Goal: Task Accomplishment & Management: Manage account settings

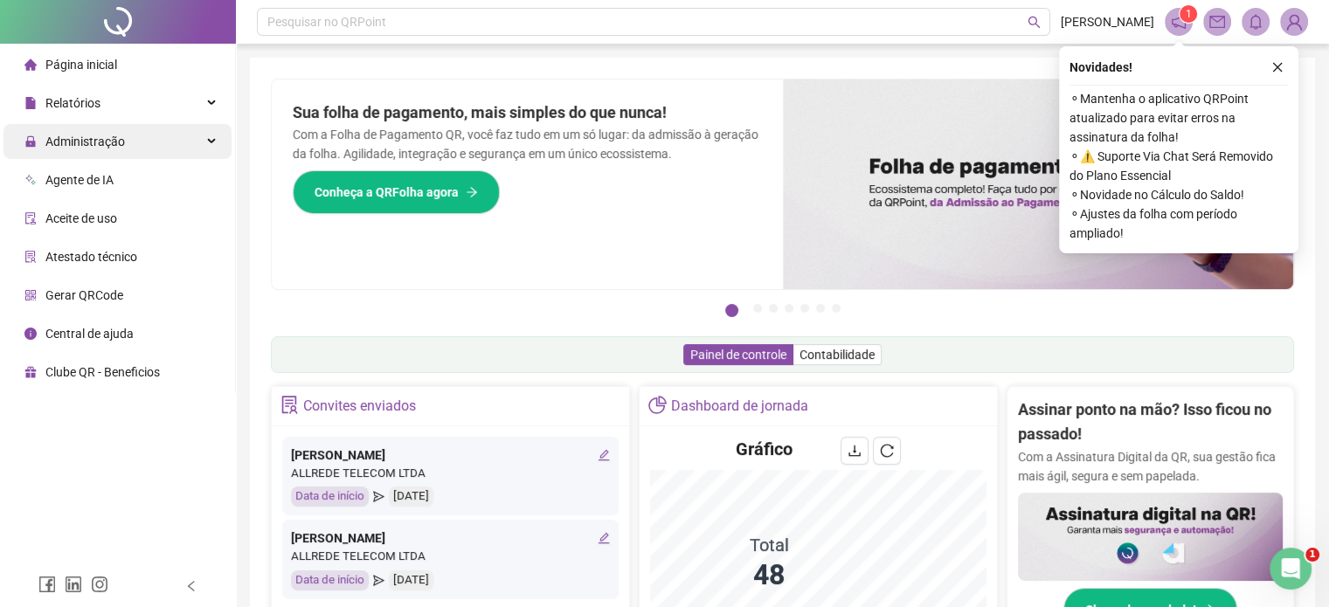
click at [168, 138] on div "Administração" at bounding box center [117, 141] width 228 height 35
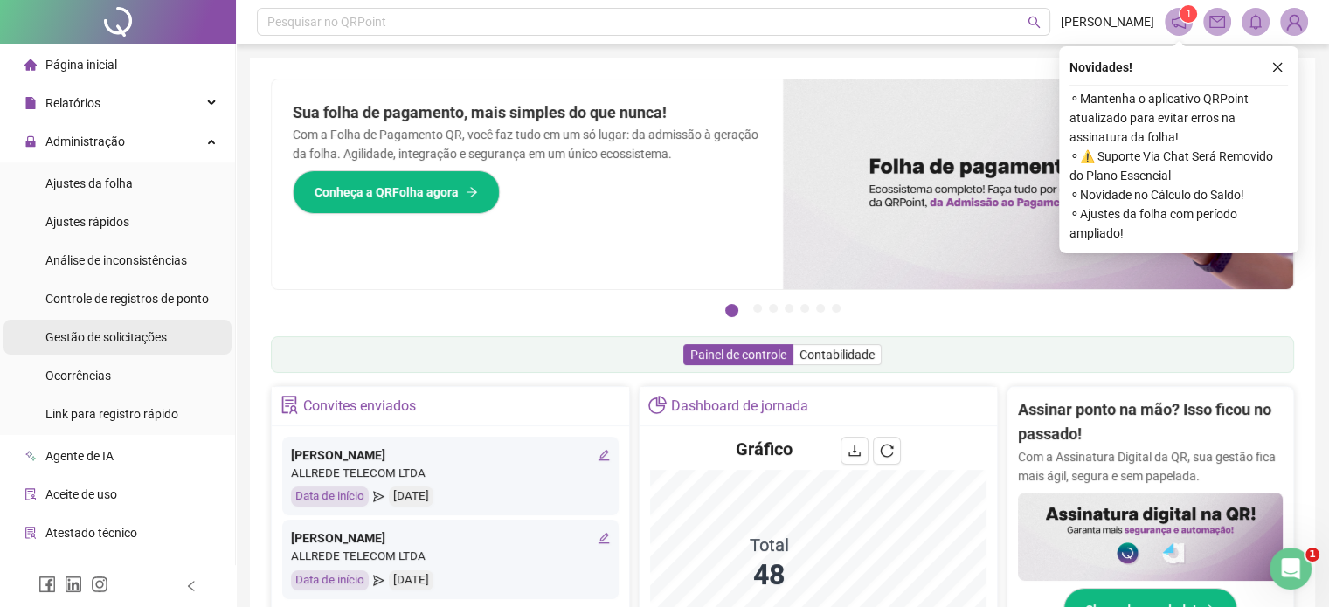
click at [143, 331] on span "Gestão de solicitações" at bounding box center [105, 337] width 121 height 14
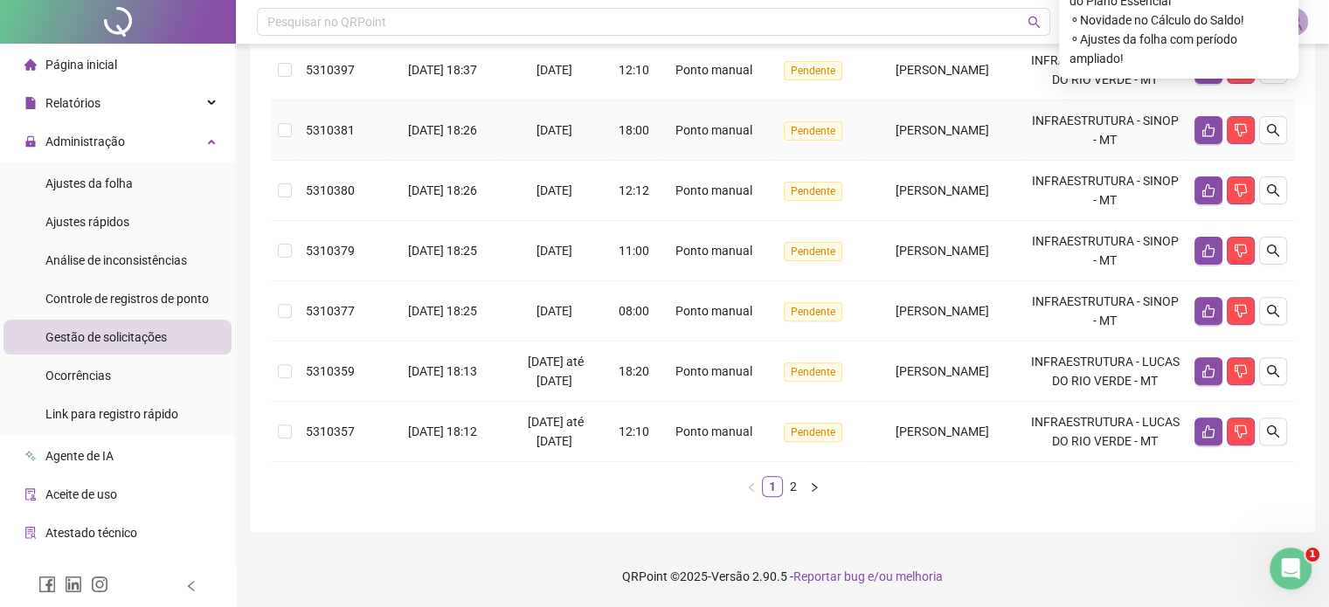
scroll to position [655, 0]
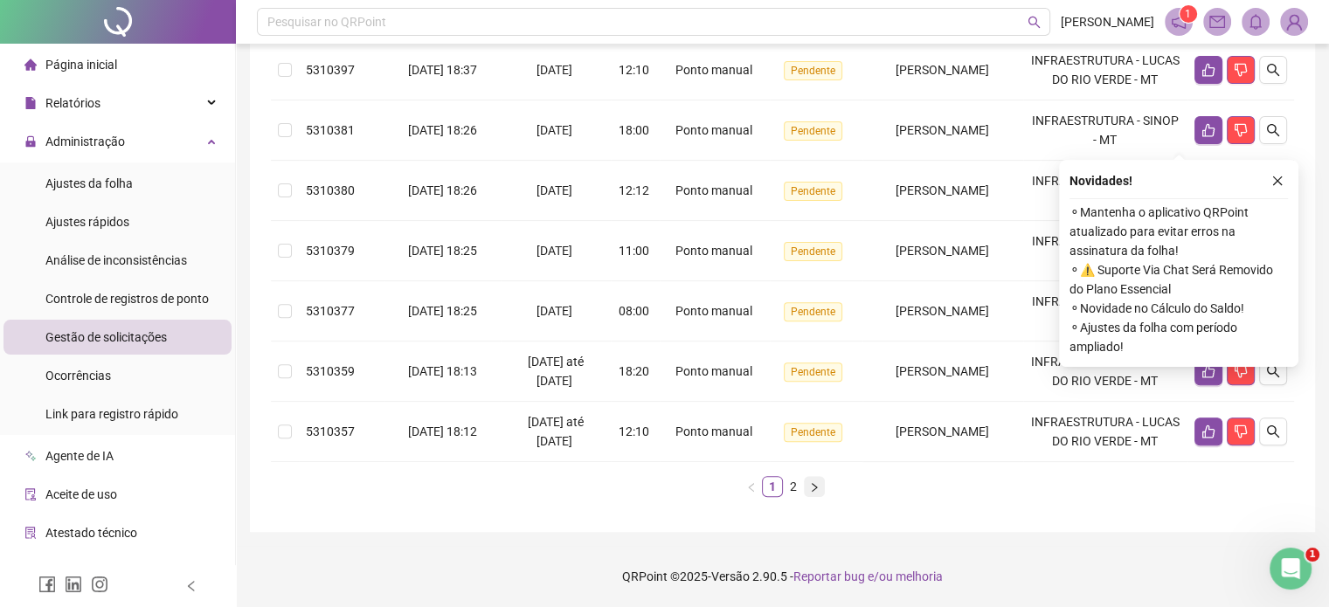
click at [811, 485] on icon "right" at bounding box center [814, 487] width 10 height 10
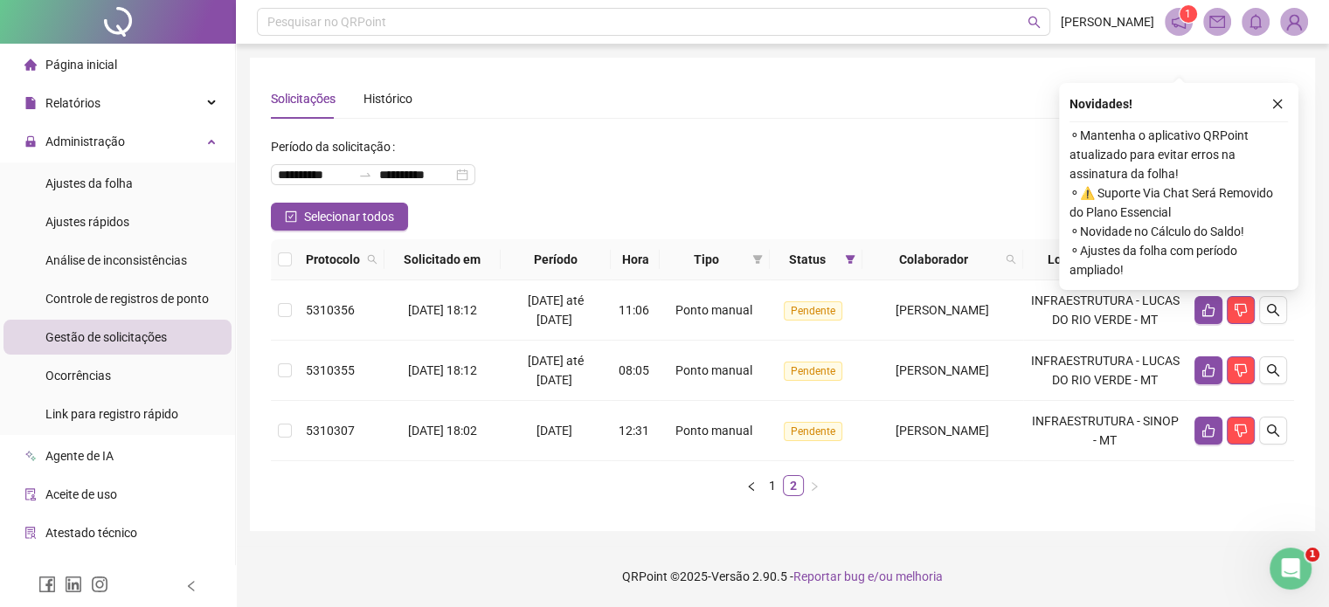
scroll to position [37, 0]
click at [757, 489] on button "button" at bounding box center [751, 485] width 21 height 21
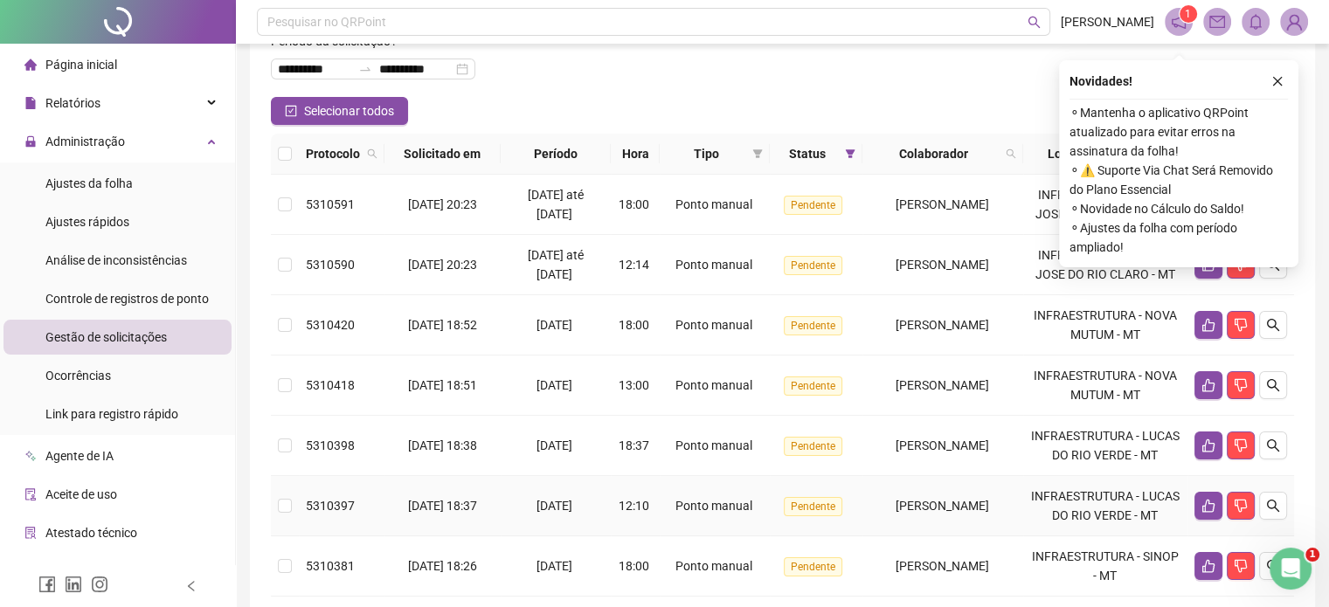
scroll to position [124, 0]
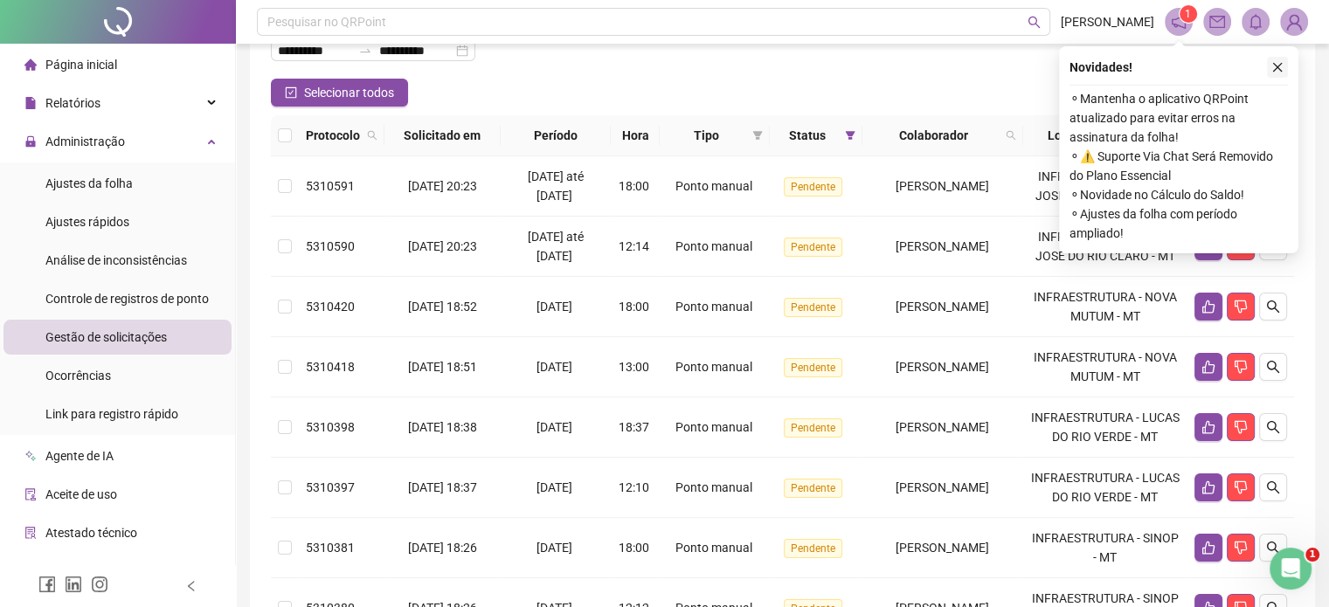
click at [1279, 66] on icon "close" at bounding box center [1278, 67] width 12 height 12
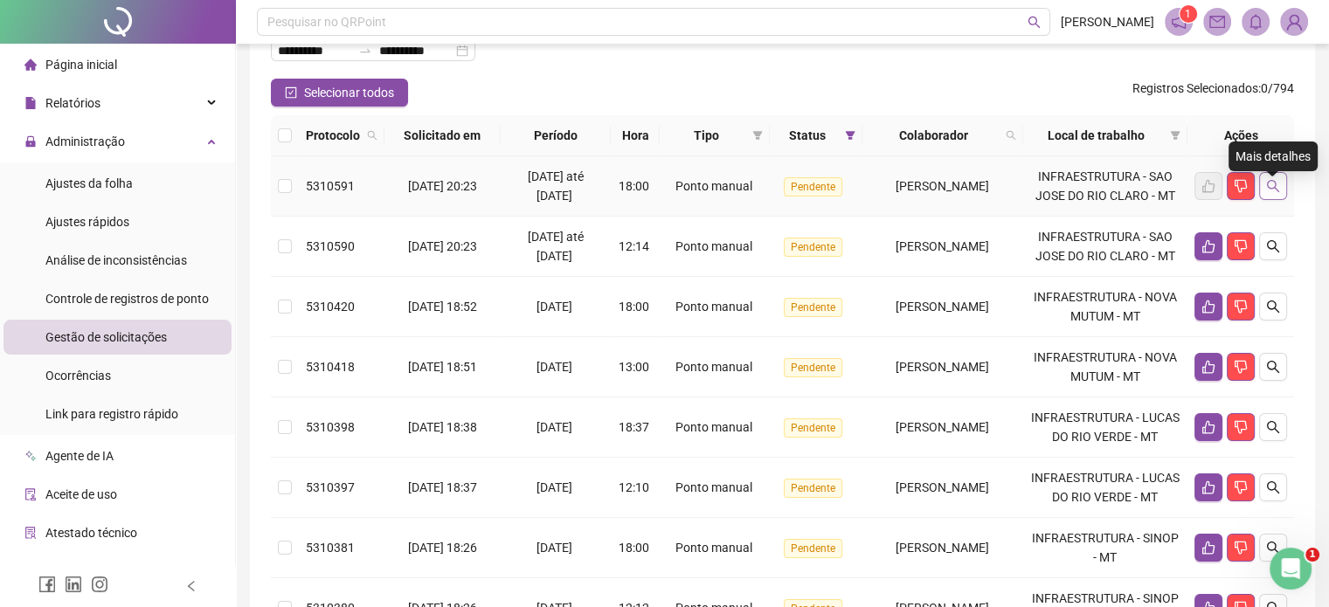
click at [1268, 192] on icon "search" at bounding box center [1273, 186] width 12 height 12
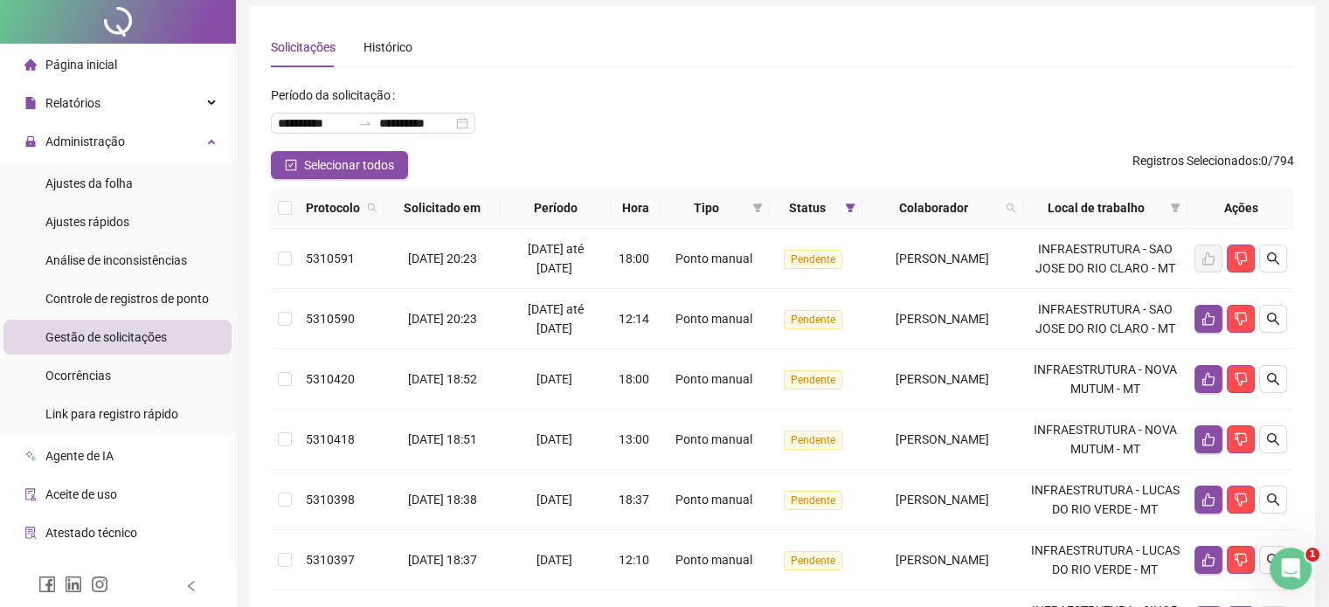
scroll to position [0, 0]
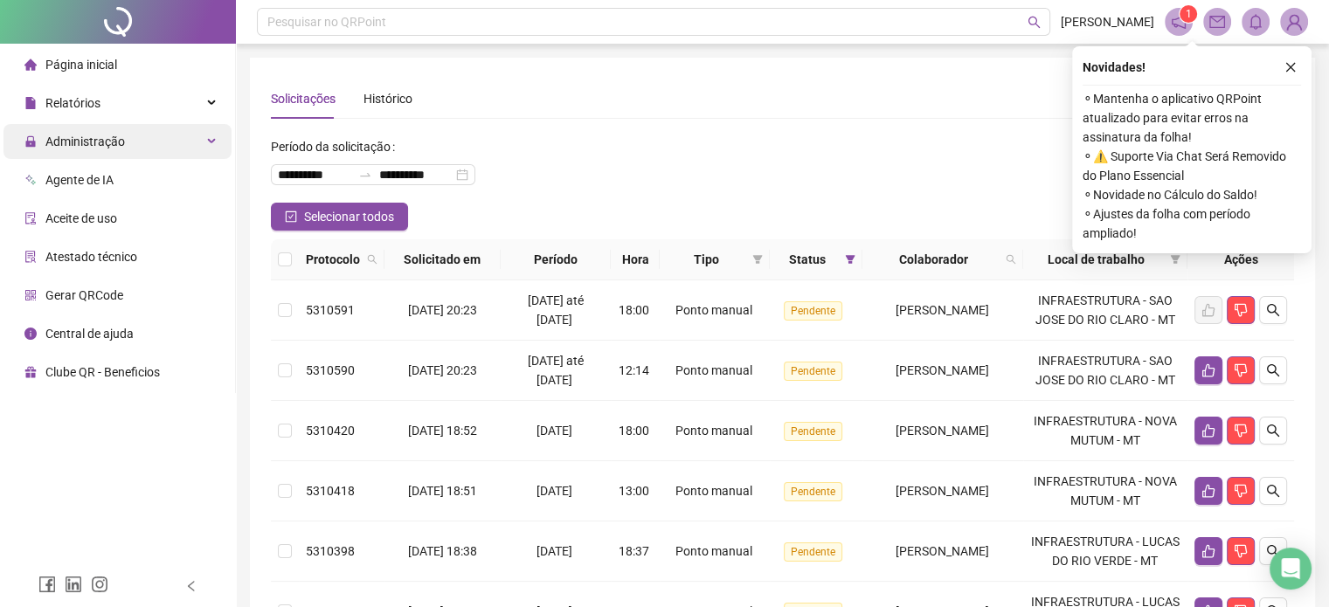
click at [91, 149] on span "Administração" at bounding box center [85, 142] width 80 height 14
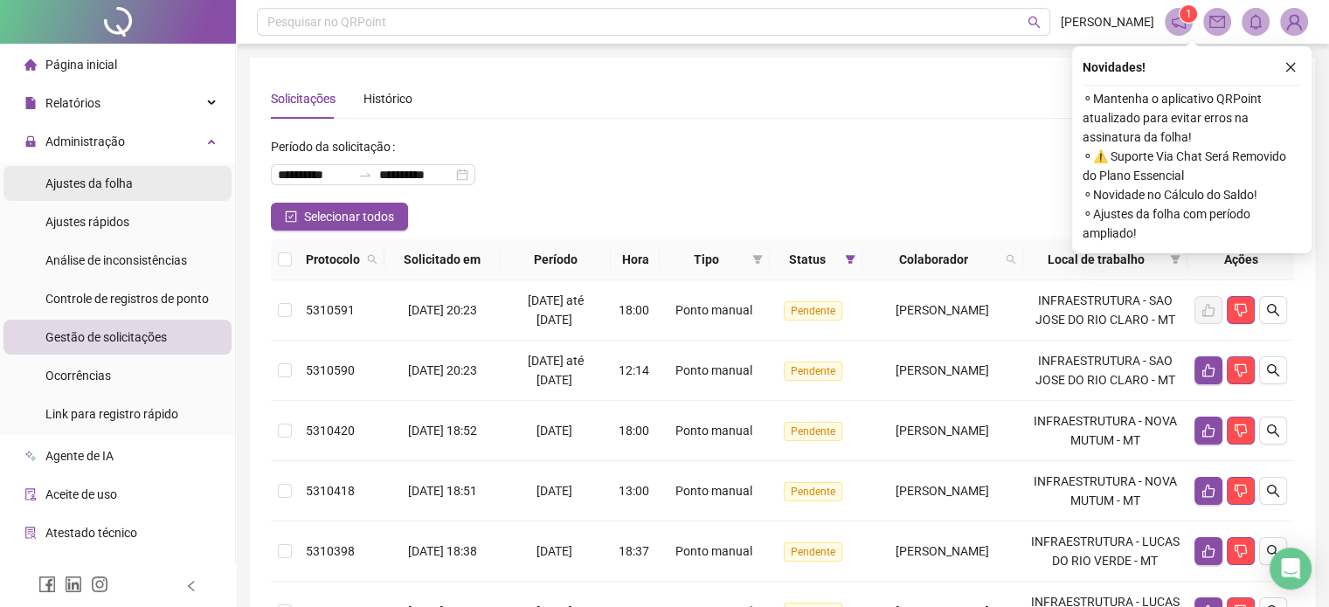
click at [143, 189] on li "Ajustes da folha" at bounding box center [117, 183] width 228 height 35
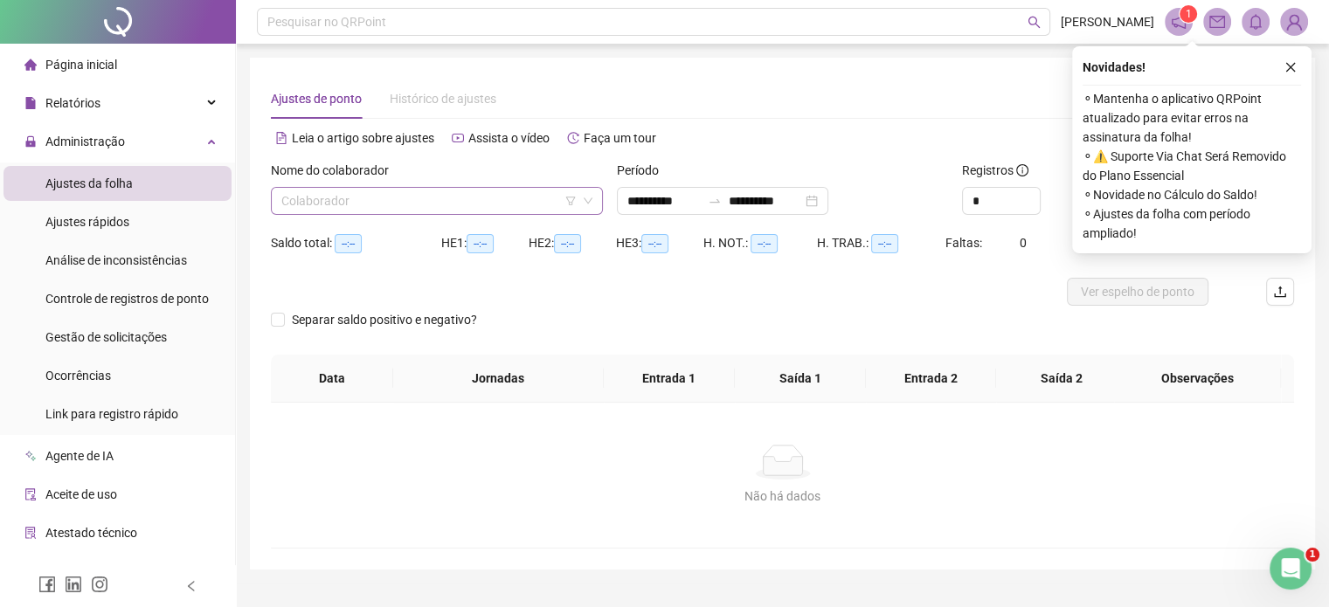
click at [357, 204] on input "search" at bounding box center [428, 201] width 295 height 26
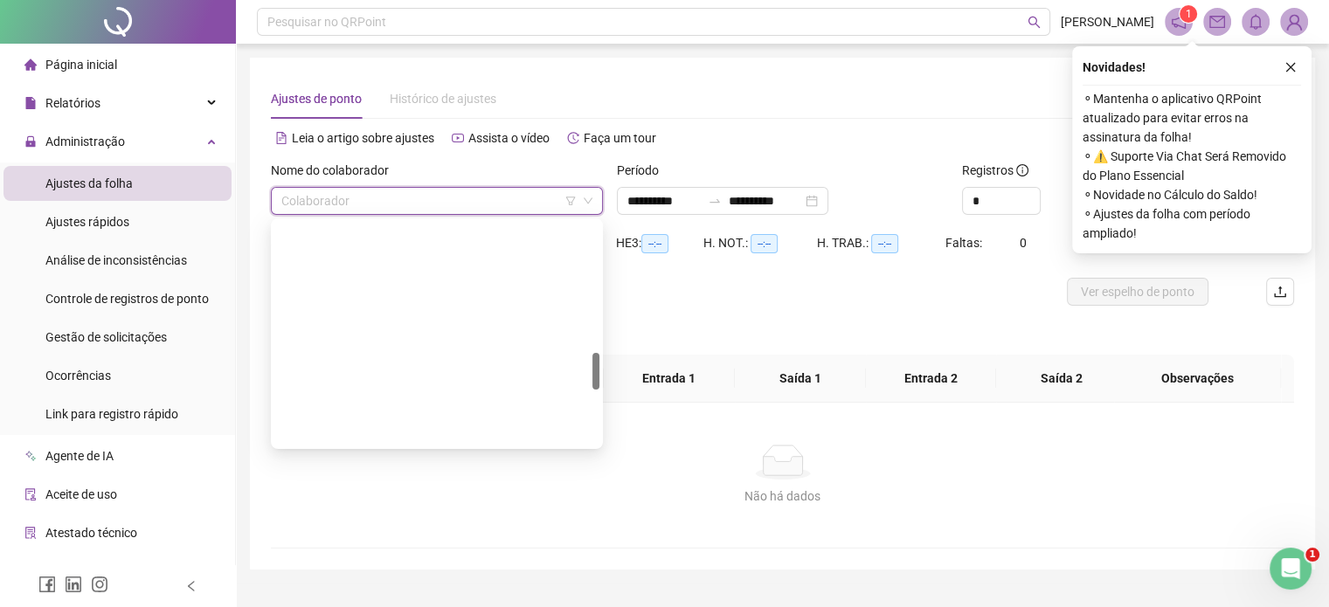
scroll to position [787, 0]
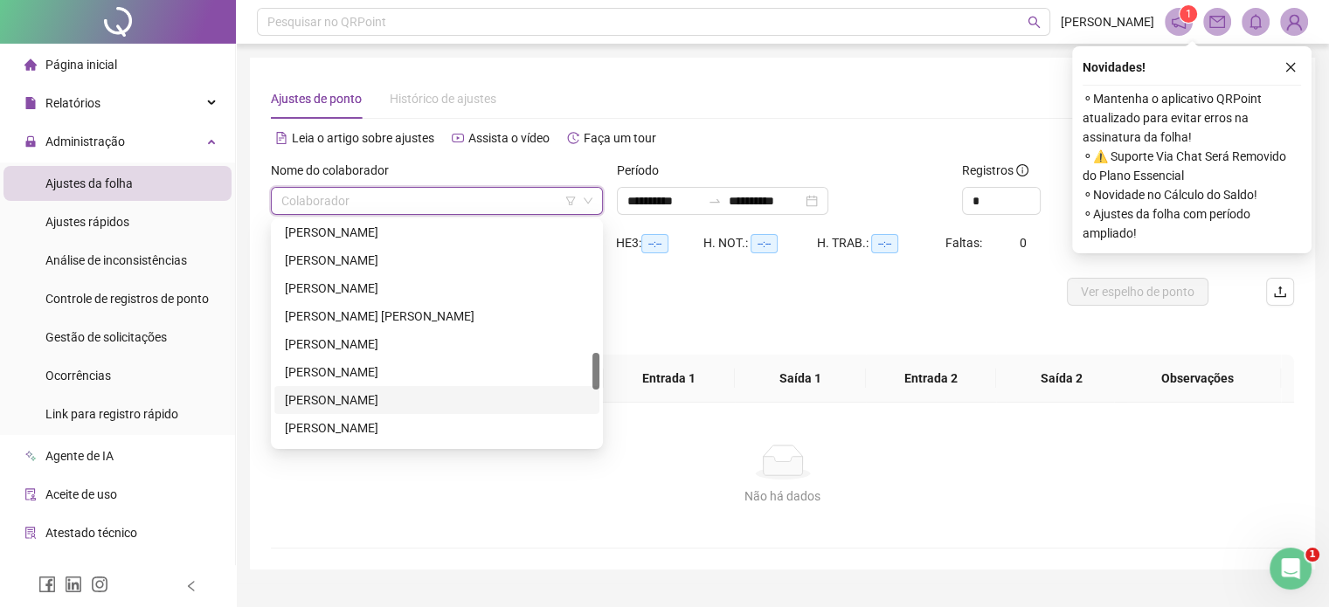
click at [392, 394] on div "[PERSON_NAME]" at bounding box center [437, 400] width 304 height 19
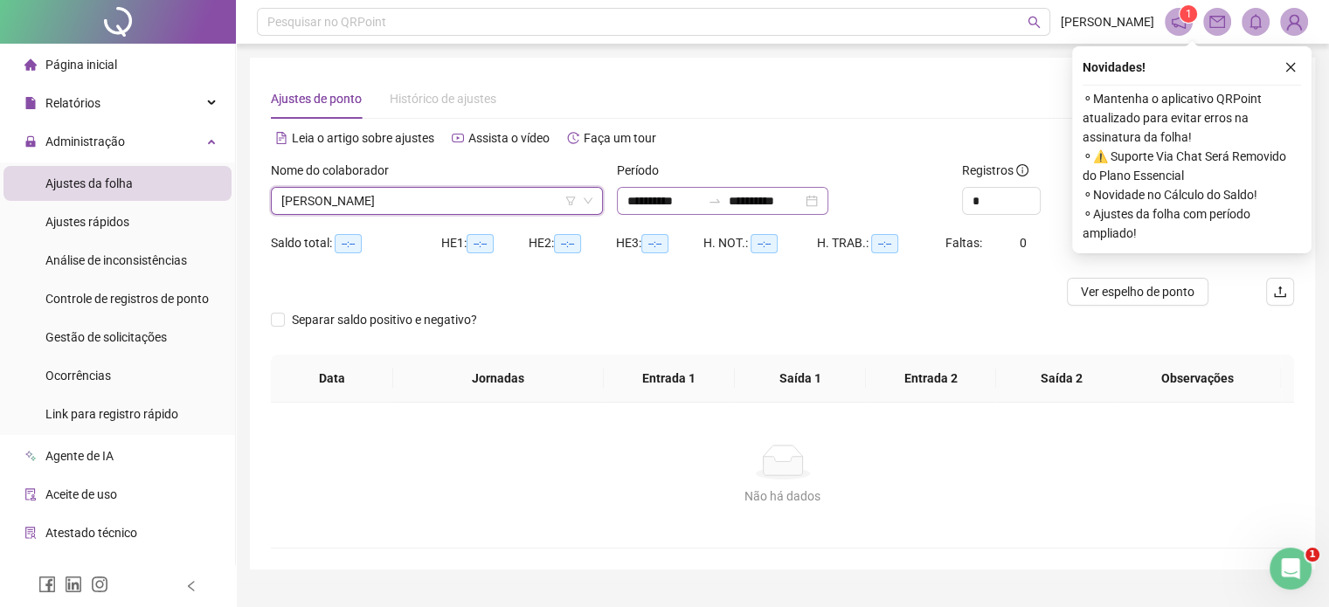
click at [646, 211] on div "**********" at bounding box center [723, 201] width 212 height 28
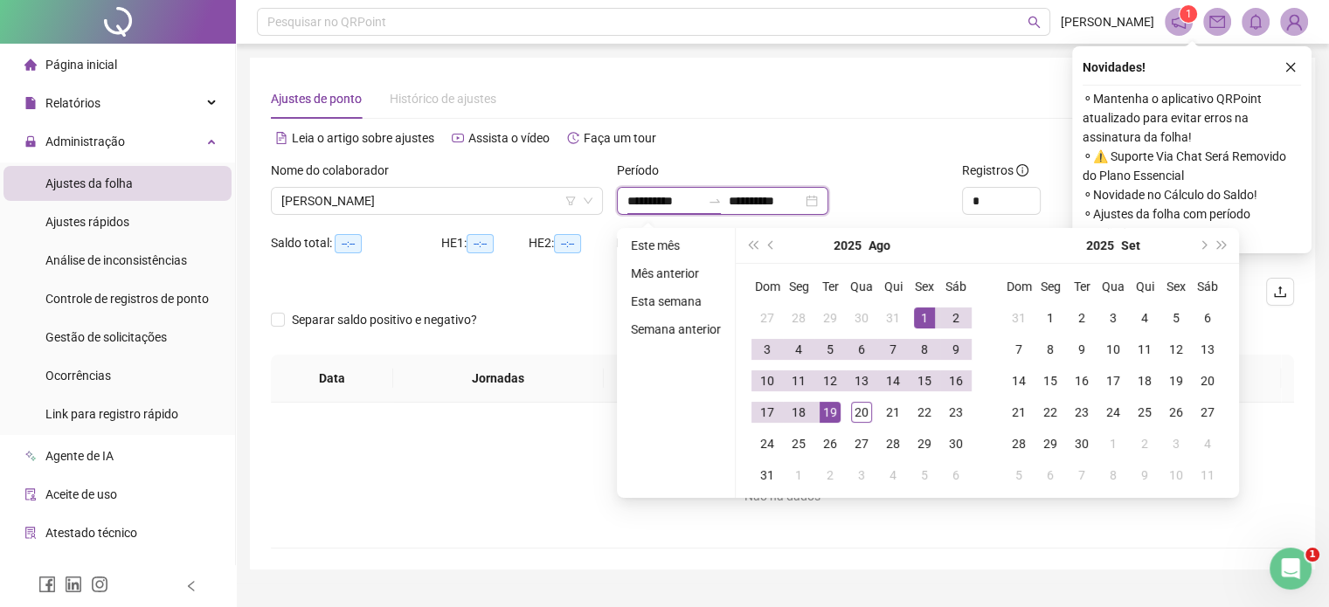
click at [649, 205] on input "**********" at bounding box center [664, 200] width 73 height 19
type input "**********"
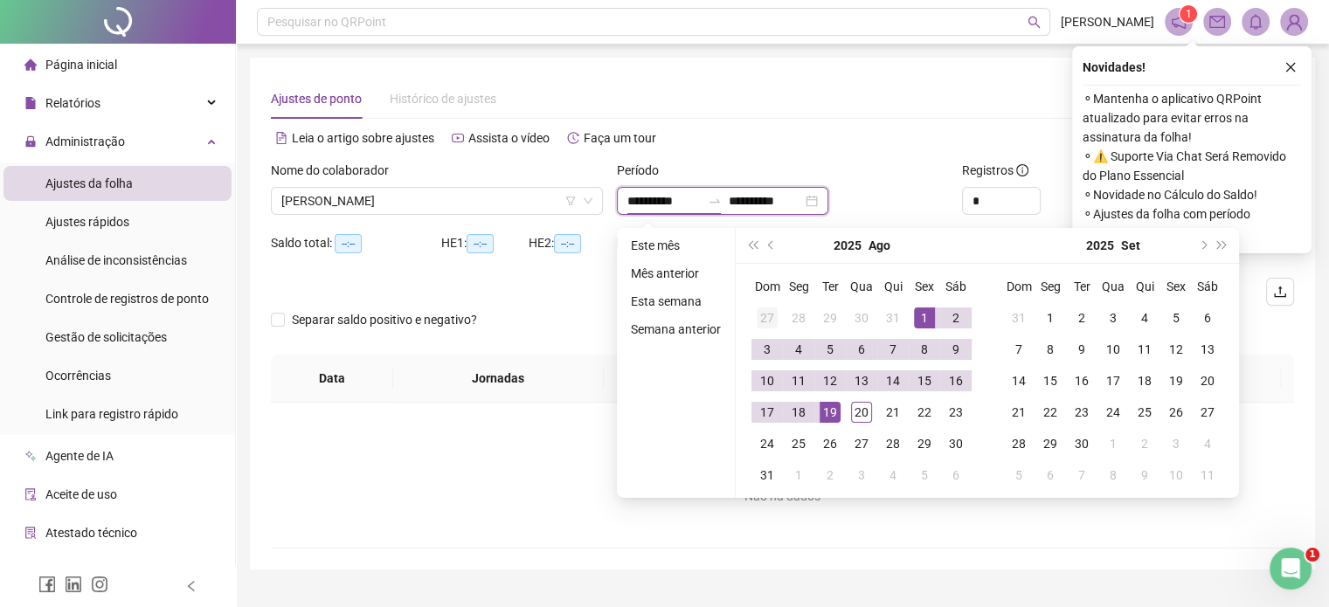
type input "**********"
click at [778, 249] on button "prev-year" at bounding box center [771, 245] width 19 height 35
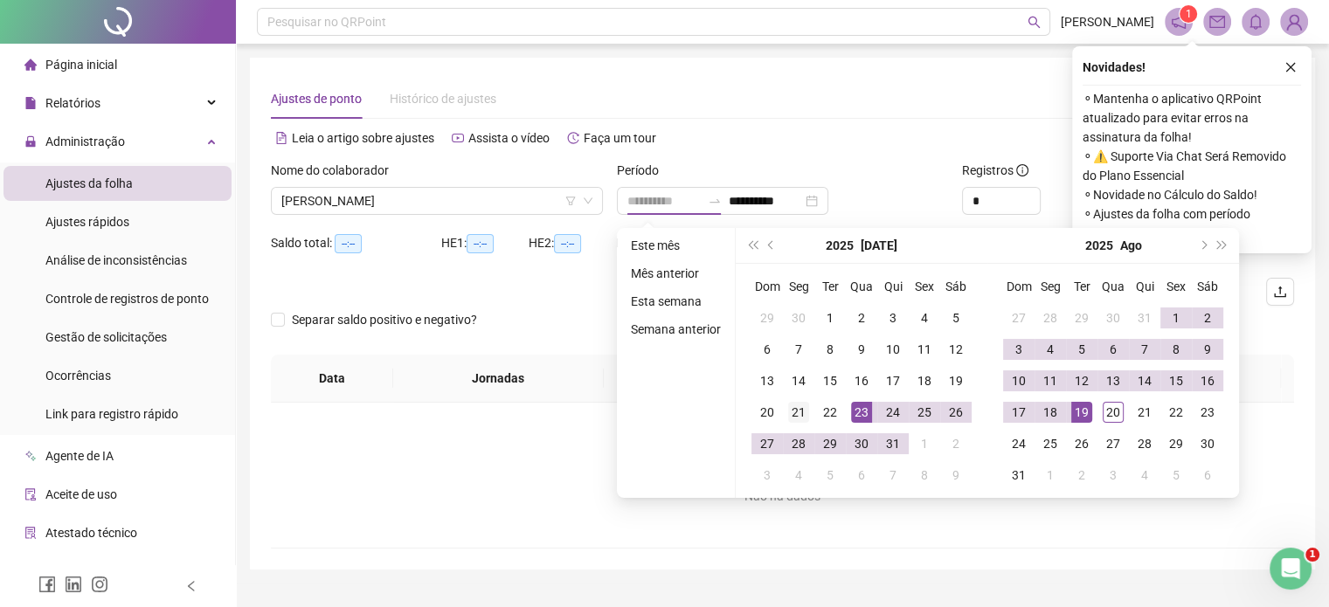
type input "**********"
click at [788, 404] on div "21" at bounding box center [798, 412] width 21 height 21
type input "**********"
click at [1106, 412] on div "20" at bounding box center [1113, 412] width 21 height 21
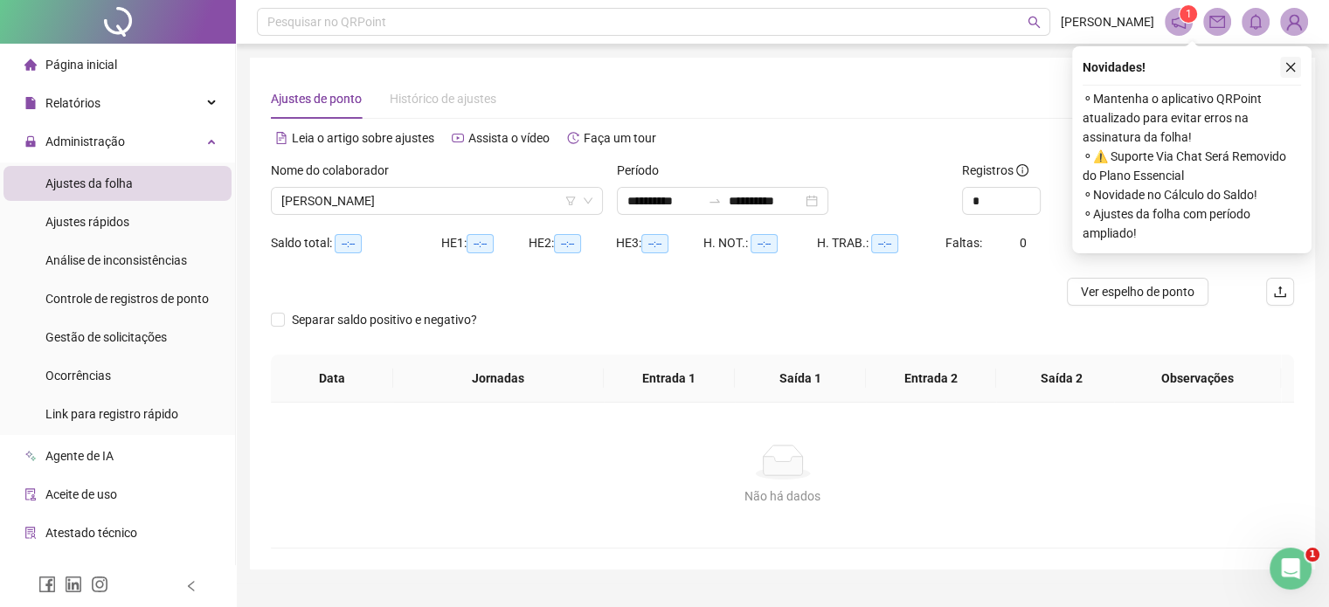
click at [1290, 73] on icon "close" at bounding box center [1291, 67] width 12 height 12
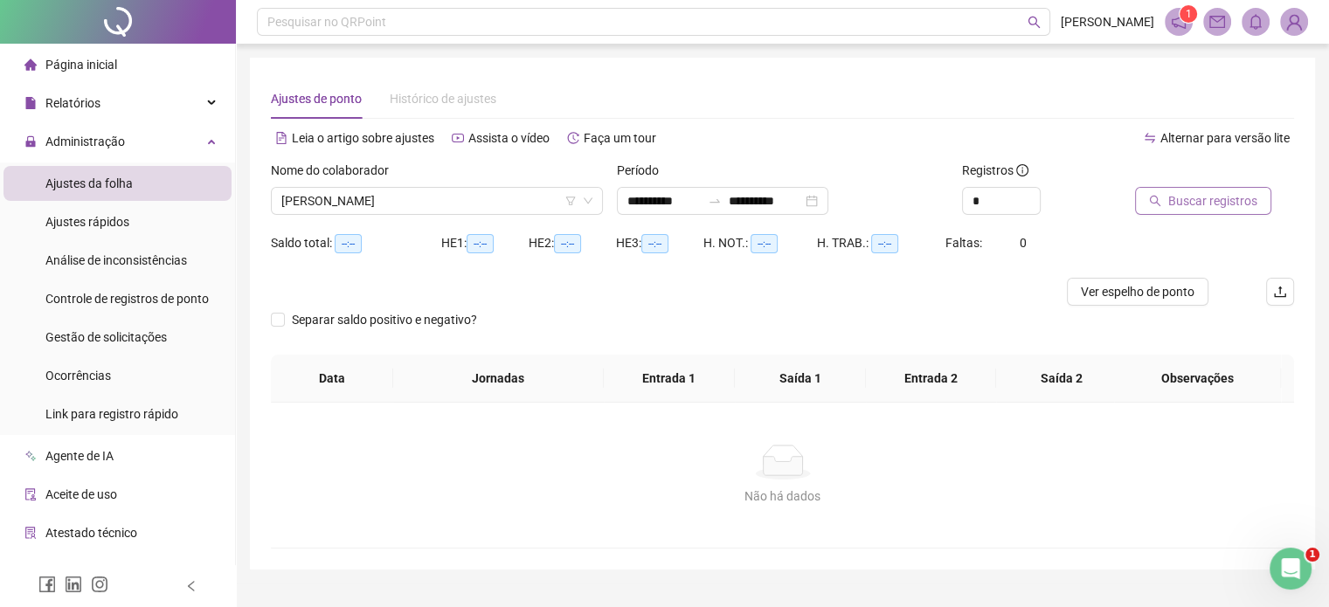
click at [1234, 207] on span "Buscar registros" at bounding box center [1213, 200] width 89 height 19
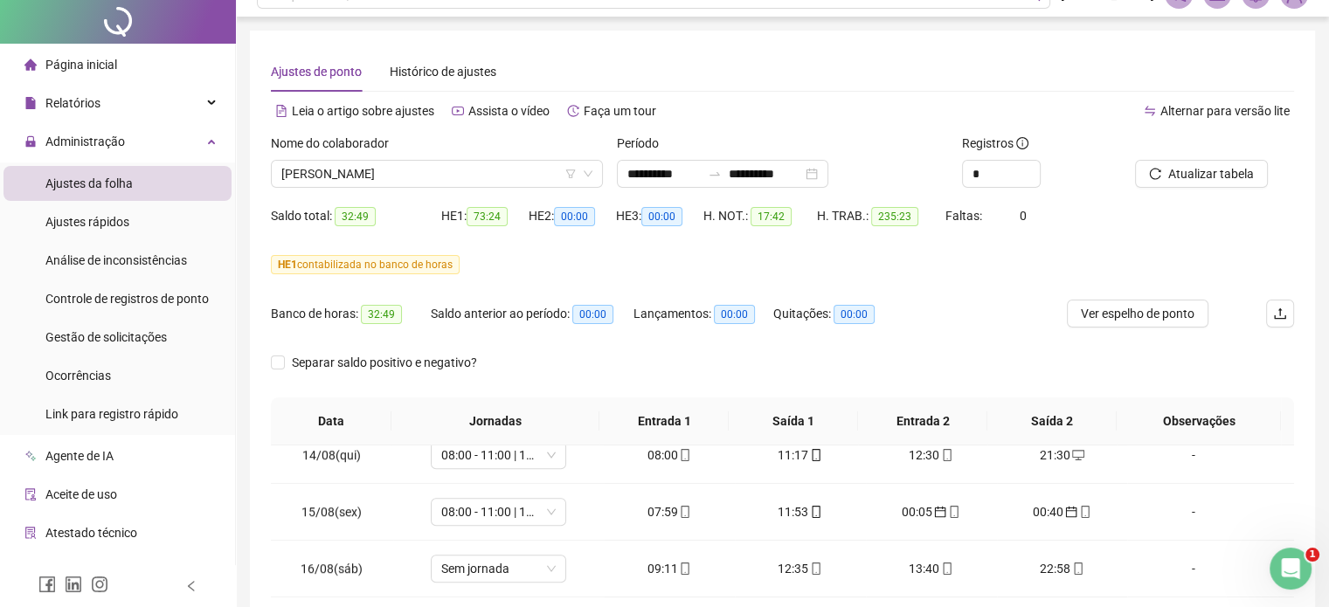
scroll to position [0, 0]
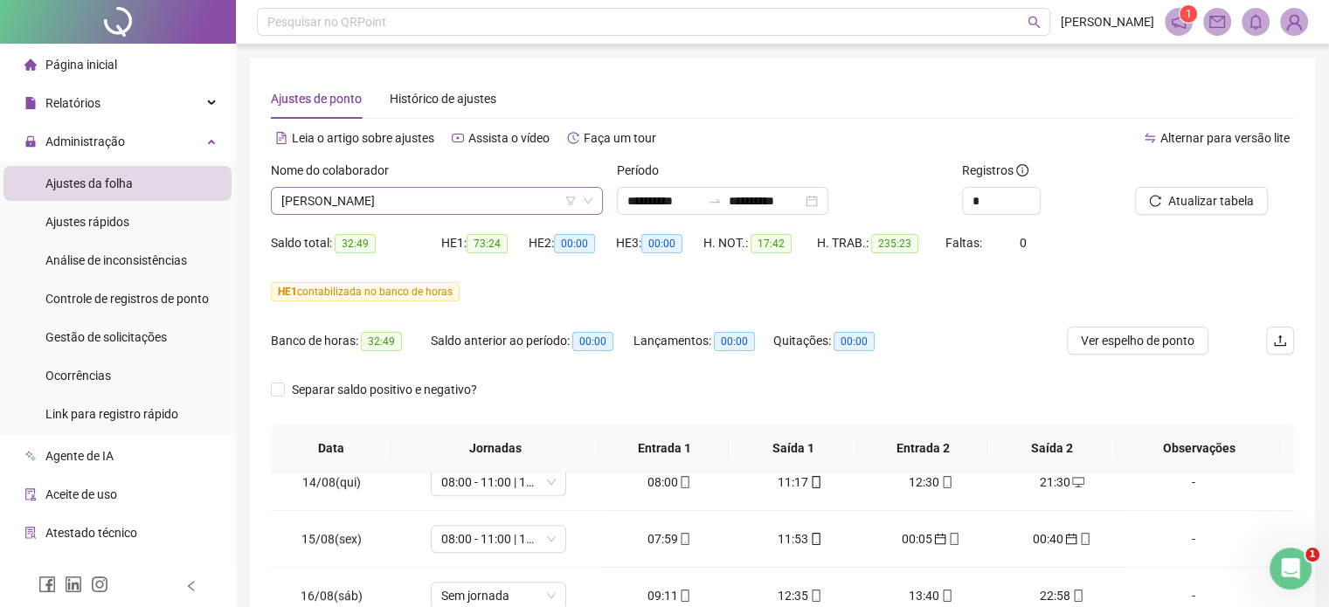
click at [441, 205] on span "[PERSON_NAME]" at bounding box center [436, 201] width 311 height 26
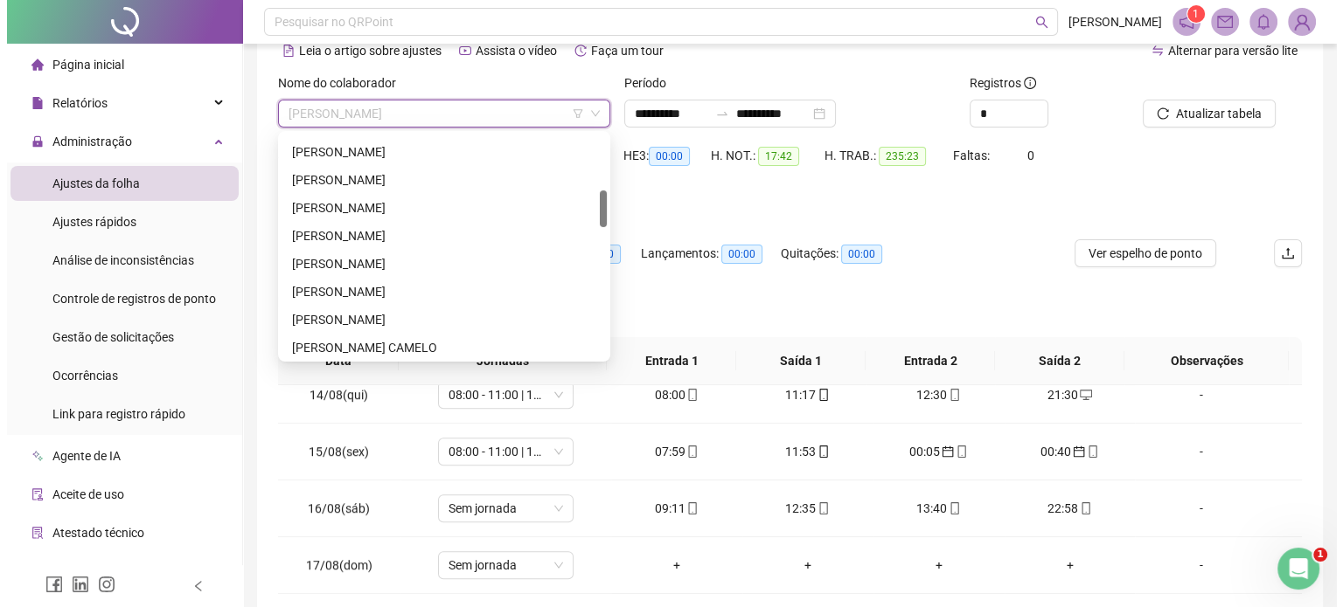
scroll to position [507, 0]
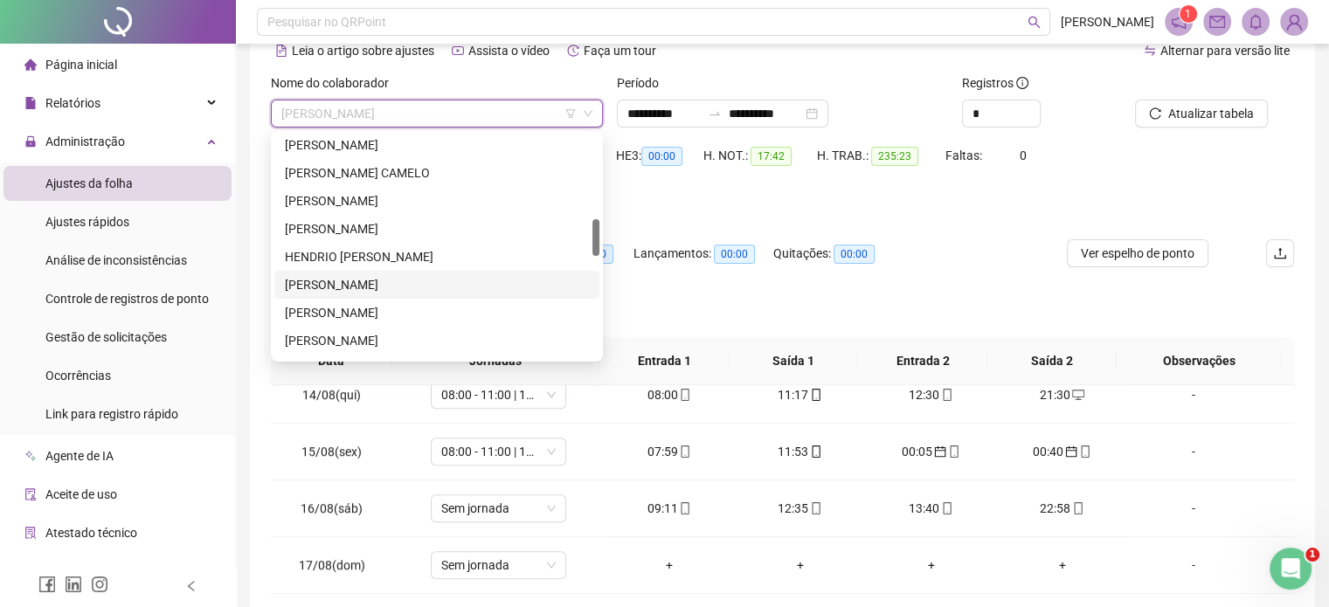
click at [378, 287] on div "IGOR CANTANHEDE DE SOUZA" at bounding box center [437, 284] width 304 height 19
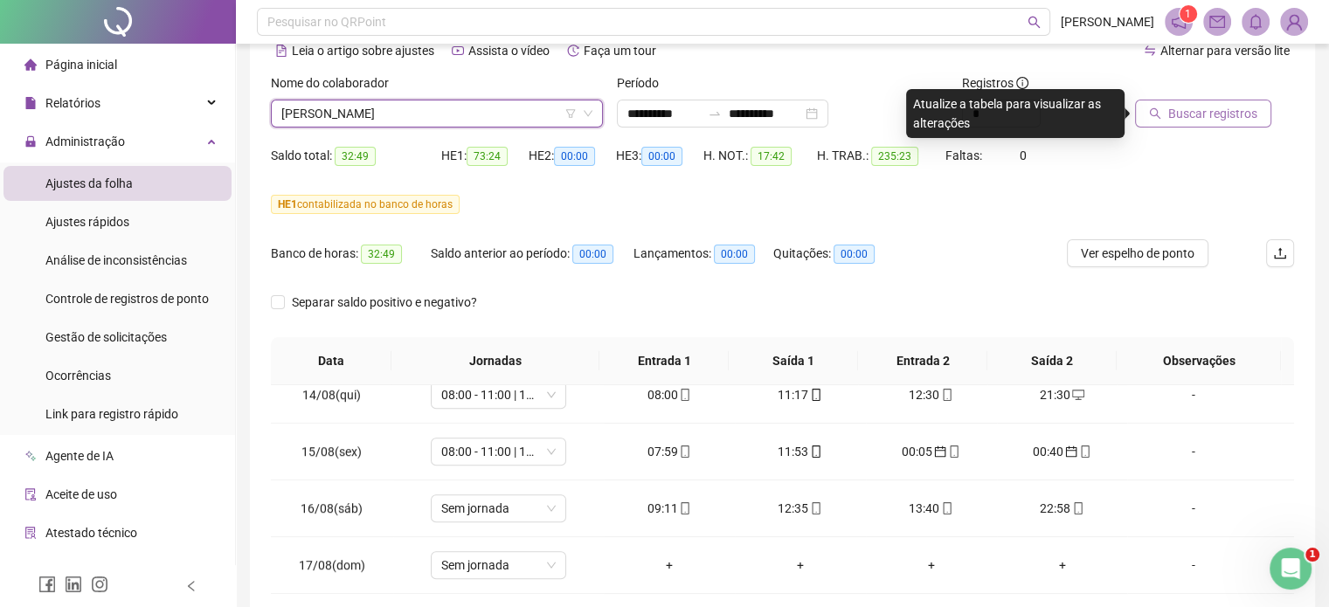
click at [1152, 121] on button "Buscar registros" at bounding box center [1203, 114] width 136 height 28
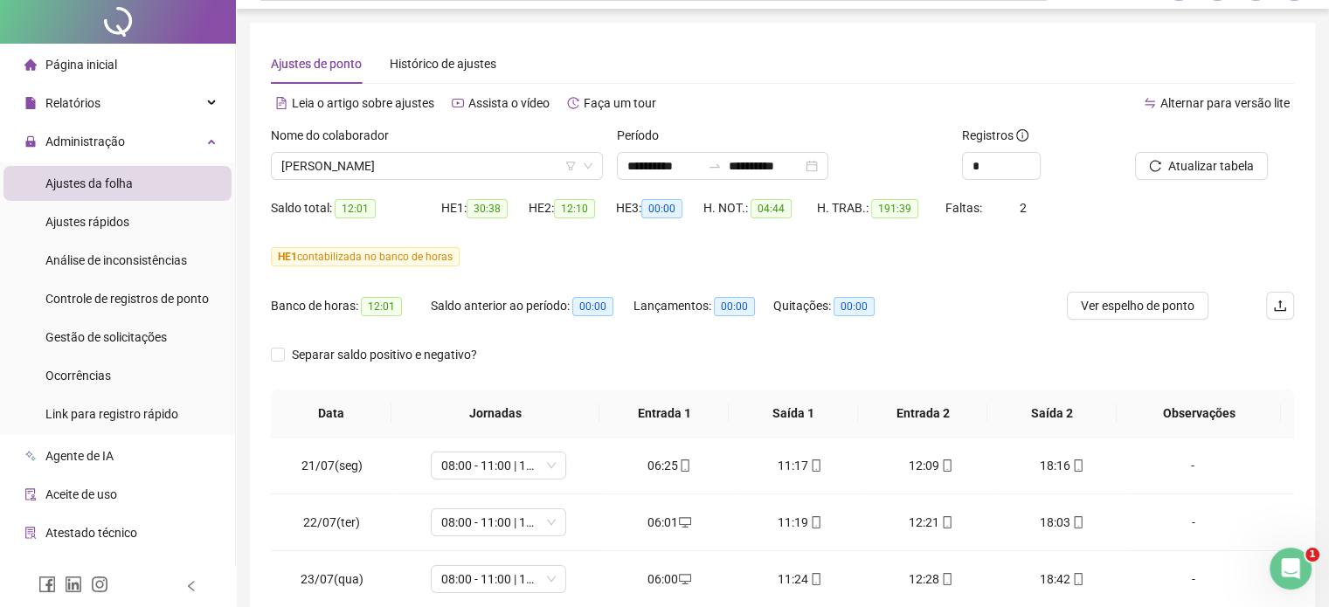
scroll to position [0, 0]
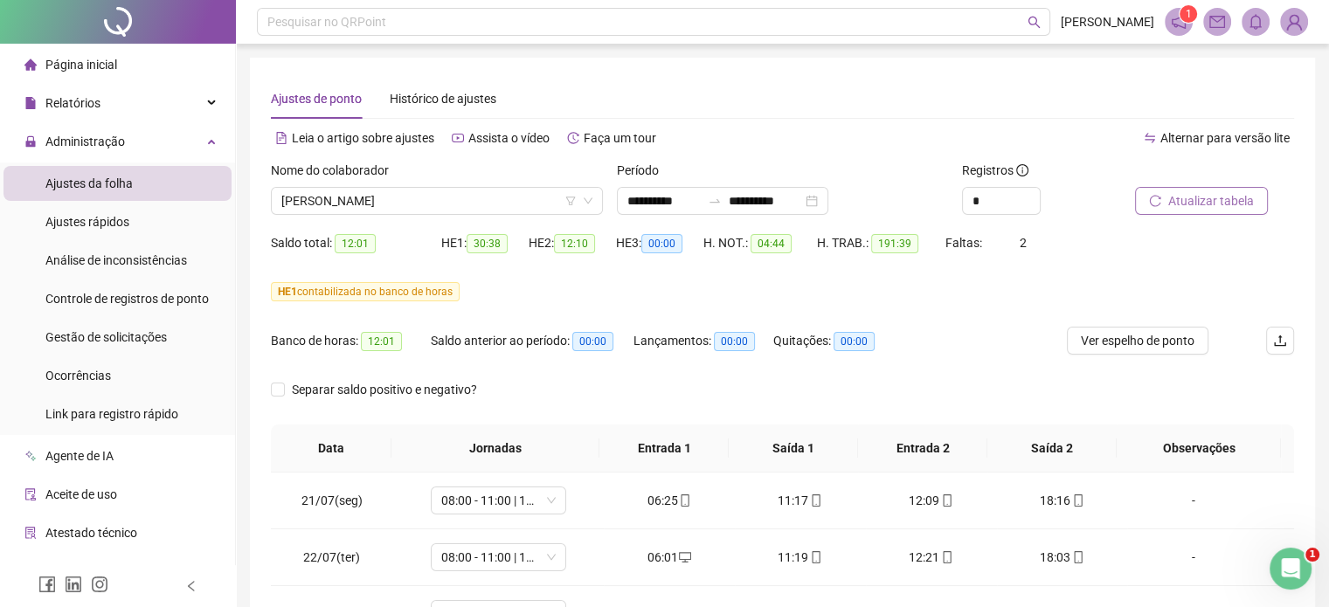
click at [1243, 195] on span "Atualizar tabela" at bounding box center [1212, 200] width 86 height 19
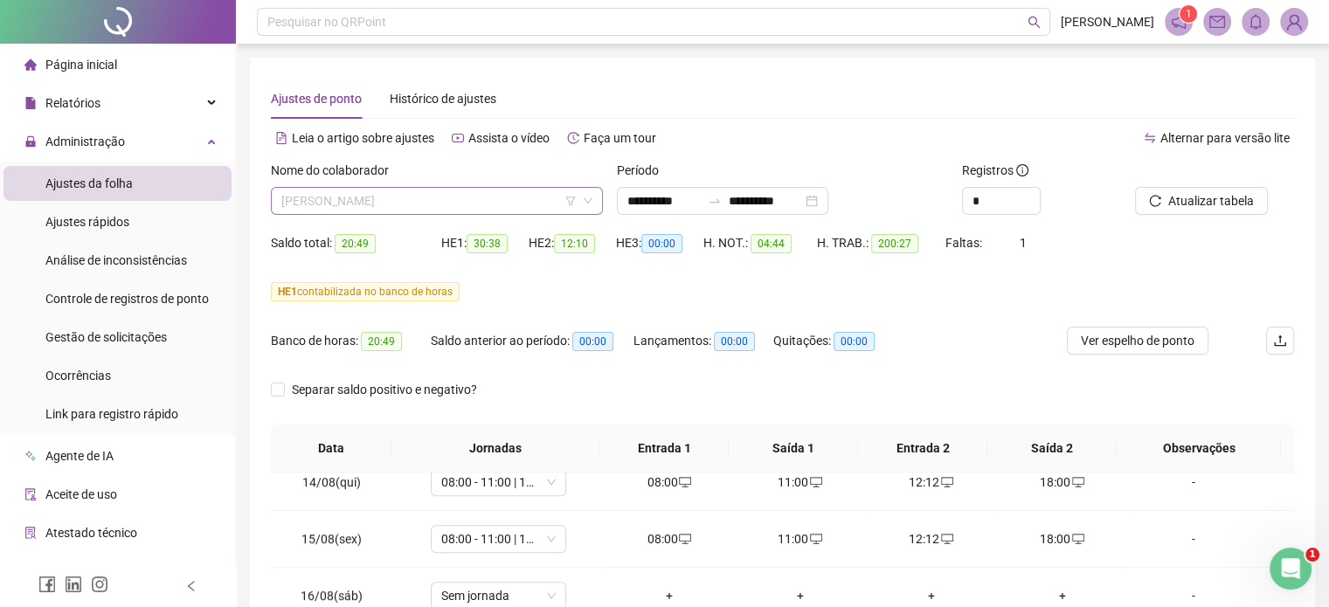
click at [482, 206] on span "IGOR CANTANHEDE DE SOUZA" at bounding box center [436, 201] width 311 height 26
click at [451, 201] on span "IGOR CANTANHEDE DE SOUZA" at bounding box center [436, 201] width 311 height 26
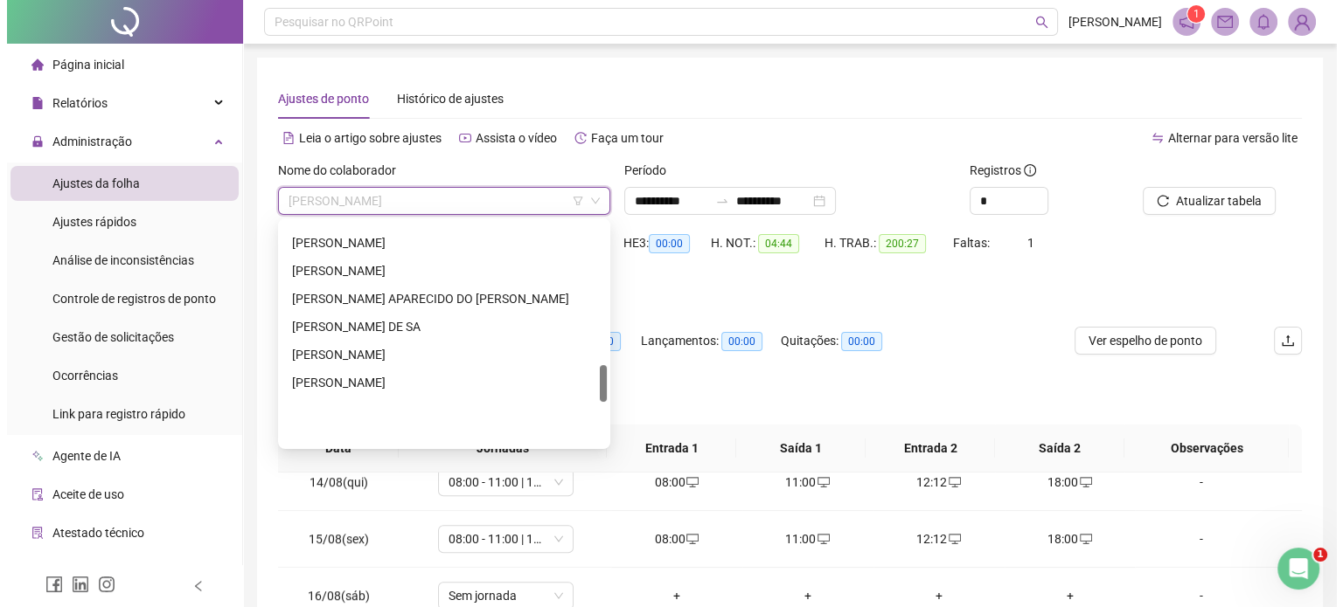
scroll to position [857, 0]
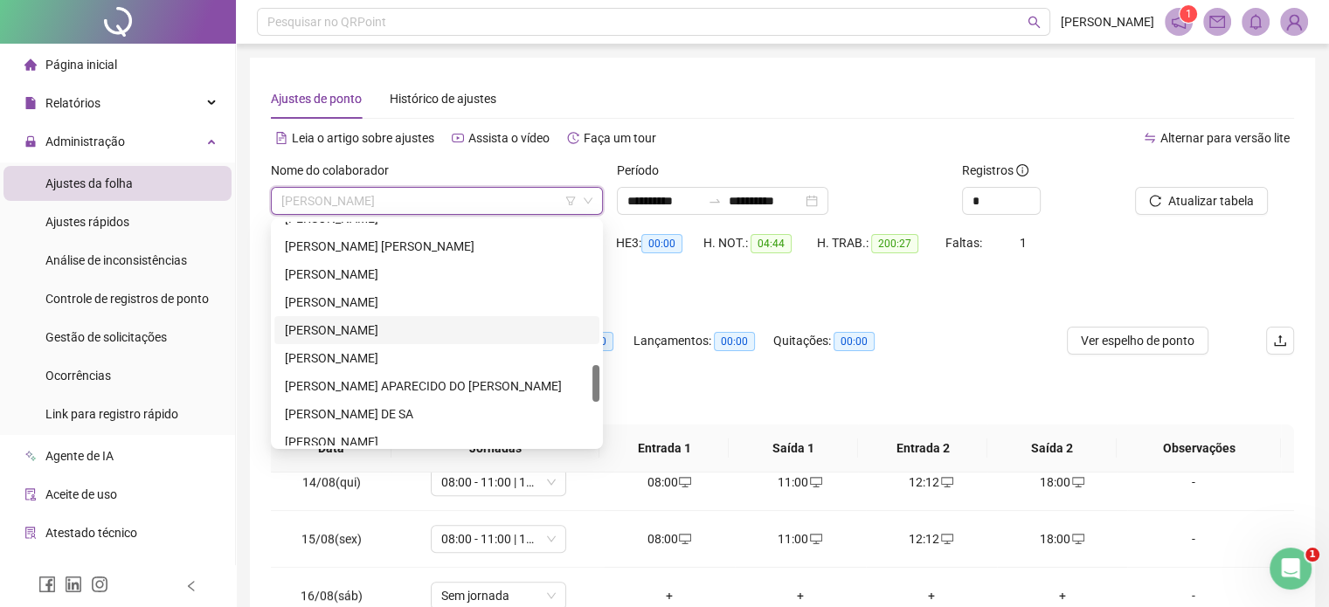
click at [375, 335] on div "[PERSON_NAME]" at bounding box center [437, 330] width 304 height 19
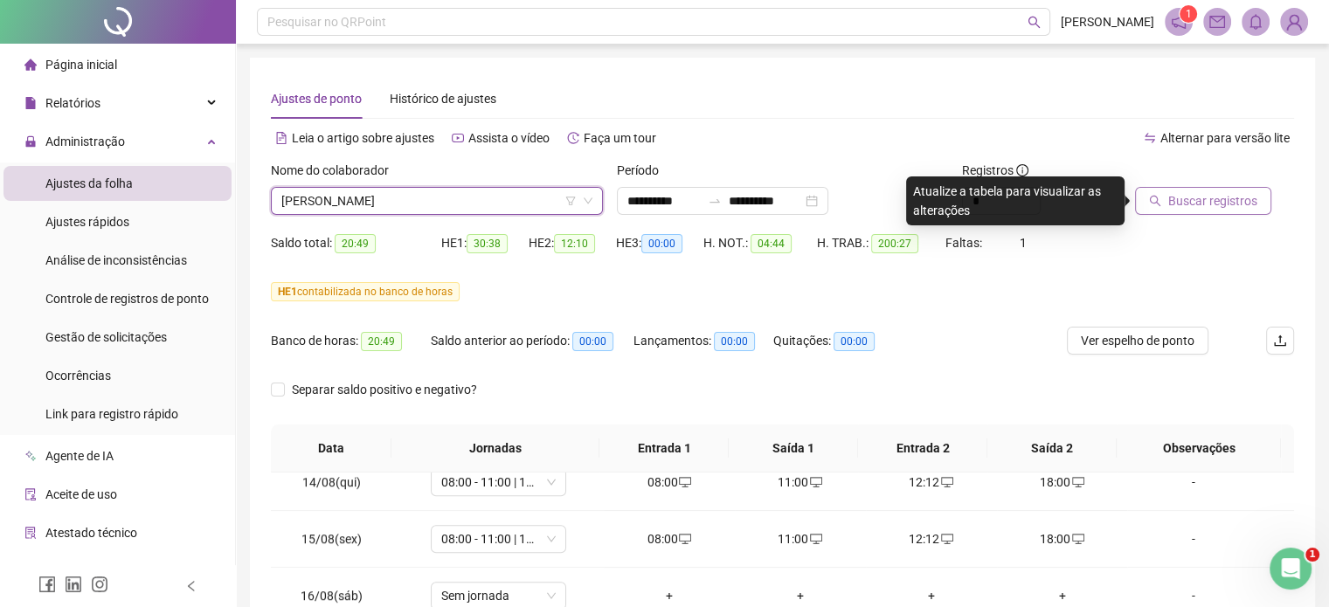
click at [1164, 203] on button "Buscar registros" at bounding box center [1203, 201] width 136 height 28
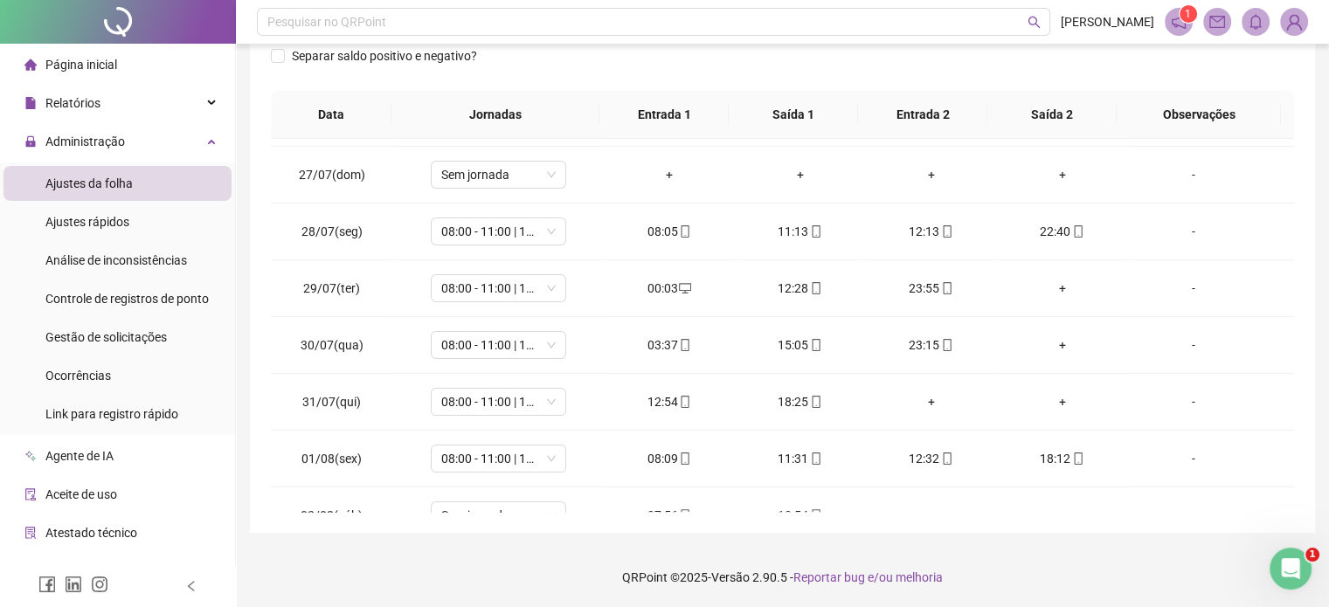
scroll to position [0, 0]
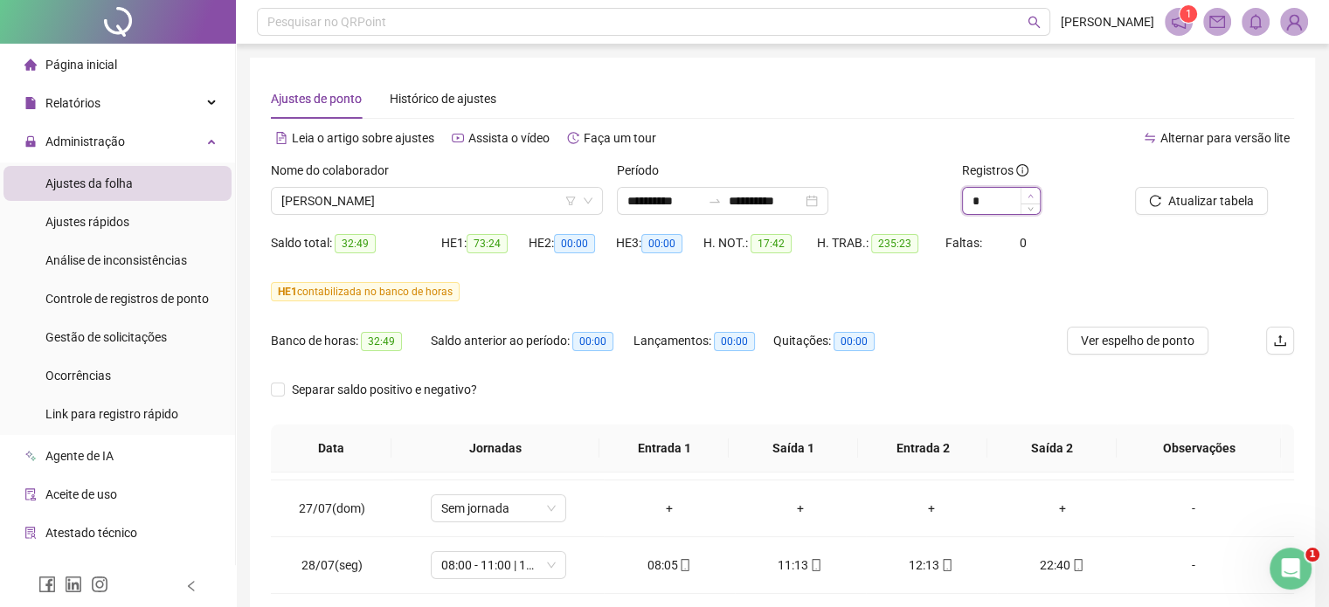
click at [1033, 194] on icon "up" at bounding box center [1031, 196] width 6 height 6
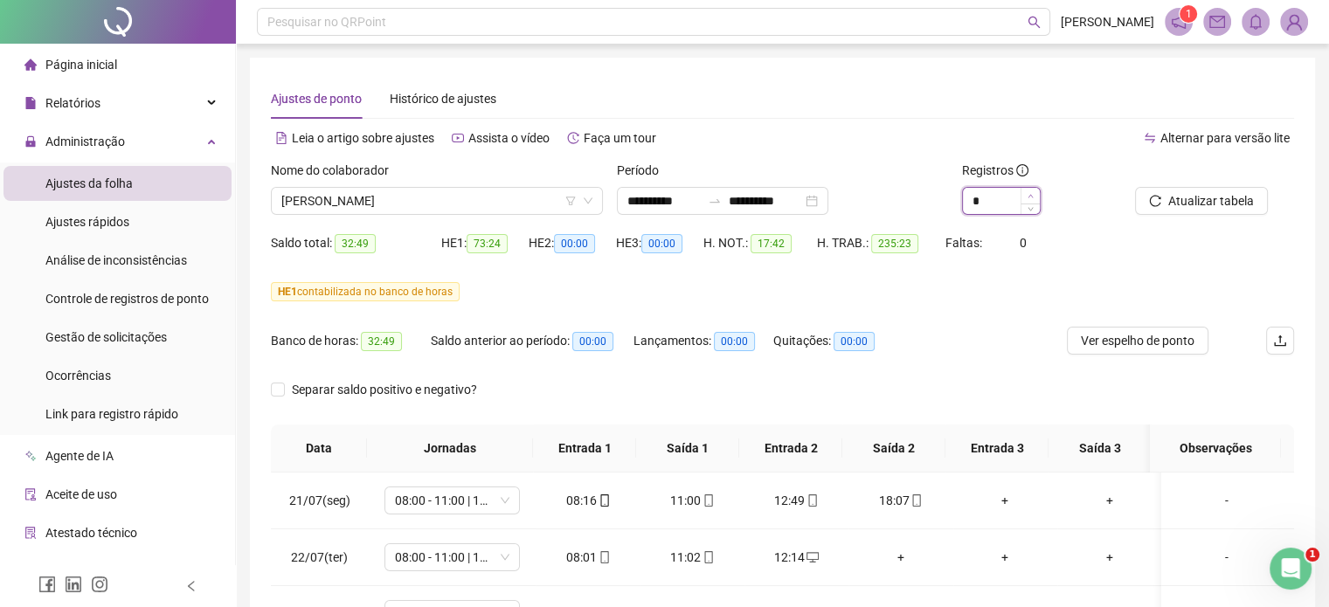
click at [1031, 194] on icon "up" at bounding box center [1031, 196] width 6 height 6
type input "*"
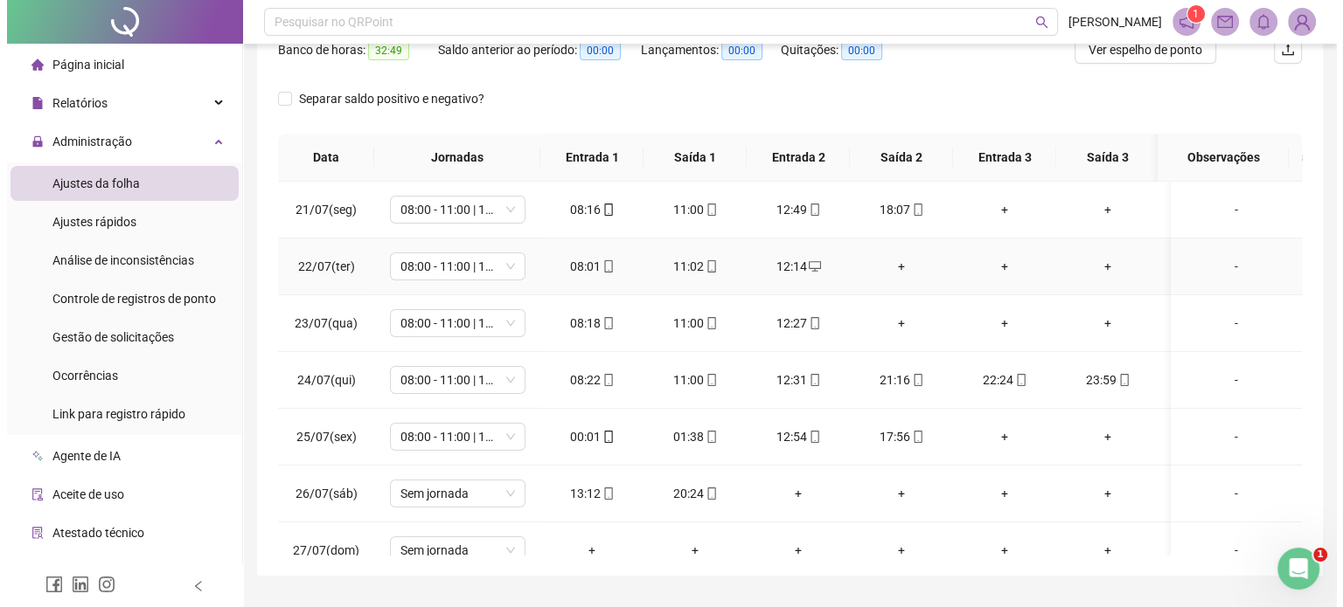
scroll to position [72, 0]
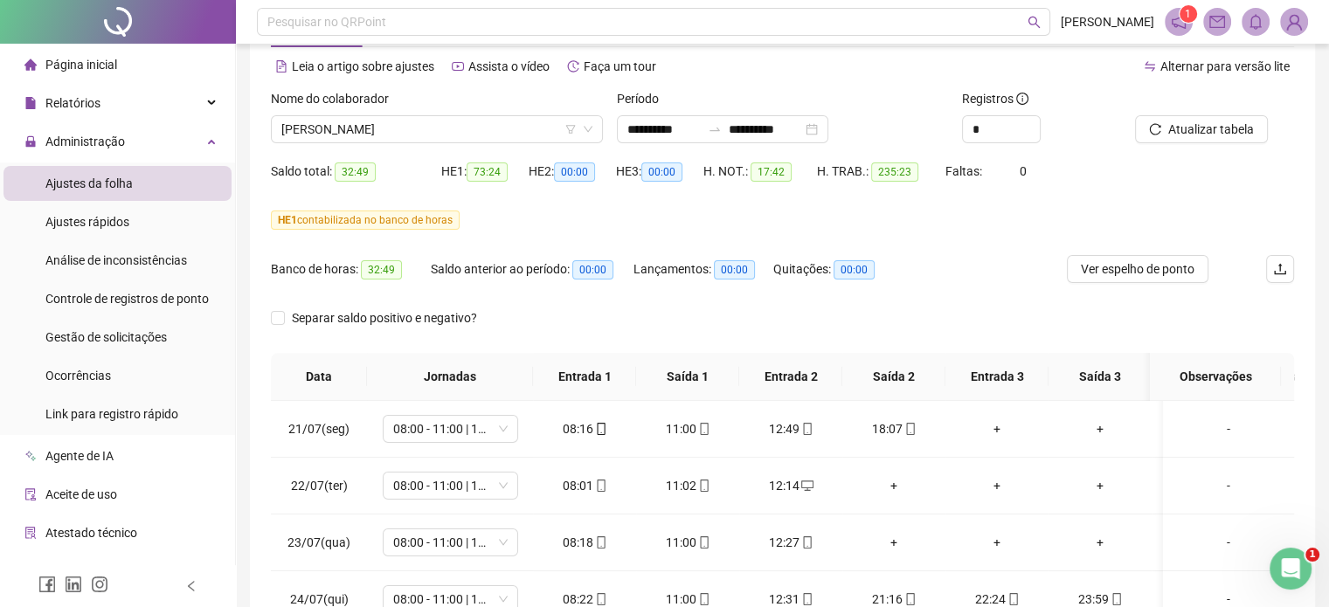
click at [1241, 111] on div at bounding box center [1192, 102] width 115 height 26
click at [1241, 130] on span "Atualizar tabela" at bounding box center [1212, 129] width 86 height 19
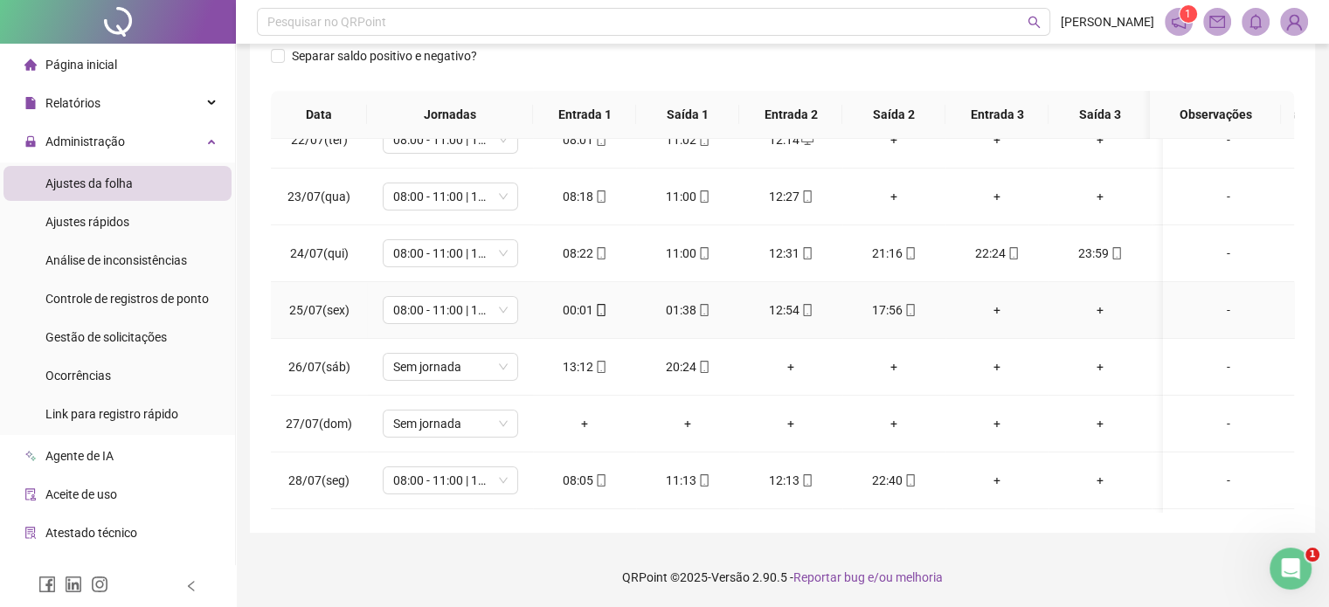
scroll to position [262, 0]
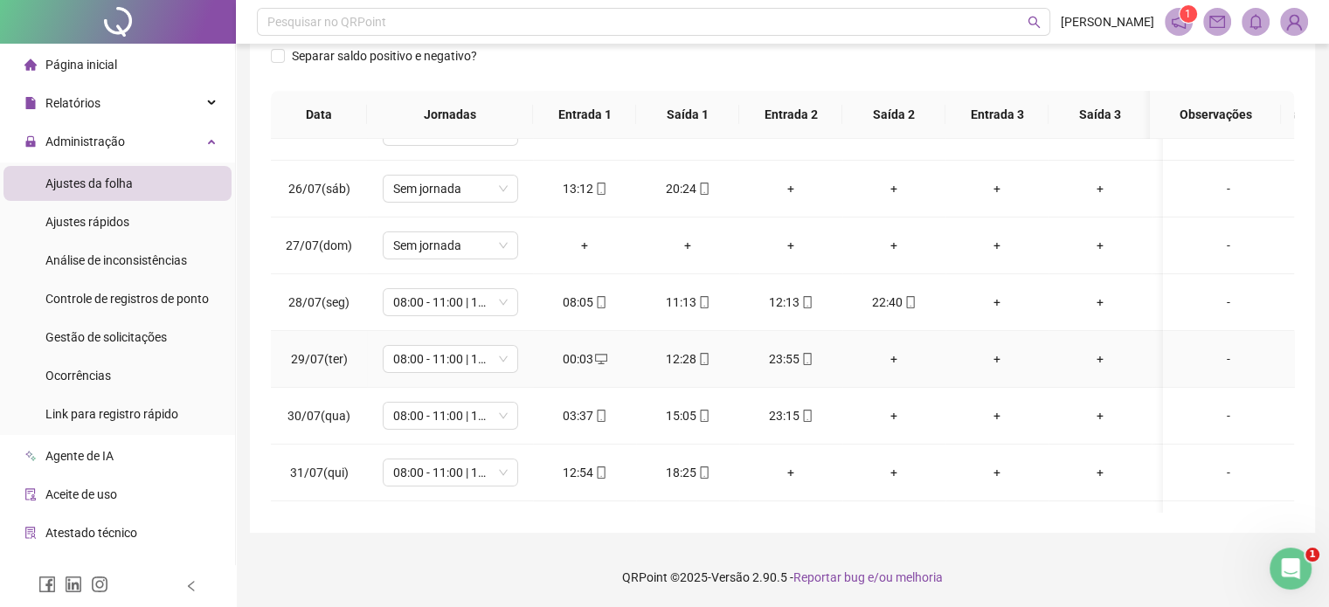
drag, startPoint x: 582, startPoint y: 361, endPoint x: 816, endPoint y: 367, distance: 234.3
click at [873, 367] on td "+" at bounding box center [894, 359] width 103 height 57
click at [572, 355] on div "00:03" at bounding box center [584, 359] width 75 height 19
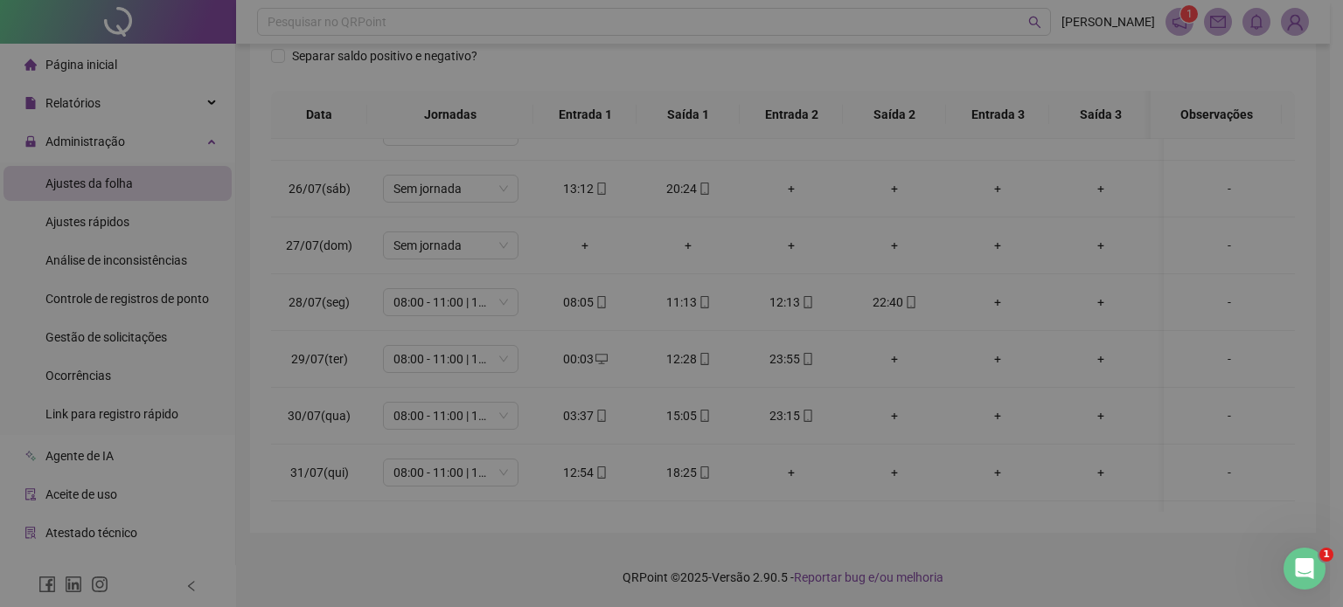
type input "**********"
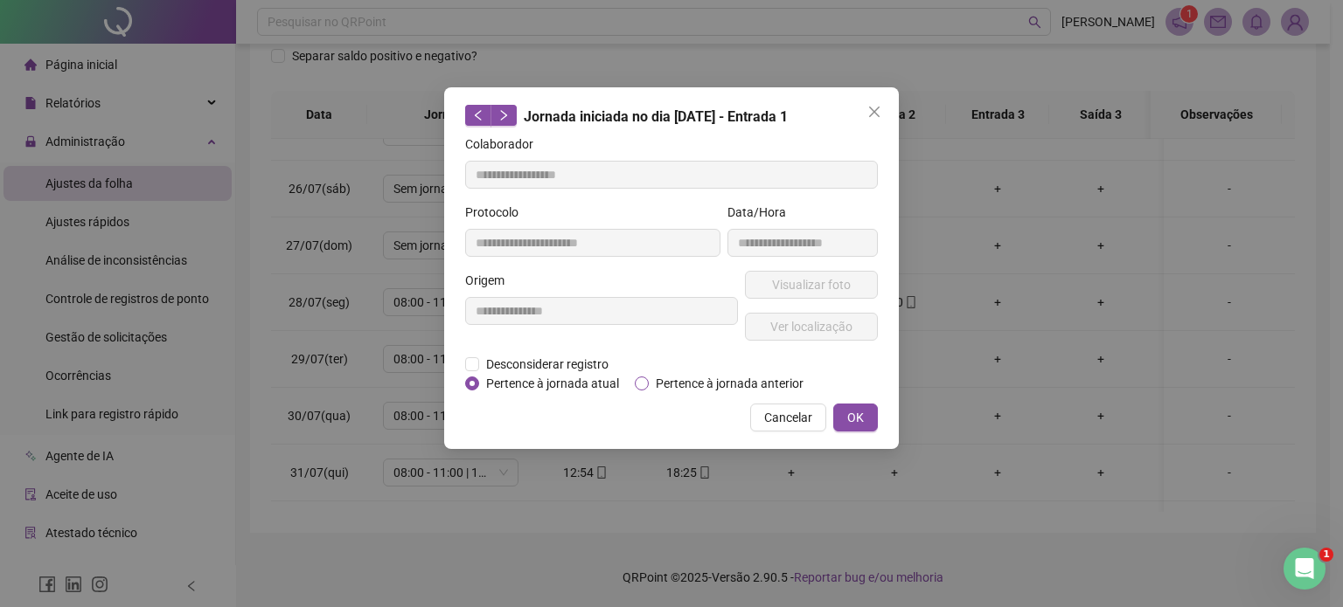
click at [650, 383] on span "Pertence à jornada anterior" at bounding box center [730, 383] width 162 height 19
click at [851, 412] on span "OK" at bounding box center [855, 417] width 17 height 19
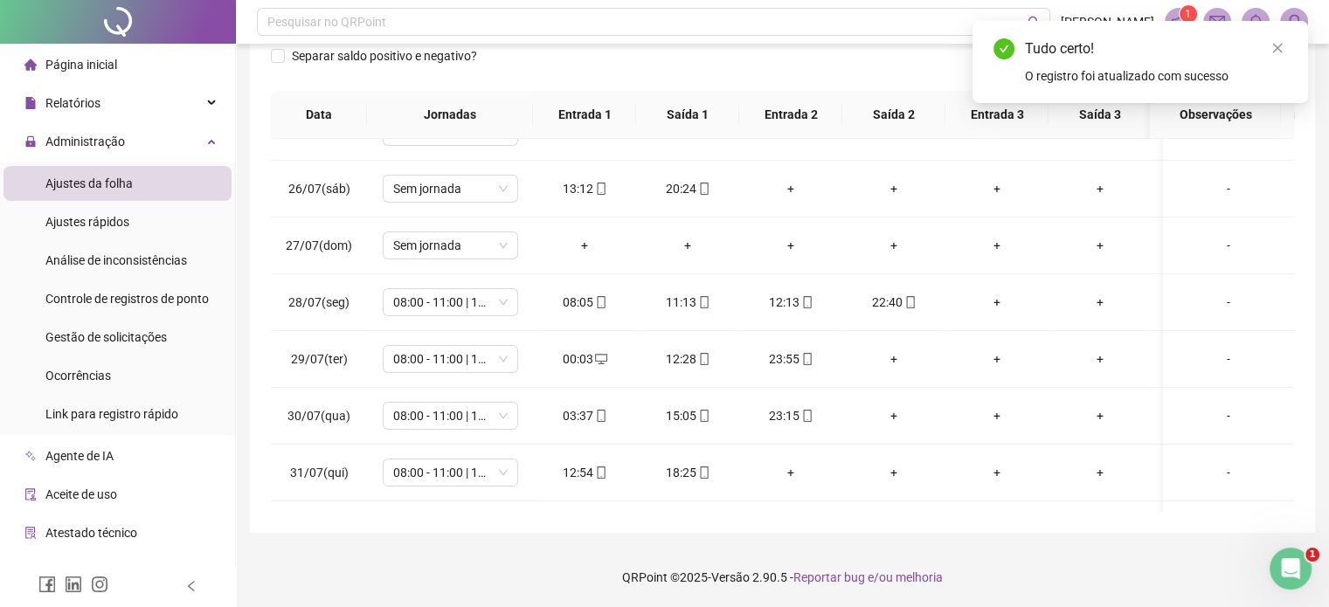
scroll to position [159, 0]
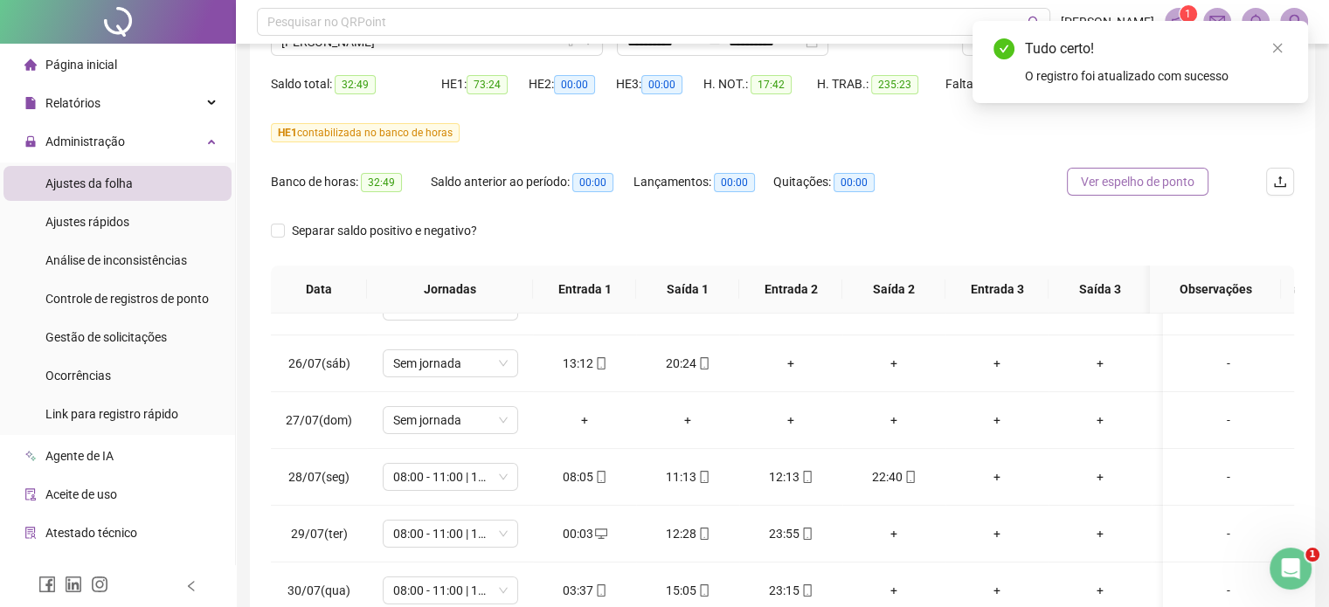
click at [1171, 183] on span "Ver espelho de ponto" at bounding box center [1138, 181] width 114 height 19
click at [1272, 52] on icon "close" at bounding box center [1278, 48] width 12 height 12
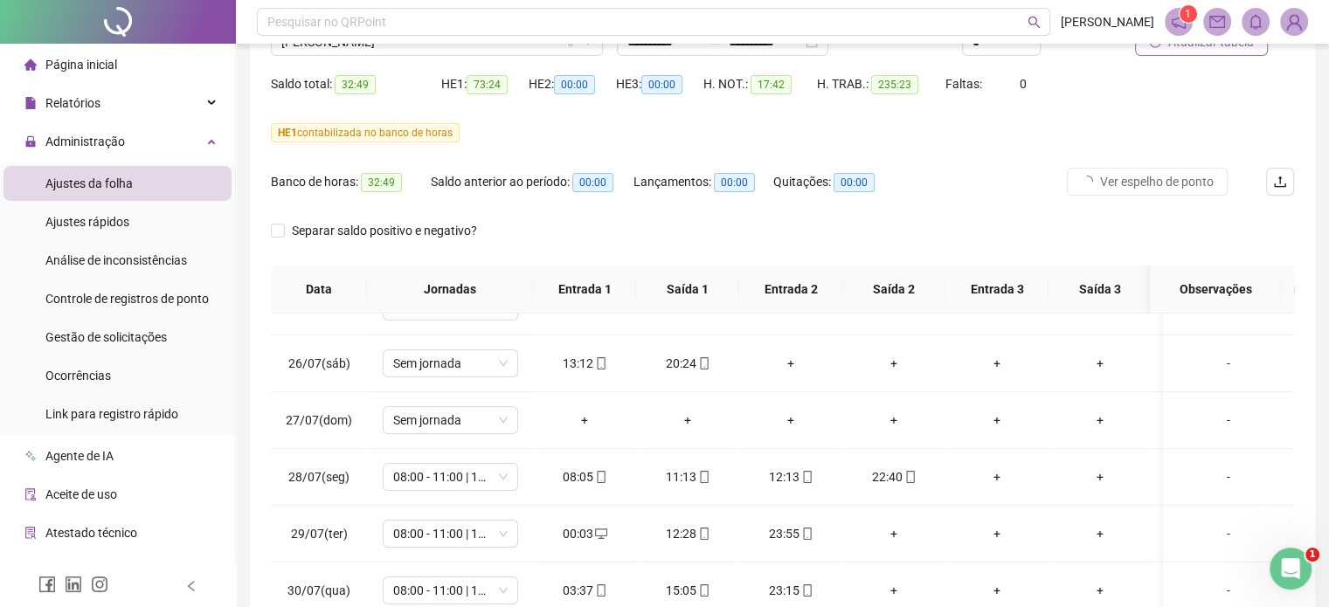
click at [1232, 48] on span "Atualizar tabela" at bounding box center [1212, 41] width 86 height 19
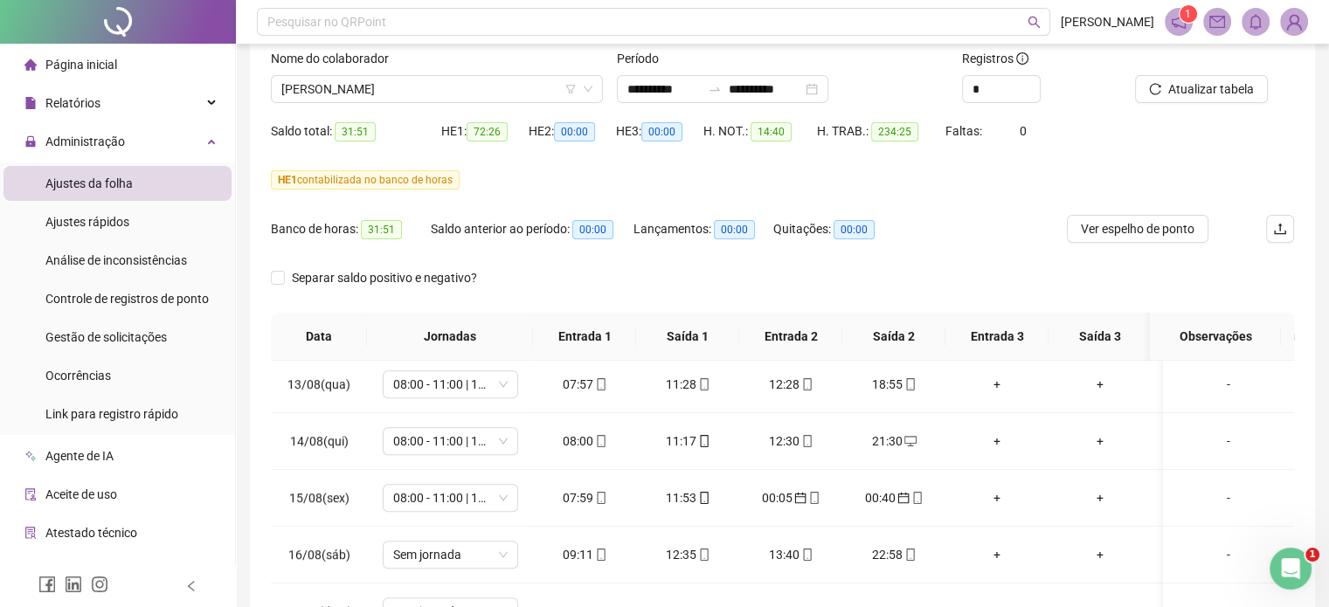
scroll to position [0, 0]
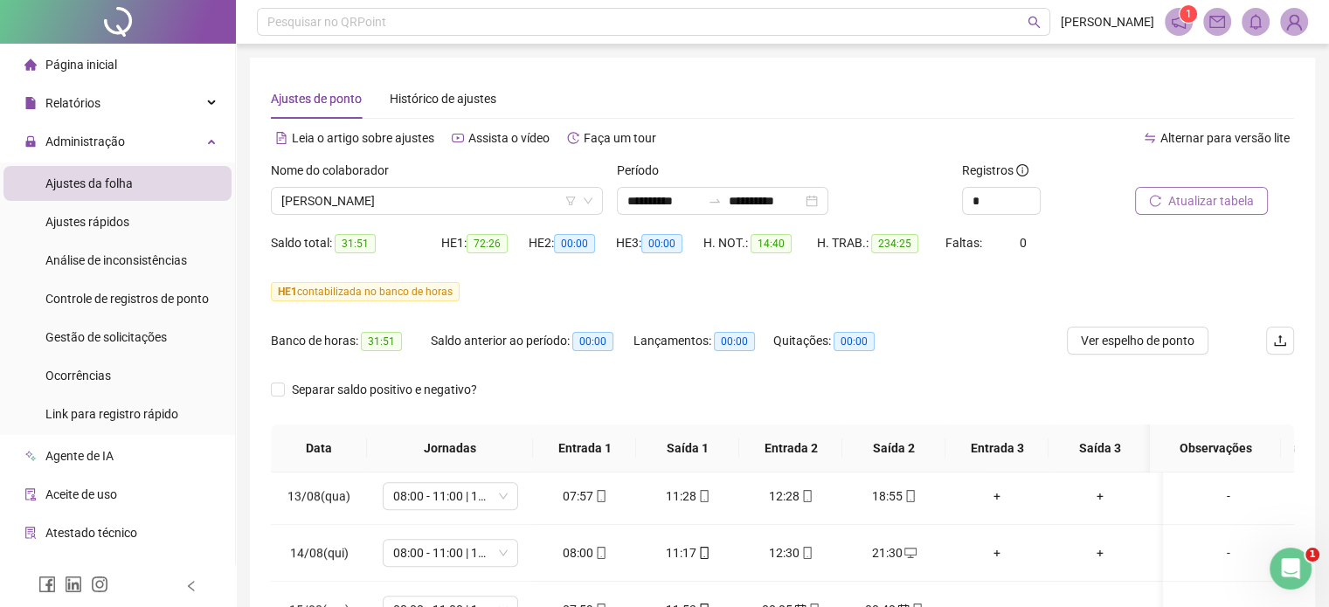
click at [1161, 205] on button "Atualizar tabela" at bounding box center [1201, 201] width 133 height 28
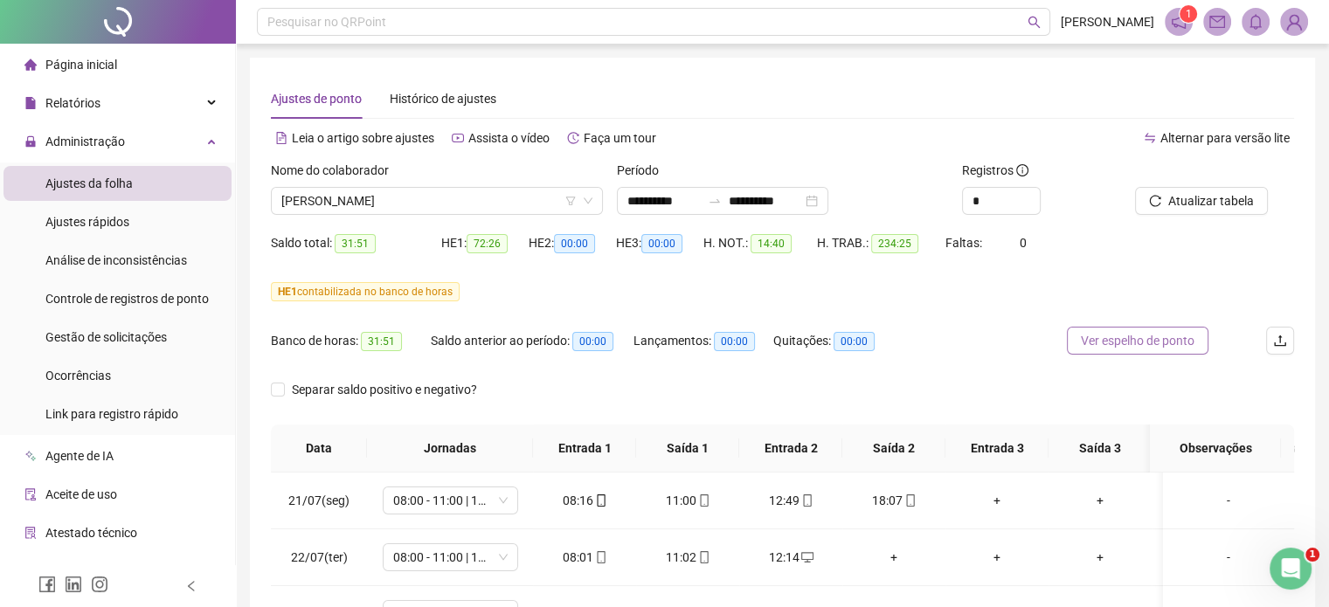
click at [1159, 342] on span "Ver espelho de ponto" at bounding box center [1138, 340] width 114 height 19
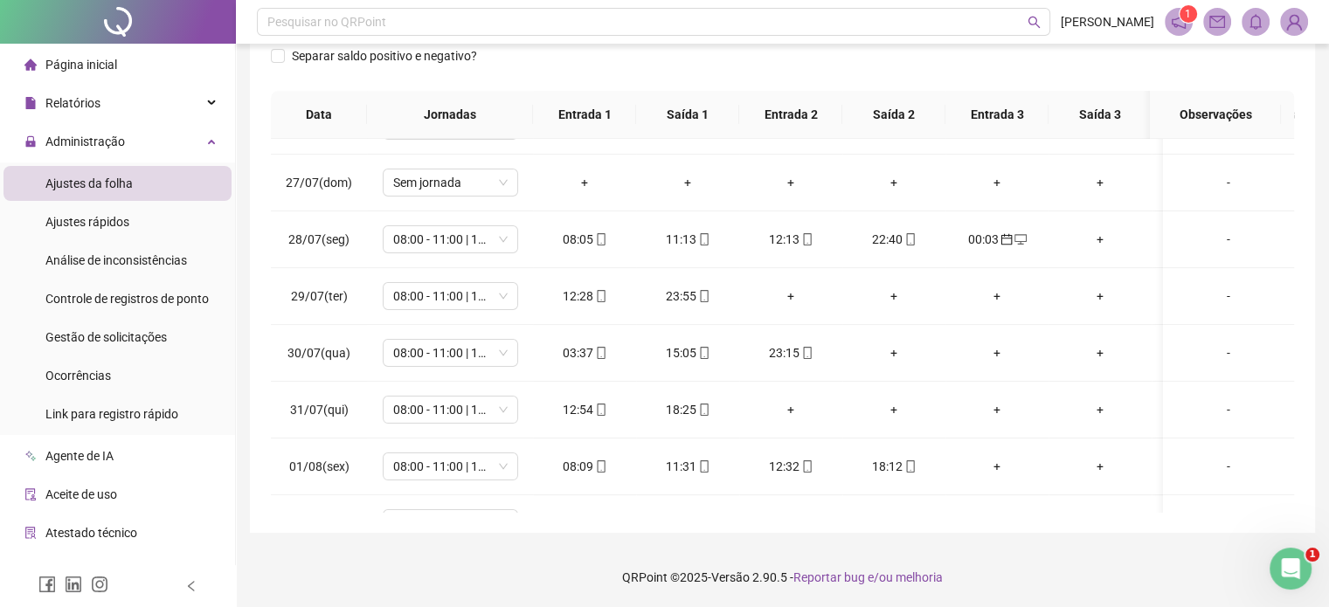
scroll to position [350, 0]
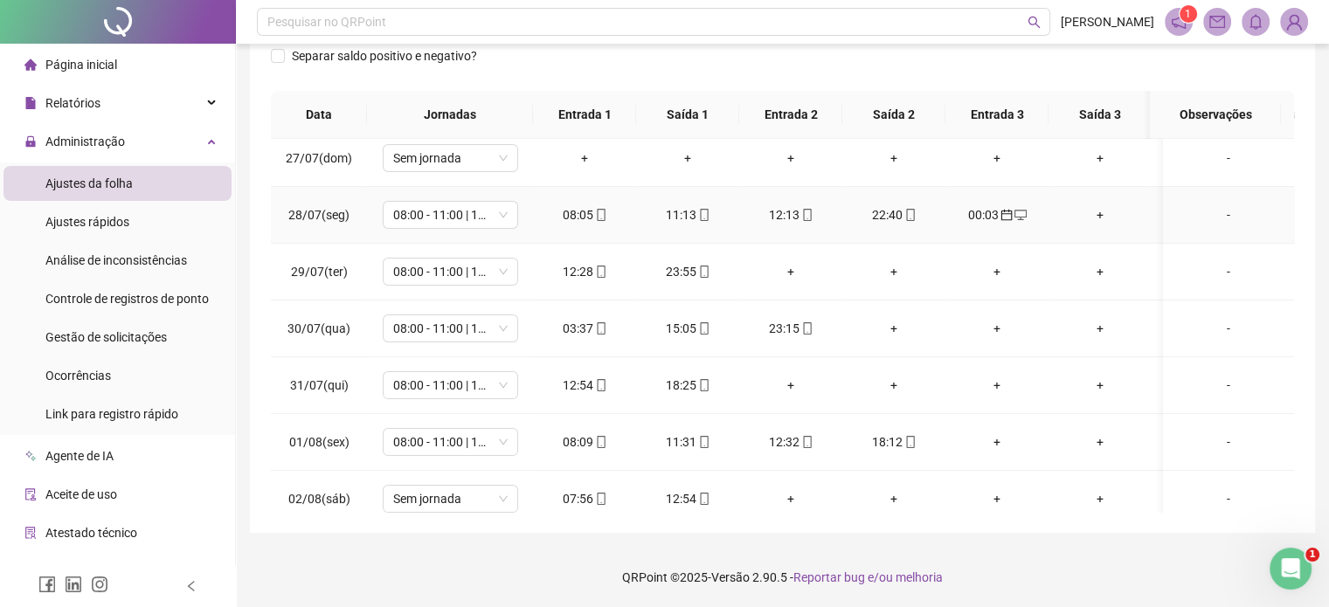
click at [989, 210] on div "00:03" at bounding box center [997, 214] width 75 height 19
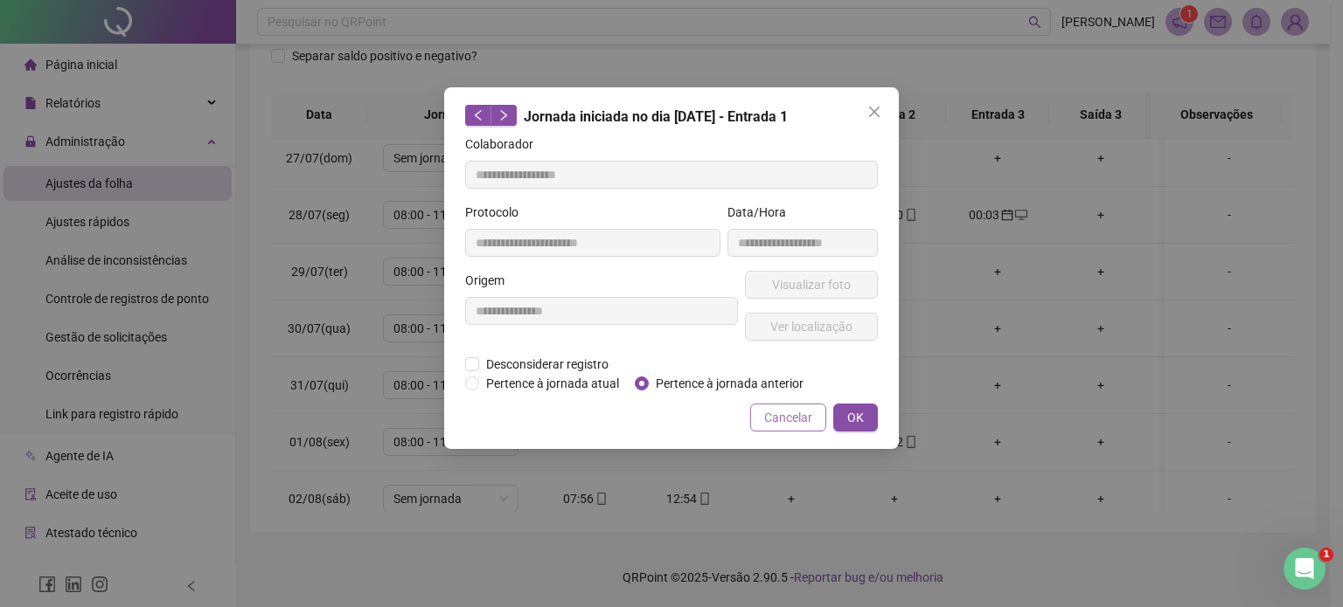
click at [814, 413] on button "Cancelar" at bounding box center [788, 418] width 76 height 28
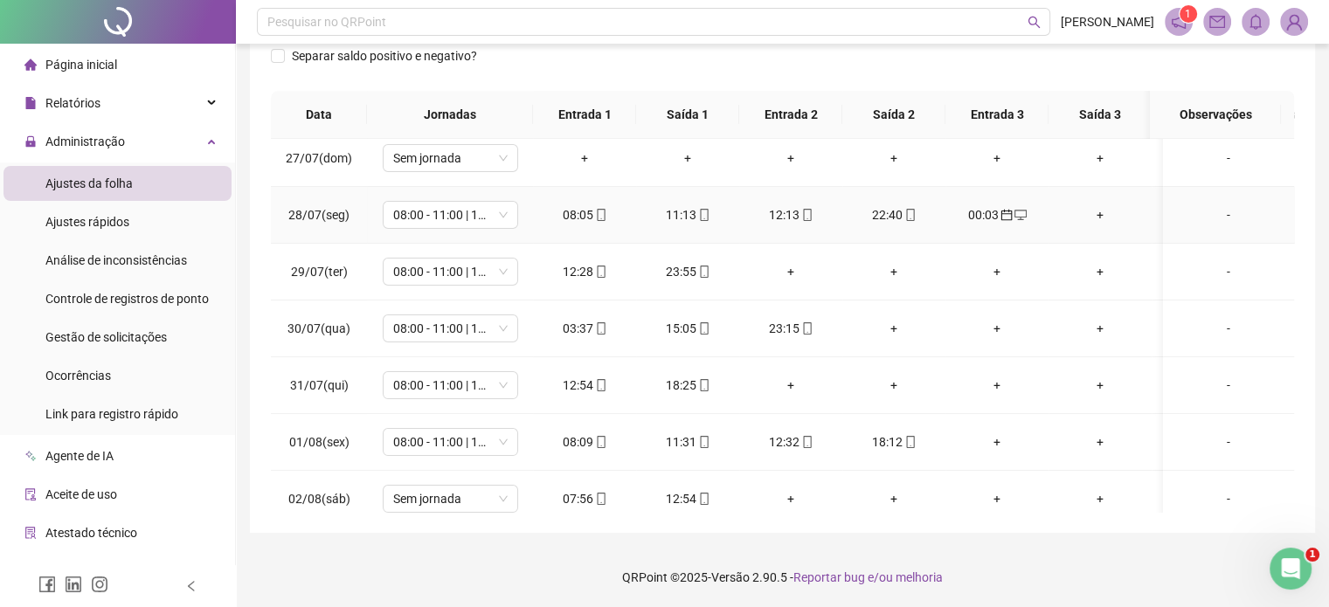
click at [986, 209] on div "00:03" at bounding box center [997, 214] width 75 height 19
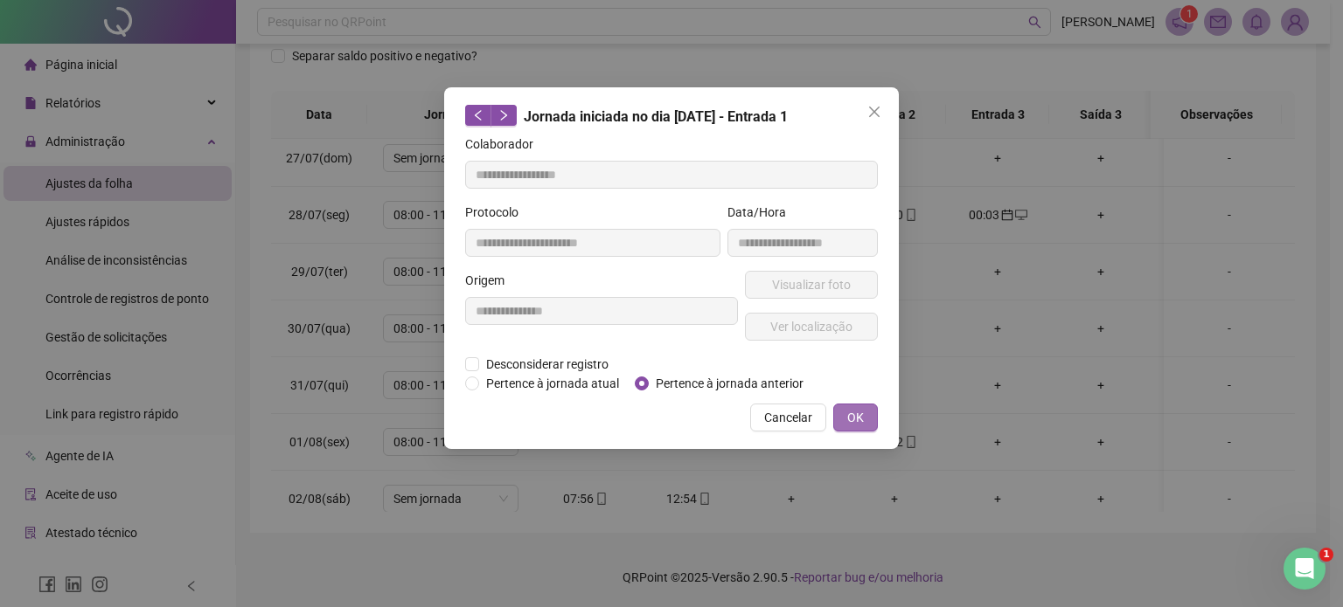
click at [848, 414] on span "OK" at bounding box center [855, 417] width 17 height 19
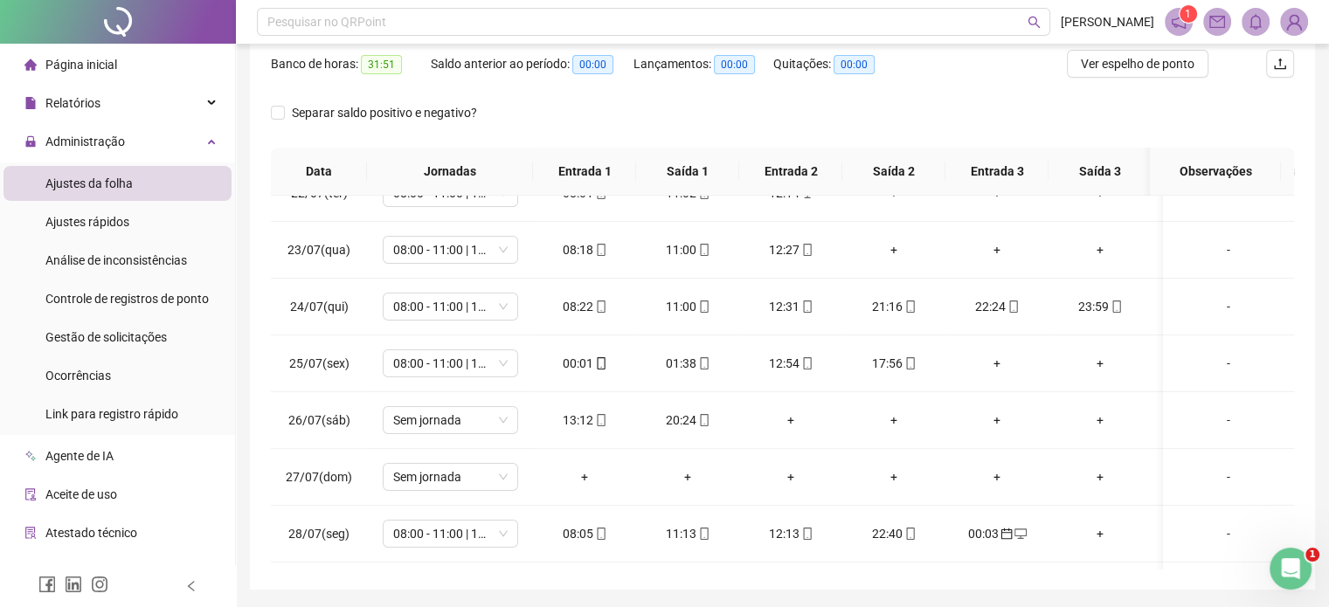
scroll to position [159, 0]
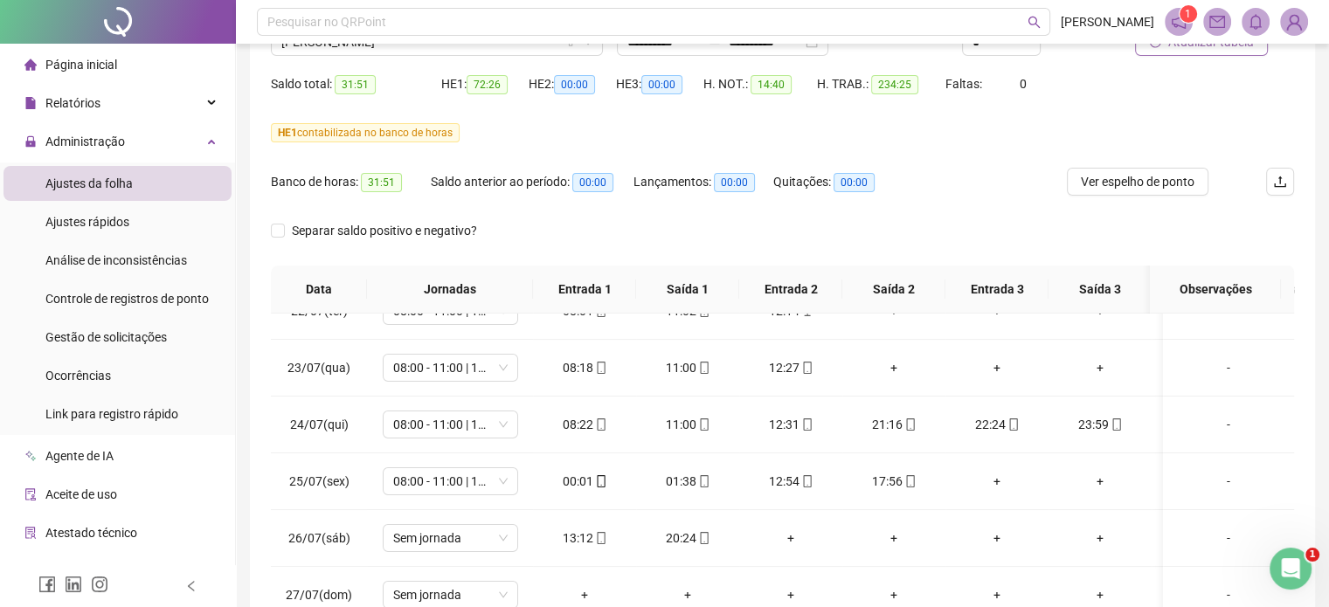
click at [1212, 52] on button "Atualizar tabela" at bounding box center [1201, 42] width 133 height 28
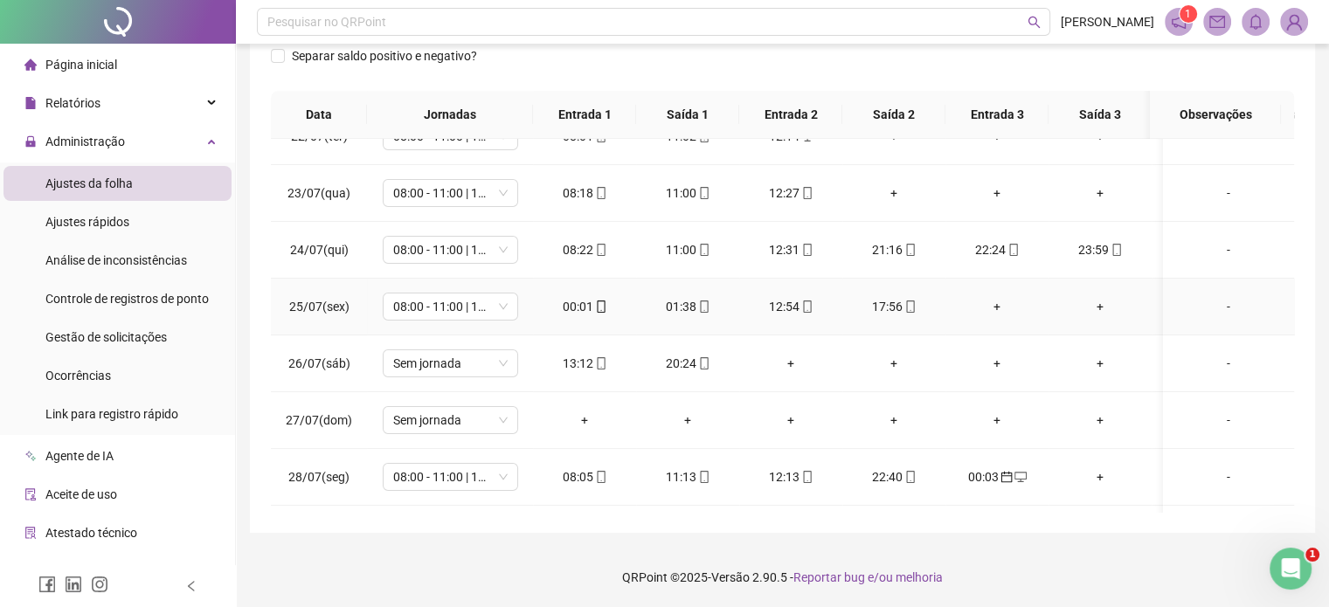
scroll to position [262, 0]
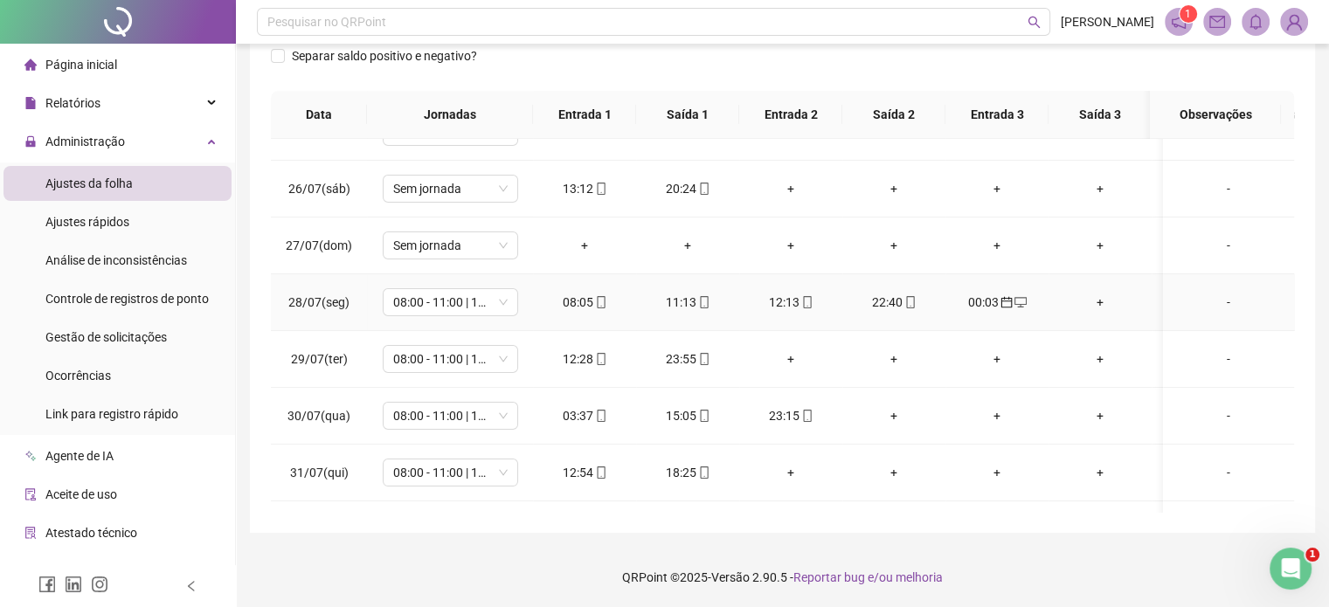
click at [986, 303] on div "00:03" at bounding box center [997, 302] width 75 height 19
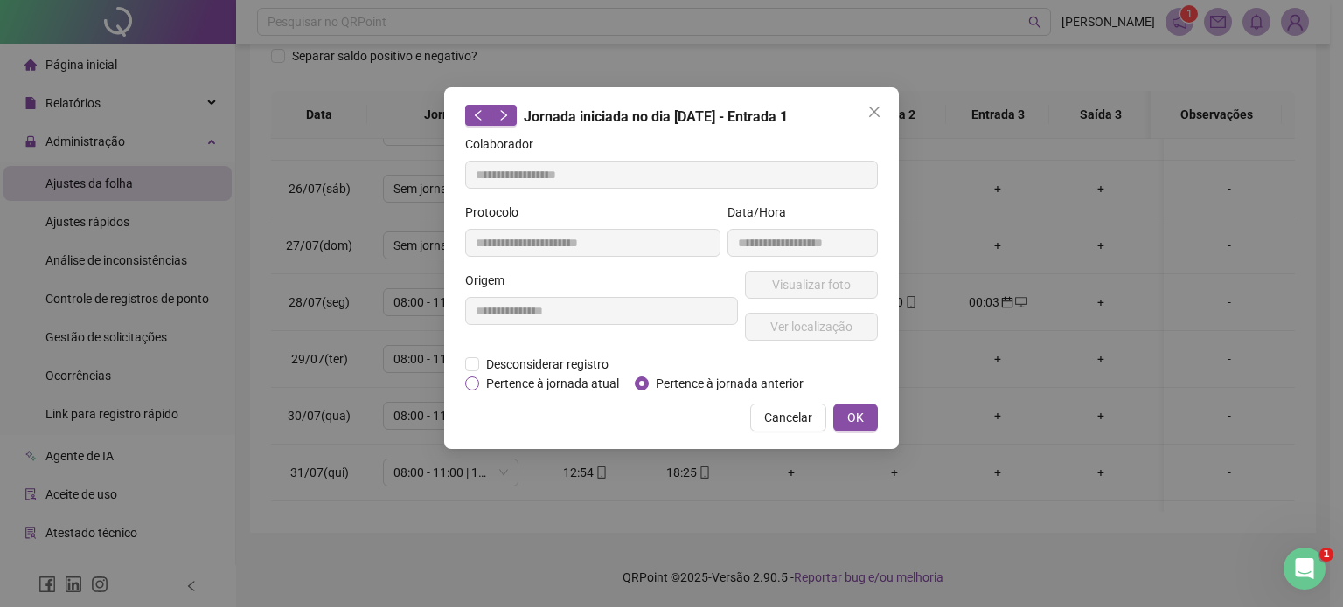
click at [570, 389] on span "Pertence à jornada atual" at bounding box center [552, 383] width 147 height 19
click at [843, 412] on button "OK" at bounding box center [855, 418] width 45 height 28
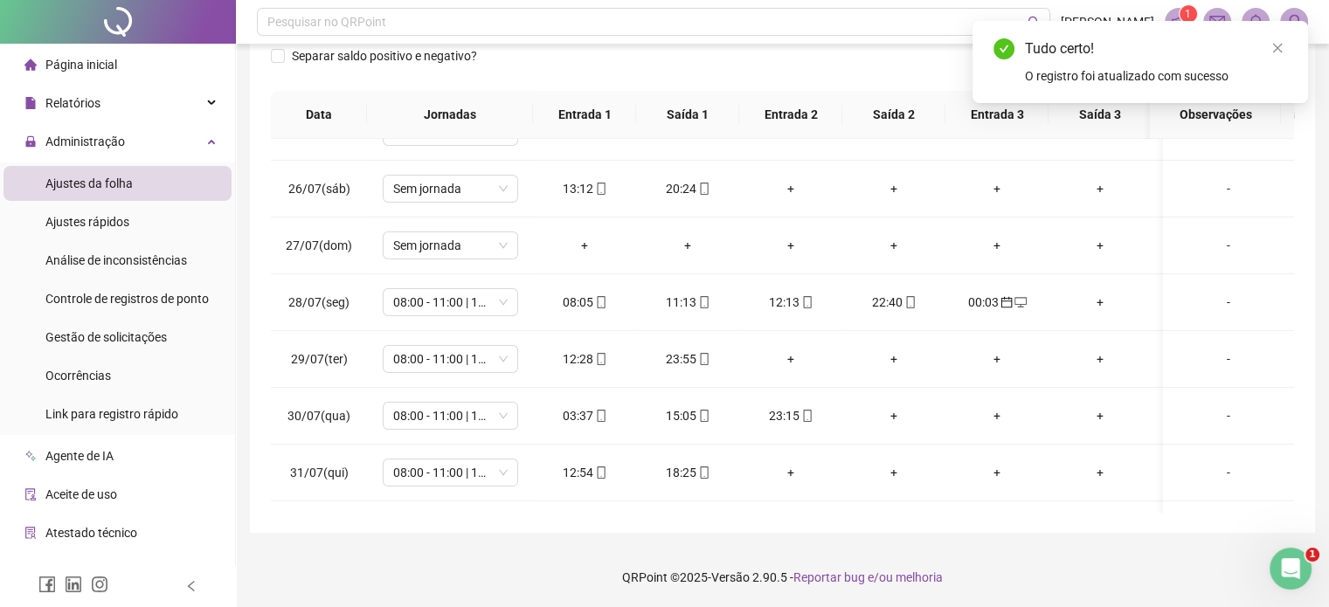
scroll to position [72, 0]
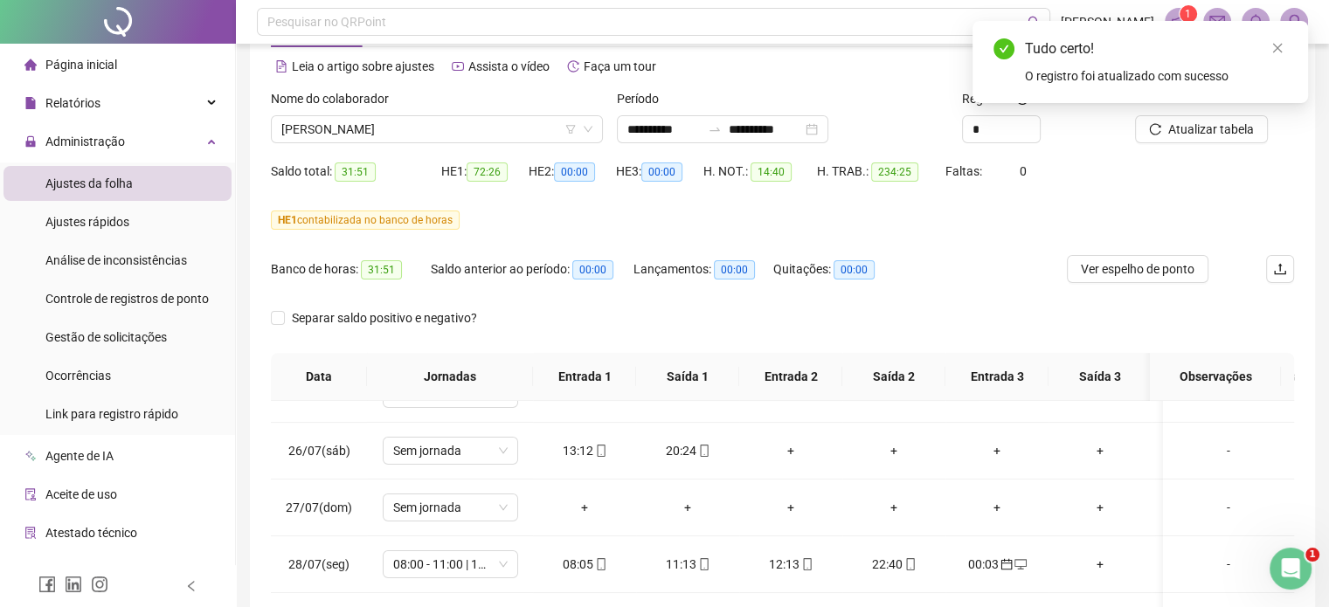
click at [1180, 143] on div "Atualizar tabela" at bounding box center [1214, 123] width 173 height 68
click at [1189, 103] on div "Tudo certo! O registro foi atualizado com sucesso" at bounding box center [1141, 62] width 336 height 82
click at [1190, 133] on span "Atualizar tabela" at bounding box center [1212, 129] width 86 height 19
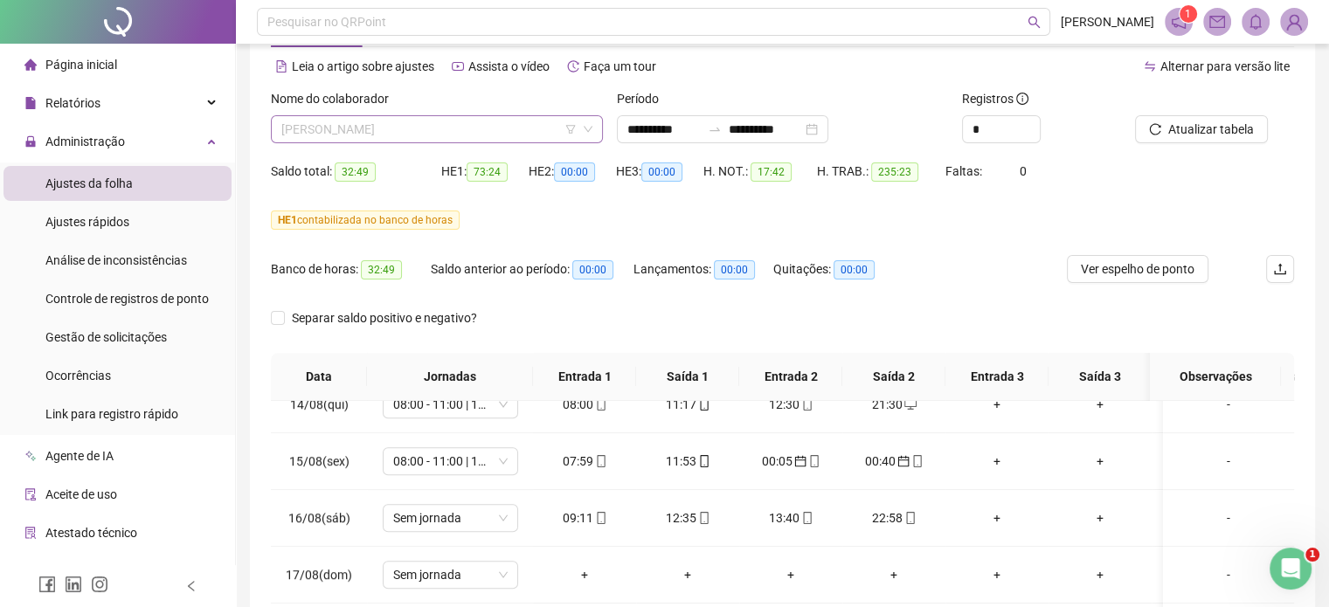
click at [449, 121] on span "[PERSON_NAME]" at bounding box center [436, 129] width 311 height 26
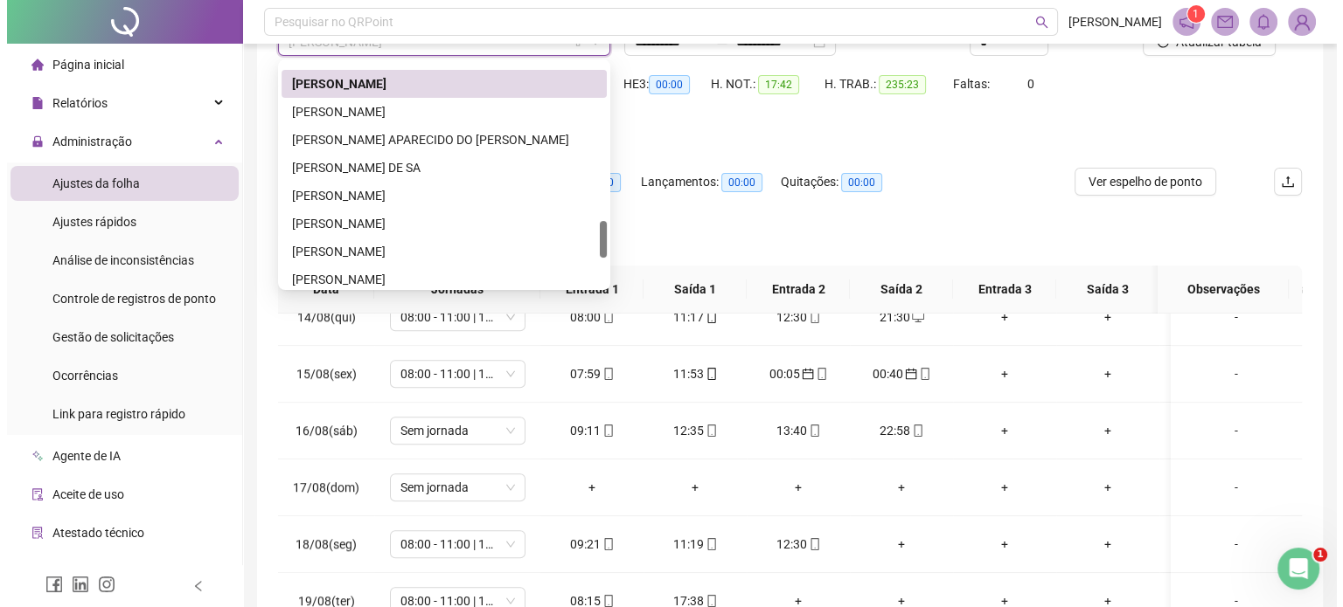
scroll to position [857, 0]
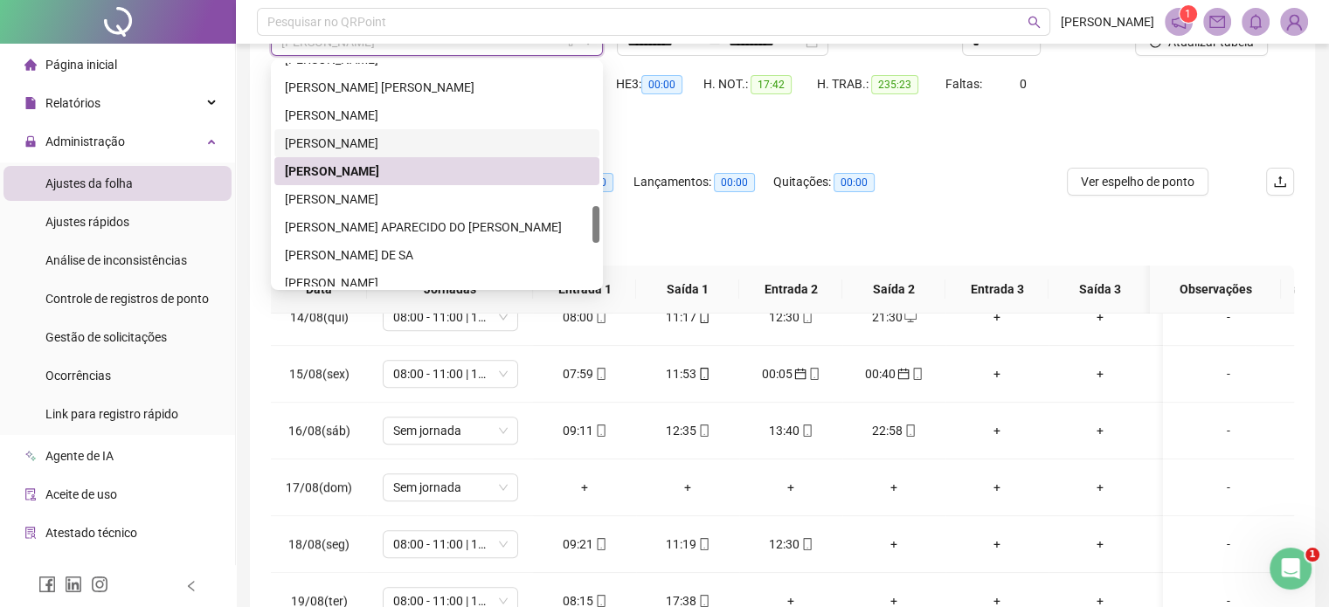
click at [357, 141] on div "[PERSON_NAME]" at bounding box center [437, 143] width 304 height 19
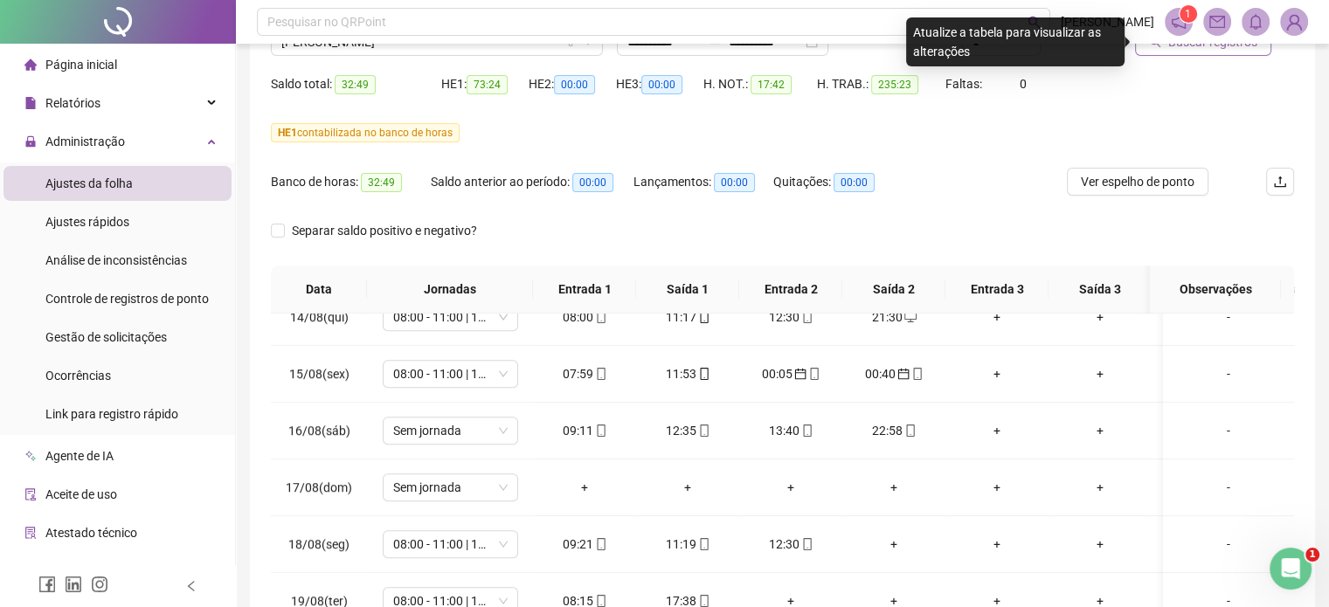
click at [1226, 48] on span "Buscar registros" at bounding box center [1213, 41] width 89 height 19
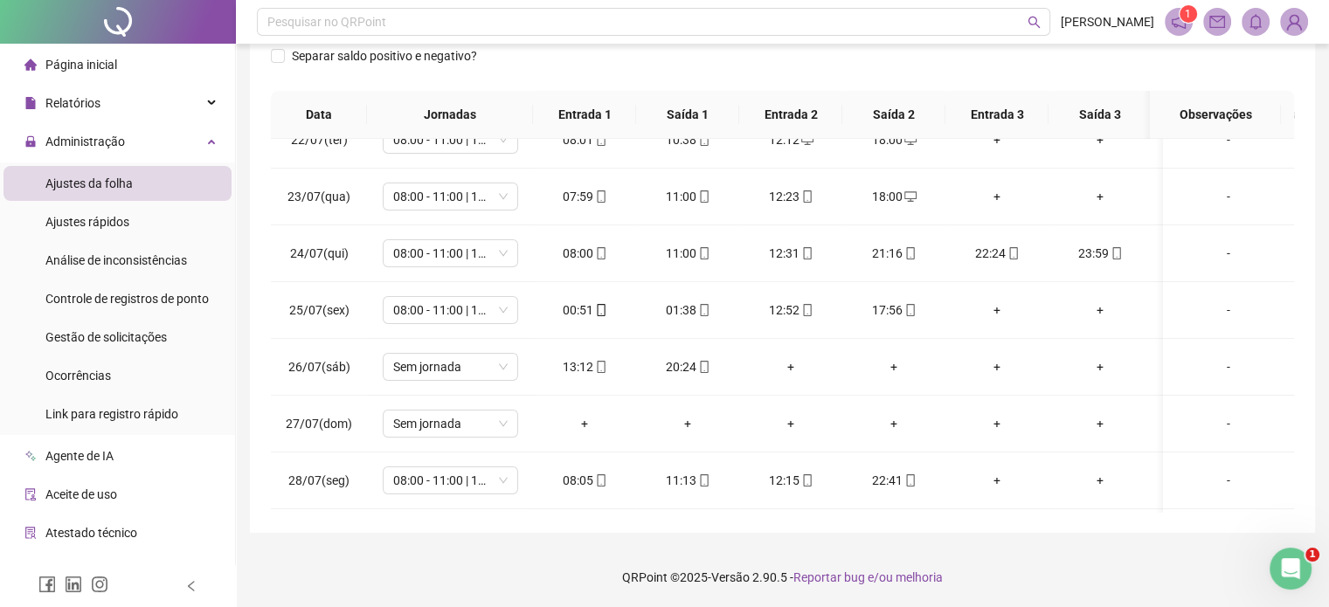
scroll to position [84, 88]
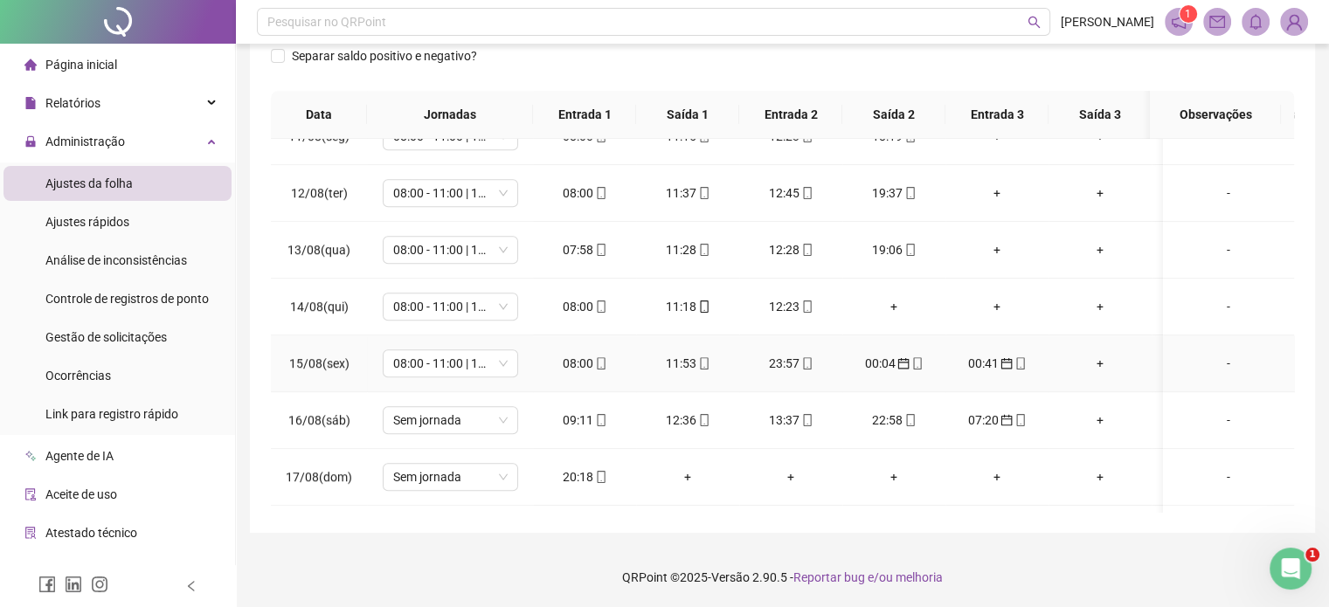
click at [892, 362] on div "00:04" at bounding box center [894, 363] width 75 height 19
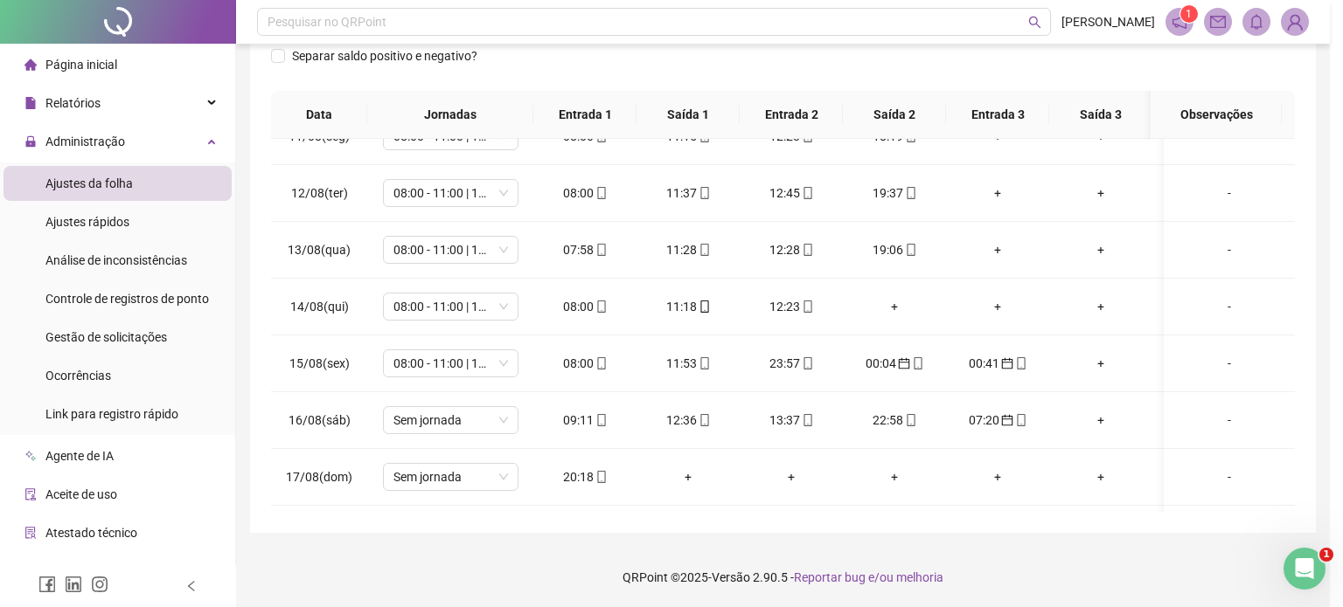
type input "**********"
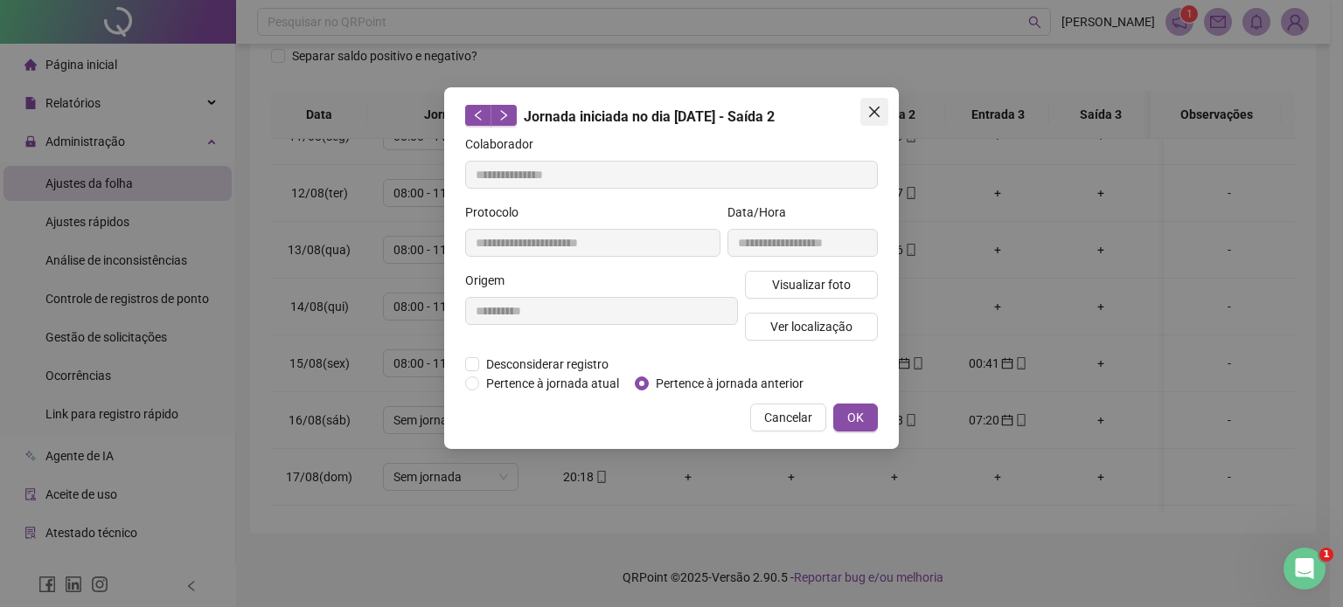
click at [873, 115] on icon "close" at bounding box center [874, 112] width 14 height 14
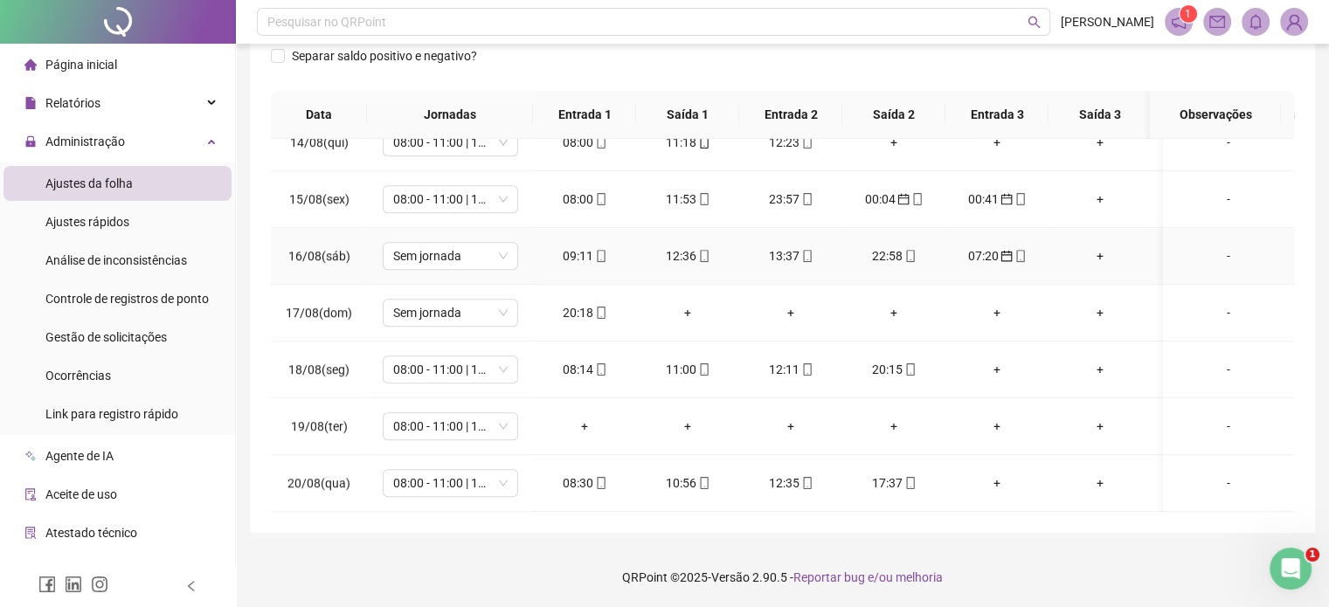
click at [985, 246] on div "07:20" at bounding box center [997, 255] width 75 height 19
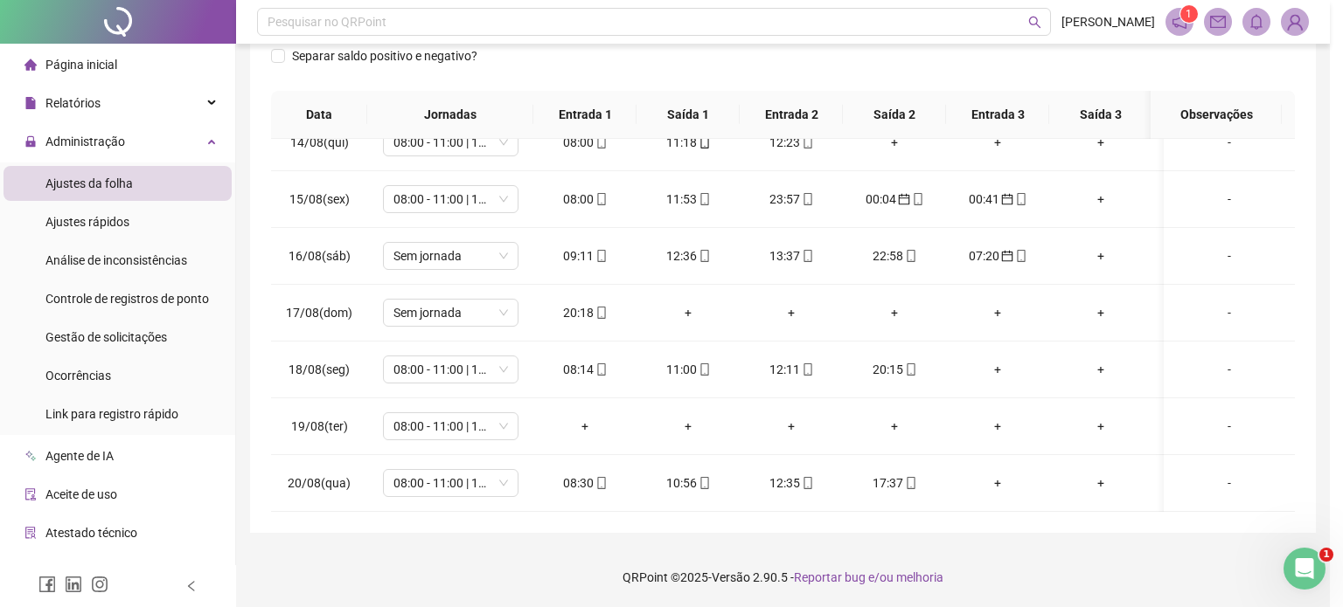
type input "**********"
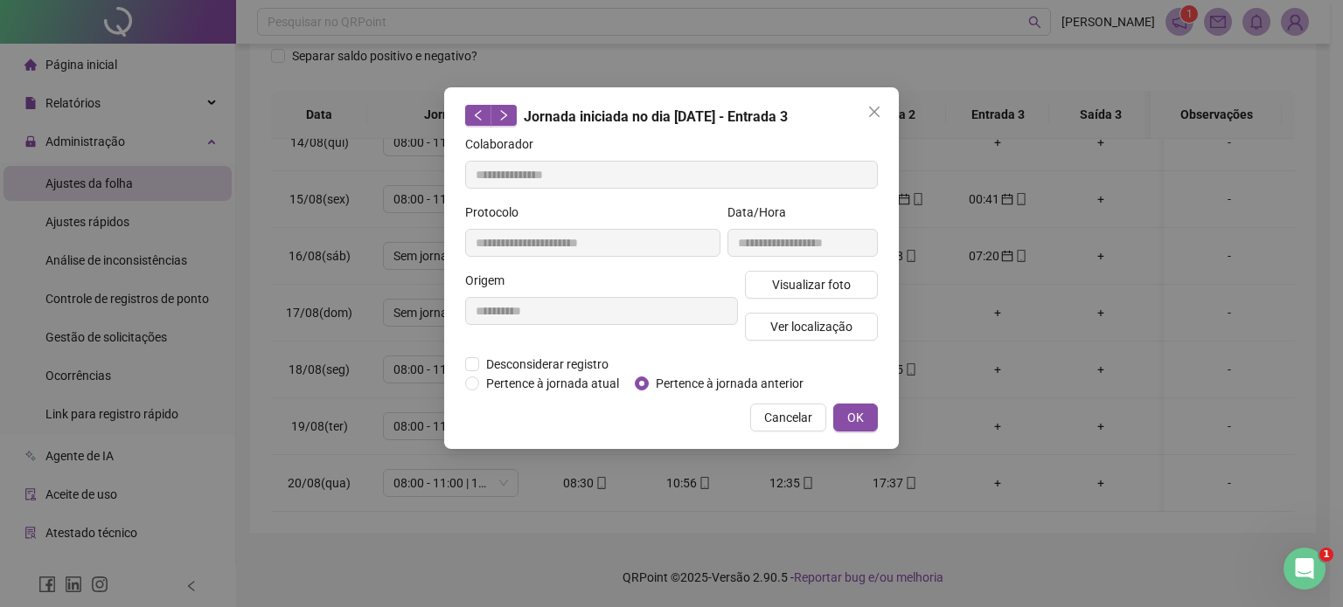
click at [986, 258] on div "**********" at bounding box center [671, 303] width 1343 height 607
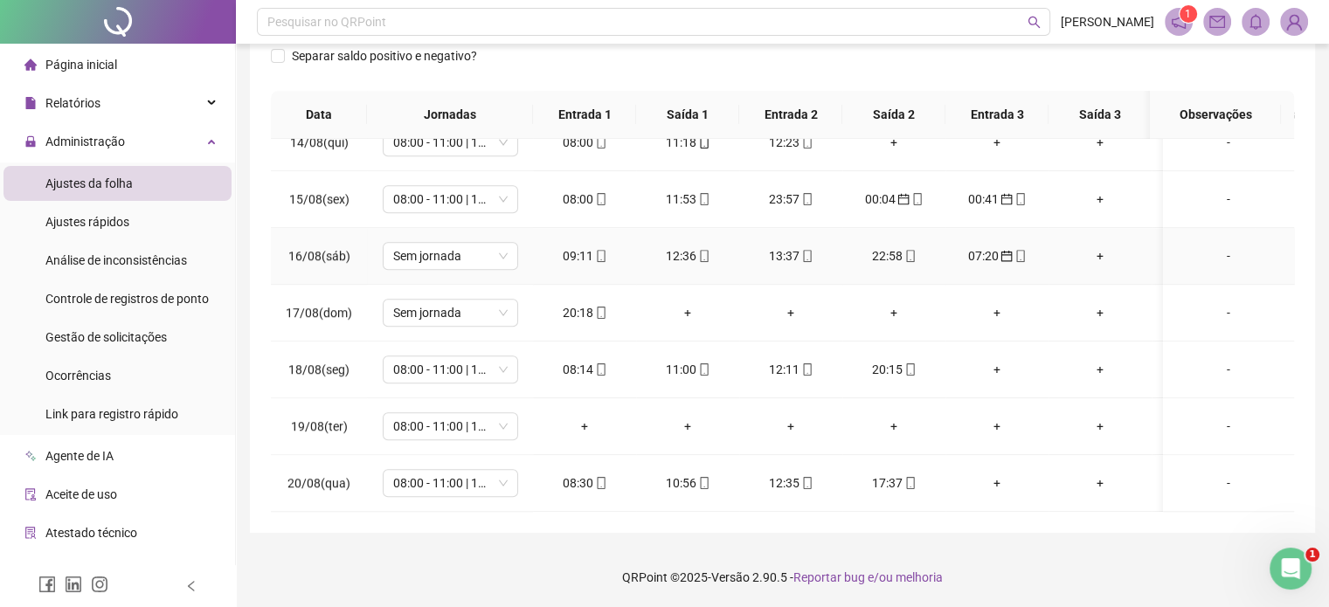
click at [985, 246] on div "07:20" at bounding box center [997, 255] width 75 height 19
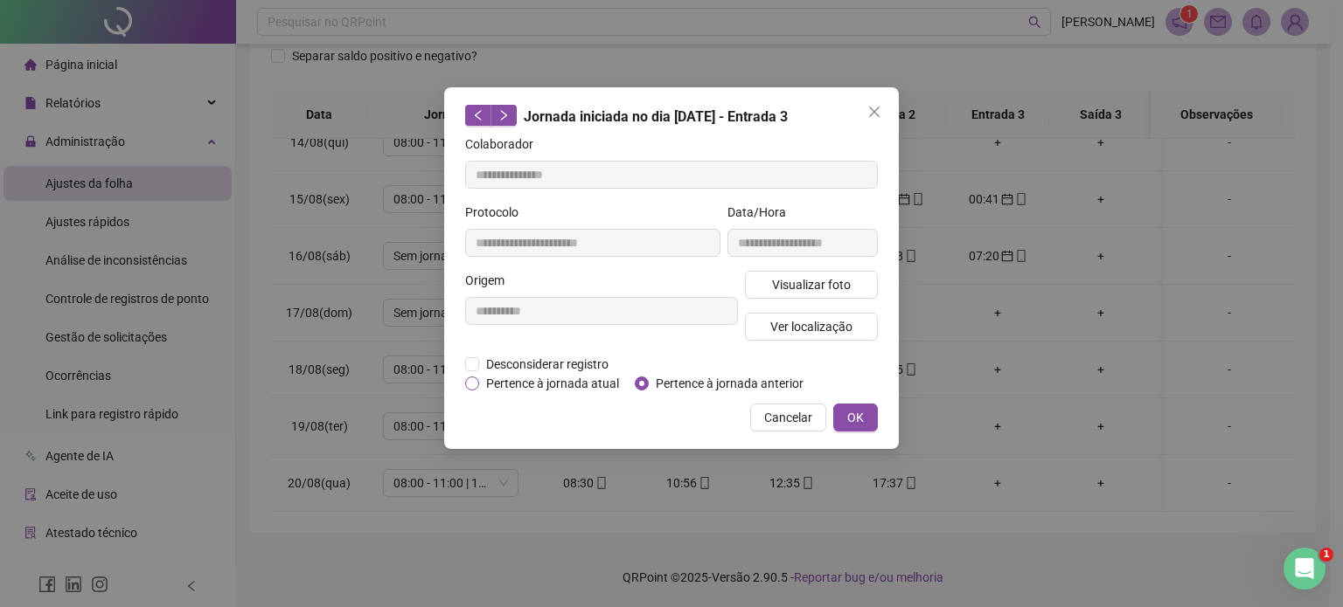
click at [545, 390] on span "Pertence à jornada atual" at bounding box center [552, 383] width 147 height 19
click at [850, 408] on span "OK" at bounding box center [855, 417] width 17 height 19
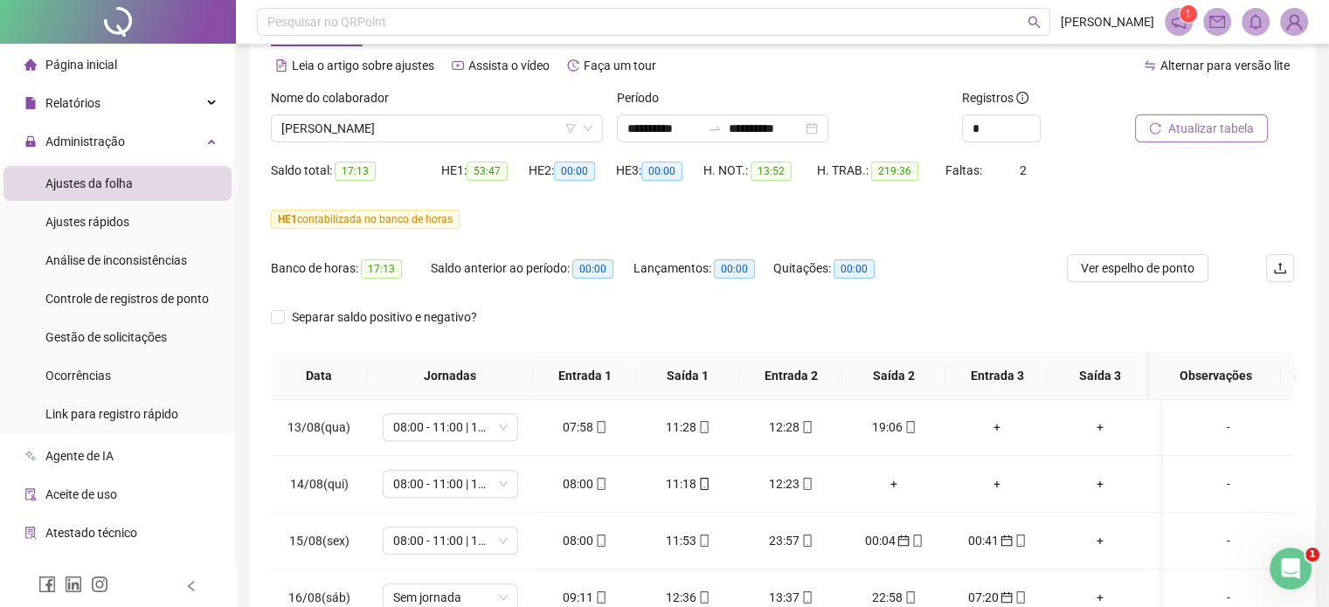
scroll to position [72, 0]
click at [1240, 121] on span "Atualizar tabela" at bounding box center [1212, 129] width 86 height 19
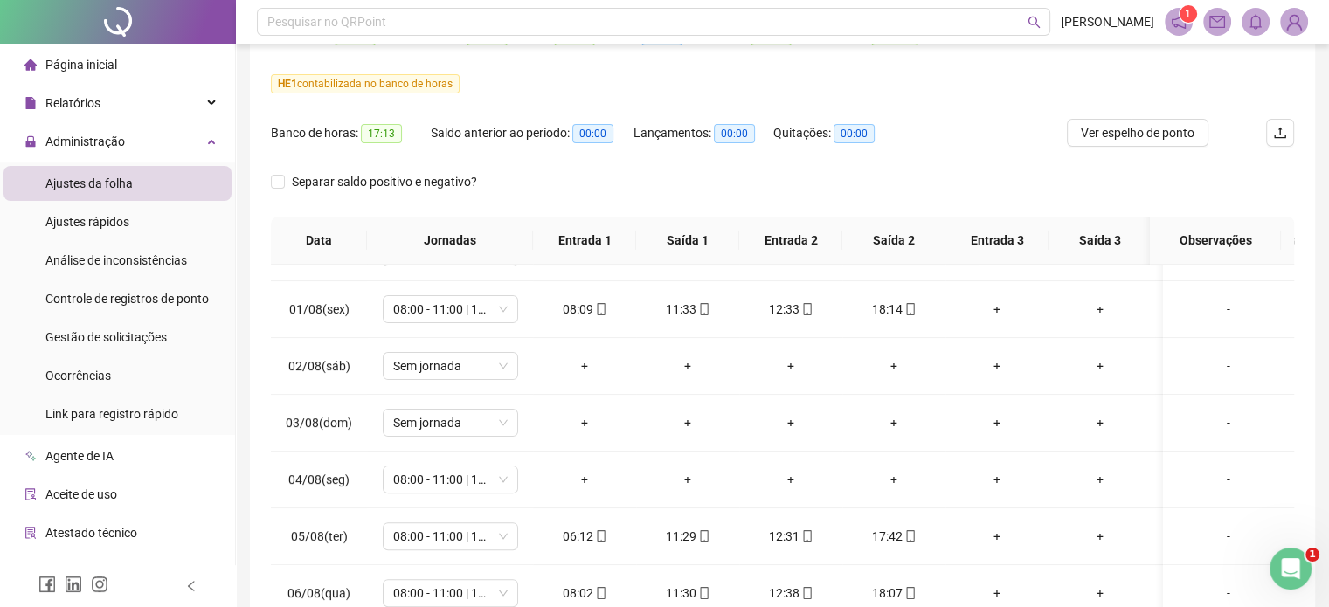
scroll to position [0, 0]
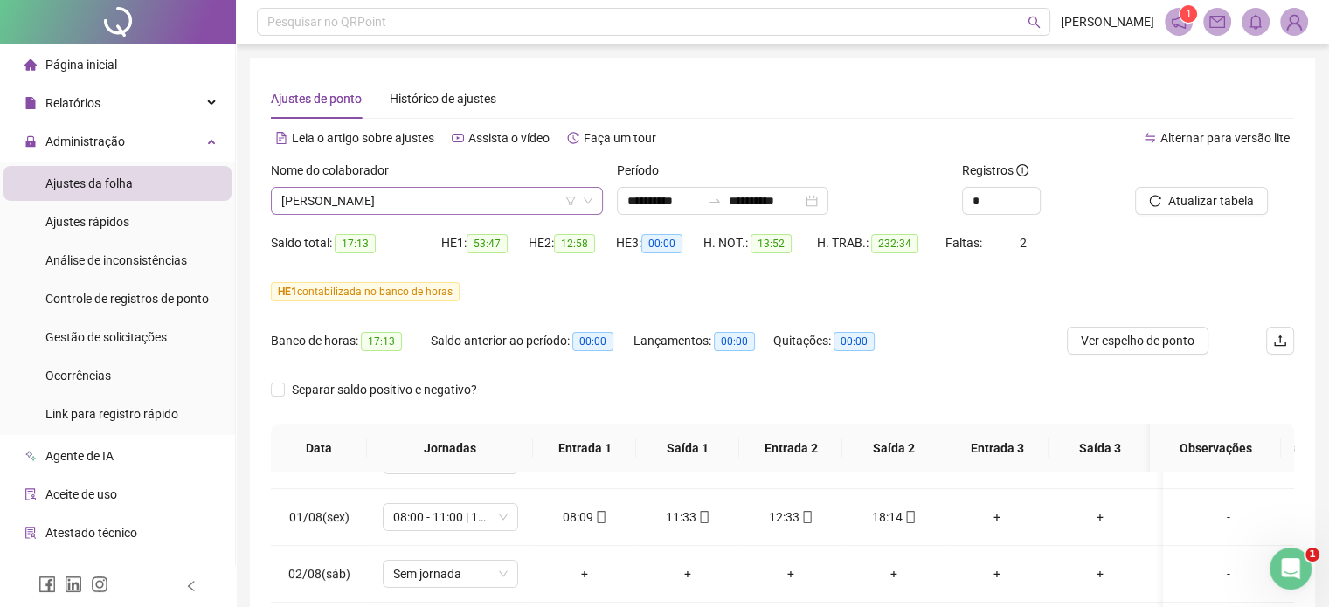
click at [392, 198] on span "[PERSON_NAME]" at bounding box center [436, 201] width 311 height 26
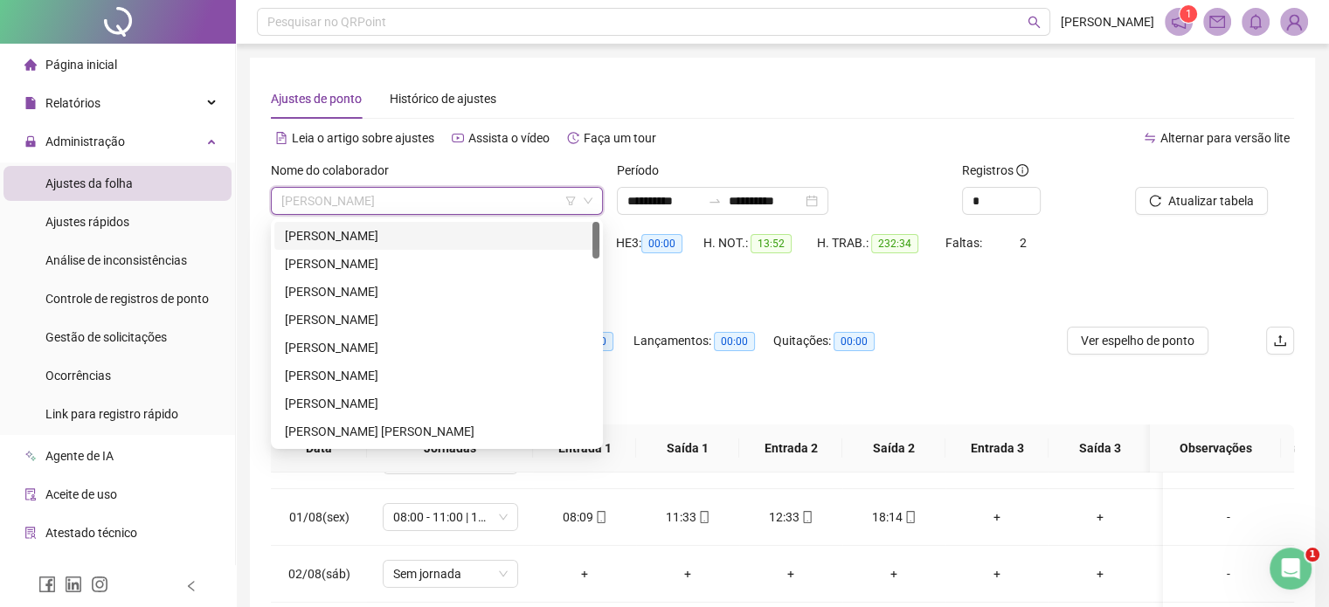
click at [388, 237] on div "ADILSON APARECIDO DE ALMEIDA" at bounding box center [437, 235] width 304 height 19
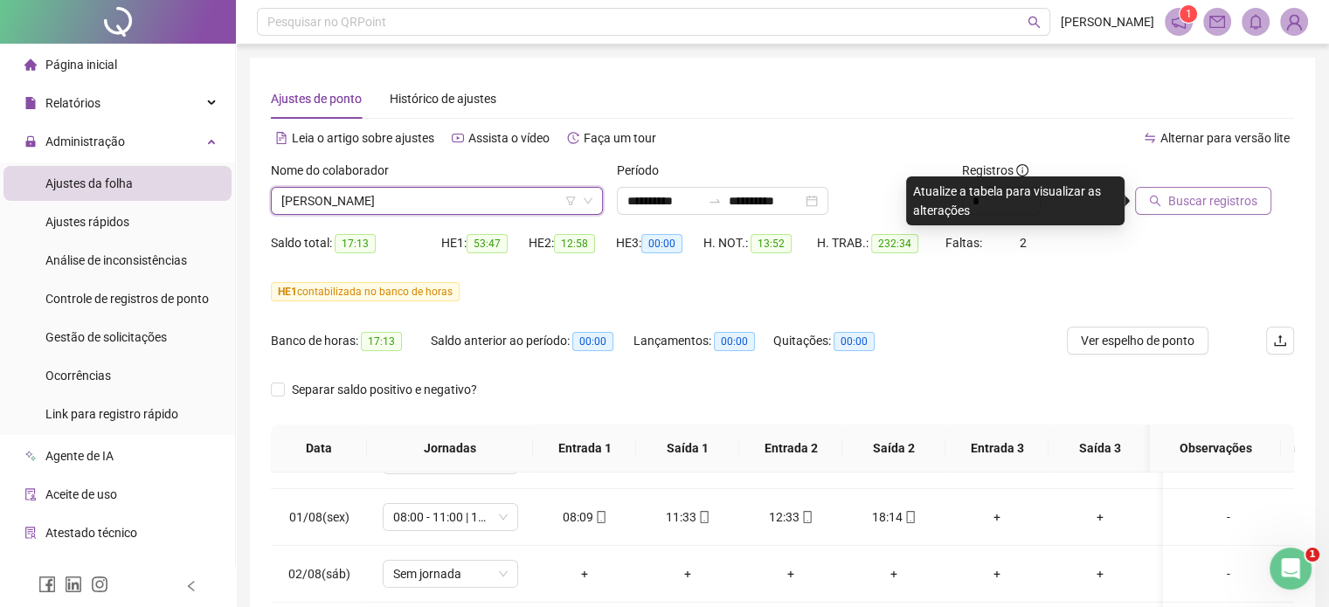
click at [1160, 205] on icon "search" at bounding box center [1155, 201] width 11 height 11
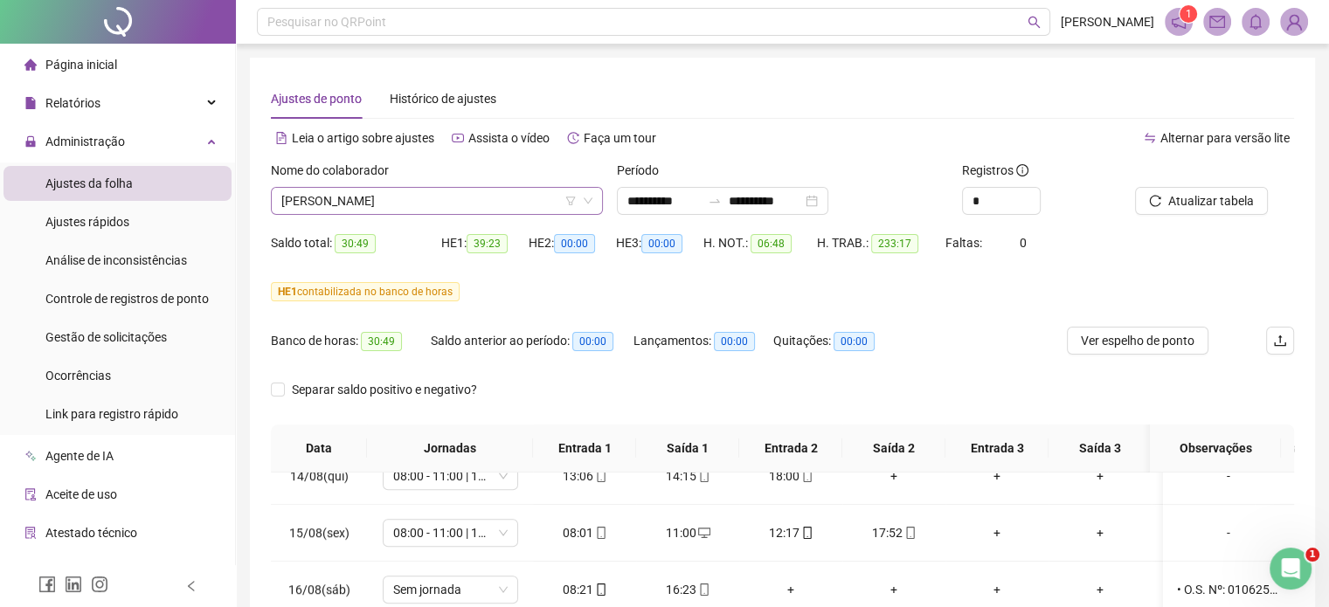
click at [475, 202] on span "ADILSON APARECIDO DE ALMEIDA" at bounding box center [436, 201] width 311 height 26
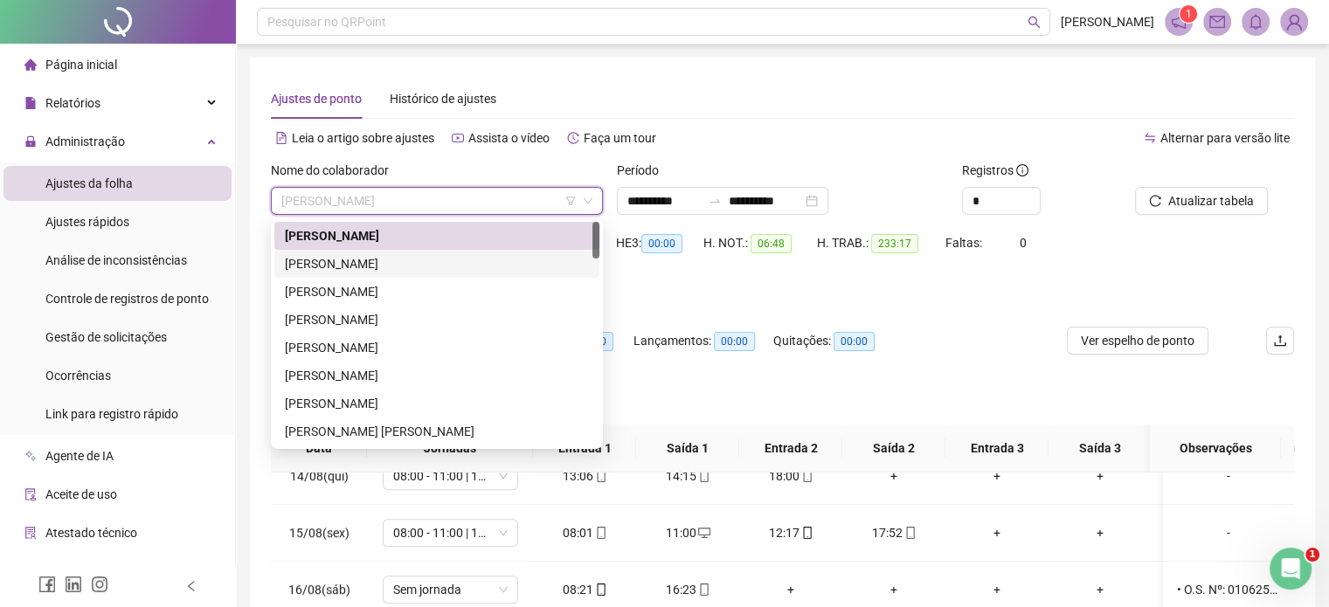
click at [401, 269] on div "ALAN BRUNO ARAGAO" at bounding box center [437, 263] width 304 height 19
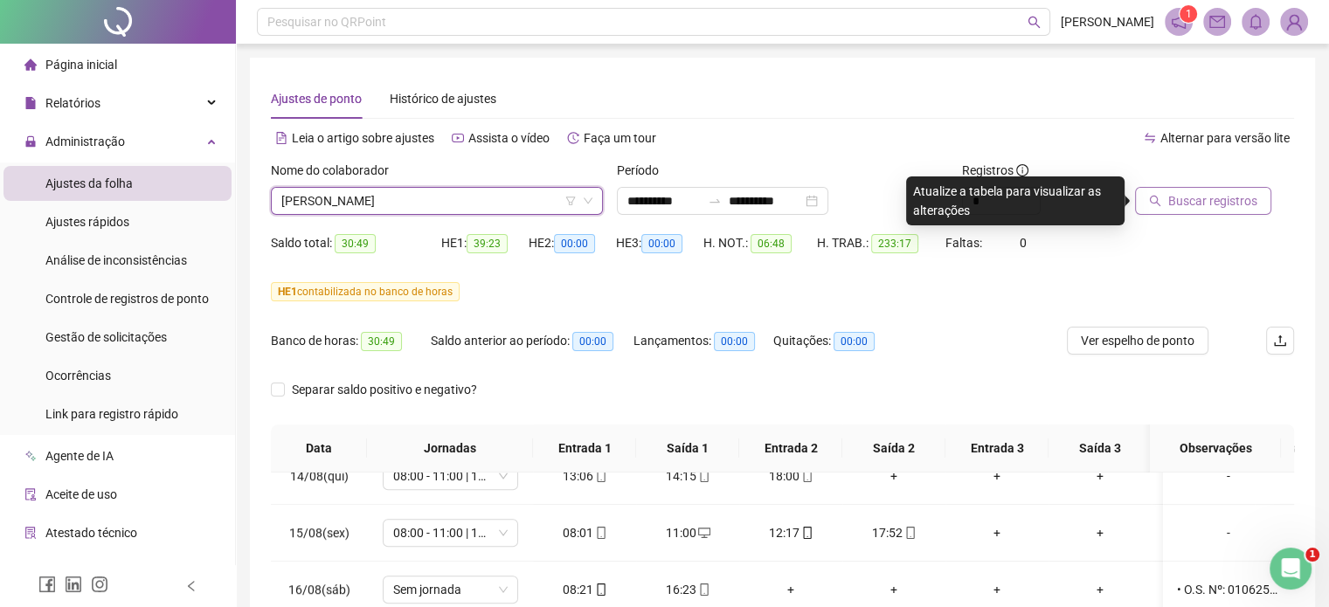
click at [1157, 207] on button "Buscar registros" at bounding box center [1203, 201] width 136 height 28
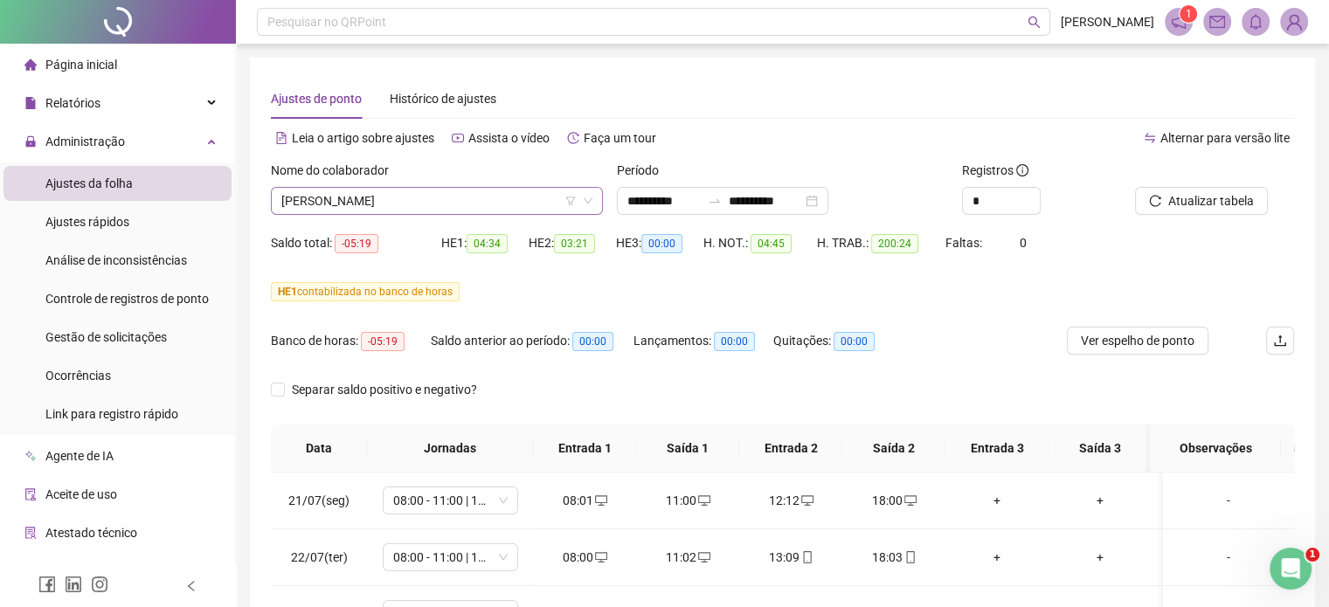
click at [472, 200] on span "ALAN BRUNO ARAGAO" at bounding box center [436, 201] width 311 height 26
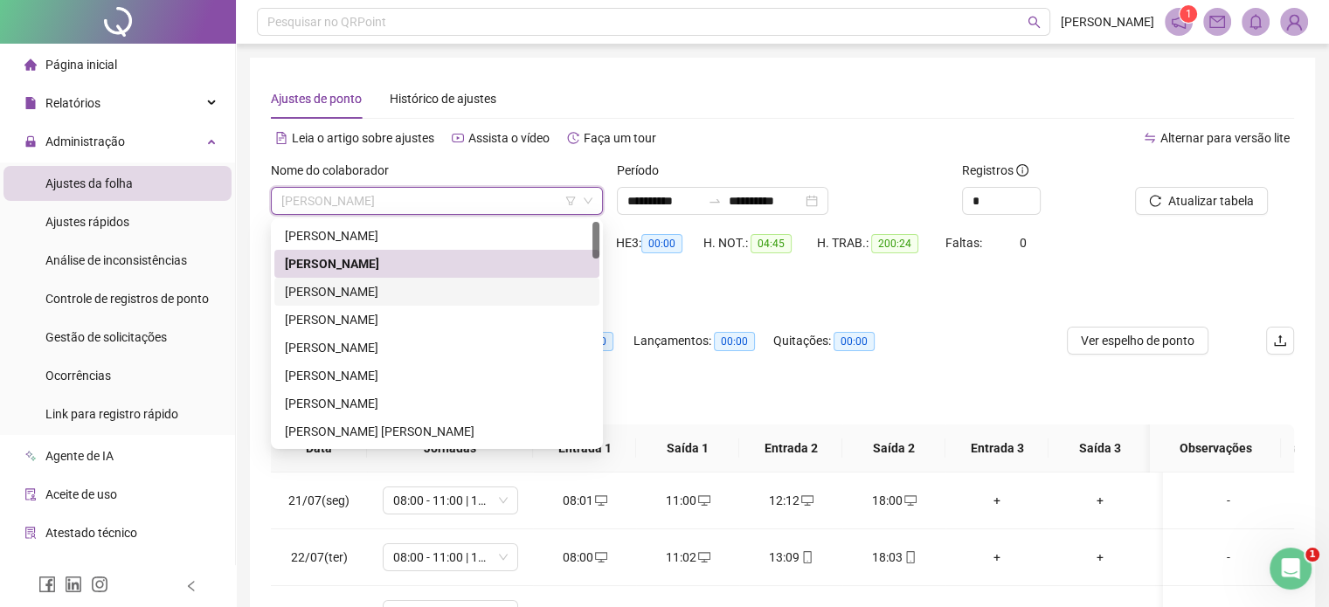
click at [410, 298] on div "ALEX RODRIGUES DOS SANTOS" at bounding box center [437, 291] width 304 height 19
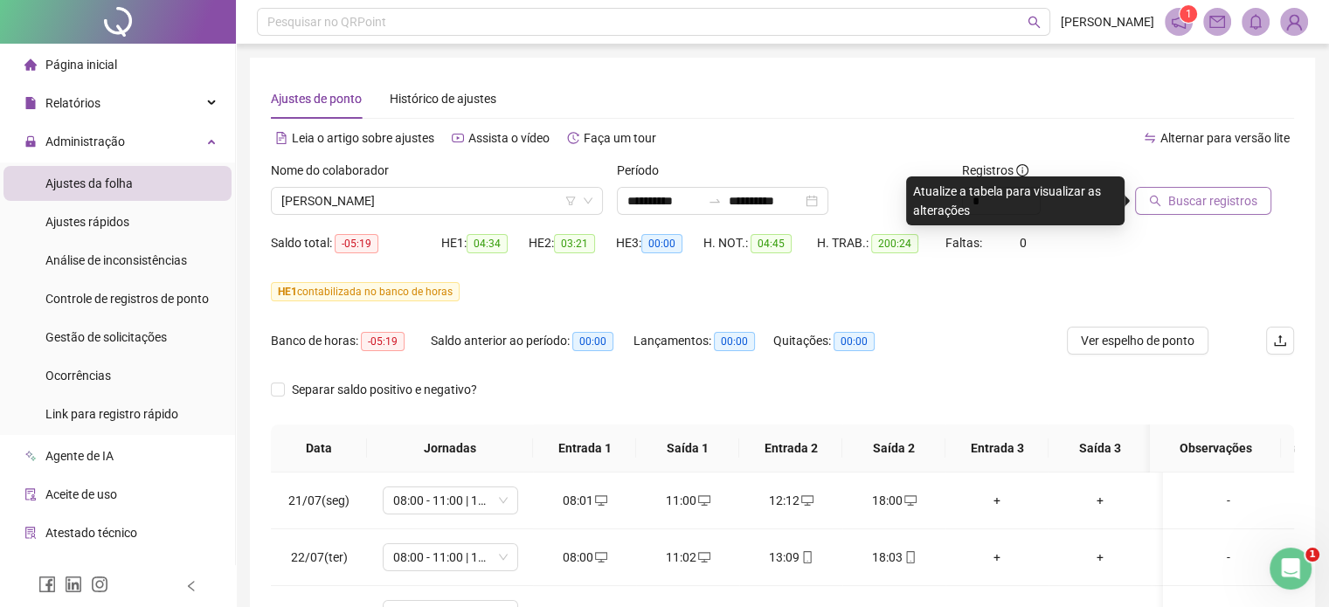
click at [1241, 202] on span "Buscar registros" at bounding box center [1213, 200] width 89 height 19
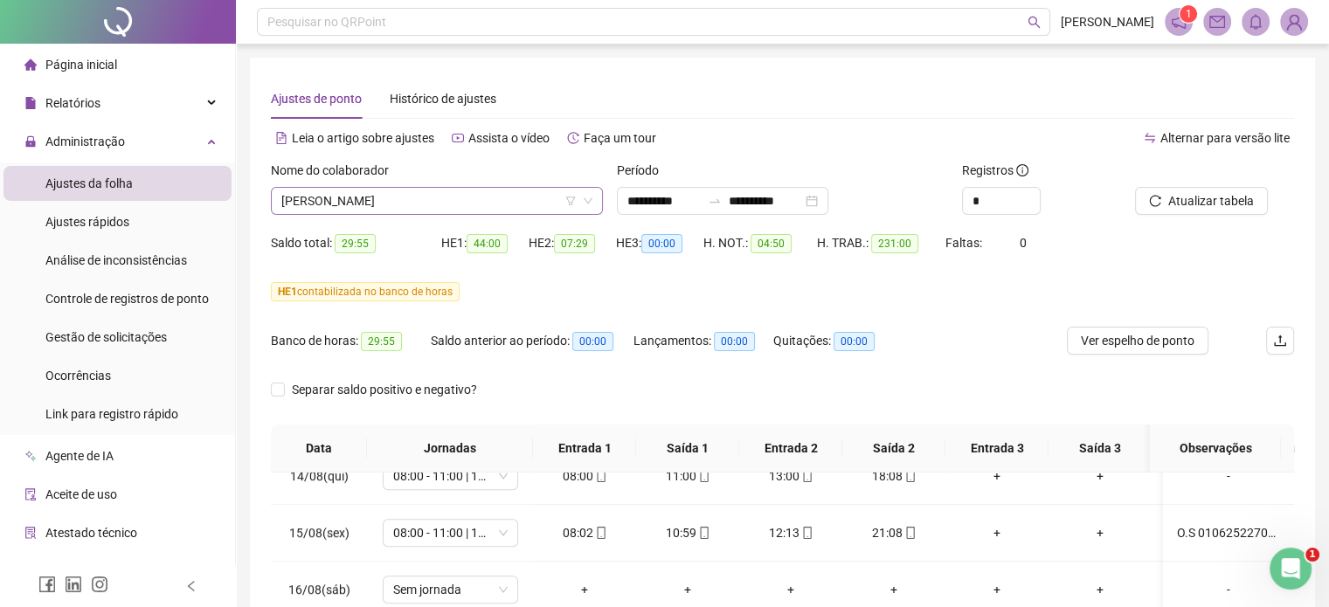
click at [489, 208] on span "ALEX RODRIGUES DOS SANTOS" at bounding box center [436, 201] width 311 height 26
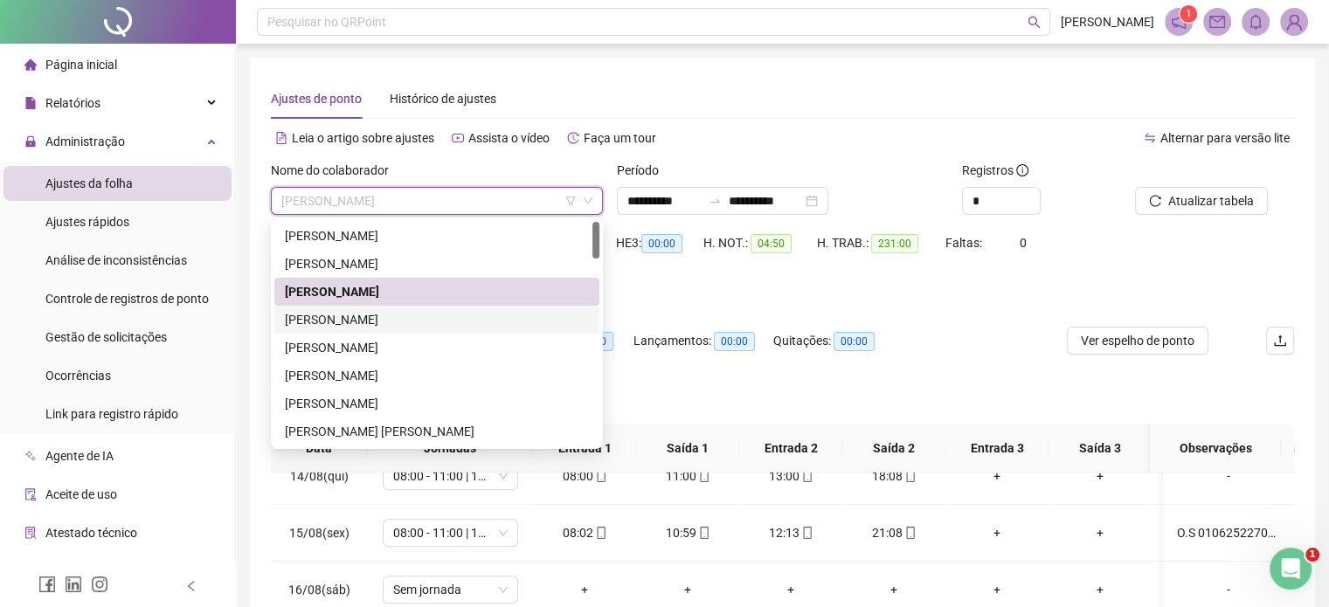
click at [387, 322] on div "ALISSON GOMES DOS SANTOS" at bounding box center [437, 319] width 304 height 19
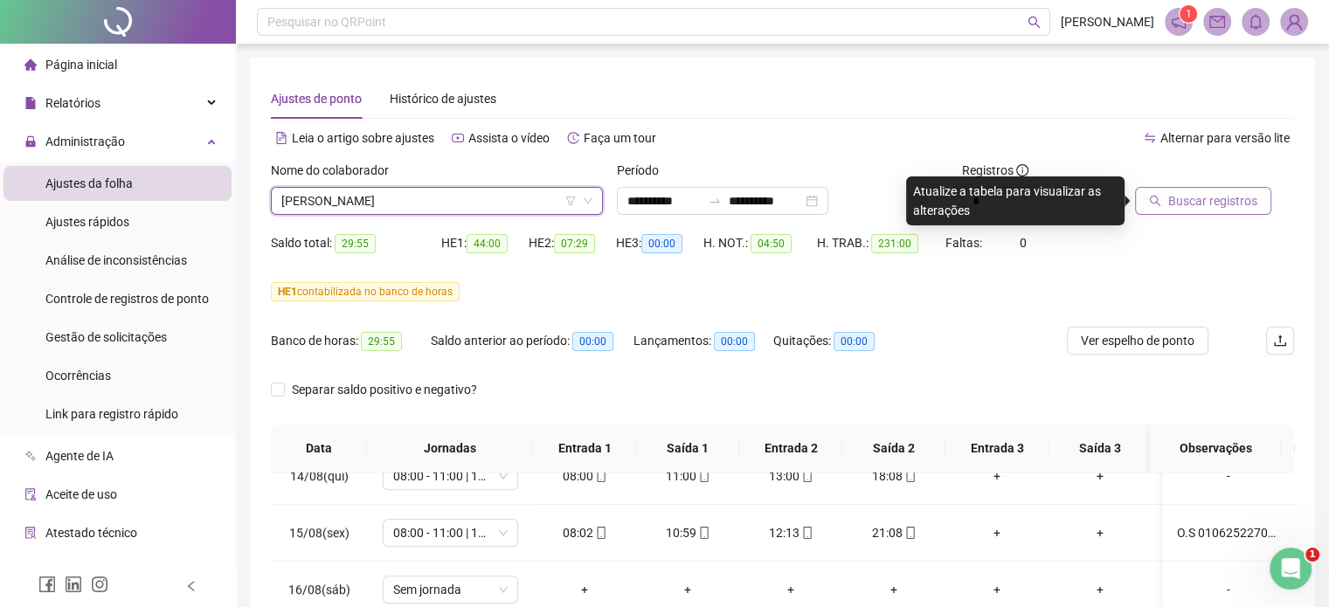
click at [1204, 204] on span "Buscar registros" at bounding box center [1213, 200] width 89 height 19
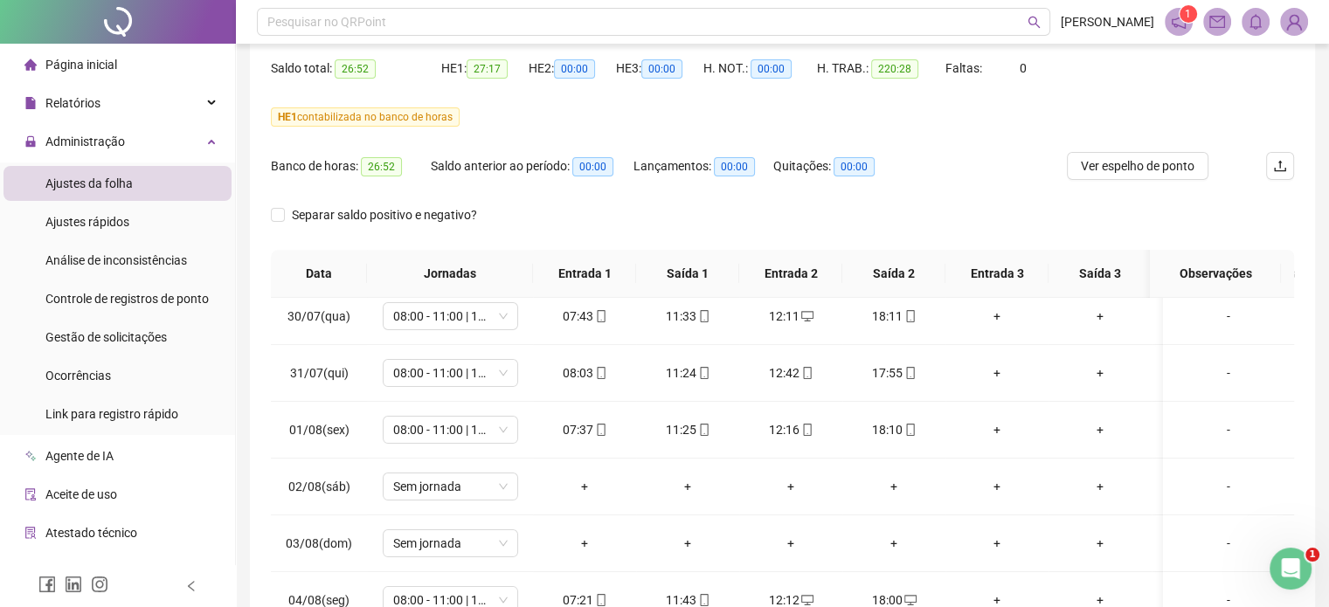
scroll to position [72, 0]
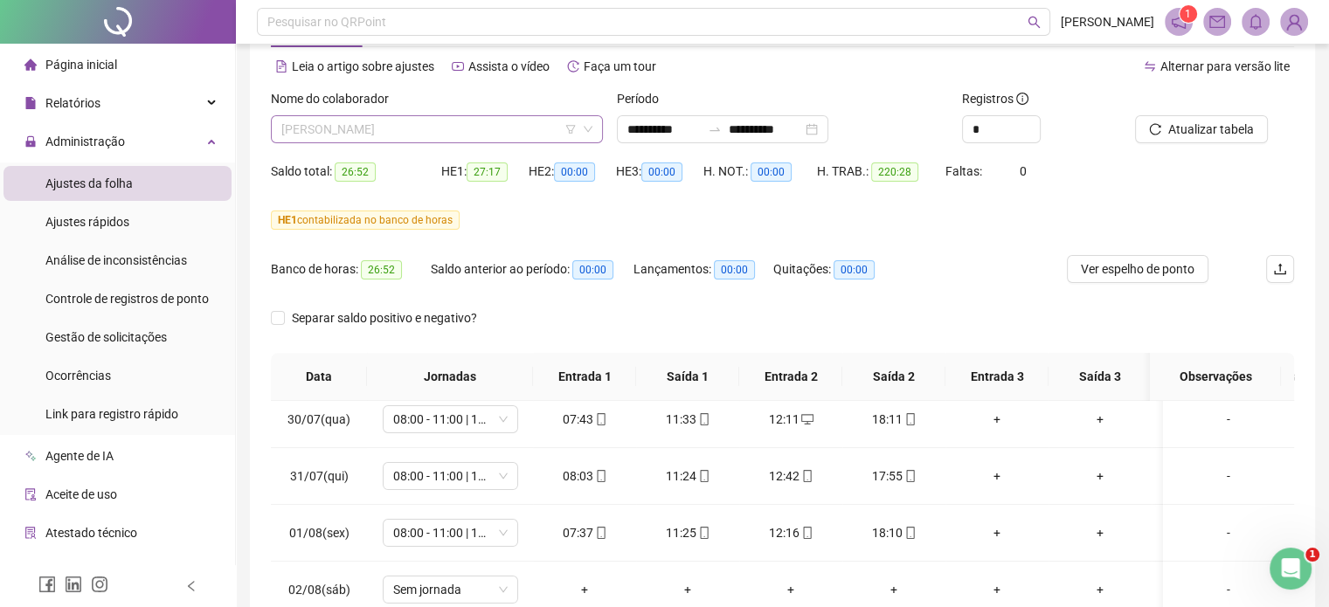
click at [420, 128] on span "ALISSON GOMES DOS SANTOS" at bounding box center [436, 129] width 311 height 26
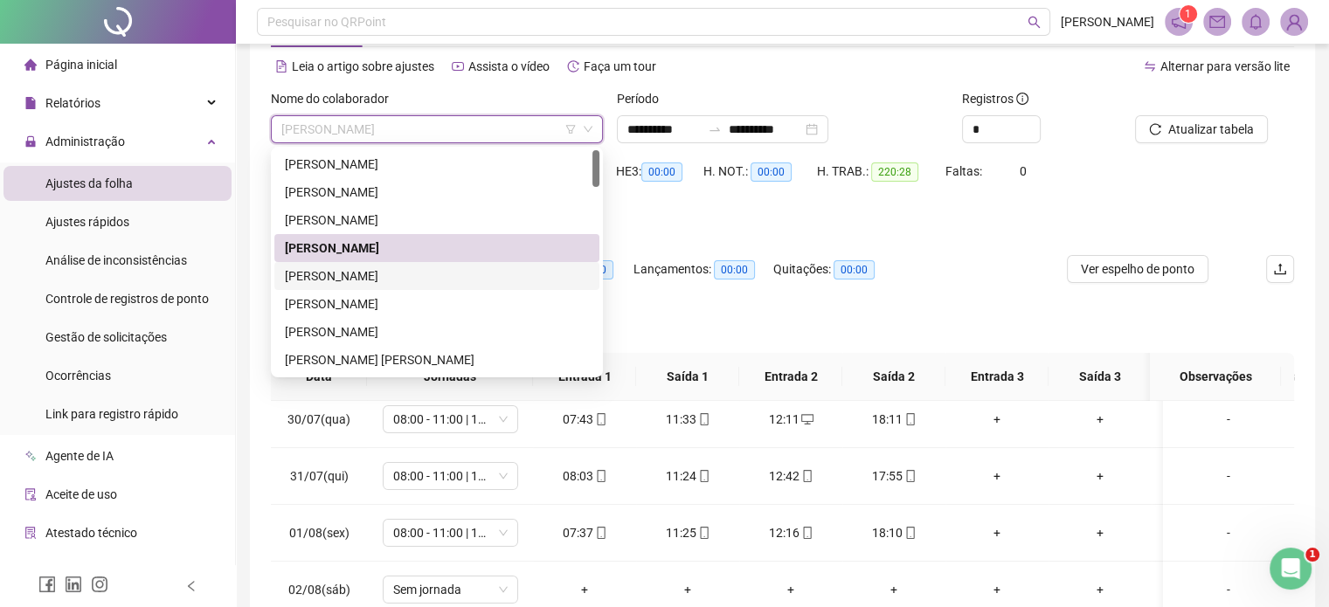
click at [367, 273] on div "ALMIR DE ASSIS CUNHA" at bounding box center [437, 276] width 304 height 19
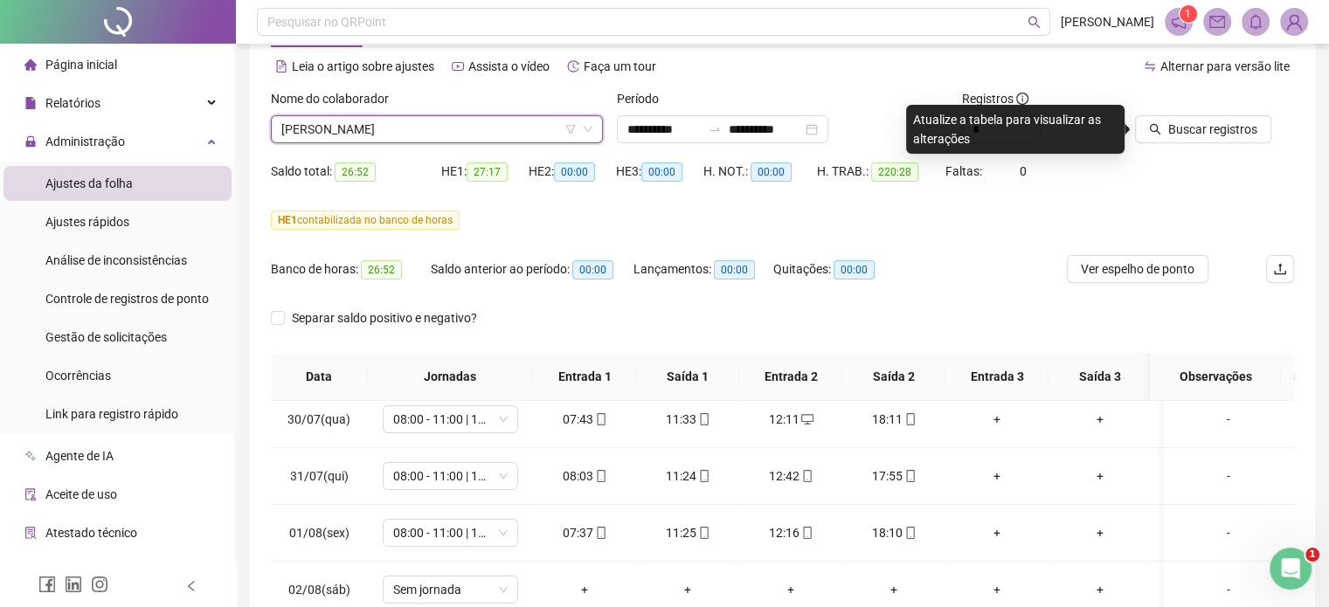
click at [1156, 128] on icon "search" at bounding box center [1155, 129] width 12 height 12
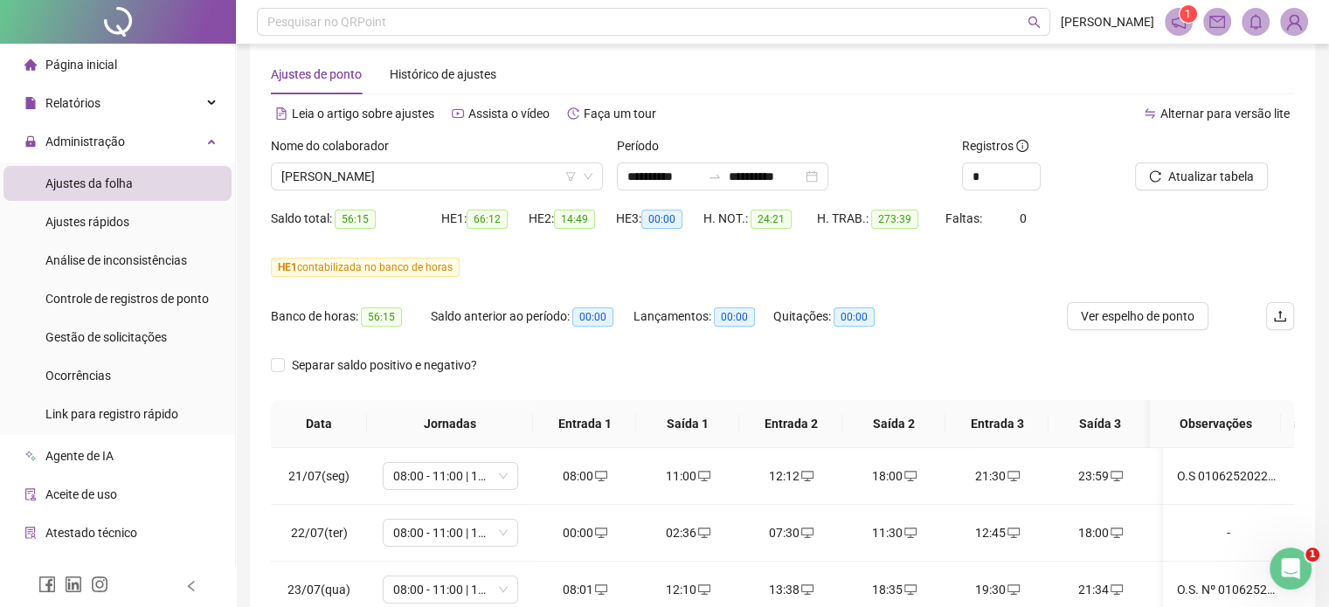
scroll to position [0, 0]
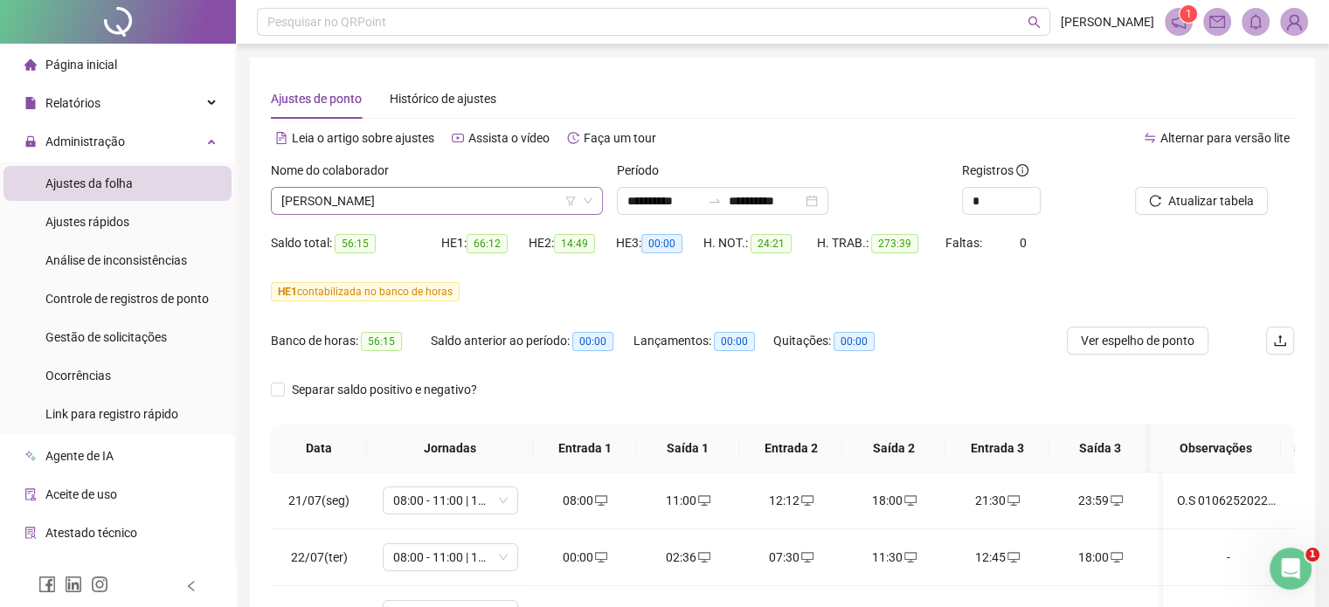
click at [416, 202] on span "ALMIR DE ASSIS CUNHA" at bounding box center [436, 201] width 311 height 26
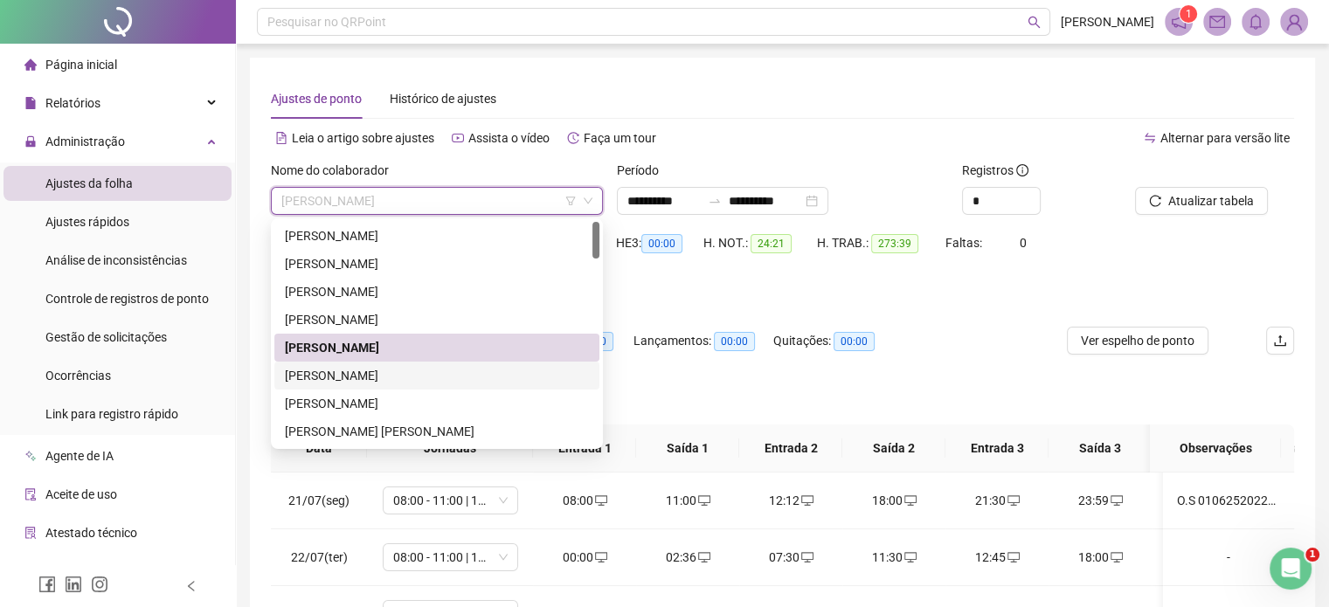
click at [378, 363] on div "ANDRE VITOR OLIVEIRA DOS SANTOS" at bounding box center [436, 376] width 325 height 28
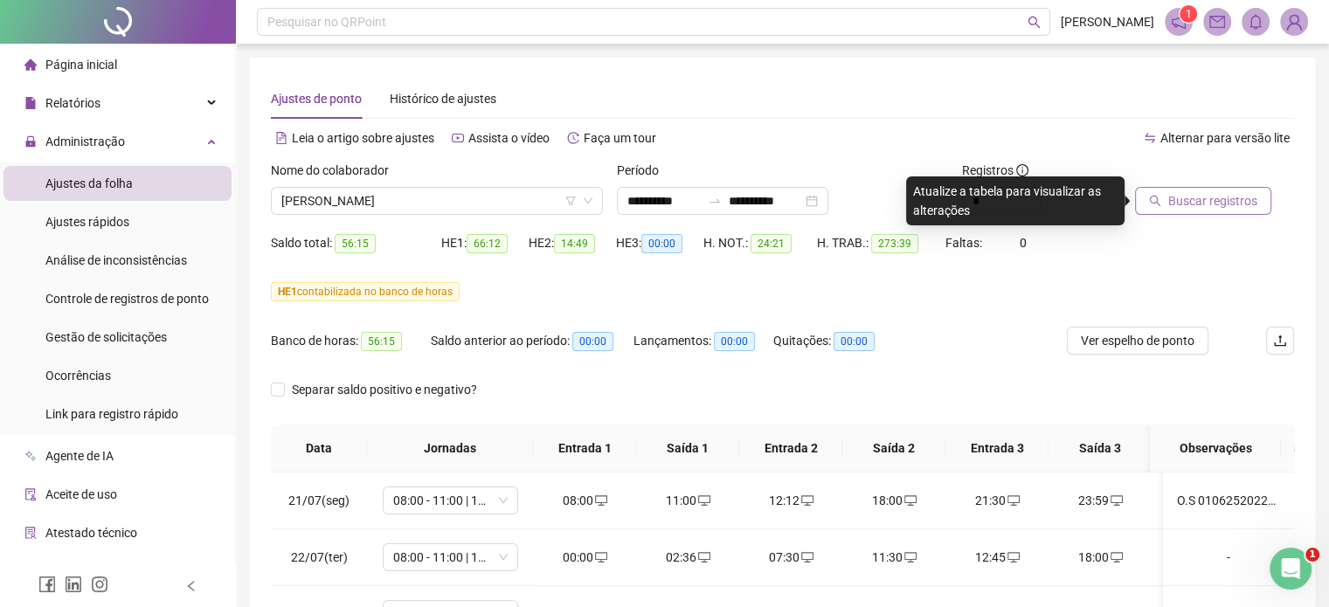
click at [1209, 207] on span "Buscar registros" at bounding box center [1213, 200] width 89 height 19
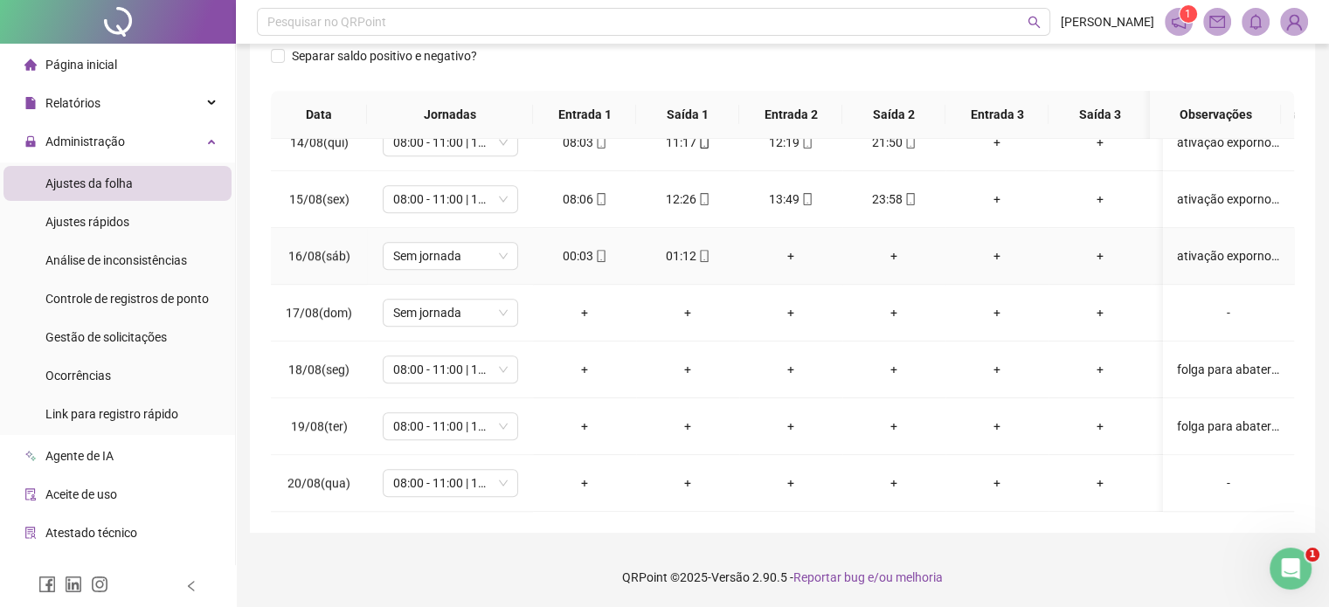
scroll to position [1395, 0]
click at [1183, 417] on div "folga para abater no banco de hora" at bounding box center [1228, 426] width 103 height 19
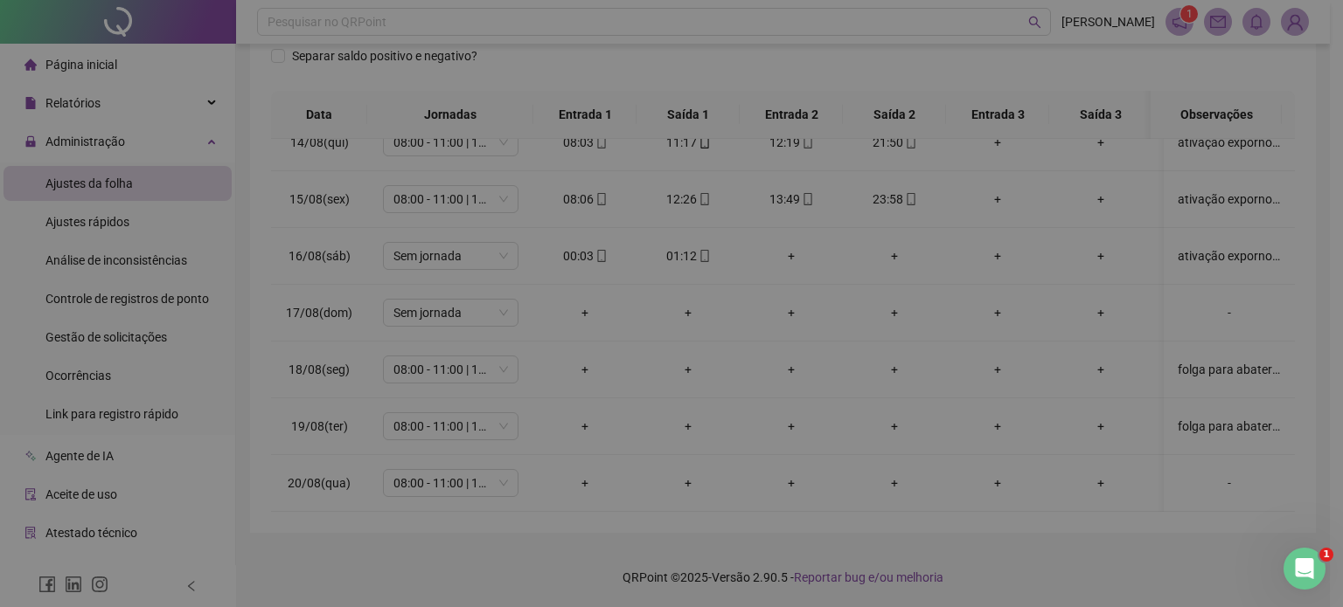
type textarea "**********"
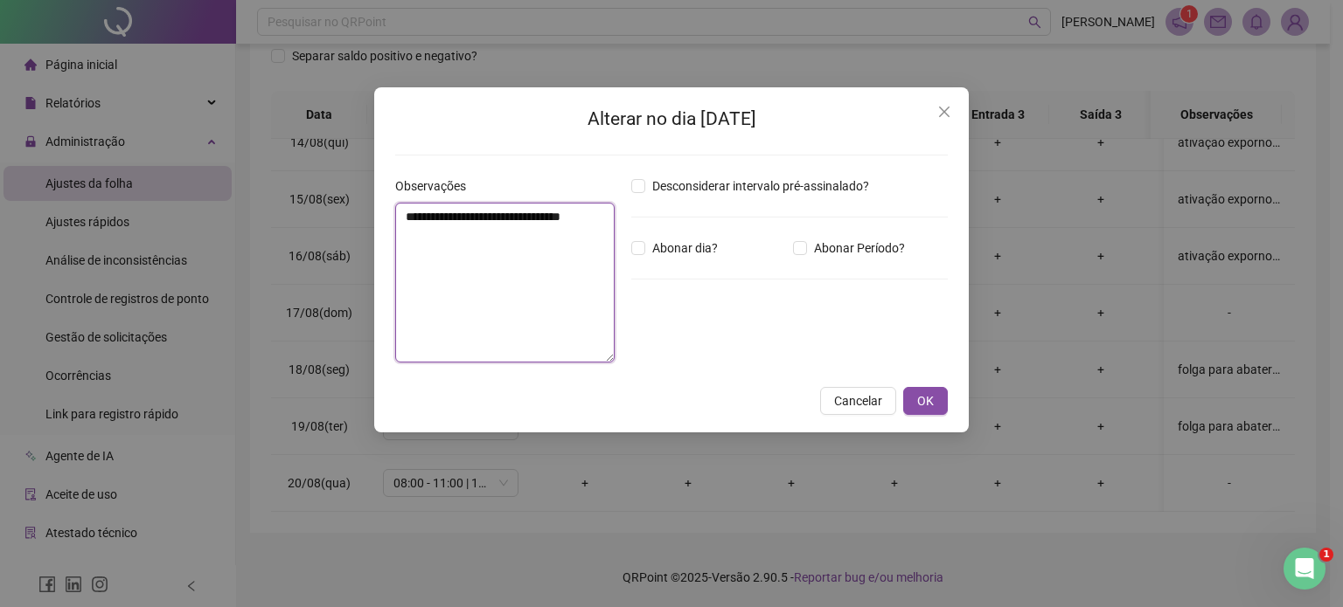
drag, startPoint x: 608, startPoint y: 215, endPoint x: 301, endPoint y: 217, distance: 307.7
click at [301, 217] on div "**********" at bounding box center [671, 303] width 1343 height 607
click at [1239, 444] on div "**********" at bounding box center [671, 303] width 1343 height 607
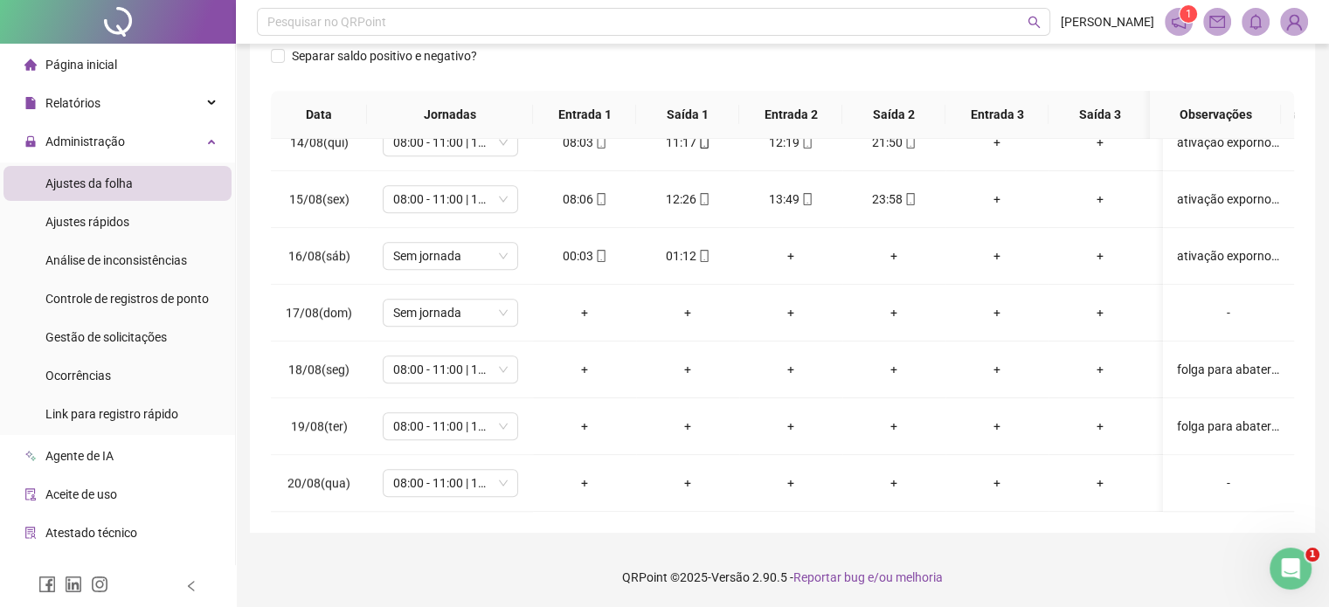
click at [1218, 474] on div "-" at bounding box center [1228, 483] width 103 height 19
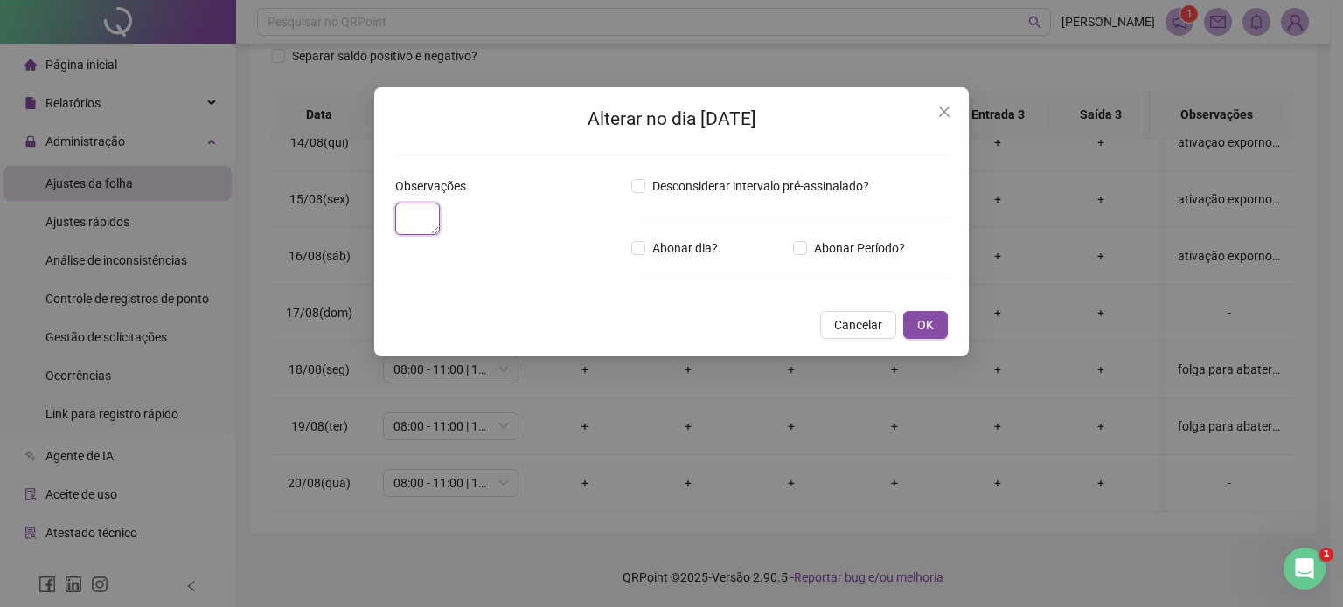
click at [440, 235] on textarea at bounding box center [417, 219] width 45 height 32
paste textarea "**********"
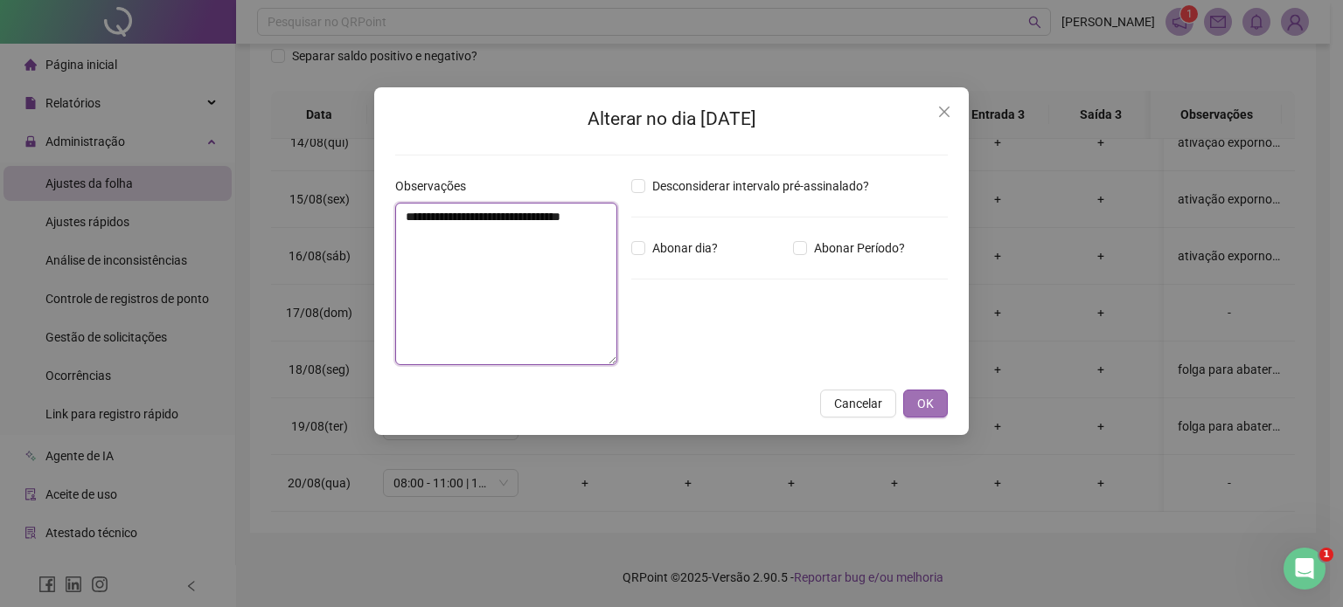
type textarea "**********"
click at [931, 398] on span "OK" at bounding box center [925, 403] width 17 height 19
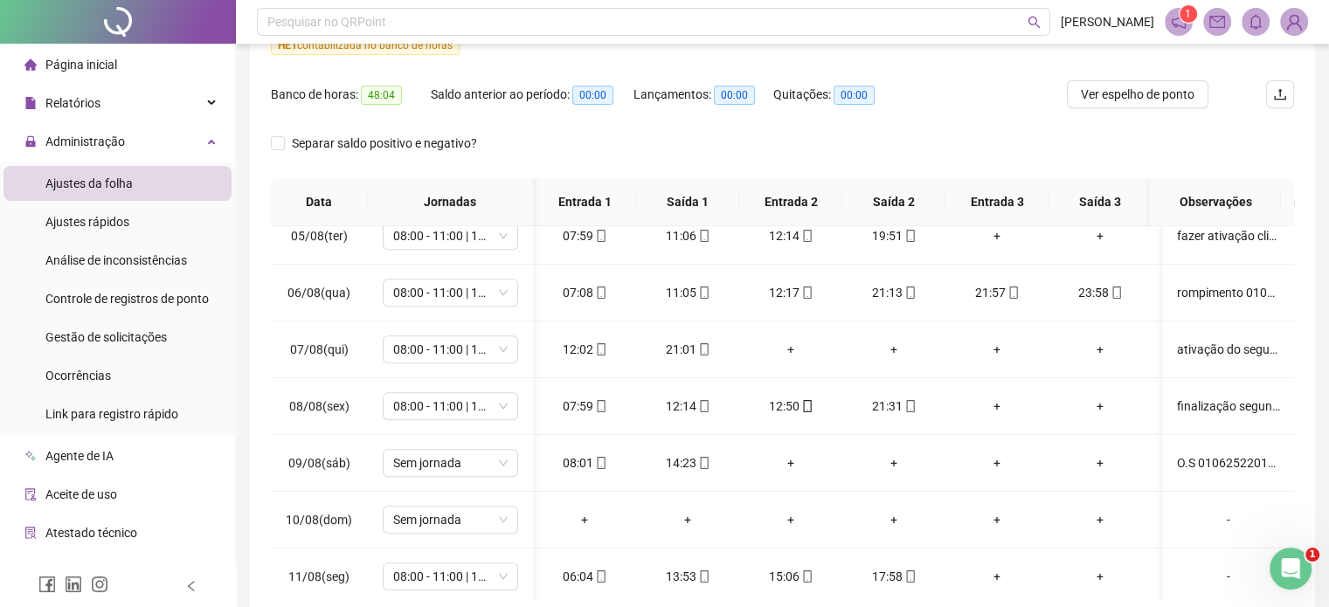
scroll to position [871, 86]
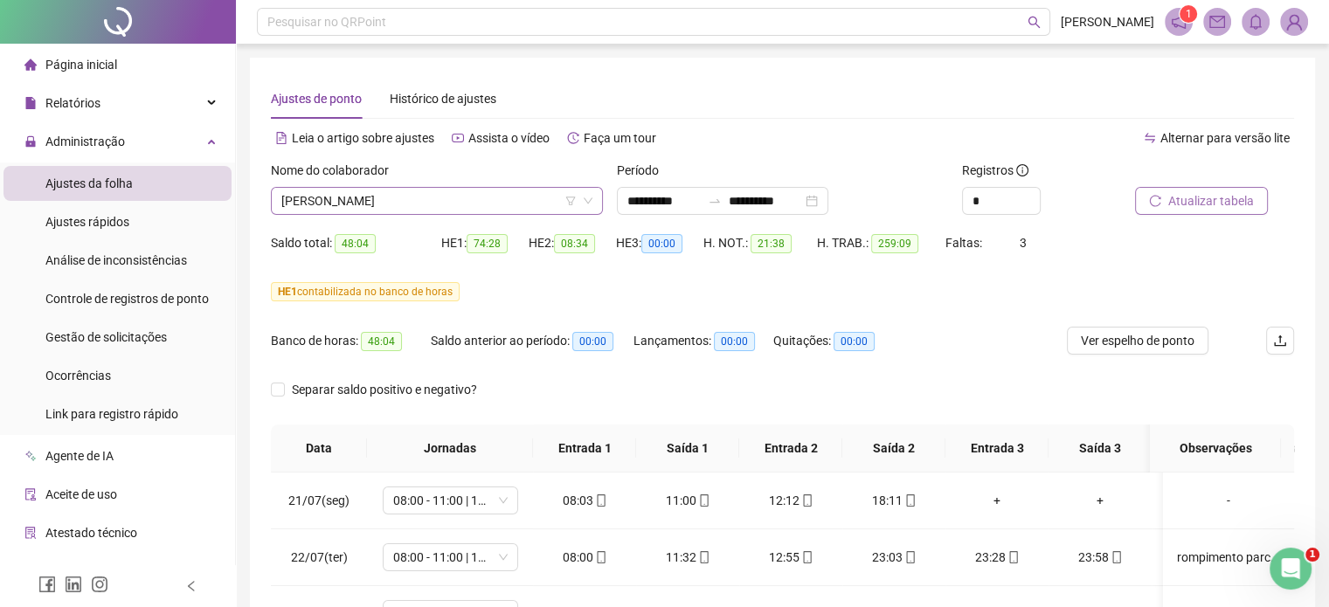
click at [566, 194] on span "ANDRE VITOR OLIVEIRA DOS SANTOS" at bounding box center [436, 201] width 311 height 26
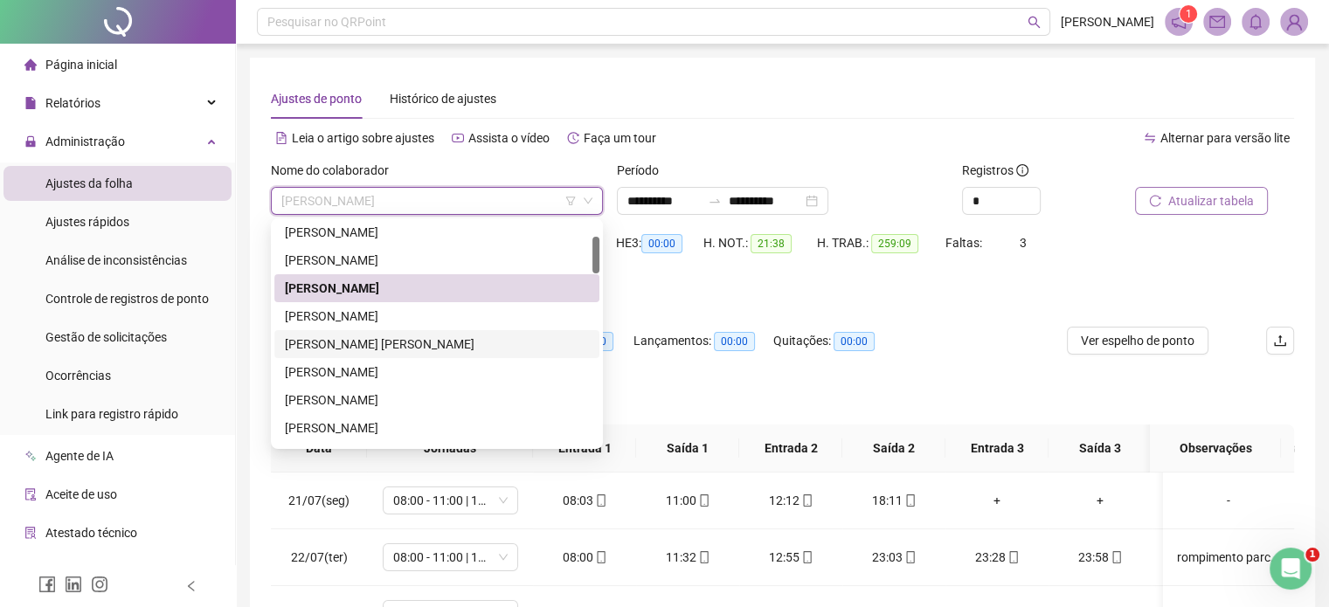
click at [349, 345] on div "CAYO BRENNER MEDEIROS DIAS" at bounding box center [437, 344] width 304 height 19
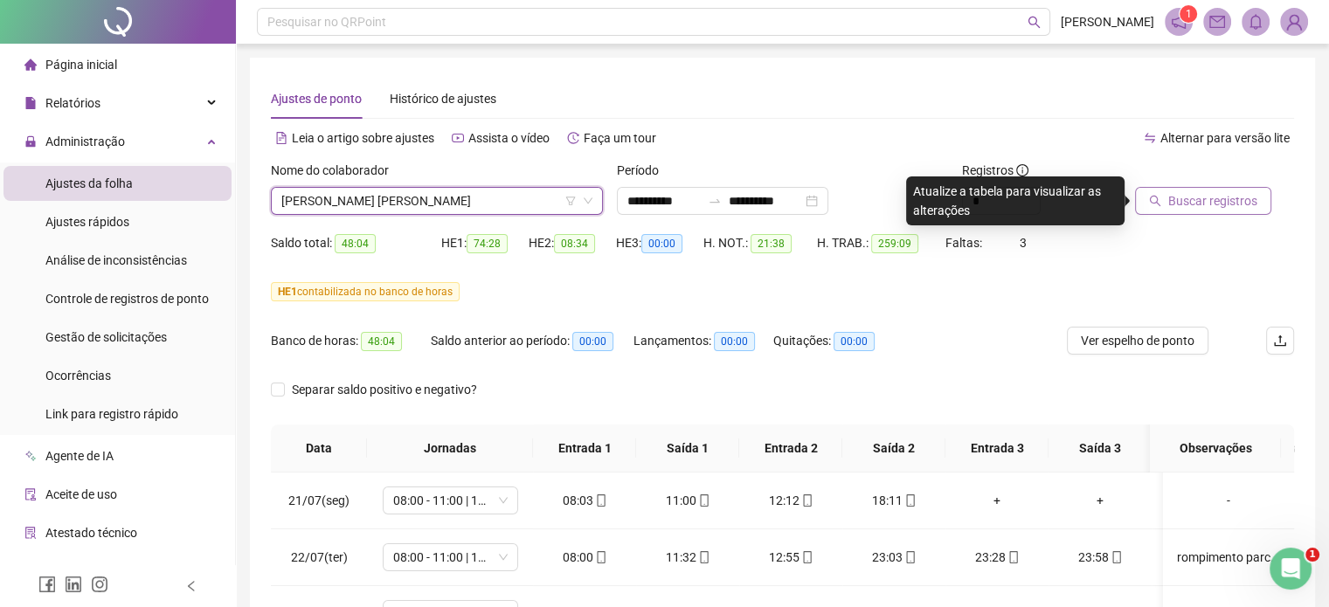
click at [1166, 209] on button "Buscar registros" at bounding box center [1203, 201] width 136 height 28
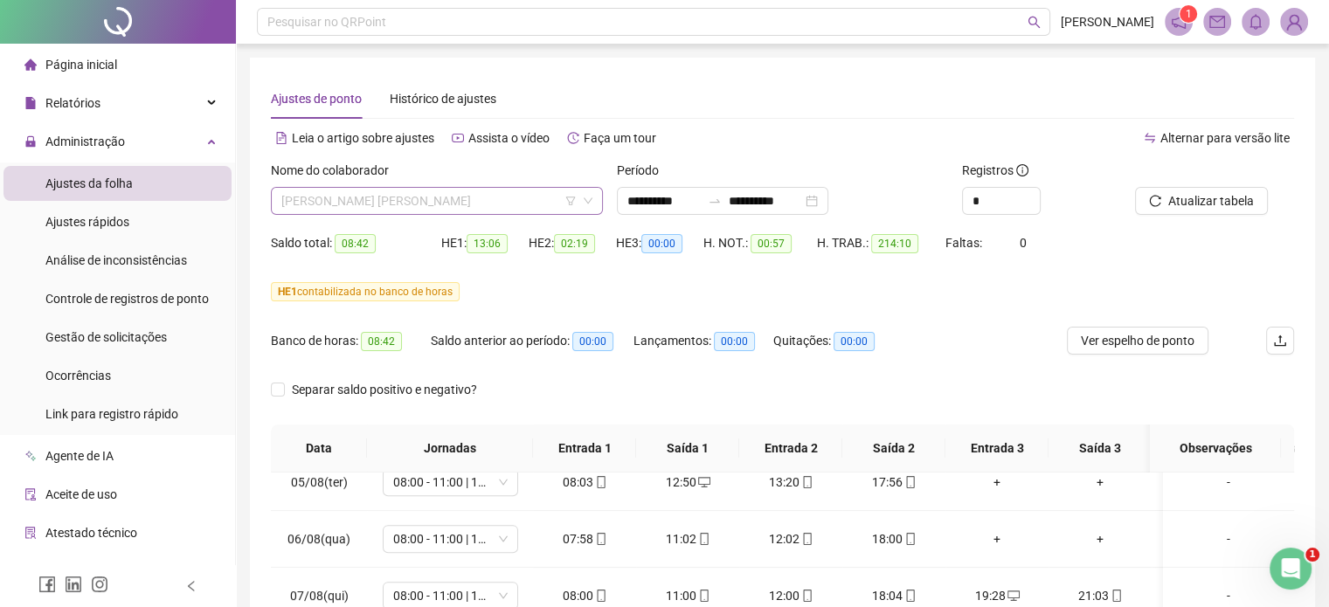
click at [469, 205] on span "CAYO BRENNER MEDEIROS DIAS" at bounding box center [436, 201] width 311 height 26
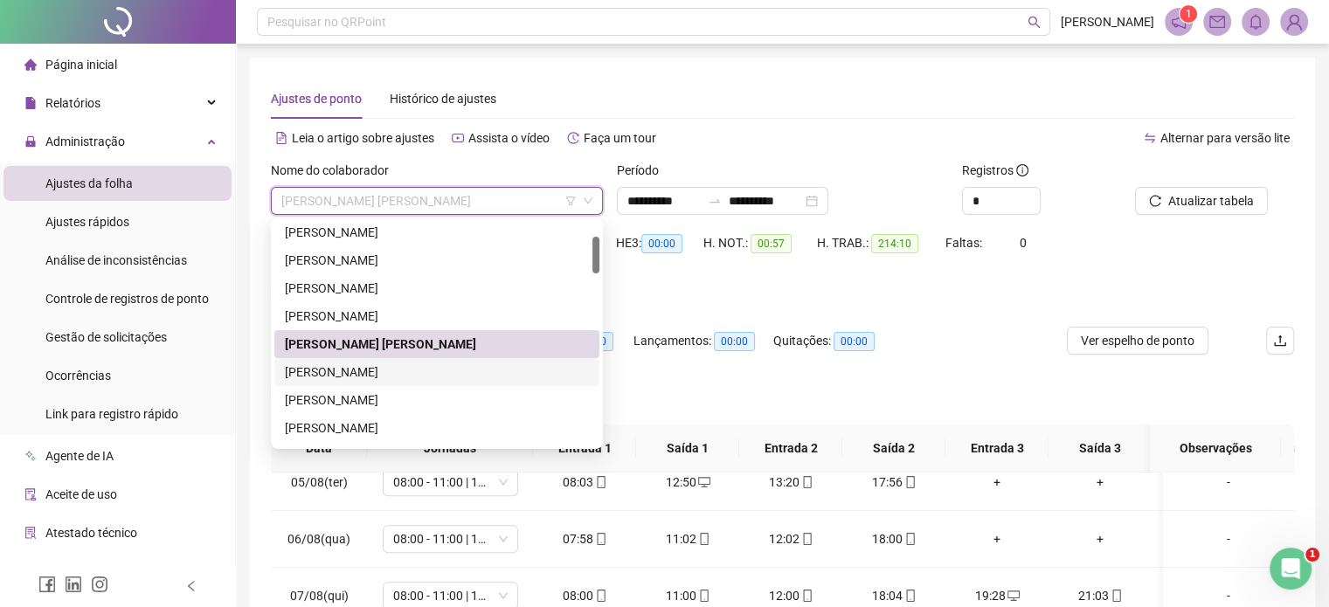
click at [345, 366] on div "CLEITON DORIAN DE LIMA GOMES" at bounding box center [437, 372] width 304 height 19
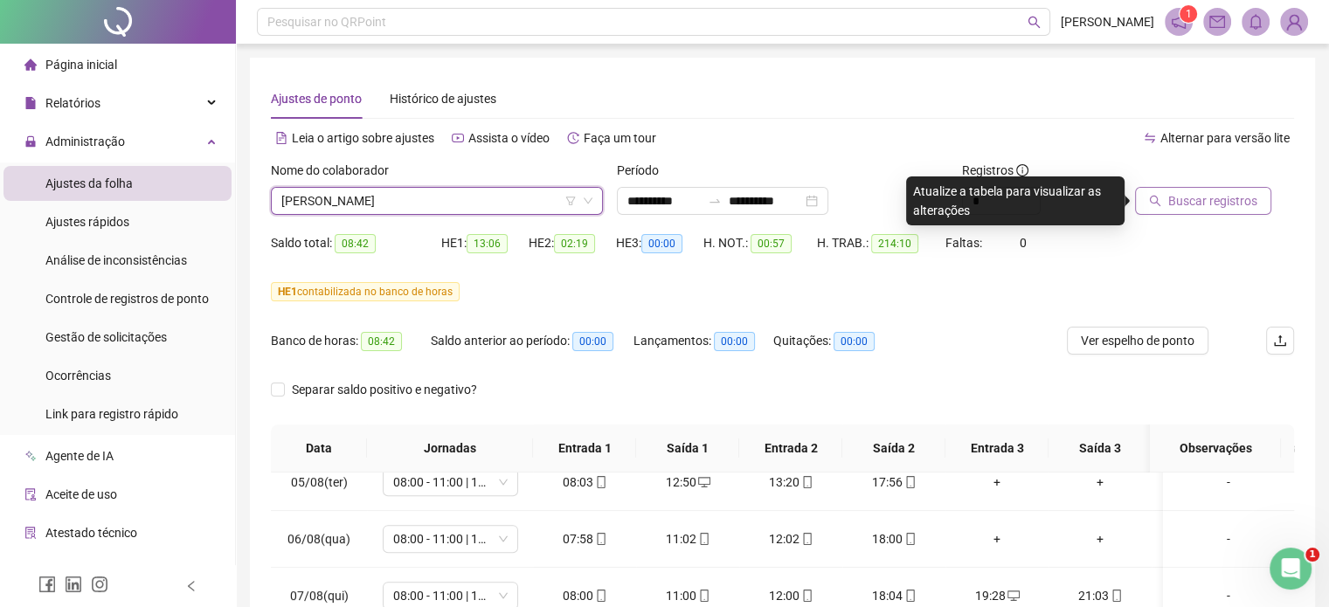
click at [1177, 204] on span "Buscar registros" at bounding box center [1213, 200] width 89 height 19
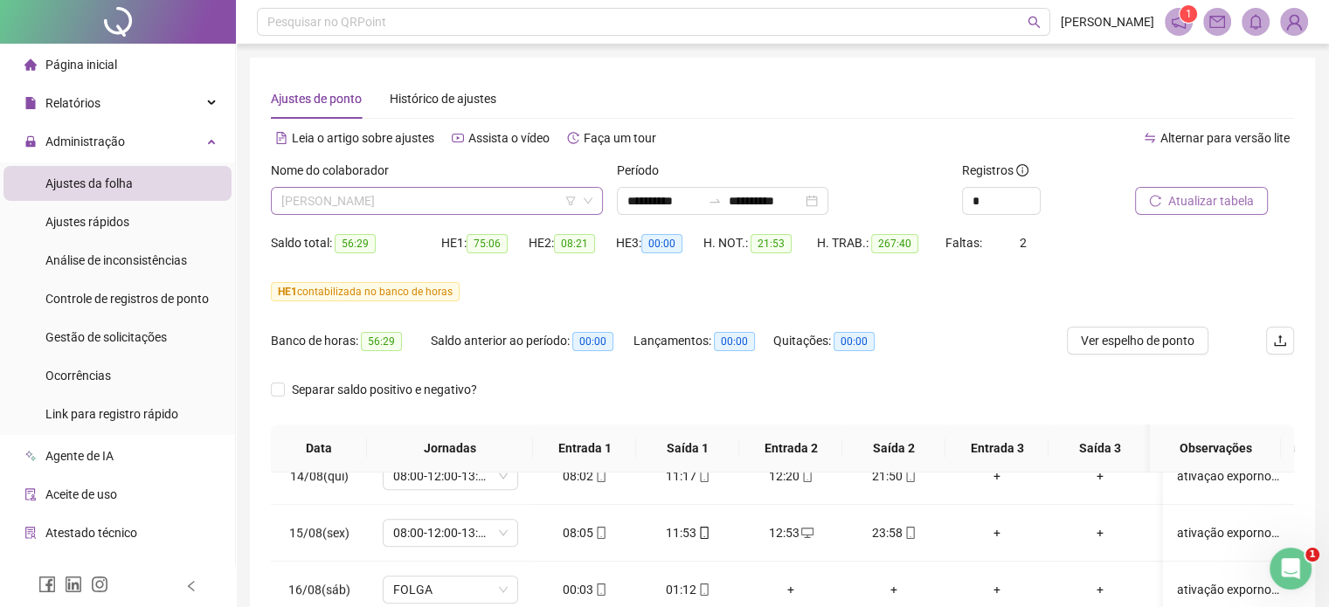
click at [467, 198] on span "CLEITON DORIAN DE LIMA GOMES" at bounding box center [436, 201] width 311 height 26
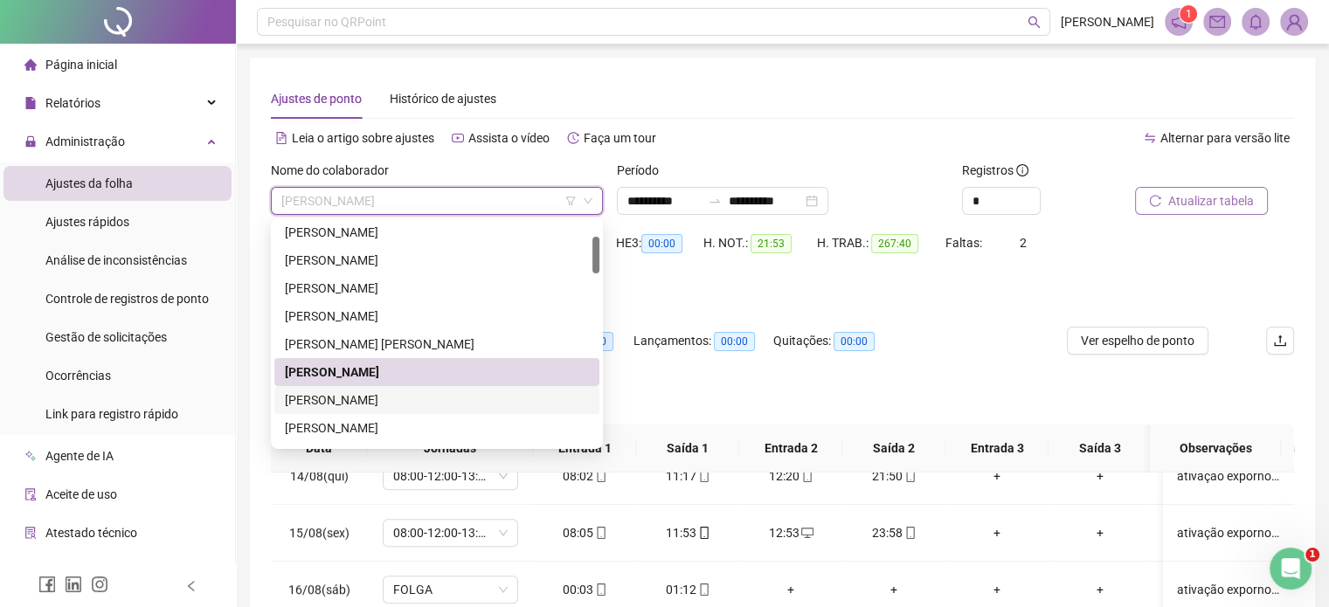
click at [406, 402] on div "CLEYTON RAMOS RODRIGUES" at bounding box center [437, 400] width 304 height 19
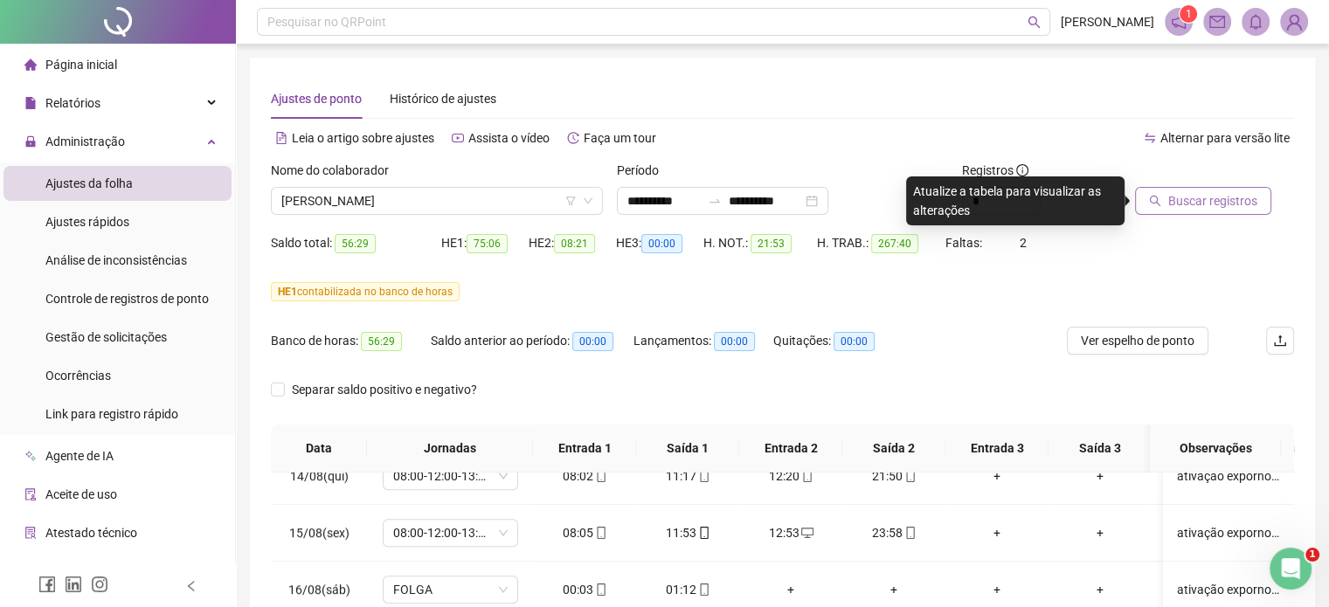
click at [1203, 208] on span "Buscar registros" at bounding box center [1213, 200] width 89 height 19
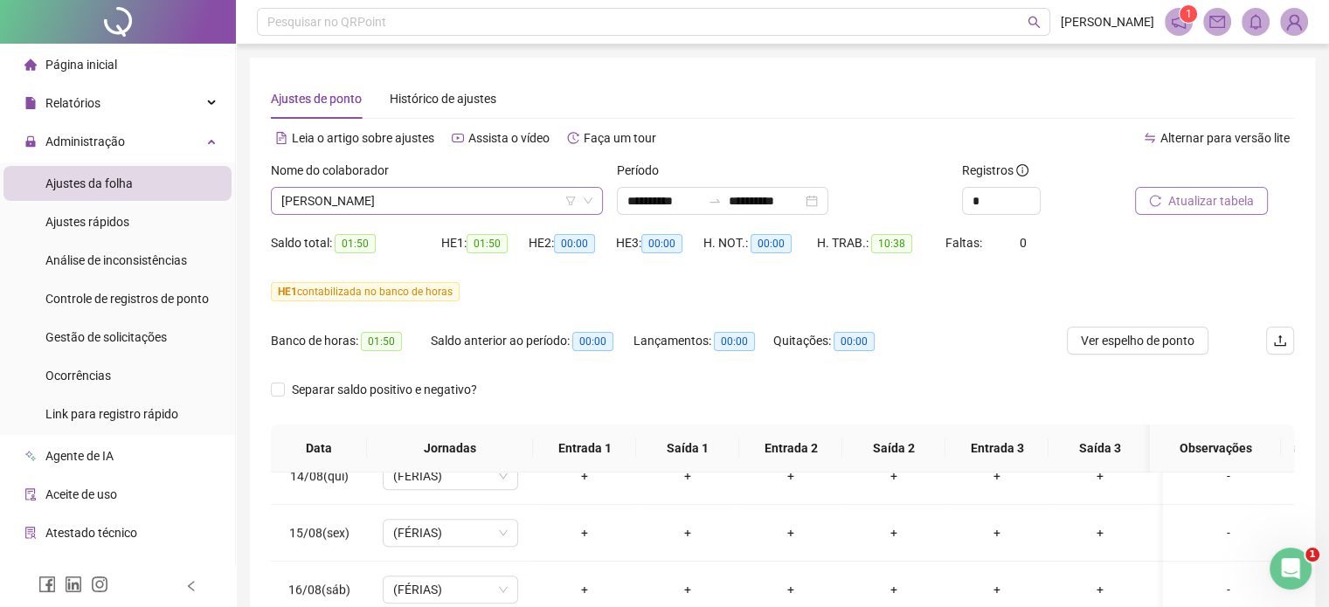
click at [434, 194] on span "CLEYTON RAMOS RODRIGUES" at bounding box center [436, 201] width 311 height 26
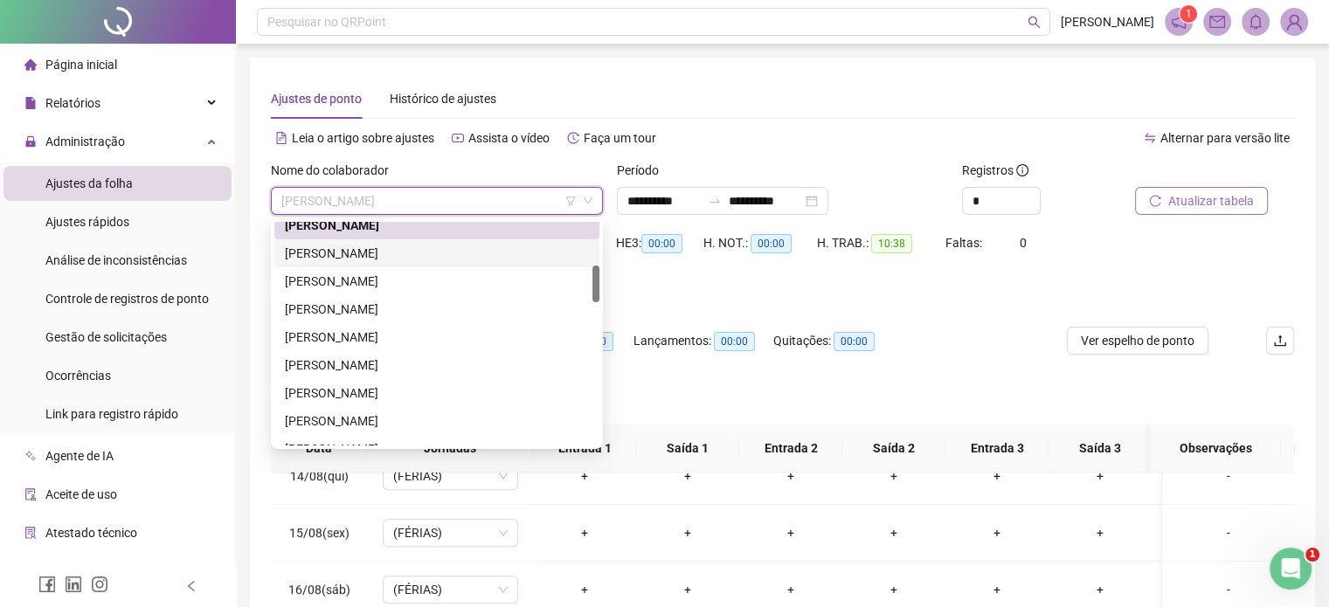
click at [392, 247] on div "DANIEL MONTOLO PONTES" at bounding box center [437, 253] width 304 height 19
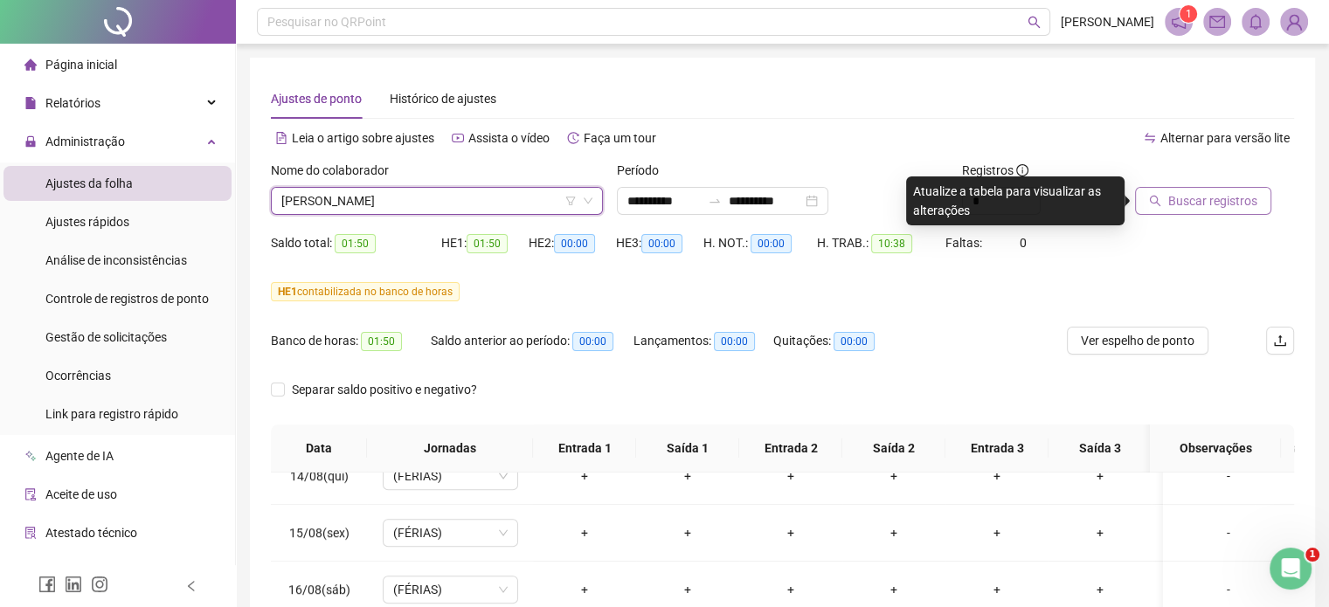
click at [1152, 211] on button "Buscar registros" at bounding box center [1203, 201] width 136 height 28
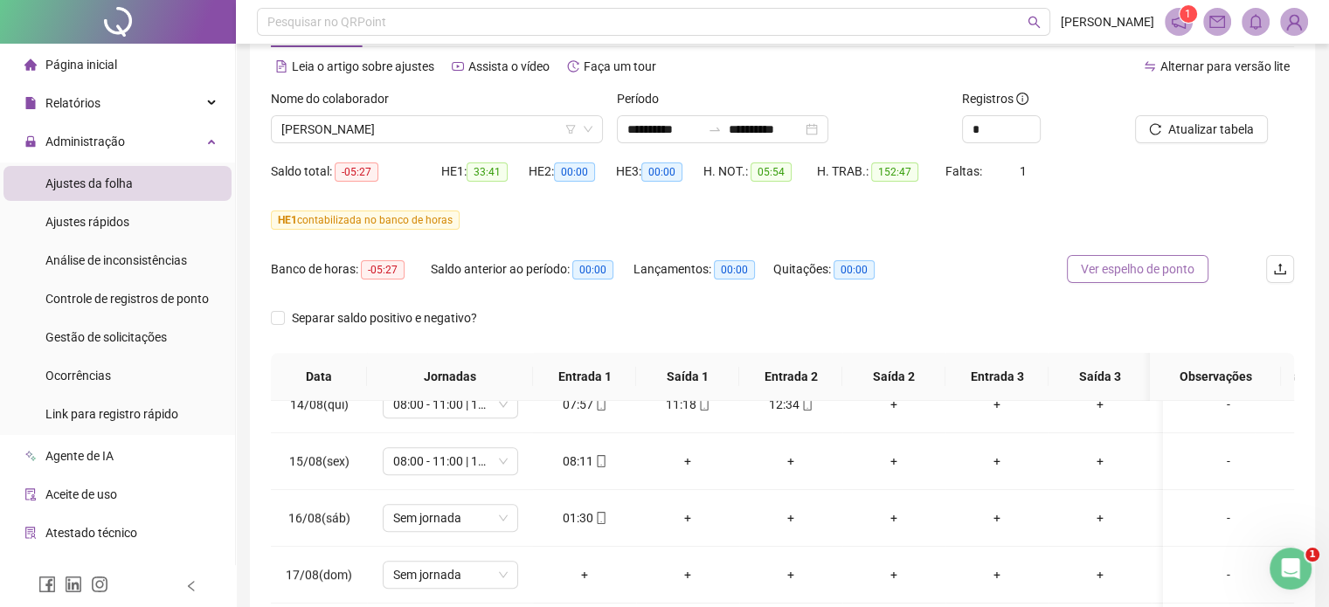
click at [1160, 257] on button "Ver espelho de ponto" at bounding box center [1138, 269] width 142 height 28
click at [521, 125] on span "DANIEL MONTOLO PONTES" at bounding box center [436, 129] width 311 height 26
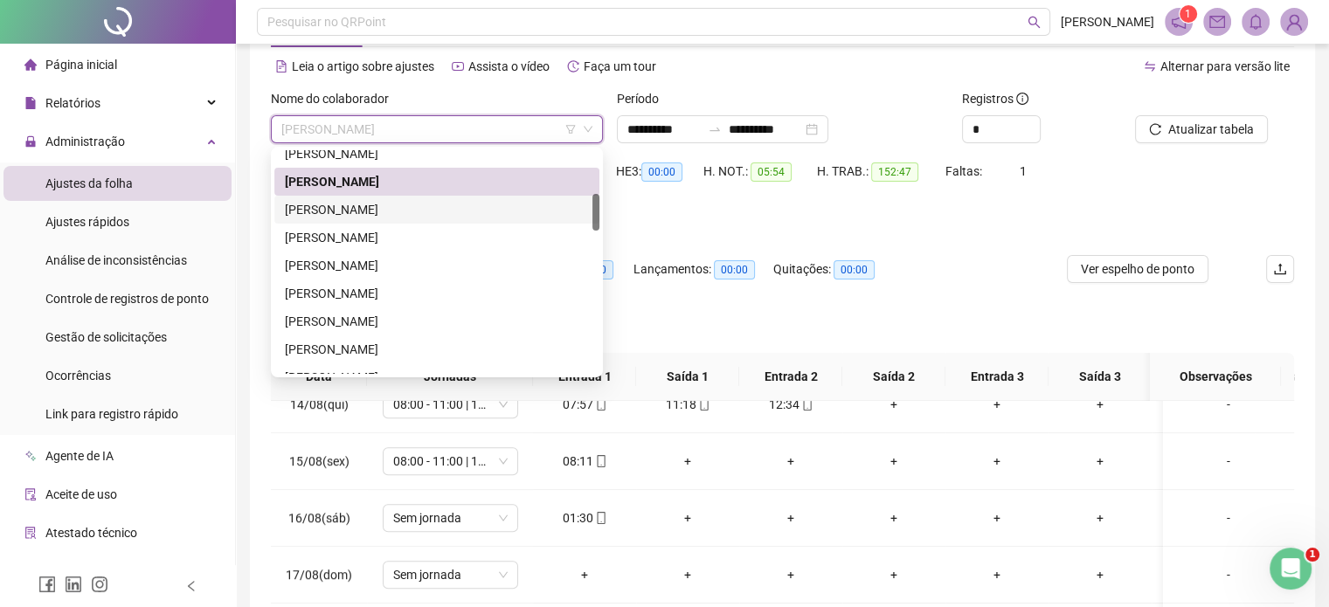
click at [433, 209] on div "DANIEL RIBEIRO DE SOUZA" at bounding box center [437, 209] width 304 height 19
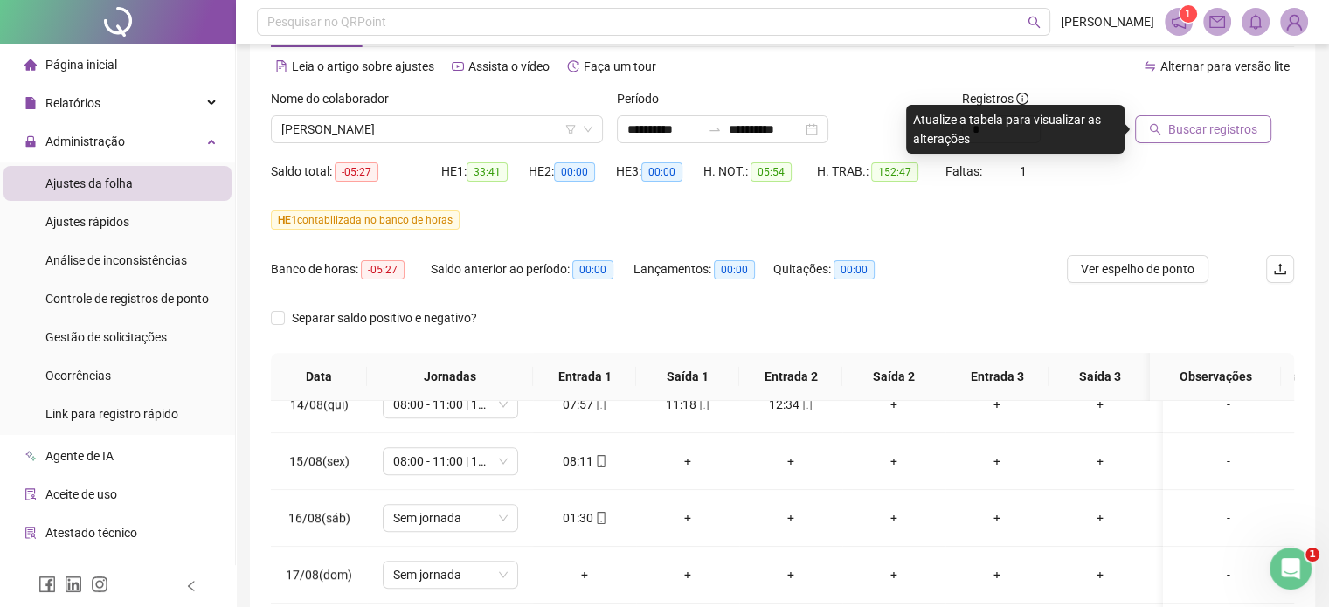
click at [1178, 131] on span "Buscar registros" at bounding box center [1213, 129] width 89 height 19
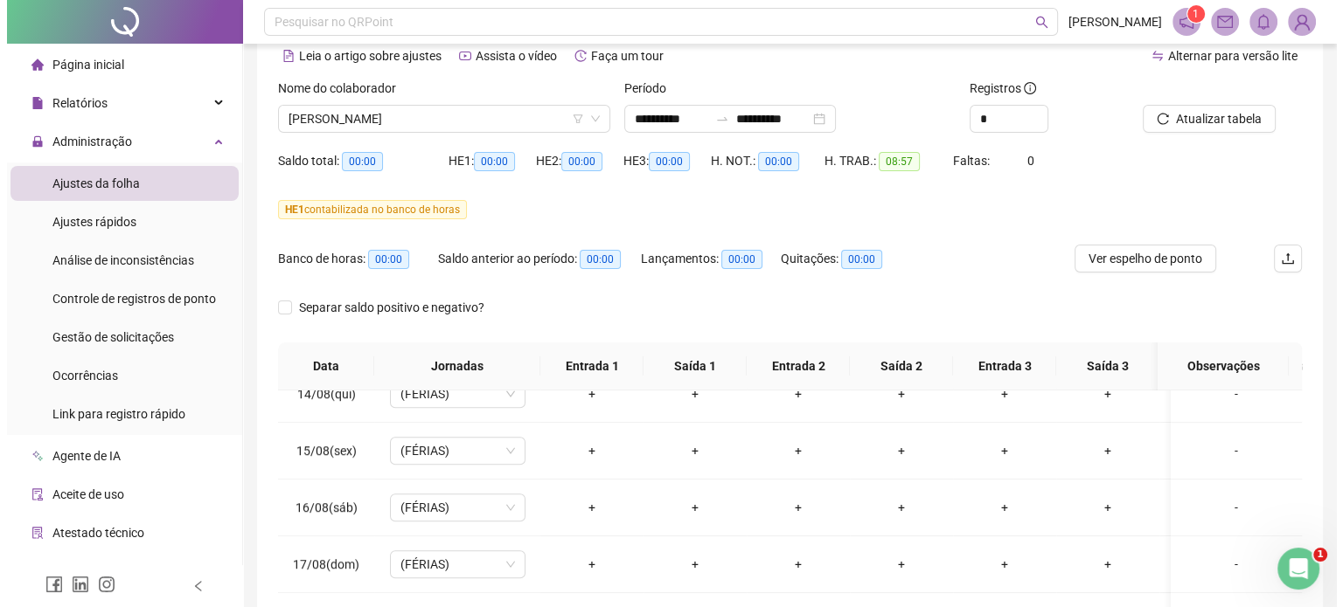
scroll to position [72, 0]
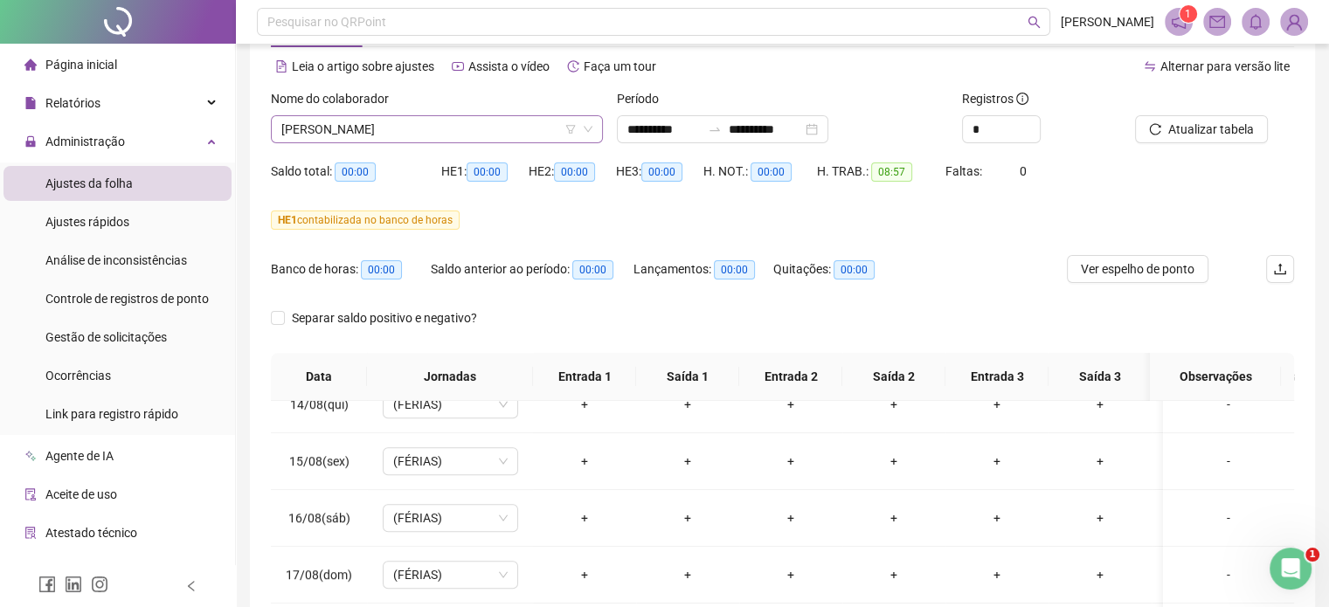
click at [465, 133] on span "DANIEL RIBEIRO DE SOUZA" at bounding box center [436, 129] width 311 height 26
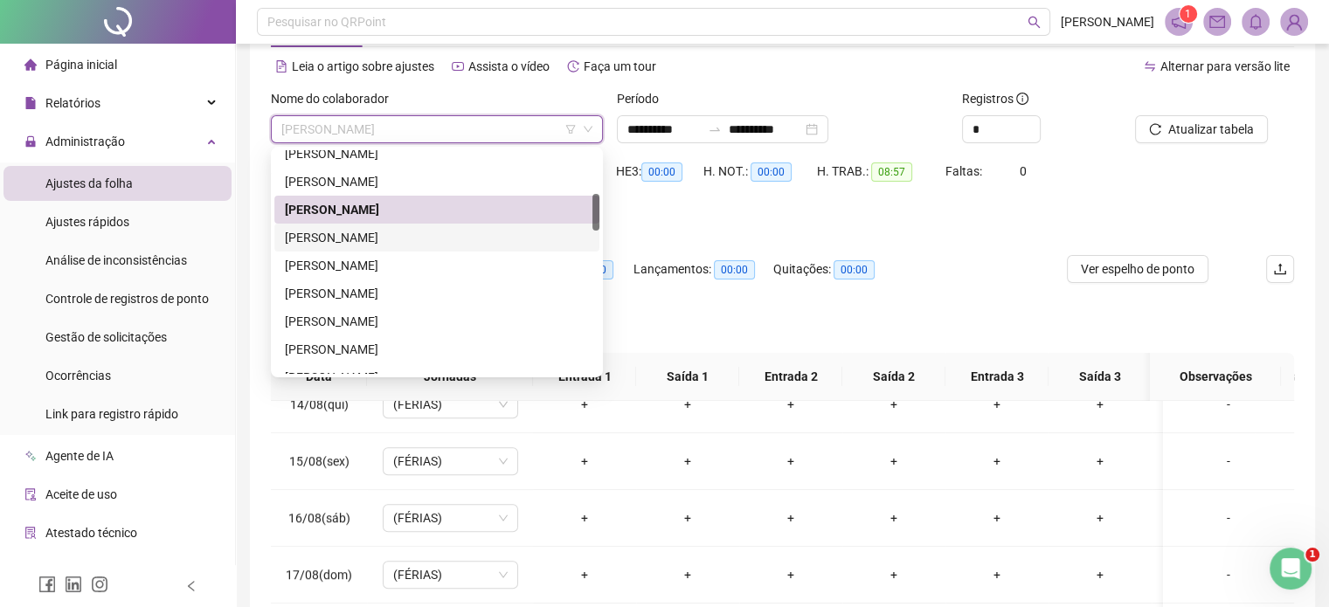
click at [357, 234] on div "DAVID SIQUEIRA FUJII" at bounding box center [437, 237] width 304 height 19
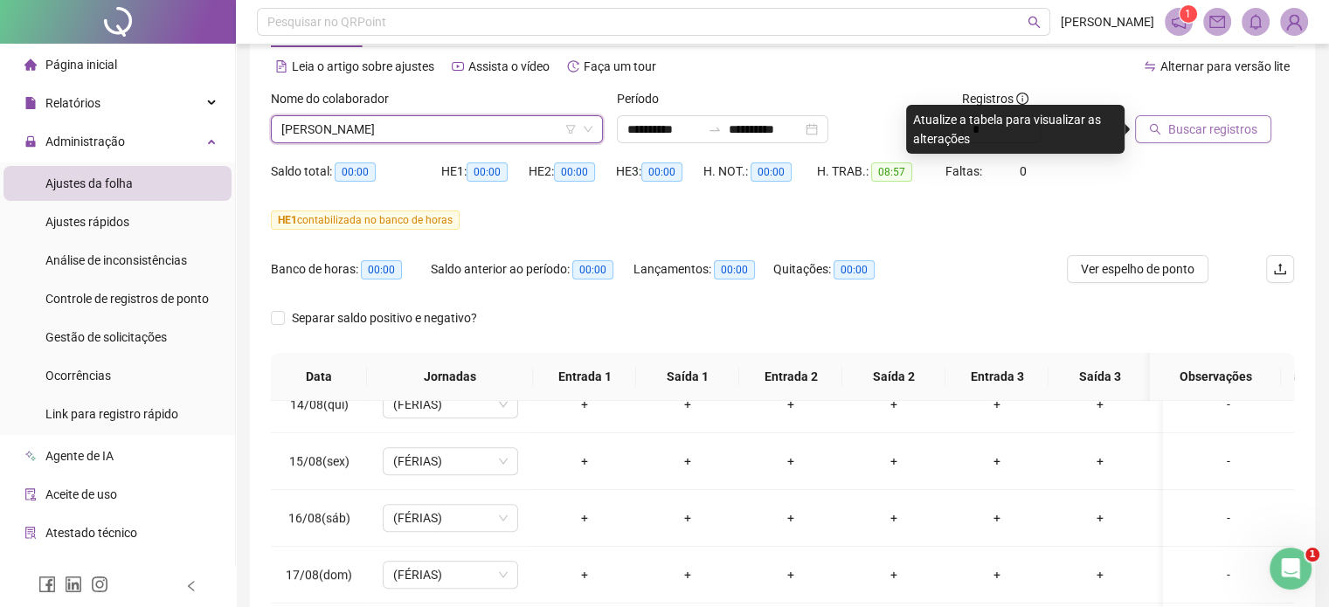
click at [1182, 129] on span "Buscar registros" at bounding box center [1213, 129] width 89 height 19
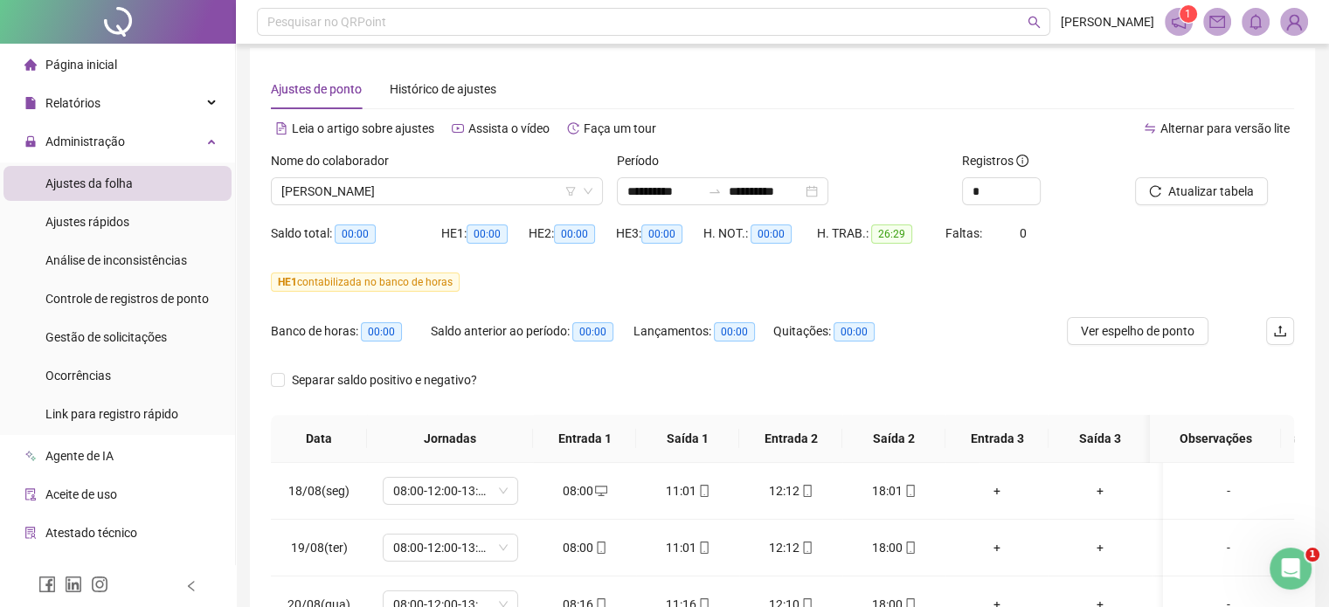
scroll to position [0, 0]
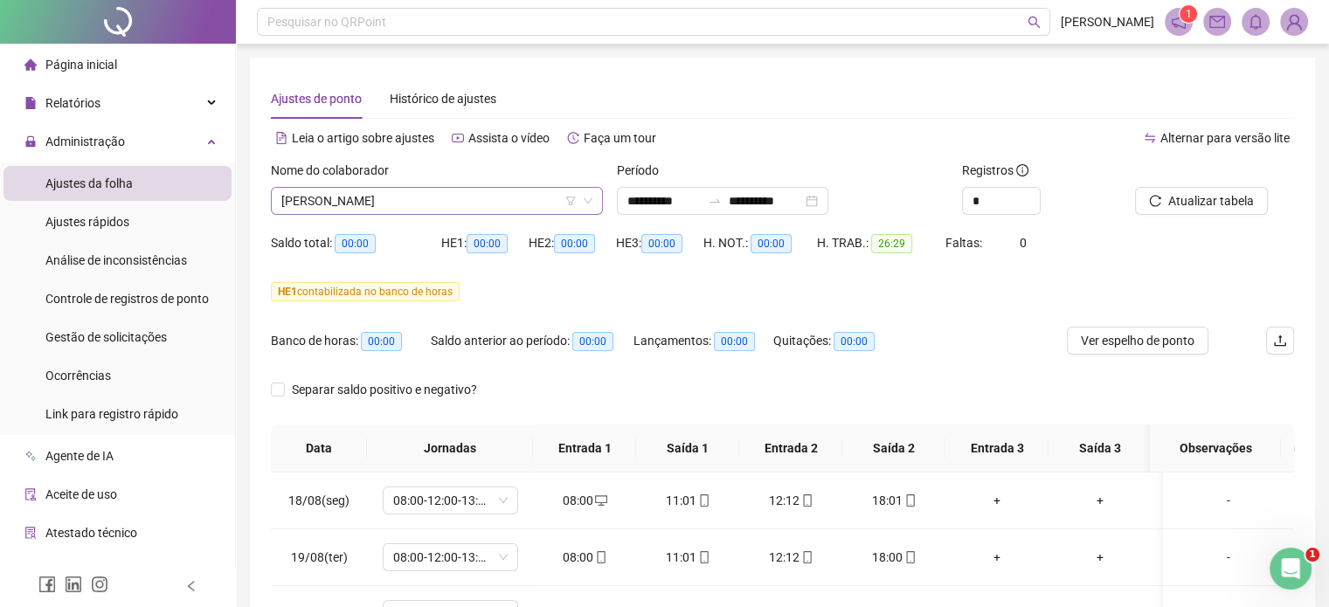
click at [475, 205] on span "DAVID SIQUEIRA FUJII" at bounding box center [436, 201] width 311 height 26
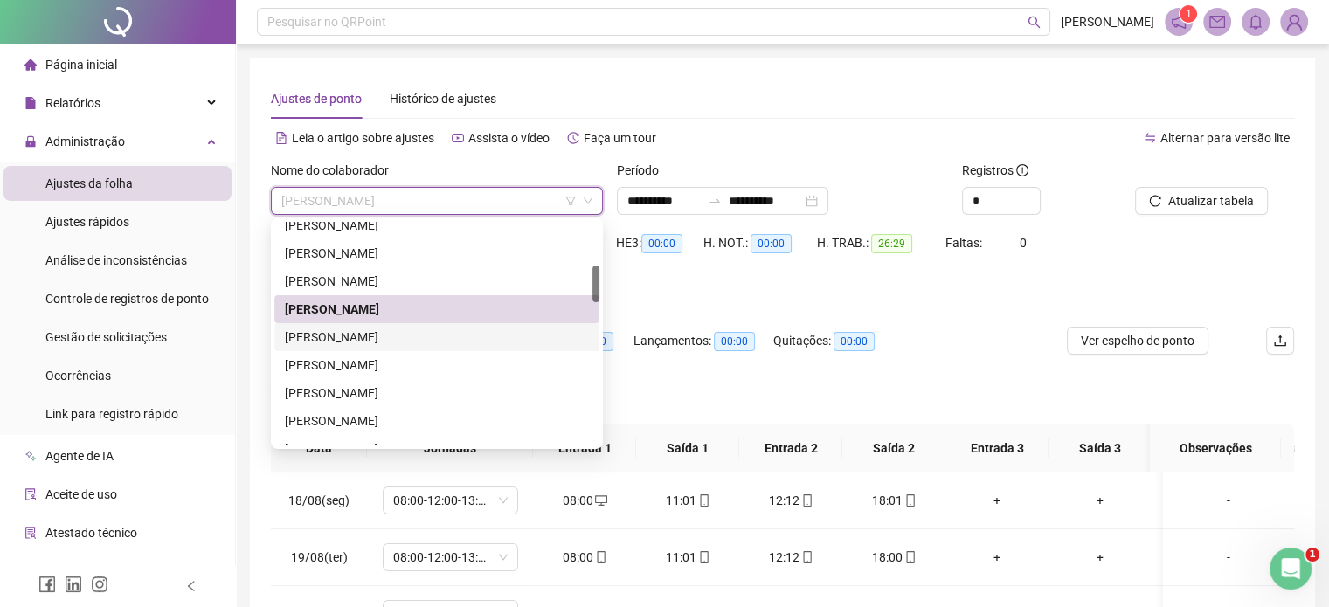
drag, startPoint x: 372, startPoint y: 334, endPoint x: 427, endPoint y: 331, distance: 55.1
click at [372, 334] on div "DIEGO SOARES LIMA" at bounding box center [437, 337] width 304 height 19
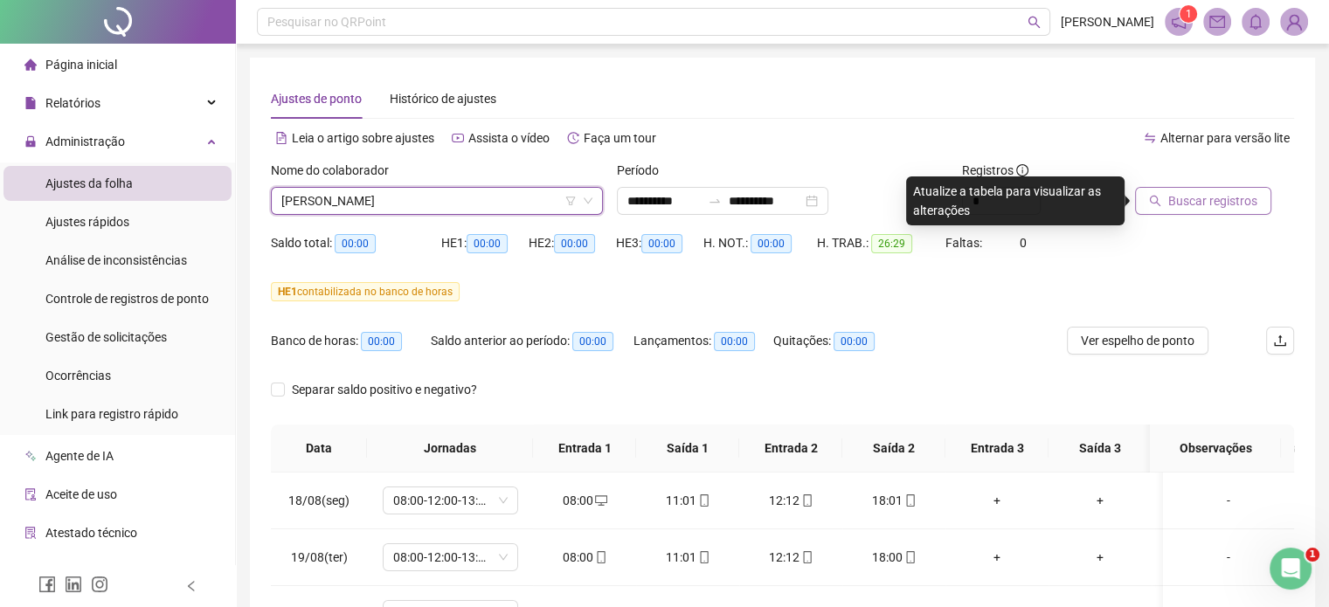
click at [1196, 207] on span "Buscar registros" at bounding box center [1213, 200] width 89 height 19
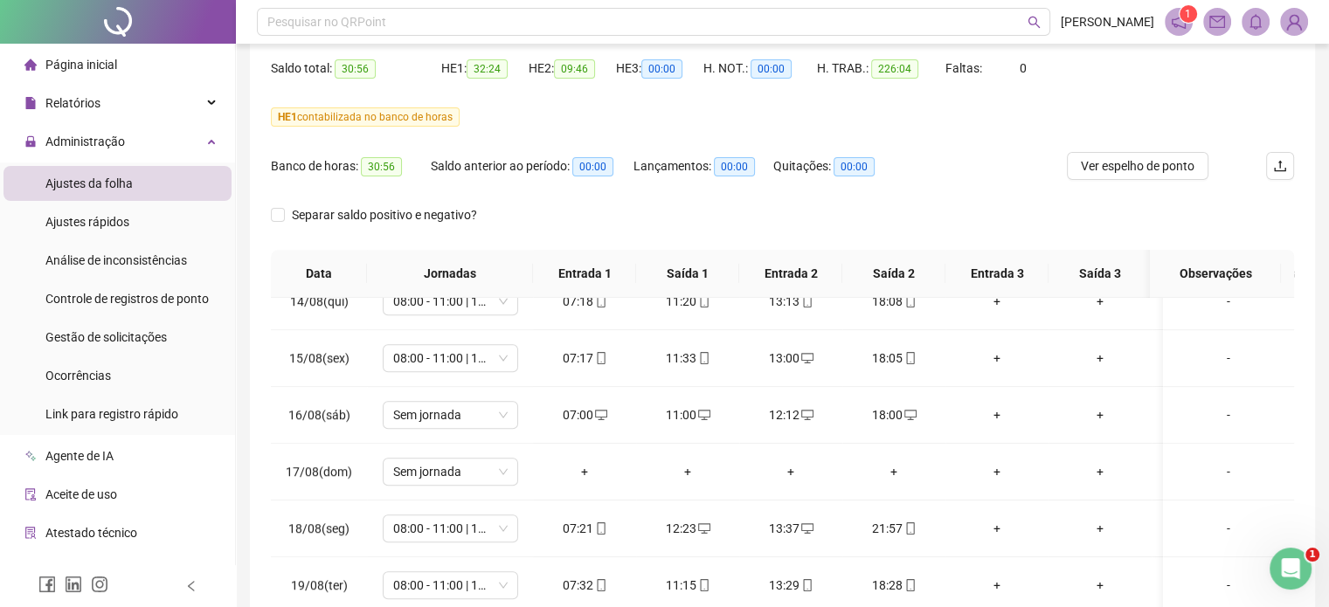
scroll to position [87, 0]
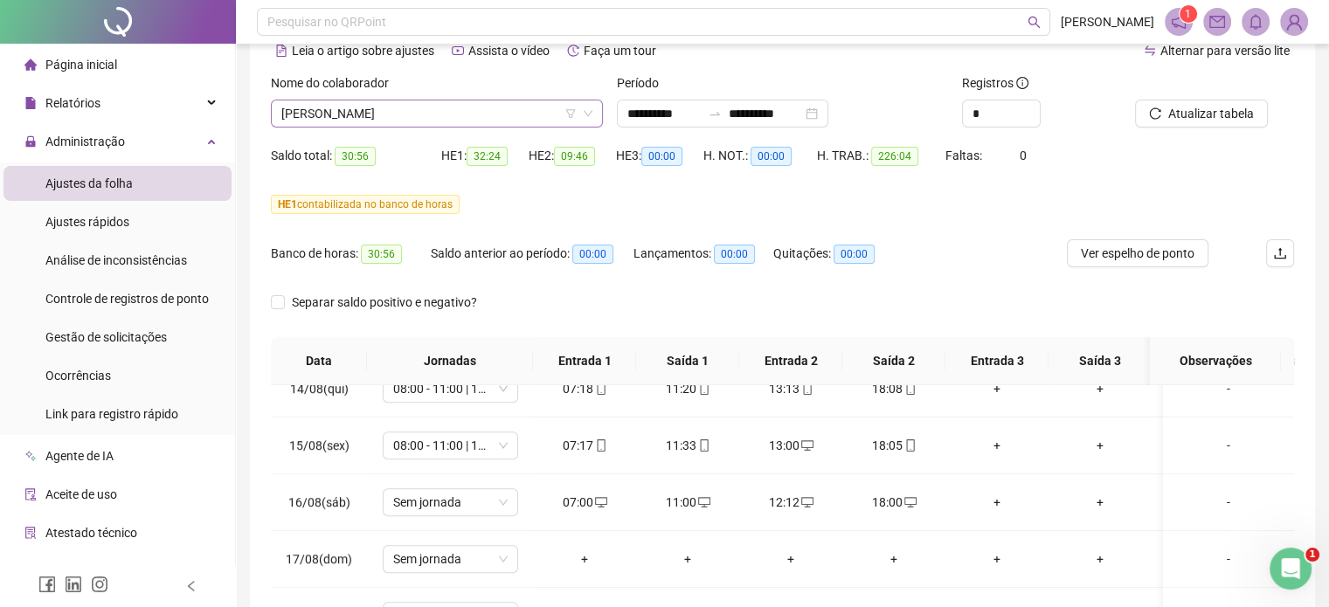
click at [434, 110] on span "DIEGO SOARES LIMA" at bounding box center [436, 114] width 311 height 26
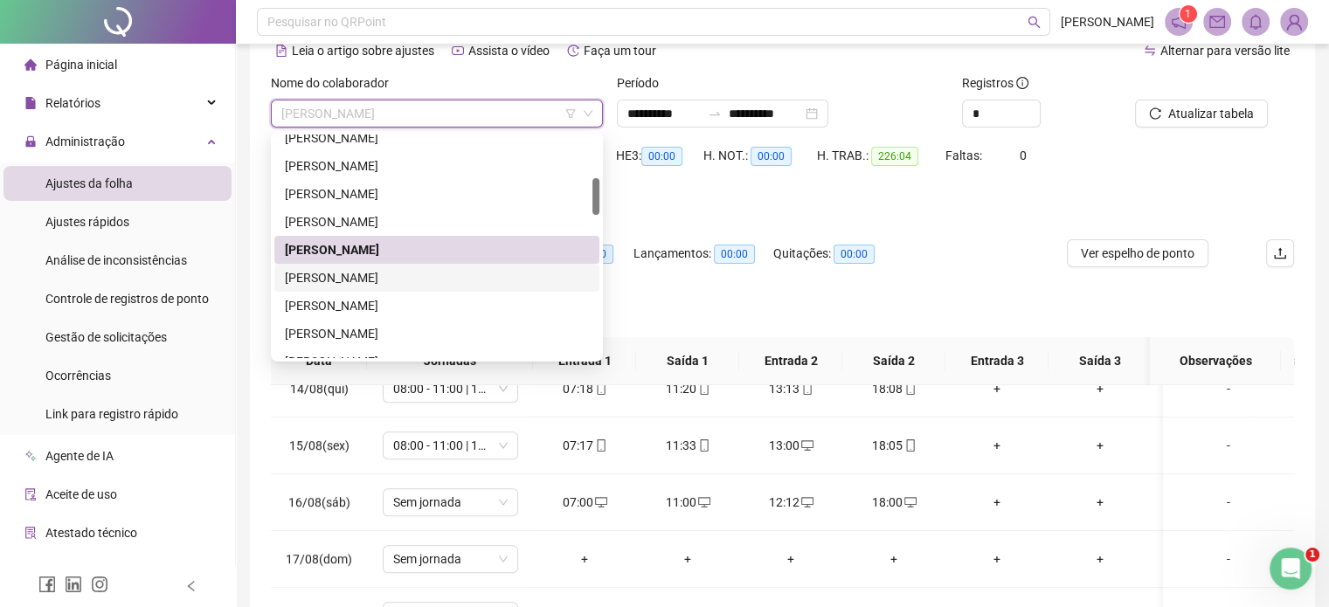
click at [420, 282] on div "DOUGLAS DE DEUS ALMEIDA" at bounding box center [437, 277] width 304 height 19
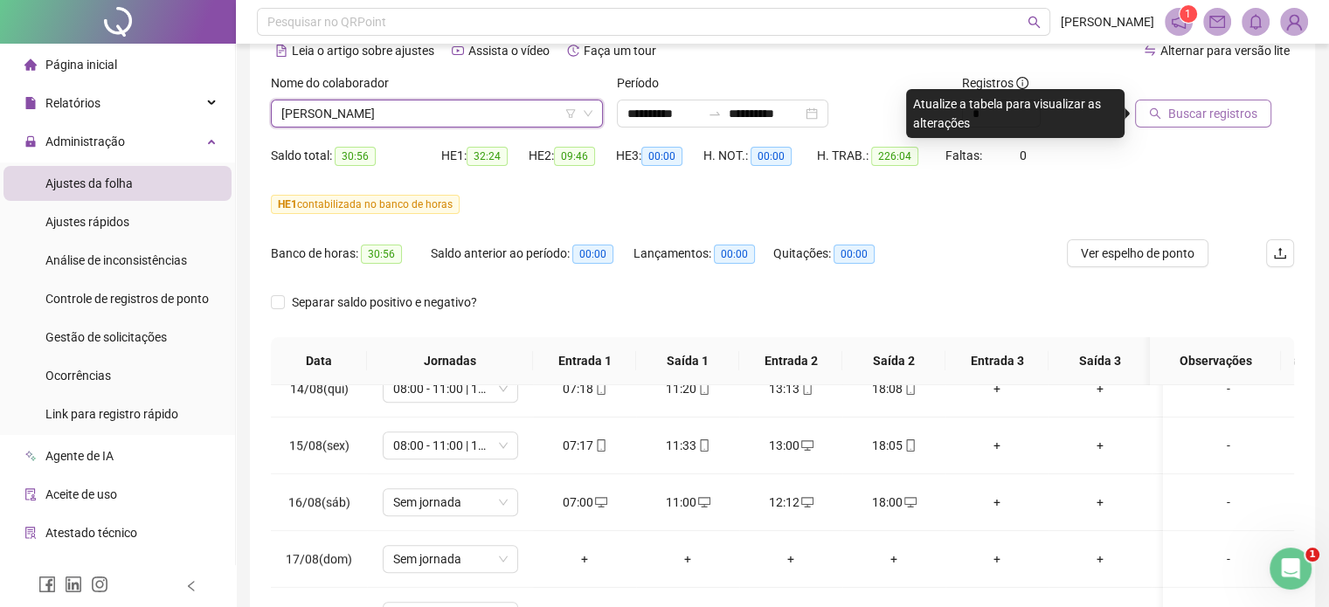
click at [1157, 118] on icon "search" at bounding box center [1155, 114] width 12 height 12
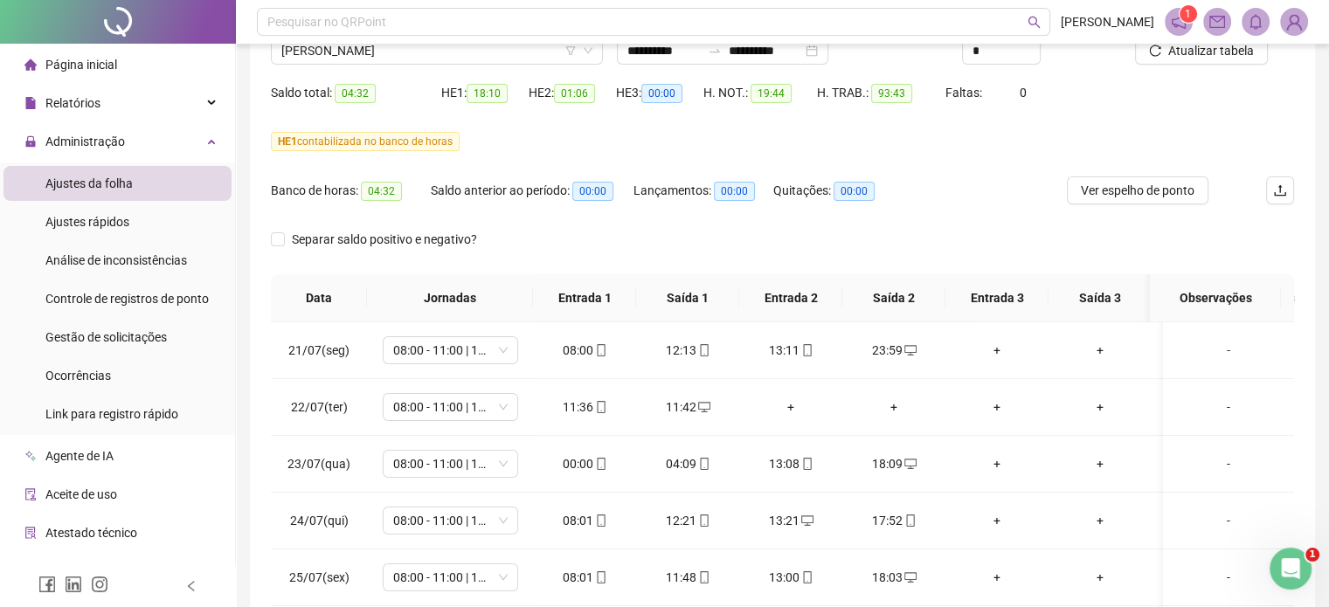
scroll to position [0, 0]
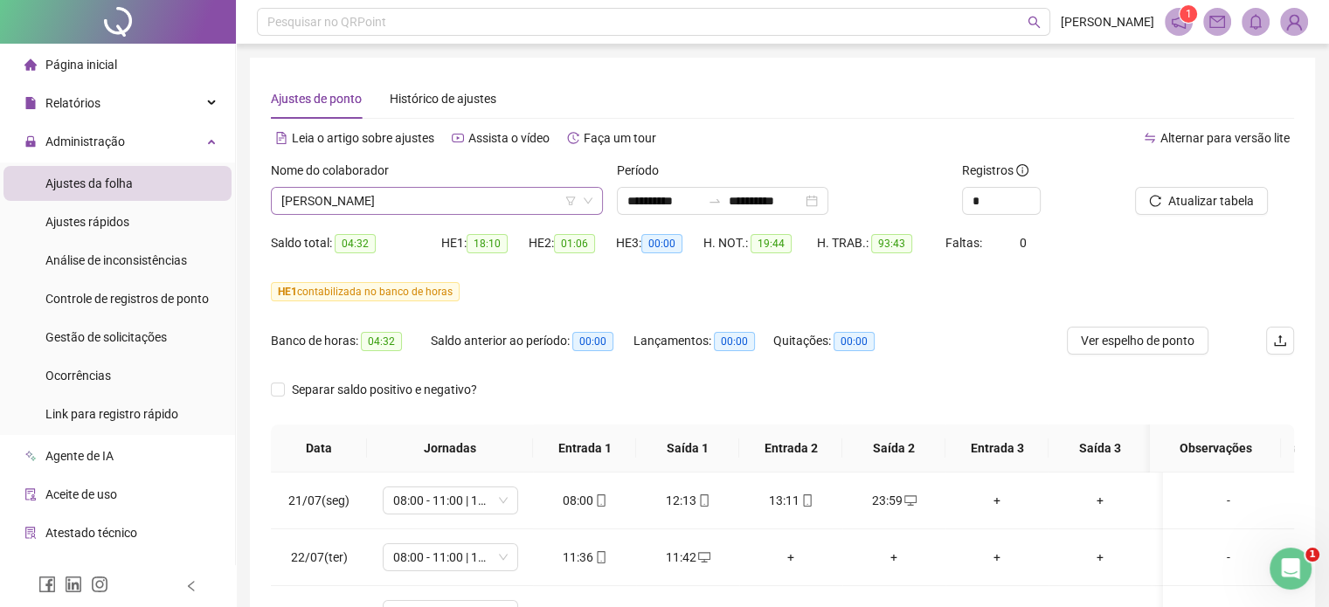
click at [414, 195] on span "DOUGLAS DE DEUS ALMEIDA" at bounding box center [436, 201] width 311 height 26
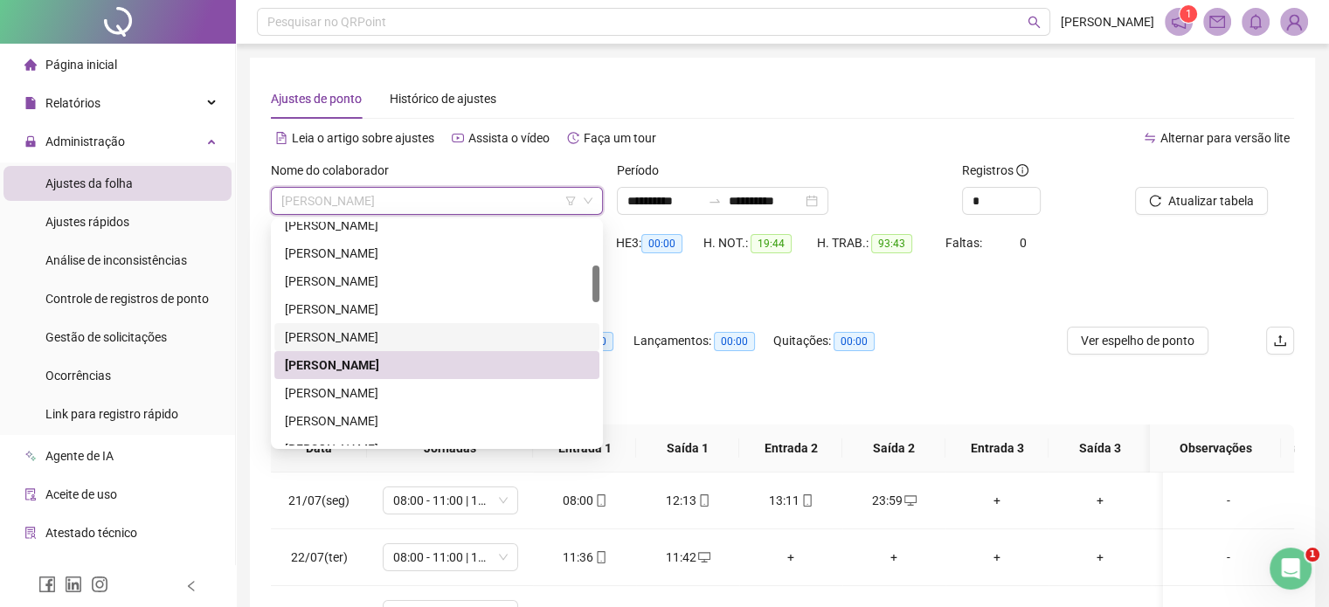
scroll to position [350, 0]
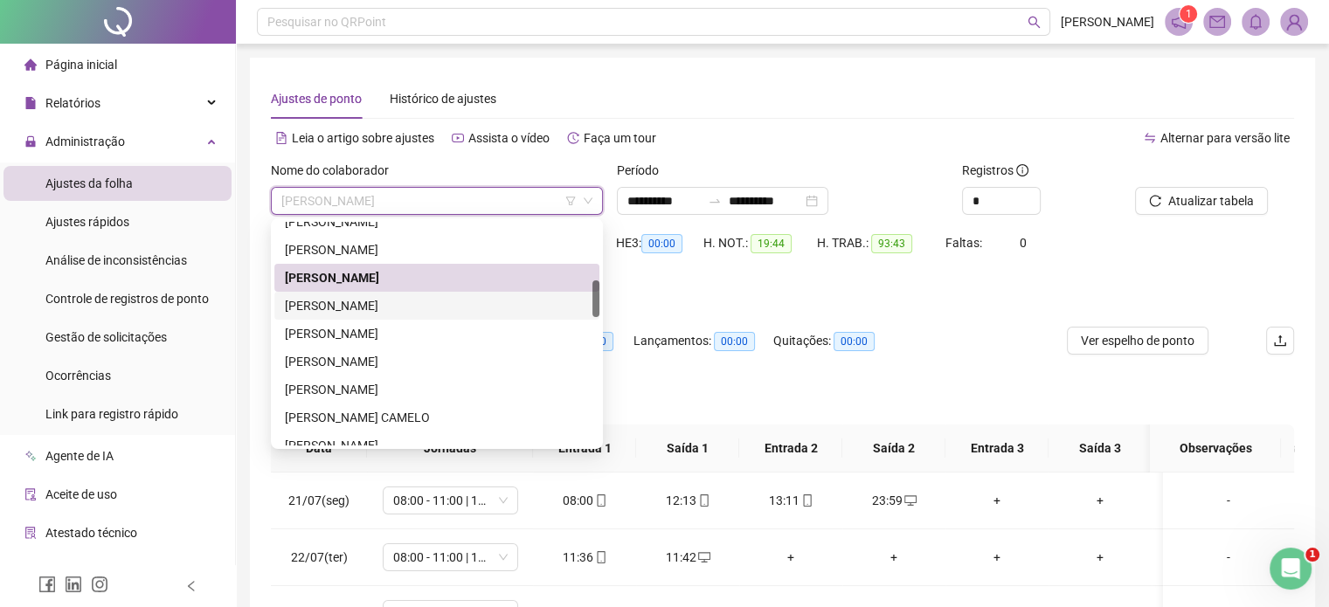
click at [375, 299] on div "FABRICIO ROCHA LAGE" at bounding box center [437, 305] width 304 height 19
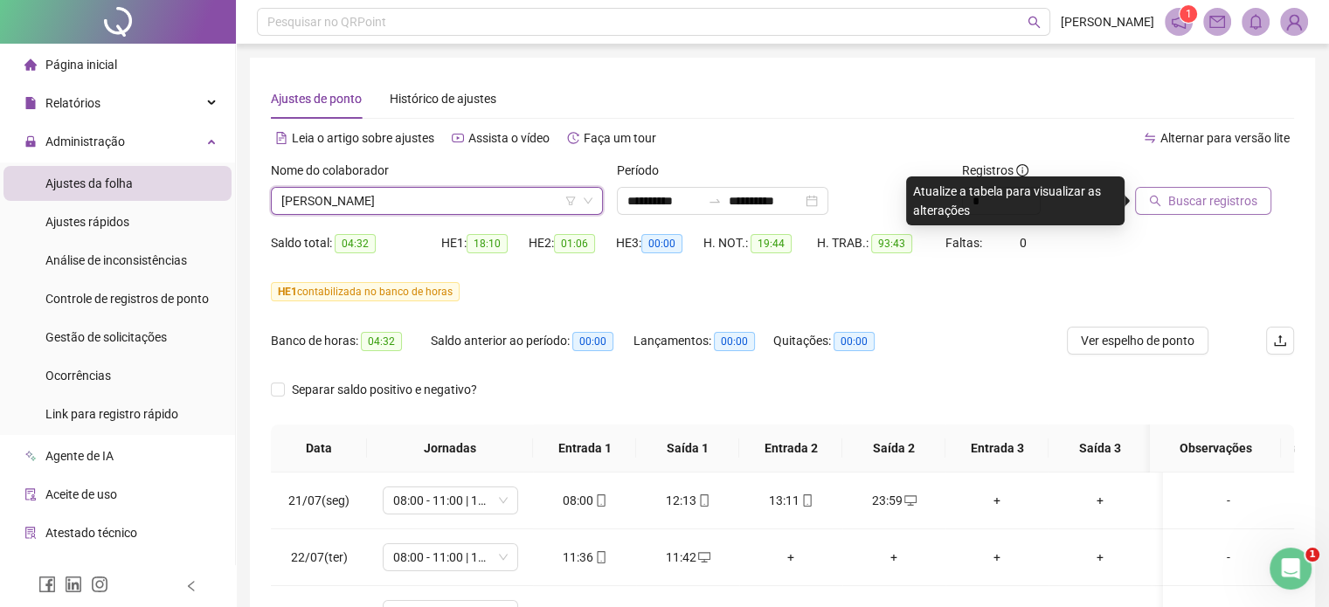
click at [1183, 211] on button "Buscar registros" at bounding box center [1203, 201] width 136 height 28
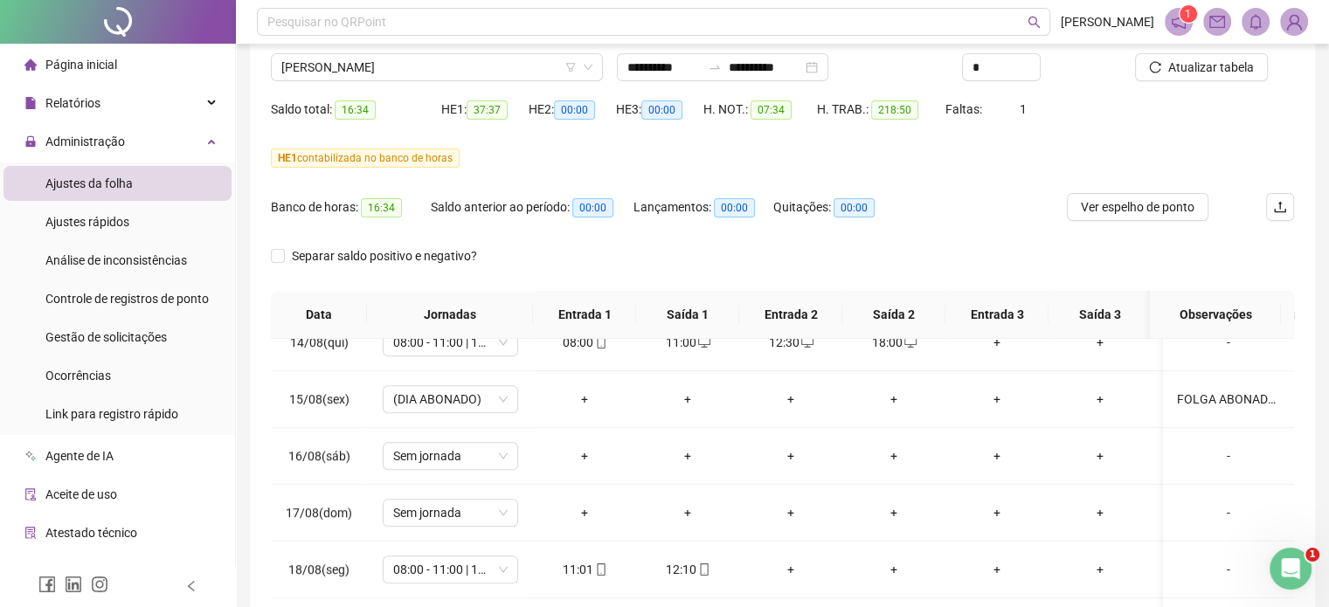
scroll to position [0, 0]
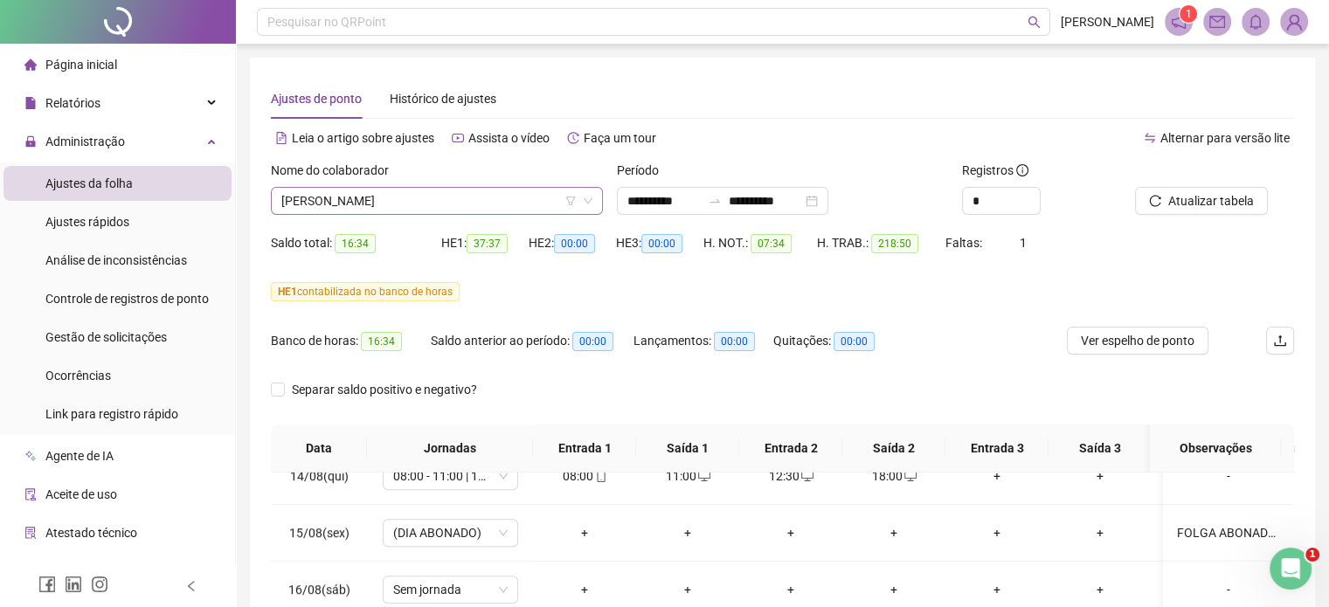
click at [433, 195] on span "FABRICIO ROCHA LAGE" at bounding box center [436, 201] width 311 height 26
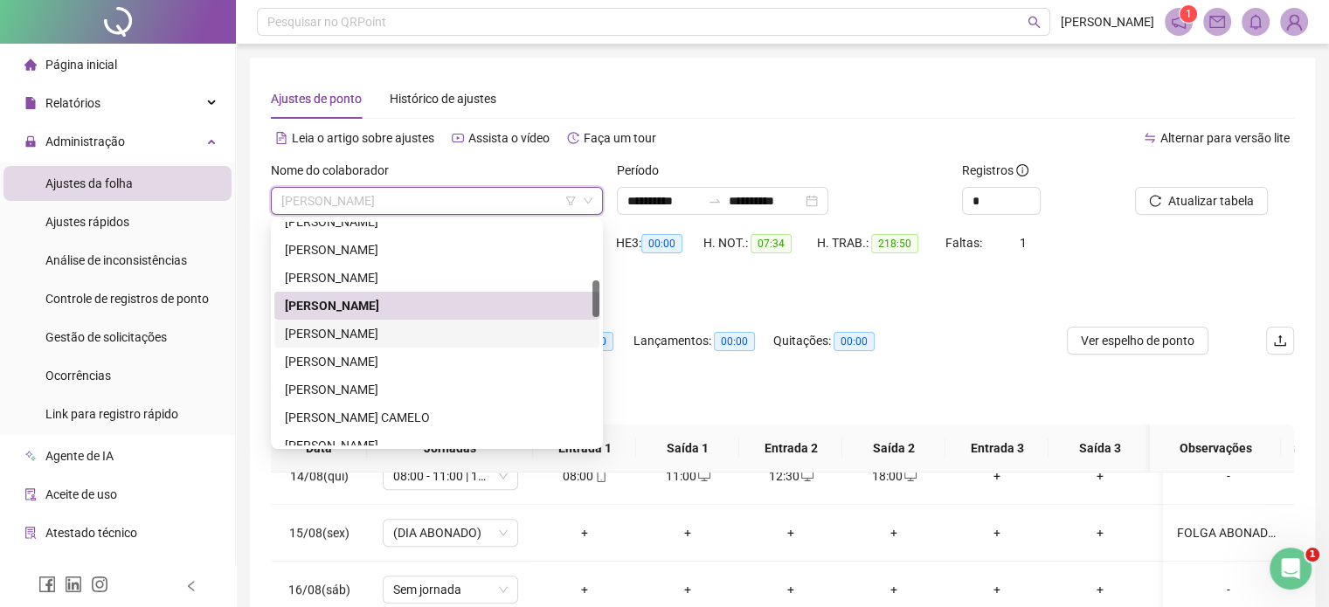
click at [400, 333] on div "FERNANDO HENRIQUE BRAGA" at bounding box center [437, 333] width 304 height 19
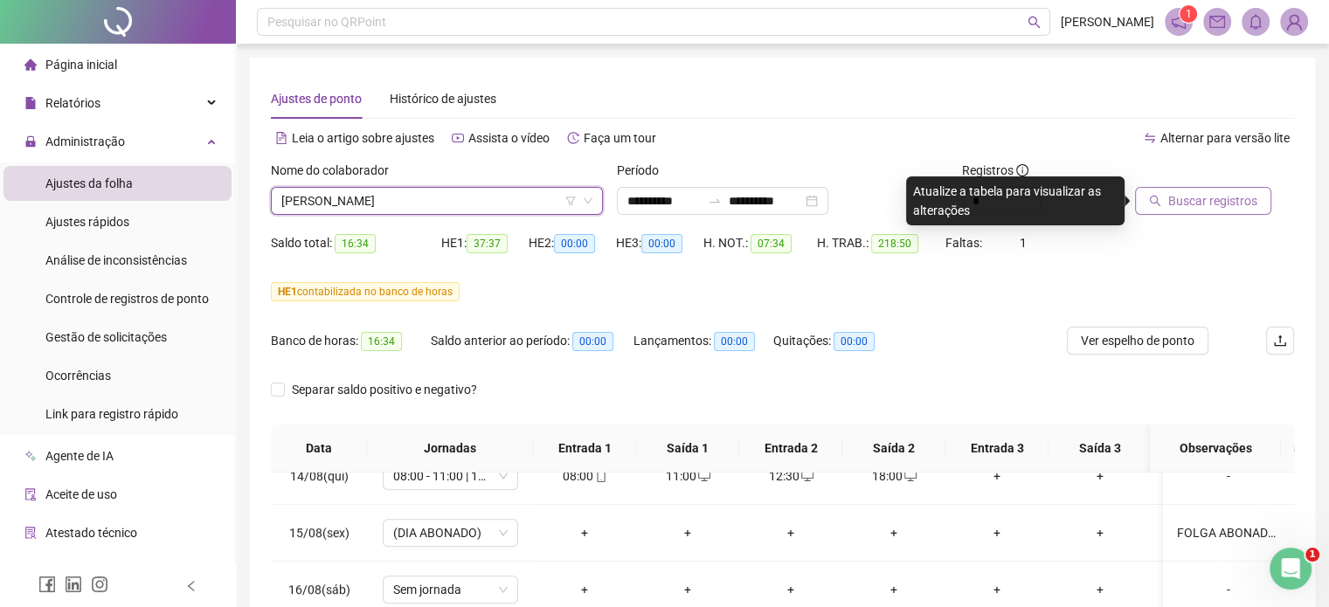
click at [1199, 212] on button "Buscar registros" at bounding box center [1203, 201] width 136 height 28
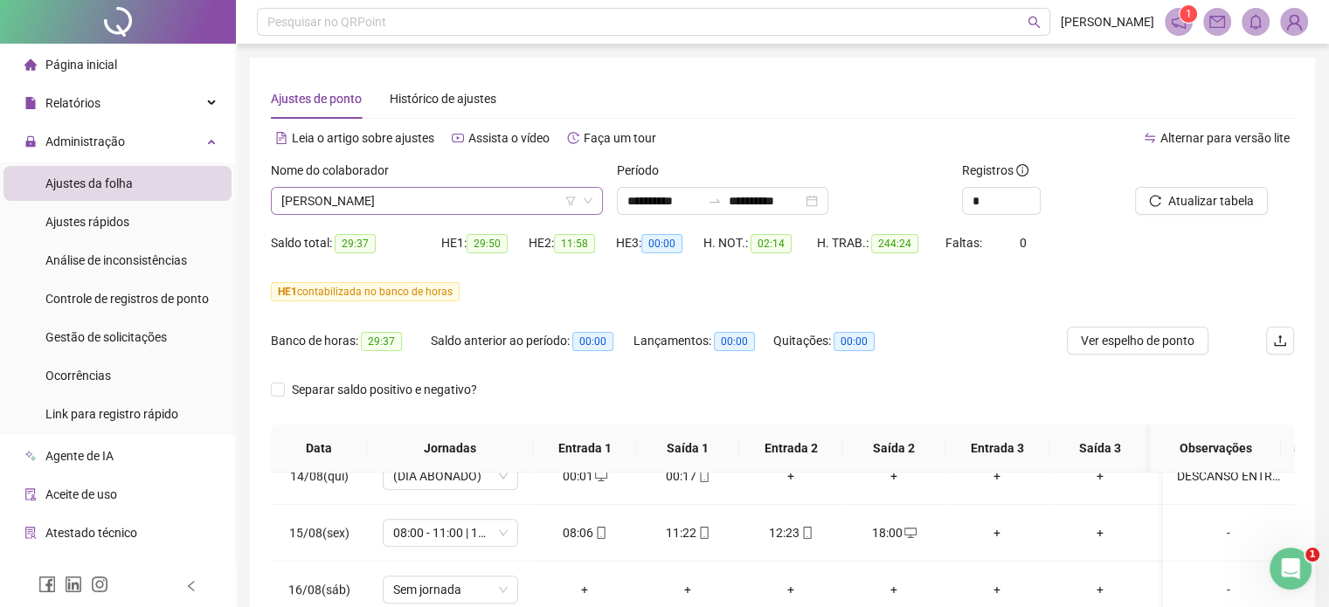
click at [524, 198] on span "FERNANDO HENRIQUE BRAGA" at bounding box center [436, 201] width 311 height 26
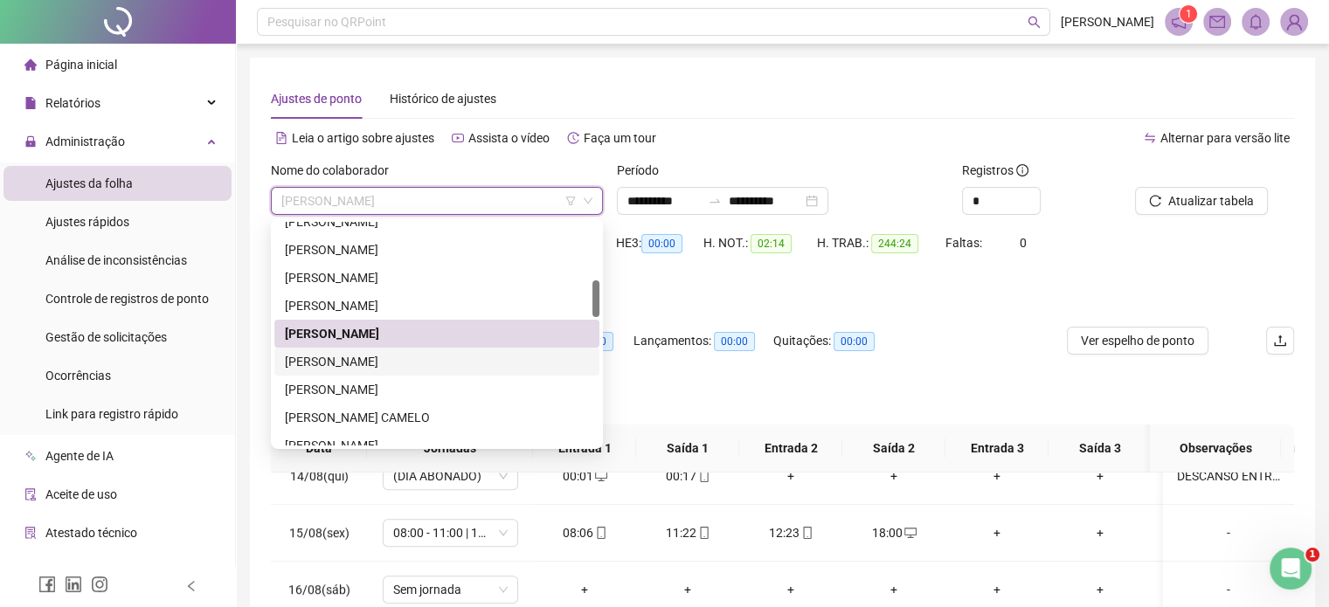
drag, startPoint x: 387, startPoint y: 360, endPoint x: 484, endPoint y: 350, distance: 97.6
click at [387, 360] on div "FERNANDO HENRIQUE OLIVEIRA DA COSTA" at bounding box center [437, 361] width 304 height 19
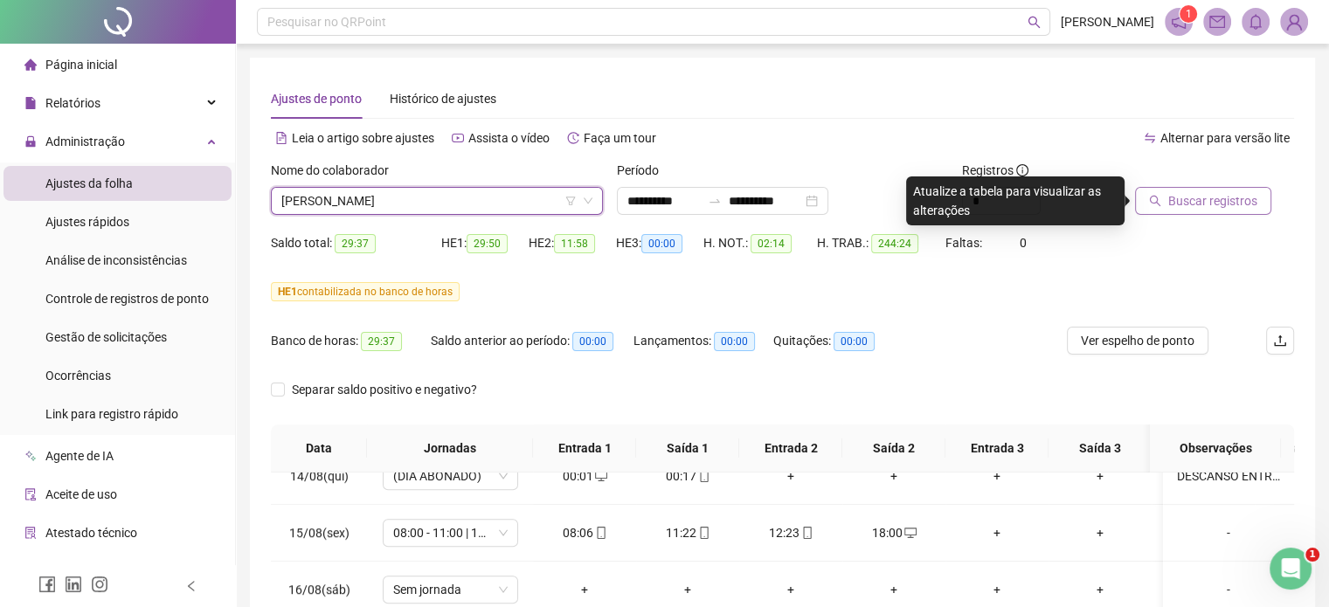
click at [1220, 210] on span "Buscar registros" at bounding box center [1213, 200] width 89 height 19
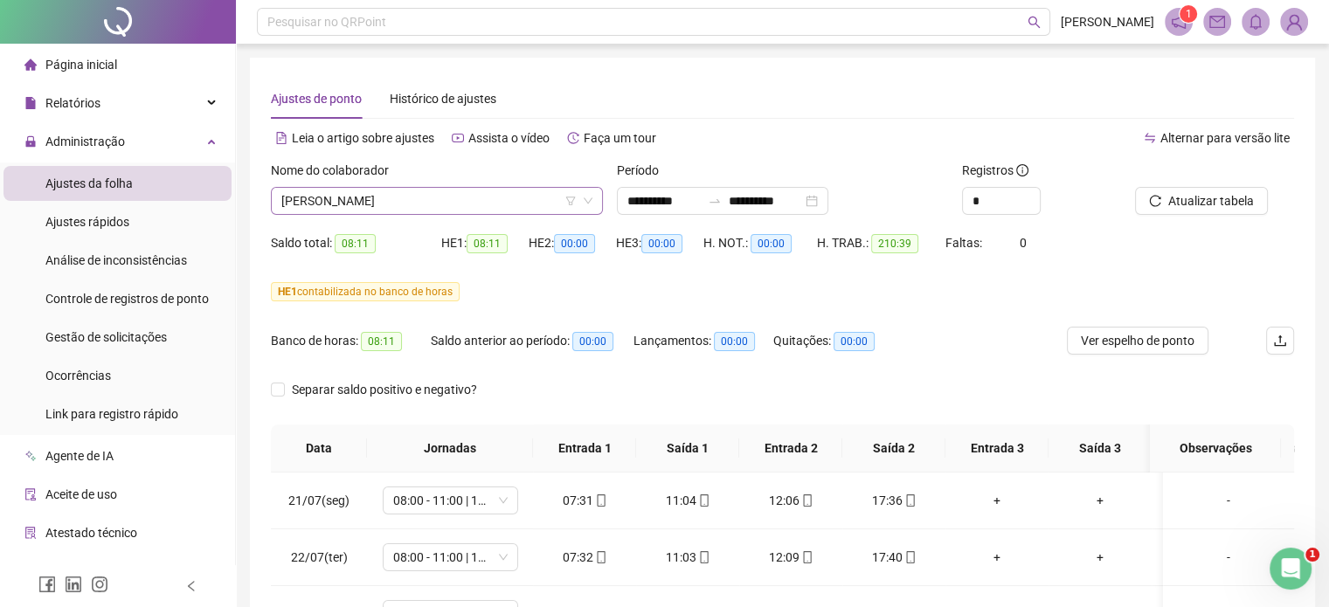
click at [439, 203] on span "FERNANDO HENRIQUE OLIVEIRA DA COSTA" at bounding box center [436, 201] width 311 height 26
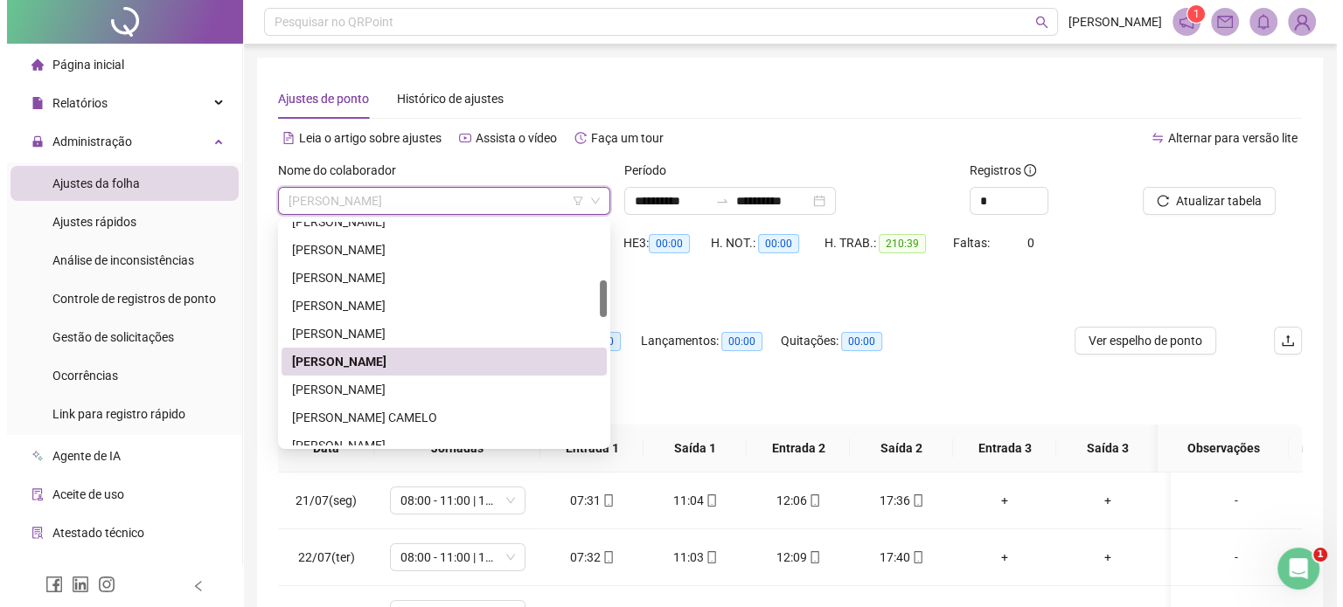
scroll to position [437, 0]
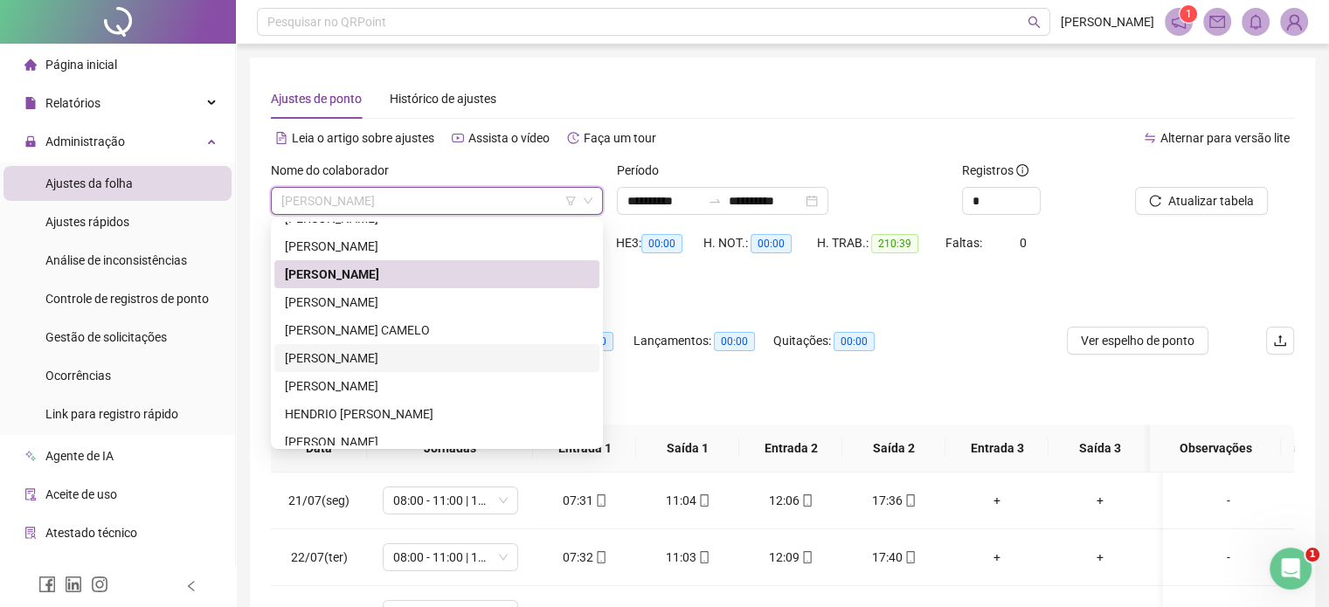
click at [368, 366] on div "GUSTAVO PEREIRA CHAVES" at bounding box center [437, 358] width 304 height 19
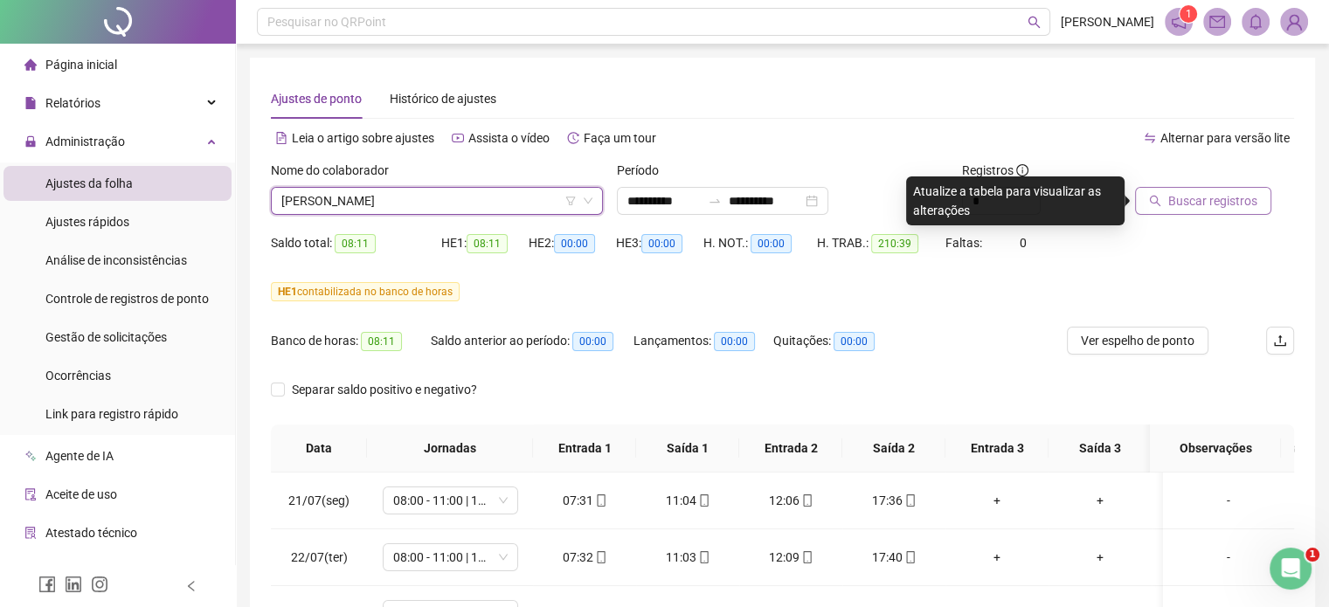
click at [1194, 205] on span "Buscar registros" at bounding box center [1213, 200] width 89 height 19
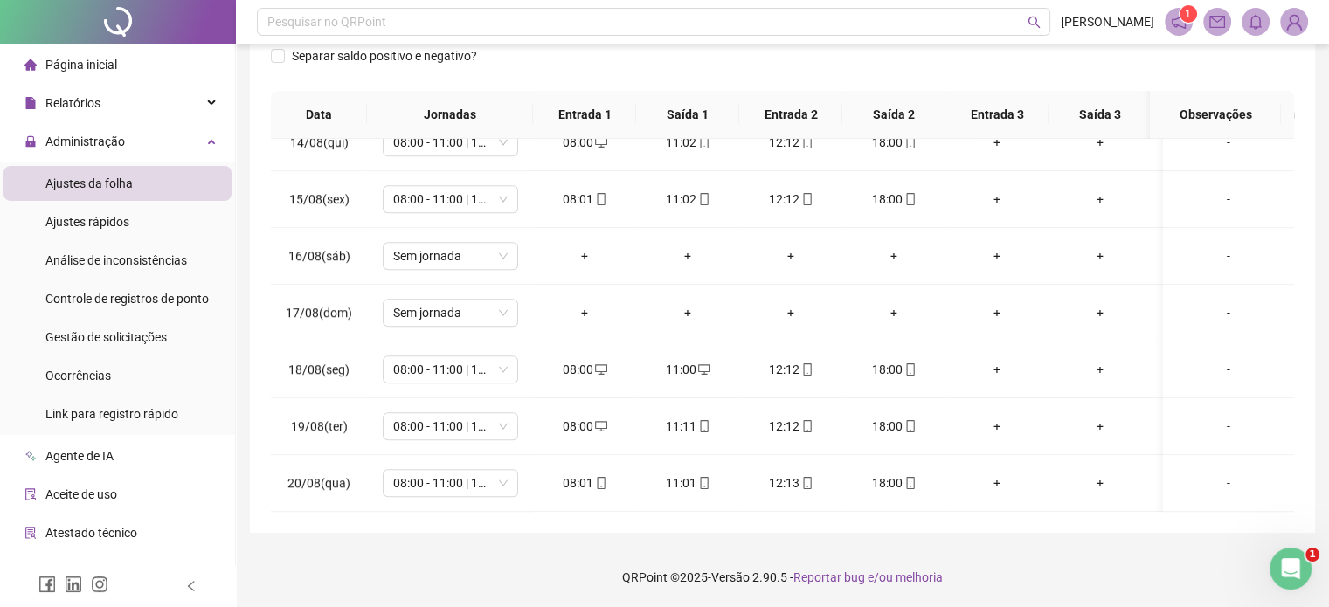
scroll to position [0, 0]
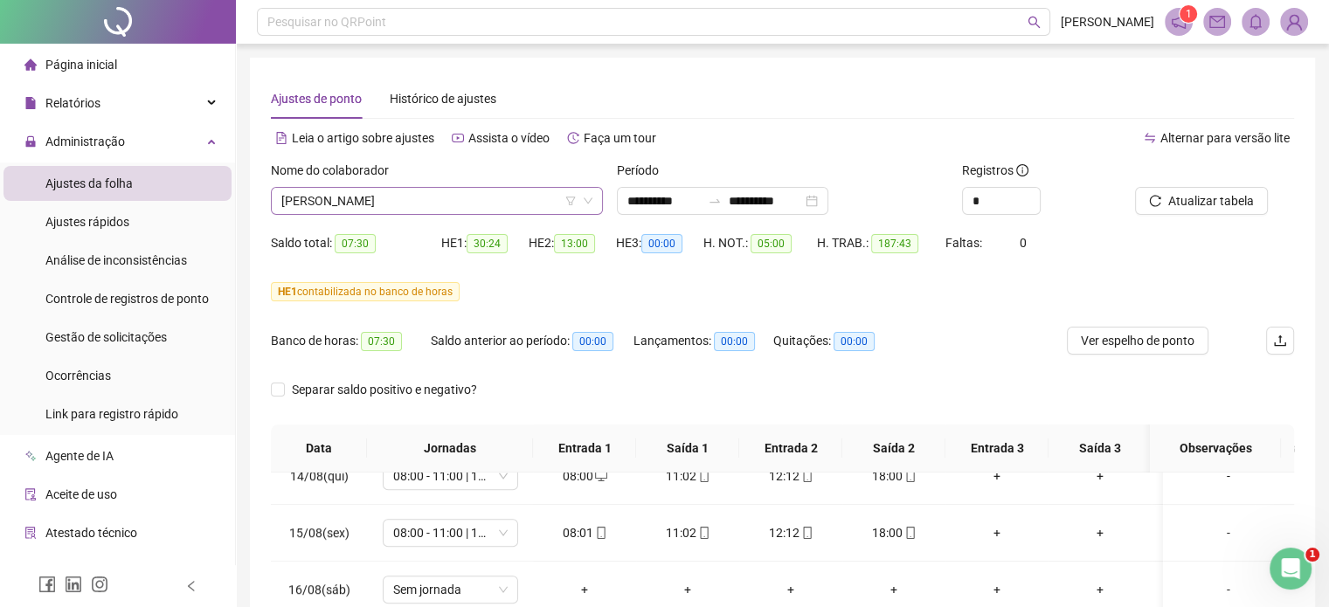
click at [478, 207] on span "GUSTAVO PEREIRA CHAVES" at bounding box center [436, 201] width 311 height 26
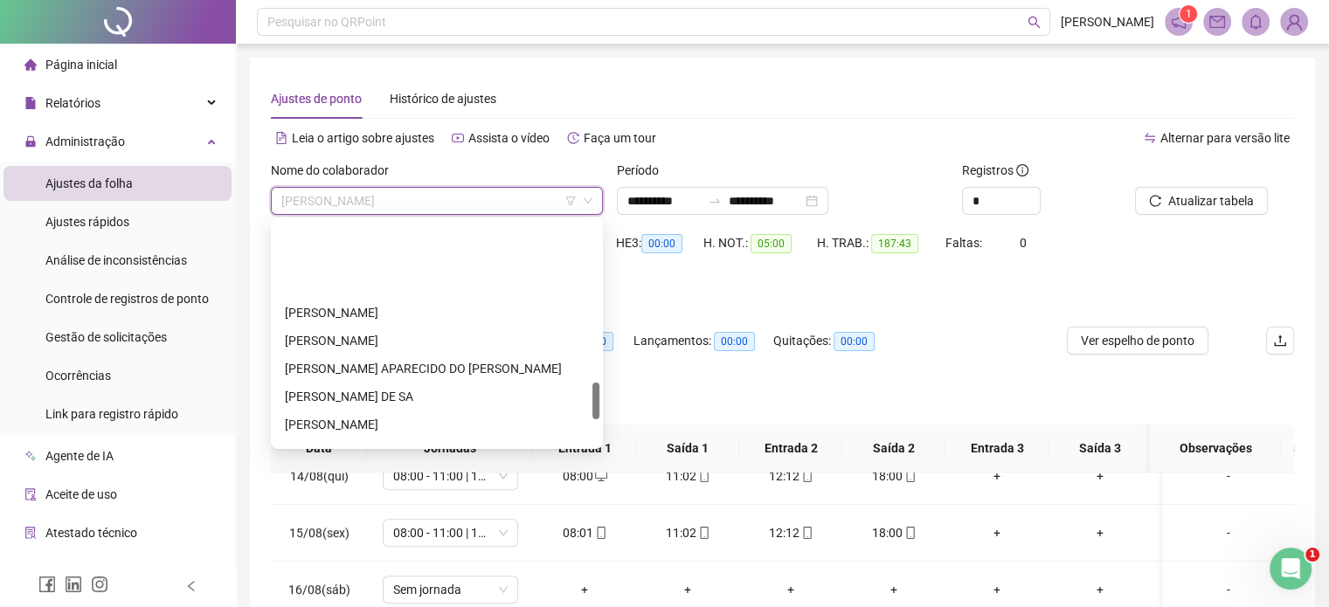
scroll to position [1119, 0]
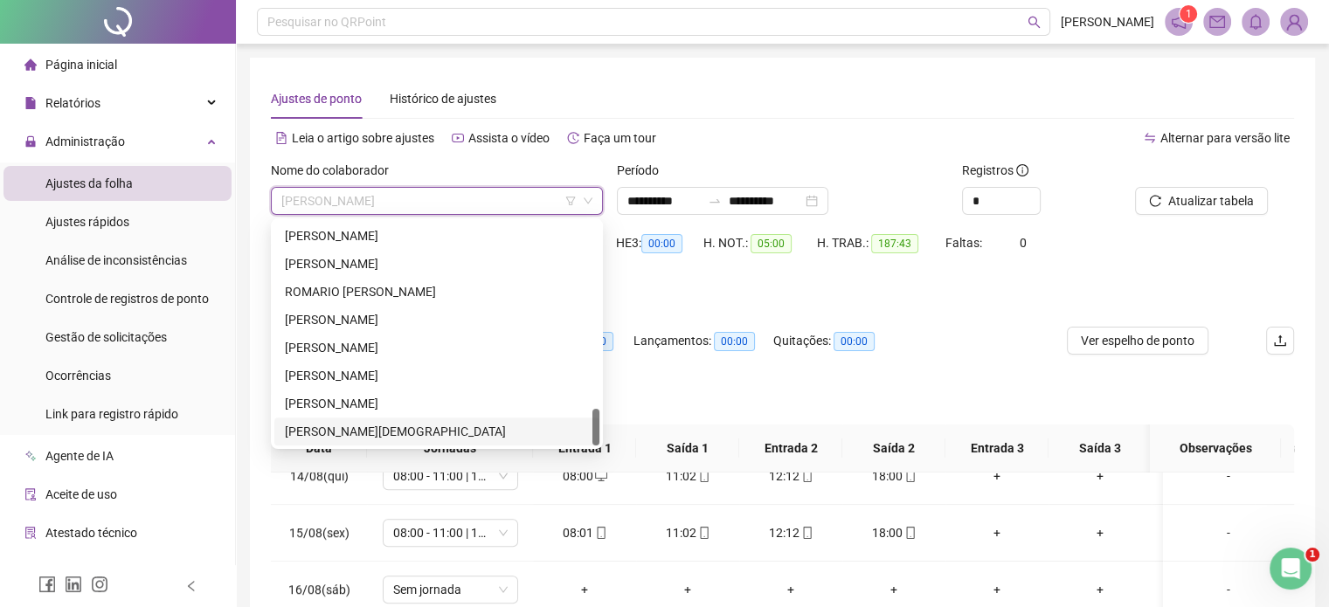
click at [384, 433] on div "WISLY RODRIGUES DE JESUS" at bounding box center [437, 431] width 304 height 19
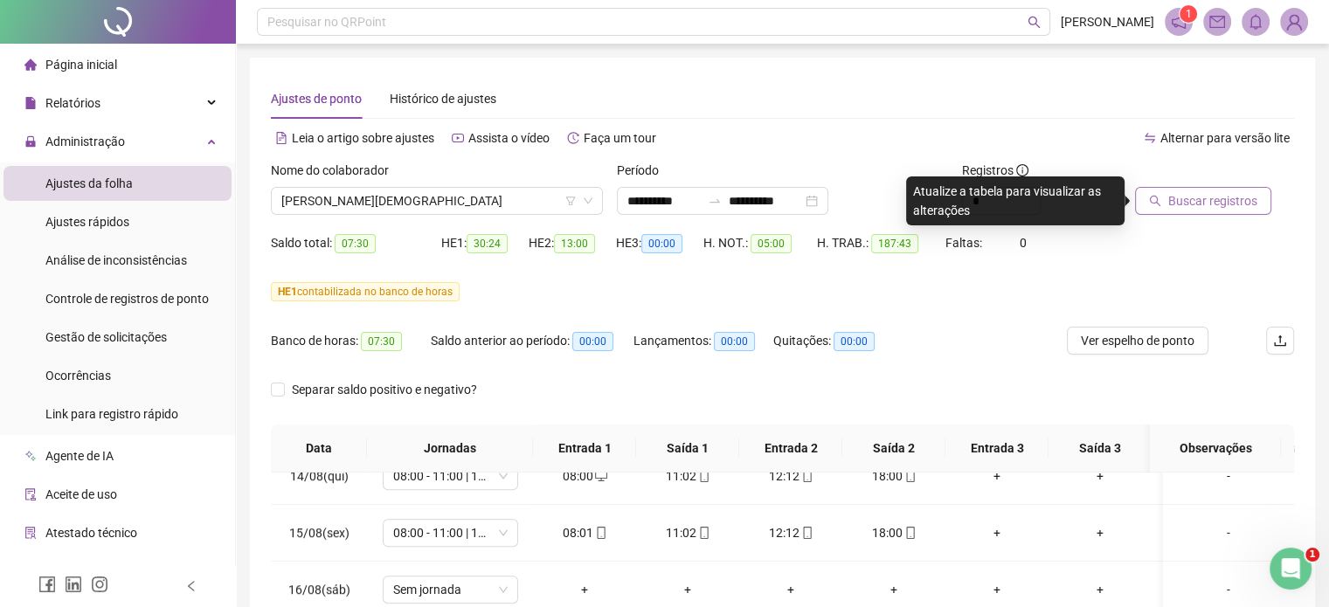
click at [1189, 192] on span "Buscar registros" at bounding box center [1213, 200] width 89 height 19
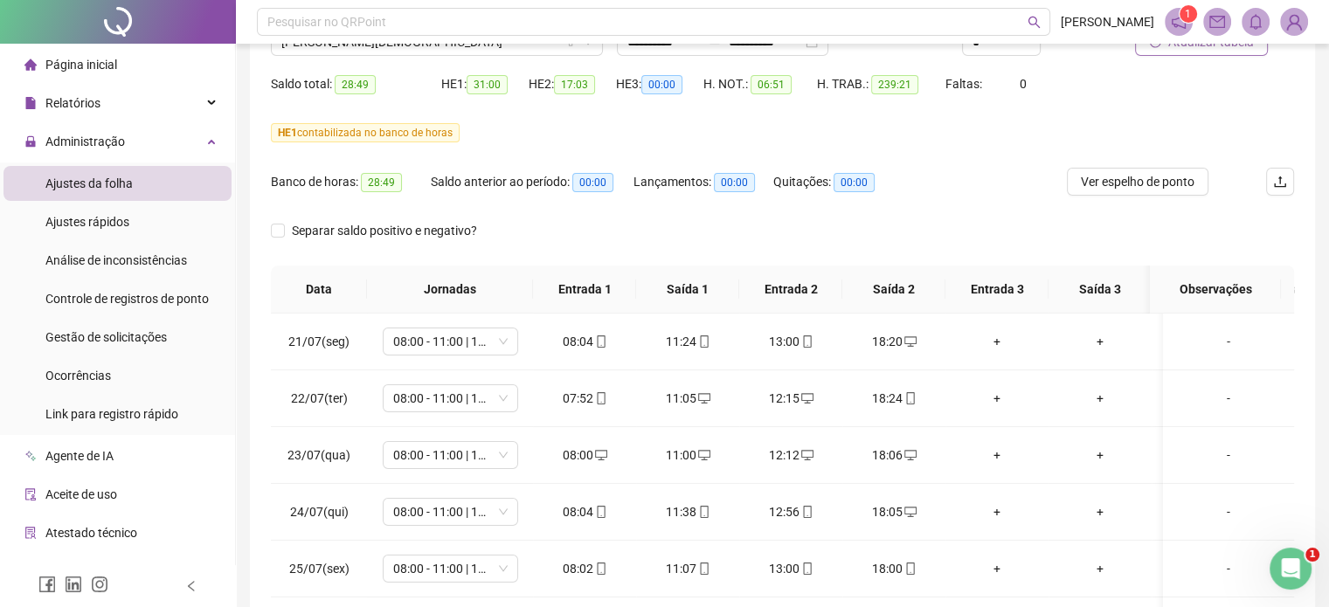
scroll to position [0, 0]
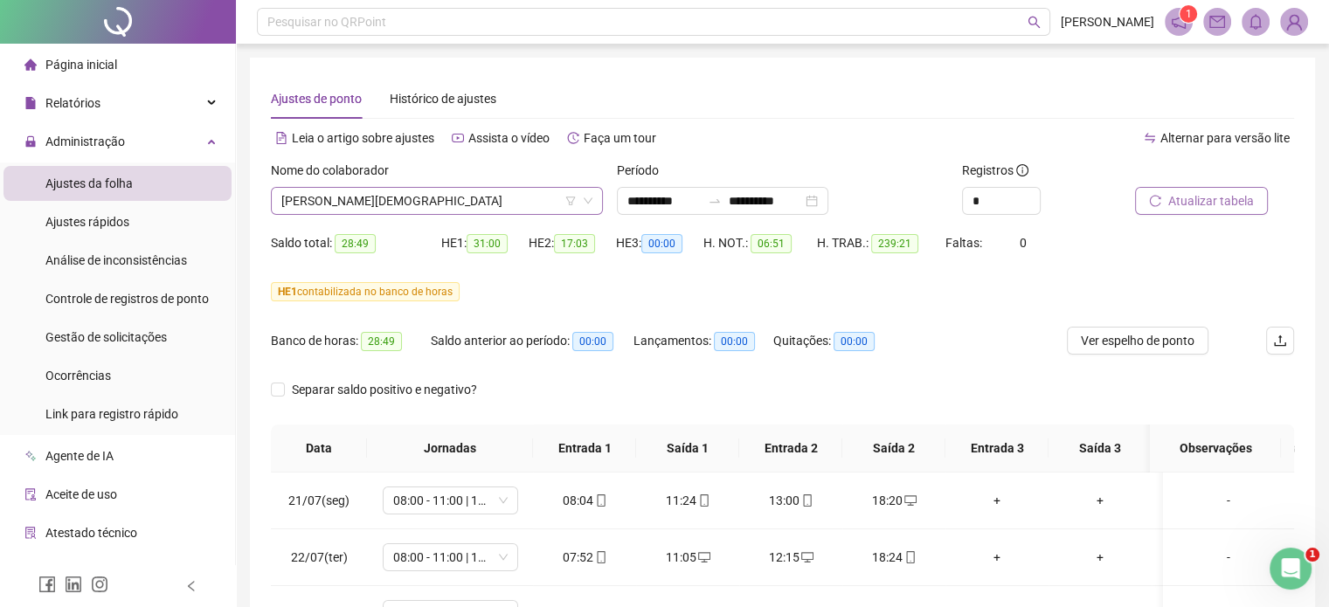
click at [437, 203] on span "WISLY RODRIGUES DE JESUS" at bounding box center [436, 201] width 311 height 26
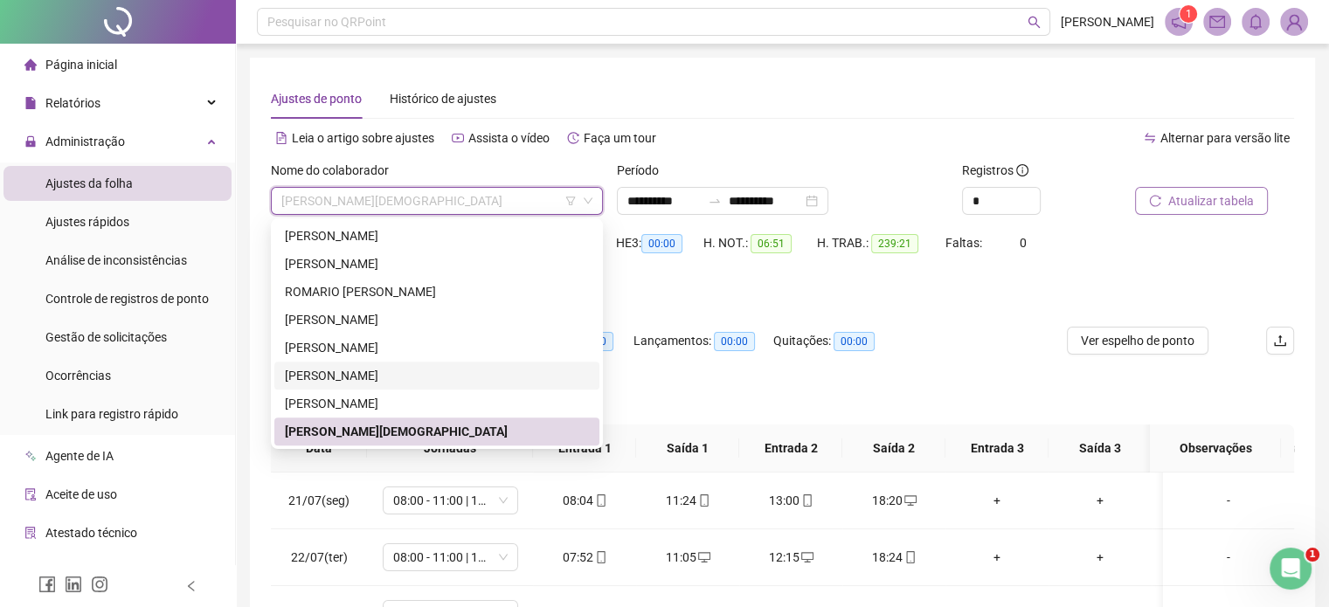
click at [373, 380] on div "THIAGO PEREIRA DUARTE" at bounding box center [437, 375] width 304 height 19
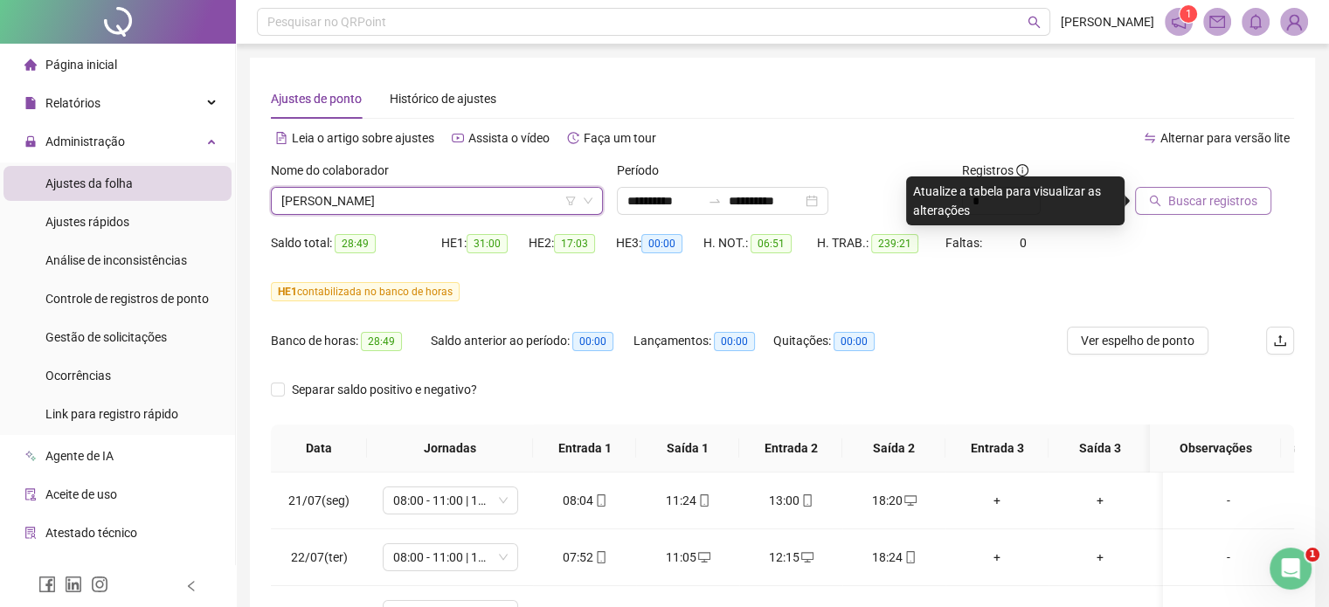
click at [1227, 201] on span "Buscar registros" at bounding box center [1213, 200] width 89 height 19
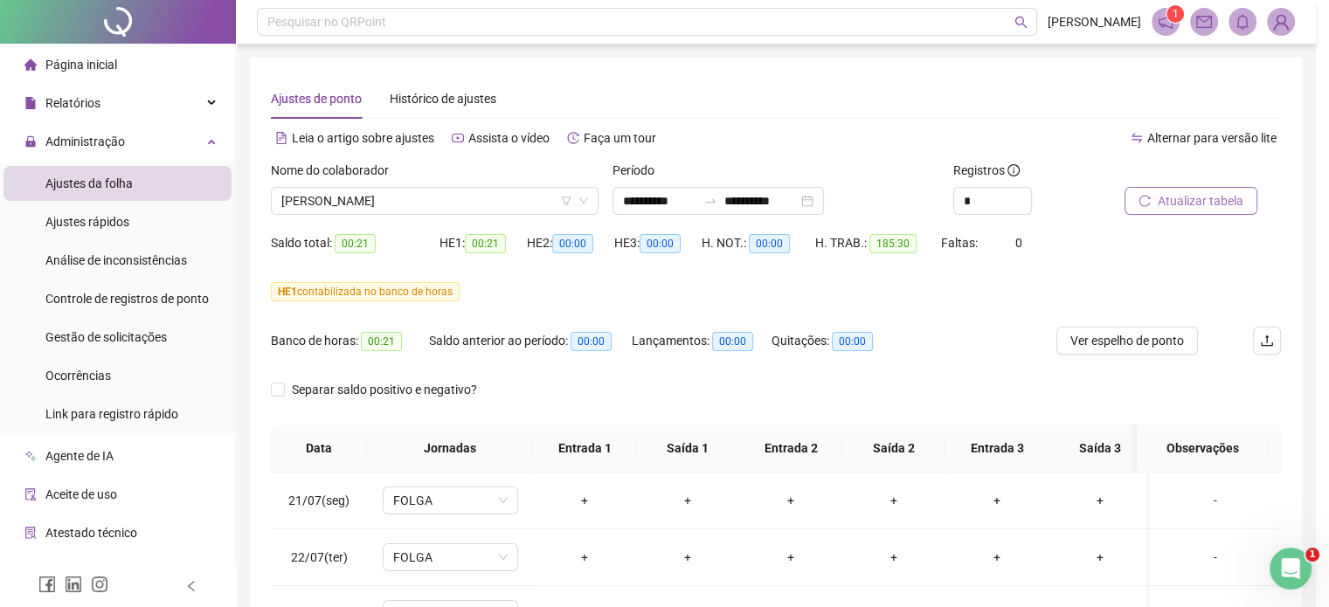
click at [469, 202] on span "THIAGO PEREIRA DUARTE" at bounding box center [434, 201] width 307 height 26
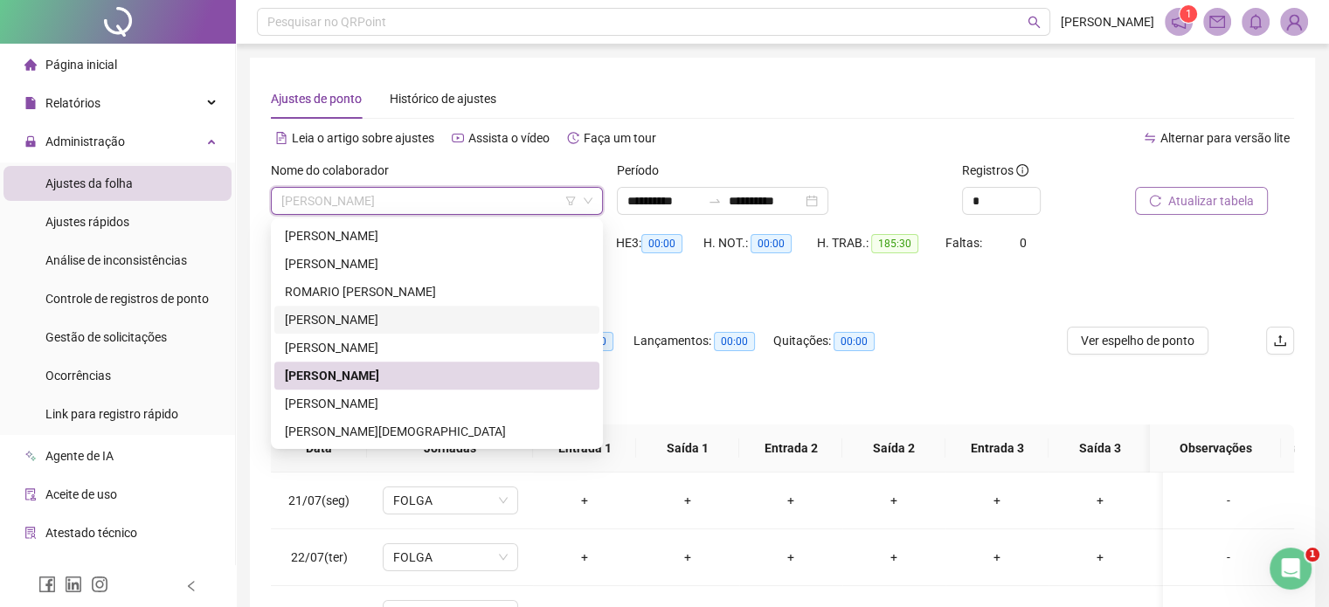
drag, startPoint x: 381, startPoint y: 312, endPoint x: 399, endPoint y: 310, distance: 18.4
click at [381, 312] on div "SAMUEL MARIANO DE SOUZA" at bounding box center [437, 319] width 304 height 19
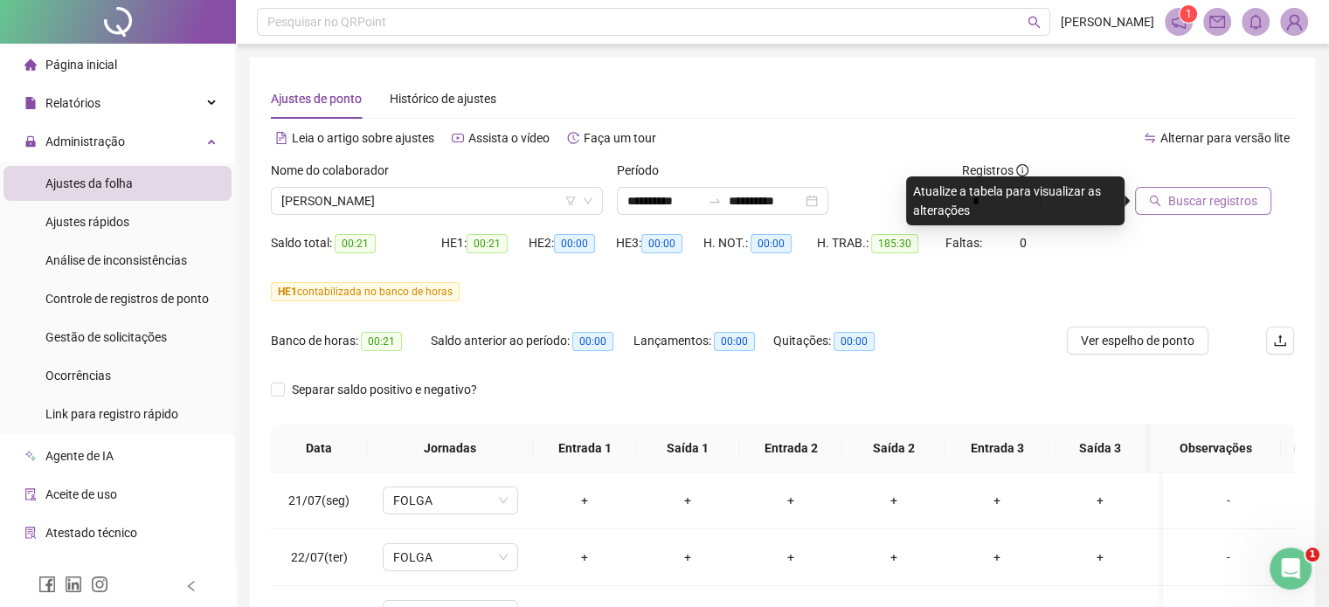
click at [1201, 209] on span "Buscar registros" at bounding box center [1213, 200] width 89 height 19
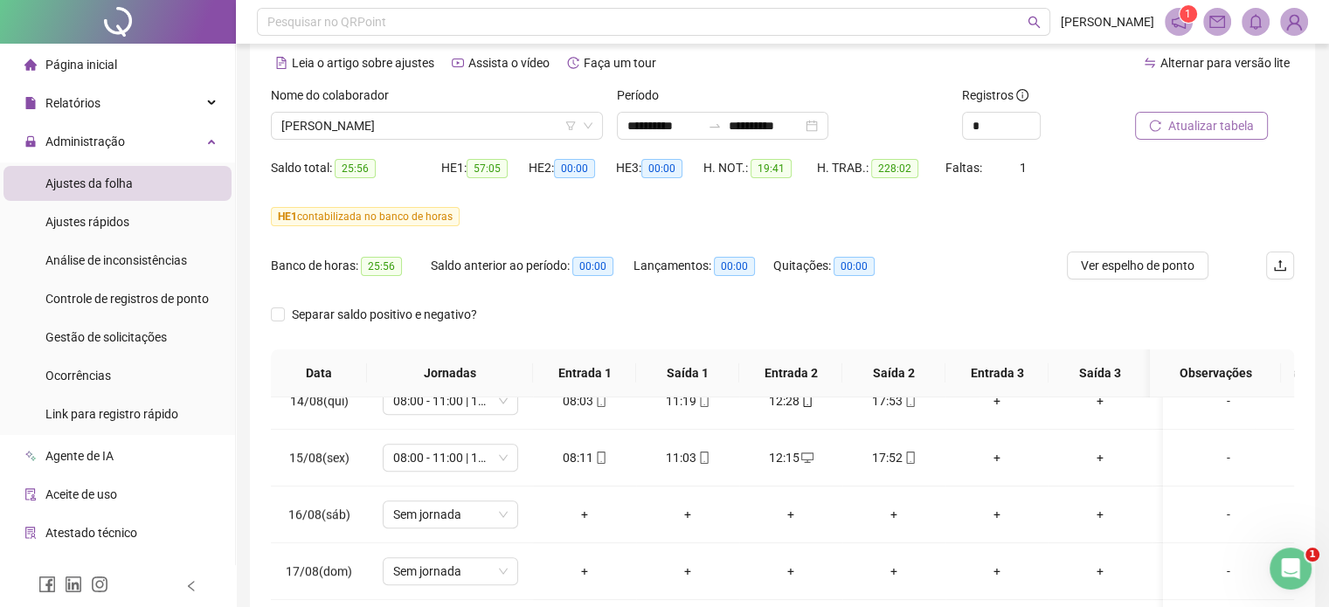
scroll to position [72, 0]
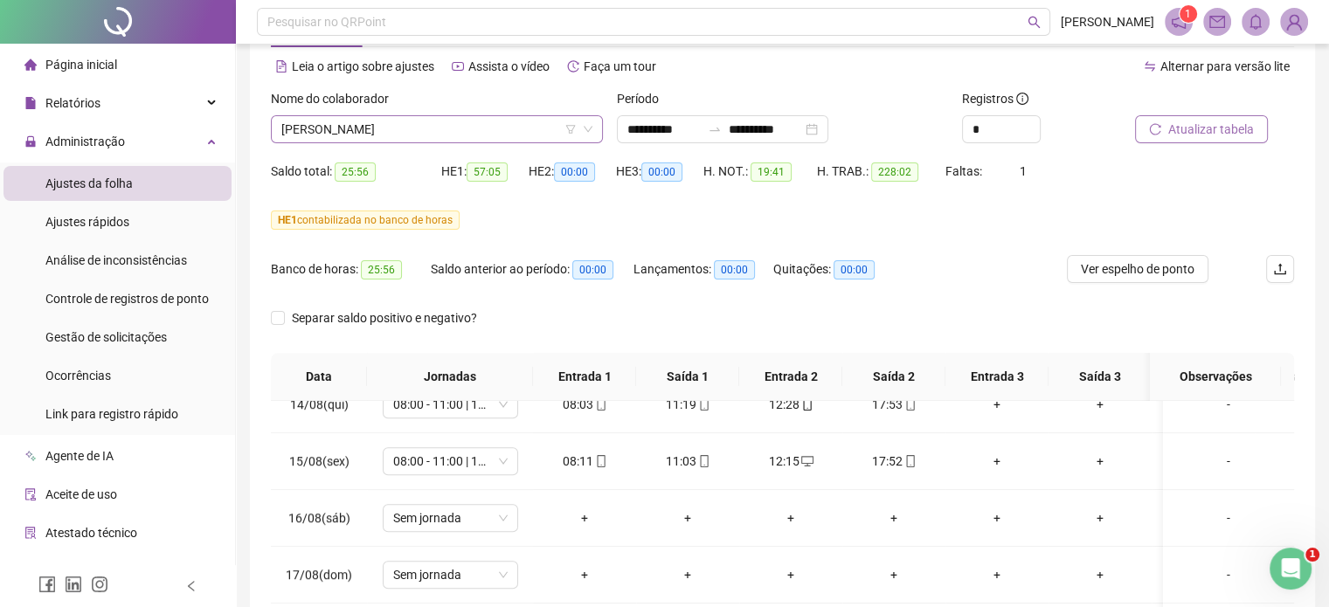
click at [497, 133] on span "SAMUEL MARIANO DE SOUZA" at bounding box center [436, 129] width 311 height 26
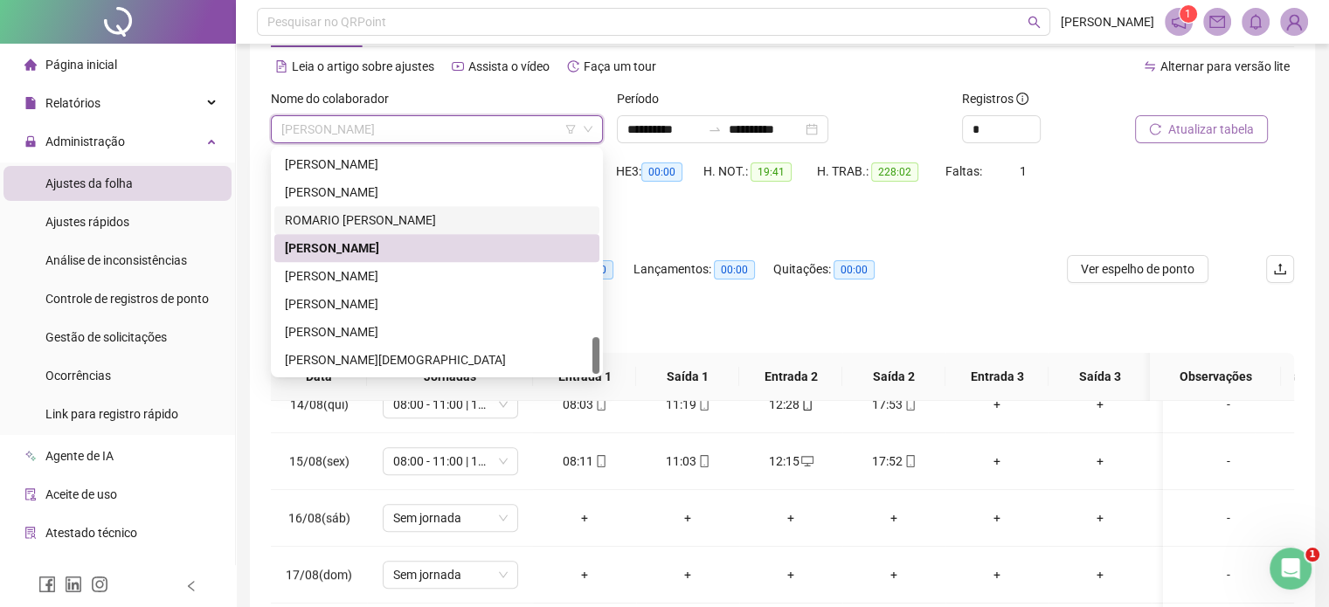
click at [390, 213] on div "ROMARIO XAVIER MENGARDE" at bounding box center [437, 220] width 304 height 19
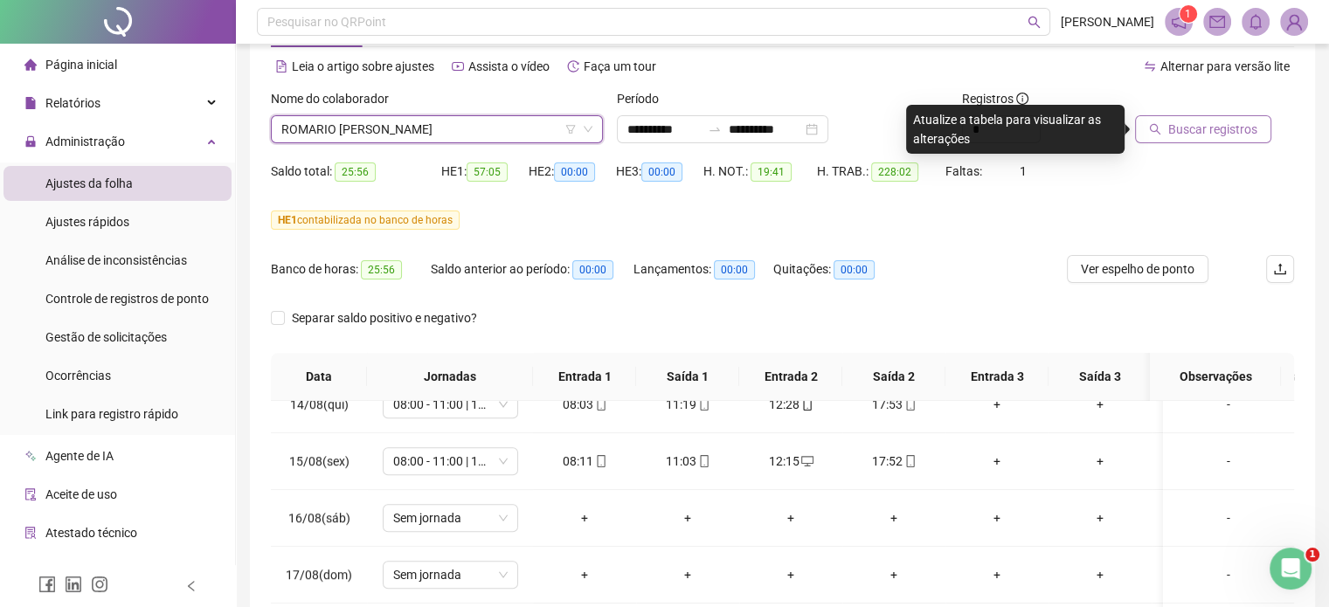
click at [1190, 128] on span "Buscar registros" at bounding box center [1213, 129] width 89 height 19
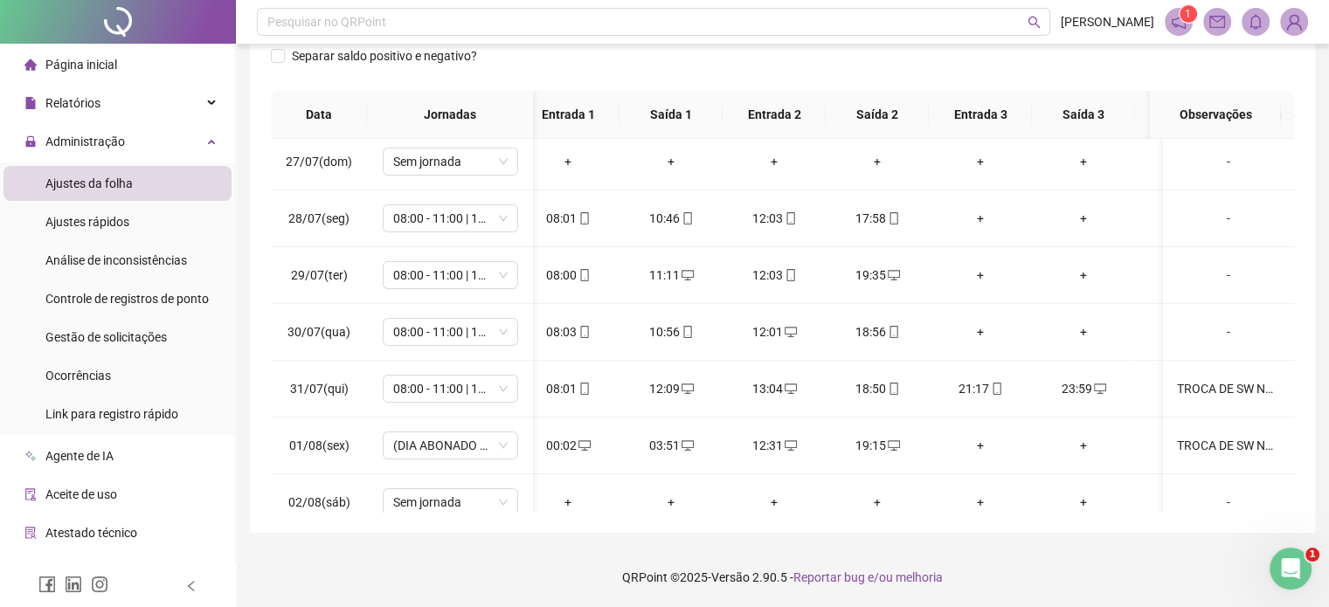
scroll to position [0, 176]
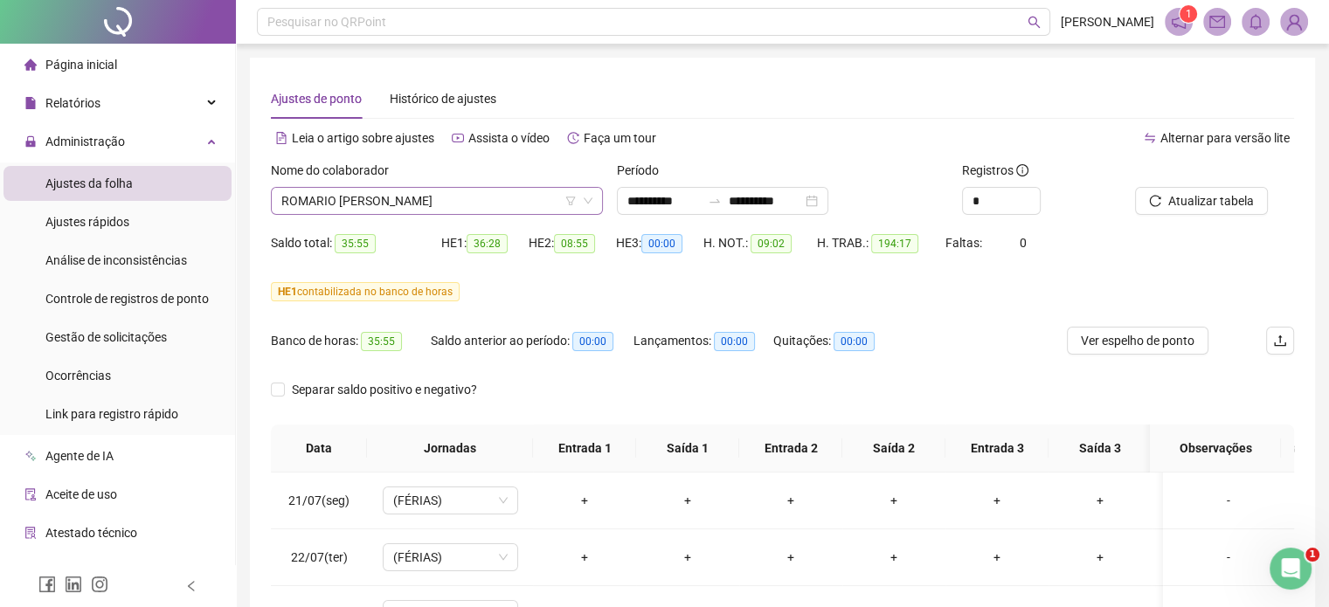
click at [447, 204] on span "ROMARIO XAVIER MENGARDE" at bounding box center [436, 201] width 311 height 26
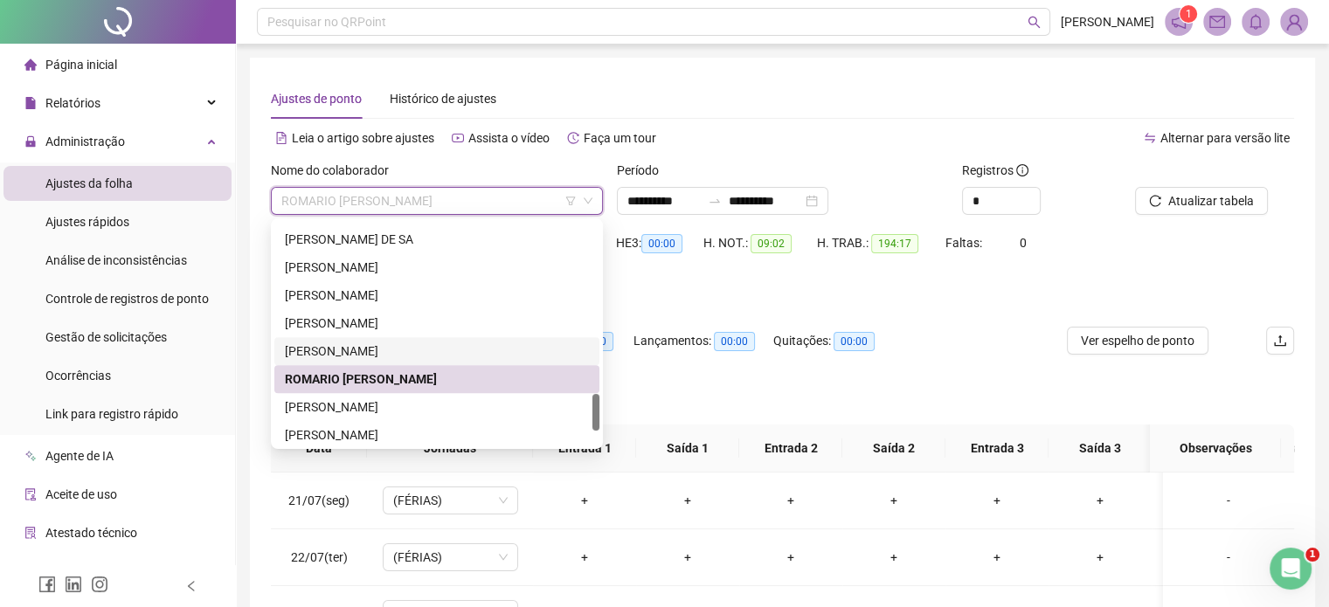
click at [399, 347] on div "RODRIGO DA SILVA DIAS" at bounding box center [437, 351] width 304 height 19
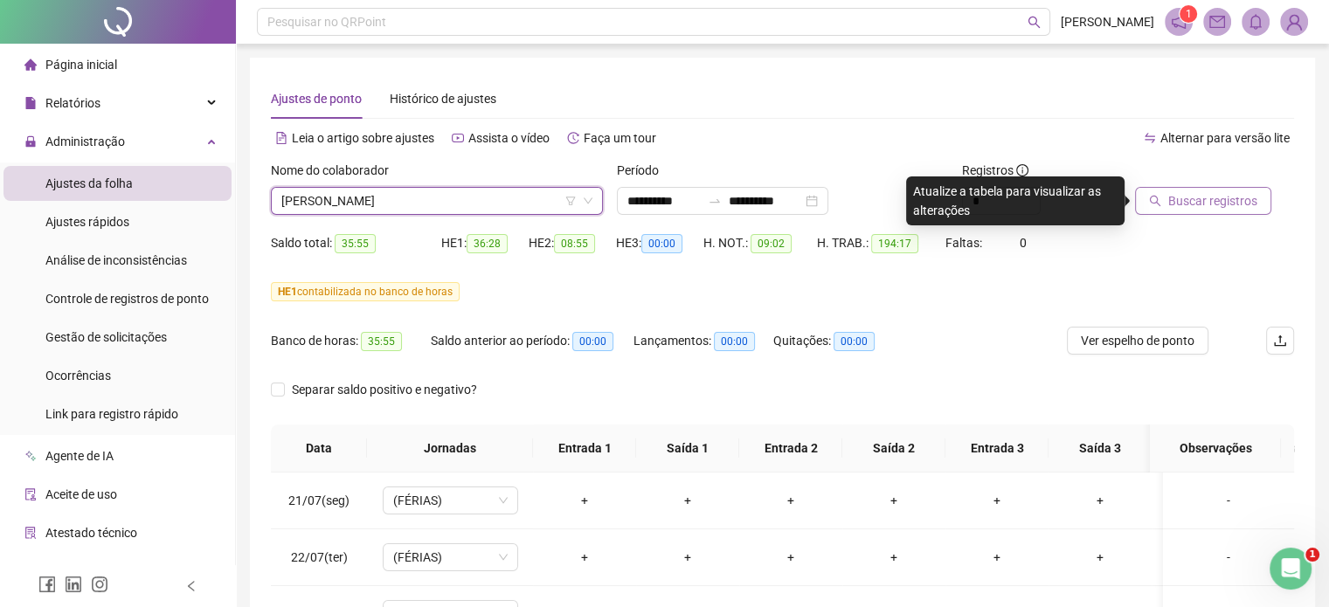
click at [1161, 200] on icon "search" at bounding box center [1155, 201] width 12 height 12
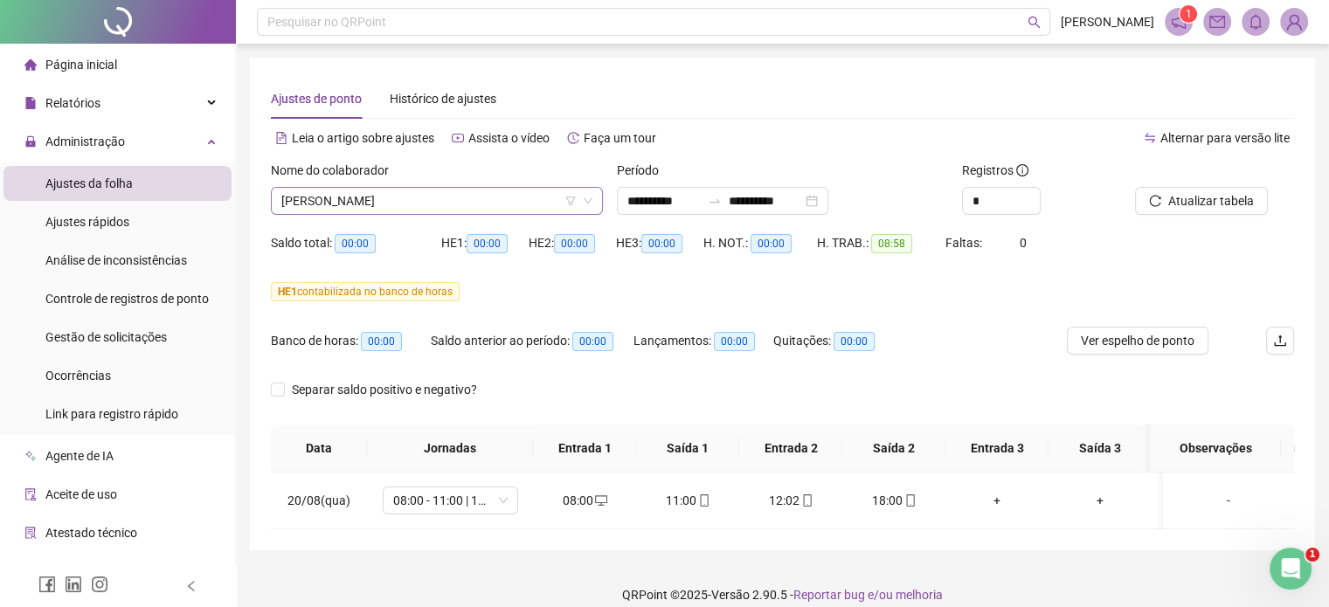
click at [440, 205] on span "RODRIGO DA SILVA DIAS" at bounding box center [436, 201] width 311 height 26
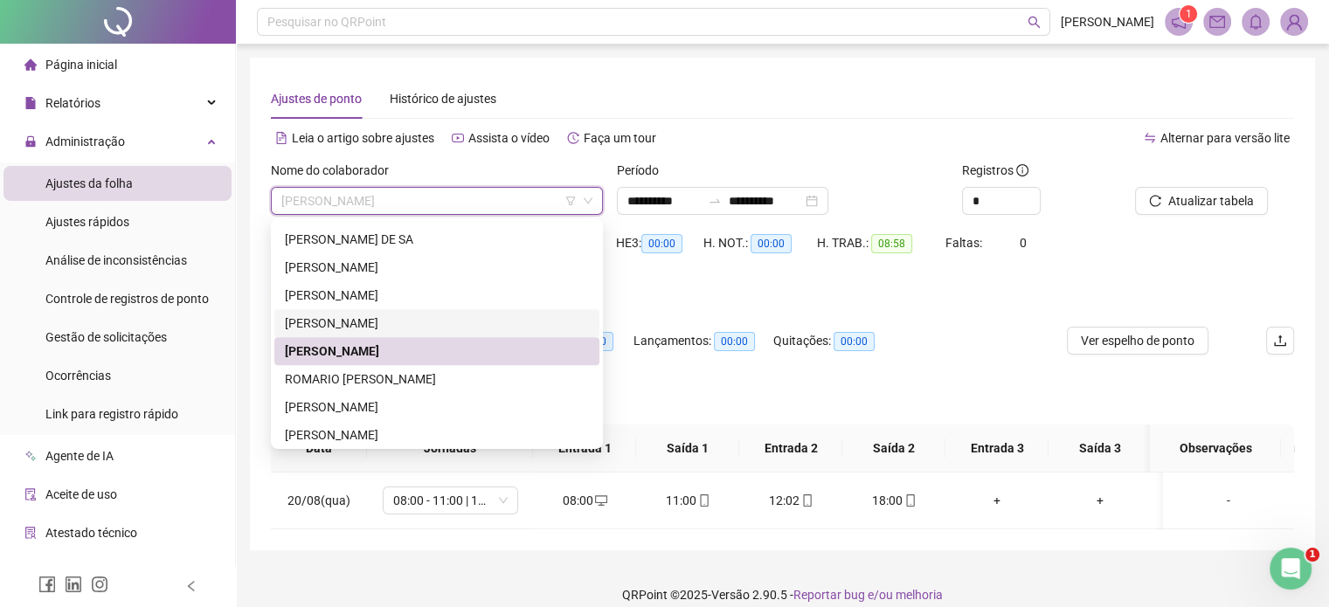
click at [434, 325] on div "RODRIGO COSTA DA SILVA" at bounding box center [437, 323] width 304 height 19
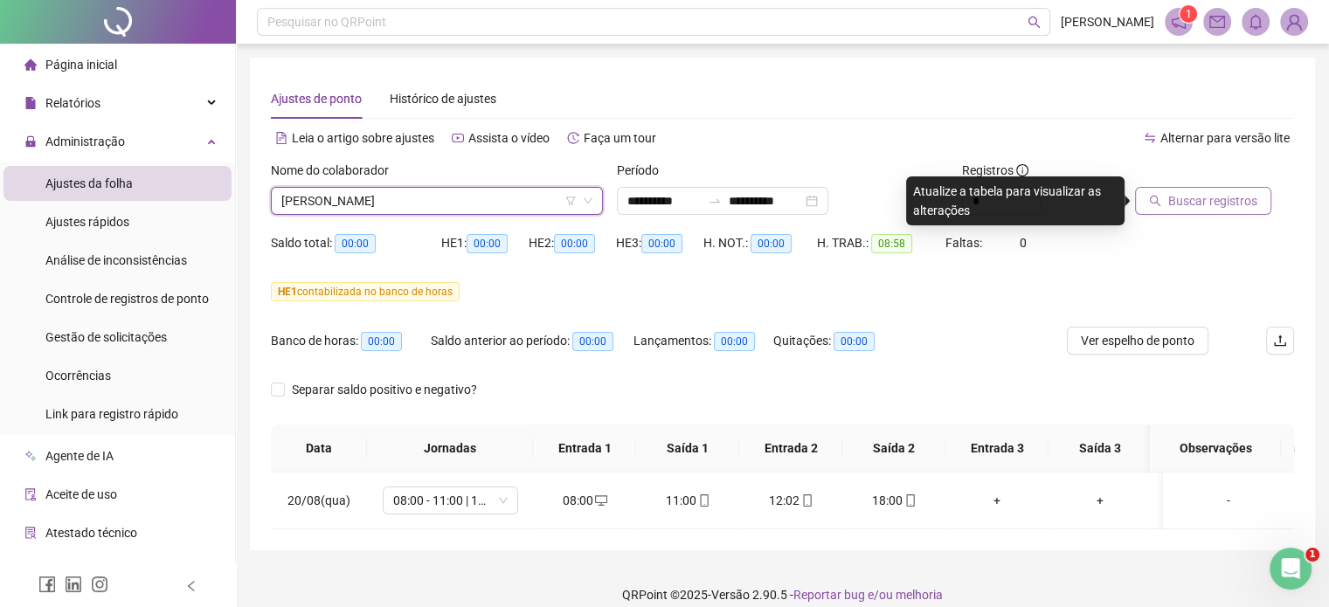
click at [1188, 208] on span "Buscar registros" at bounding box center [1213, 200] width 89 height 19
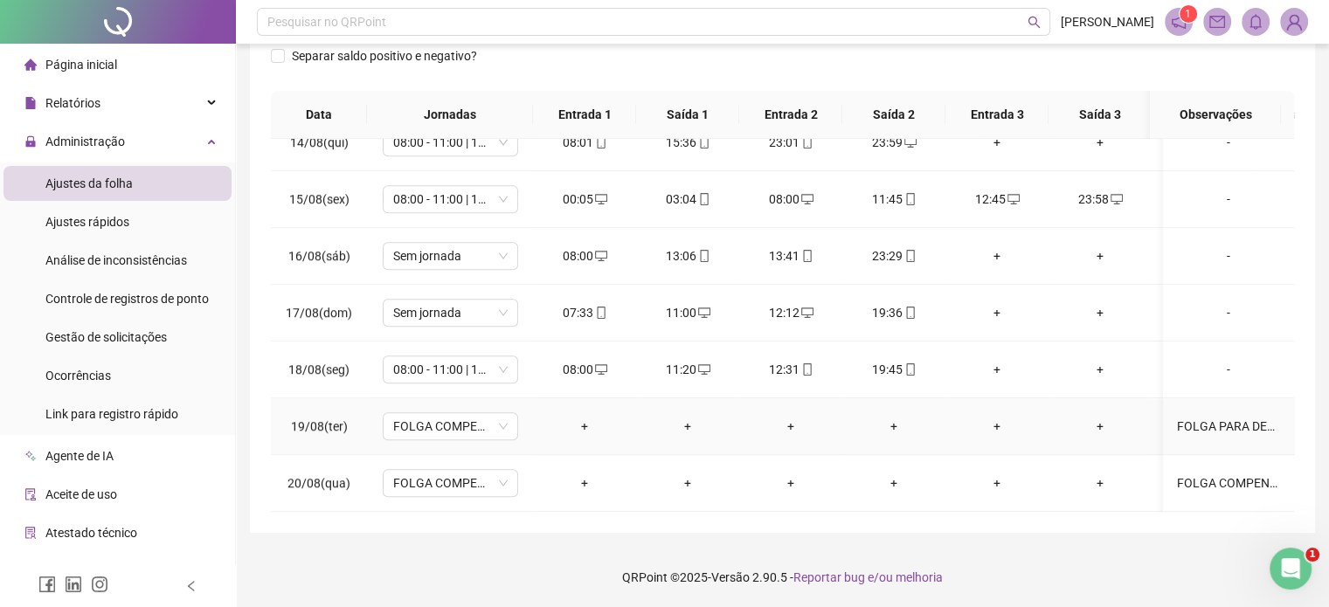
click at [1184, 417] on div "FOLGA PARA DESCONTAR DO BANCO DE HORAS" at bounding box center [1228, 426] width 103 height 19
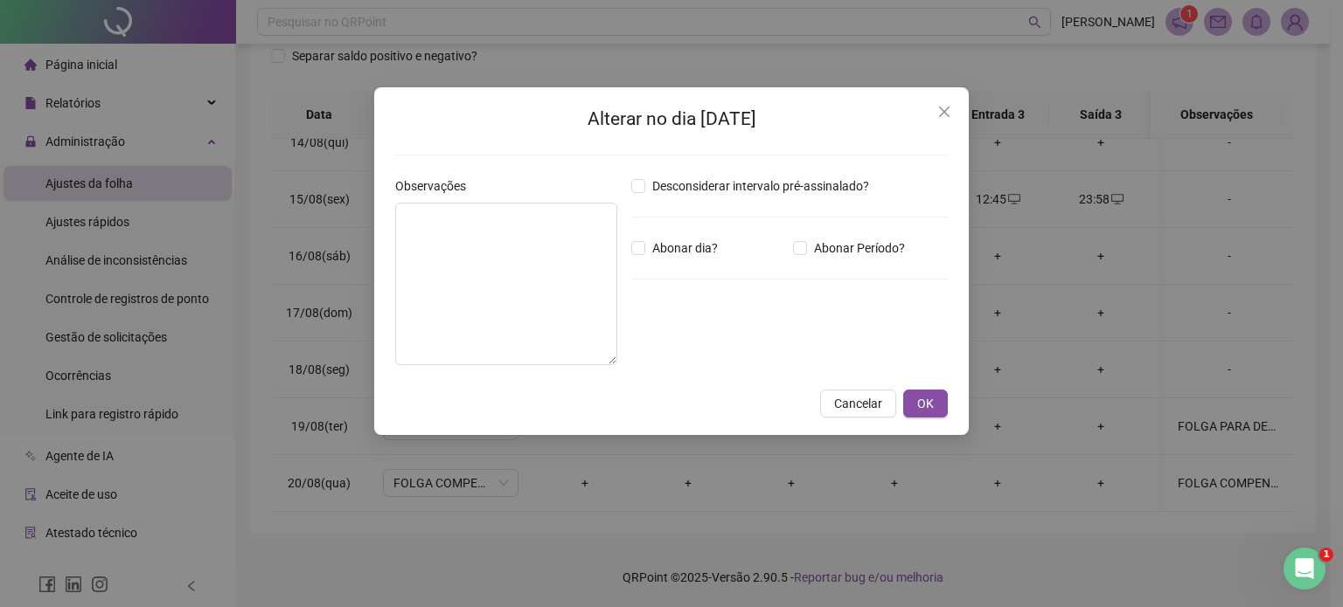
type textarea "**********"
click at [1205, 341] on div "**********" at bounding box center [671, 303] width 1343 height 607
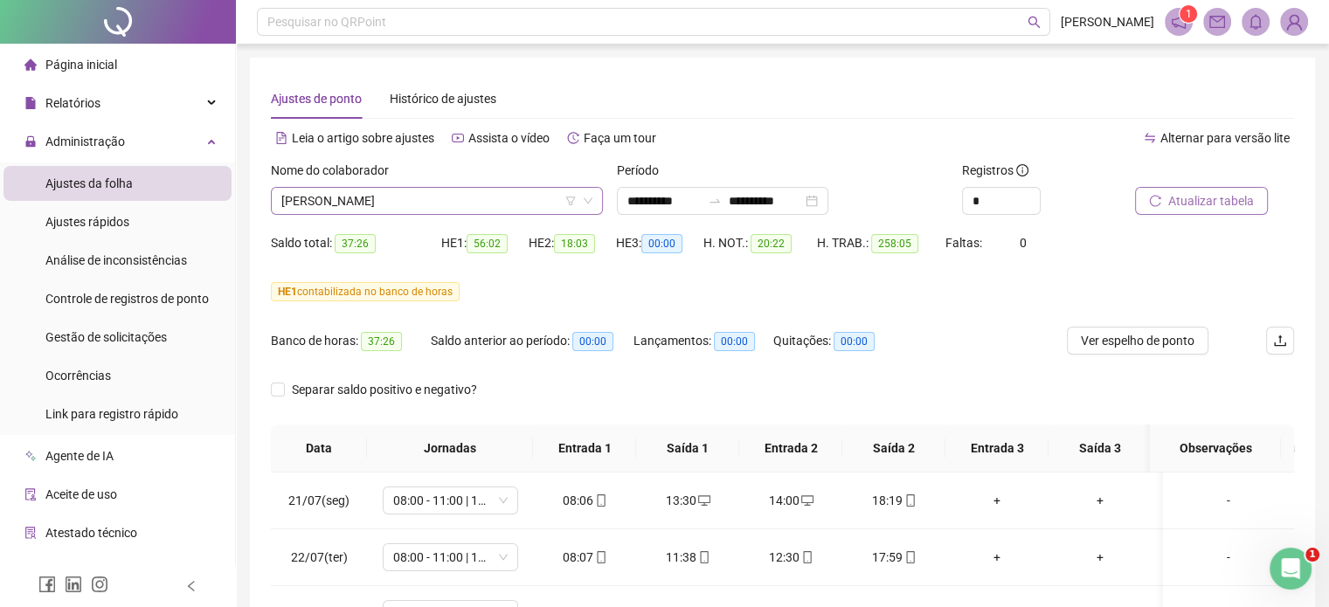
click at [496, 191] on span "RODRIGO COSTA DA SILVA" at bounding box center [436, 201] width 311 height 26
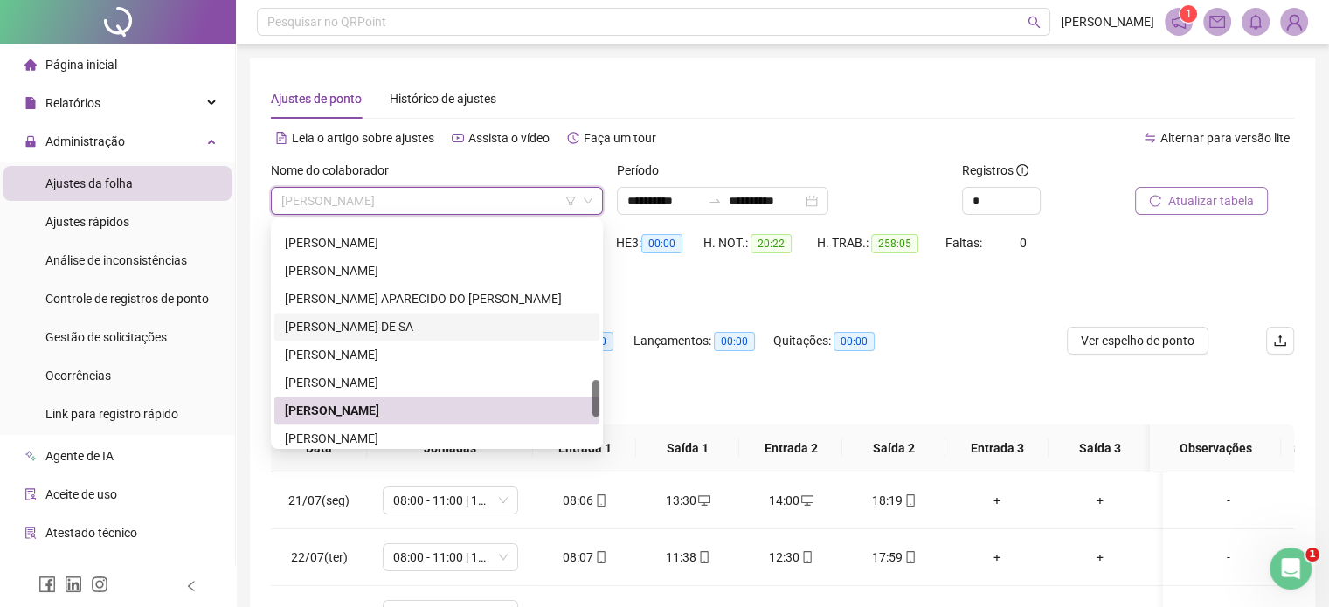
click at [416, 337] on div "MARCOS RYANN PEREIRA DE SA" at bounding box center [436, 327] width 325 height 28
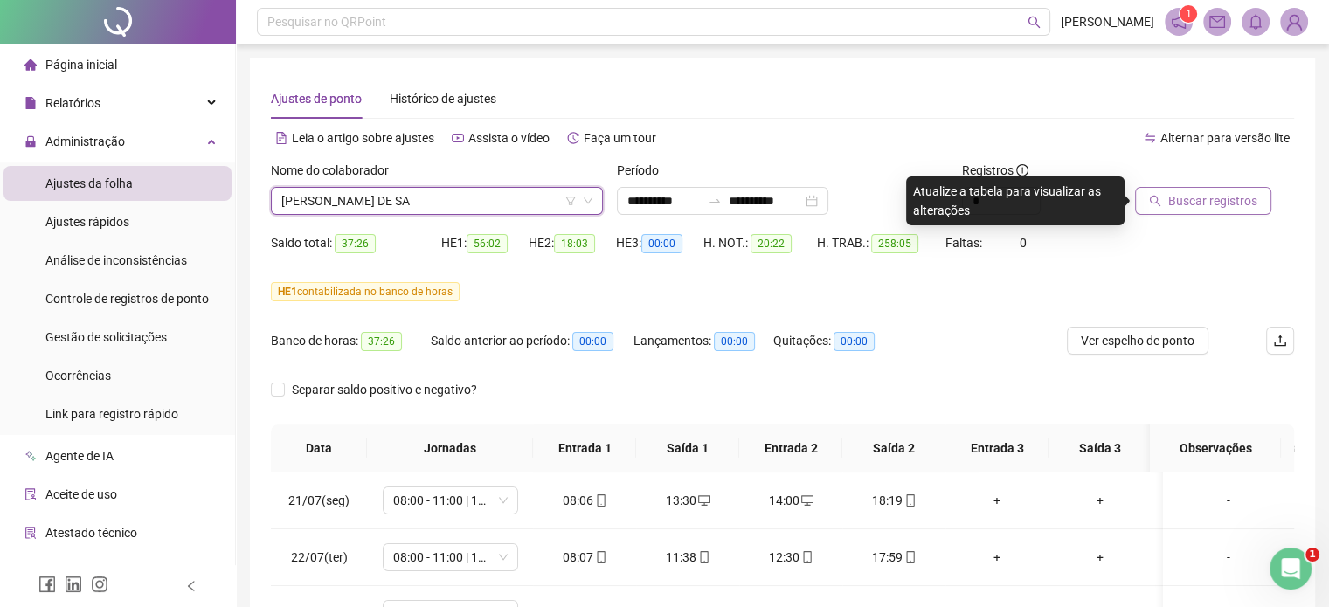
click at [1241, 207] on span "Buscar registros" at bounding box center [1213, 200] width 89 height 19
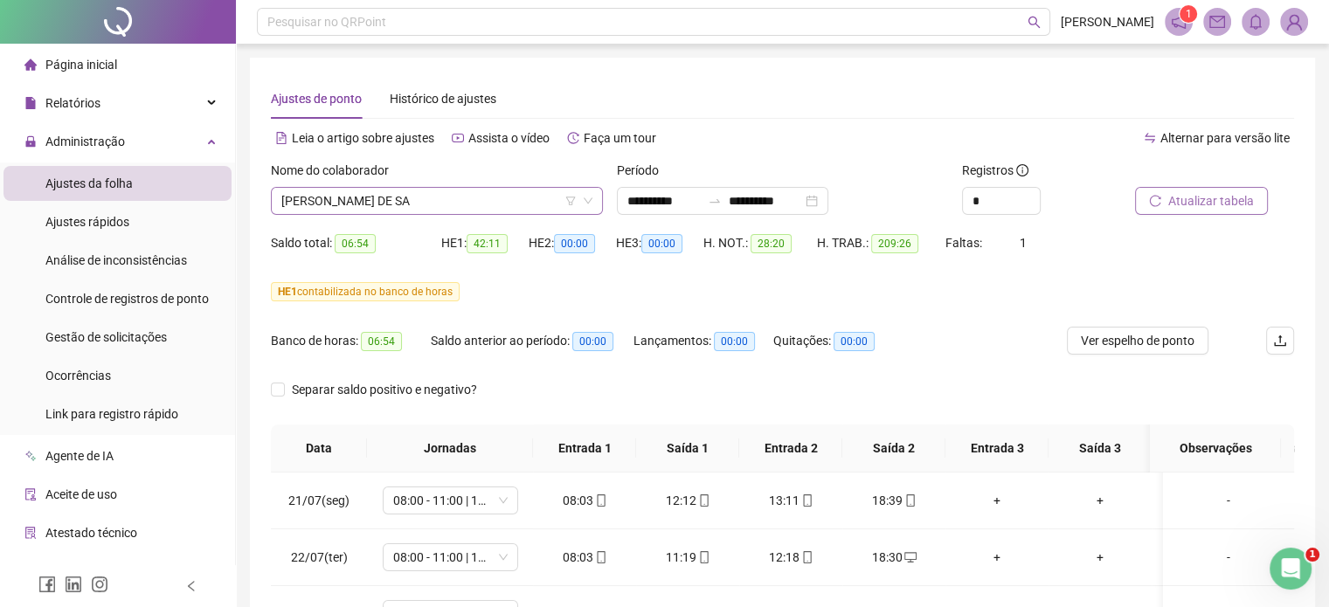
click at [489, 198] on span "MARCOS RYANN PEREIRA DE SA" at bounding box center [436, 201] width 311 height 26
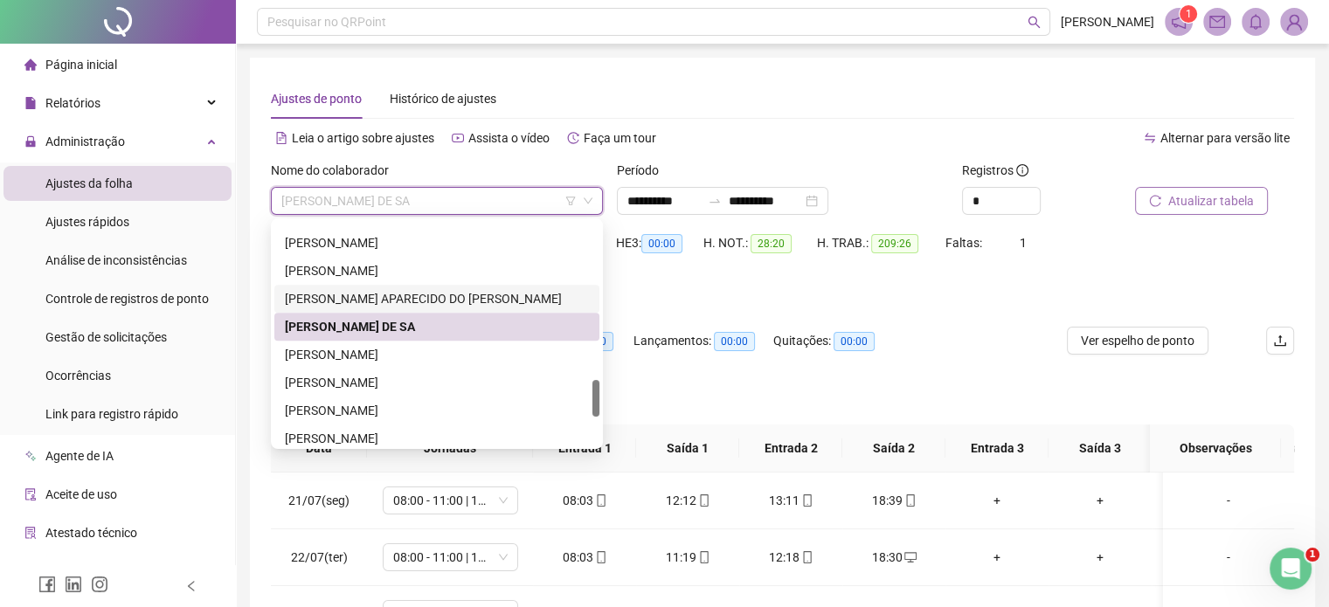
click at [454, 288] on div "LUCIVAN APARECIDO DO CARMO DIONISIO" at bounding box center [436, 299] width 325 height 28
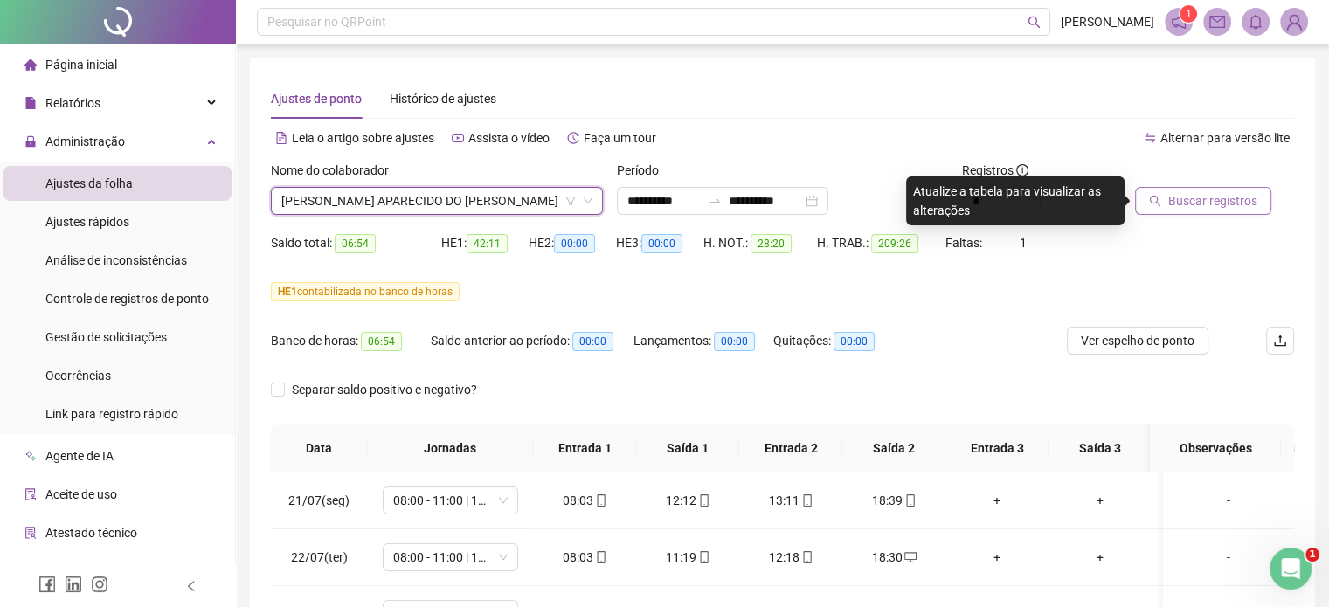
click at [1183, 201] on span "Buscar registros" at bounding box center [1213, 200] width 89 height 19
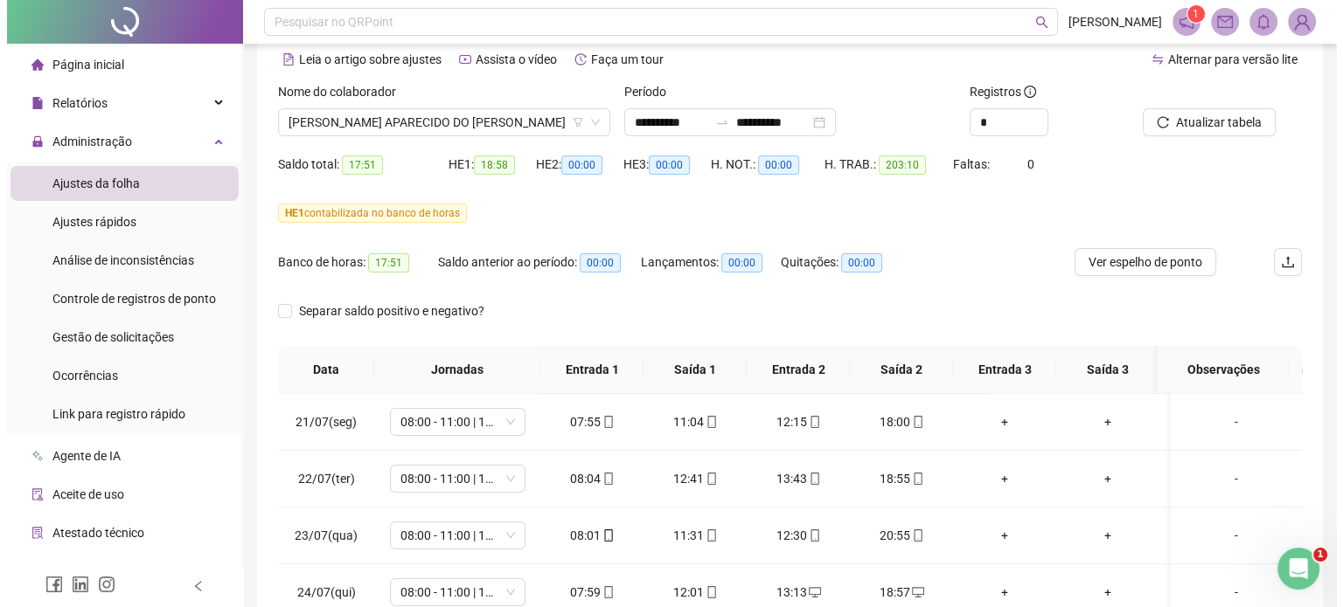
scroll to position [0, 0]
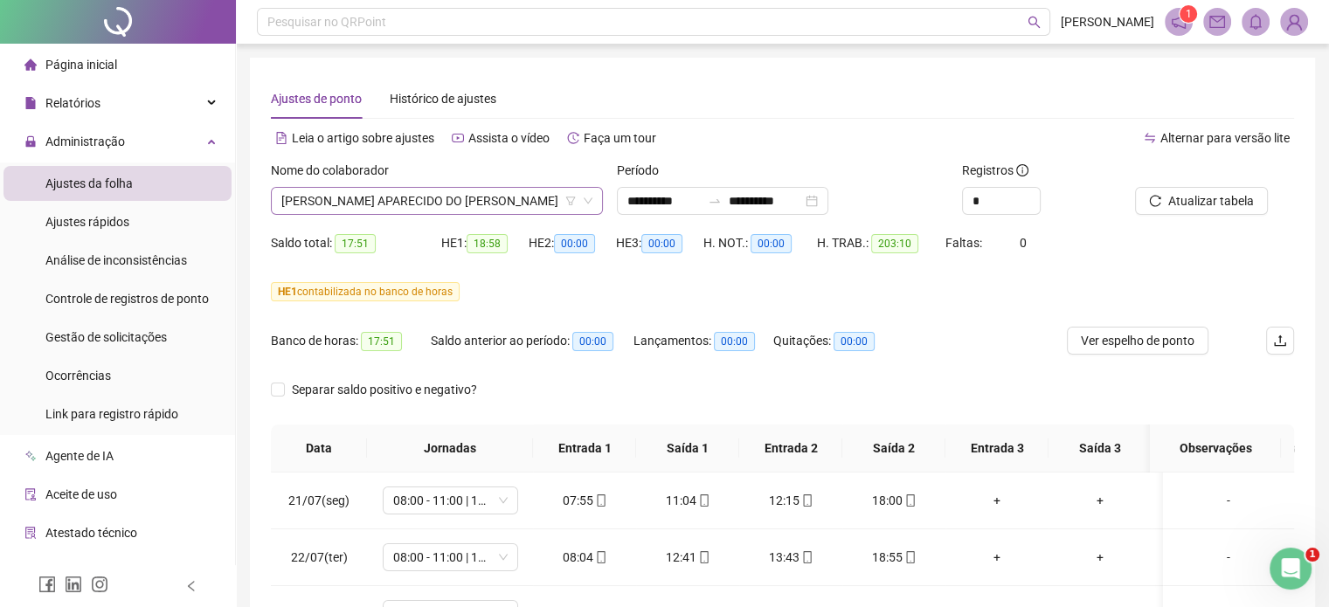
click at [524, 199] on span "LUCIVAN APARECIDO DO CARMO DIONISIO" at bounding box center [436, 201] width 311 height 26
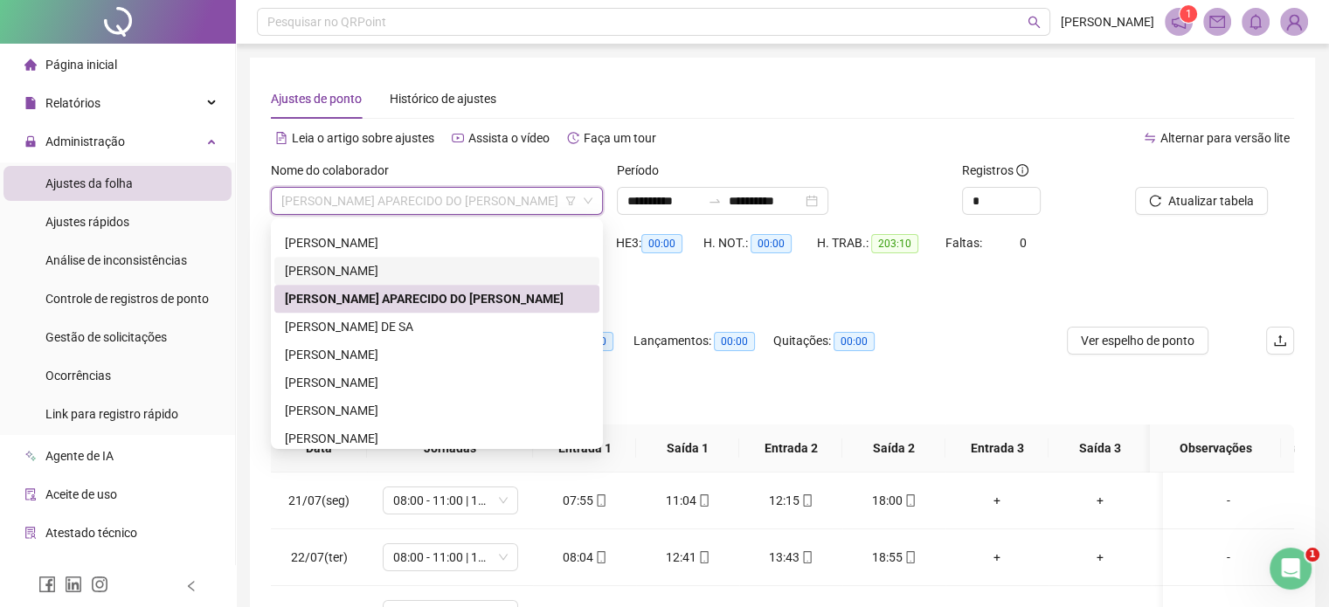
click at [437, 268] on div "LUCAS WILLIAM OLIVEIRA DE SOUSA" at bounding box center [437, 270] width 304 height 19
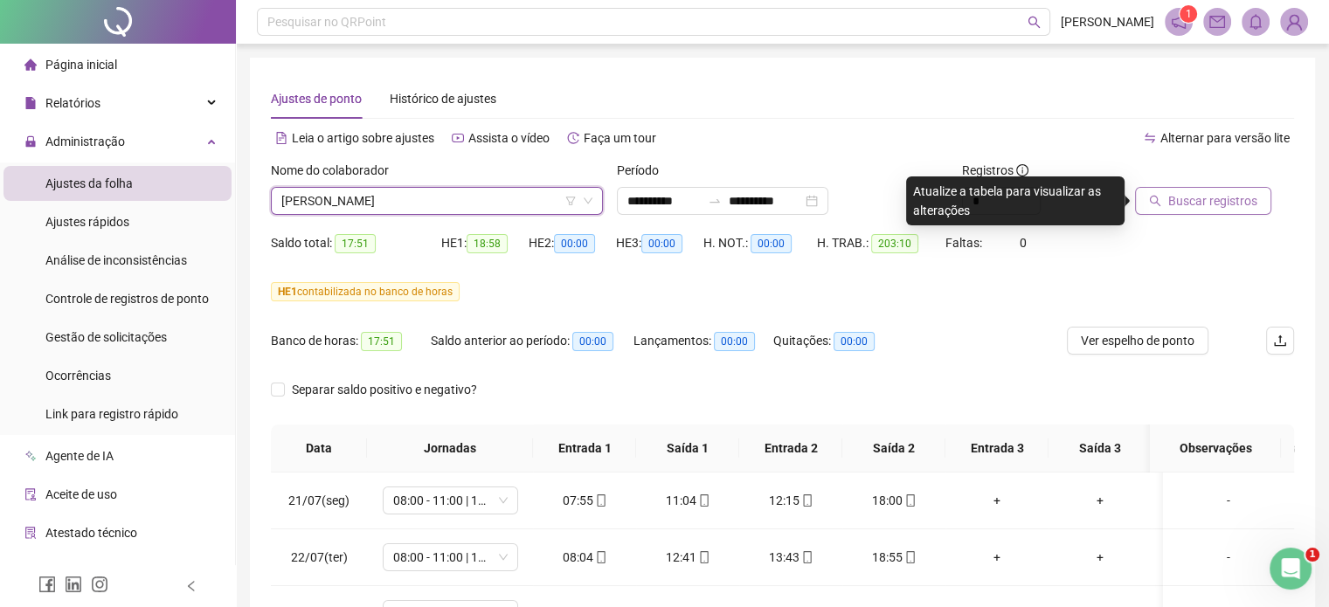
click at [1153, 192] on button "Buscar registros" at bounding box center [1203, 201] width 136 height 28
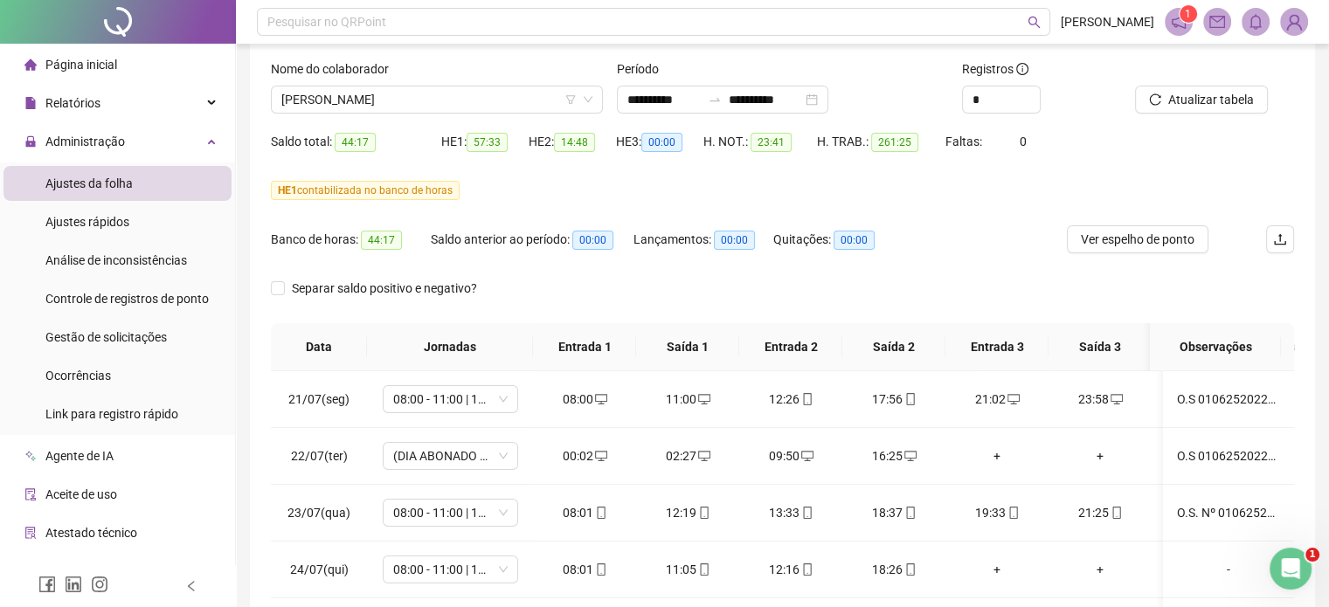
scroll to position [72, 0]
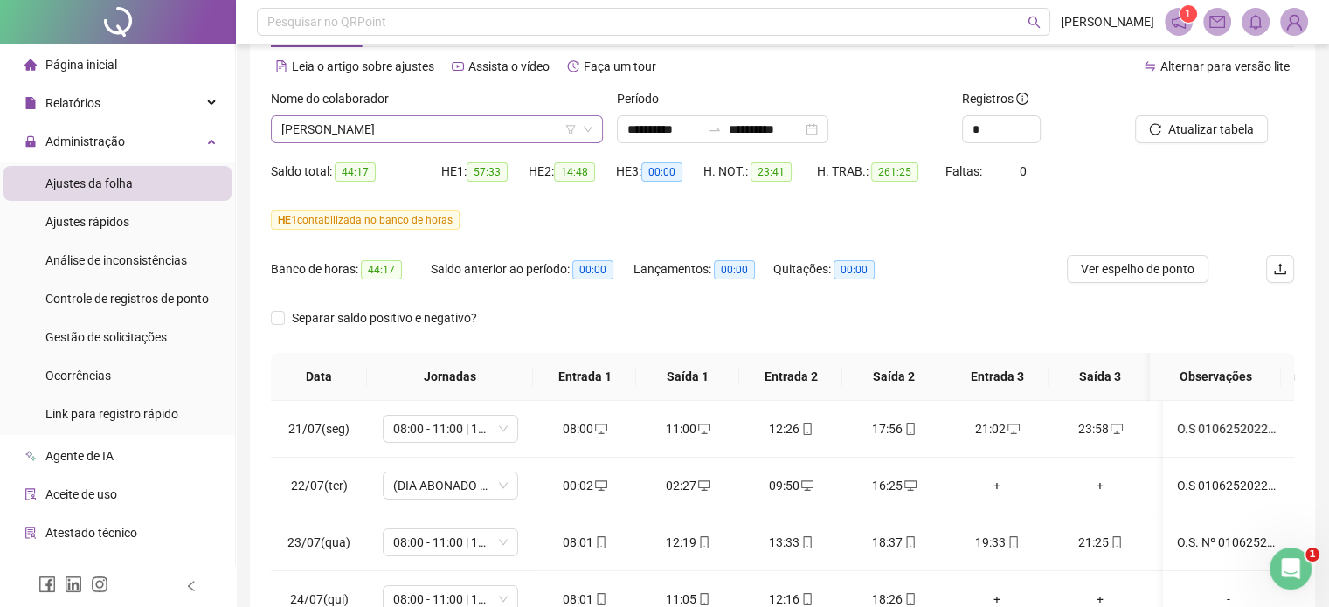
click at [547, 132] on span "LUCAS WILLIAM OLIVEIRA DE SOUSA" at bounding box center [436, 129] width 311 height 26
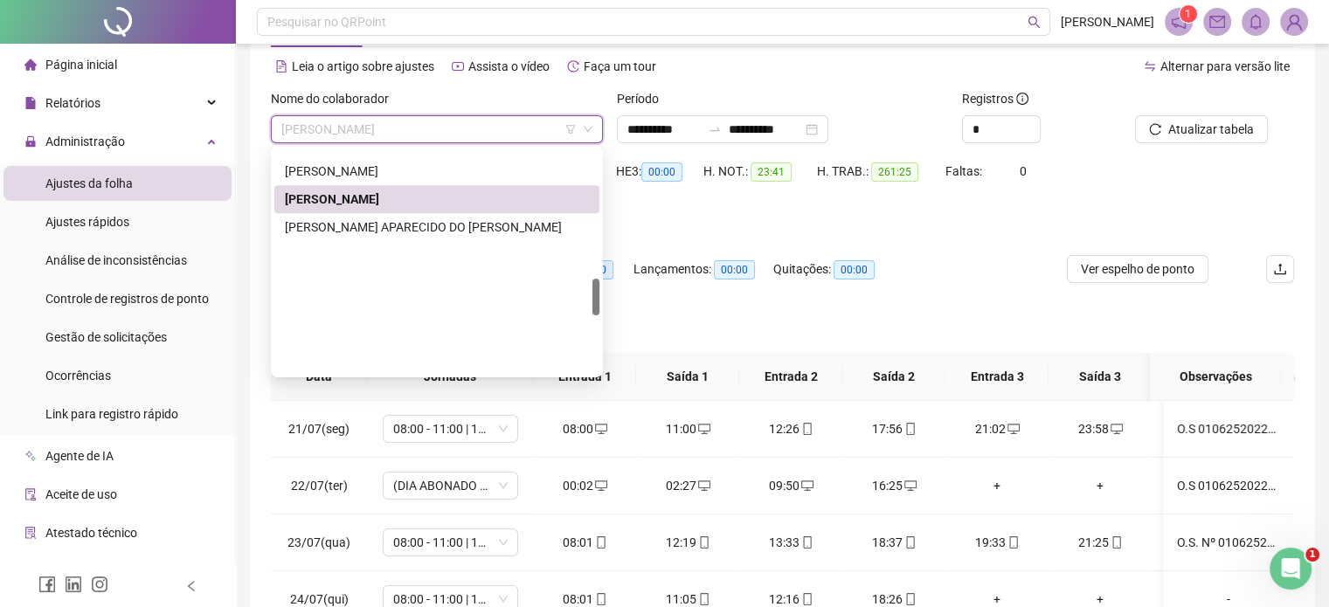
scroll to position [769, 0]
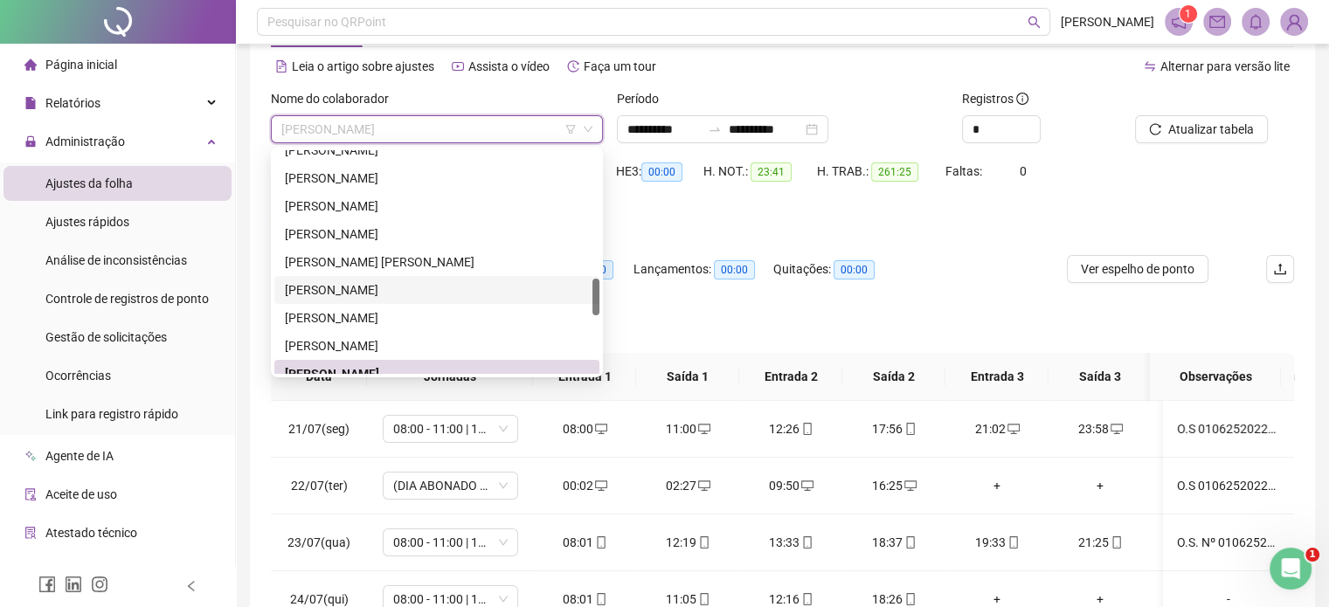
click at [378, 291] on div "JOSIMAX COSTA BORGES" at bounding box center [437, 290] width 304 height 19
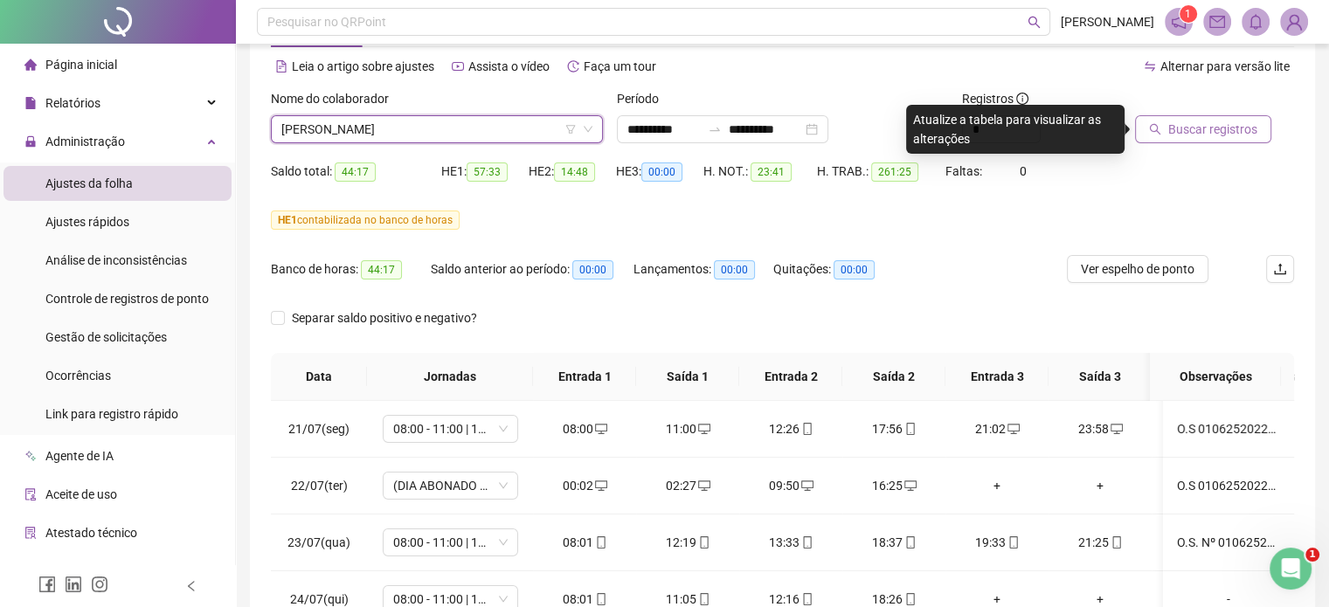
click at [1213, 134] on span "Buscar registros" at bounding box center [1213, 129] width 89 height 19
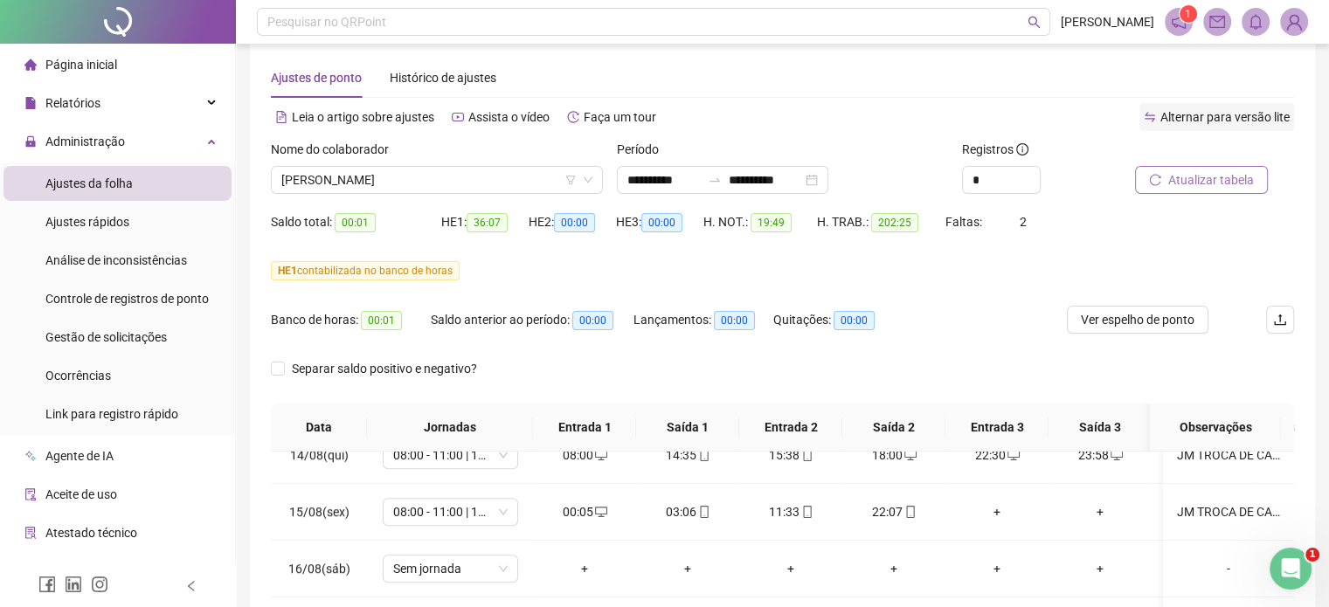
scroll to position [0, 0]
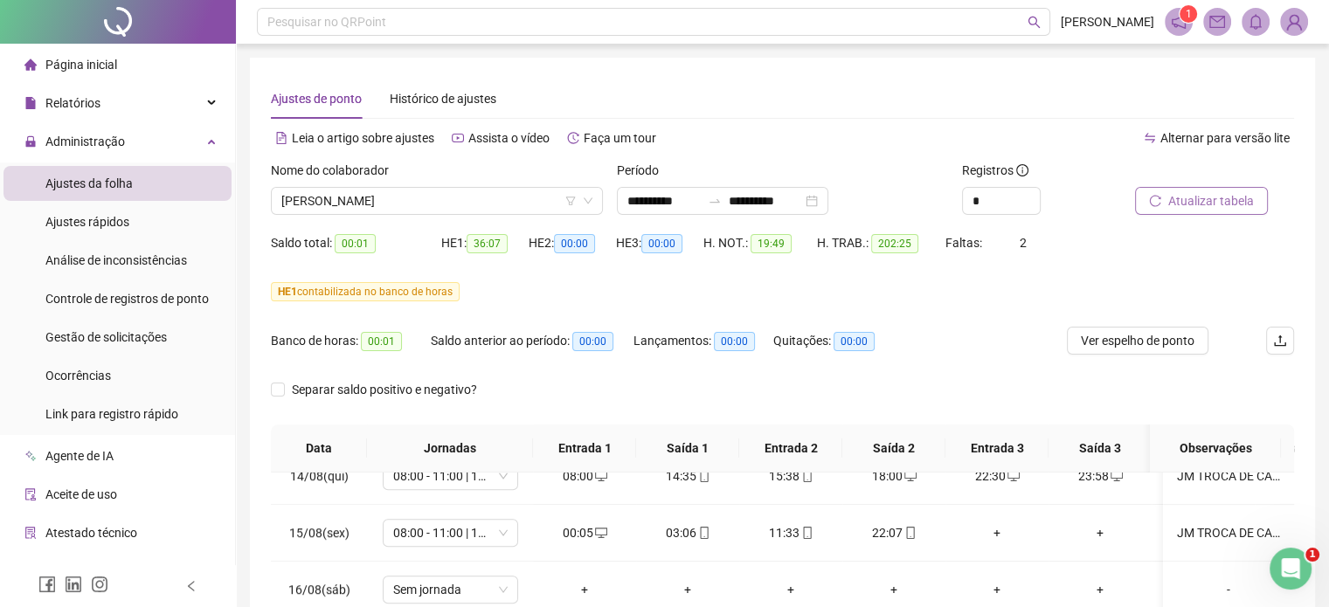
click at [1230, 202] on span "Atualizar tabela" at bounding box center [1212, 200] width 86 height 19
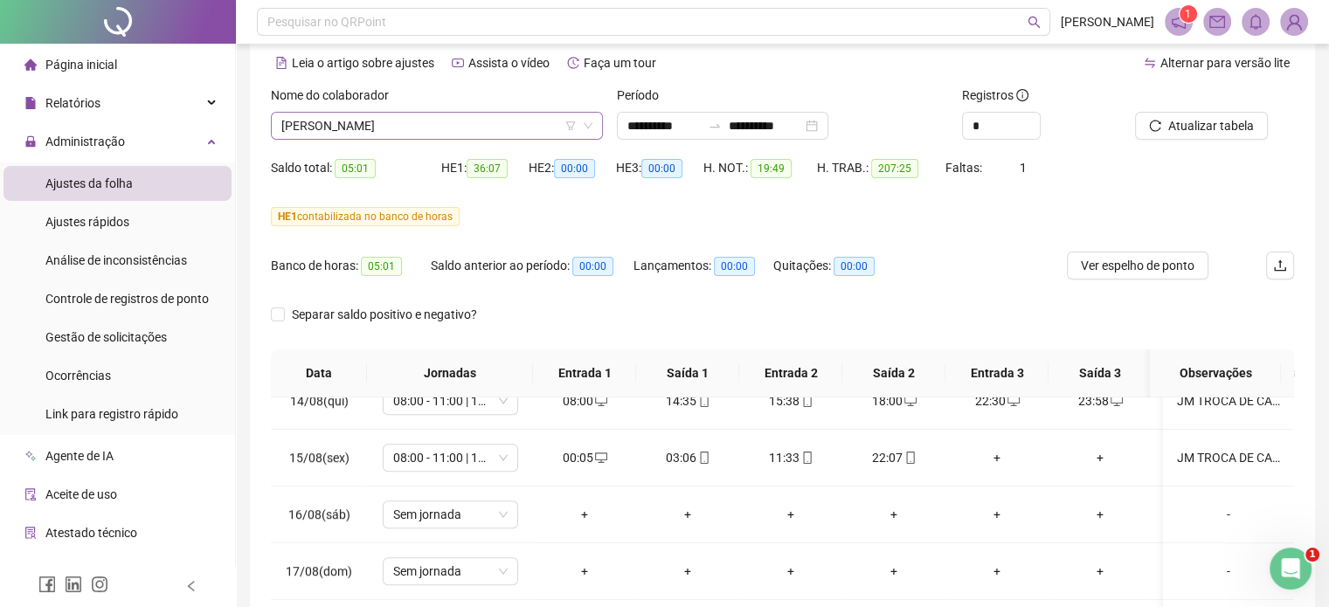
scroll to position [72, 0]
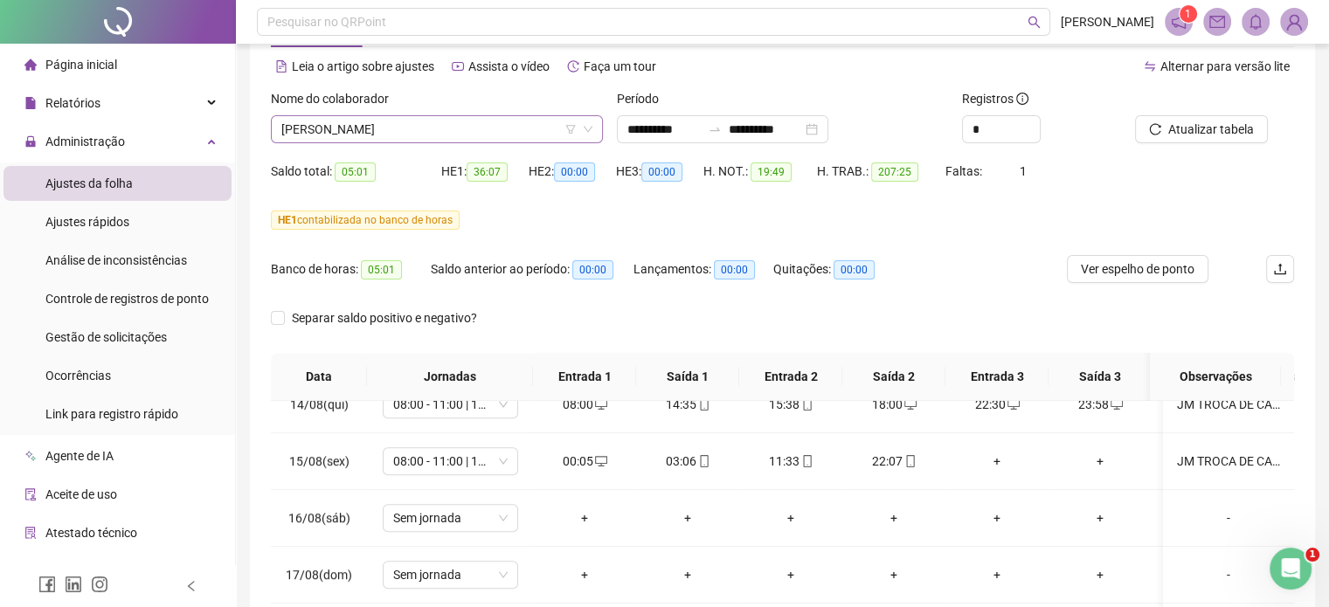
click at [409, 132] on span "JOSIMAX COSTA BORGES" at bounding box center [436, 129] width 311 height 26
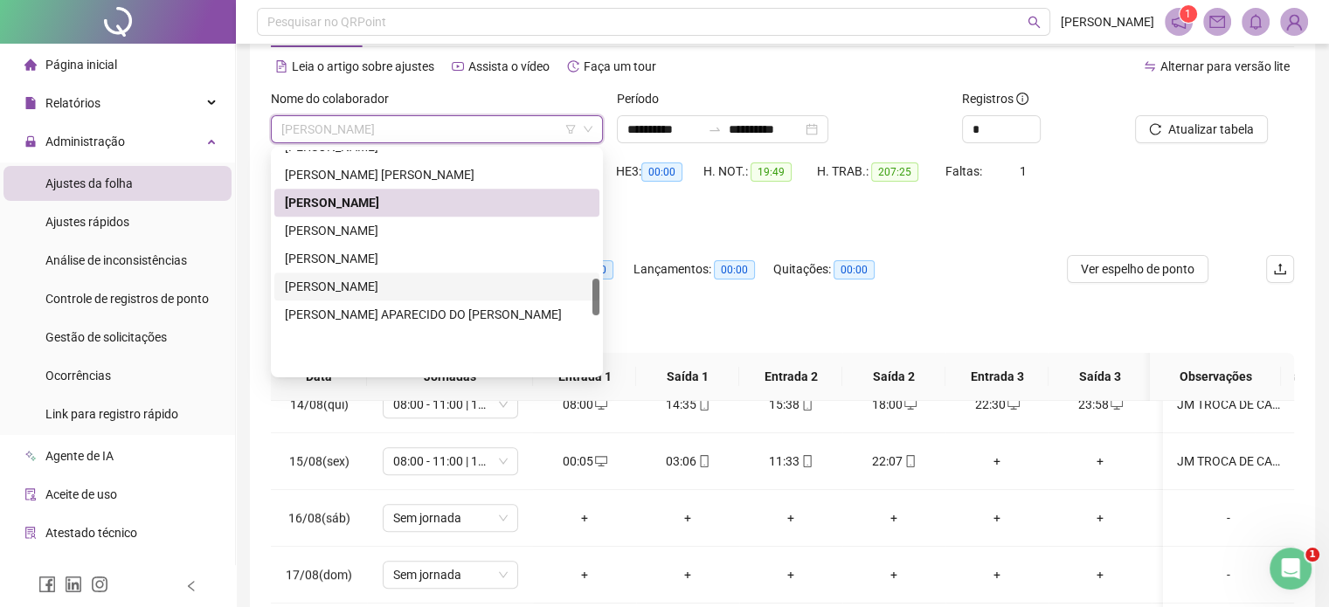
scroll to position [769, 0]
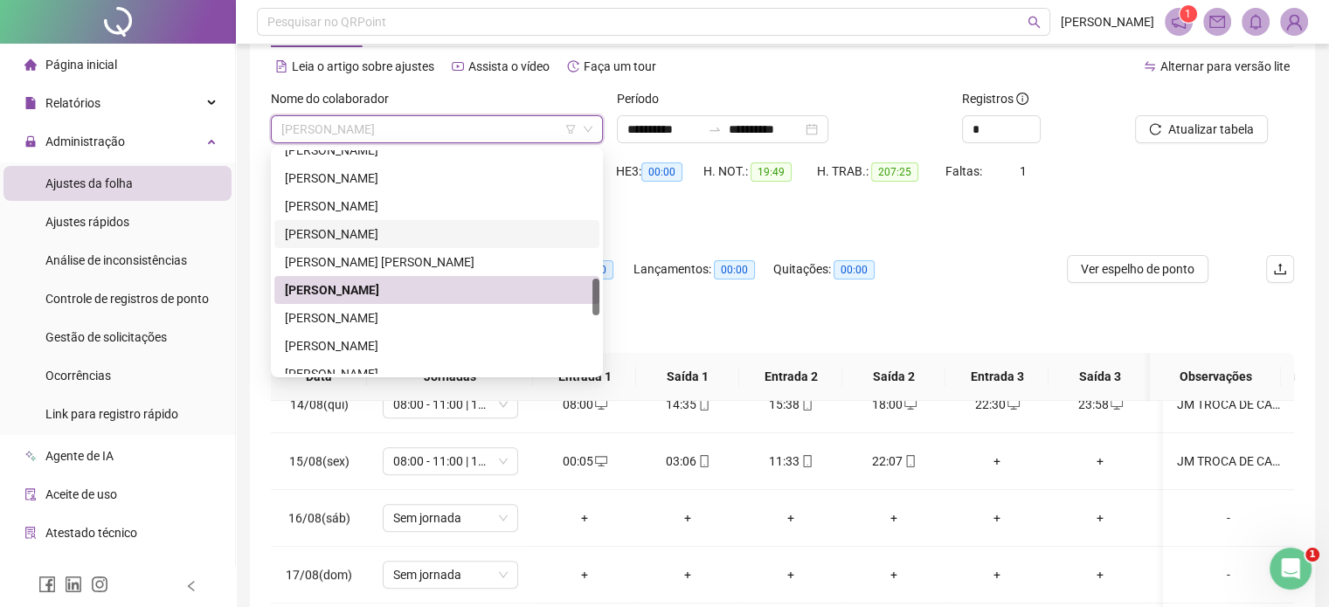
click at [350, 227] on div "JOSE LUIS ARAUJO" at bounding box center [437, 234] width 304 height 19
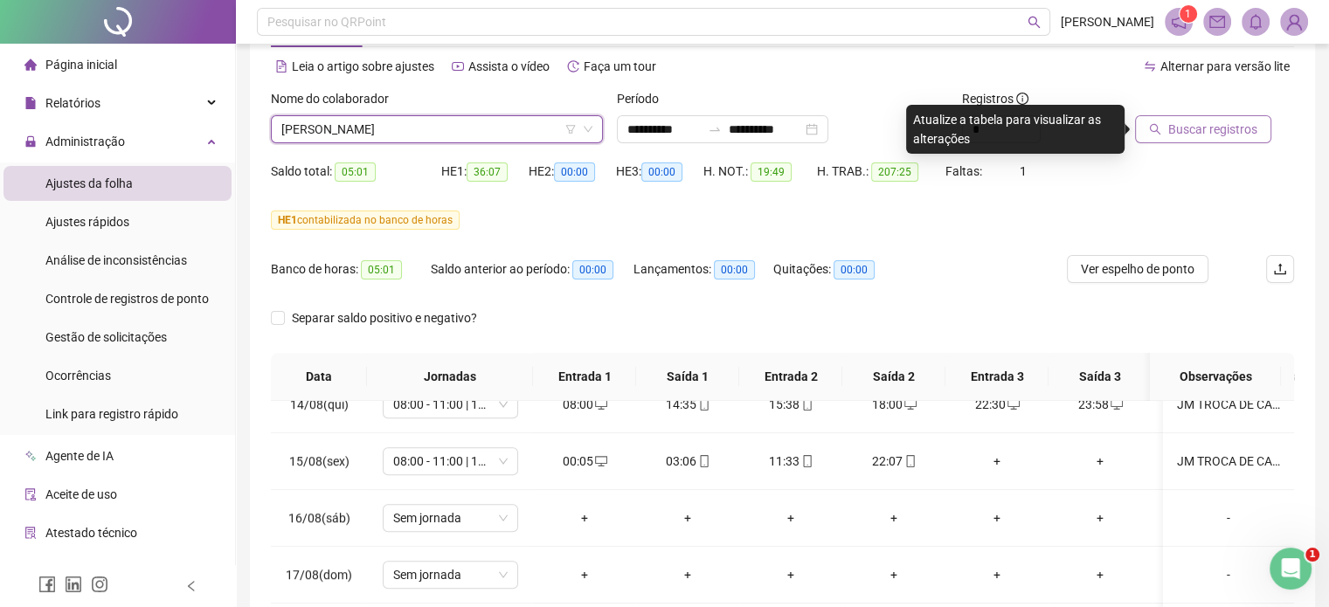
click at [1206, 132] on span "Buscar registros" at bounding box center [1213, 129] width 89 height 19
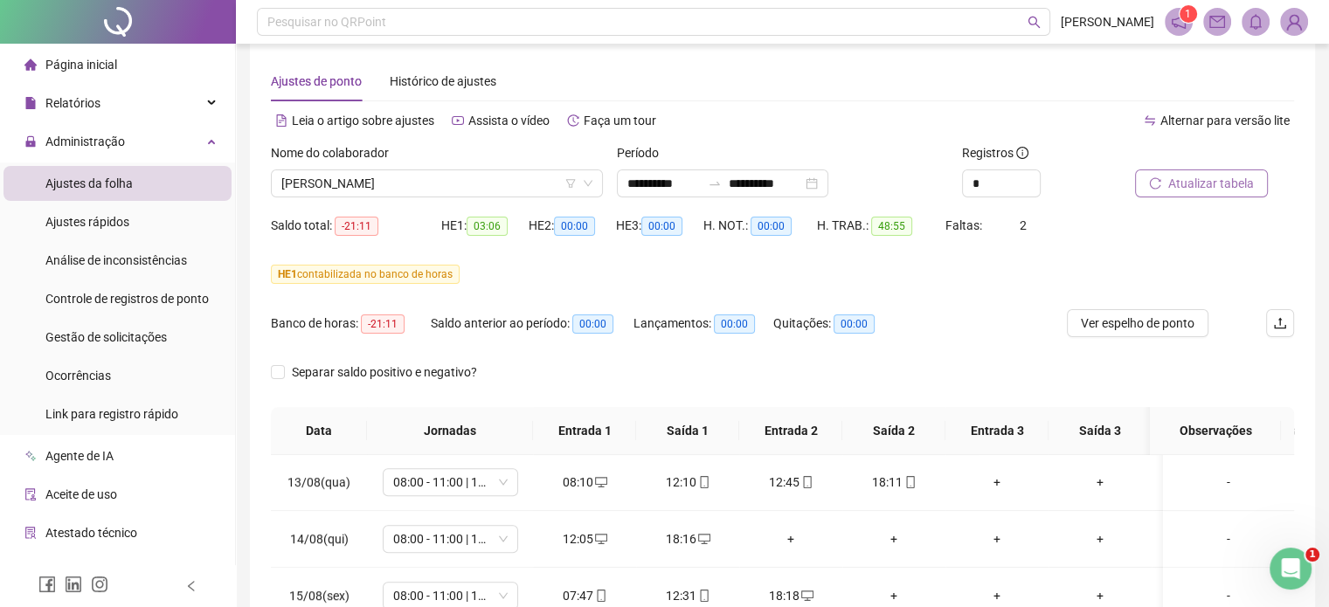
scroll to position [0, 0]
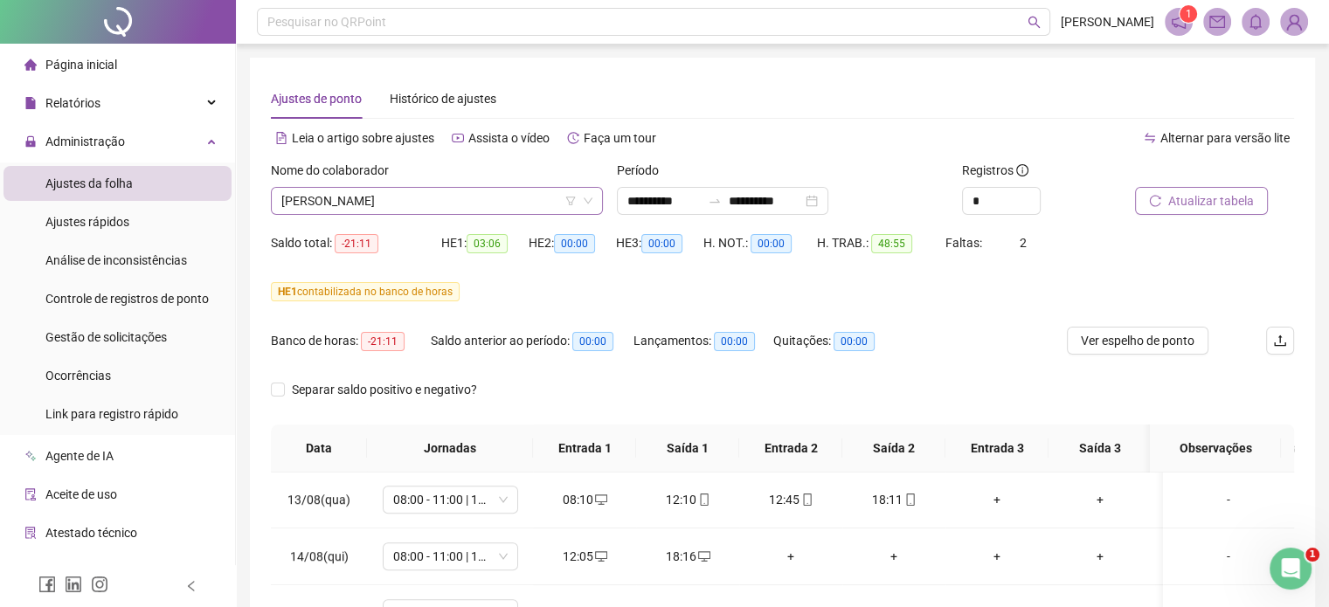
click at [402, 206] on span "JOSE LUIS ARAUJO" at bounding box center [436, 201] width 311 height 26
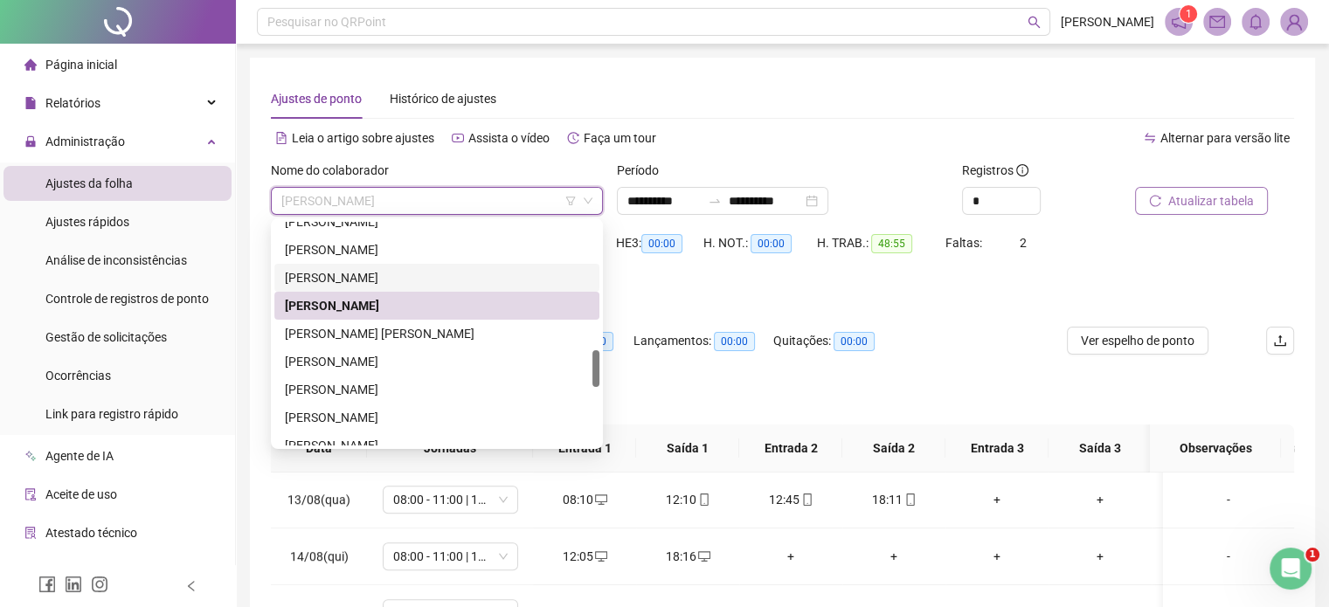
click at [350, 283] on div "JOHNNY PINTO RAMOS" at bounding box center [437, 277] width 304 height 19
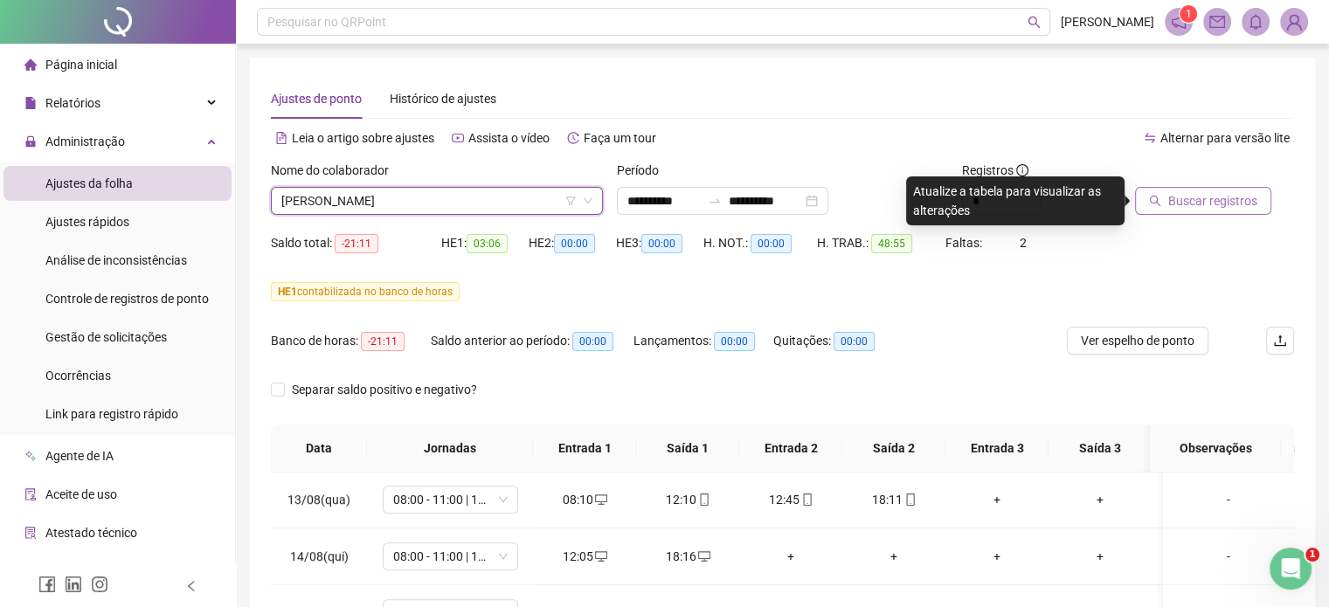
click at [1149, 198] on icon "search" at bounding box center [1155, 201] width 12 height 12
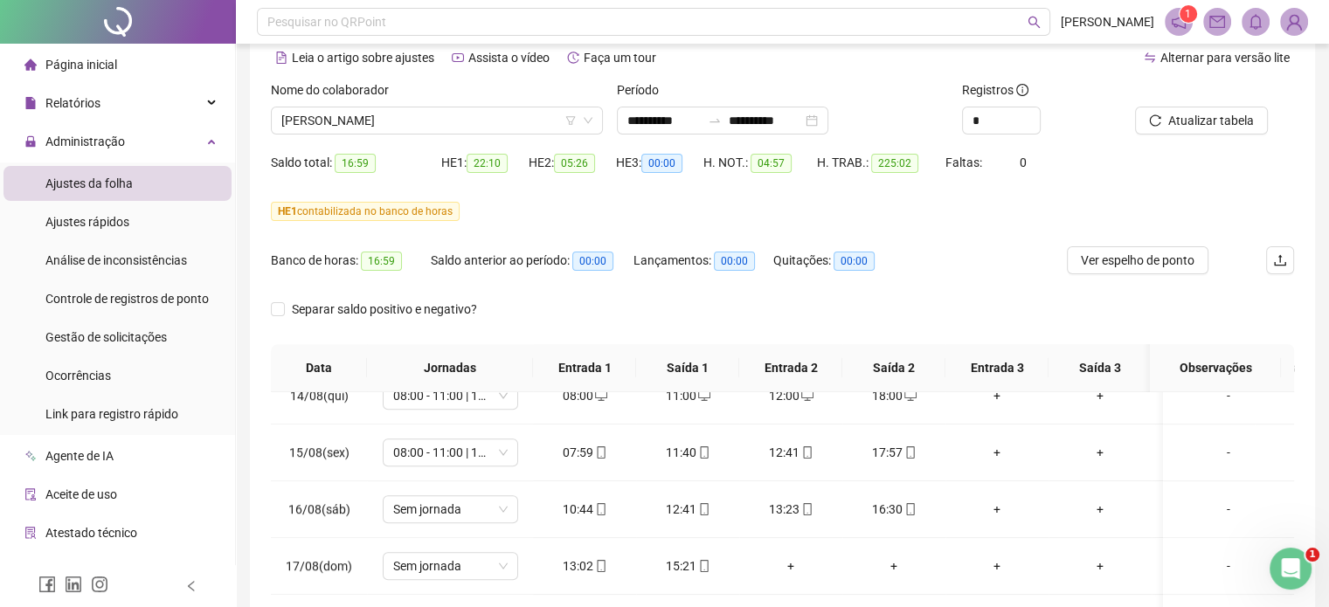
scroll to position [72, 0]
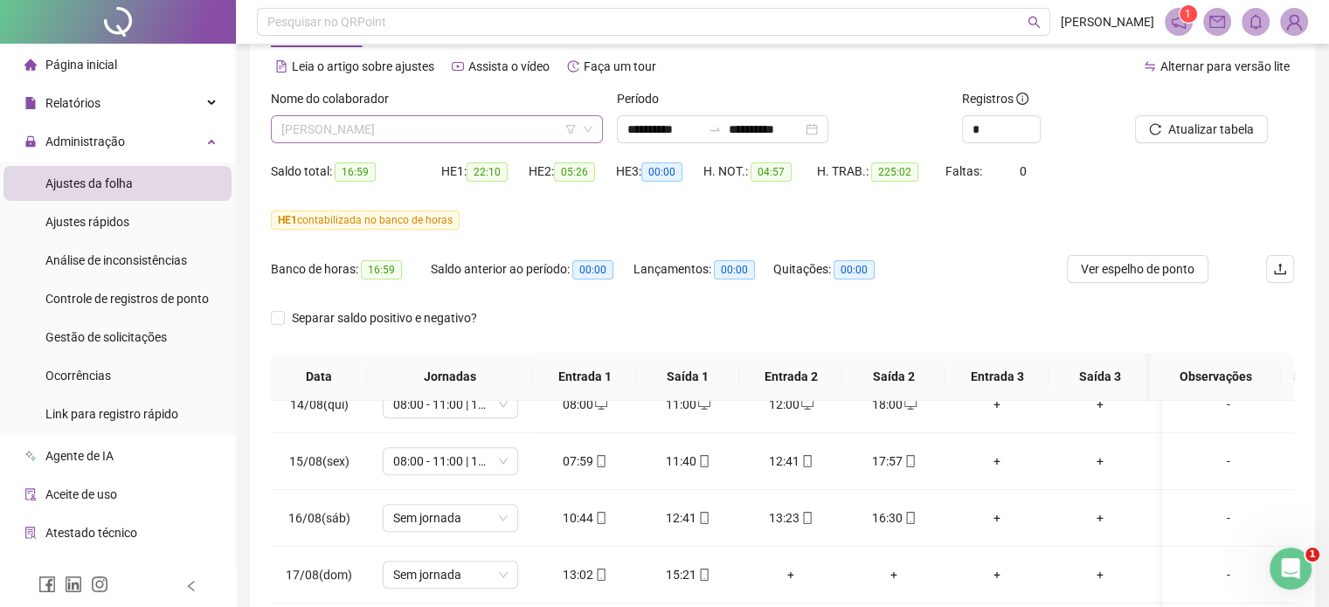
click at [496, 135] on span "JOHNNY PINTO RAMOS" at bounding box center [436, 129] width 311 height 26
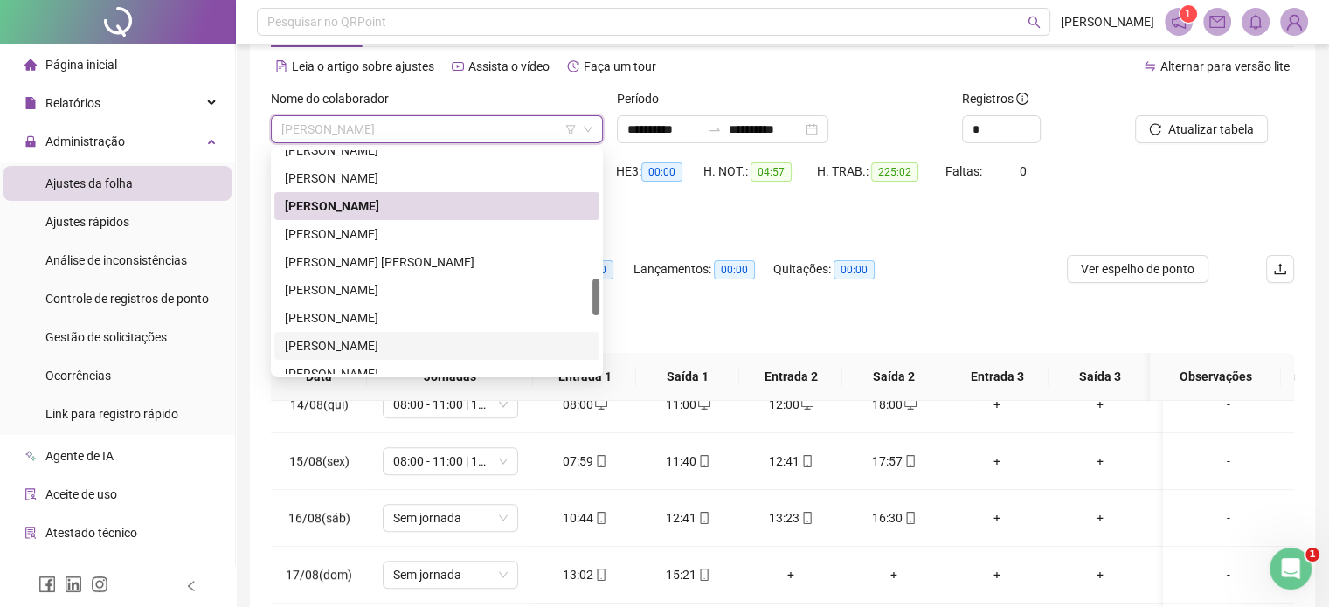
click at [363, 341] on div "[PERSON_NAME]" at bounding box center [437, 346] width 304 height 19
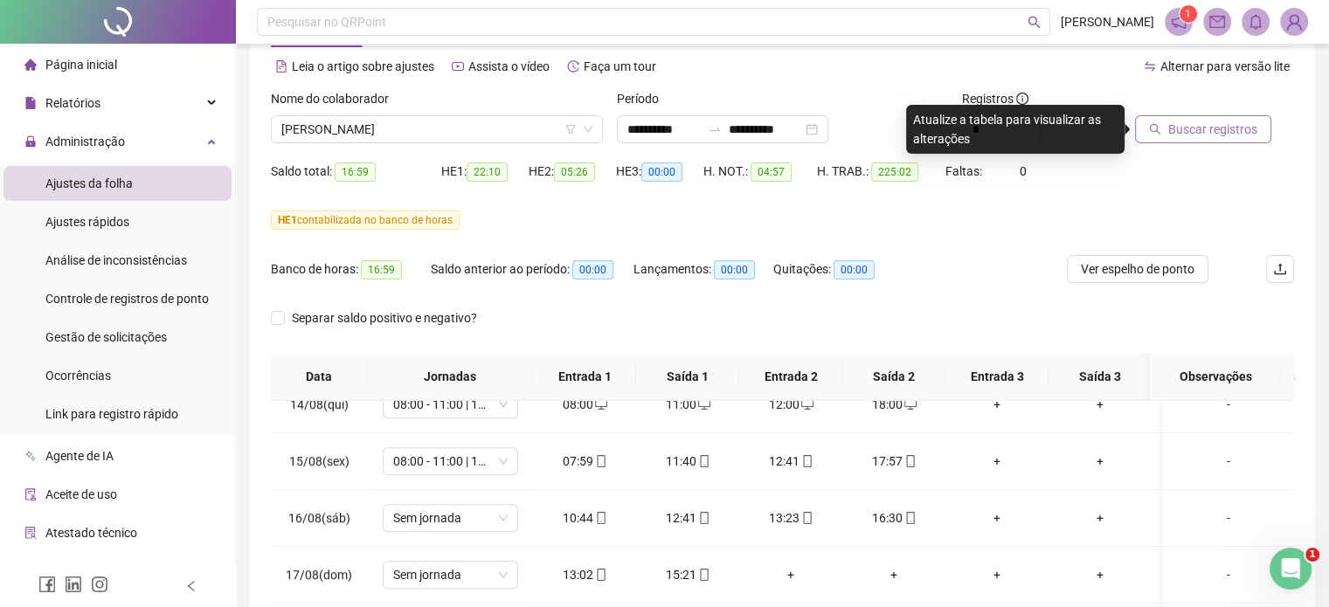
click at [1176, 125] on span "Buscar registros" at bounding box center [1213, 129] width 89 height 19
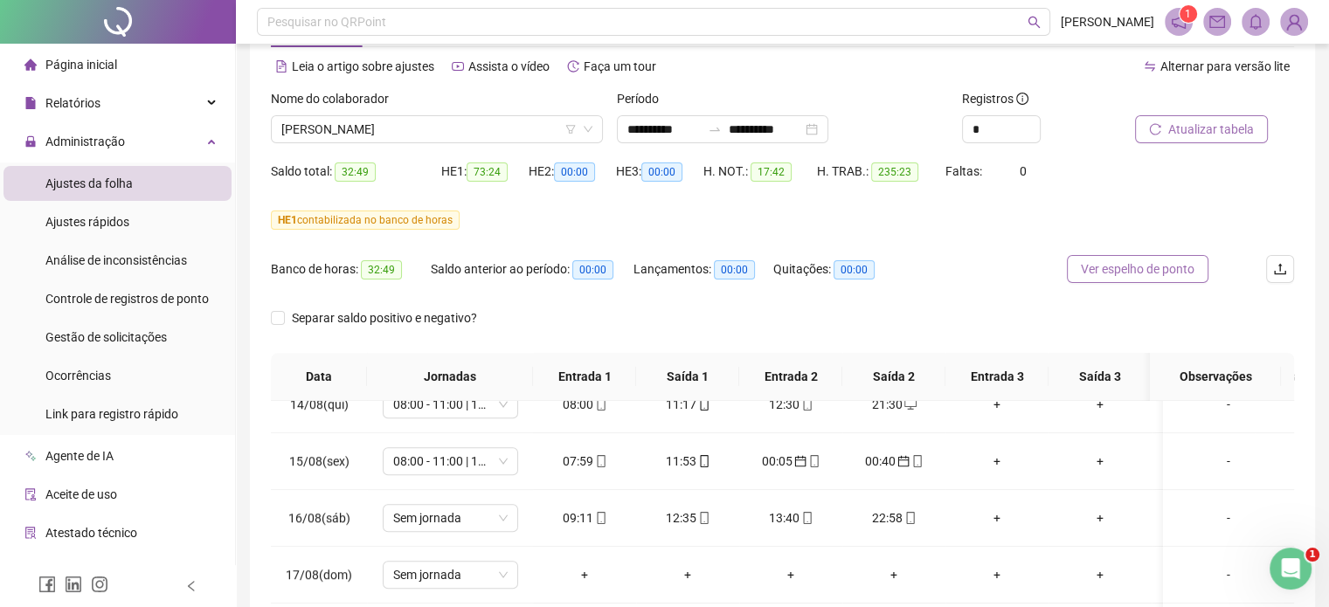
click at [1143, 279] on button "Ver espelho de ponto" at bounding box center [1138, 269] width 142 height 28
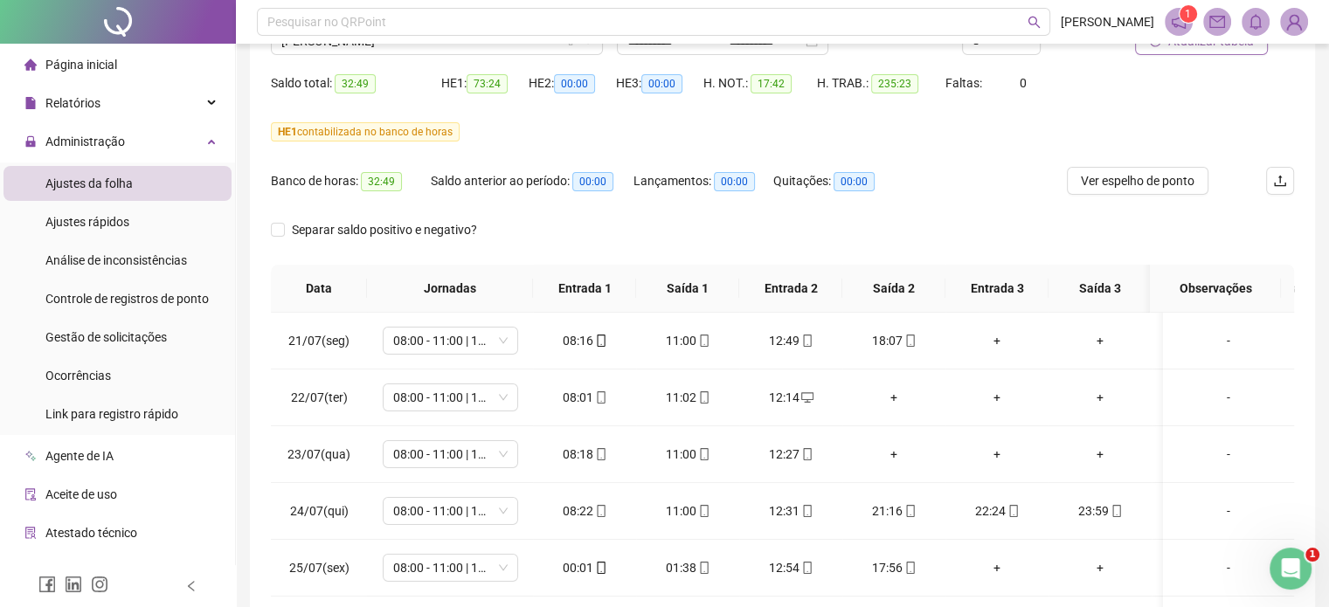
scroll to position [159, 0]
click at [1179, 46] on span "Atualizar tabela" at bounding box center [1212, 41] width 86 height 19
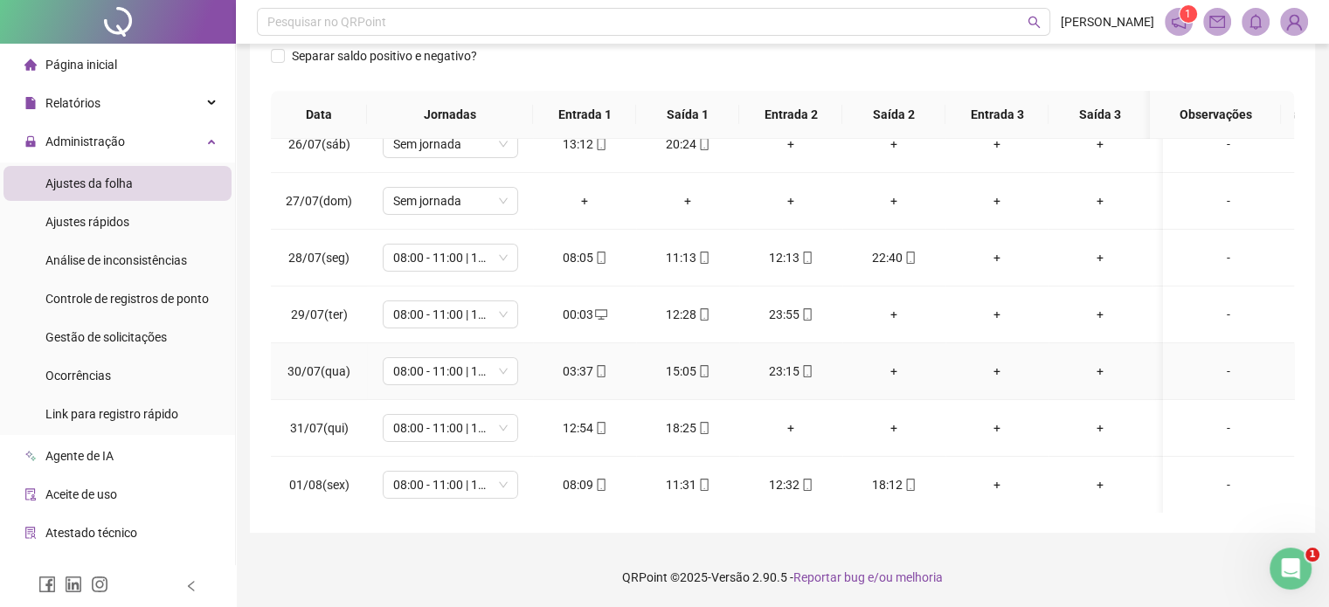
scroll to position [350, 0]
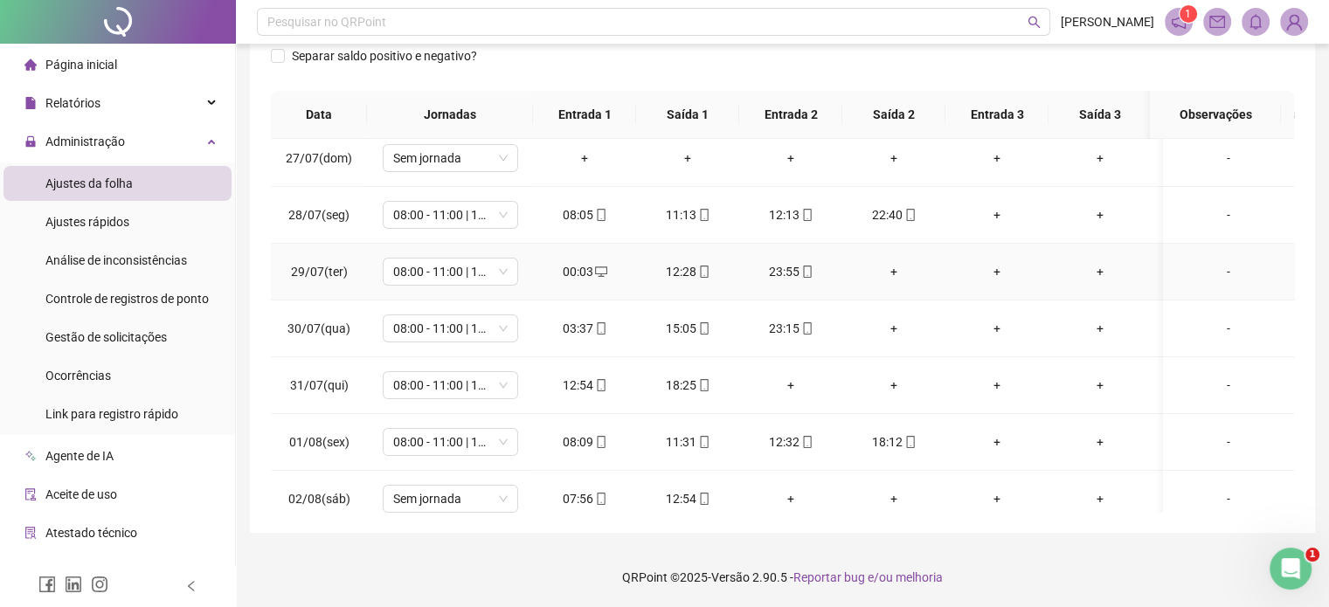
click at [579, 274] on div "00:03" at bounding box center [584, 271] width 75 height 19
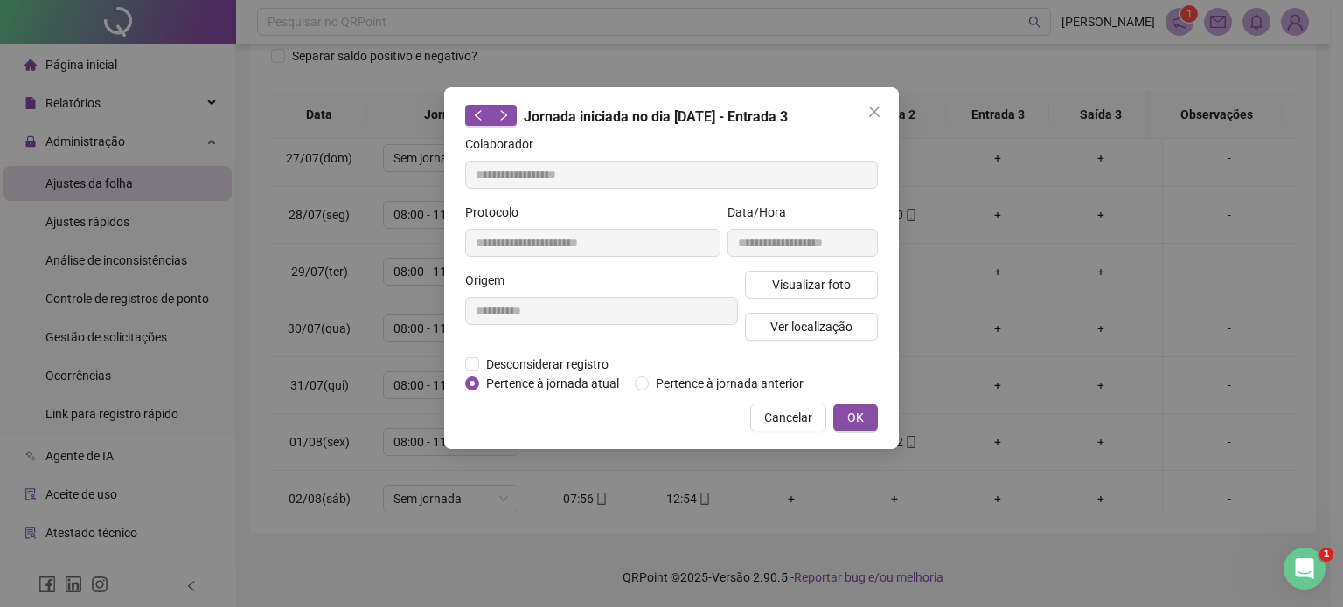
type input "**********"
click at [662, 385] on span "Pertence à jornada anterior" at bounding box center [730, 383] width 162 height 19
click at [850, 413] on span "OK" at bounding box center [855, 417] width 17 height 19
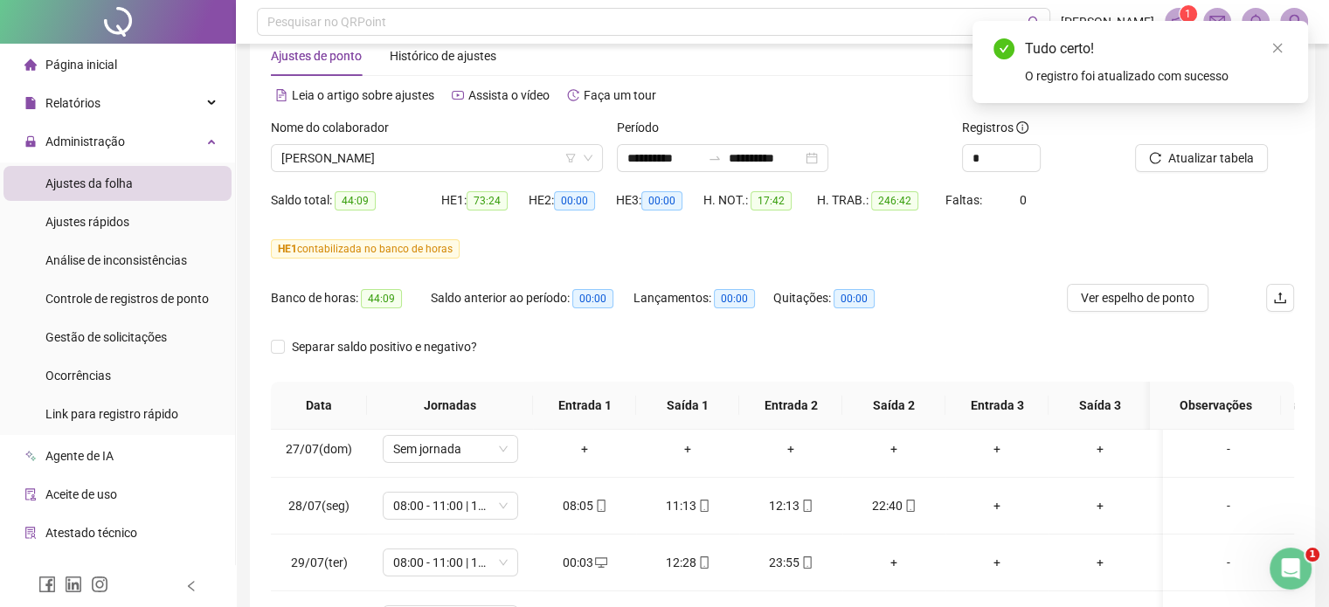
scroll to position [0, 0]
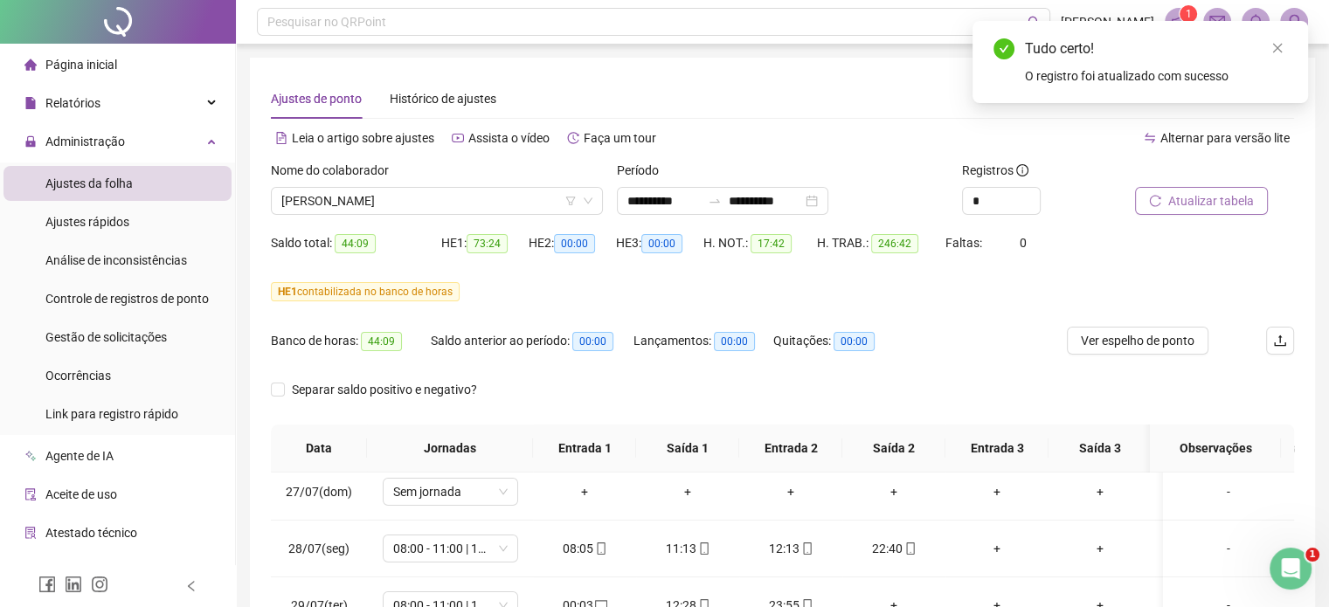
click at [1242, 207] on span "Atualizar tabela" at bounding box center [1212, 200] width 86 height 19
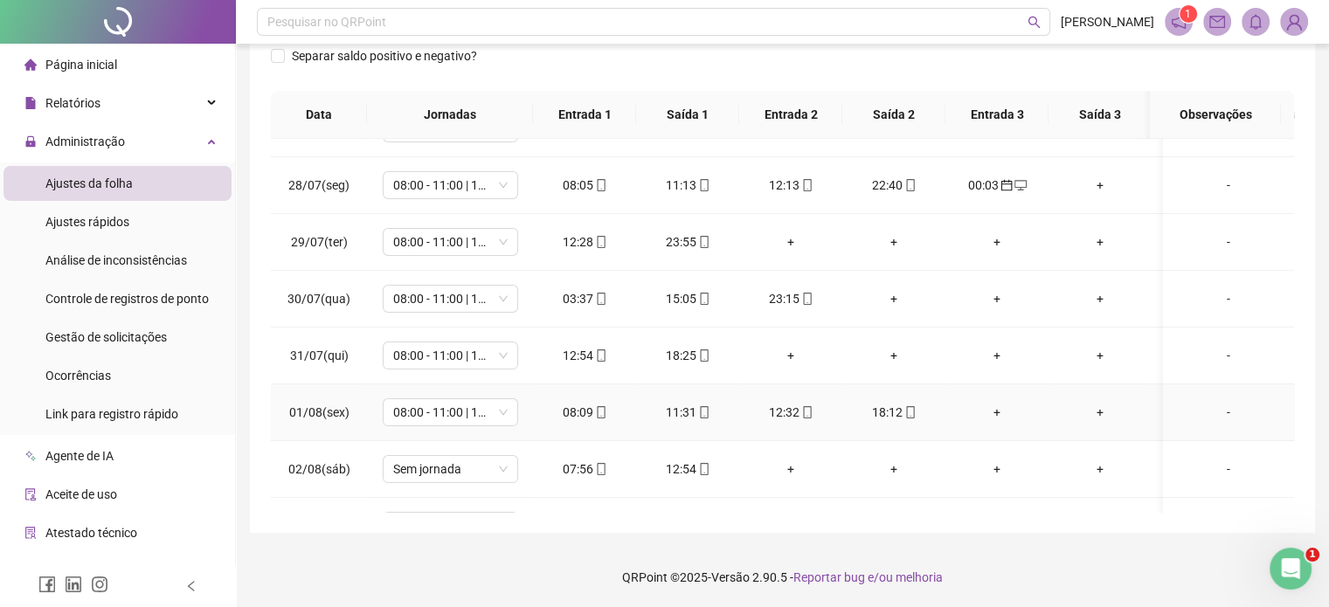
scroll to position [350, 0]
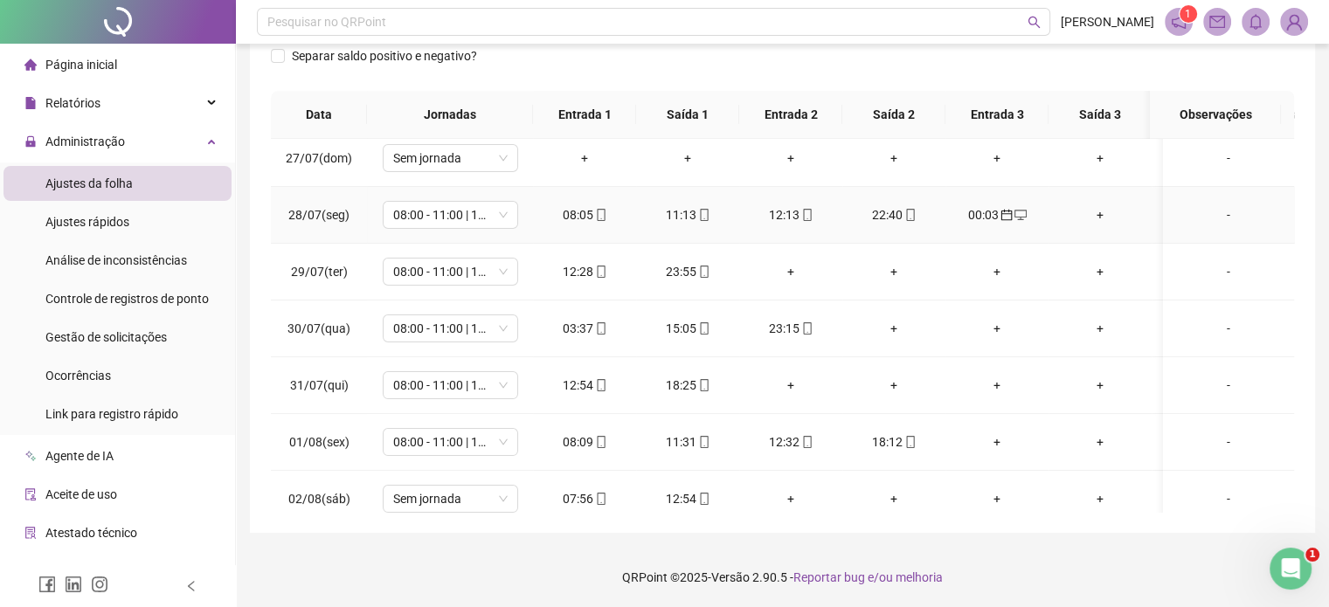
click at [976, 209] on div "00:03" at bounding box center [997, 214] width 75 height 19
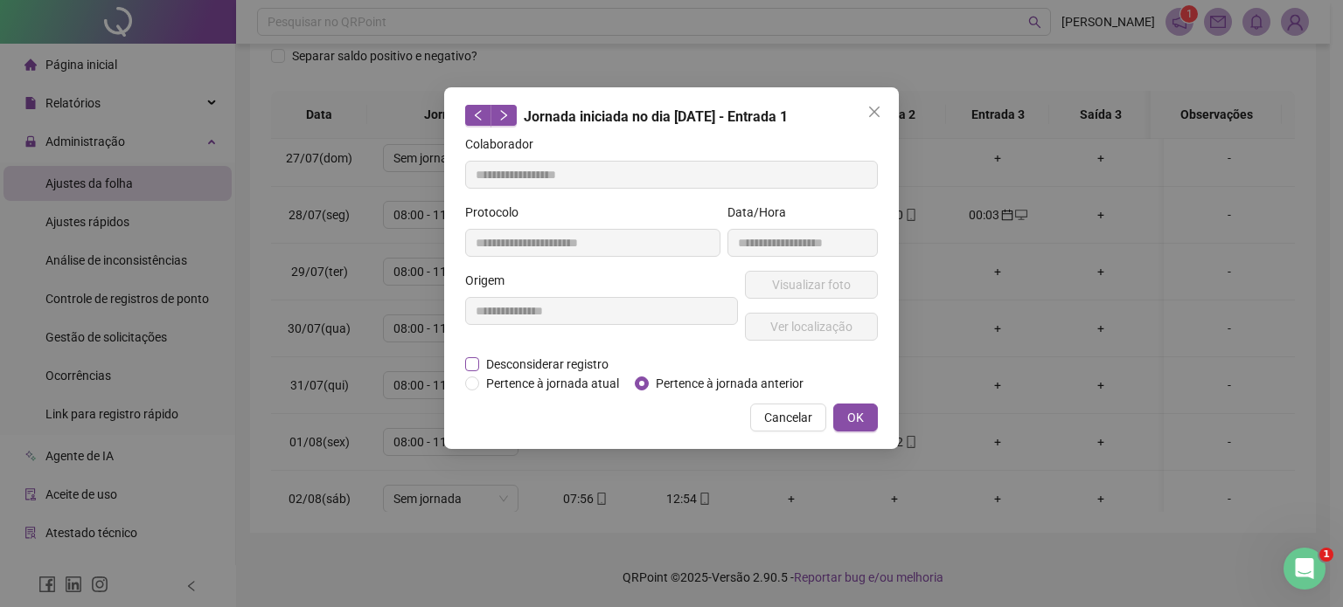
click at [510, 361] on span "Desconsiderar registro" at bounding box center [547, 364] width 136 height 19
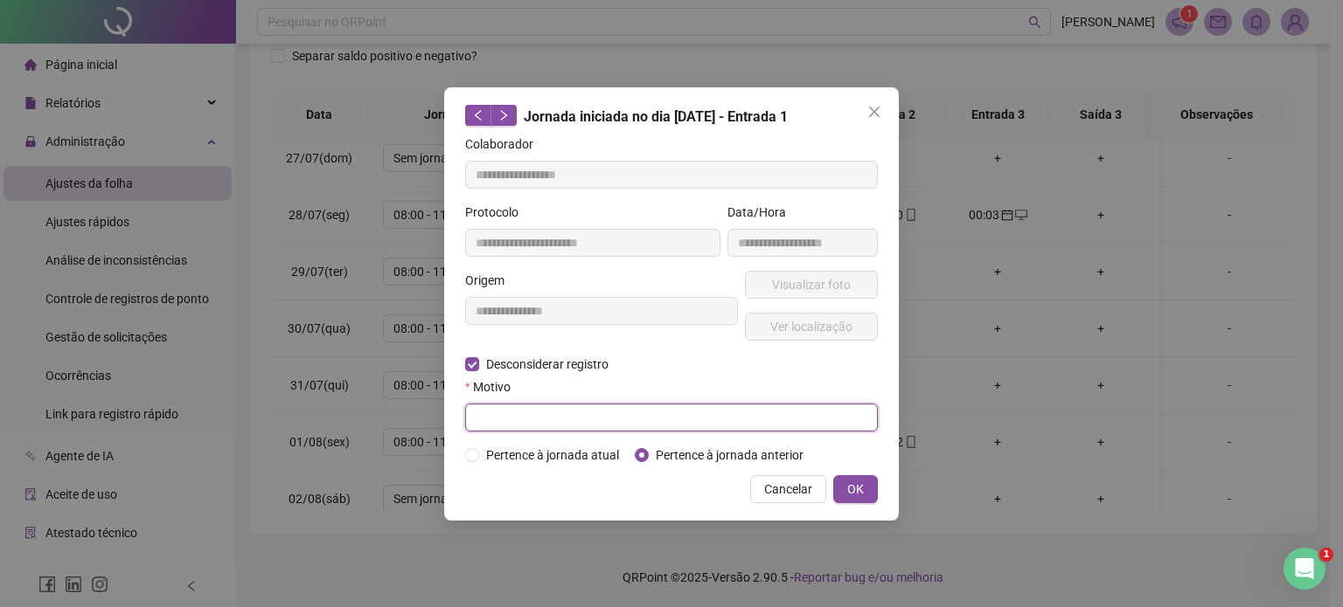
click at [521, 426] on input "text" at bounding box center [671, 418] width 413 height 28
type input "**********"
click at [851, 483] on span "OK" at bounding box center [855, 489] width 17 height 19
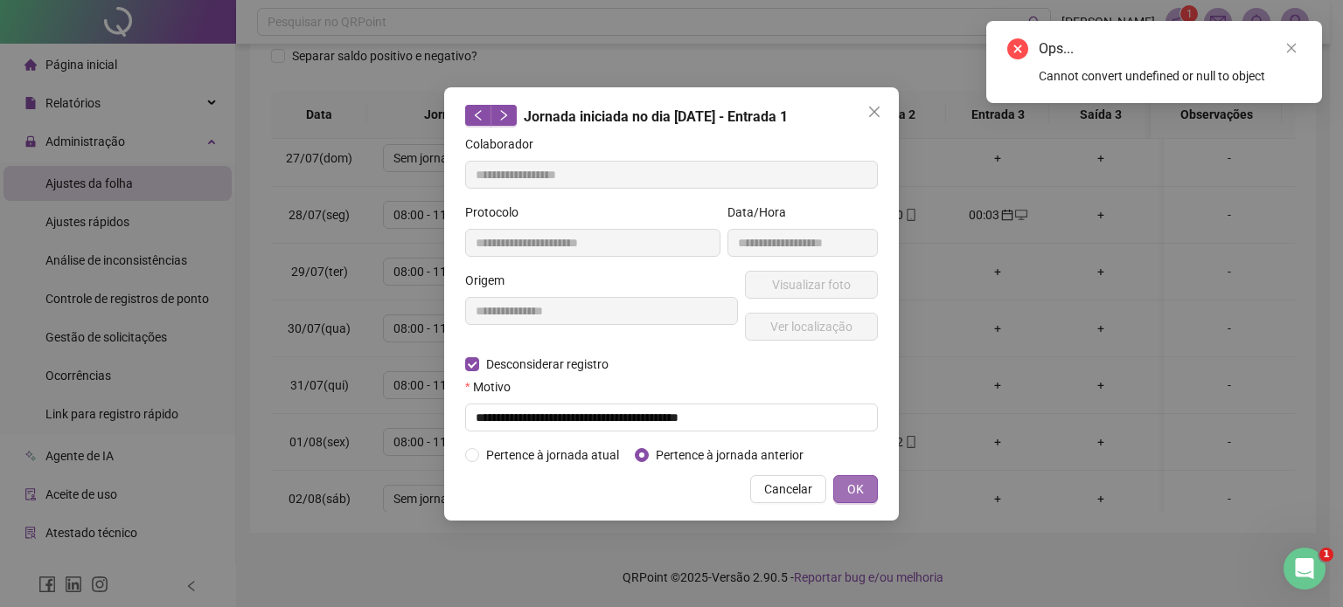
click at [861, 483] on span "OK" at bounding box center [855, 489] width 17 height 19
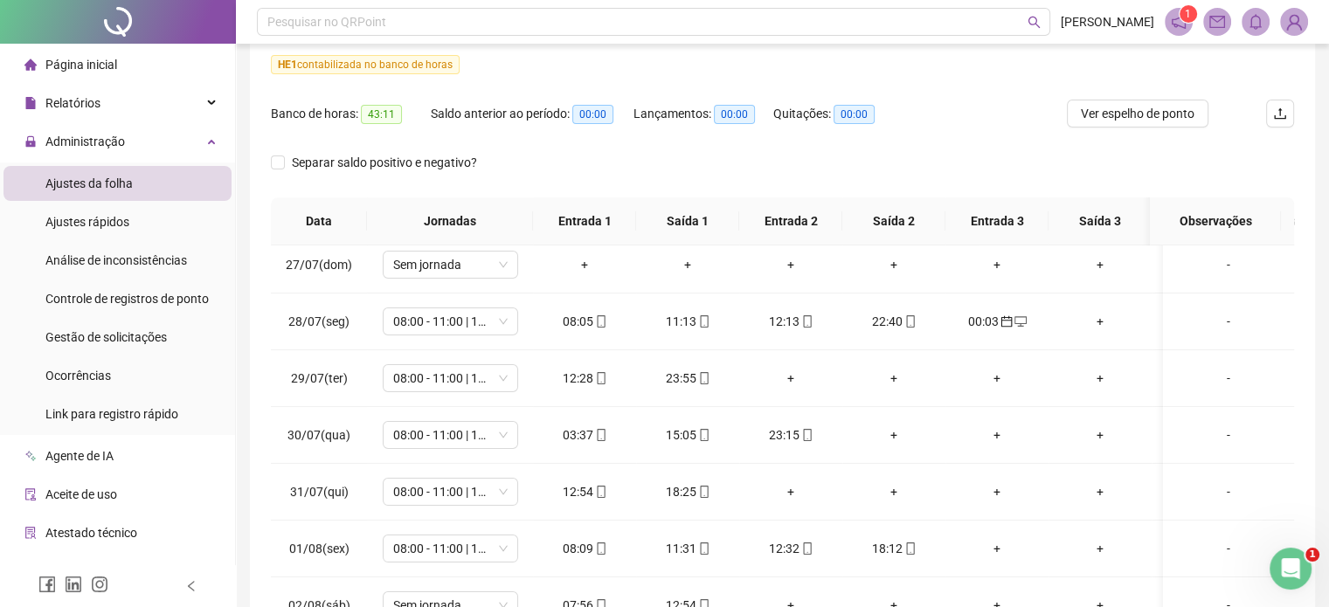
scroll to position [72, 0]
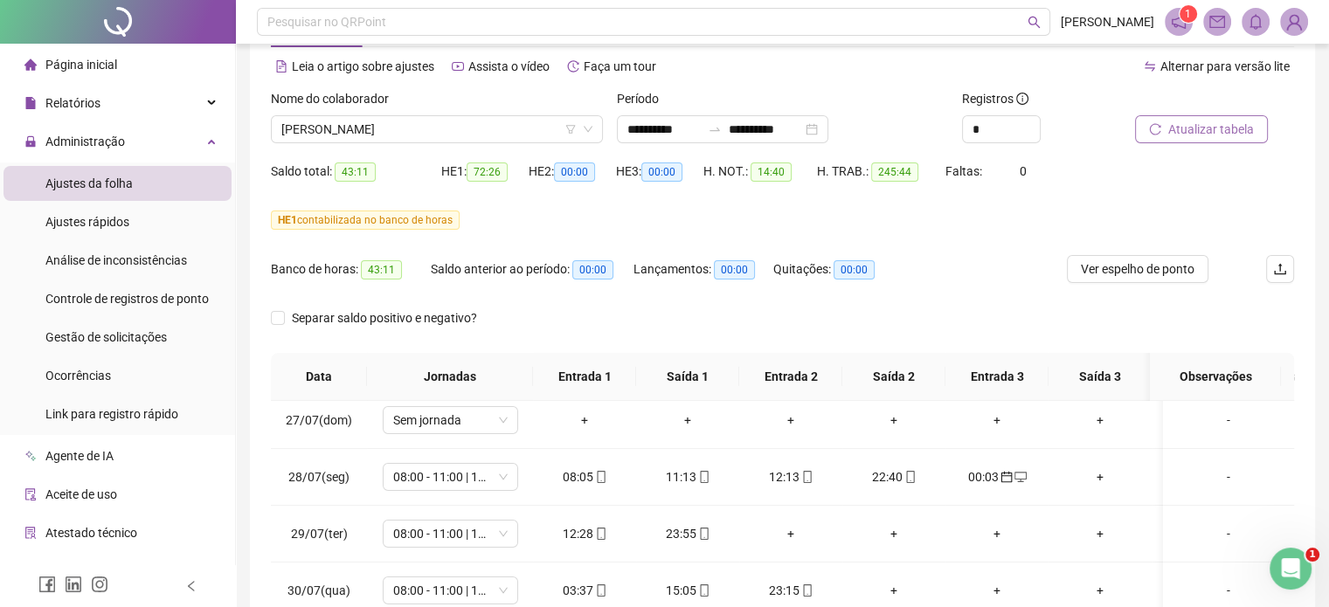
click at [1239, 124] on span "Atualizar tabela" at bounding box center [1212, 129] width 86 height 19
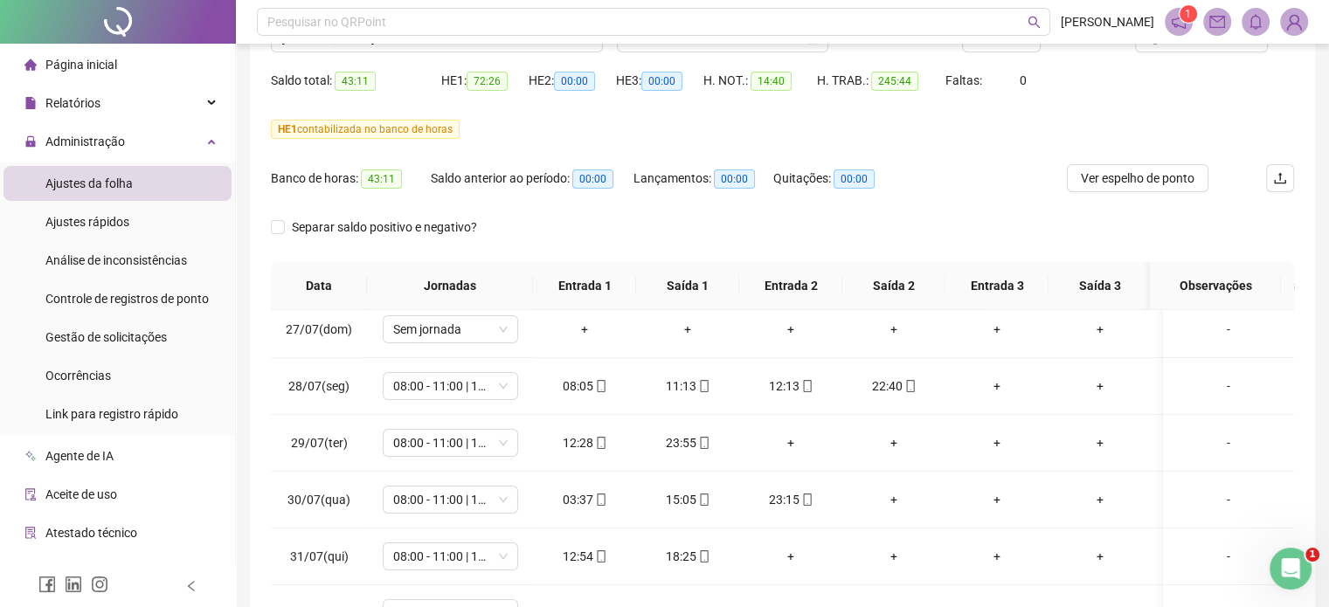
scroll to position [159, 0]
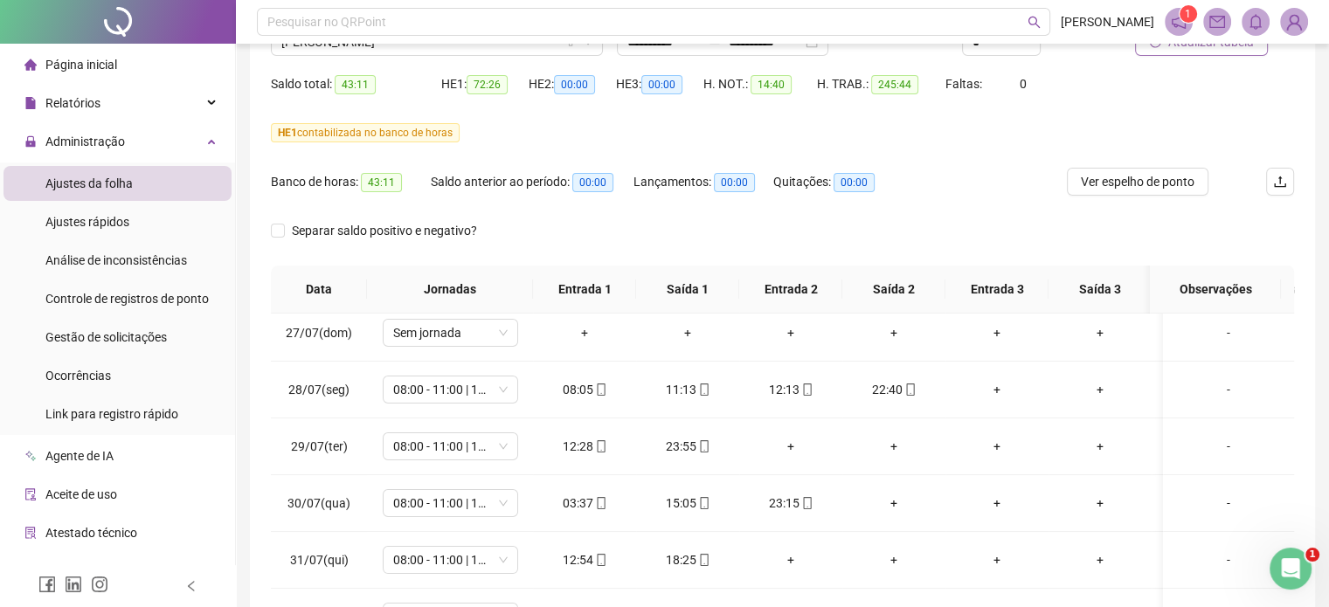
click at [1219, 52] on button "Atualizar tabela" at bounding box center [1201, 42] width 133 height 28
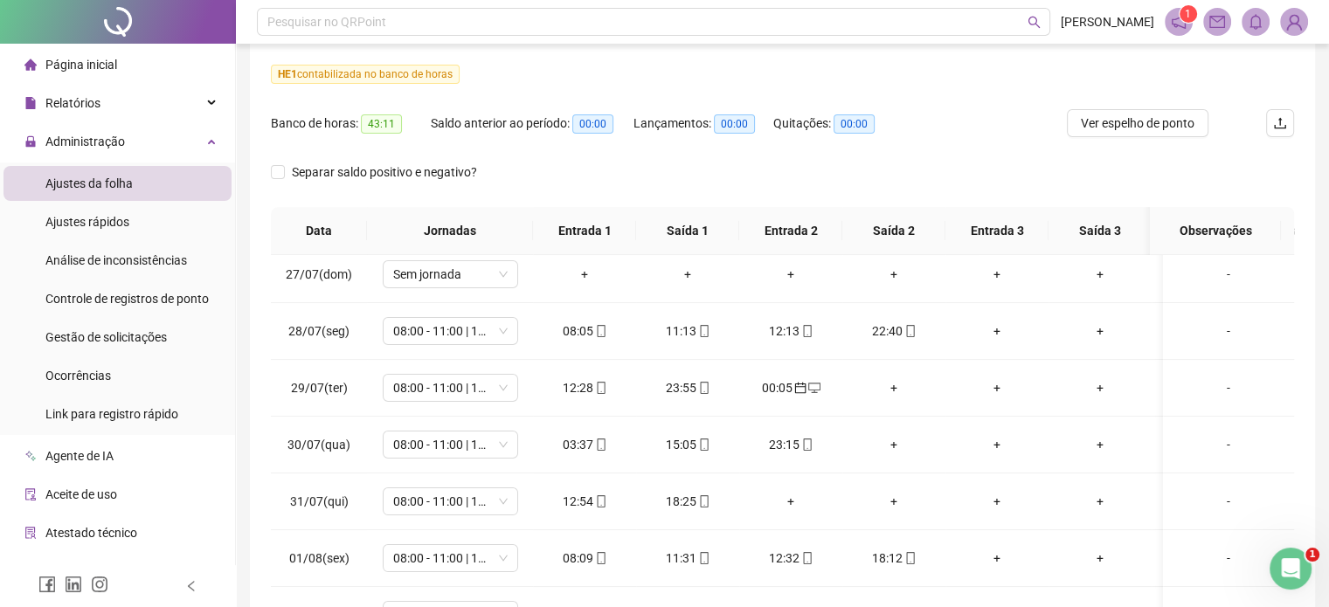
scroll to position [334, 0]
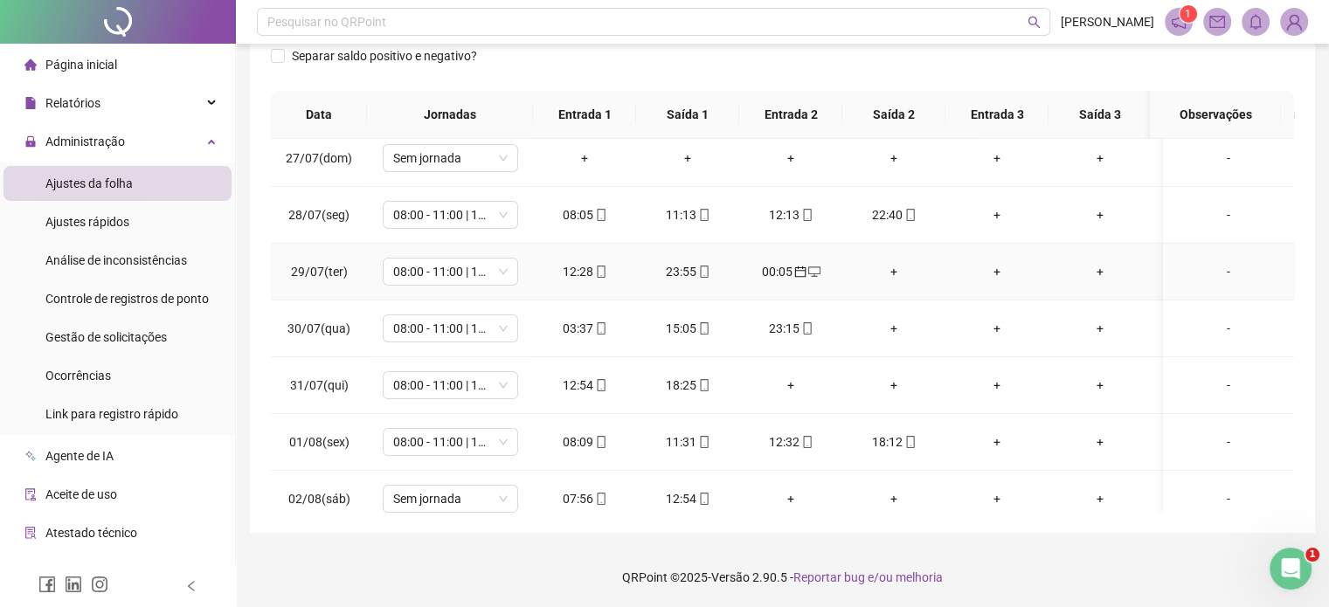
click at [778, 268] on div "00:05" at bounding box center [790, 271] width 75 height 19
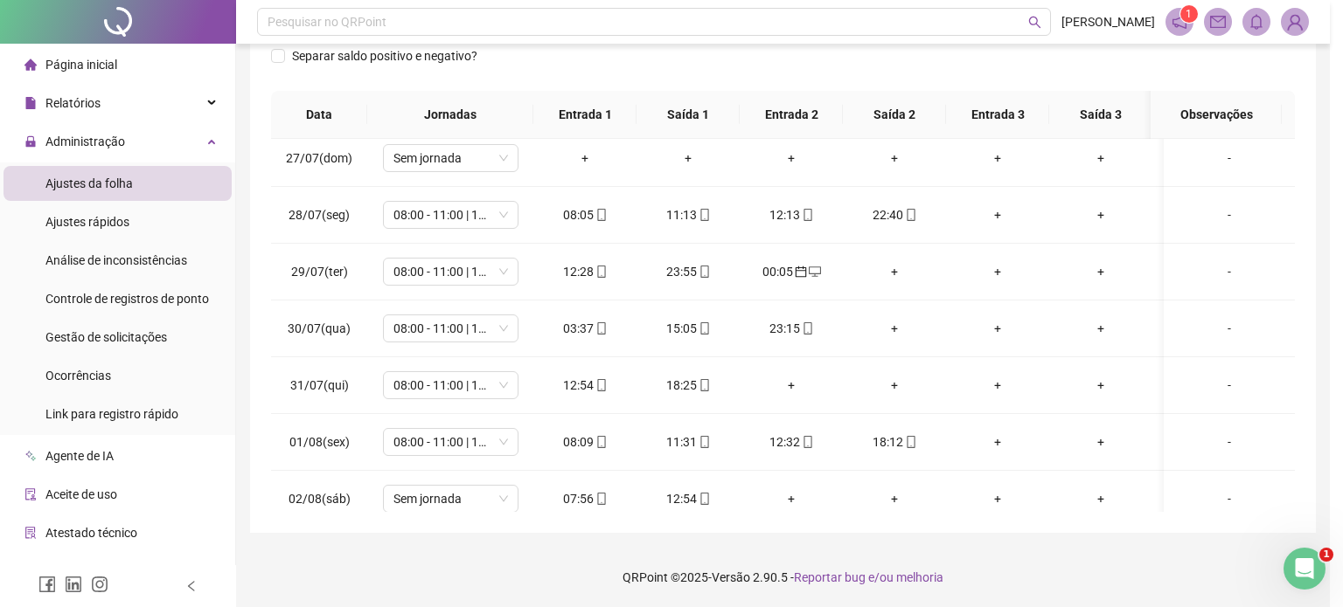
type input "**********"
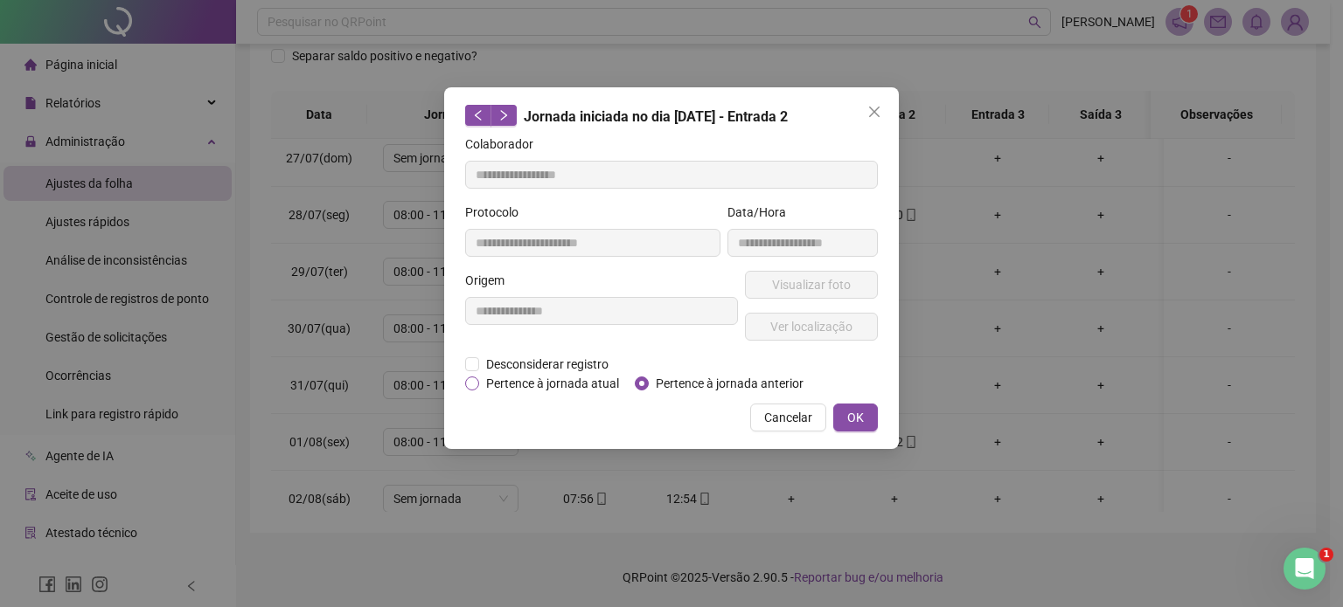
click at [598, 379] on span "Pertence à jornada atual" at bounding box center [552, 383] width 147 height 19
click at [862, 420] on span "OK" at bounding box center [855, 417] width 17 height 19
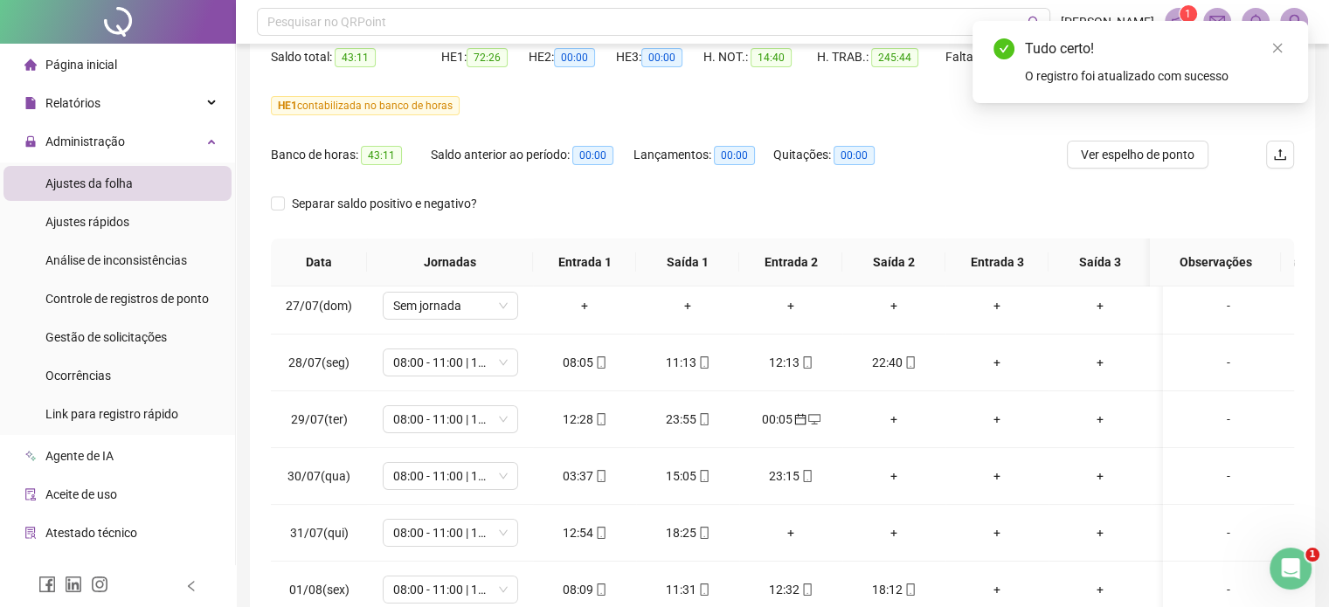
scroll to position [72, 0]
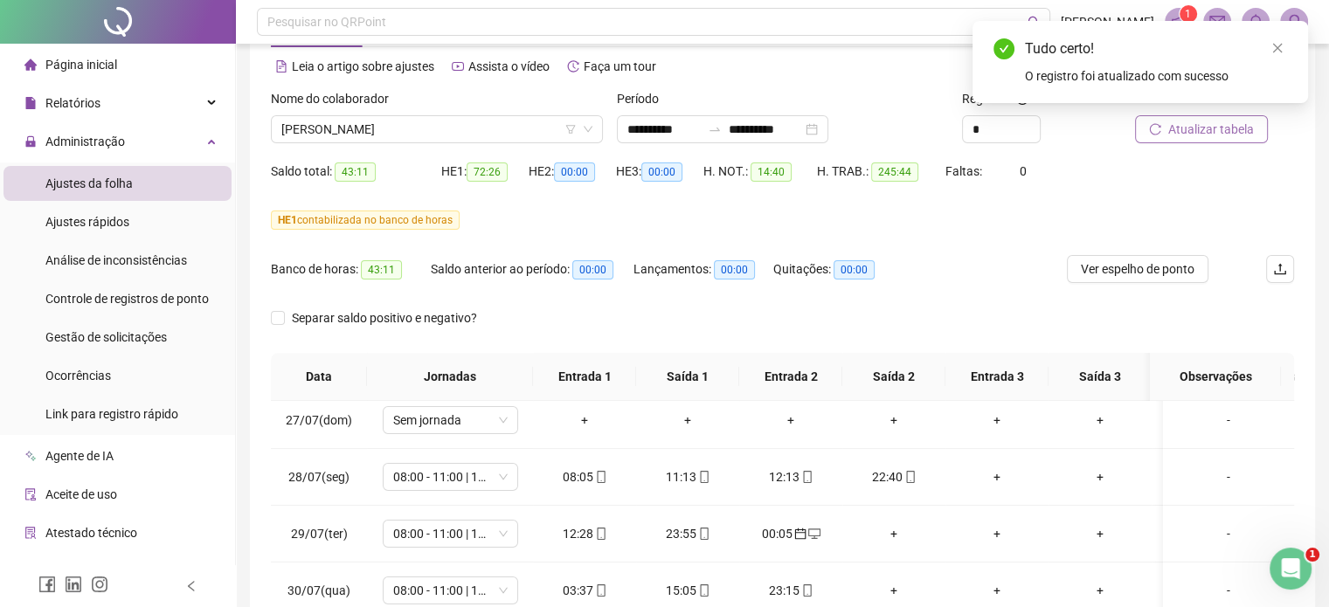
click at [1203, 136] on span "Atualizar tabela" at bounding box center [1212, 129] width 86 height 19
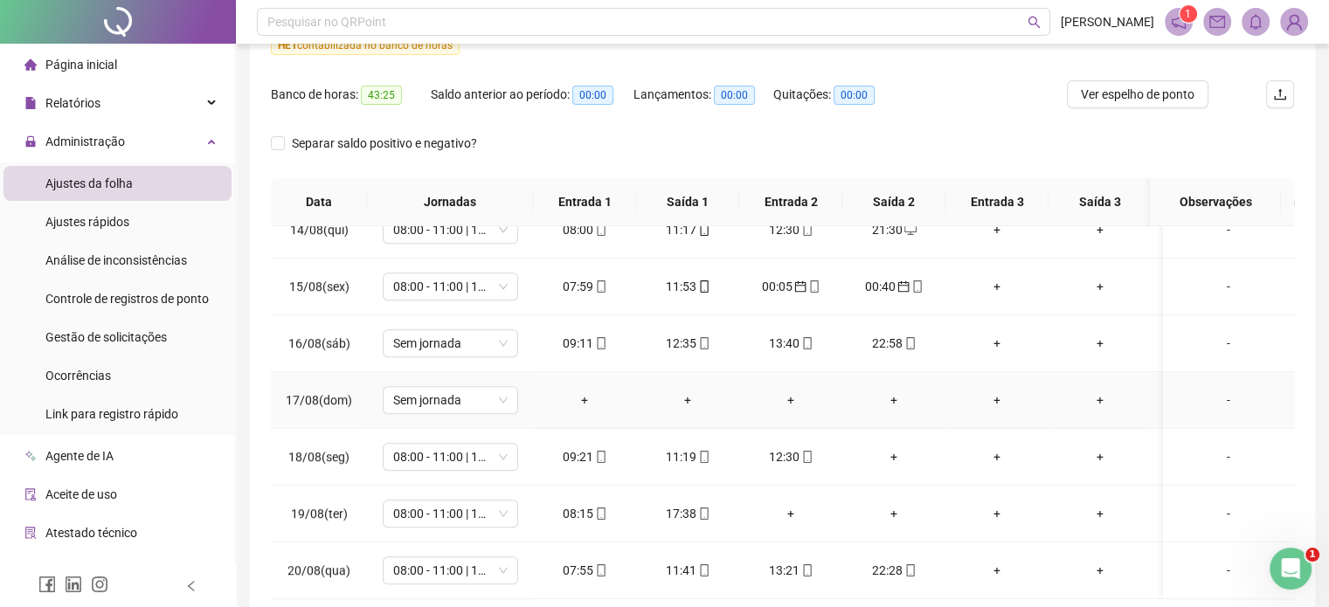
scroll to position [334, 0]
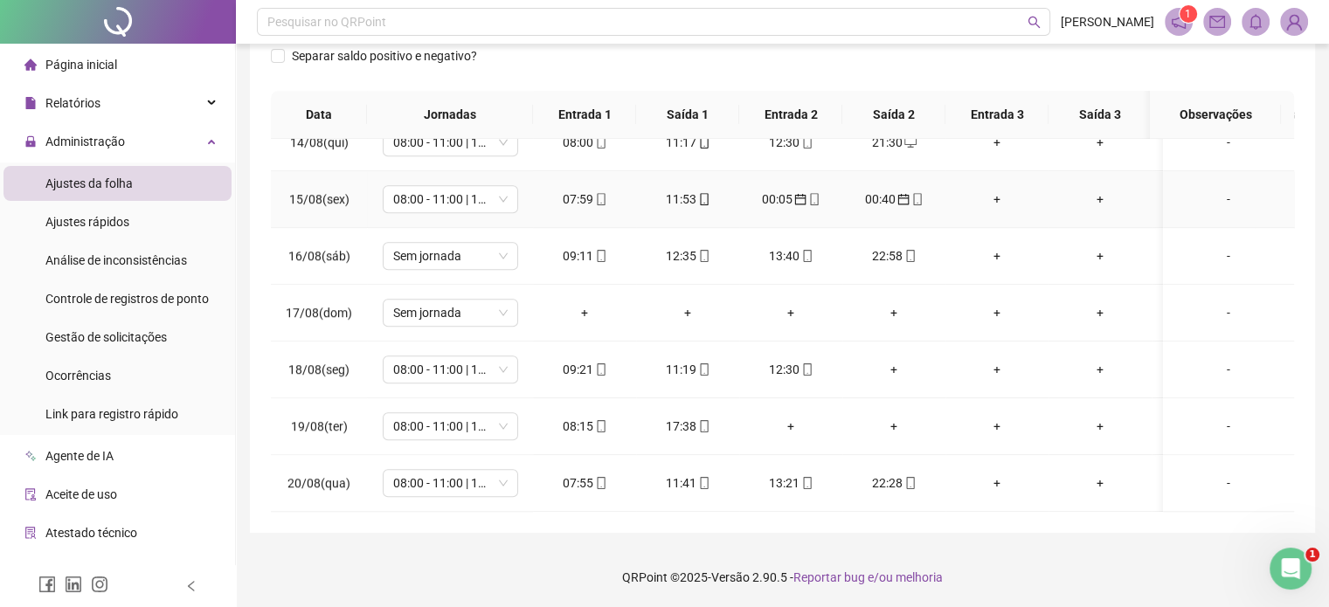
click at [885, 190] on div "00:40" at bounding box center [894, 199] width 75 height 19
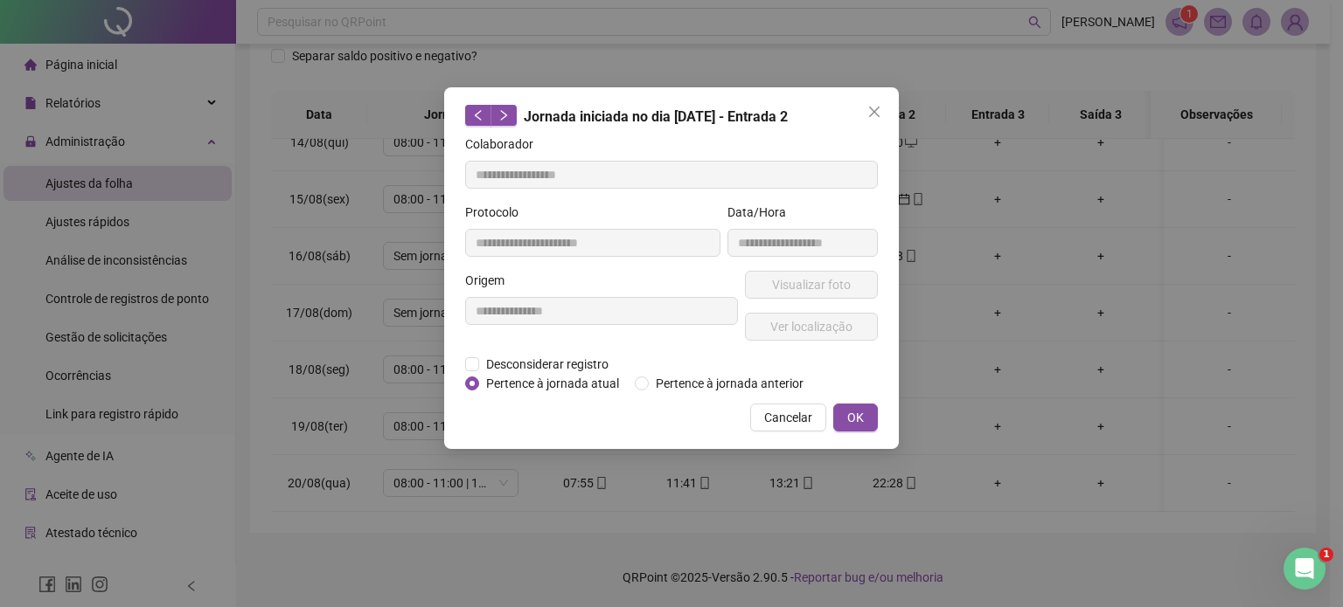
type input "**********"
click at [599, 385] on span "Pertence à jornada atual" at bounding box center [552, 383] width 147 height 19
click at [847, 414] on span "OK" at bounding box center [855, 417] width 17 height 19
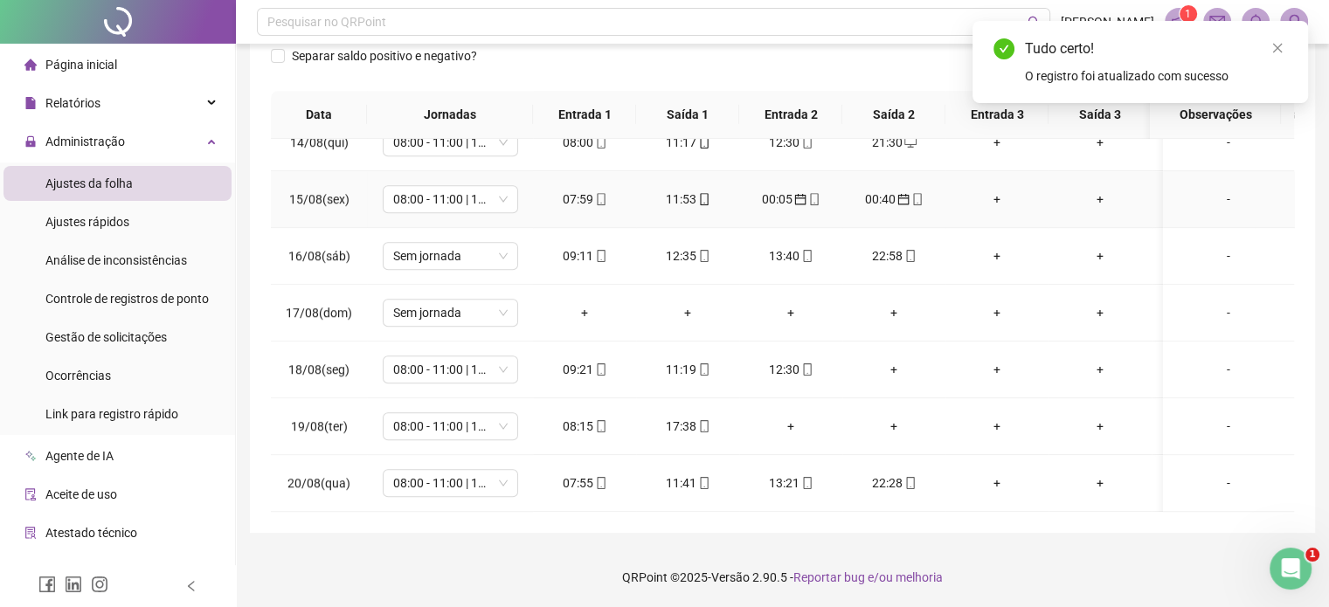
click at [784, 191] on div "00:05" at bounding box center [790, 199] width 75 height 19
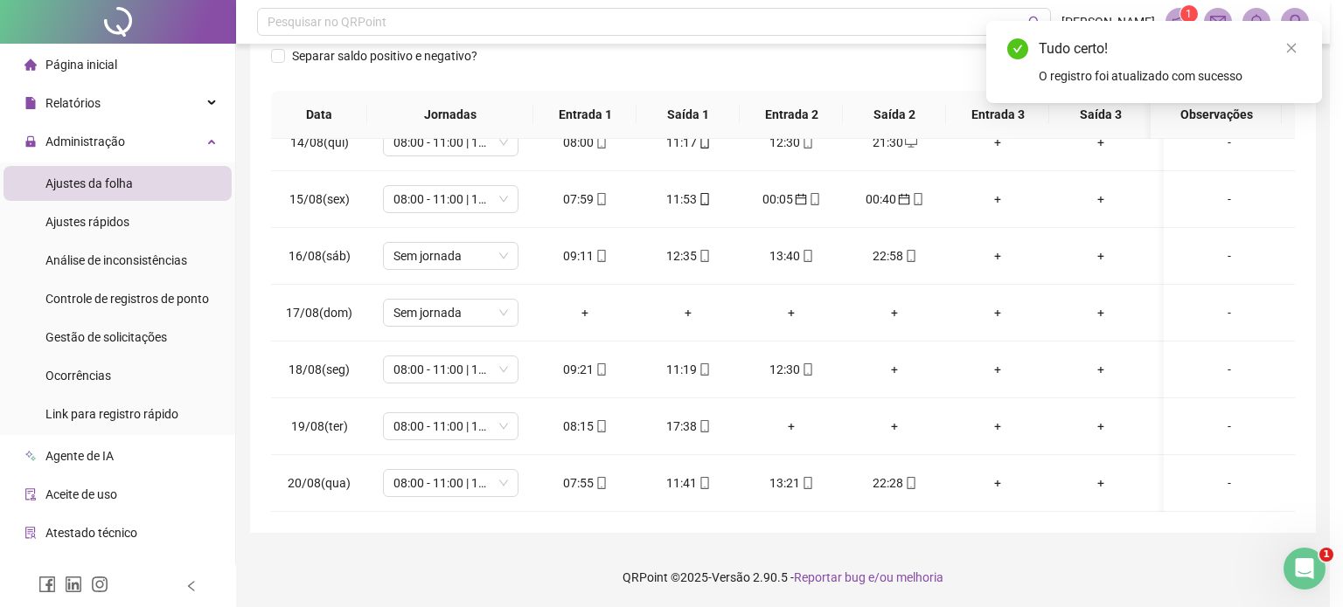
type input "**********"
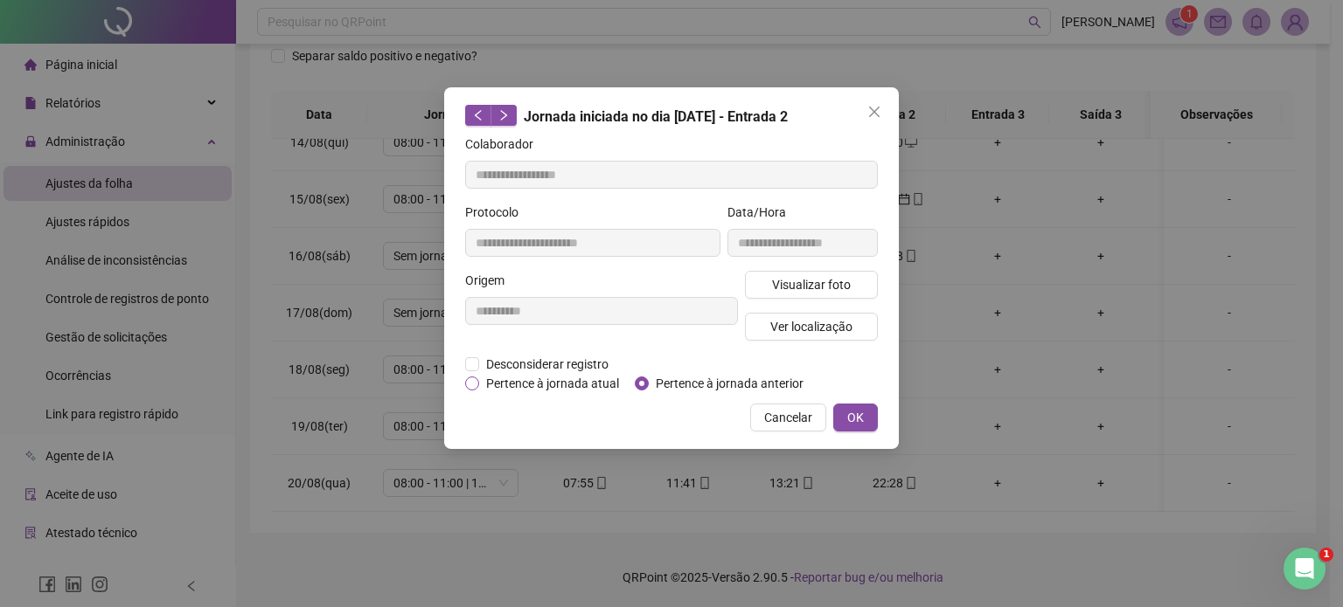
click at [590, 389] on span "Pertence à jornada atual" at bounding box center [552, 383] width 147 height 19
click at [843, 405] on button "OK" at bounding box center [855, 418] width 45 height 28
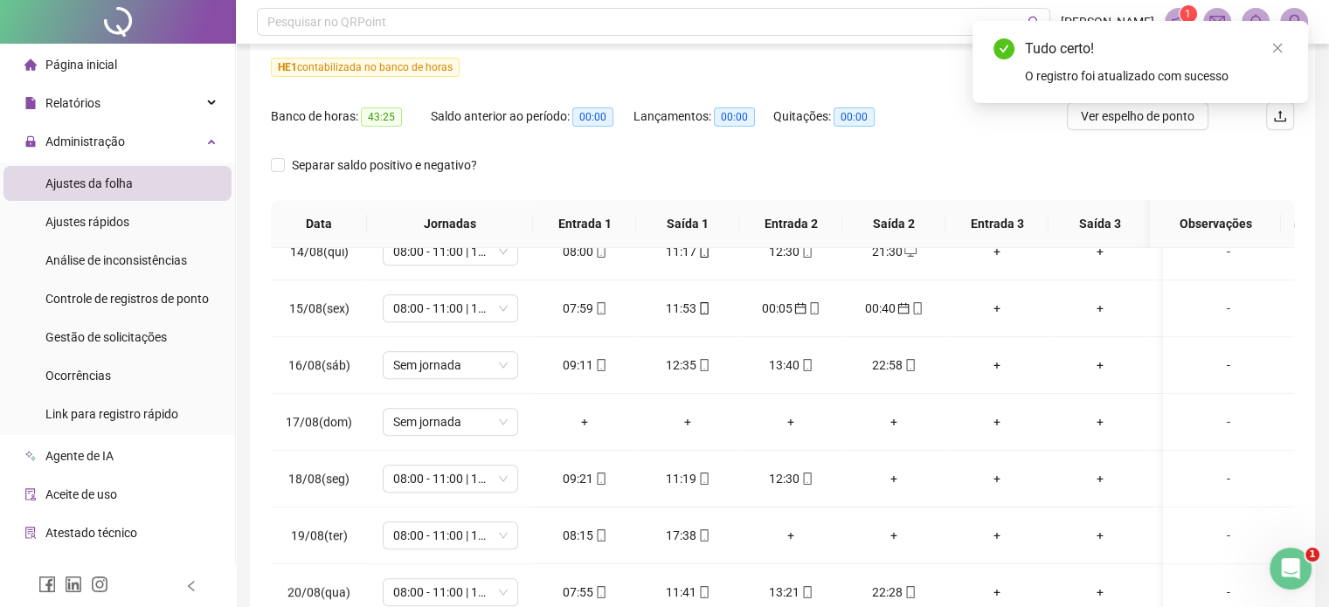
scroll to position [72, 0]
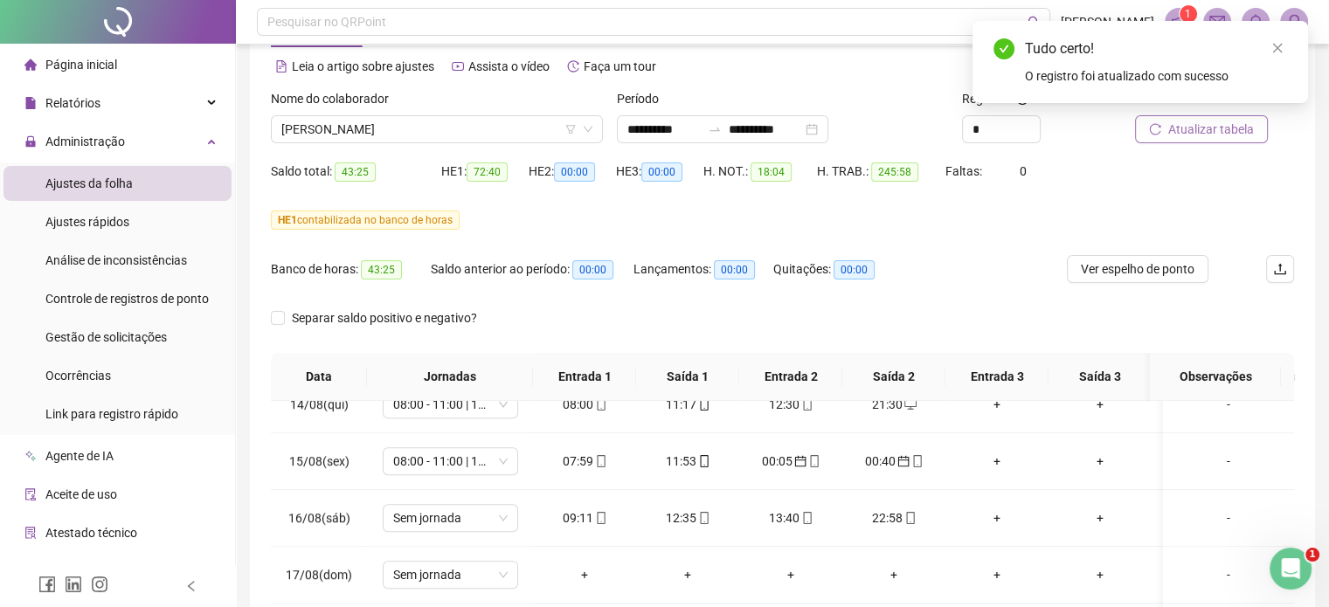
click at [1232, 138] on span "Atualizar tabela" at bounding box center [1212, 129] width 86 height 19
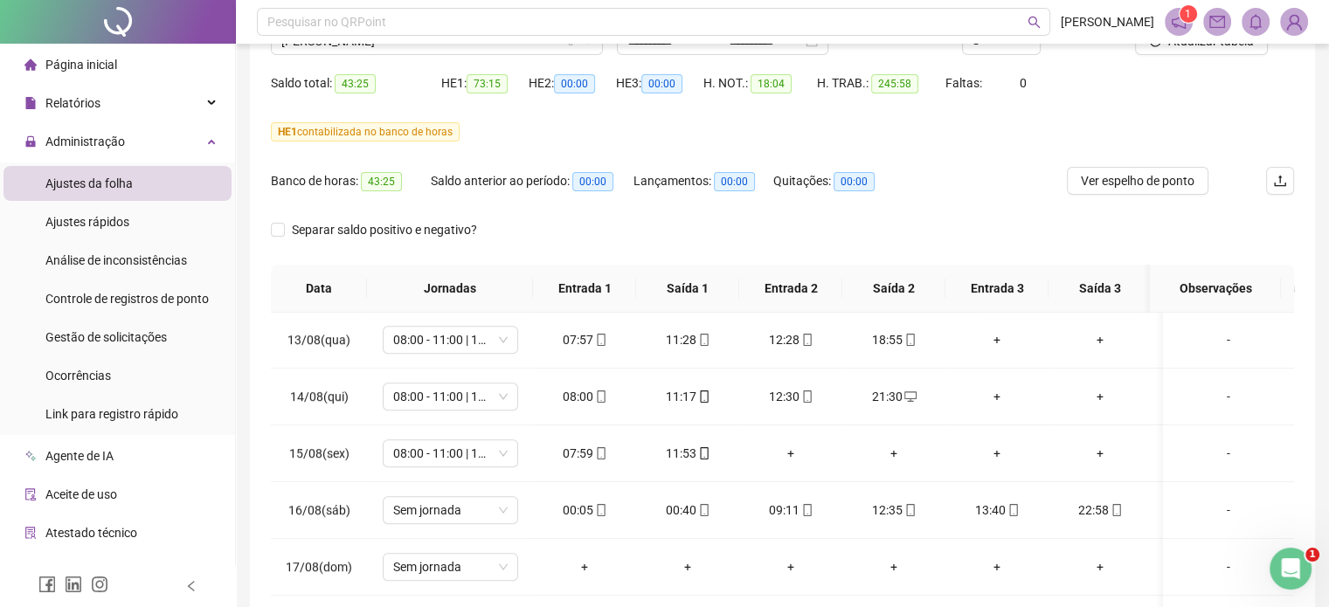
scroll to position [0, 0]
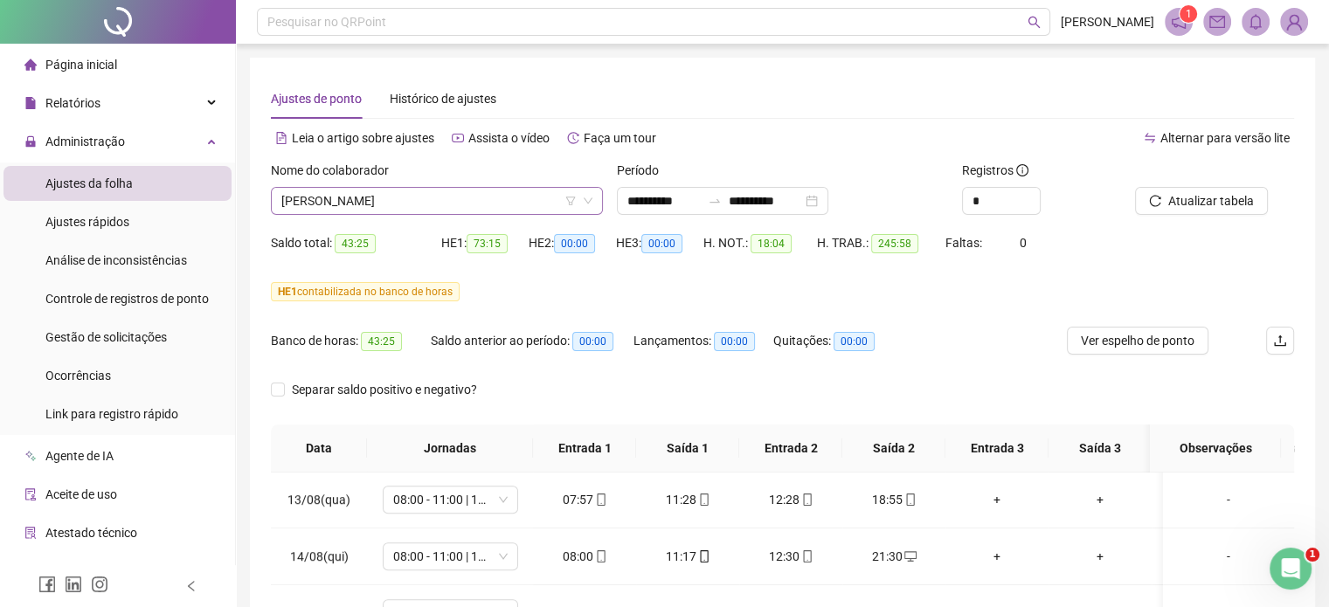
click at [487, 208] on span "[PERSON_NAME]" at bounding box center [436, 201] width 311 height 26
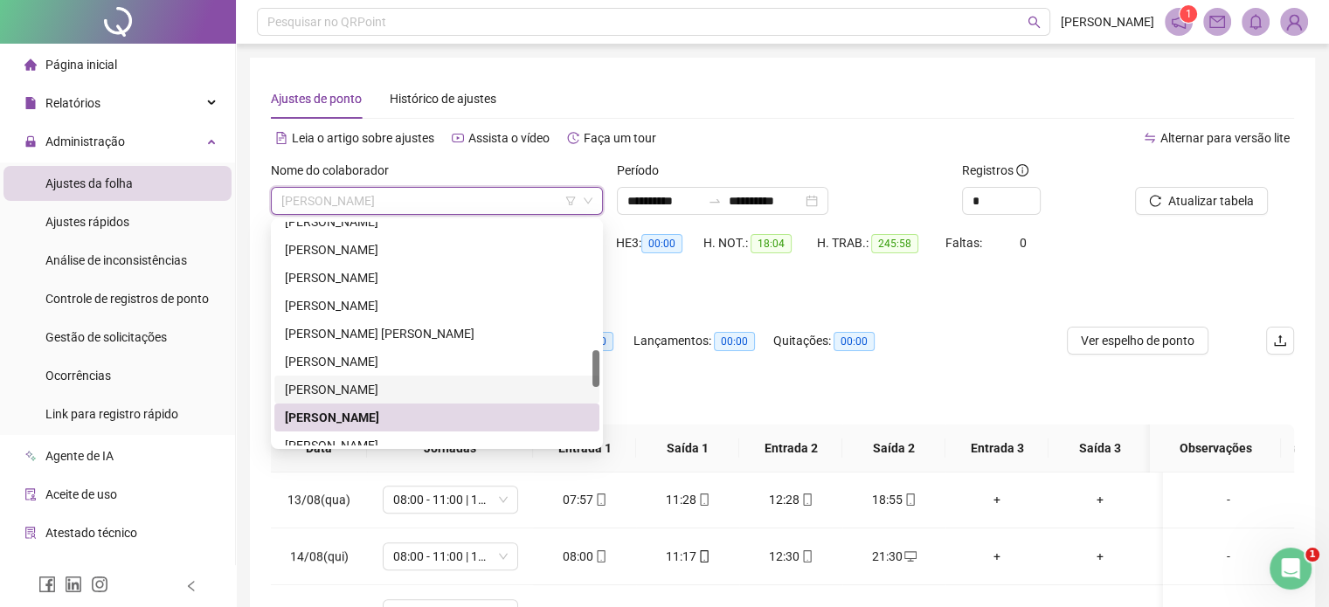
click at [376, 390] on div "[PERSON_NAME]" at bounding box center [437, 389] width 304 height 19
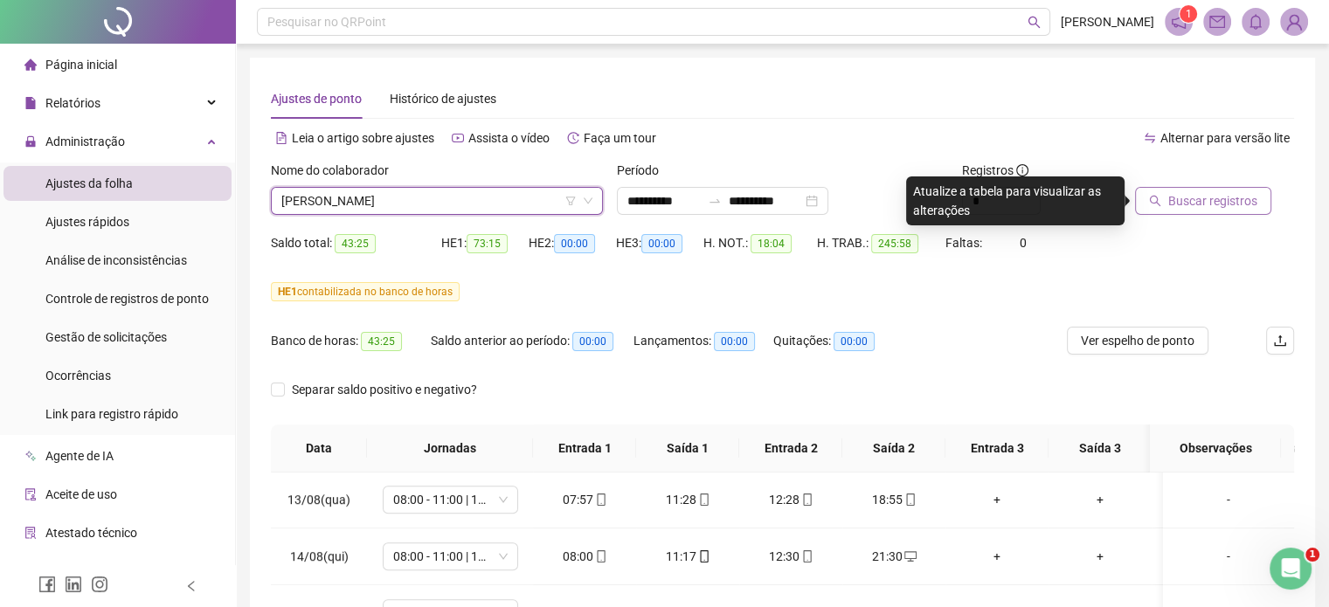
click at [1234, 202] on span "Buscar registros" at bounding box center [1213, 200] width 89 height 19
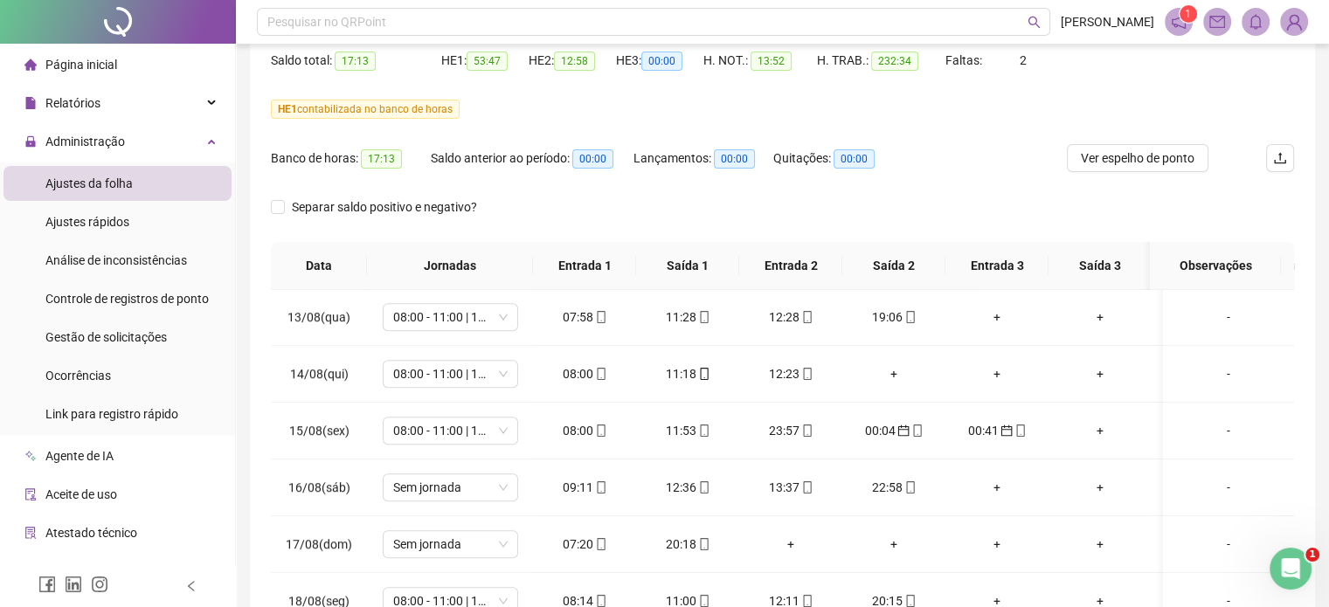
scroll to position [334, 0]
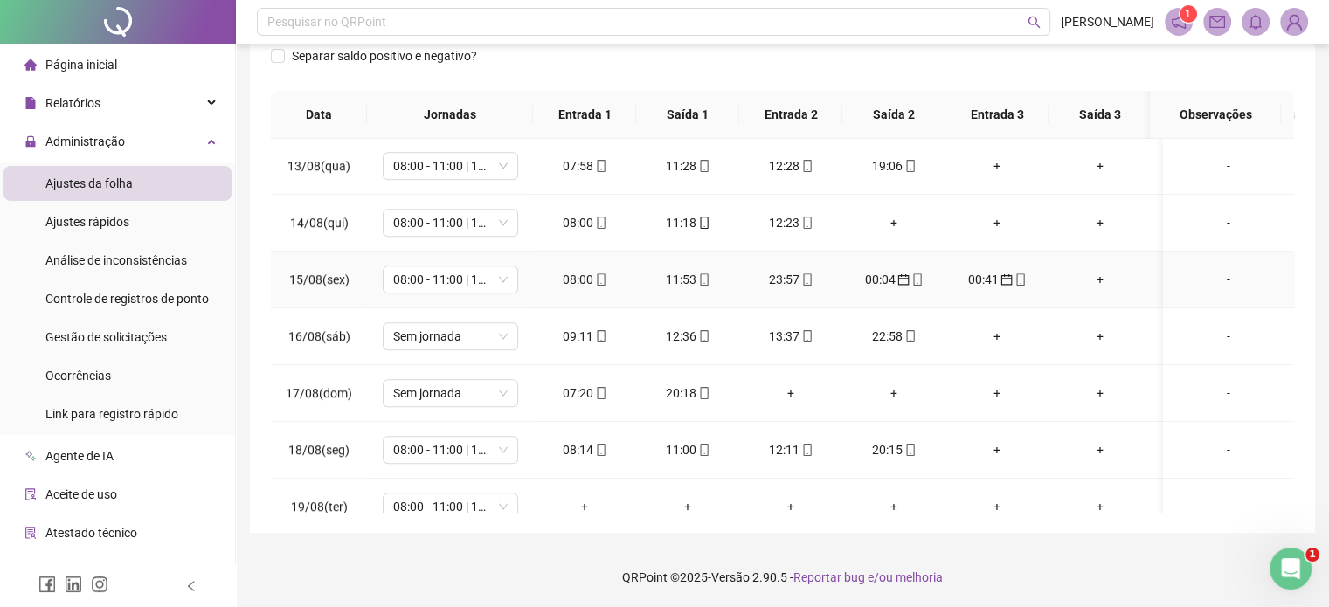
click at [867, 276] on div "00:04" at bounding box center [894, 279] width 75 height 19
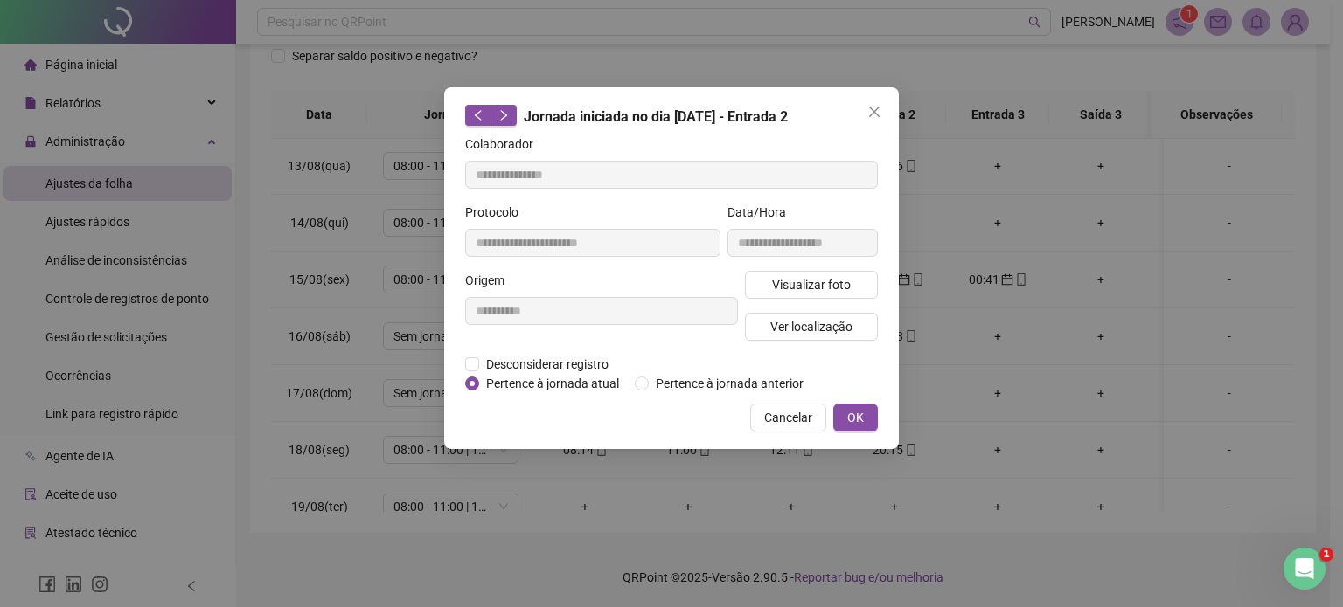
type input "**********"
click at [582, 383] on span "Pertence à jornada atual" at bounding box center [552, 383] width 147 height 19
click at [840, 409] on button "OK" at bounding box center [855, 418] width 45 height 28
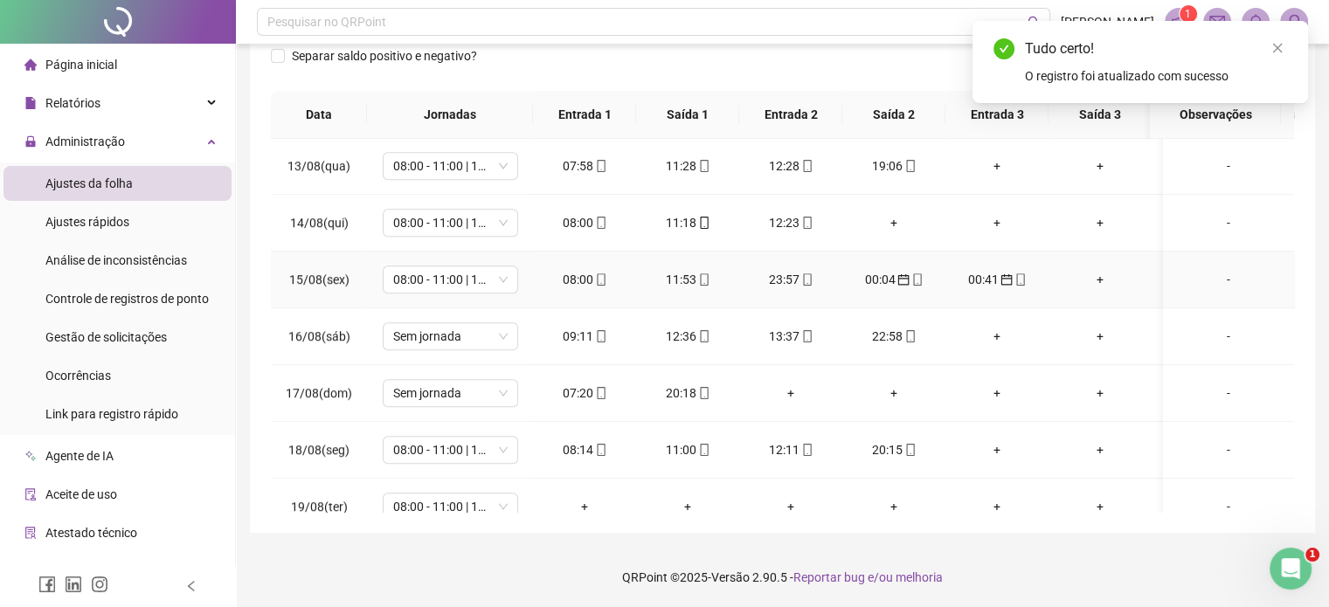
click at [967, 282] on div "00:41" at bounding box center [997, 279] width 75 height 19
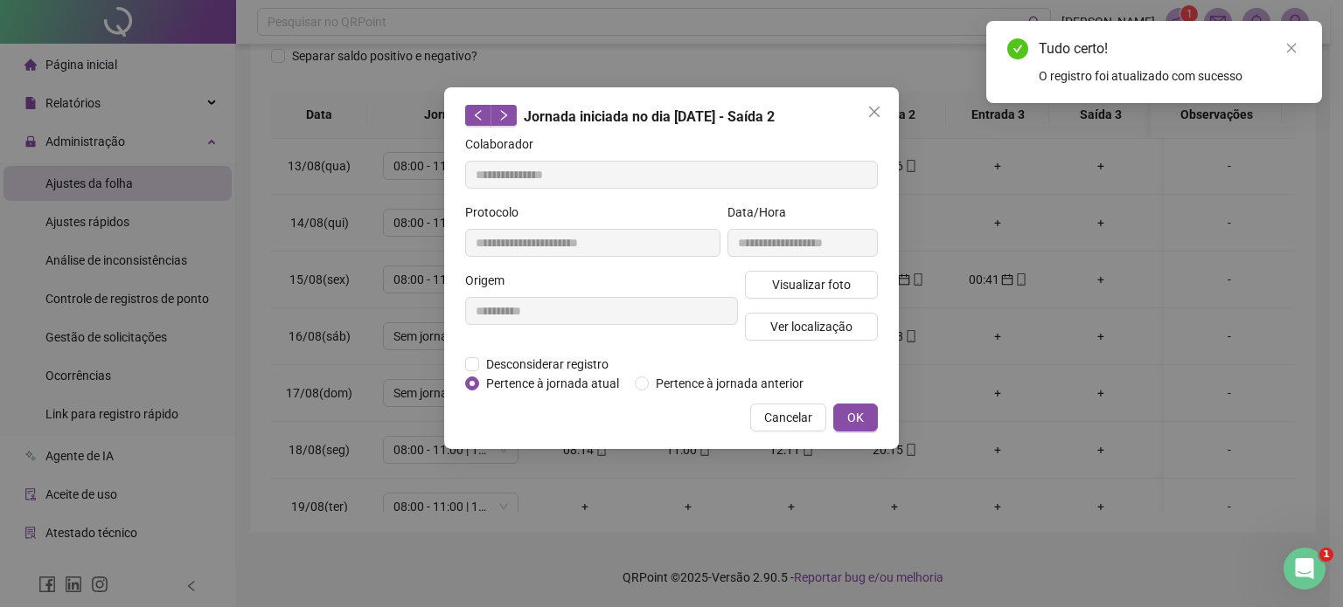
type input "**********"
click at [595, 385] on span "Pertence à jornada atual" at bounding box center [552, 383] width 147 height 19
click at [845, 422] on button "OK" at bounding box center [855, 418] width 45 height 28
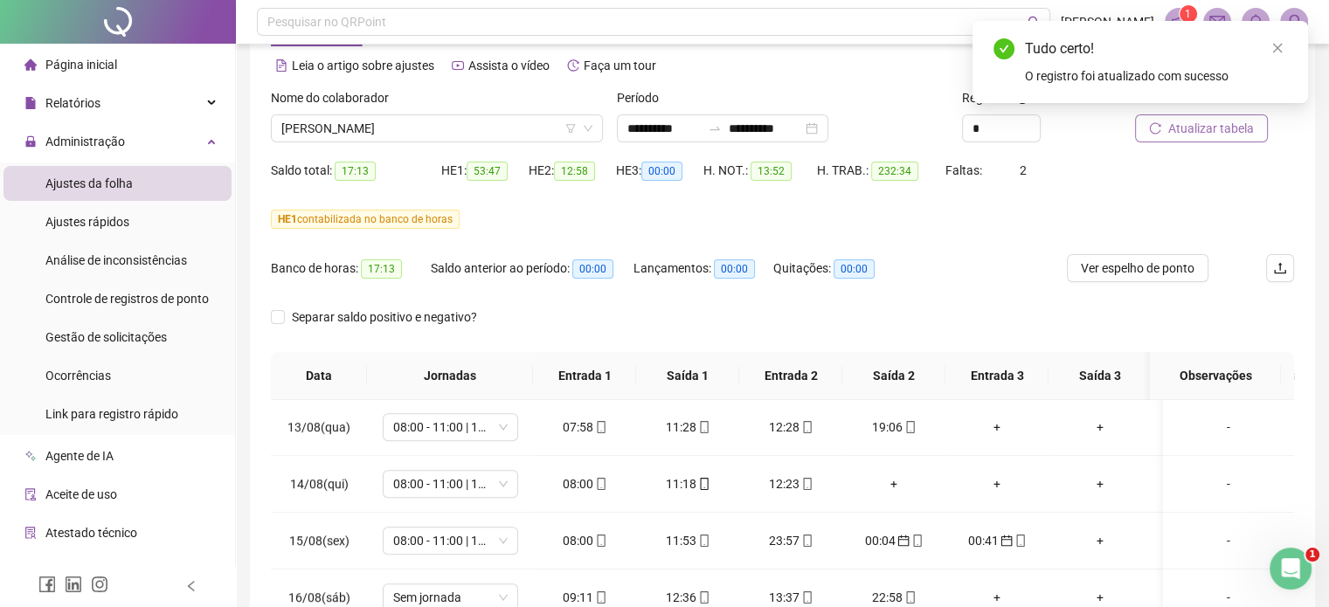
scroll to position [72, 0]
click at [1202, 142] on button "Atualizar tabela" at bounding box center [1201, 129] width 133 height 28
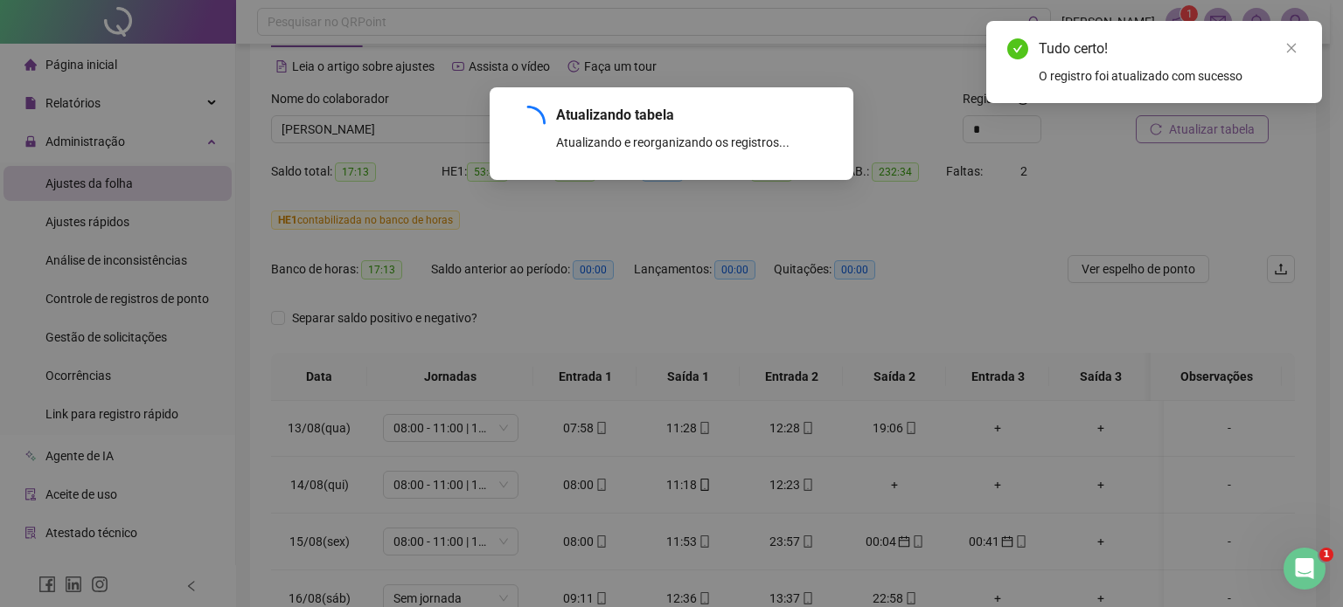
click at [1208, 128] on div "Atualizando tabela Atualizando e reorganizando os registros... OK" at bounding box center [671, 303] width 1343 height 607
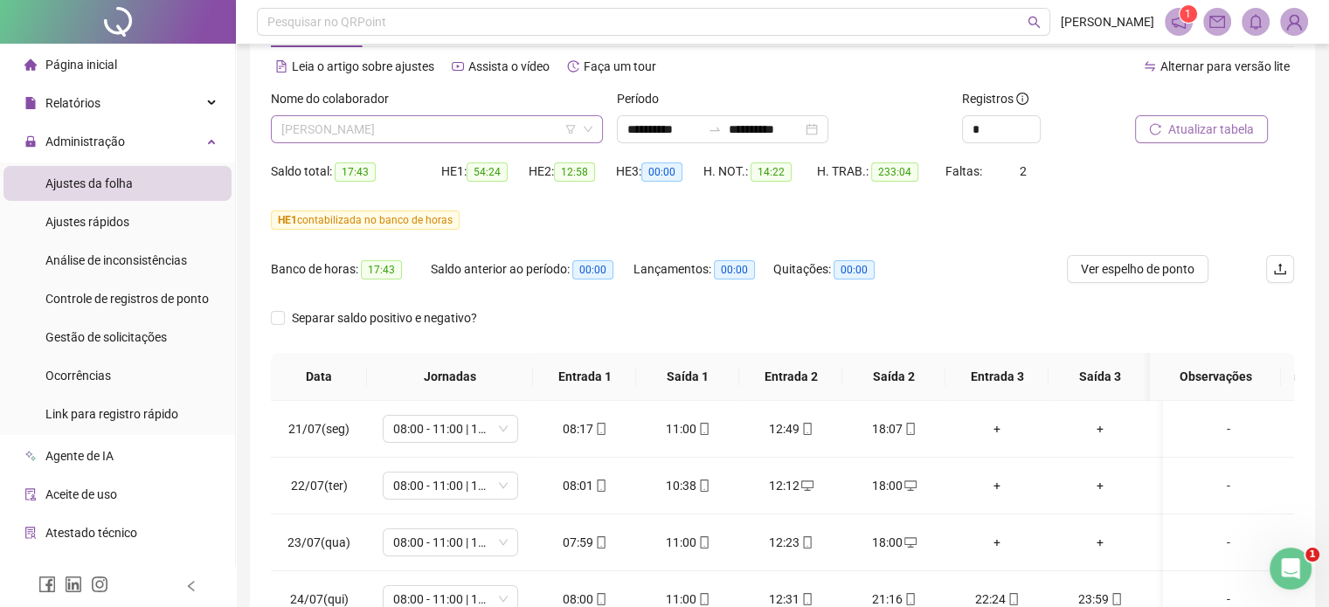
click at [425, 118] on span "[PERSON_NAME]" at bounding box center [436, 129] width 311 height 26
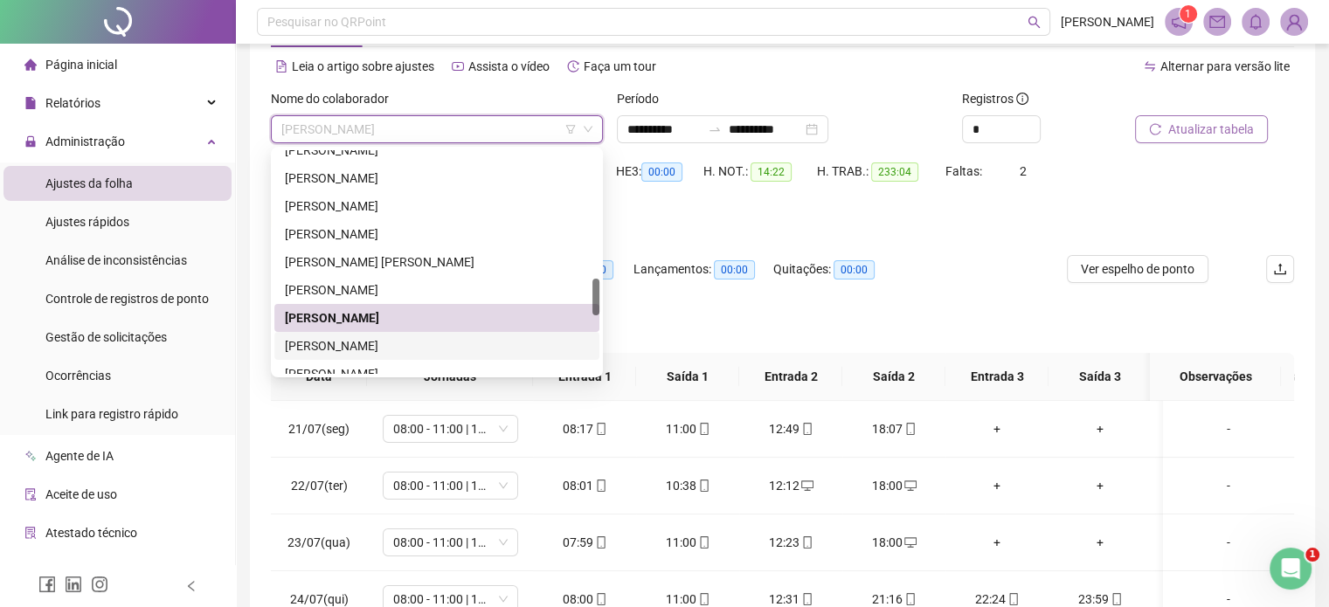
click at [407, 339] on div "[PERSON_NAME]" at bounding box center [437, 346] width 304 height 19
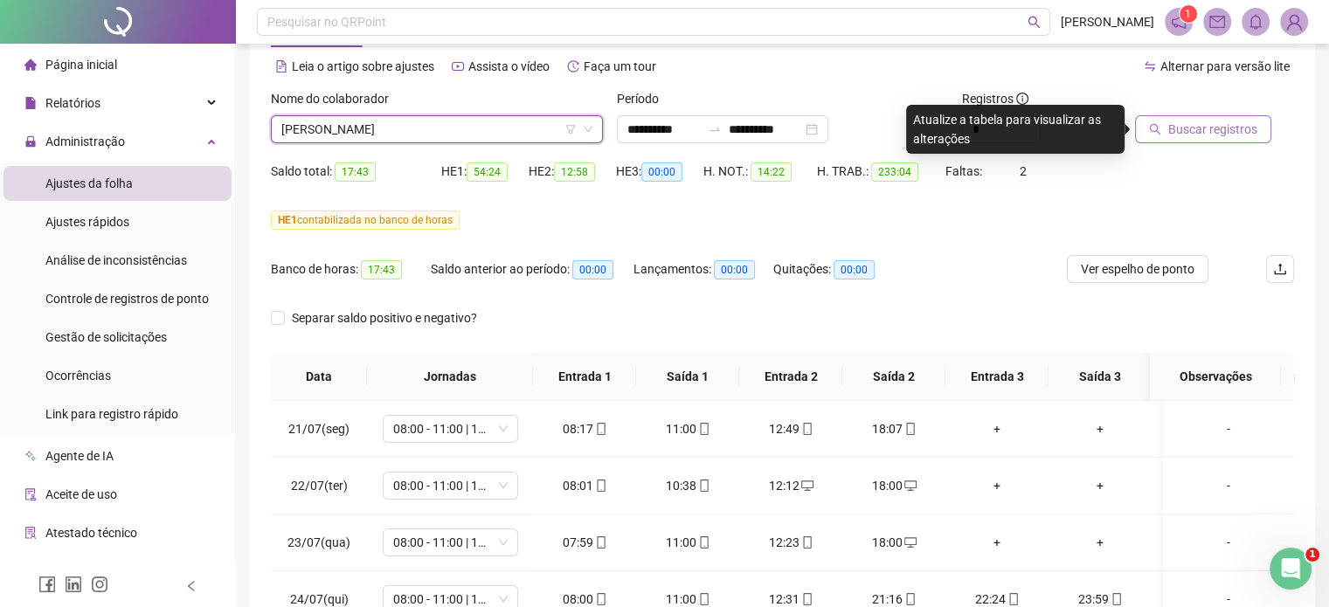
click at [1190, 132] on span "Buscar registros" at bounding box center [1213, 129] width 89 height 19
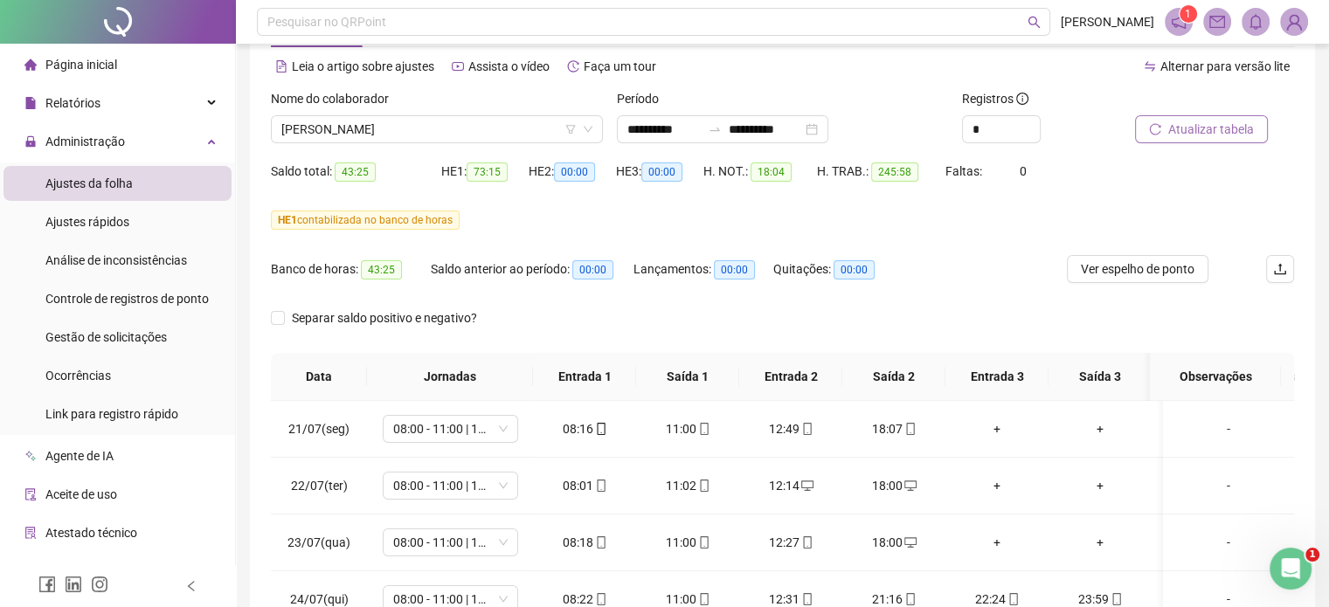
click at [1147, 124] on button "Atualizar tabela" at bounding box center [1201, 129] width 133 height 28
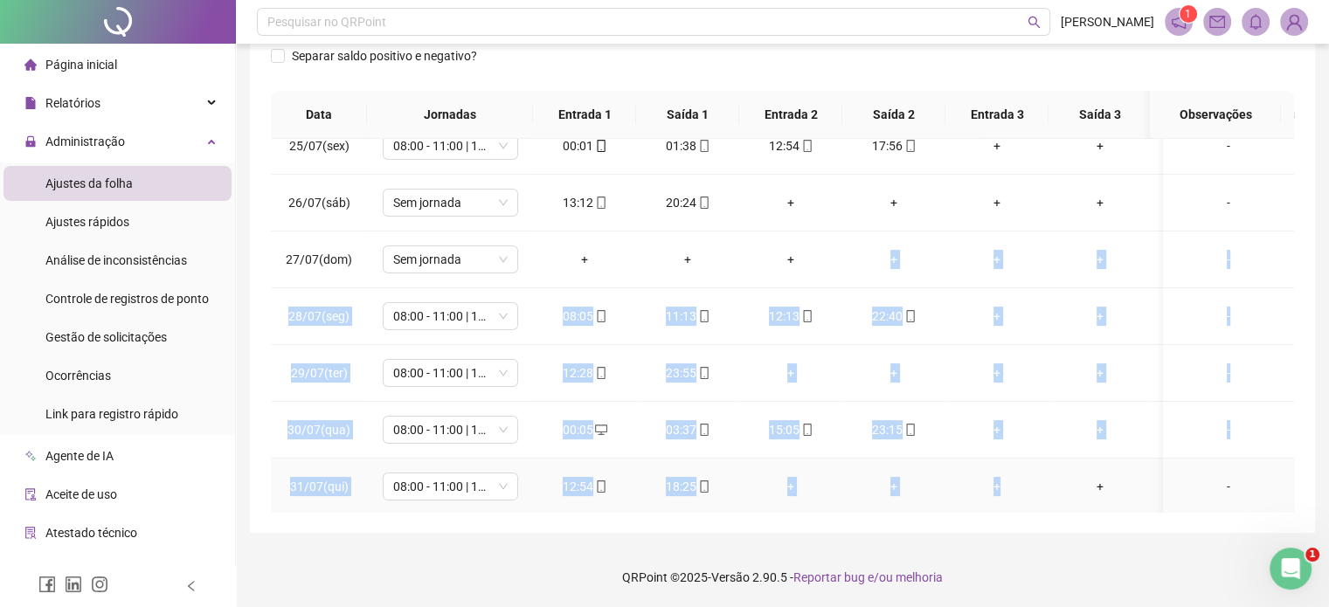
scroll to position [308, 0]
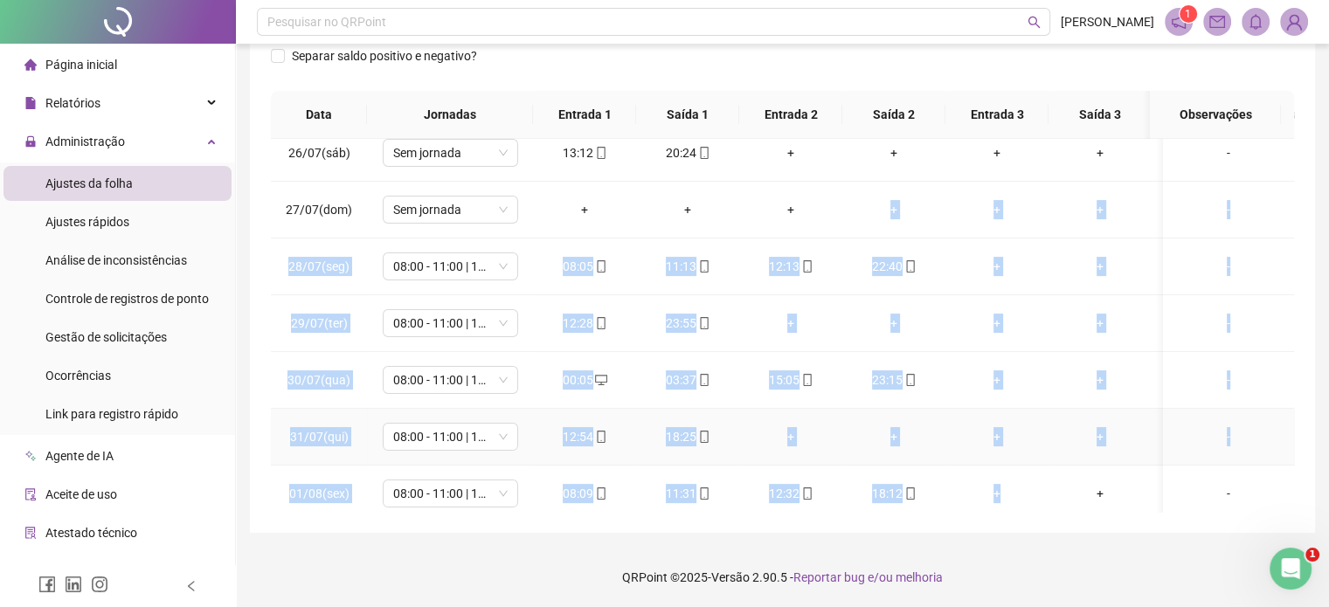
drag, startPoint x: 892, startPoint y: 495, endPoint x: 1000, endPoint y: 492, distance: 107.5
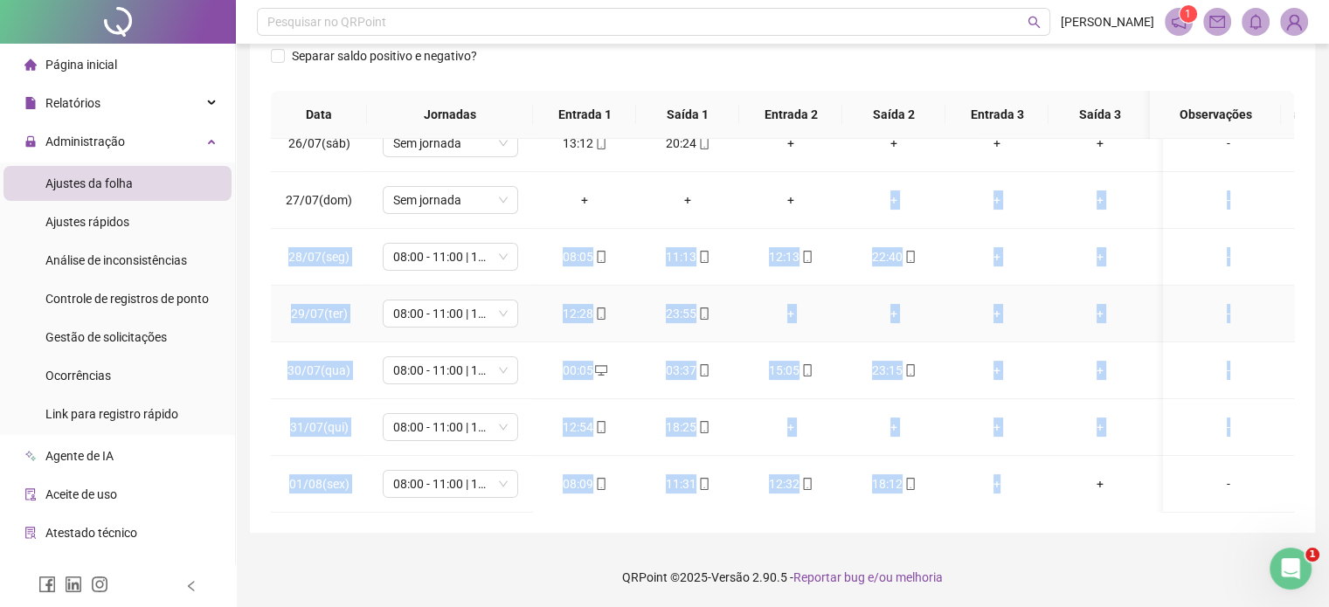
click at [1055, 335] on td "+" at bounding box center [1100, 314] width 103 height 57
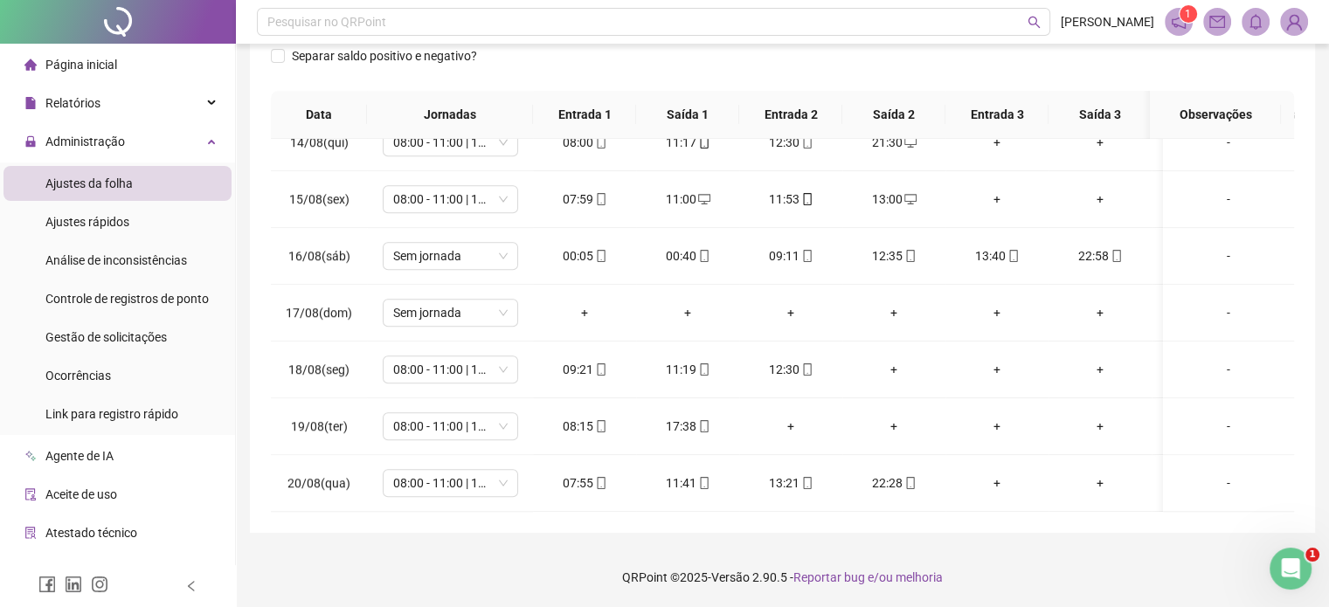
scroll to position [72, 0]
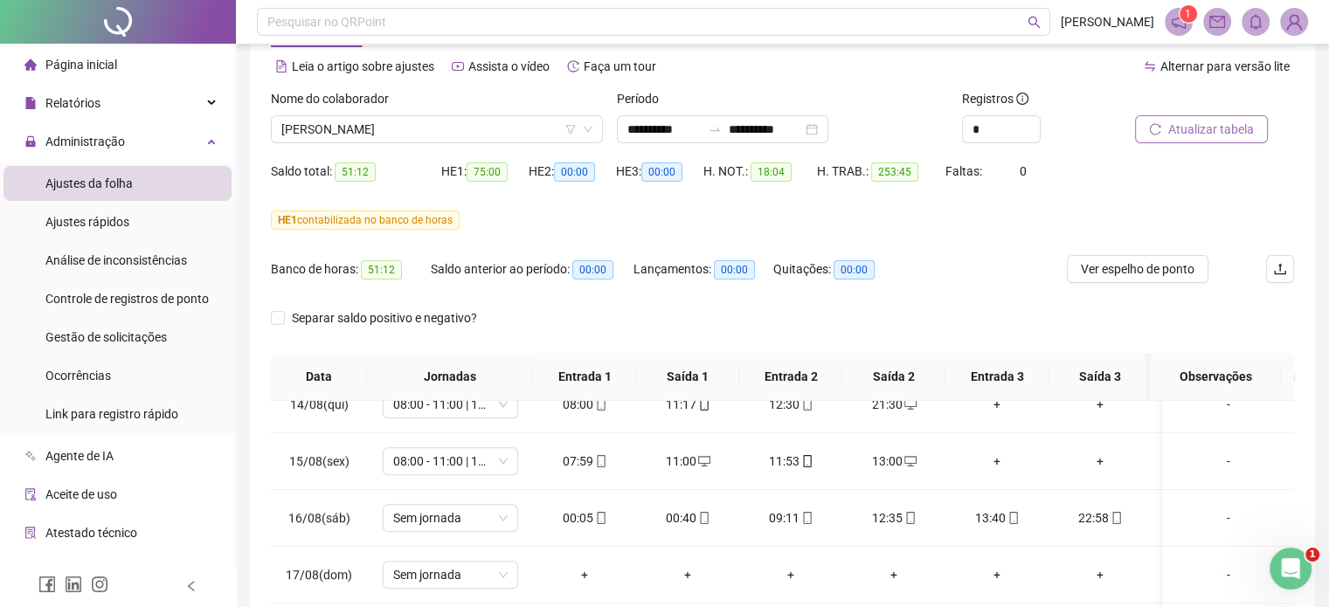
click at [1251, 129] on span "Atualizar tabela" at bounding box center [1212, 129] width 86 height 19
click at [1187, 272] on span "Ver espelho de ponto" at bounding box center [1138, 269] width 114 height 19
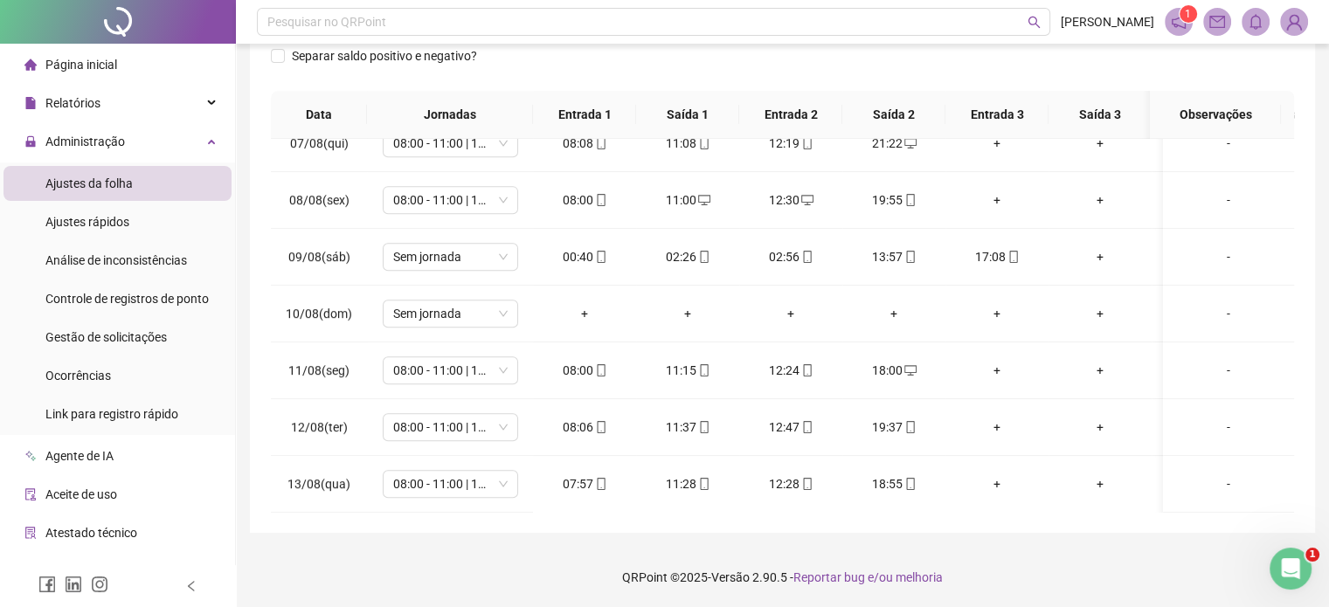
scroll to position [958, 0]
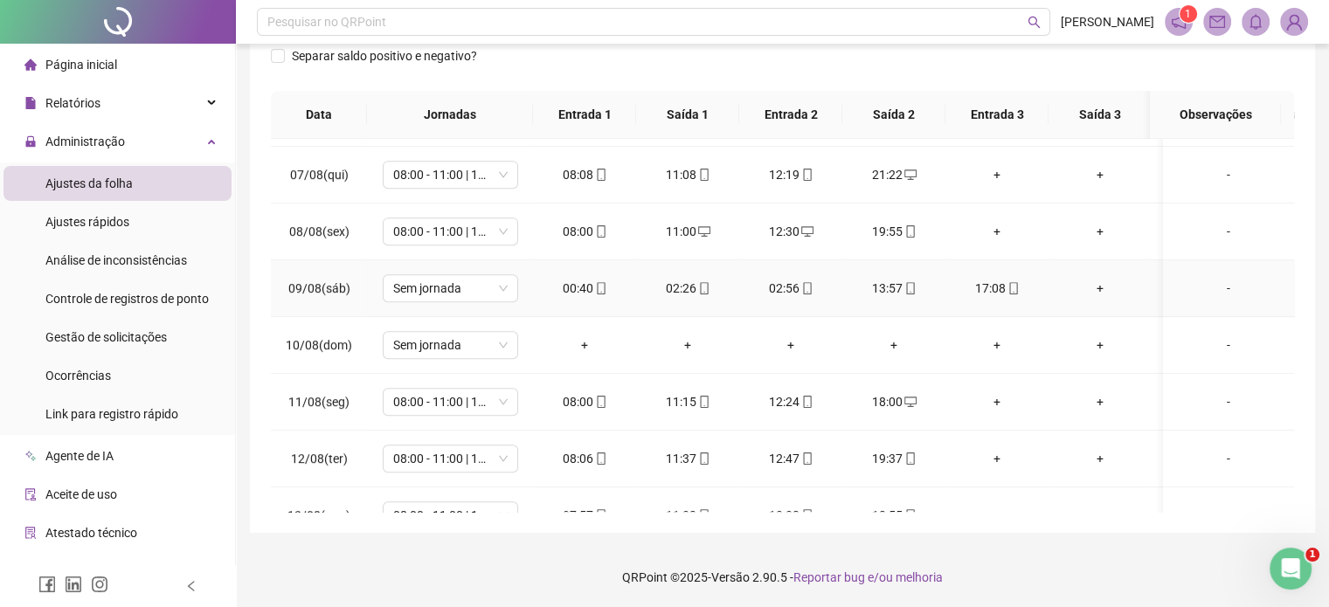
click at [769, 286] on div "02:56" at bounding box center [790, 288] width 75 height 19
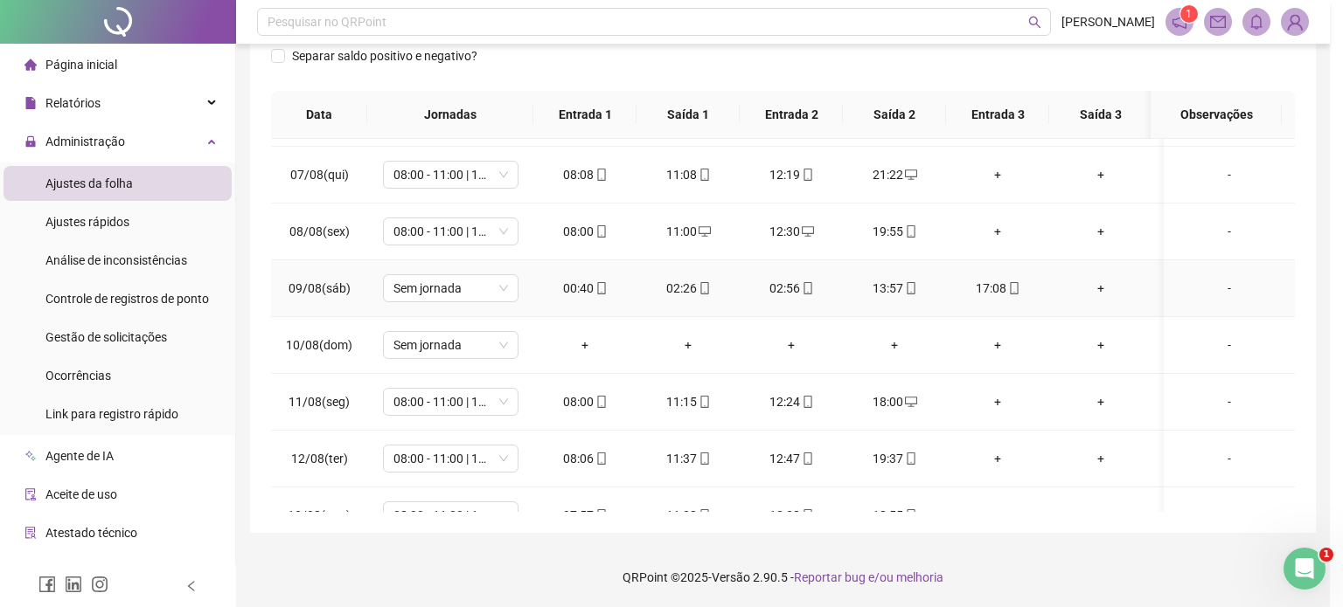
type input "**********"
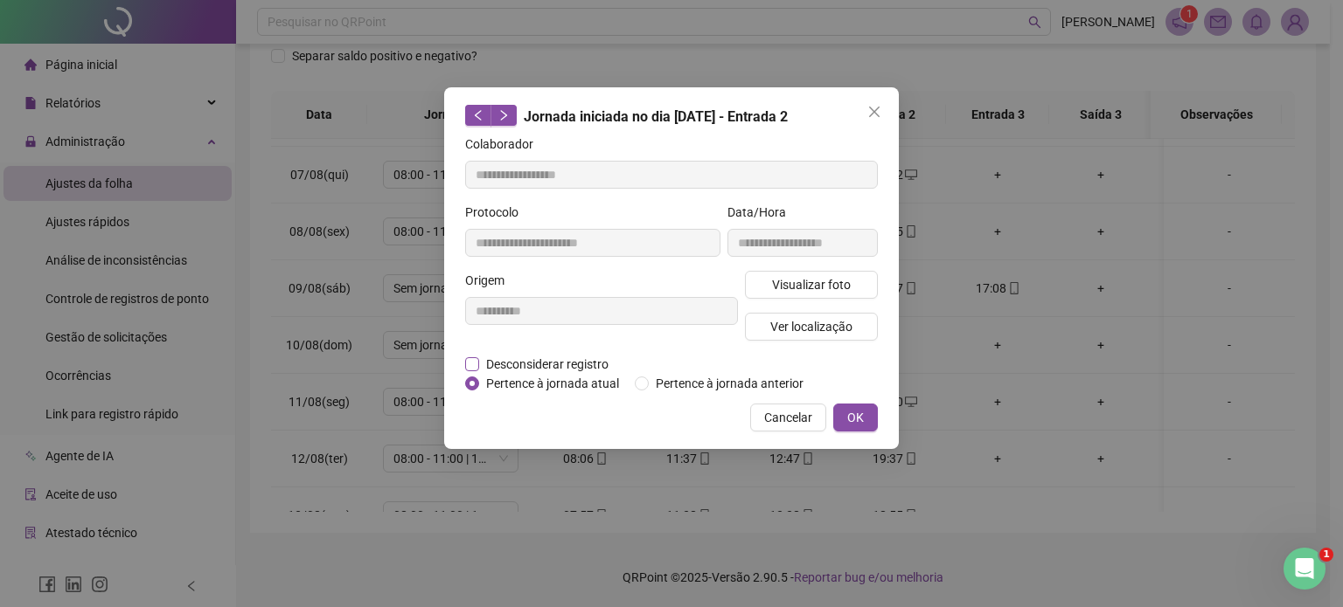
click at [593, 357] on span "Desconsiderar registro" at bounding box center [547, 364] width 136 height 19
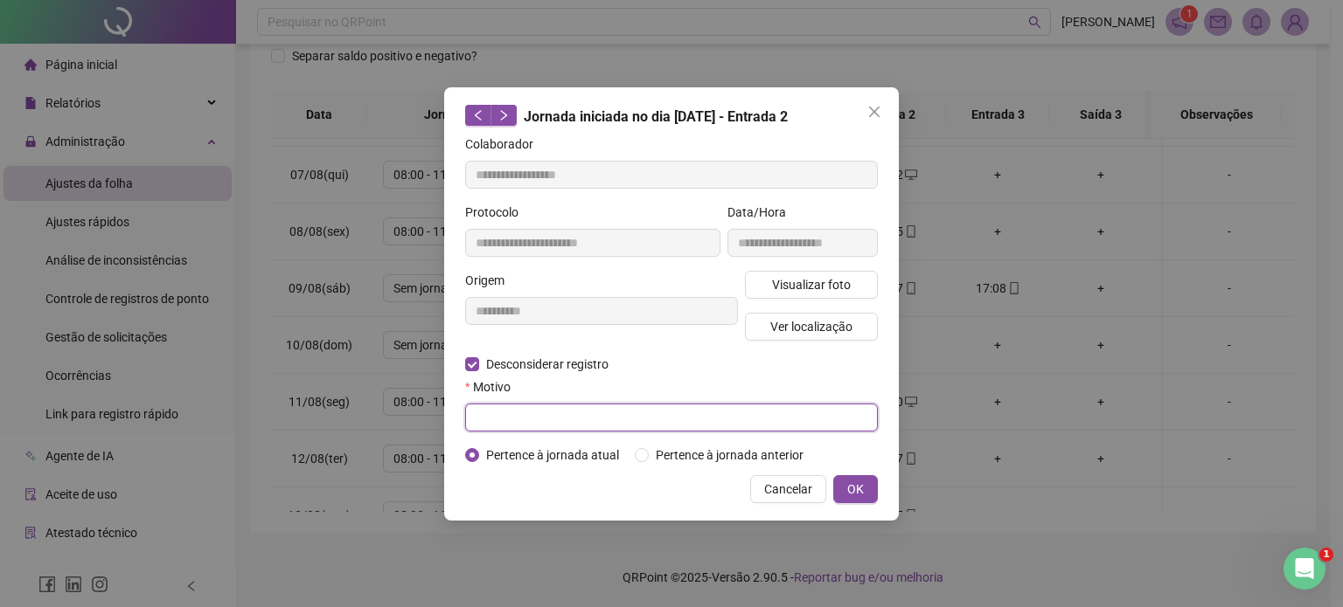
click at [566, 416] on input "text" at bounding box center [671, 418] width 413 height 28
type input "**********"
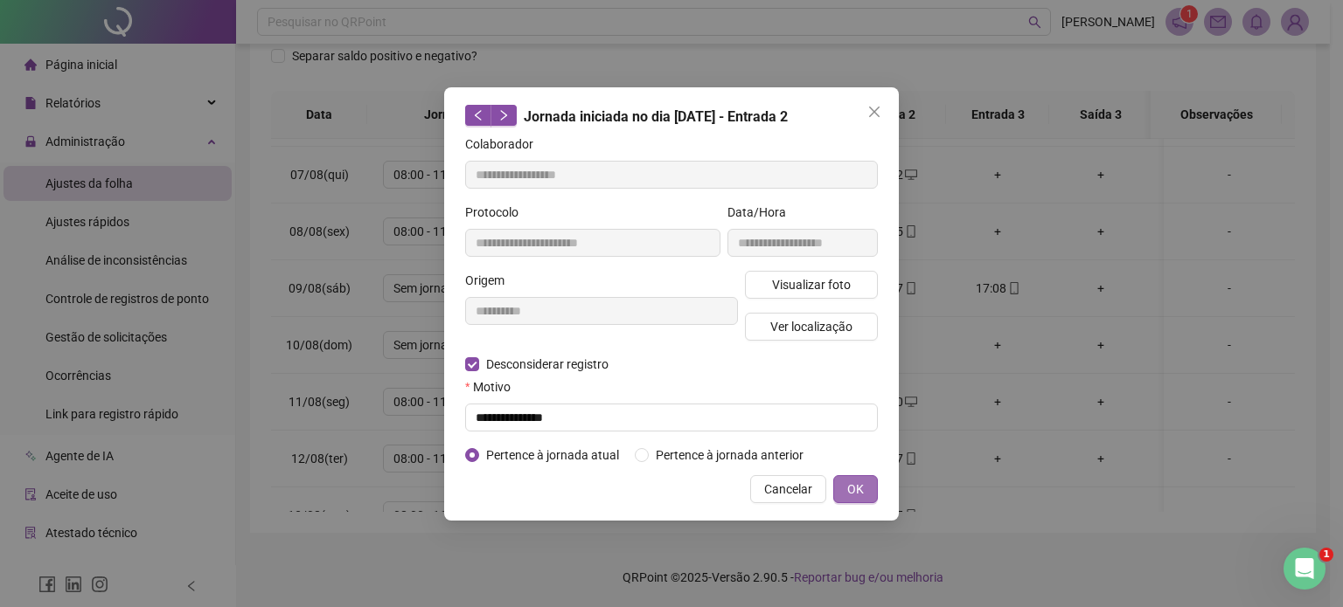
click at [859, 489] on span "OK" at bounding box center [855, 489] width 17 height 19
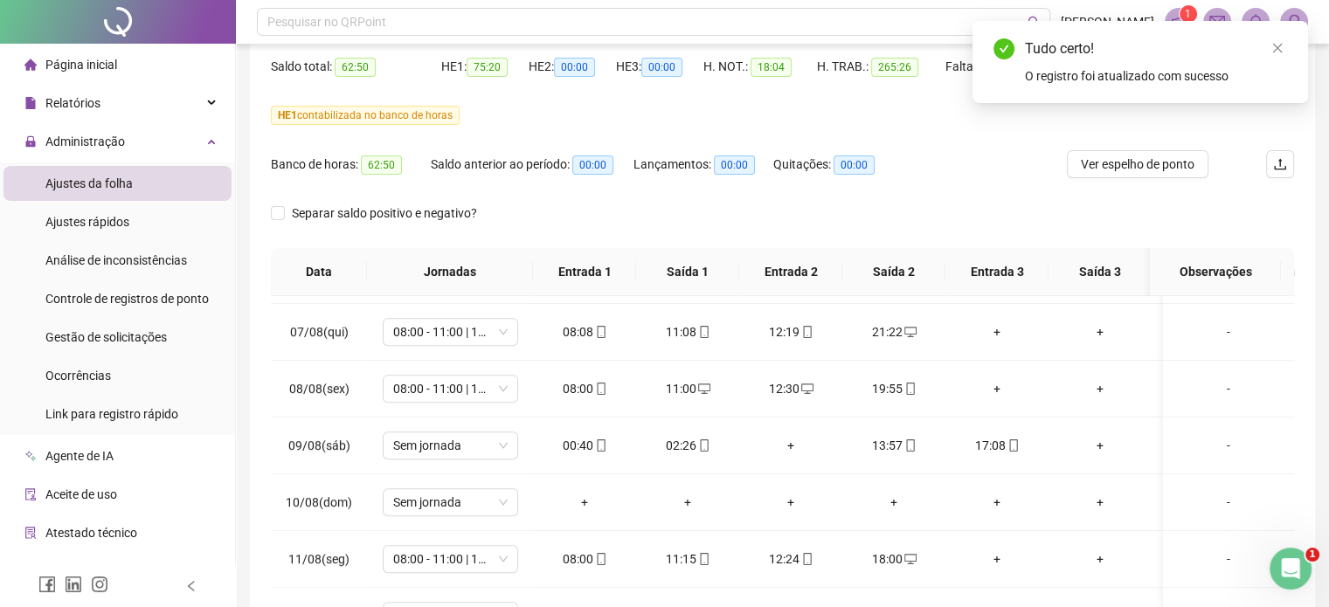
scroll to position [0, 0]
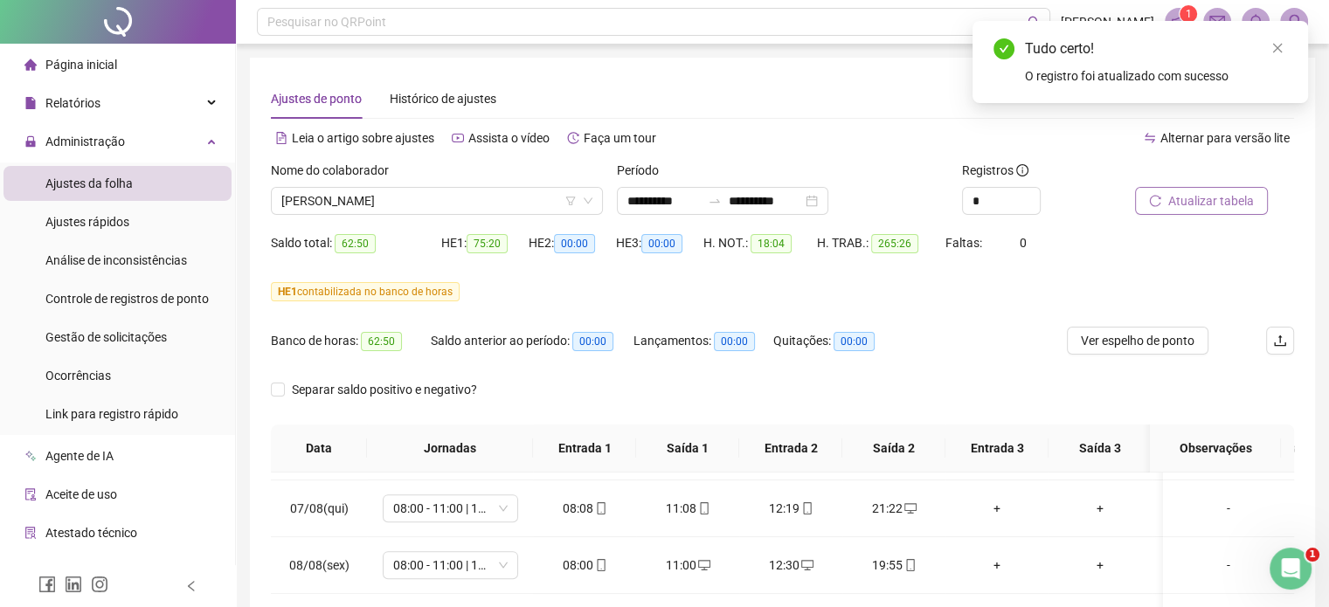
click at [1217, 197] on span "Atualizar tabela" at bounding box center [1212, 200] width 86 height 19
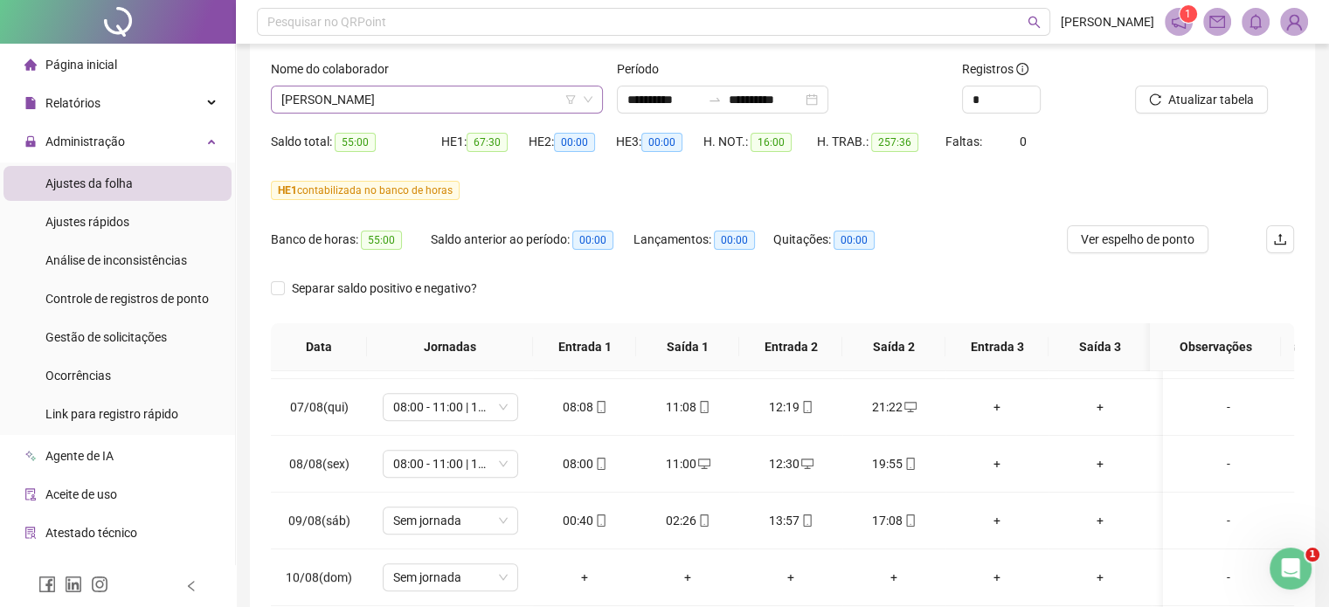
scroll to position [72, 0]
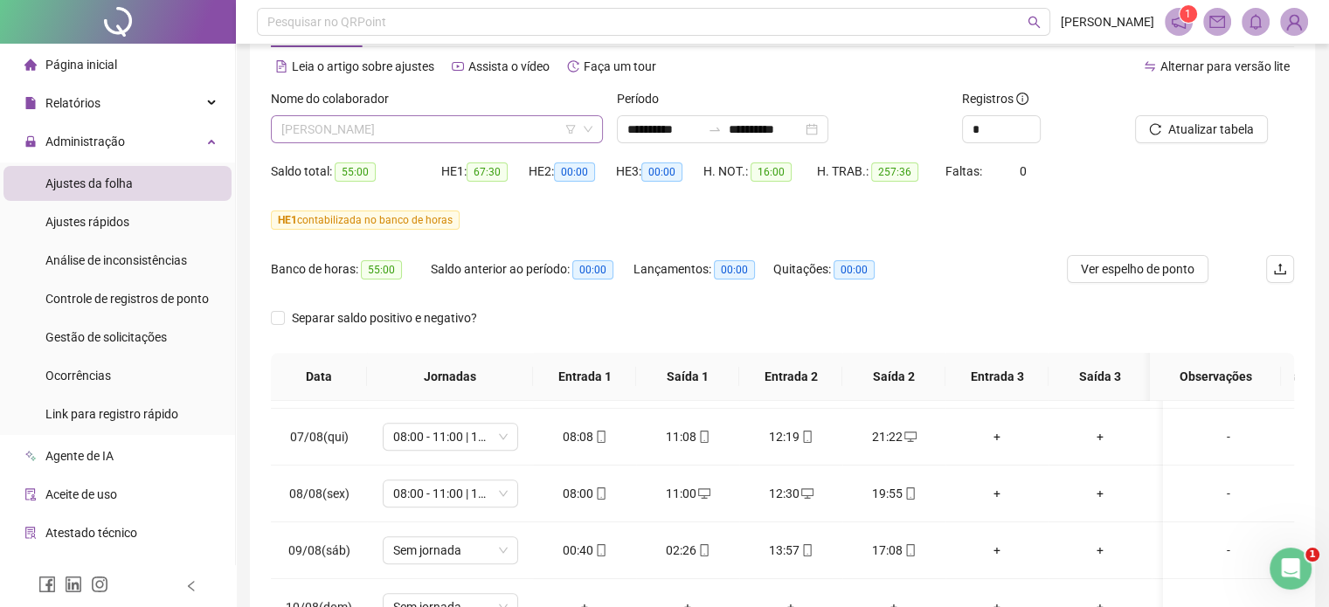
click at [434, 129] on span "[PERSON_NAME]" at bounding box center [436, 129] width 311 height 26
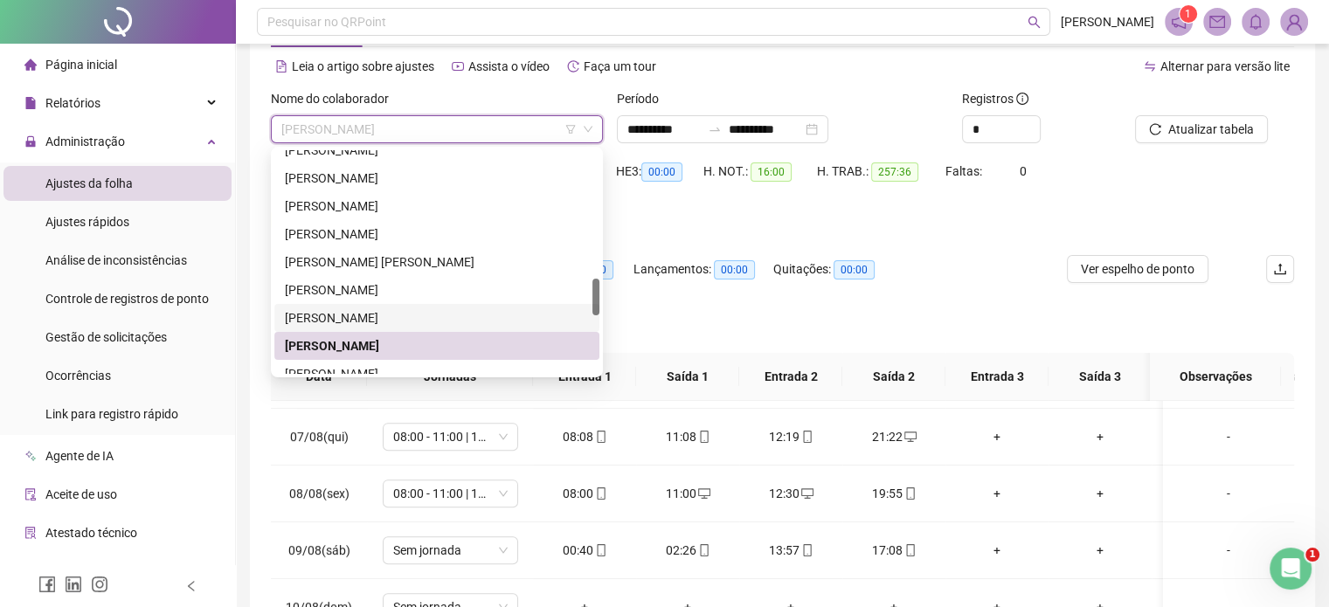
click at [397, 313] on div "[PERSON_NAME]" at bounding box center [437, 318] width 304 height 19
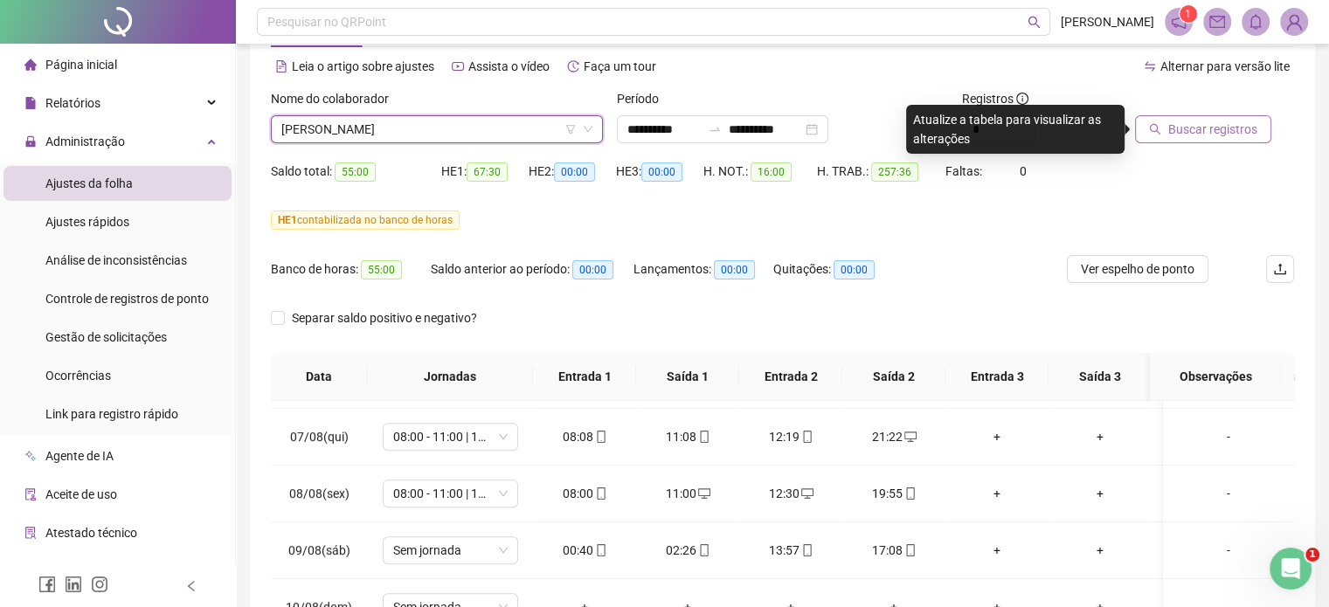
click at [1235, 131] on span "Buscar registros" at bounding box center [1213, 129] width 89 height 19
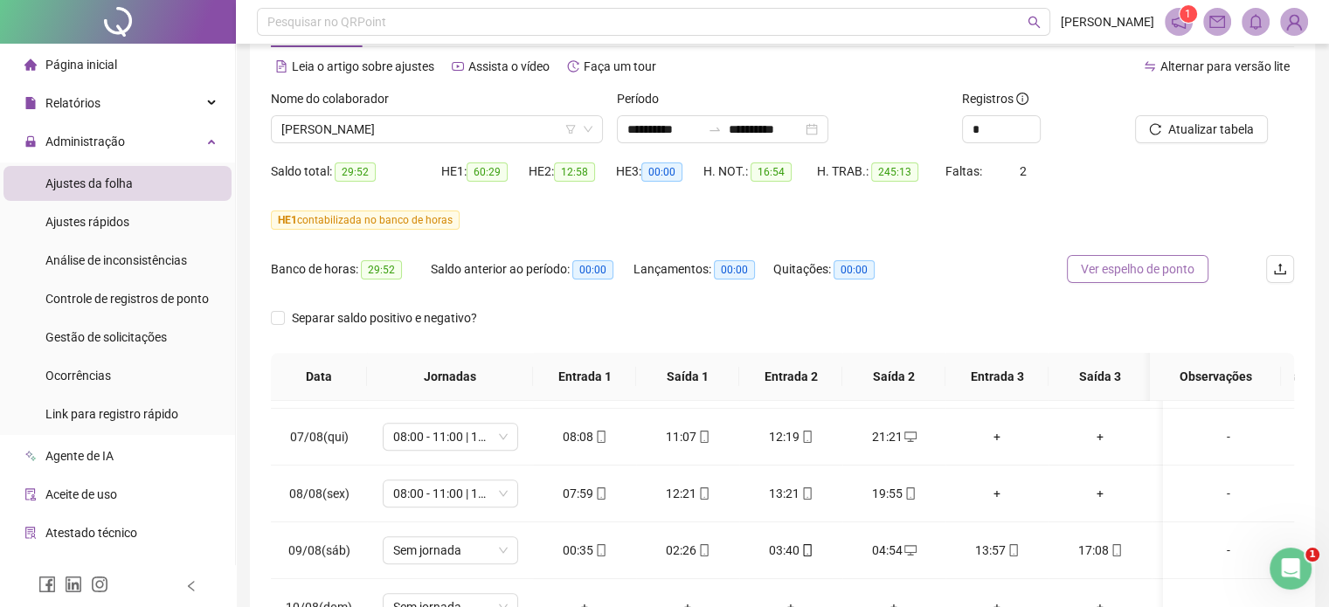
click at [1181, 272] on span "Ver espelho de ponto" at bounding box center [1138, 269] width 114 height 19
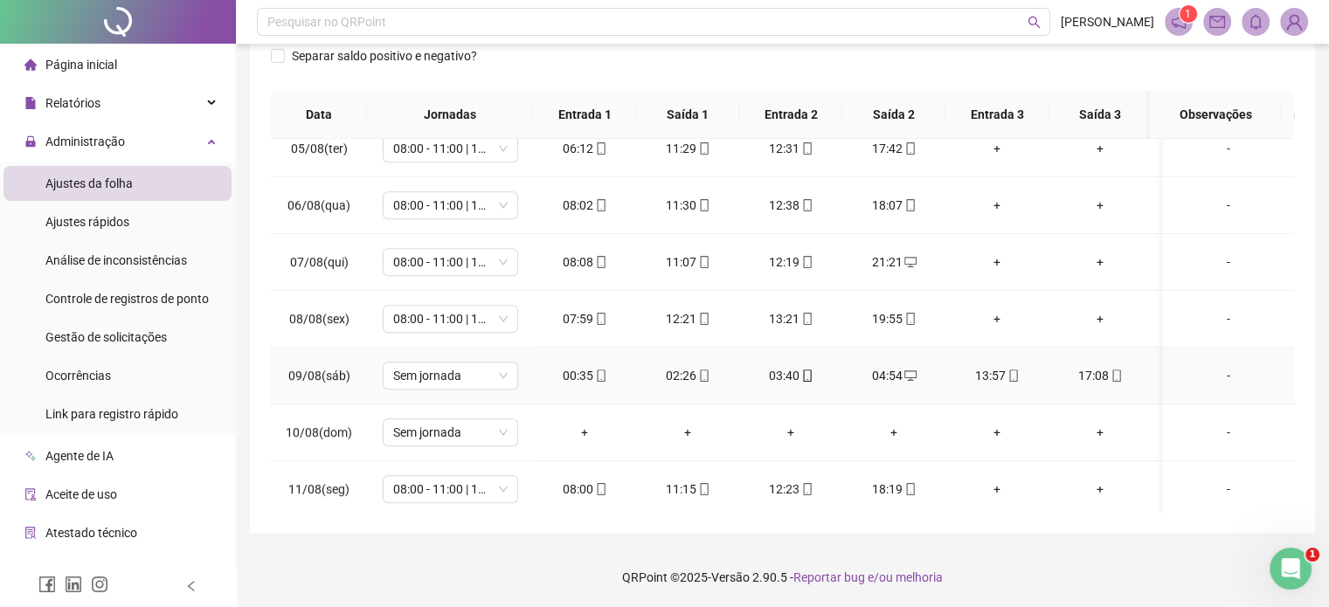
scroll to position [958, 0]
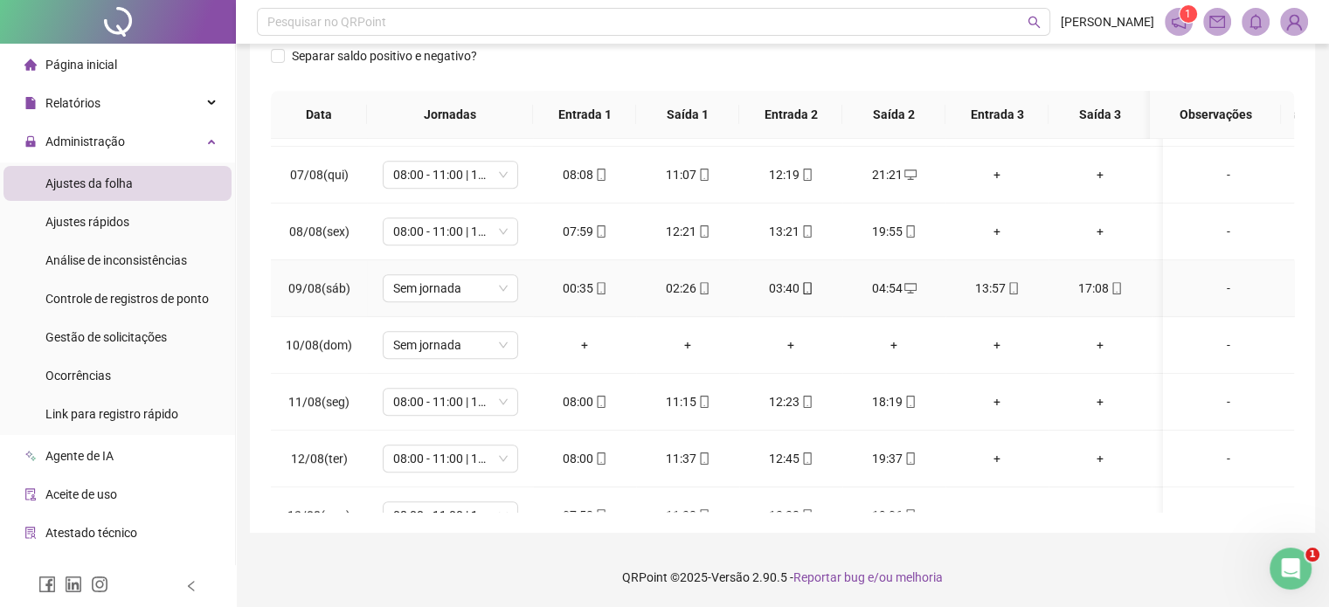
click at [778, 279] on div "03:40" at bounding box center [790, 288] width 75 height 19
type input "**********"
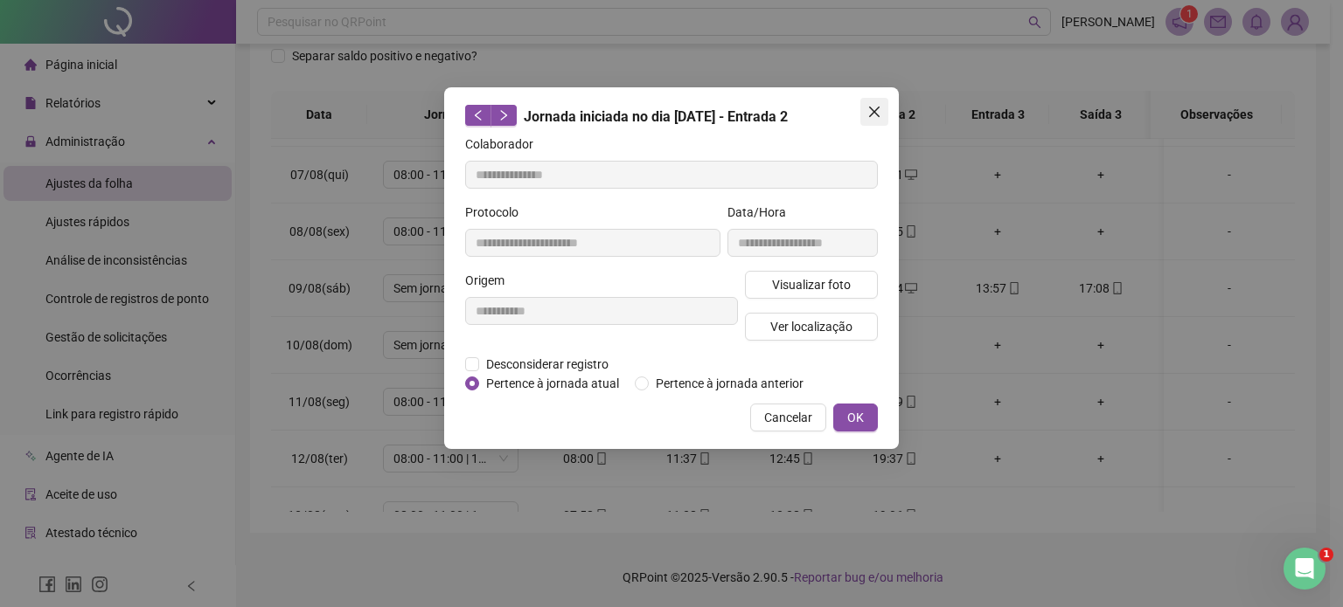
click at [872, 111] on icon "close" at bounding box center [874, 112] width 10 height 10
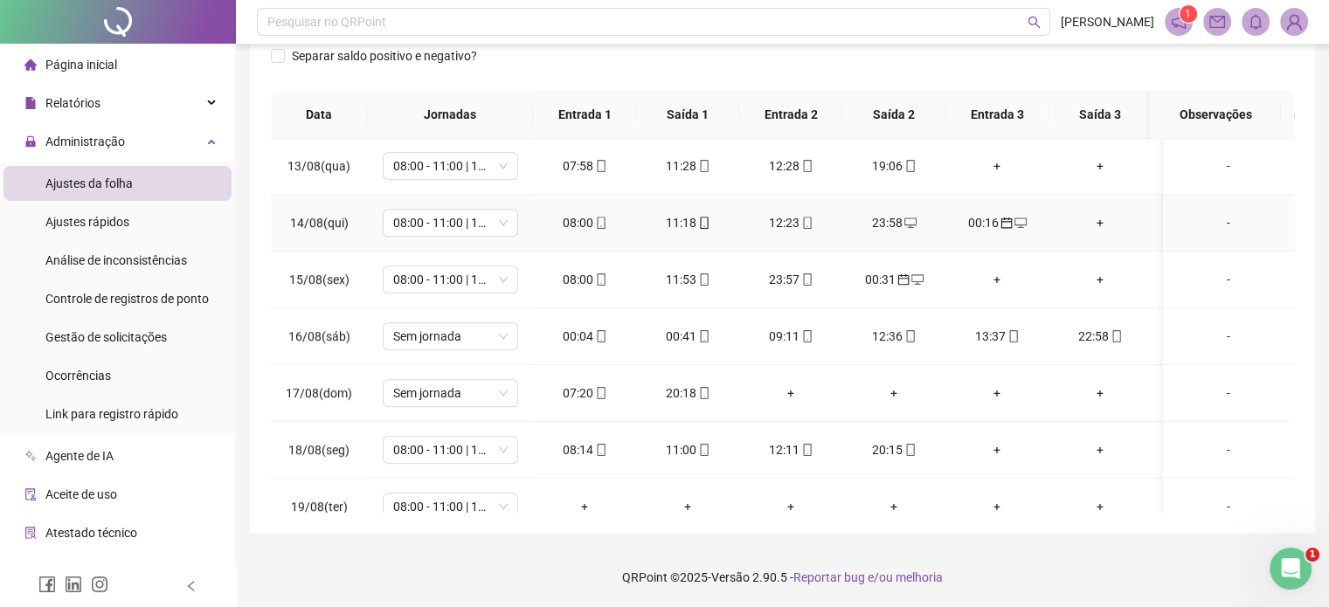
scroll to position [1308, 0]
click at [877, 275] on div "00:31" at bounding box center [894, 279] width 75 height 19
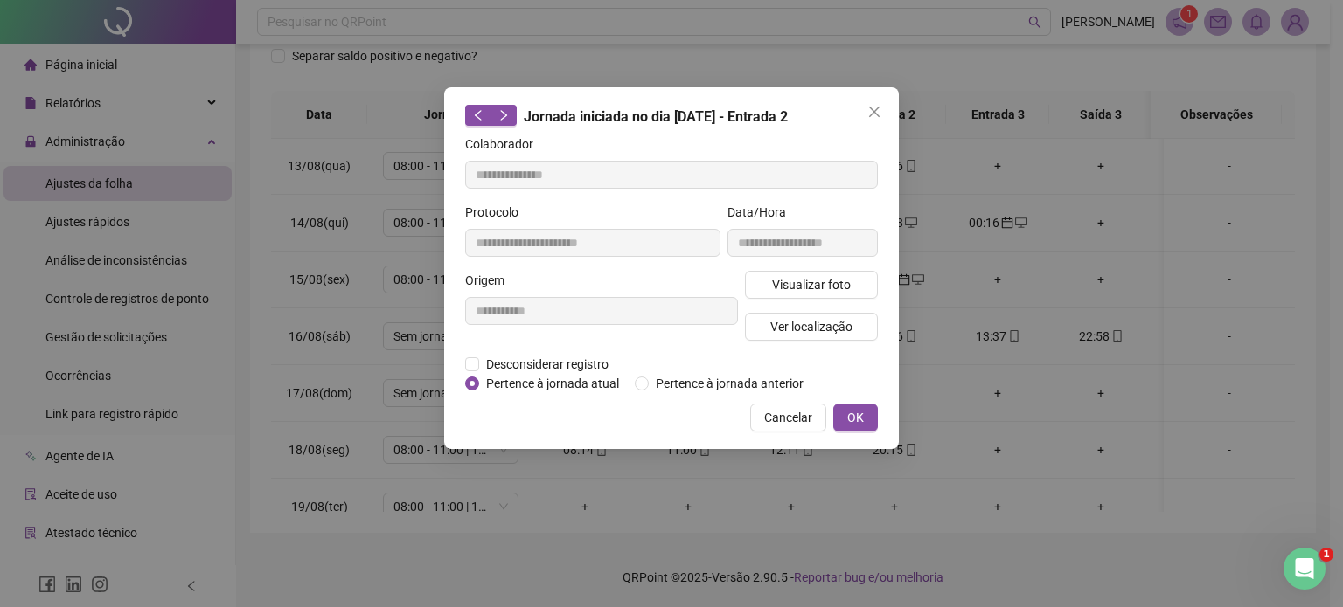
type input "**********"
click at [560, 366] on span "Desconsiderar registro" at bounding box center [547, 364] width 136 height 19
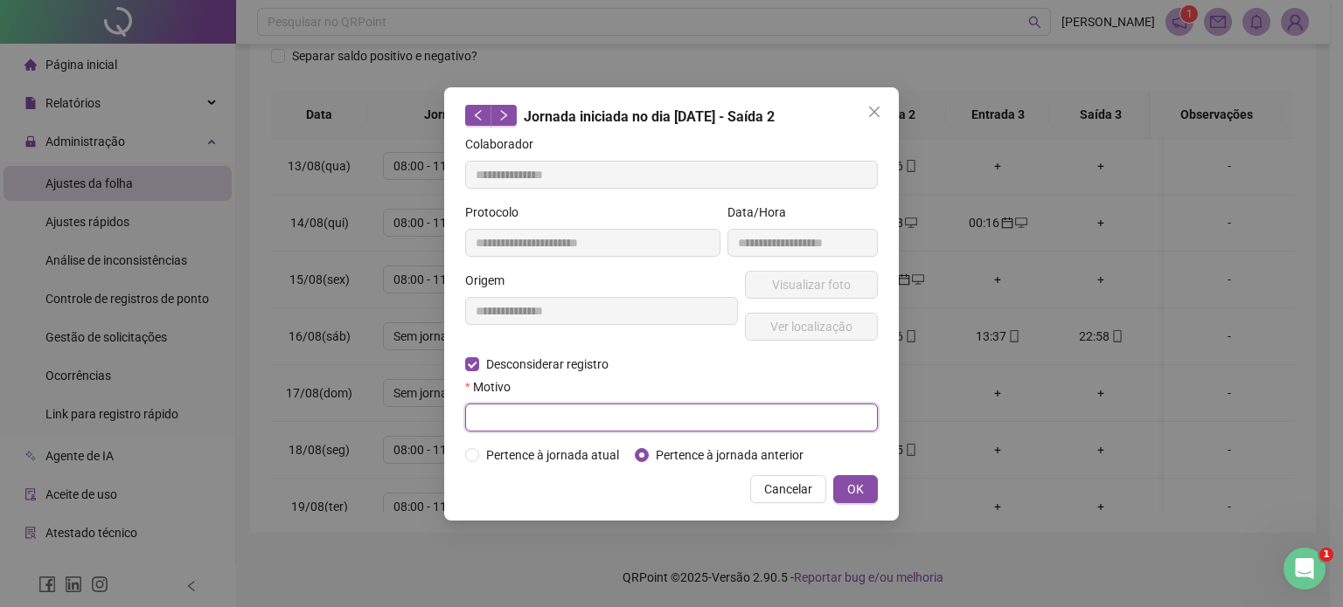
click at [542, 414] on input "text" at bounding box center [671, 418] width 413 height 28
type input "**********"
click at [848, 496] on span "OK" at bounding box center [855, 489] width 17 height 19
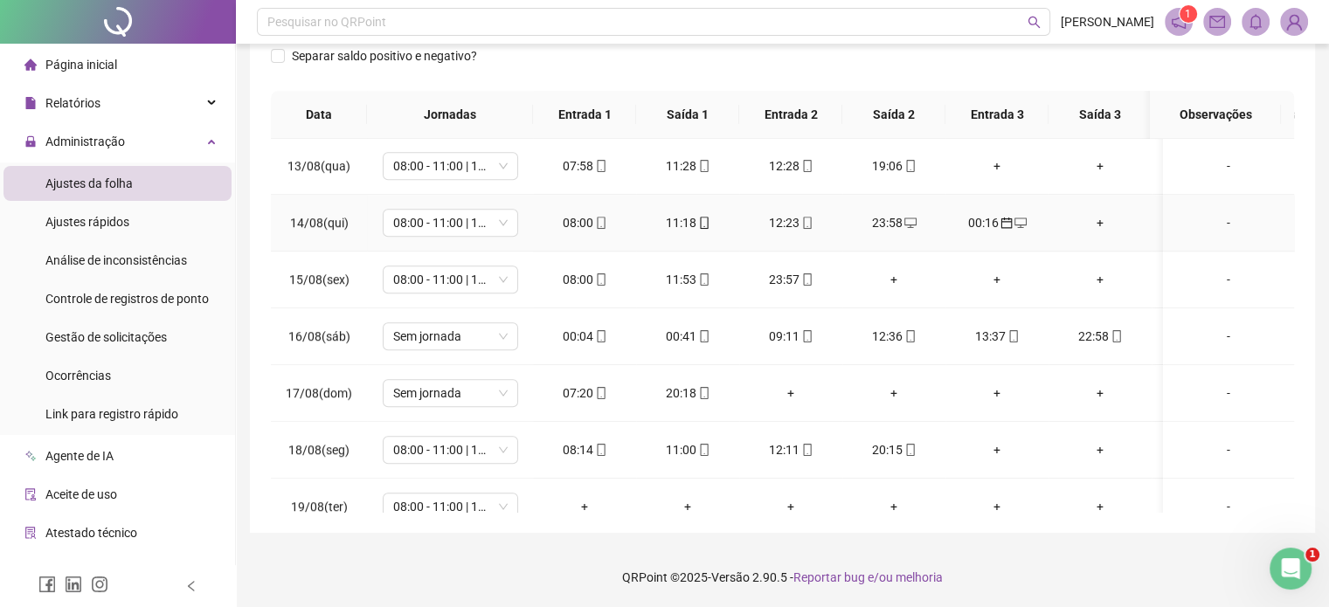
click at [994, 223] on div "00:16" at bounding box center [997, 222] width 75 height 19
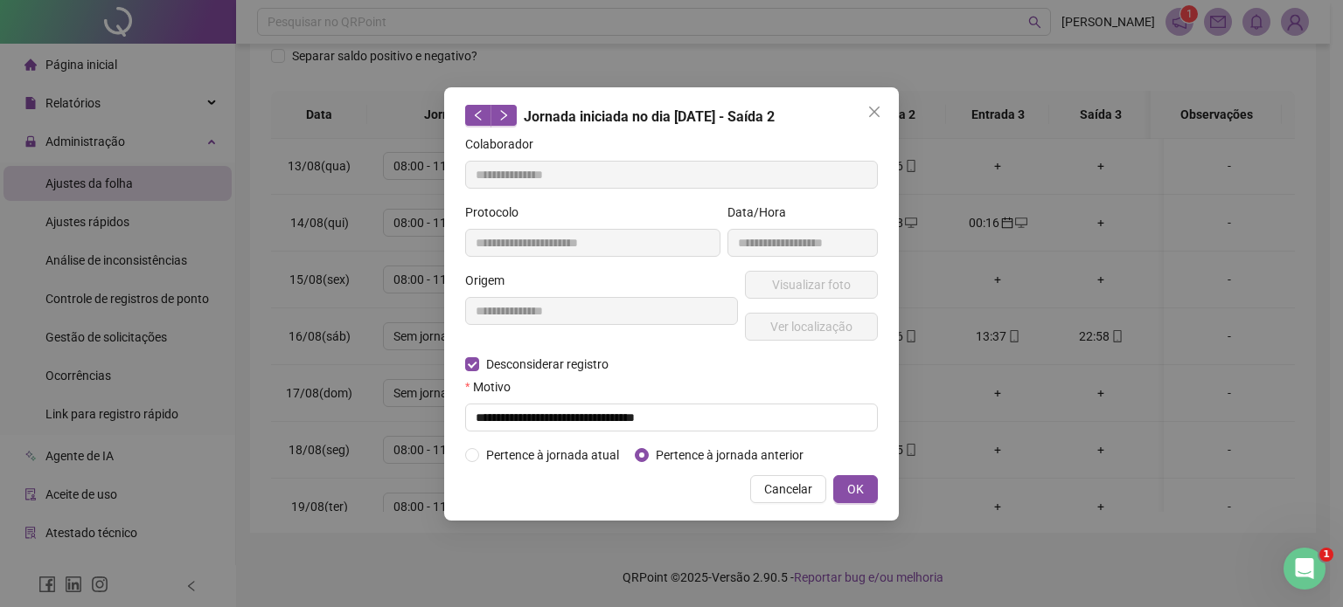
type input "**********"
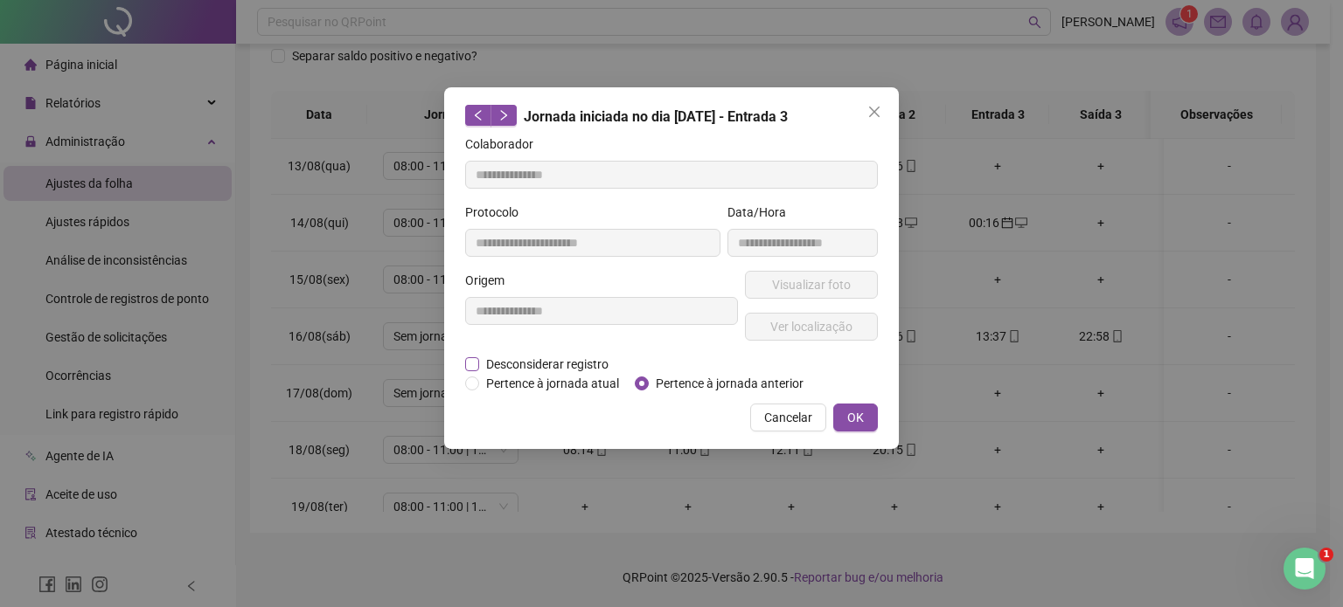
click at [556, 358] on span "Desconsiderar registro" at bounding box center [547, 364] width 136 height 19
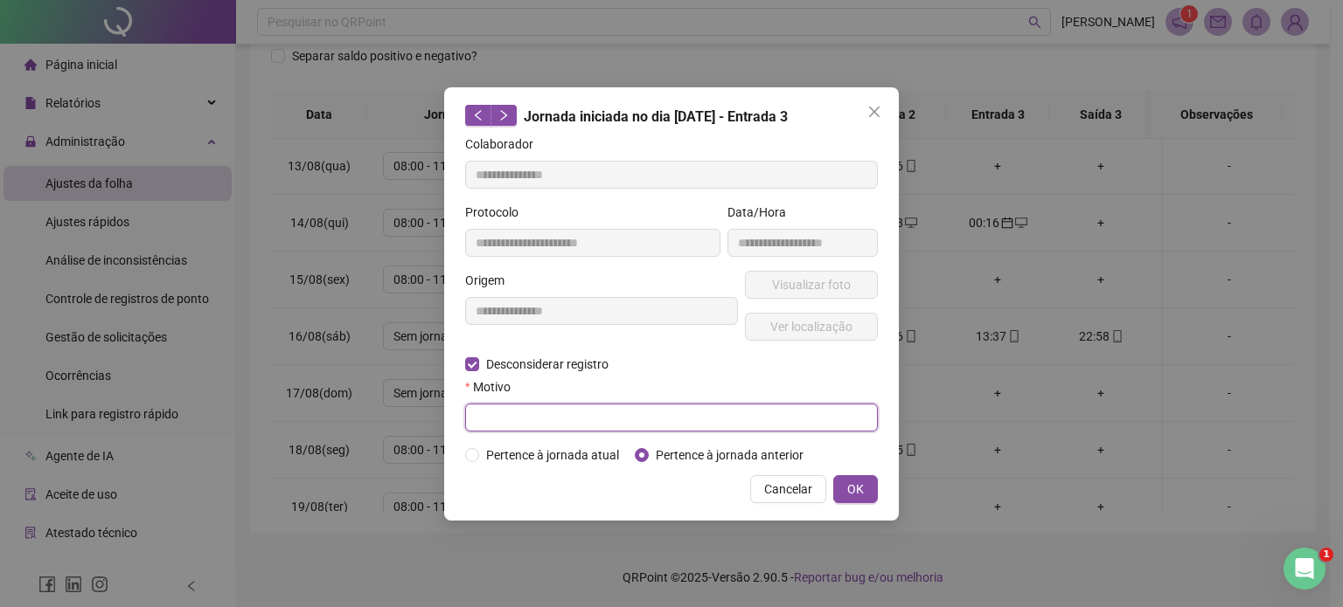
click at [561, 405] on input "text" at bounding box center [671, 418] width 413 height 28
type input "**********"
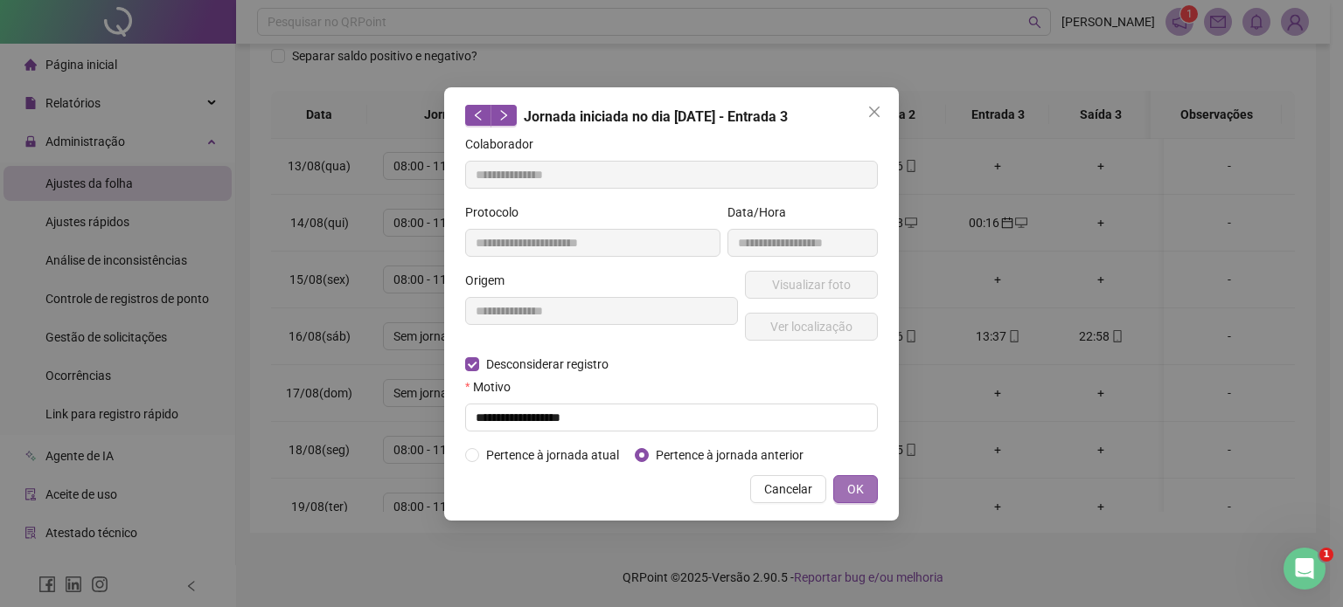
click at [858, 496] on span "OK" at bounding box center [855, 489] width 17 height 19
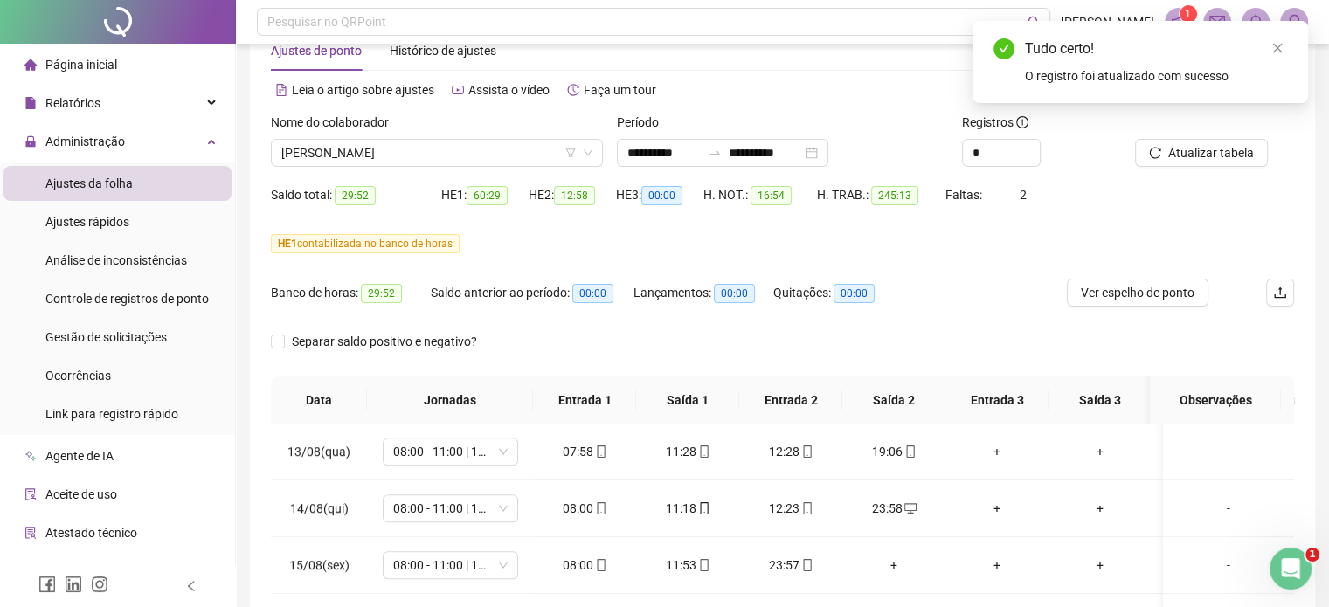
scroll to position [0, 0]
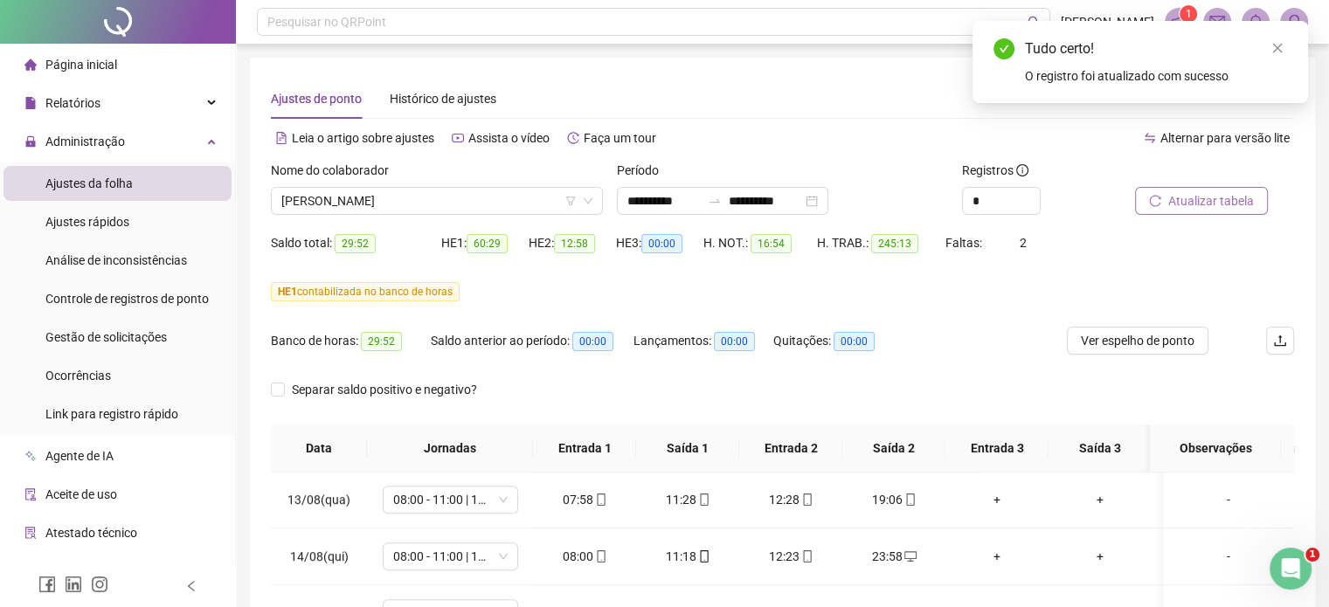
click at [1200, 195] on span "Atualizar tabela" at bounding box center [1212, 200] width 86 height 19
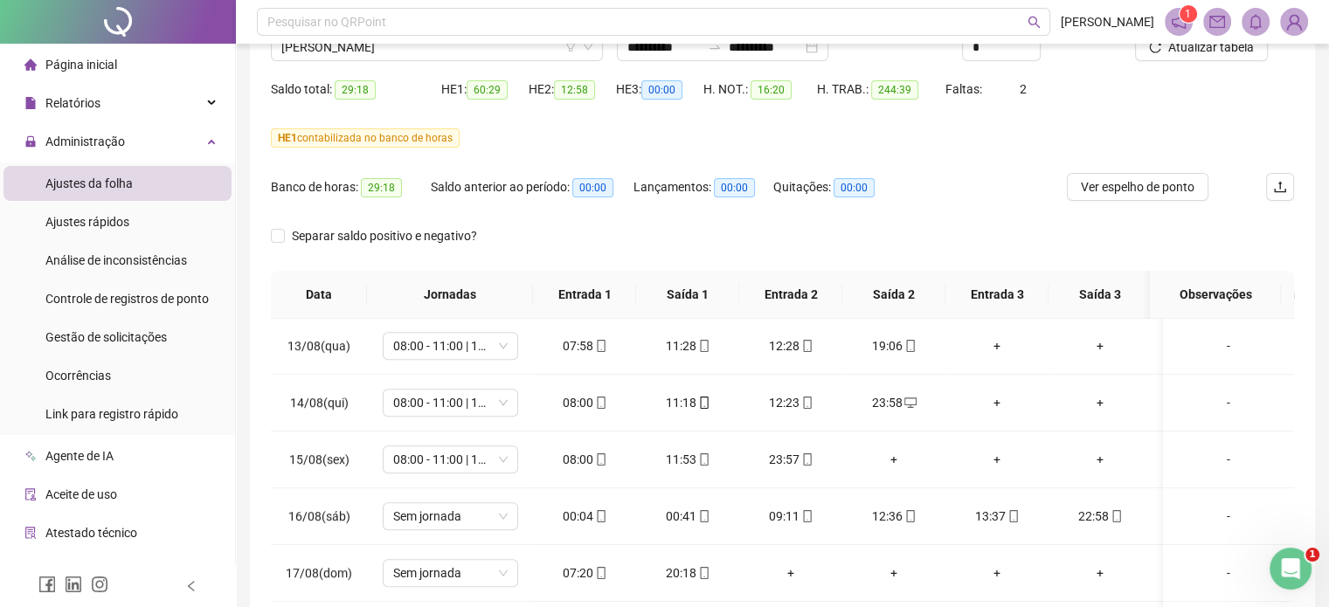
scroll to position [72, 0]
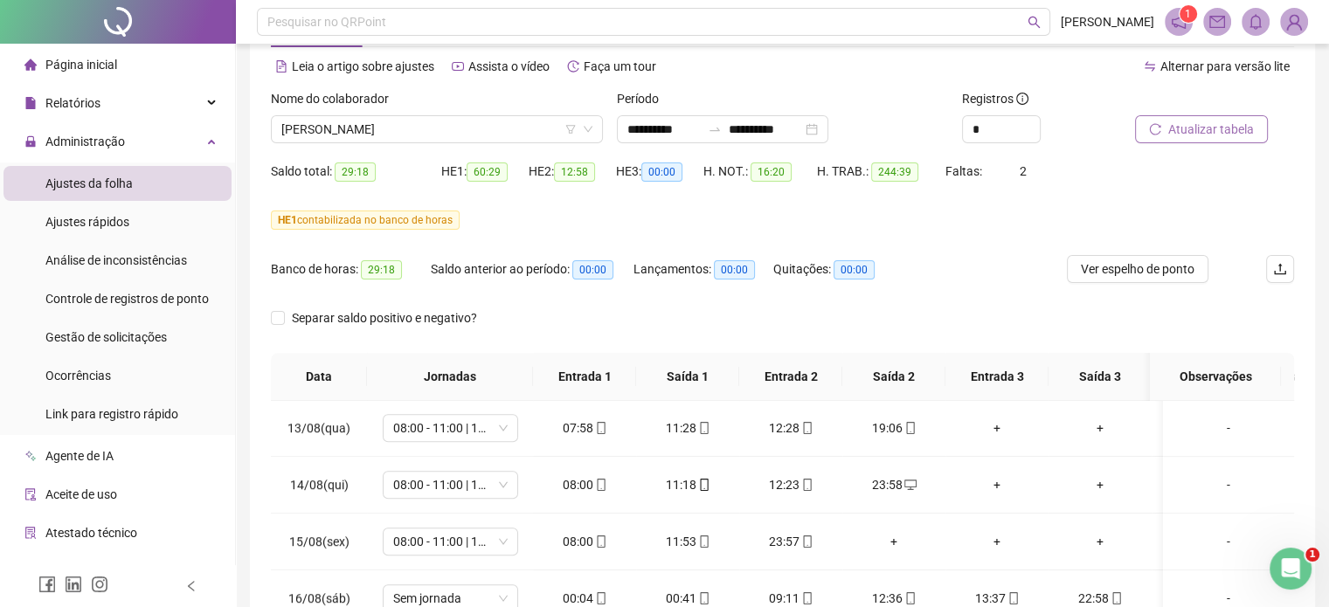
click at [1225, 120] on span "Atualizar tabela" at bounding box center [1212, 129] width 86 height 19
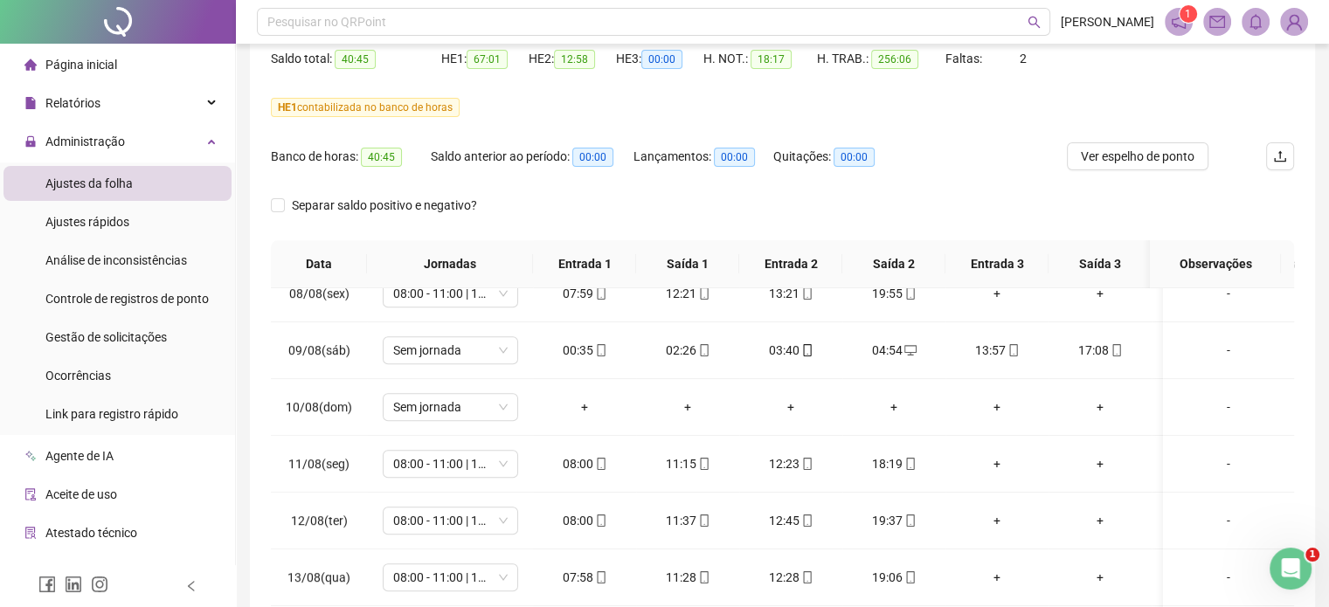
scroll to position [0, 0]
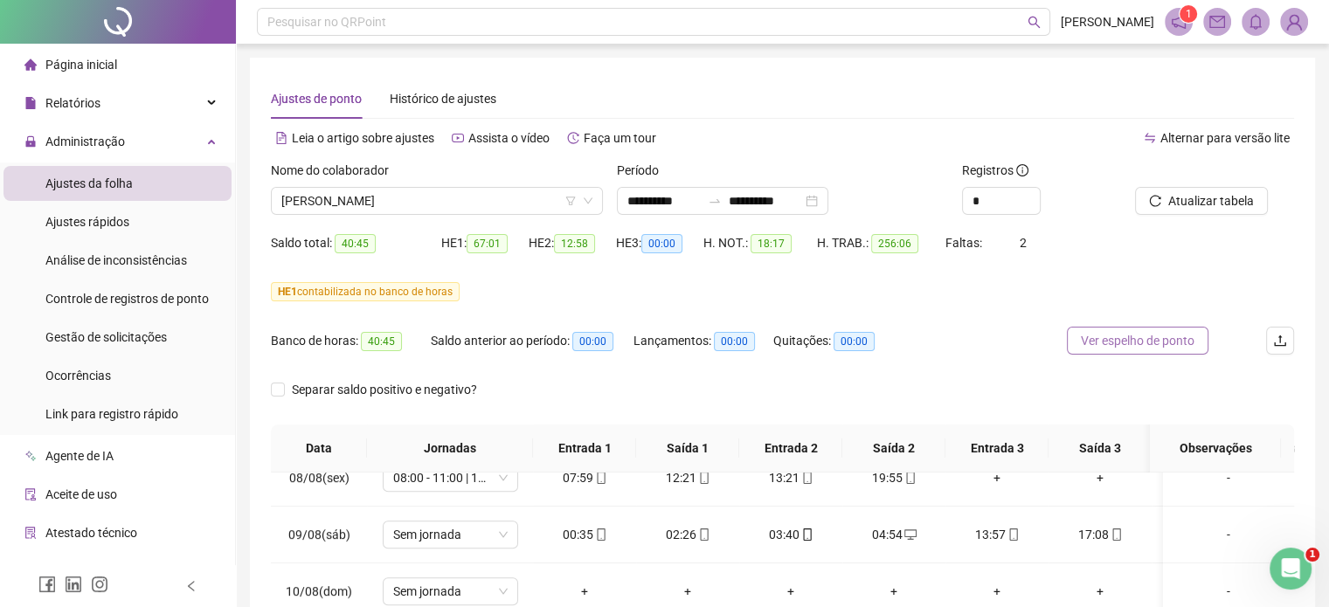
click at [1125, 342] on span "Ver espelho de ponto" at bounding box center [1138, 340] width 114 height 19
click at [350, 194] on span "[PERSON_NAME]" at bounding box center [436, 201] width 311 height 26
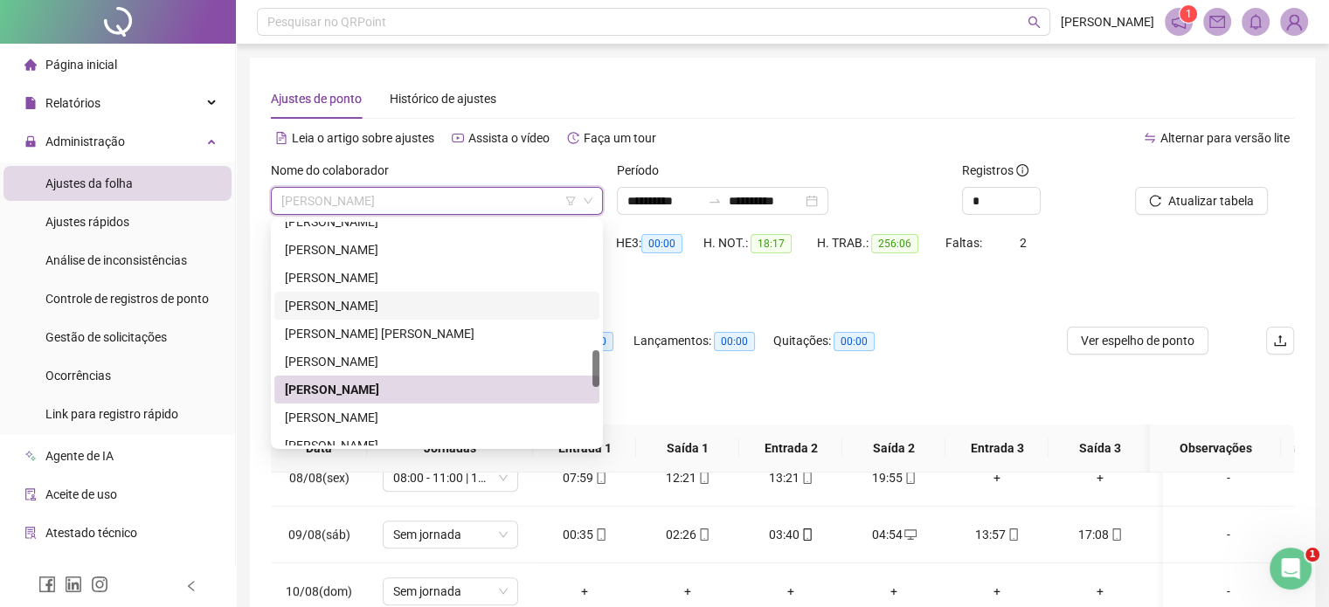
click at [376, 307] on div "JOSE LUIS ARAUJO" at bounding box center [437, 305] width 304 height 19
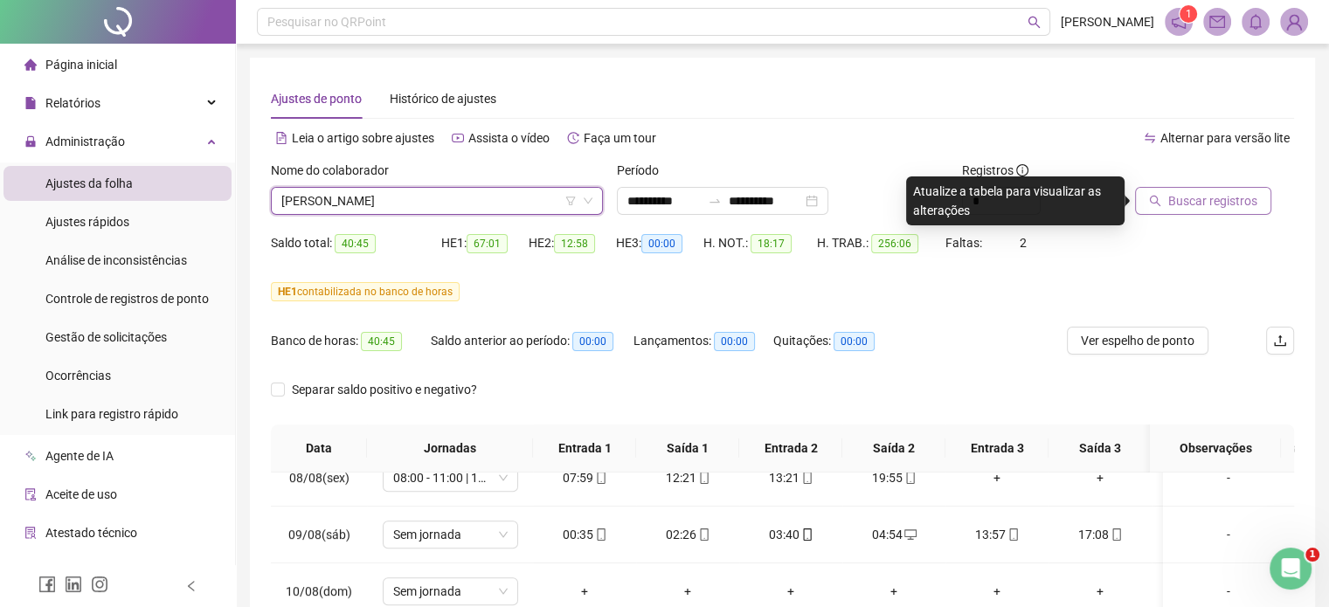
click at [1185, 203] on span "Buscar registros" at bounding box center [1213, 200] width 89 height 19
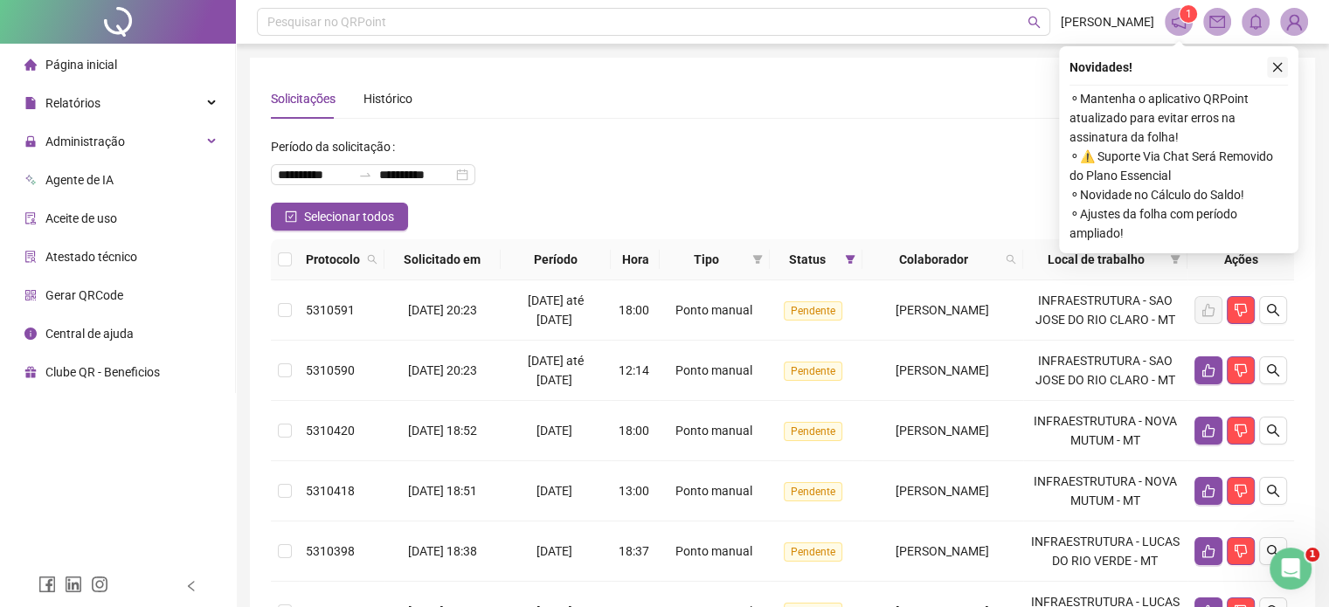
click at [1281, 66] on icon "close" at bounding box center [1278, 67] width 12 height 12
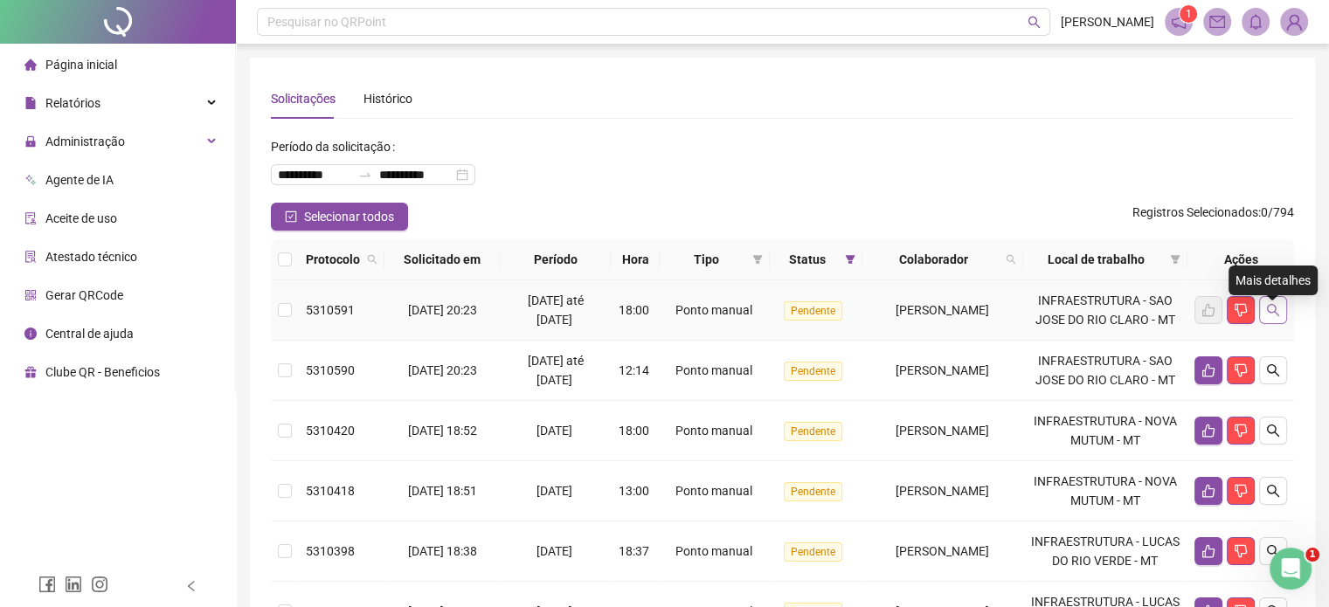
click at [1285, 323] on button "button" at bounding box center [1274, 310] width 28 height 28
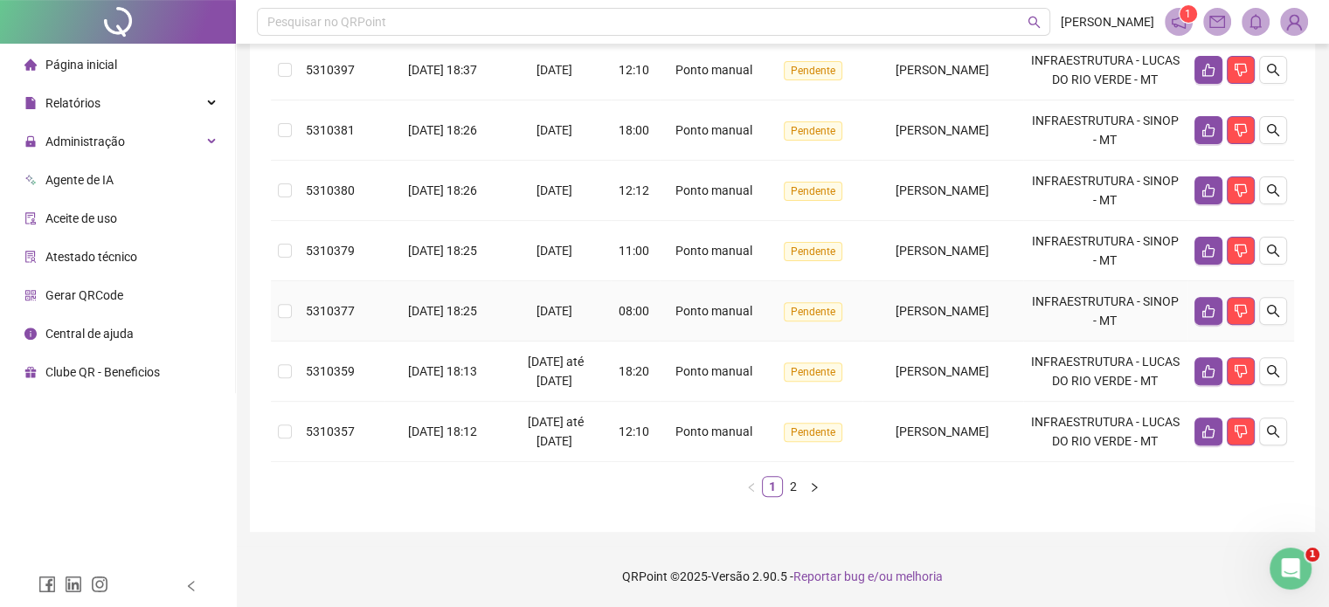
scroll to position [612, 0]
click at [303, 321] on td "5310377" at bounding box center [342, 311] width 86 height 60
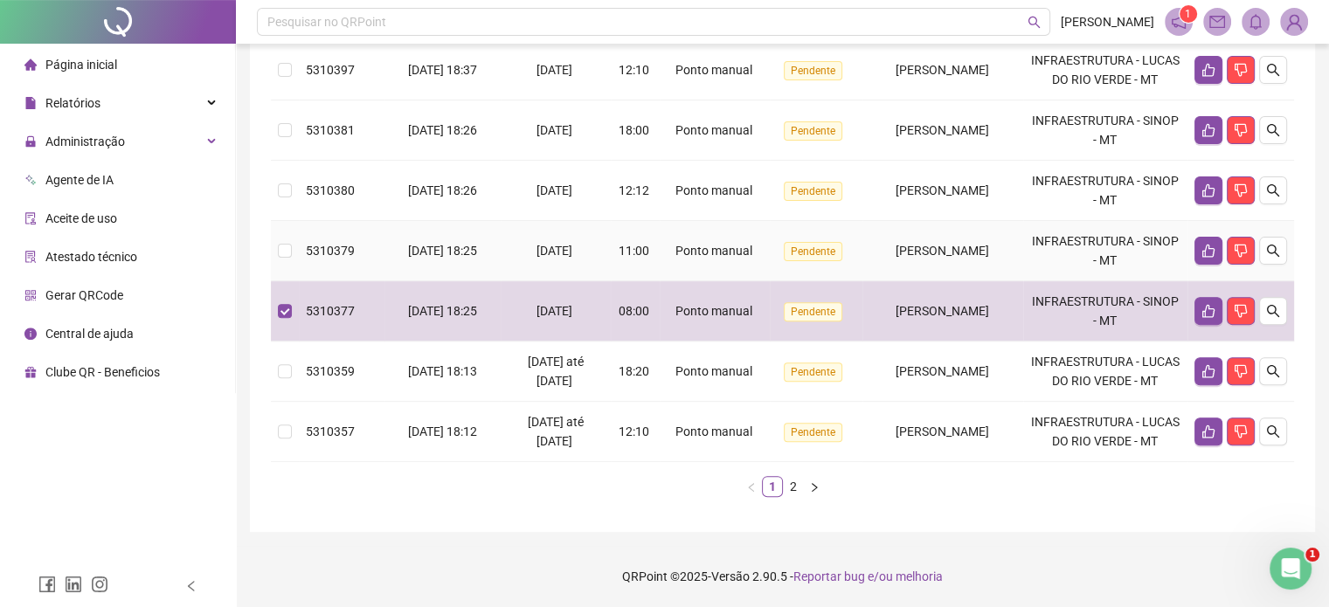
click at [284, 268] on td at bounding box center [285, 251] width 28 height 60
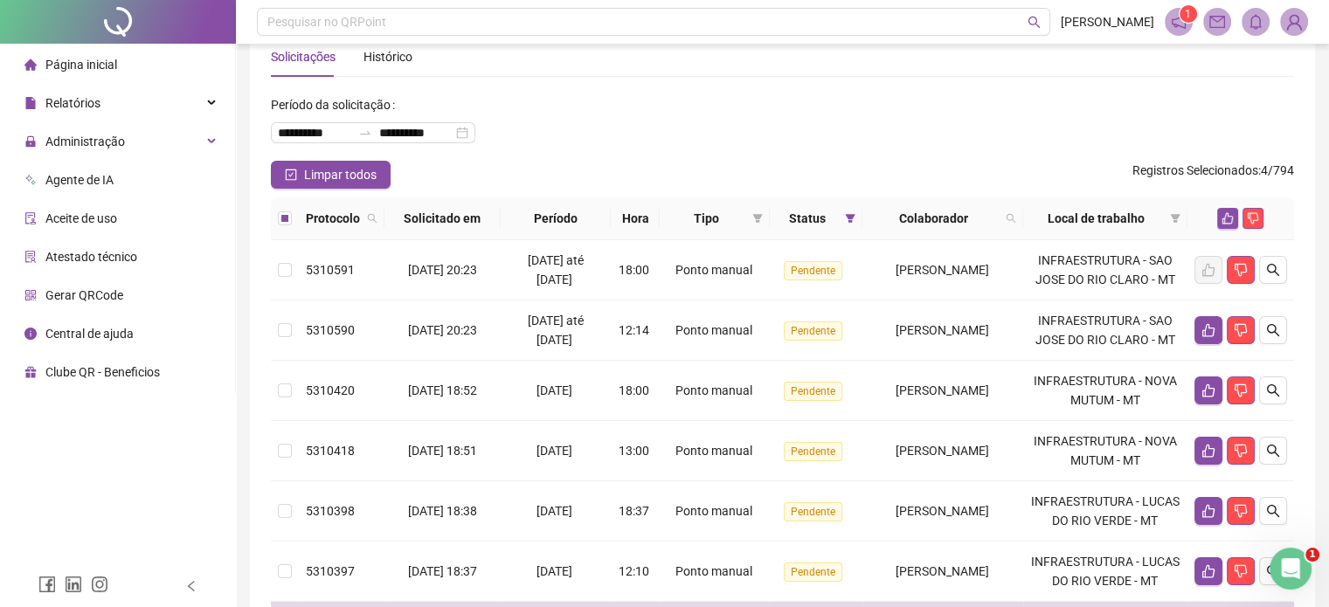
scroll to position [0, 0]
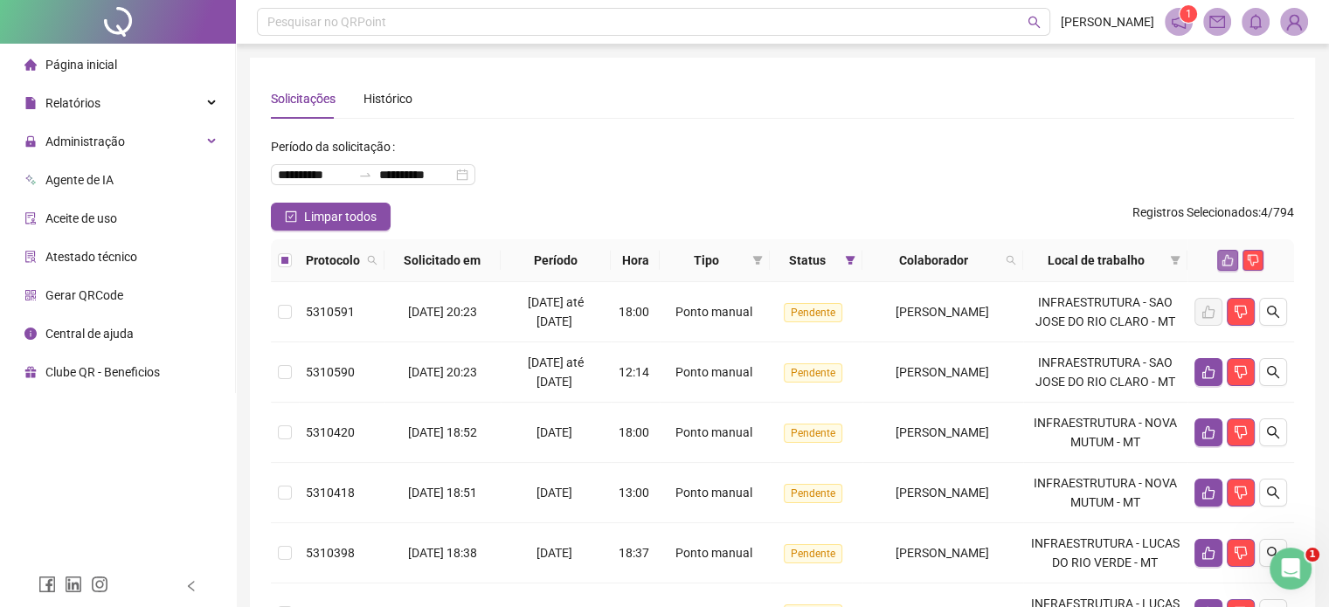
click at [1224, 268] on button "button" at bounding box center [1228, 260] width 21 height 21
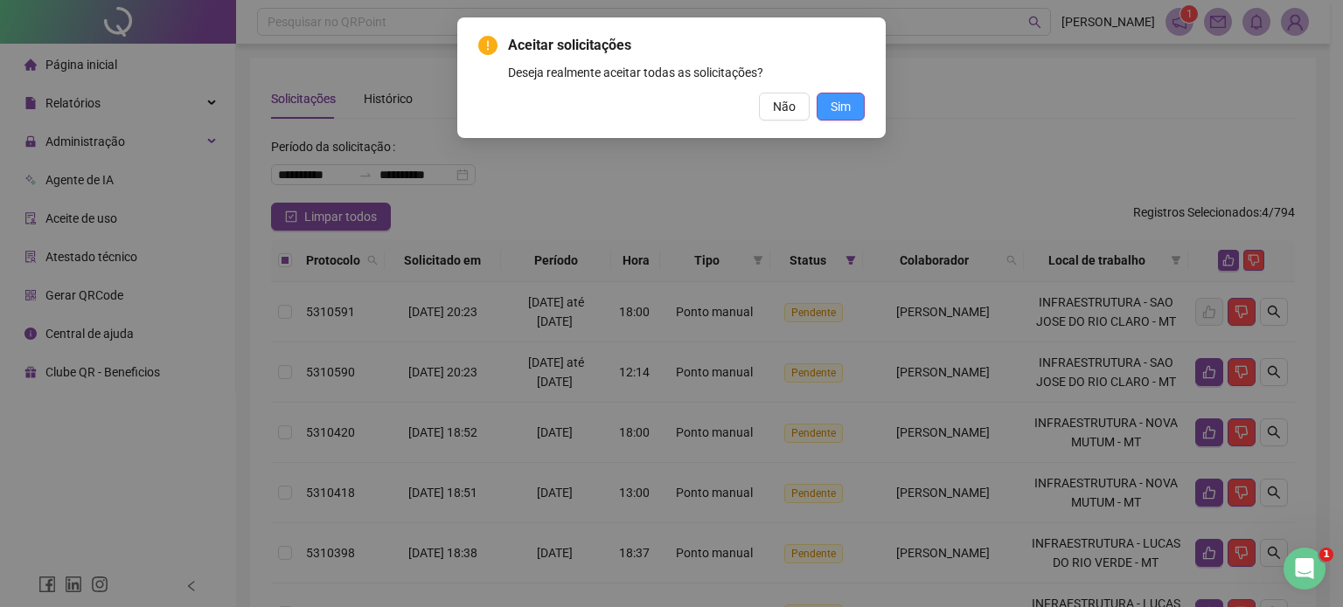
click at [858, 116] on button "Sim" at bounding box center [840, 107] width 48 height 28
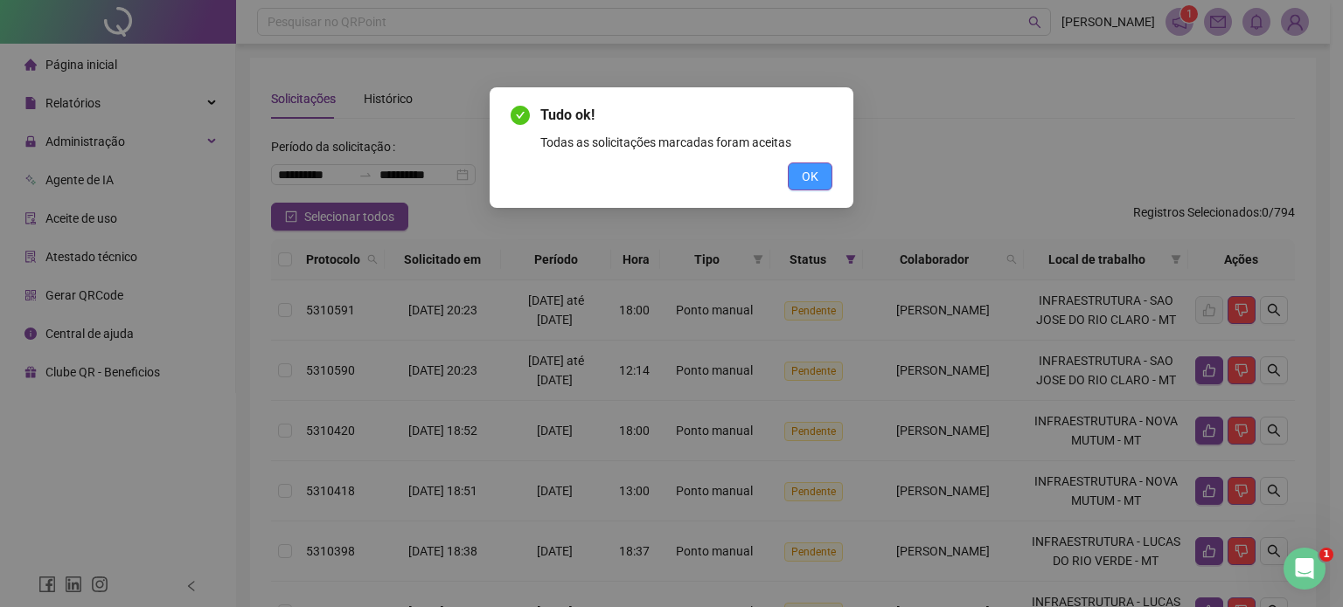
click at [812, 177] on span "OK" at bounding box center [810, 176] width 17 height 19
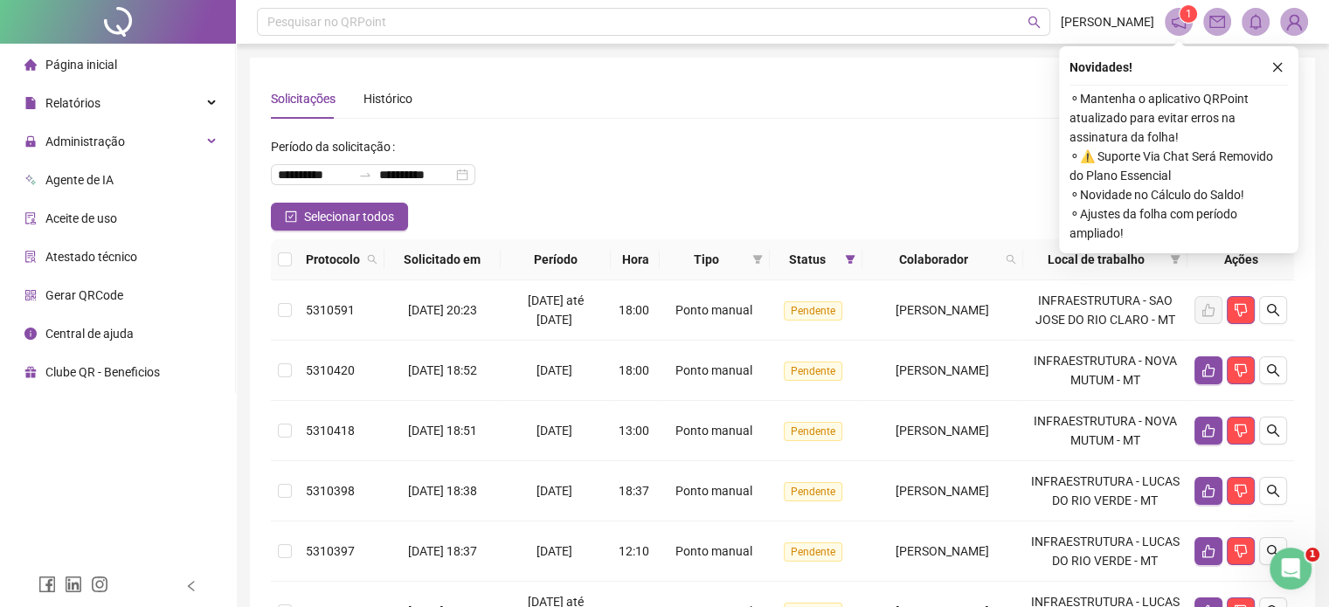
click at [1294, 69] on div "Novidades ! ⚬ Mantenha o aplicativo QRPoint atualizado para evitar erros na ass…" at bounding box center [1178, 149] width 239 height 207
click at [1279, 65] on icon "close" at bounding box center [1278, 67] width 12 height 12
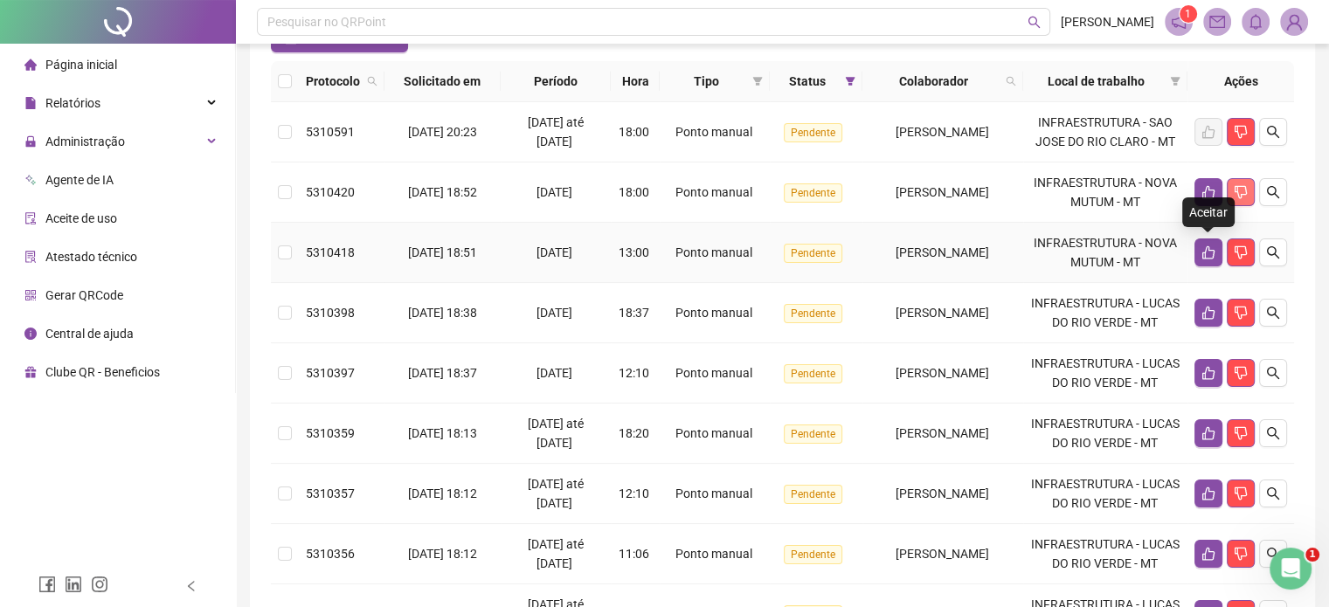
scroll to position [175, 0]
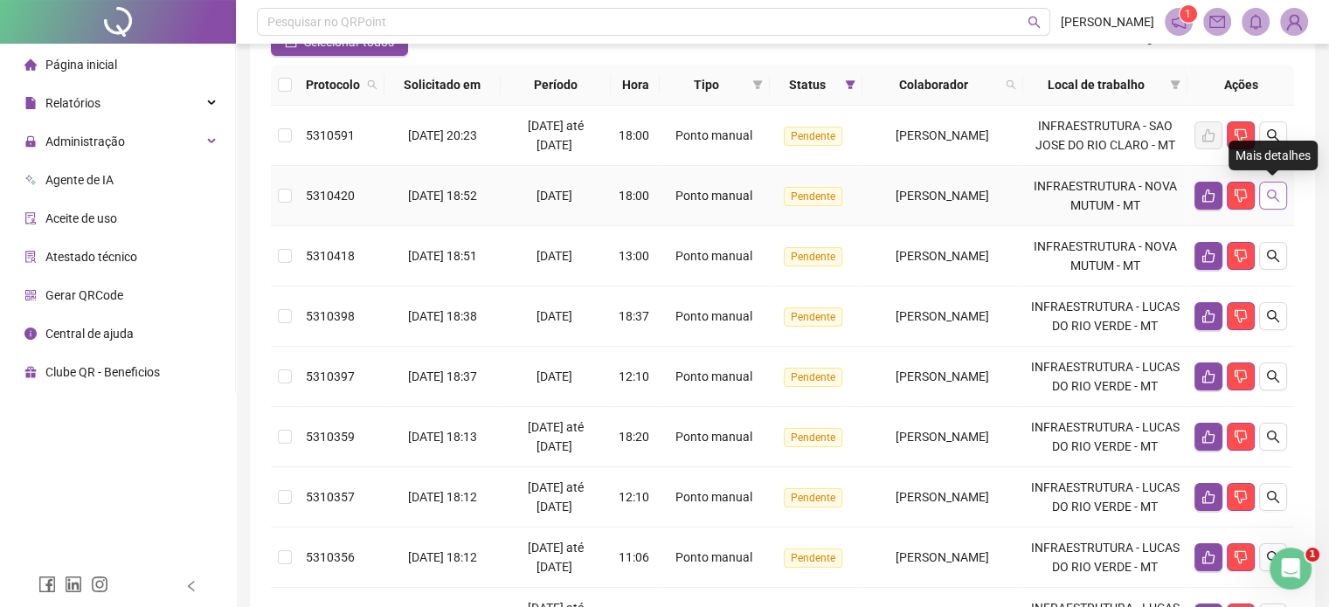
click at [1274, 195] on icon "search" at bounding box center [1274, 196] width 14 height 14
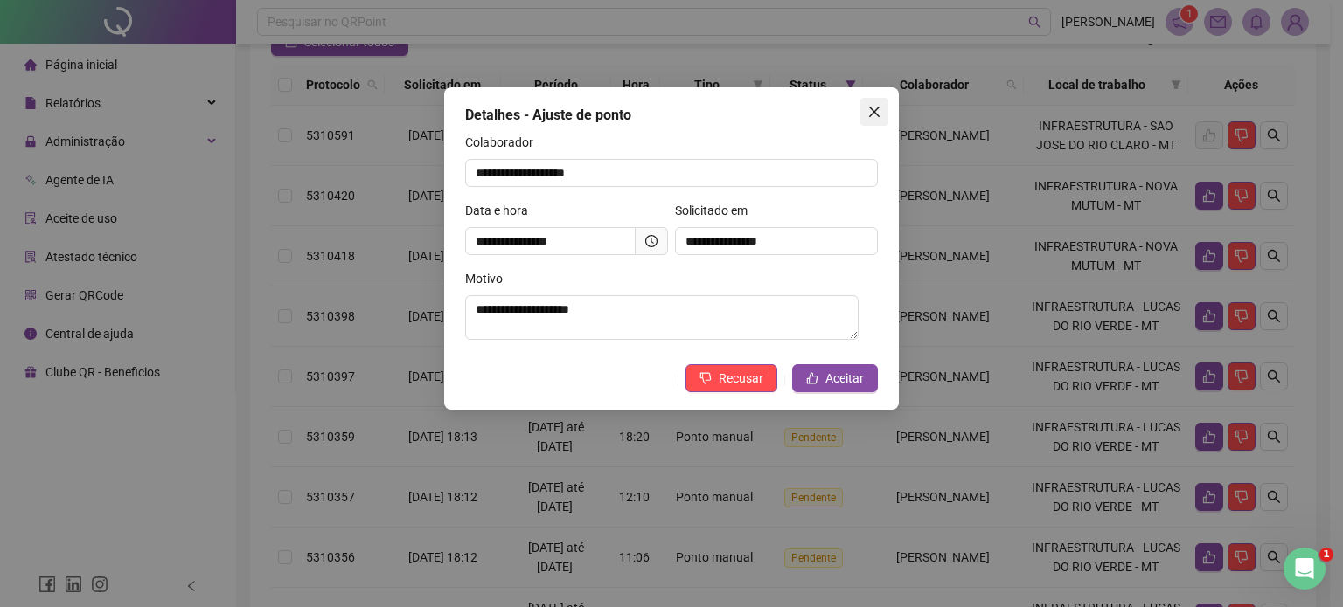
click at [878, 113] on icon "close" at bounding box center [874, 112] width 14 height 14
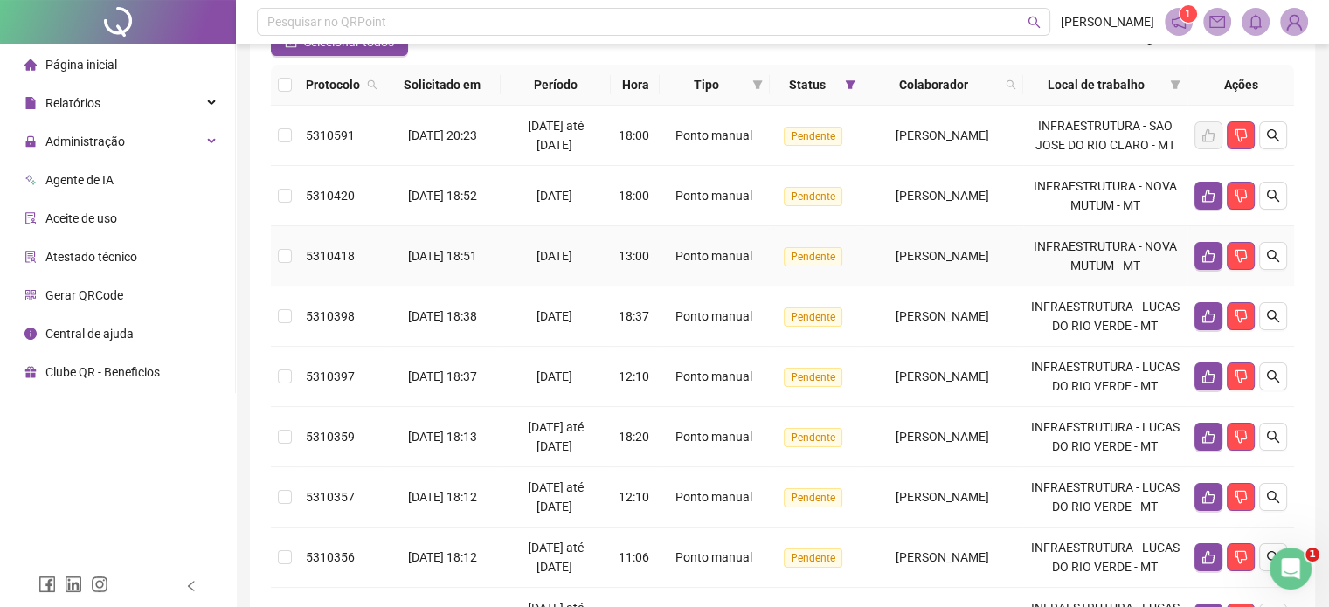
click at [313, 249] on span "5310418" at bounding box center [330, 256] width 49 height 14
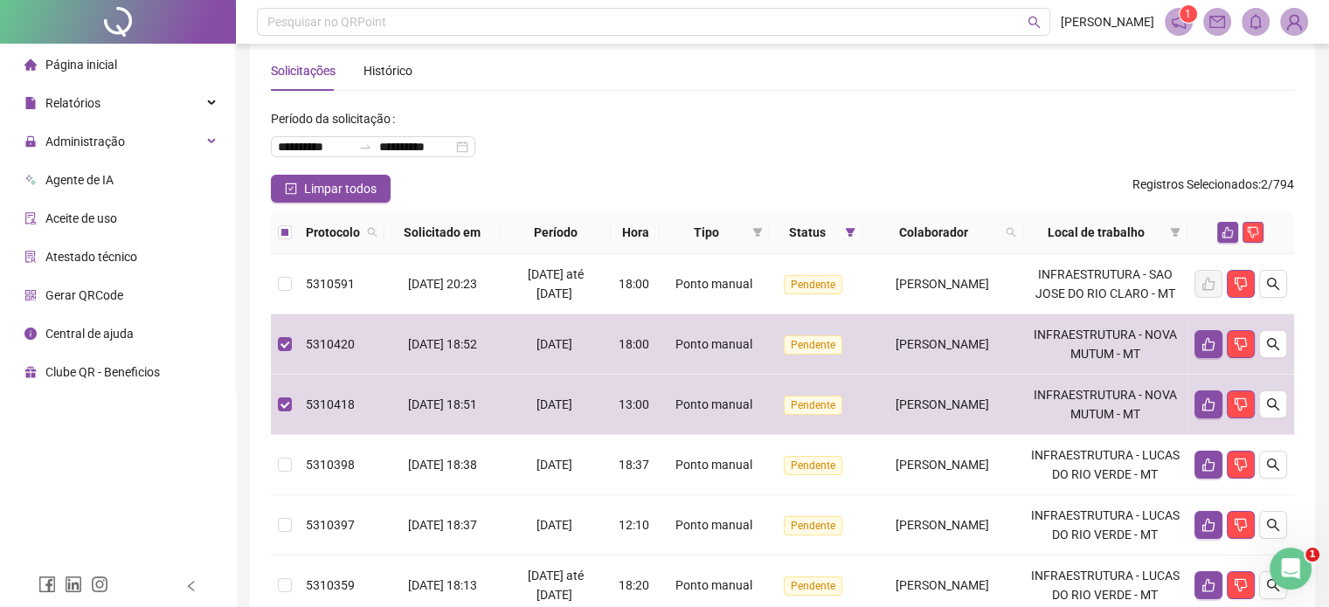
scroll to position [0, 0]
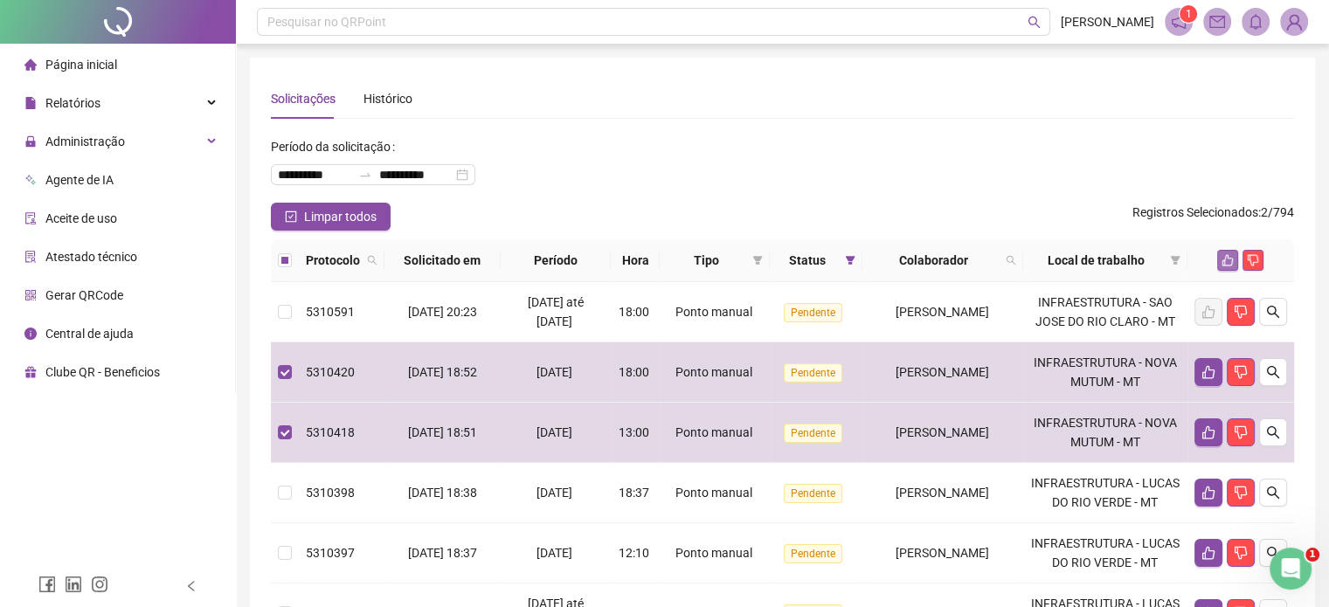
click at [1222, 263] on icon "like" at bounding box center [1228, 260] width 12 height 12
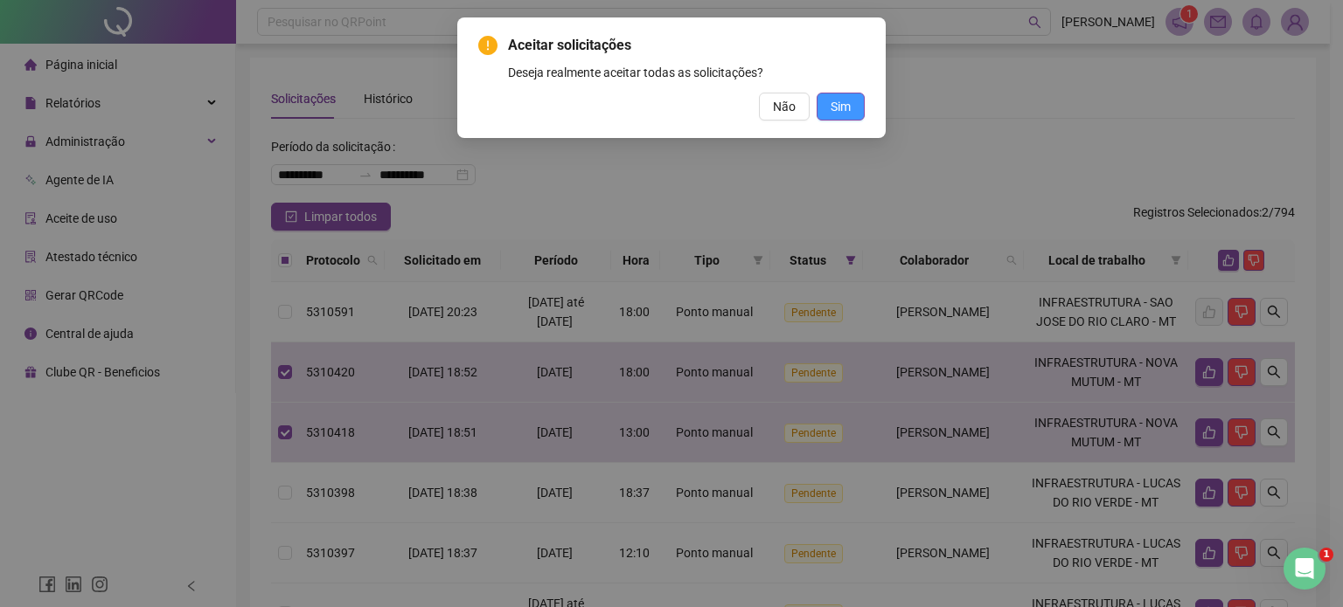
click at [818, 108] on button "Sim" at bounding box center [840, 107] width 48 height 28
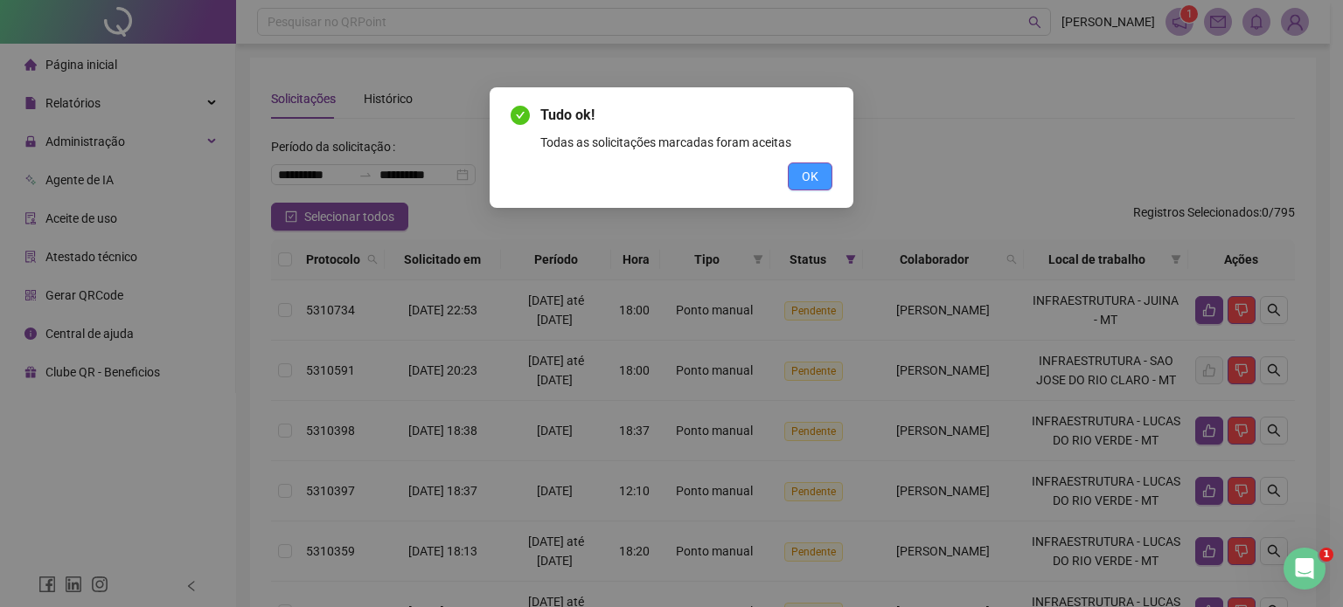
click at [803, 182] on span "OK" at bounding box center [810, 176] width 17 height 19
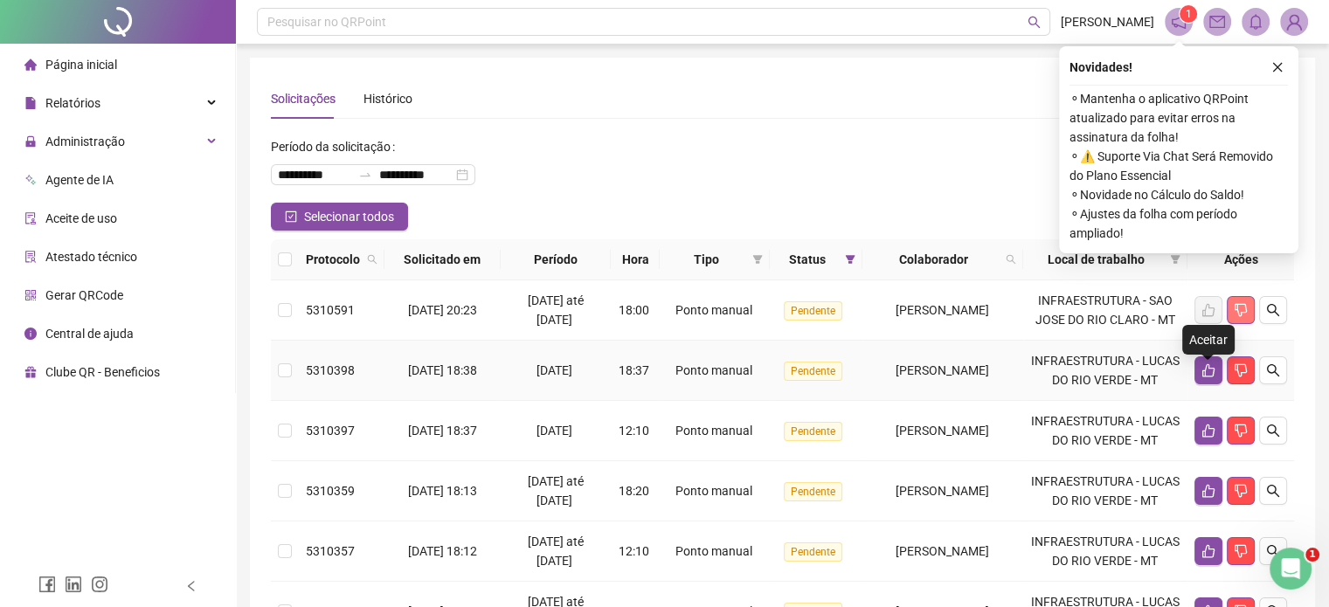
click at [1235, 322] on button "button" at bounding box center [1241, 310] width 28 height 28
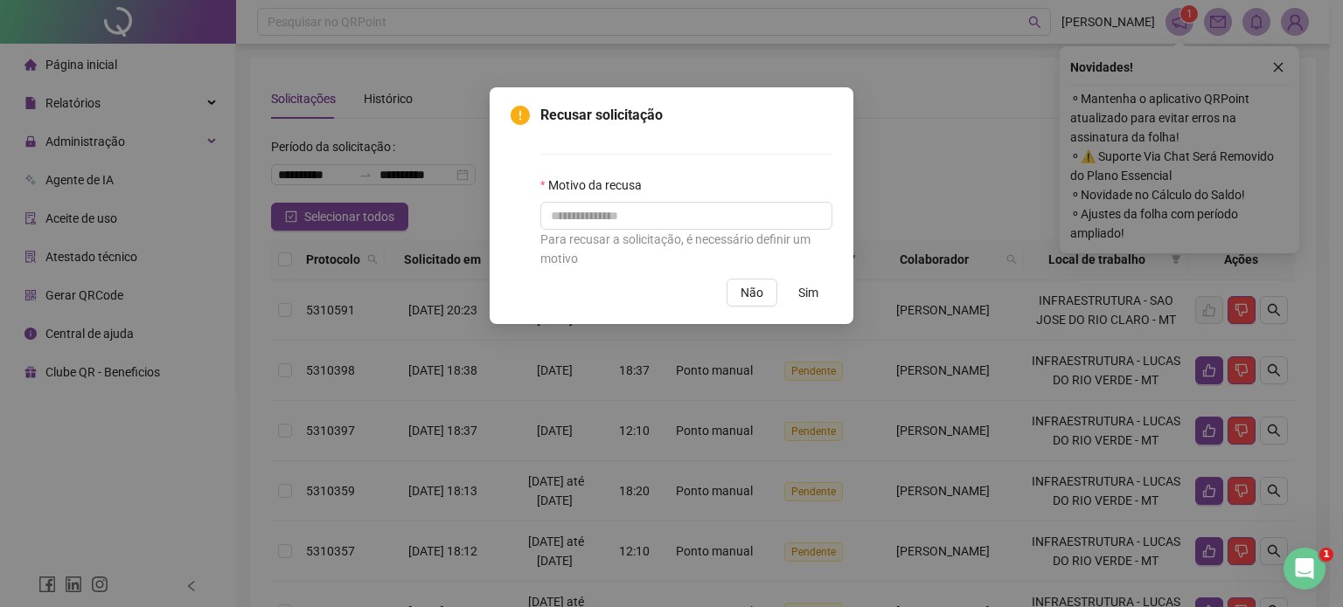
click at [933, 147] on div "Recusar solicitação Motivo da recusa Para recusar a solicitação, é necessário d…" at bounding box center [671, 303] width 1343 height 607
click at [767, 292] on button "Não" at bounding box center [751, 293] width 51 height 28
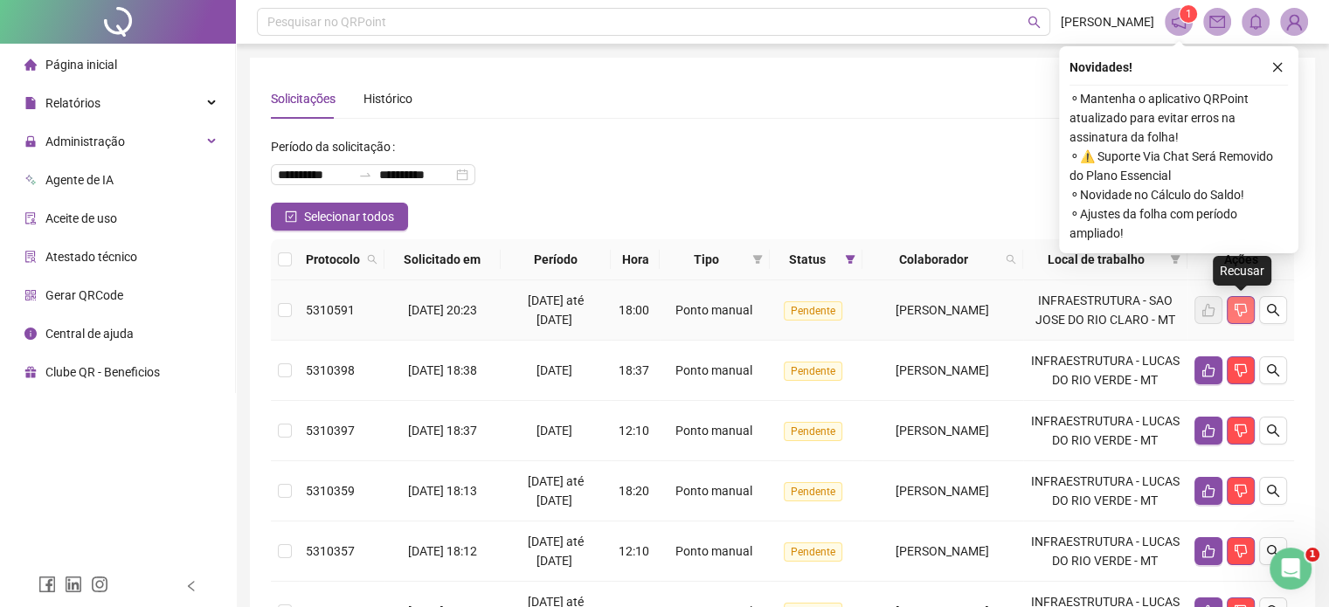
click at [1236, 306] on icon "dislike" at bounding box center [1241, 310] width 14 height 14
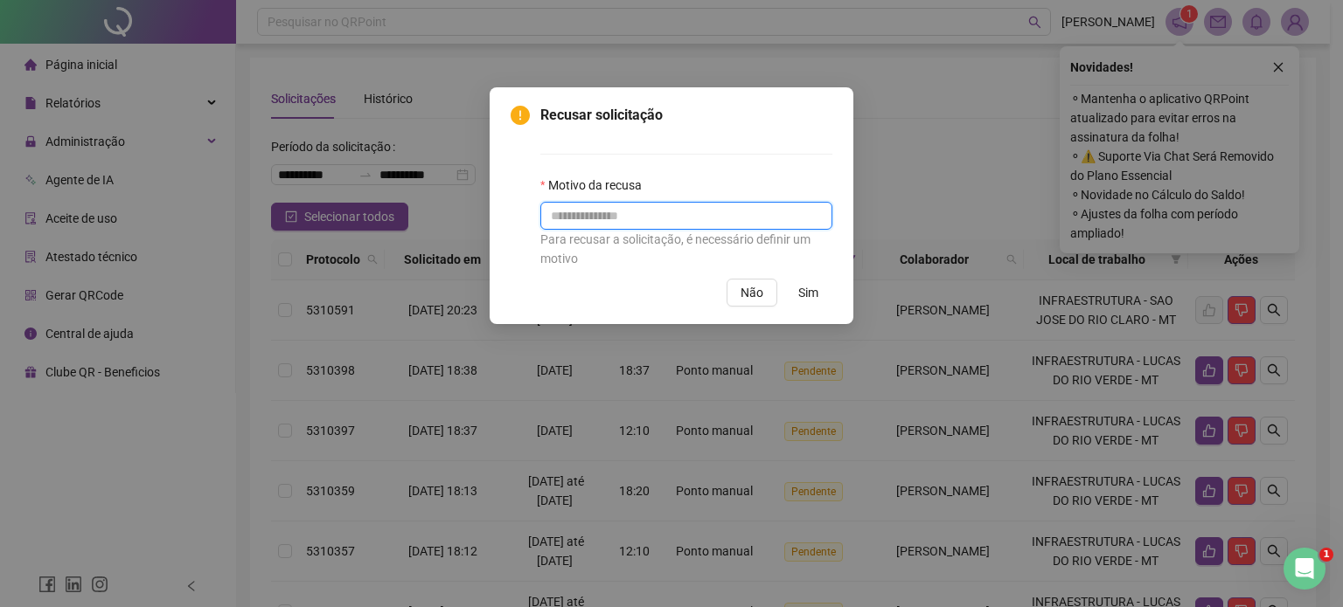
click at [647, 219] on input "text" at bounding box center [686, 216] width 292 height 28
type input "**********"
click at [808, 292] on span "Sim" at bounding box center [808, 292] width 20 height 19
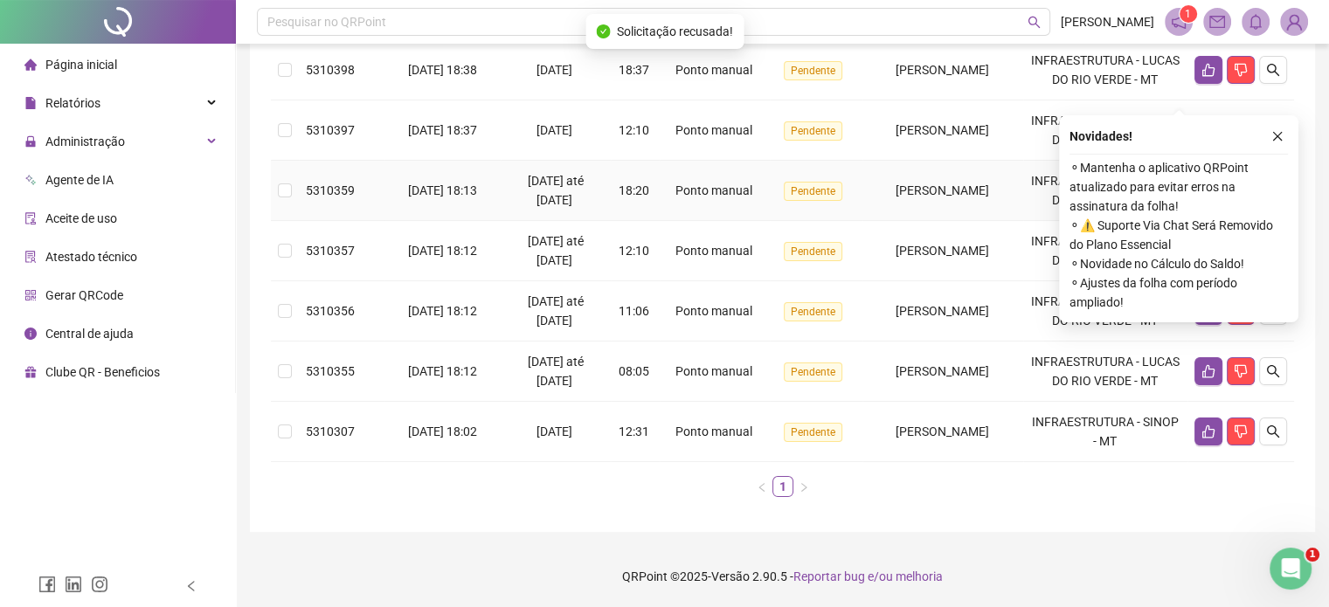
scroll to position [267, 0]
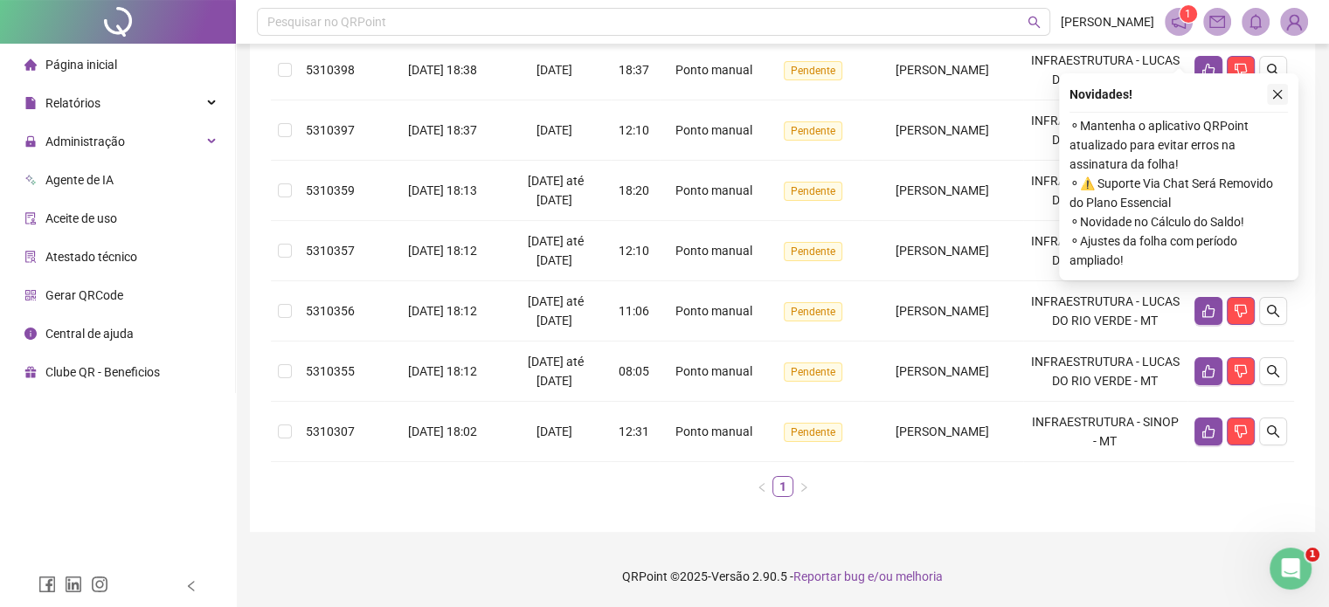
click at [1281, 88] on icon "close" at bounding box center [1278, 94] width 12 height 12
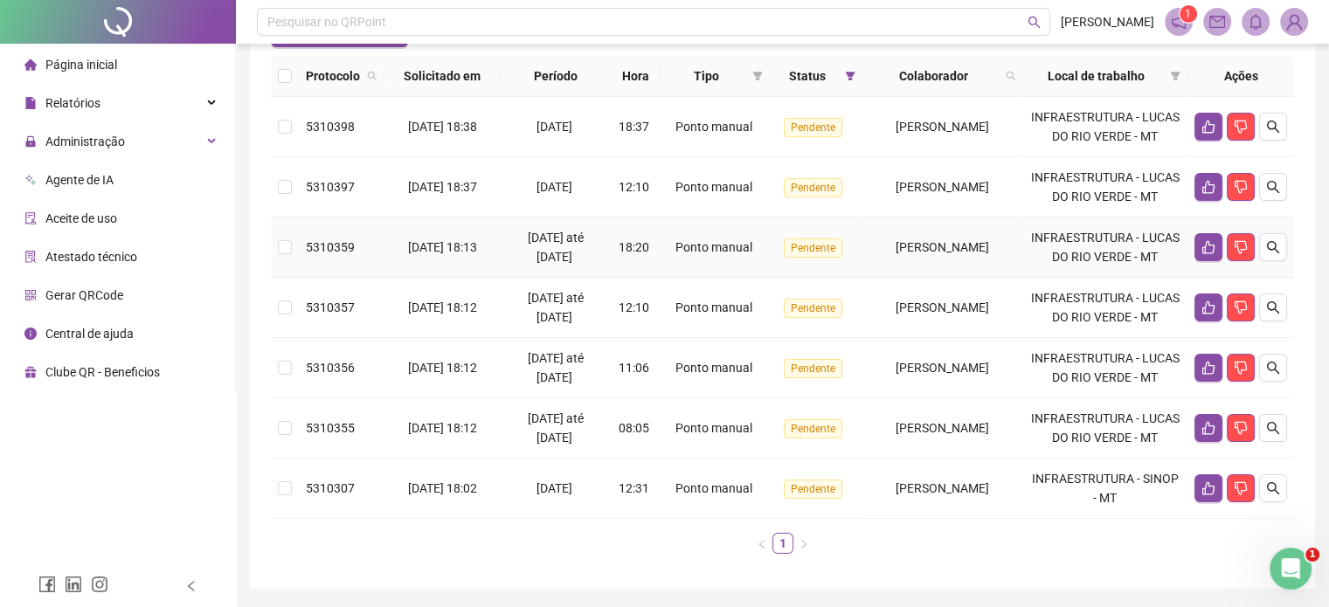
scroll to position [179, 0]
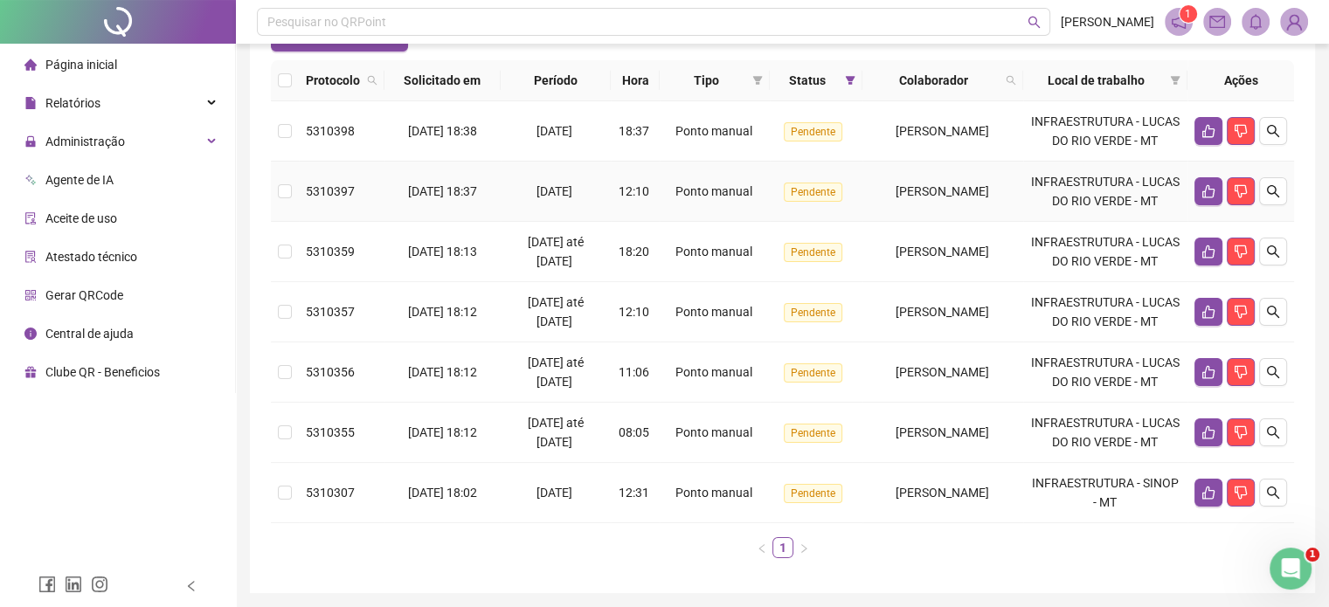
click at [296, 217] on td at bounding box center [285, 192] width 28 height 60
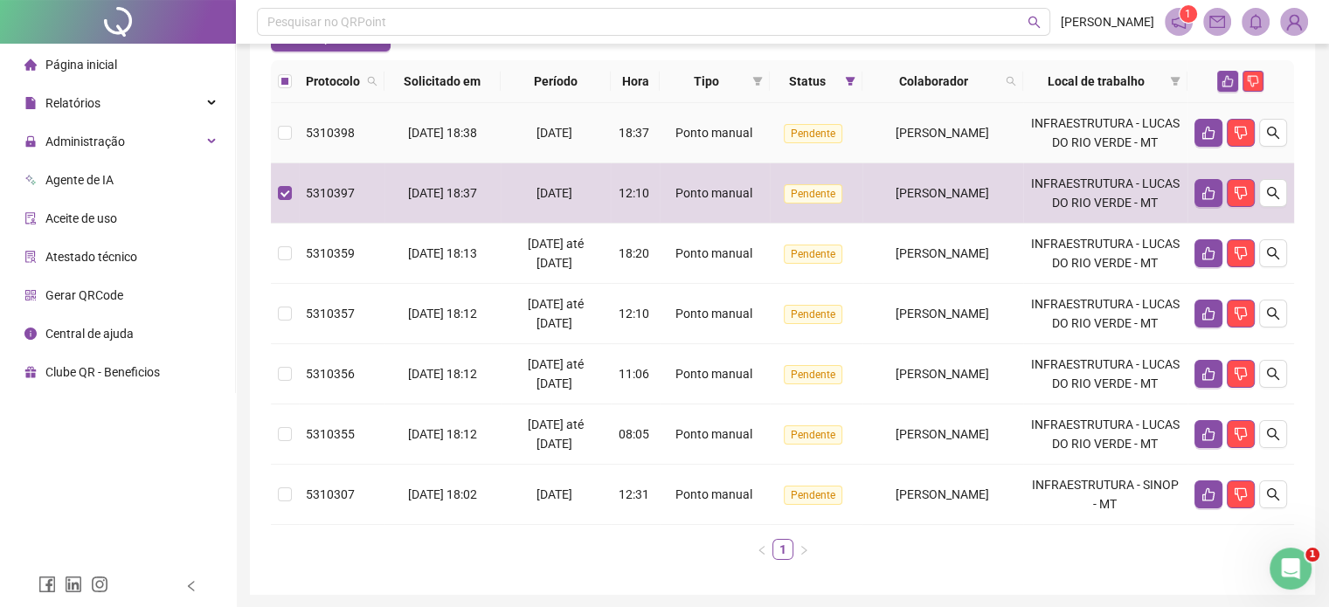
click at [274, 146] on td at bounding box center [285, 133] width 28 height 60
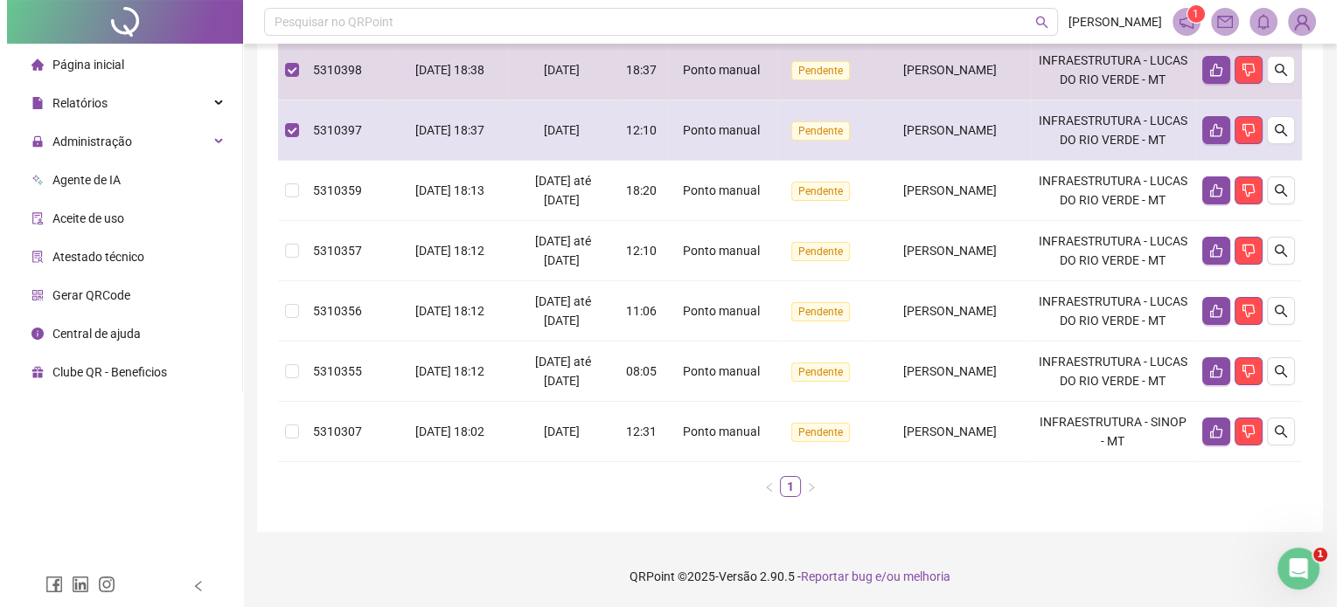
scroll to position [356, 0]
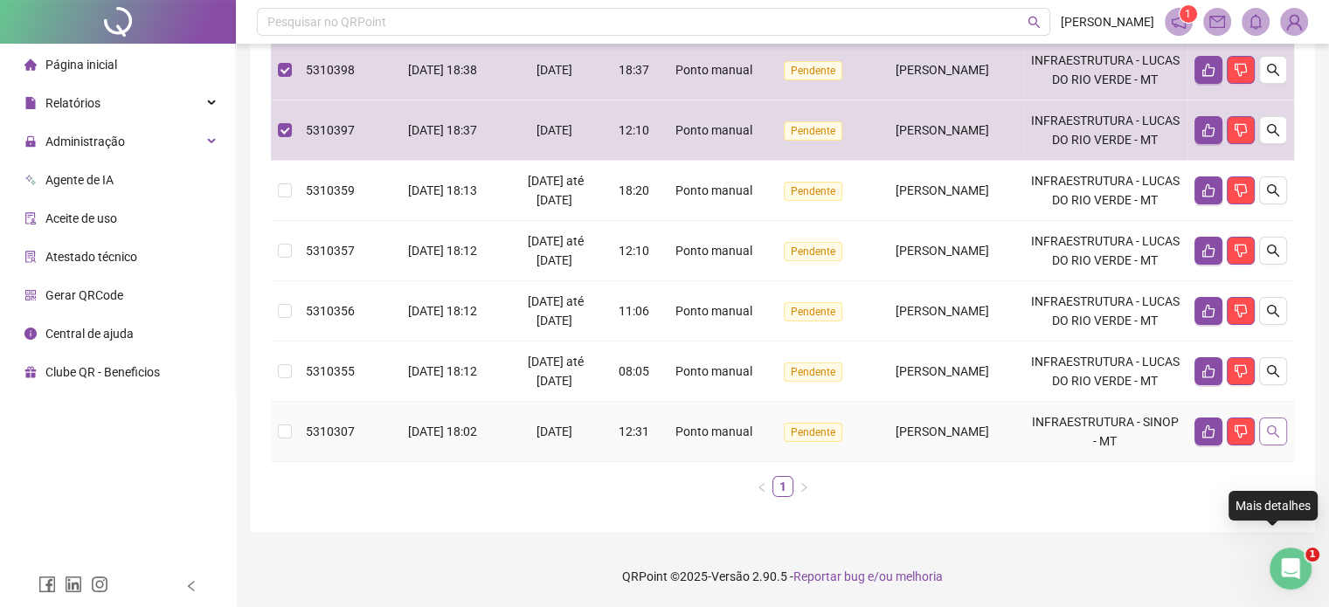
click at [1267, 440] on button "button" at bounding box center [1274, 432] width 28 height 28
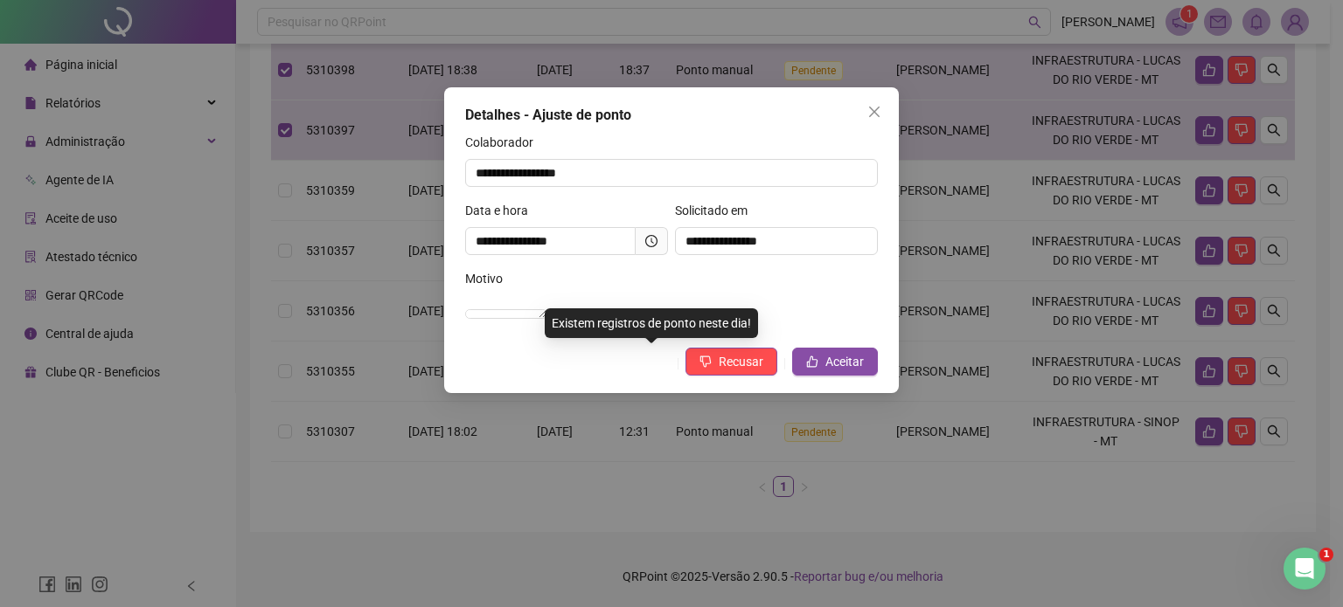
click at [669, 281] on div "Motivo" at bounding box center [671, 282] width 413 height 26
click at [810, 190] on div "**********" at bounding box center [671, 167] width 413 height 68
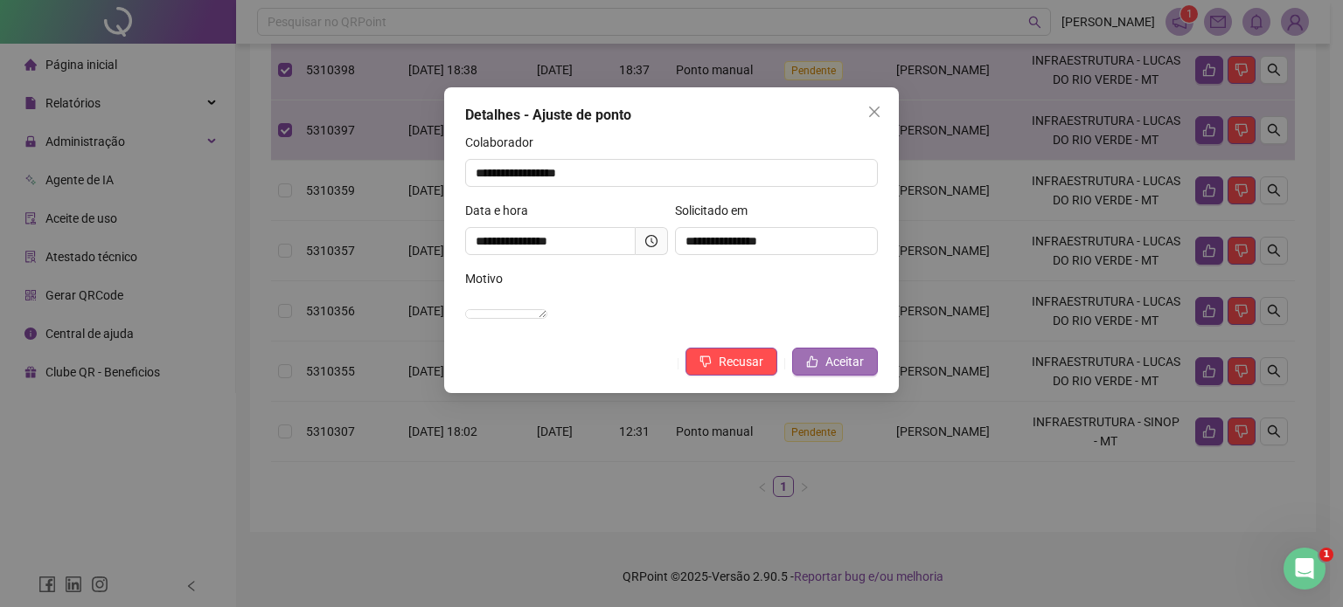
click at [834, 371] on span "Aceitar" at bounding box center [844, 361] width 38 height 19
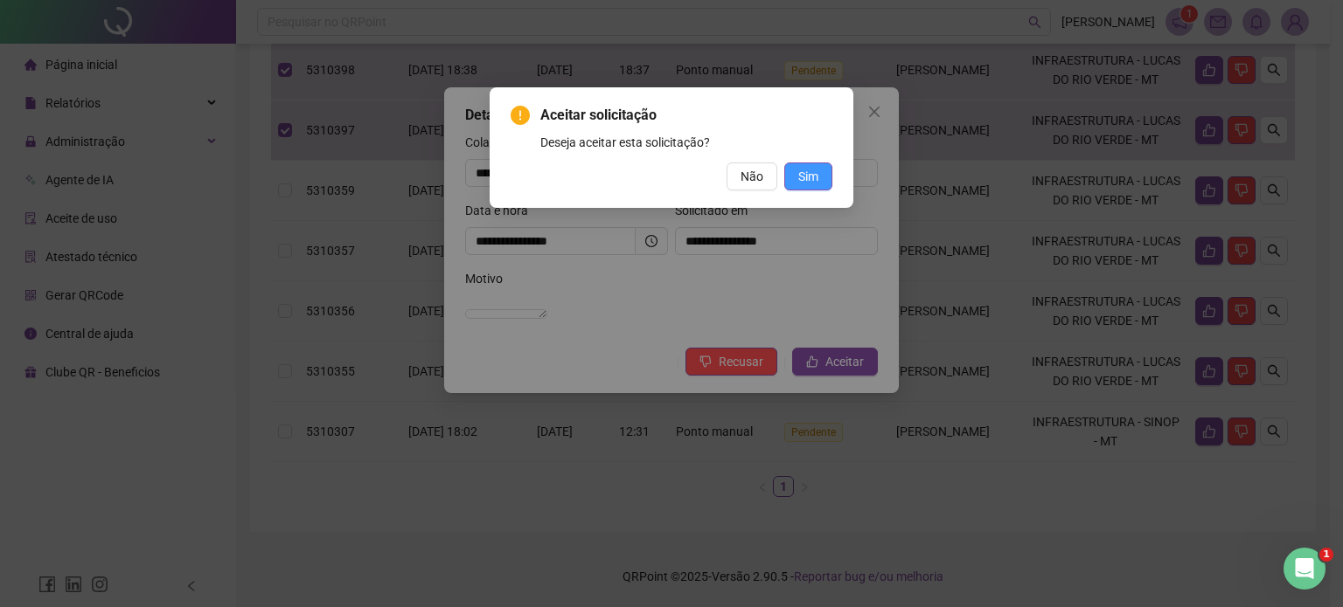
click at [800, 177] on span "Sim" at bounding box center [808, 176] width 20 height 19
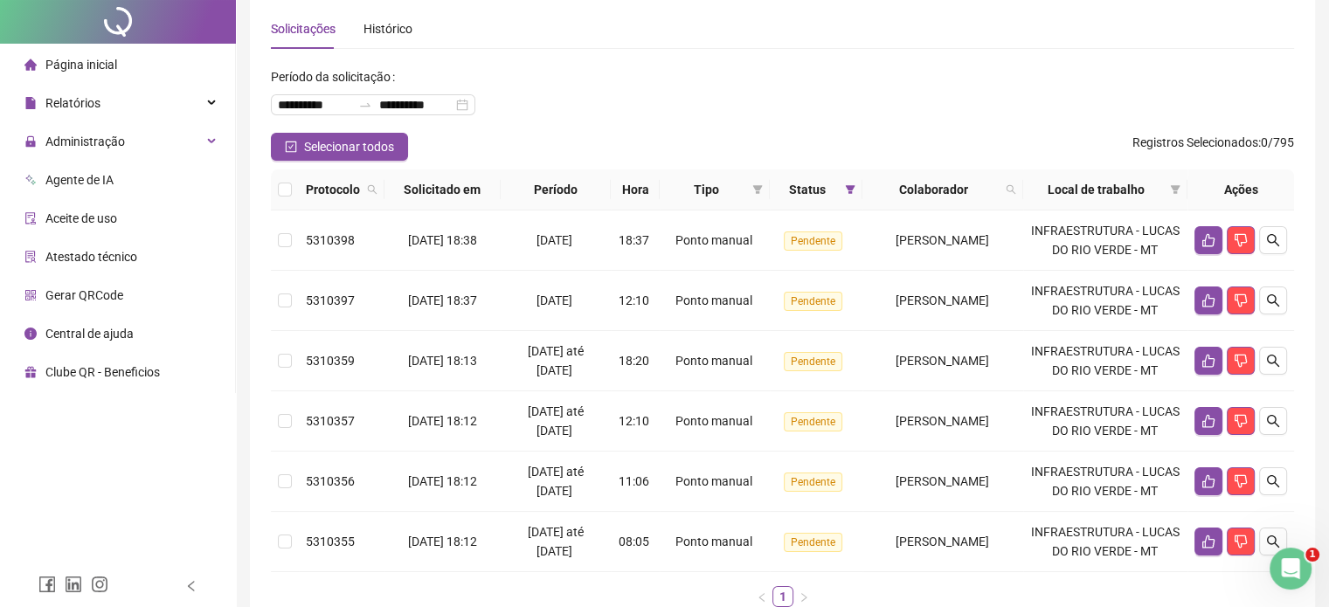
scroll to position [0, 0]
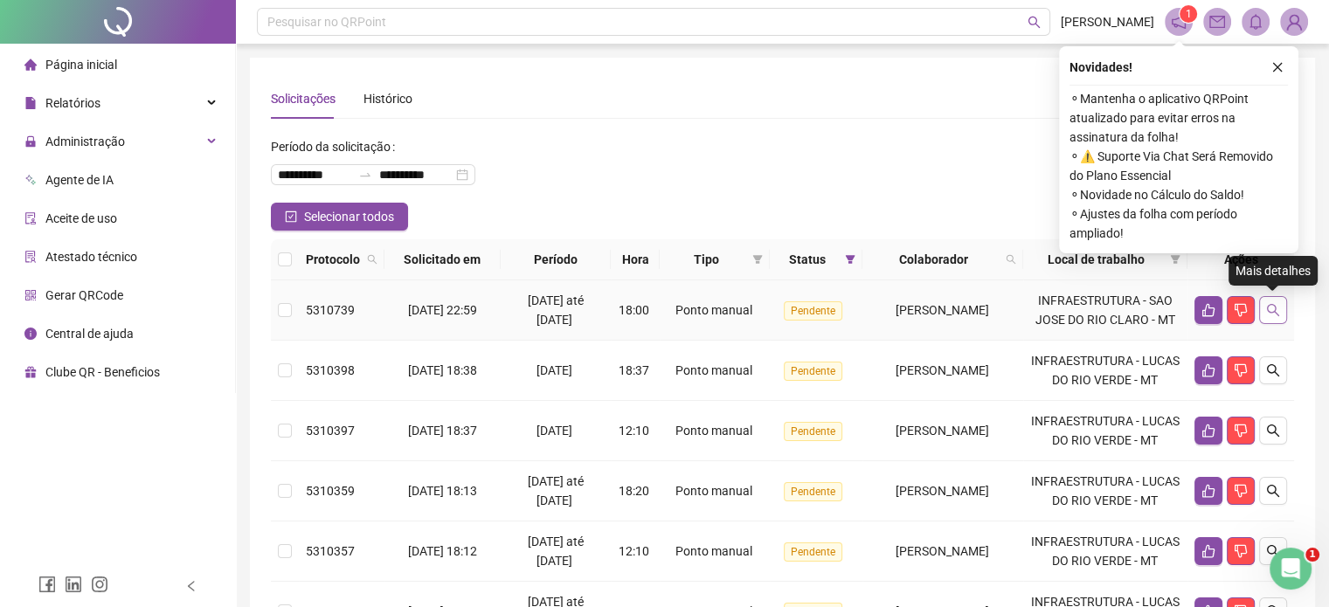
click at [1267, 314] on icon "search" at bounding box center [1274, 310] width 14 height 14
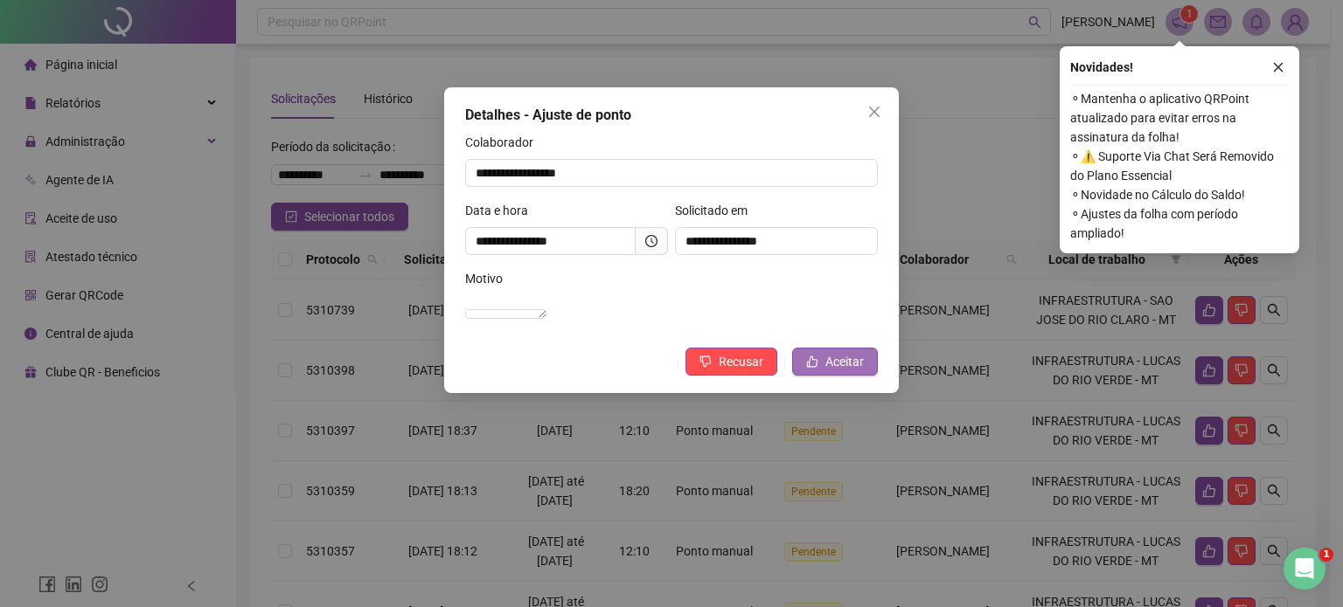
click at [834, 371] on span "Aceitar" at bounding box center [844, 361] width 38 height 19
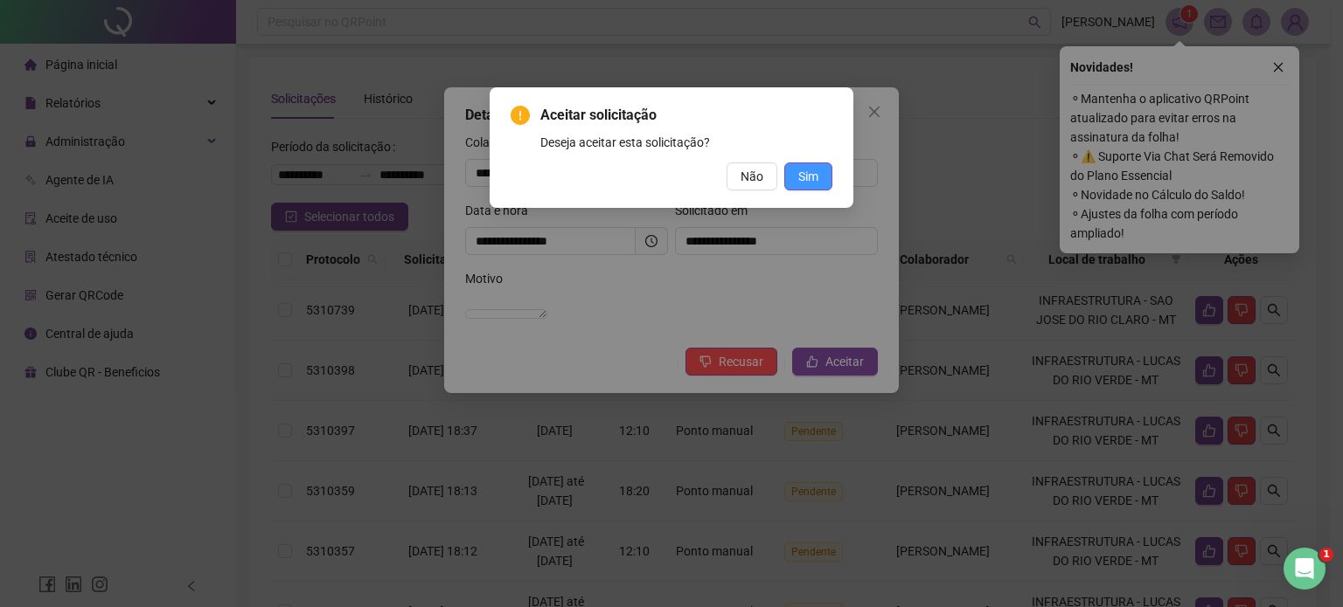
click at [809, 182] on span "Sim" at bounding box center [808, 176] width 20 height 19
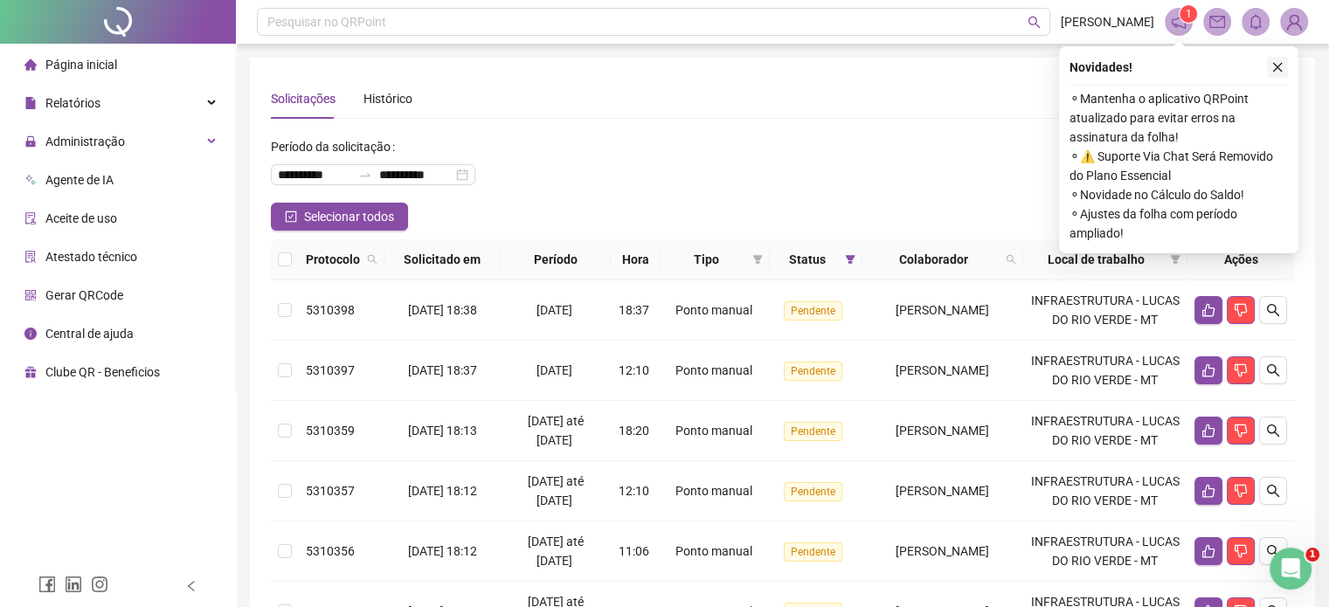
click at [1282, 69] on icon "close" at bounding box center [1278, 67] width 12 height 12
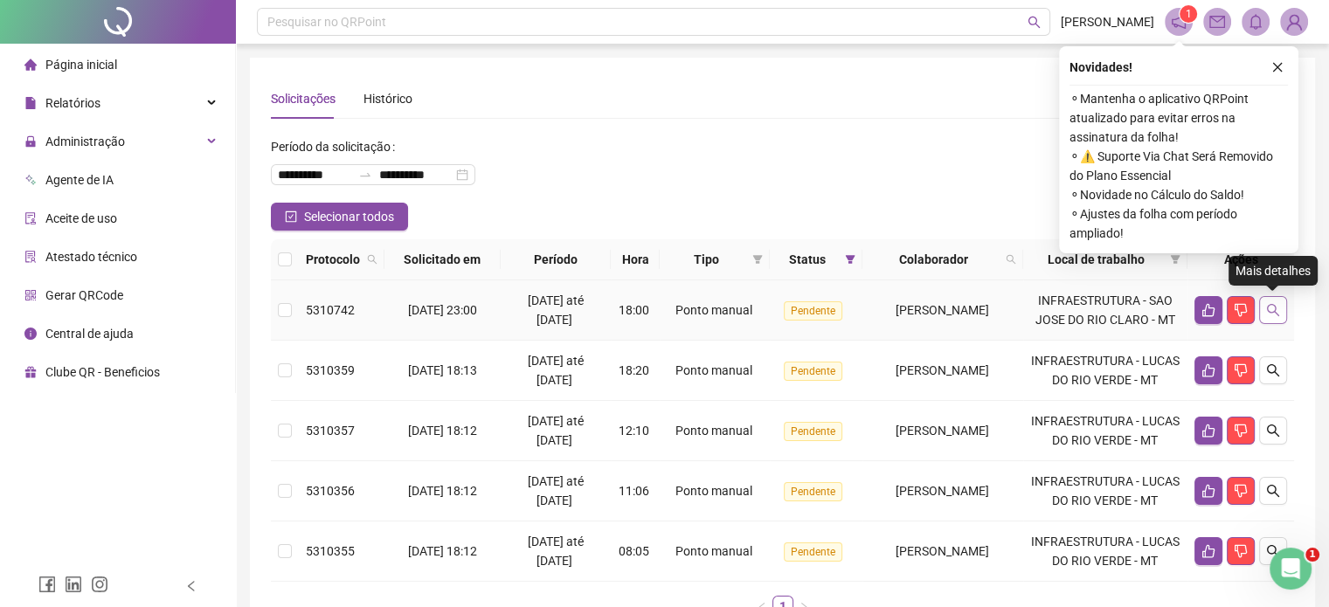
click at [1278, 312] on icon "search" at bounding box center [1274, 310] width 14 height 14
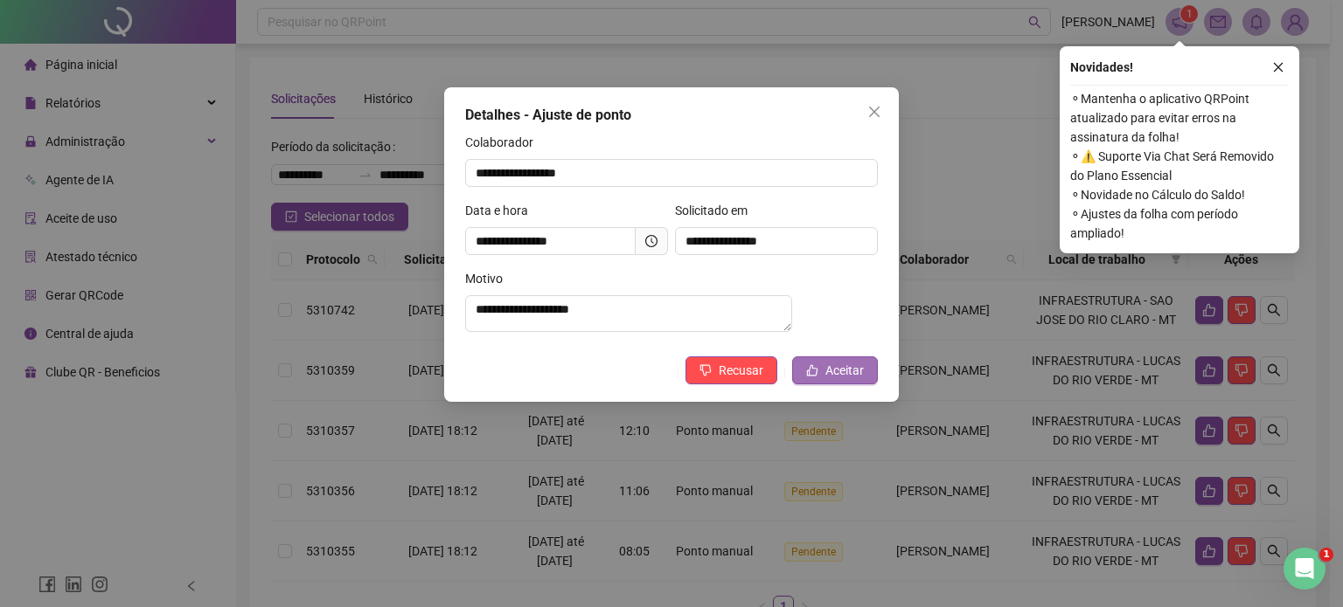
click at [847, 380] on span "Aceitar" at bounding box center [844, 370] width 38 height 19
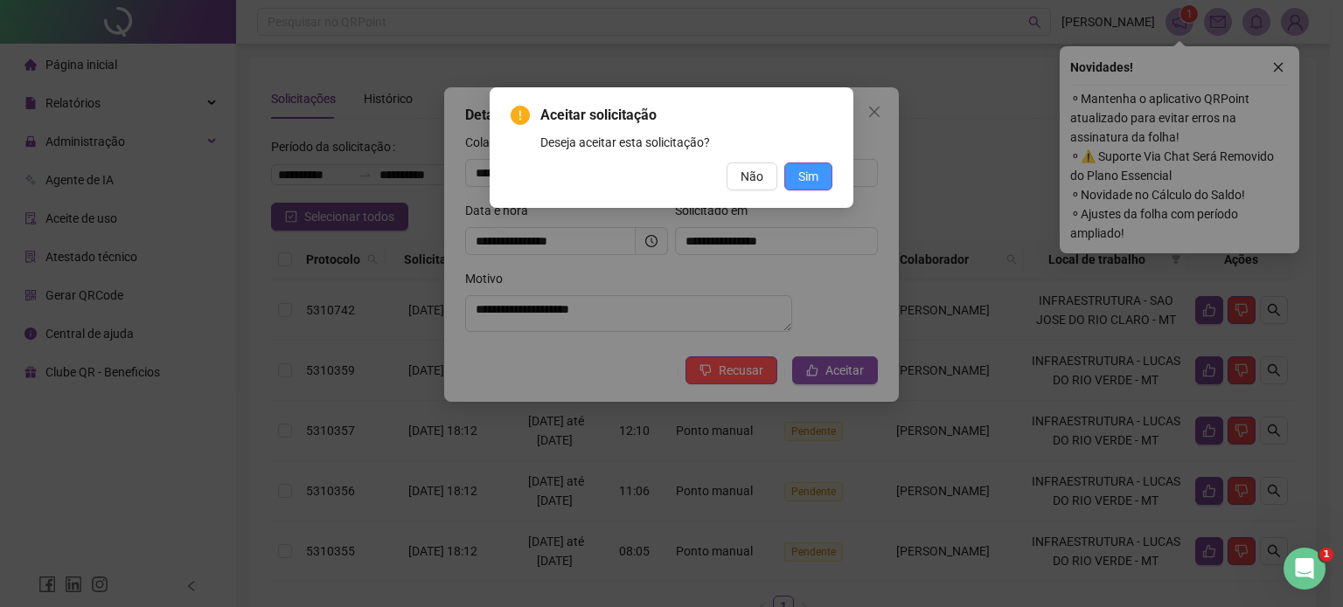
click at [815, 177] on span "Sim" at bounding box center [808, 176] width 20 height 19
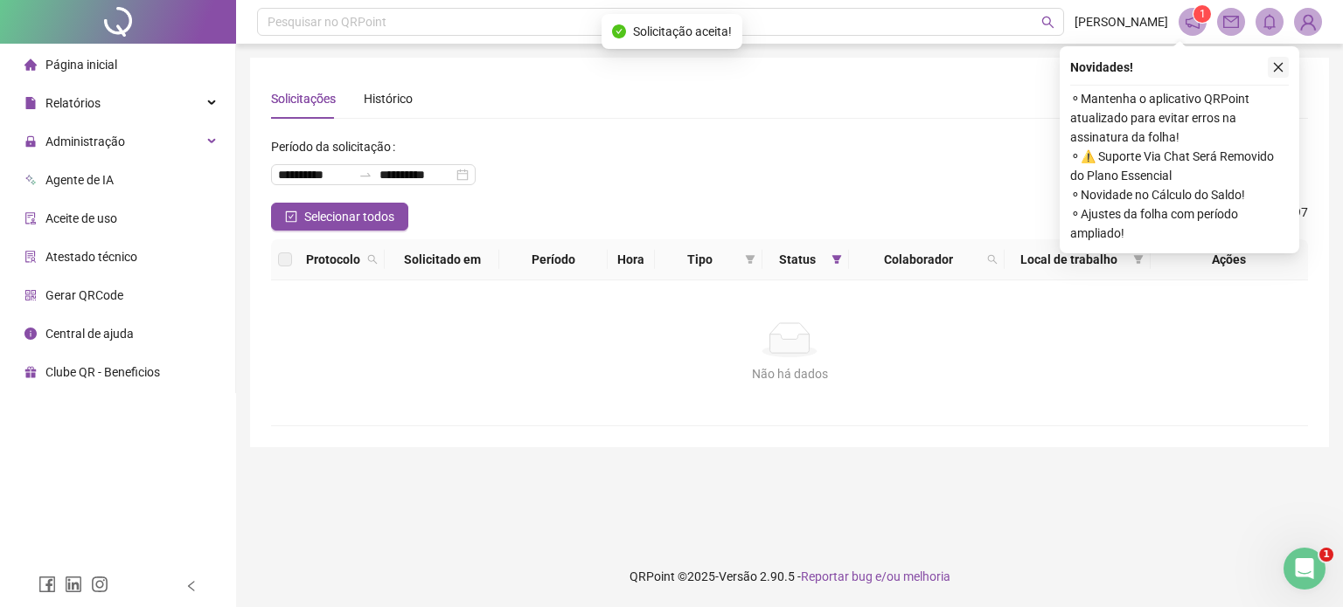
click at [1277, 62] on icon "close" at bounding box center [1278, 67] width 12 height 12
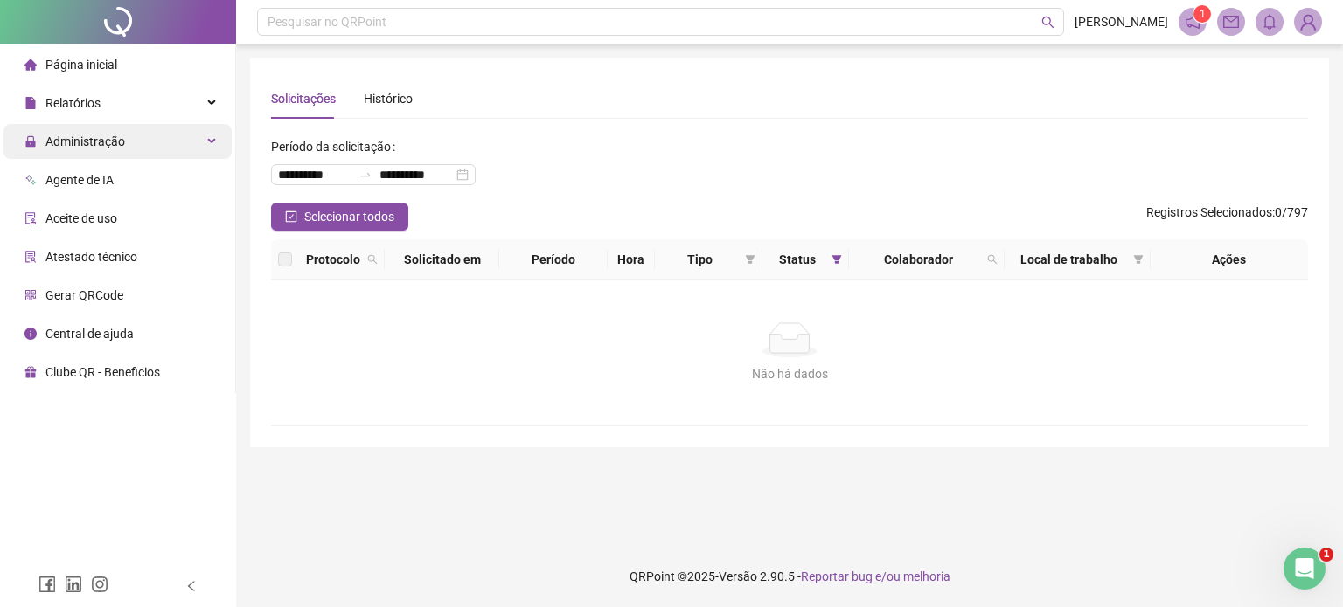
click at [121, 146] on span "Administração" at bounding box center [85, 142] width 80 height 14
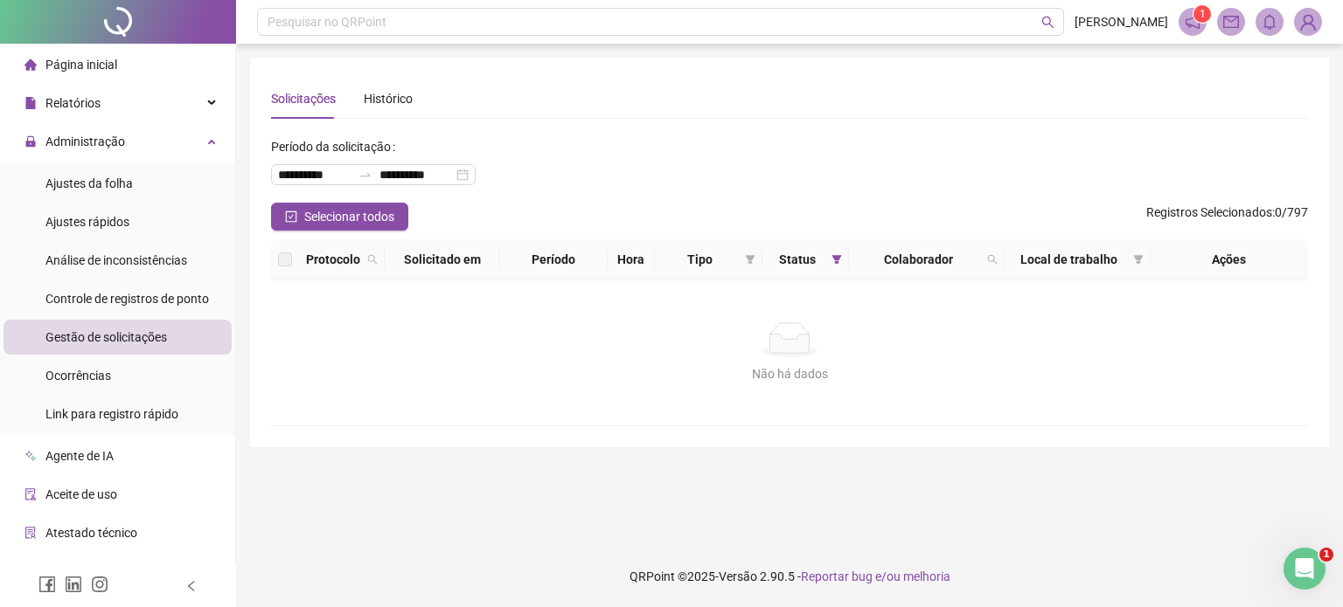
click at [104, 341] on span "Gestão de solicitações" at bounding box center [105, 337] width 121 height 14
click at [115, 303] on span "Controle de registros de ponto" at bounding box center [126, 299] width 163 height 14
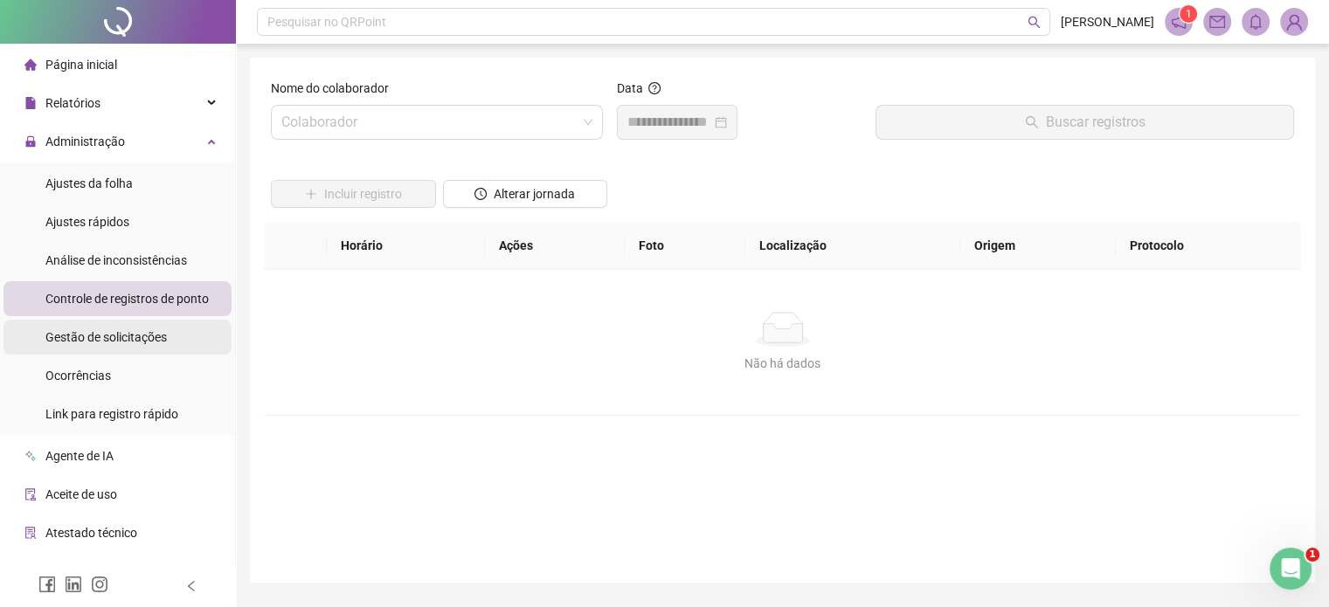
click at [115, 330] on span "Gestão de solicitações" at bounding box center [105, 337] width 121 height 14
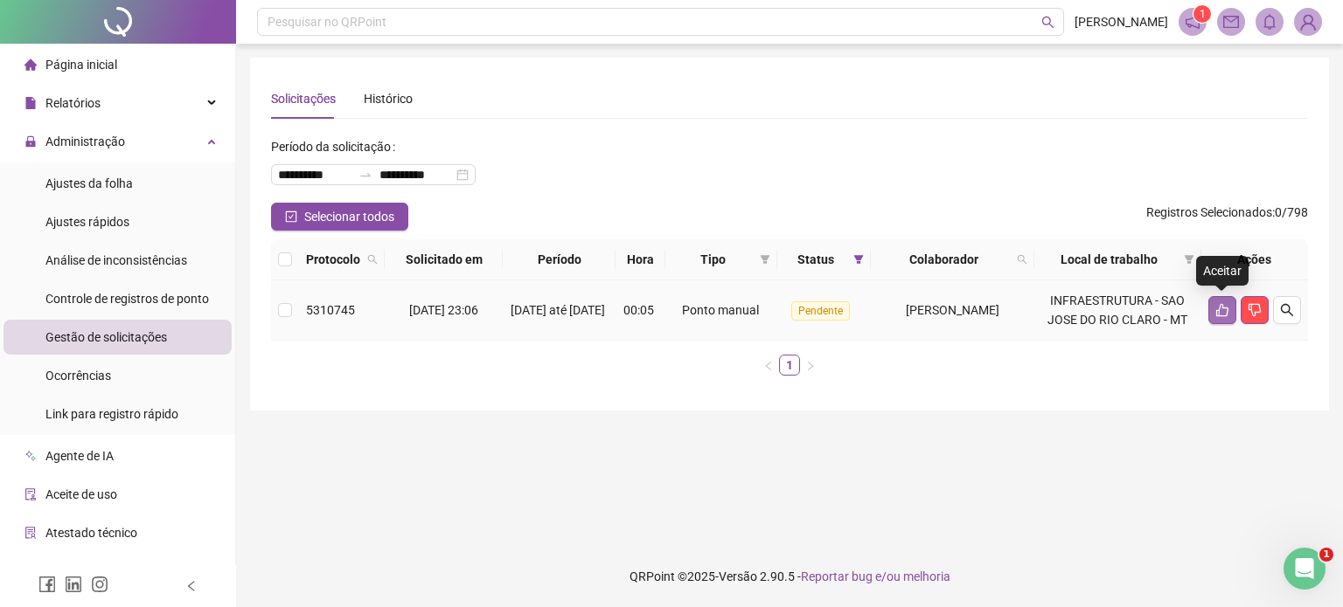
click at [1224, 314] on icon "like" at bounding box center [1222, 310] width 14 height 14
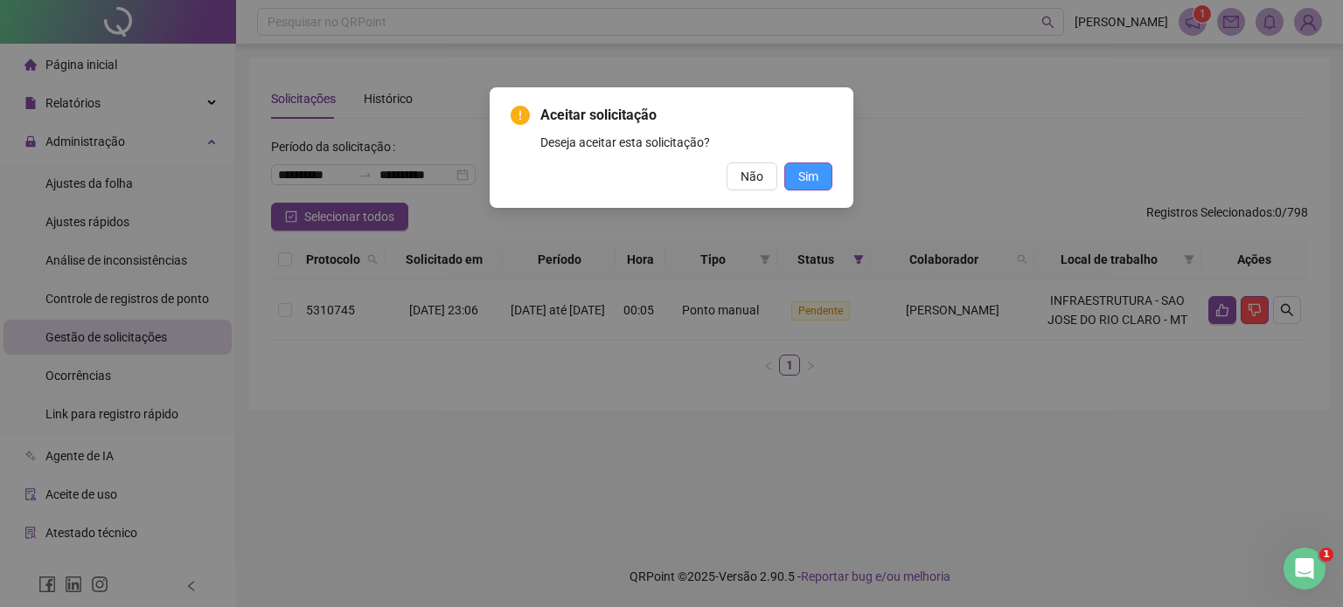
click at [827, 184] on button "Sim" at bounding box center [808, 177] width 48 height 28
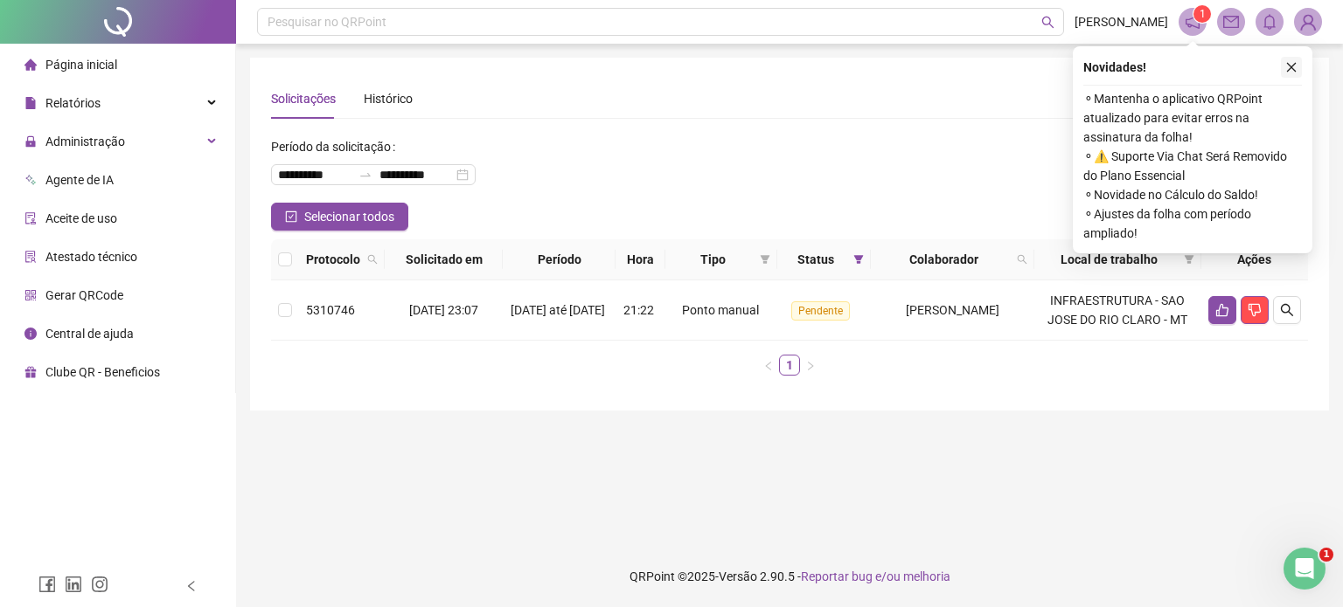
click at [1292, 66] on icon "close" at bounding box center [1291, 67] width 12 height 12
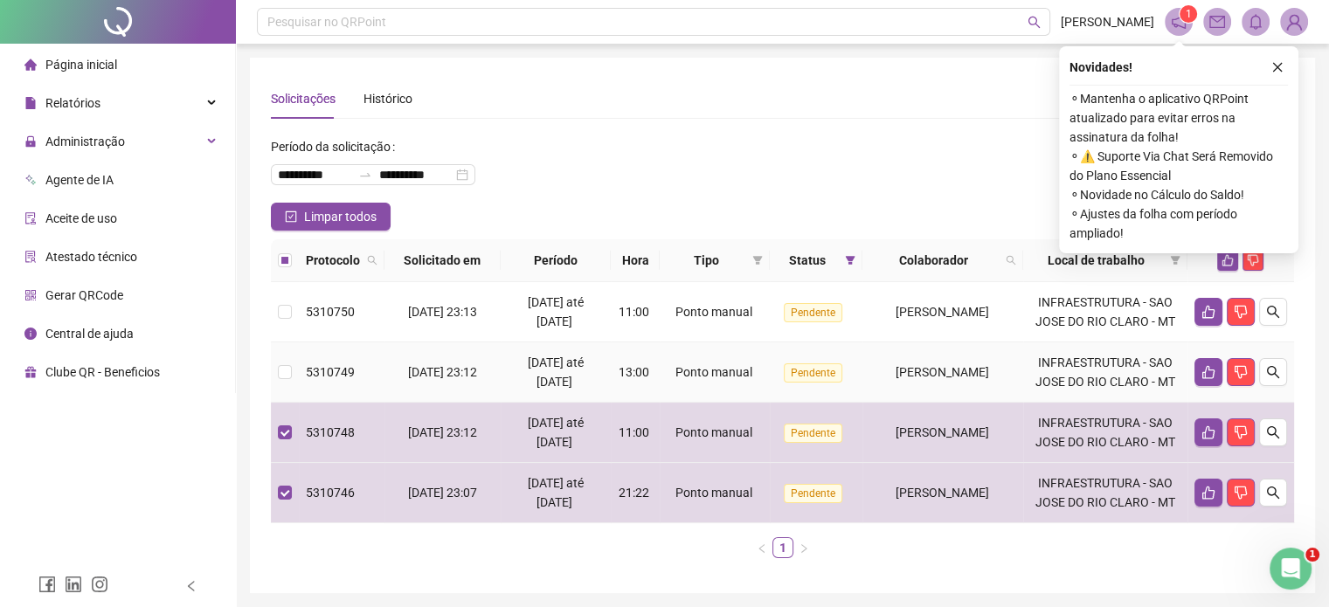
click at [284, 382] on td at bounding box center [285, 373] width 28 height 60
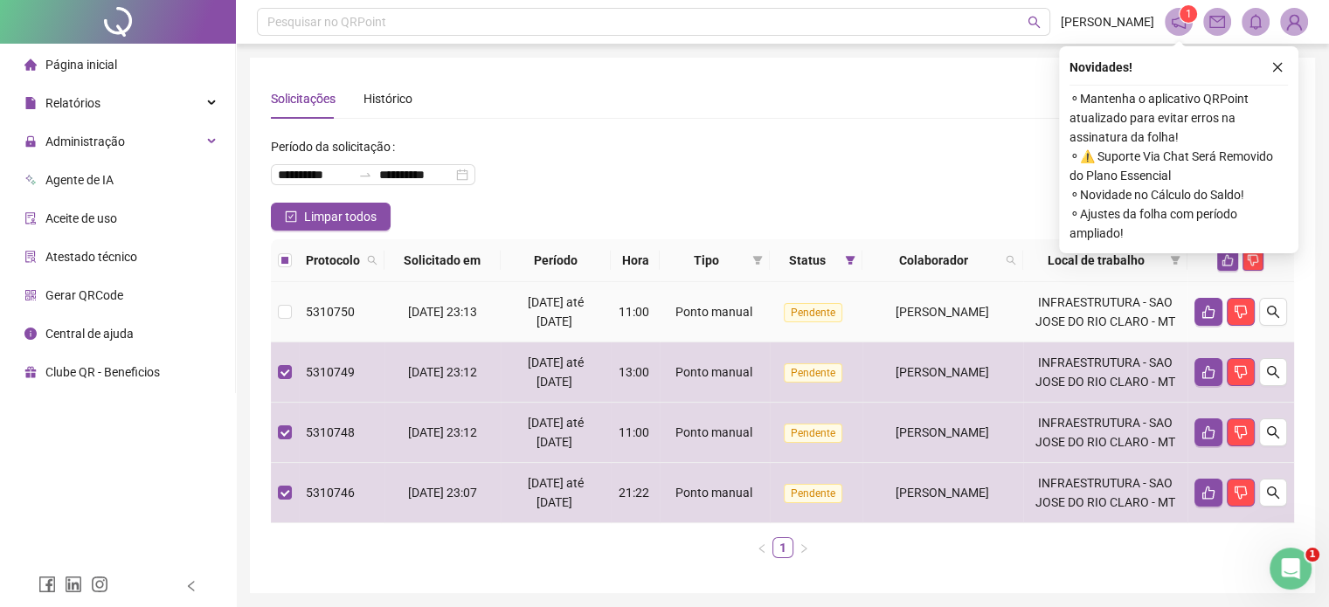
click at [299, 304] on td "5310750" at bounding box center [342, 312] width 86 height 60
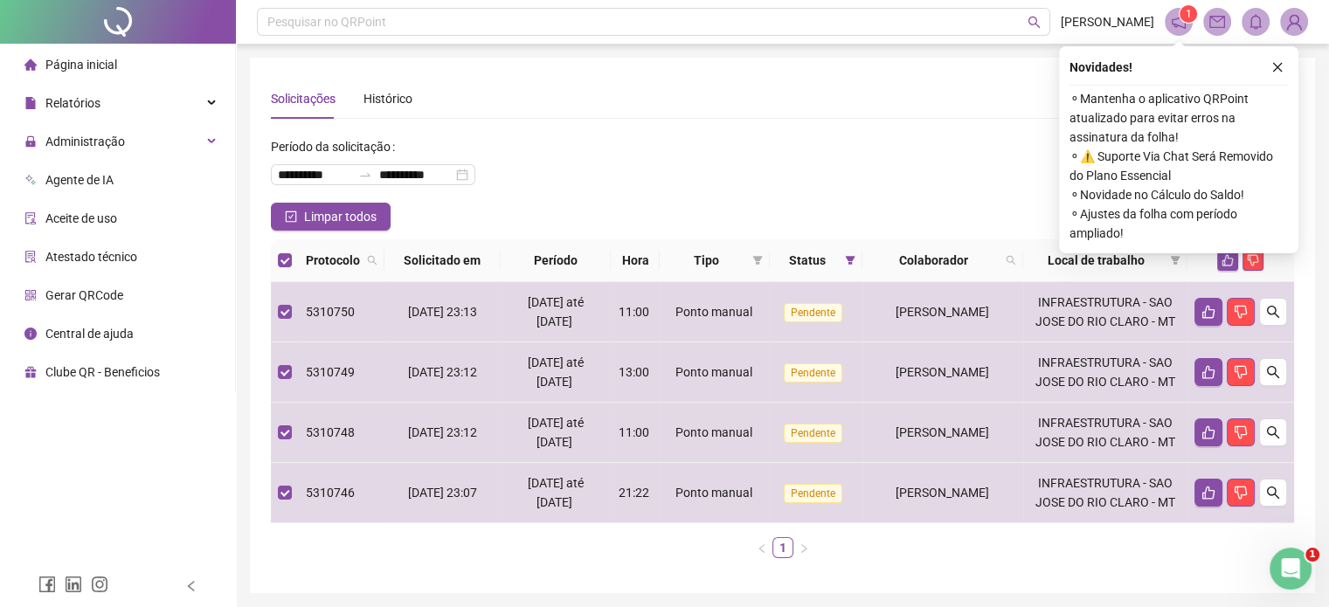
click at [1288, 69] on div "Novidades ! ⚬ Mantenha o aplicativo QRPoint atualizado para evitar erros na ass…" at bounding box center [1178, 149] width 239 height 207
click at [1280, 64] on icon "close" at bounding box center [1279, 68] width 10 height 10
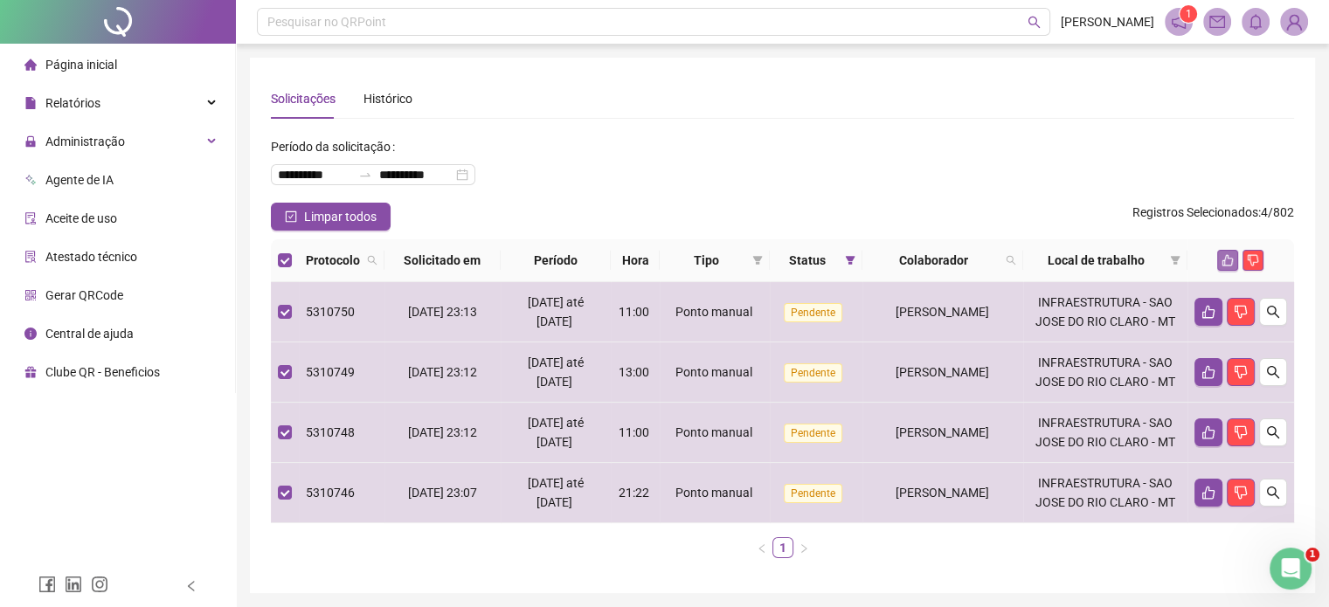
click at [1225, 258] on icon "like" at bounding box center [1228, 260] width 11 height 11
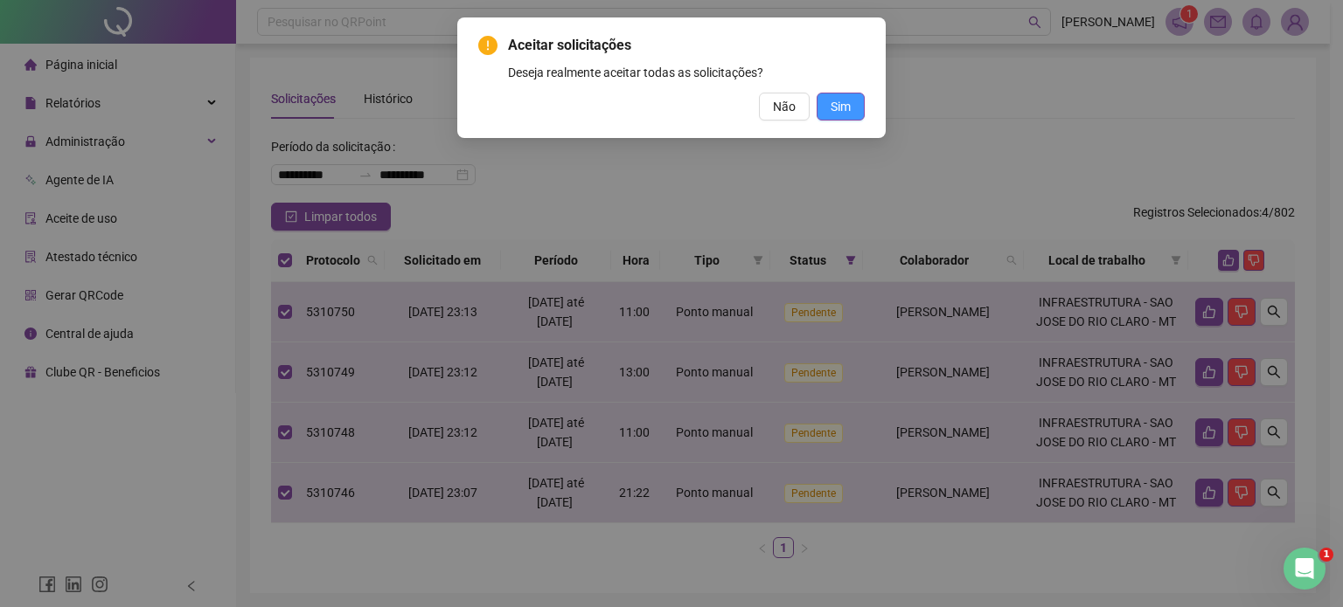
click at [854, 104] on button "Sim" at bounding box center [840, 107] width 48 height 28
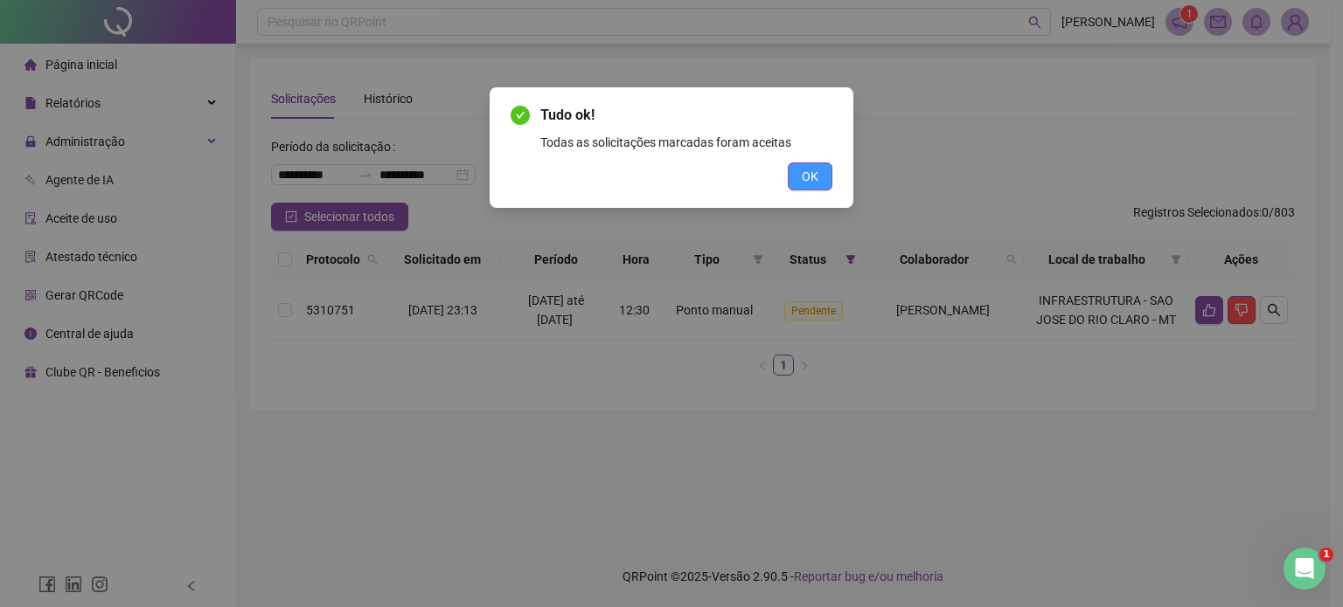
click at [816, 170] on span "OK" at bounding box center [810, 176] width 17 height 19
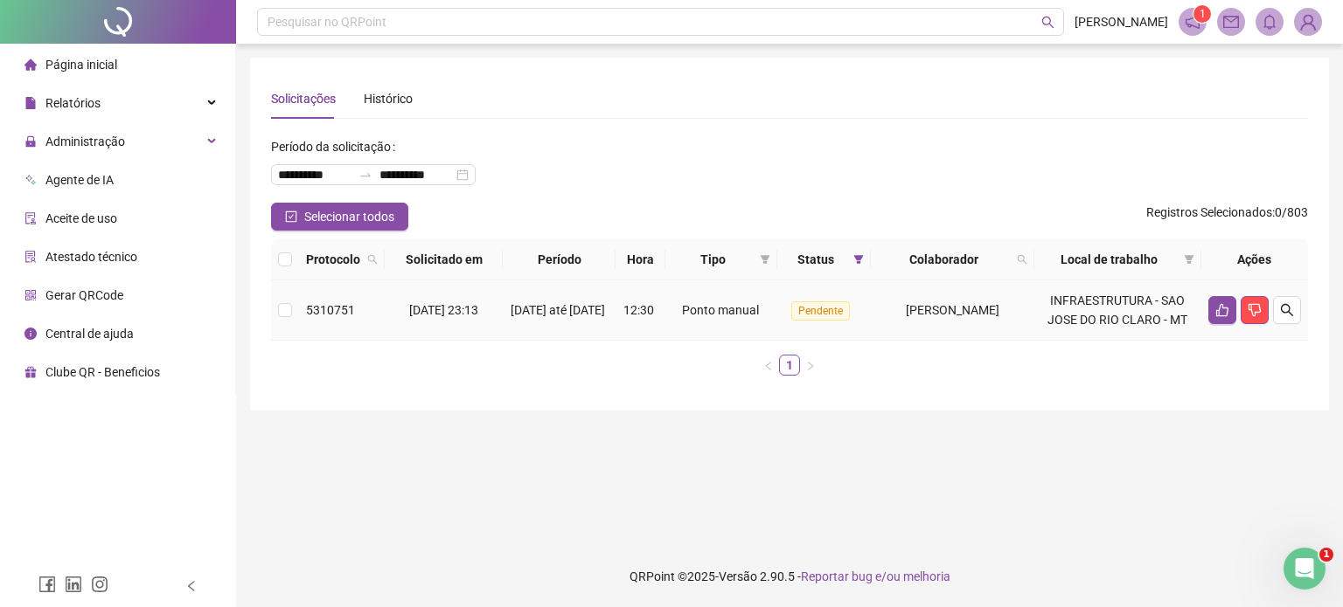
click at [333, 315] on span "5310751" at bounding box center [330, 310] width 49 height 14
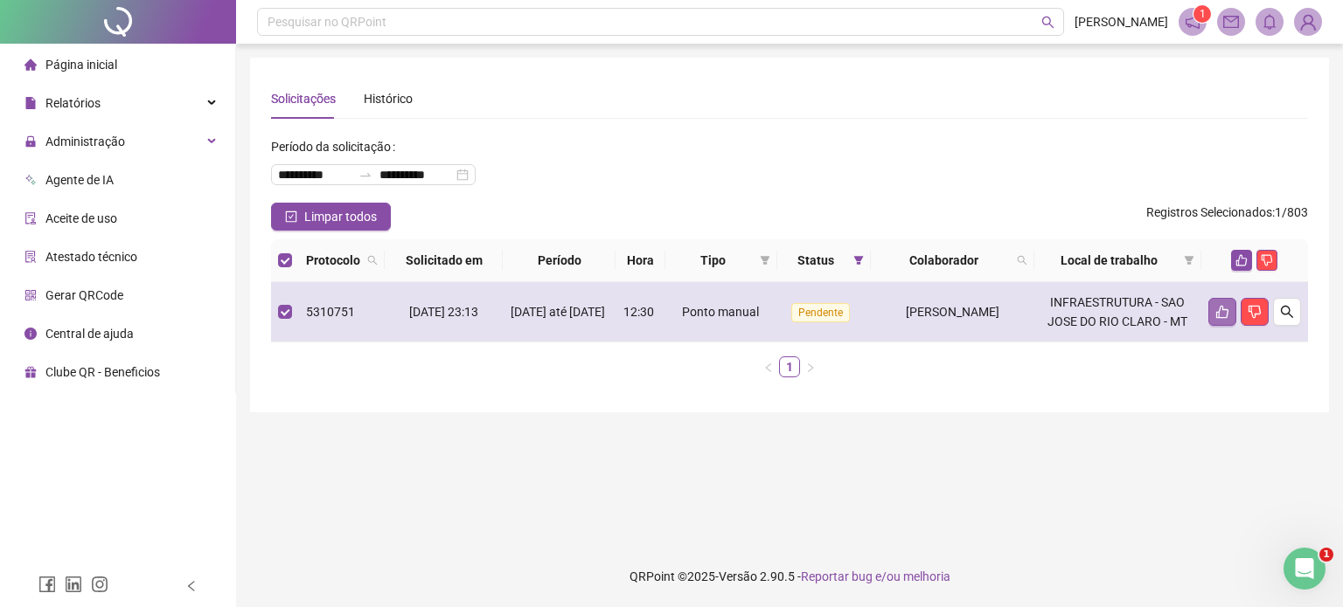
click at [1213, 320] on button "button" at bounding box center [1222, 312] width 28 height 28
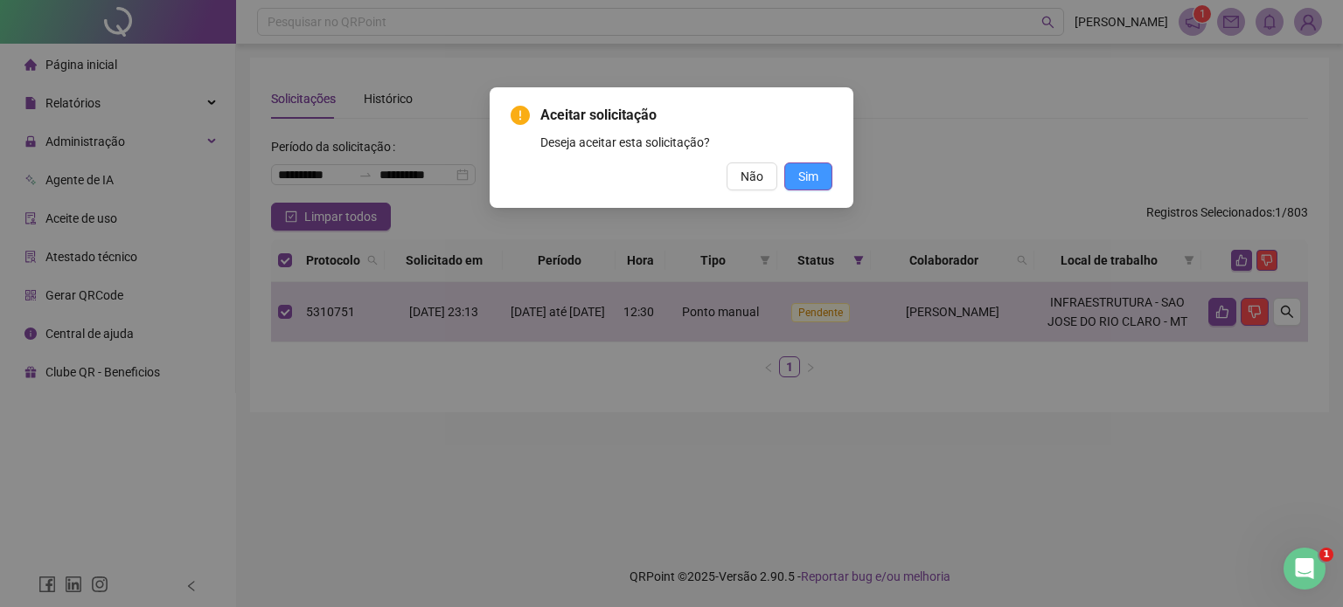
click at [822, 184] on button "Sim" at bounding box center [808, 177] width 48 height 28
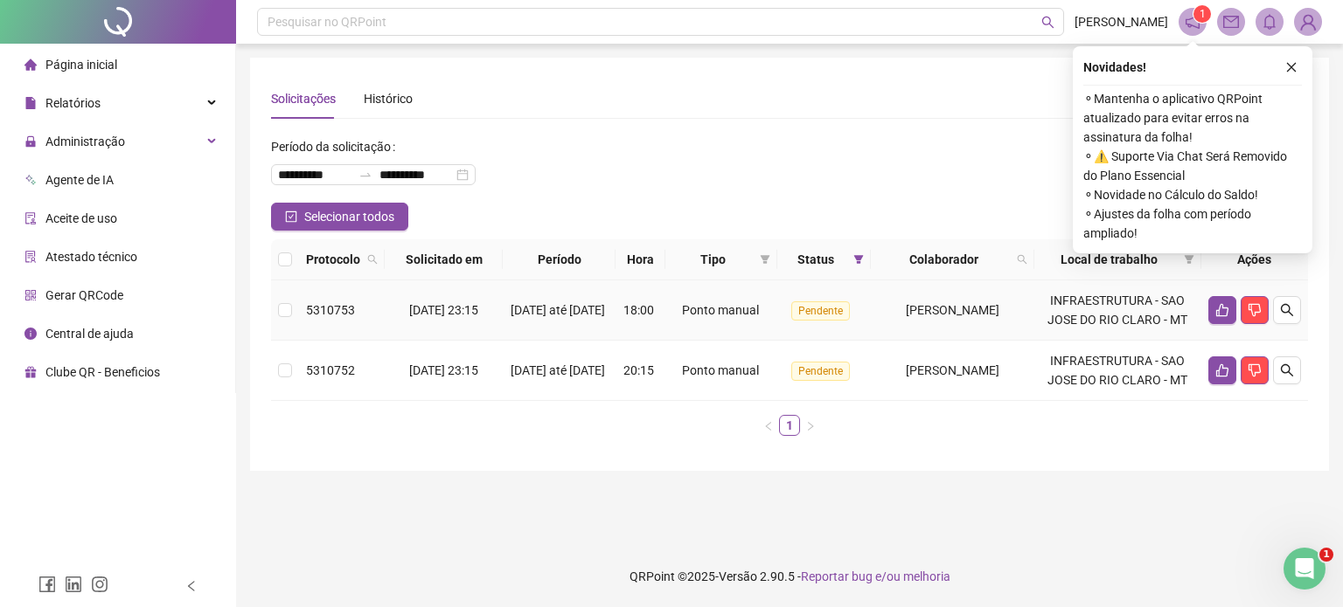
click at [295, 307] on td at bounding box center [285, 311] width 28 height 60
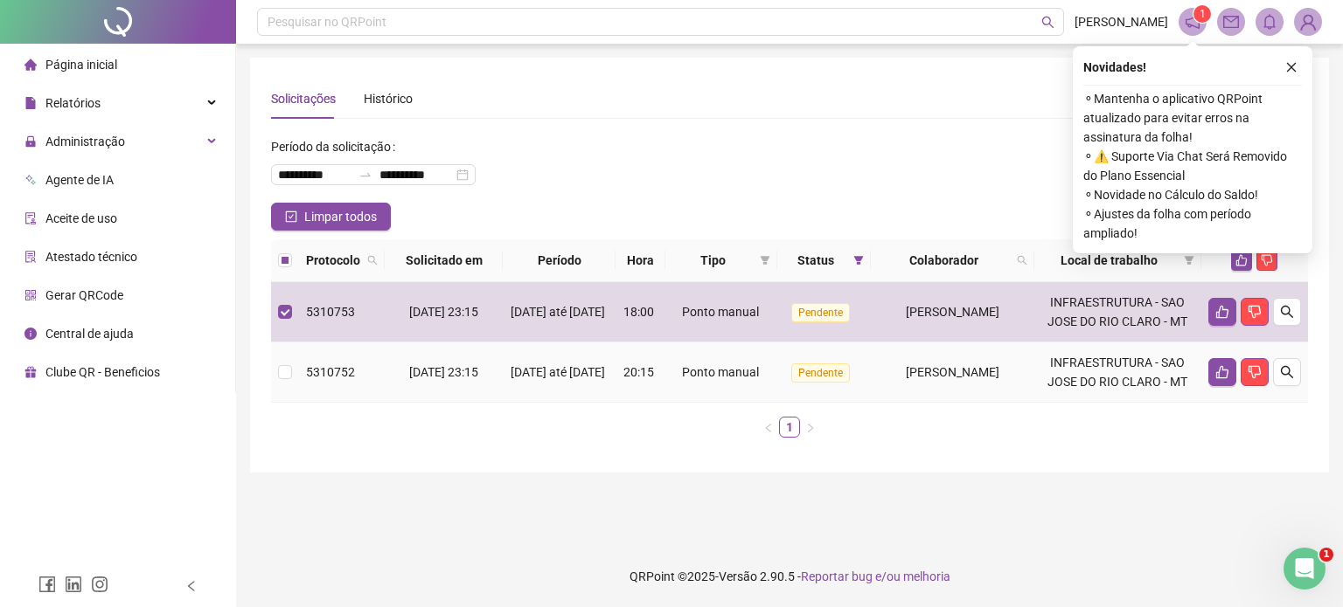
click at [295, 369] on td at bounding box center [285, 373] width 28 height 60
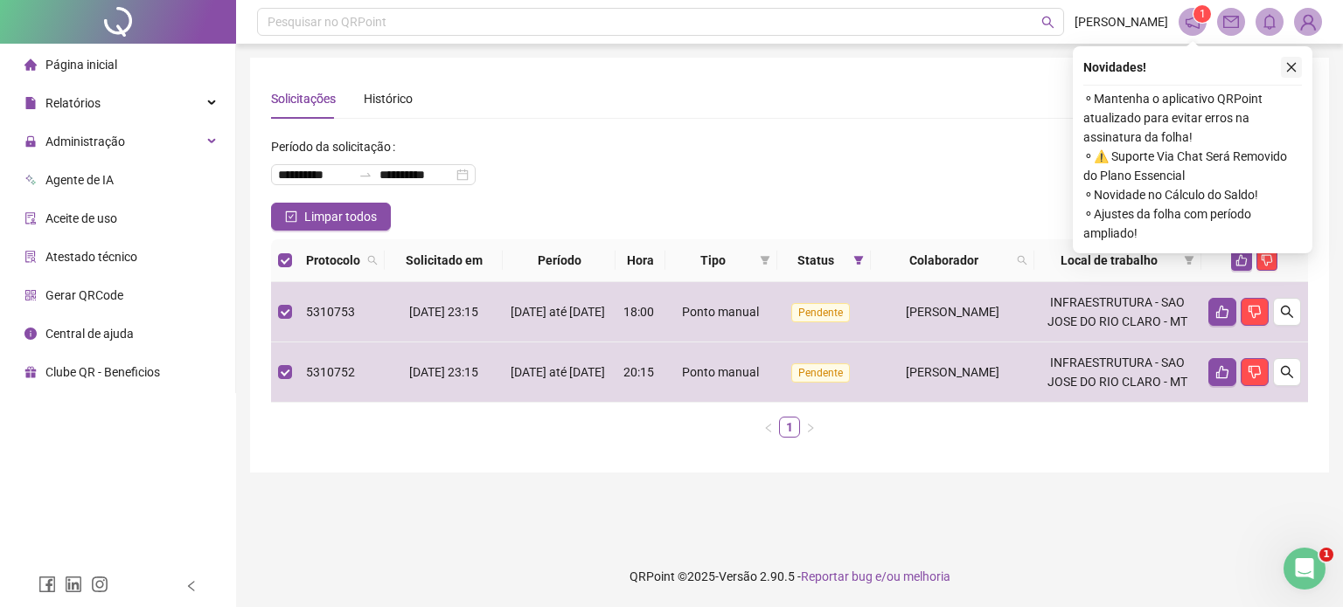
click at [1297, 68] on button "button" at bounding box center [1290, 67] width 21 height 21
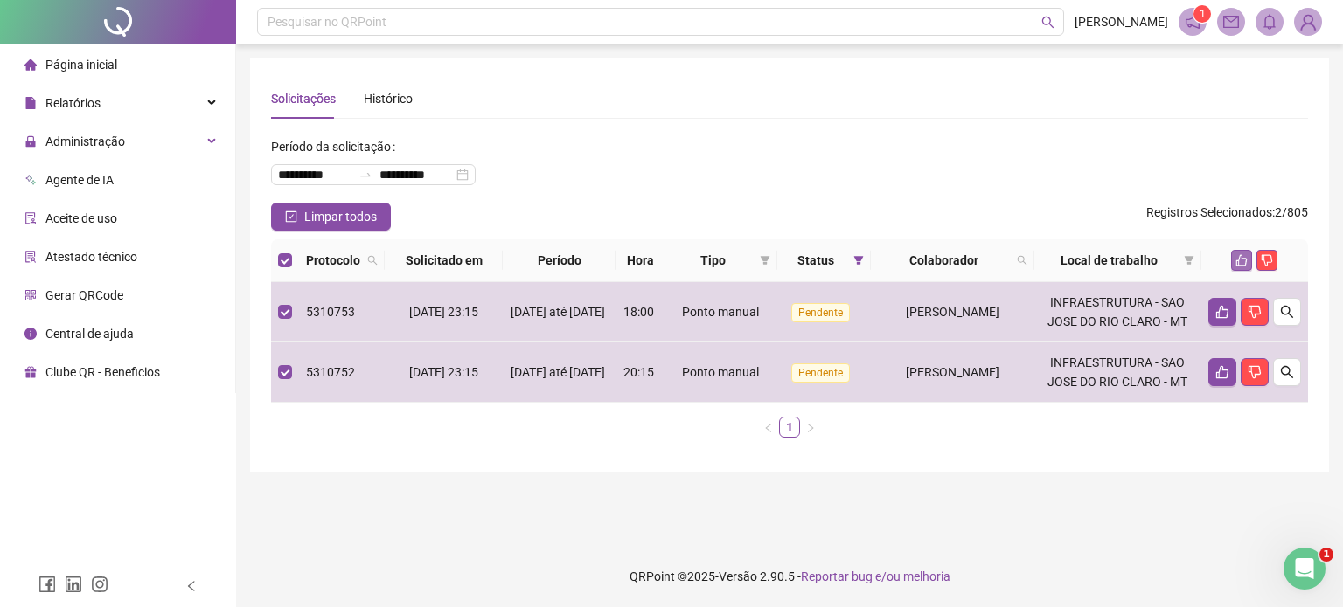
click at [1236, 260] on icon "like" at bounding box center [1241, 260] width 12 height 12
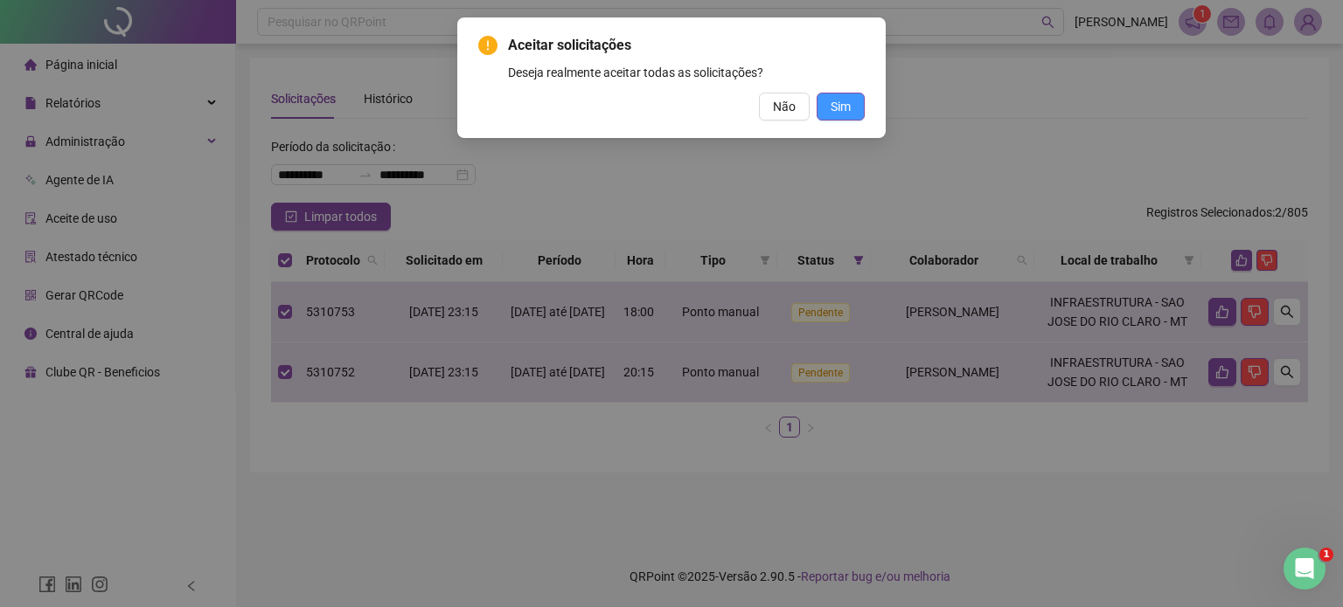
click at [840, 111] on span "Sim" at bounding box center [840, 106] width 20 height 19
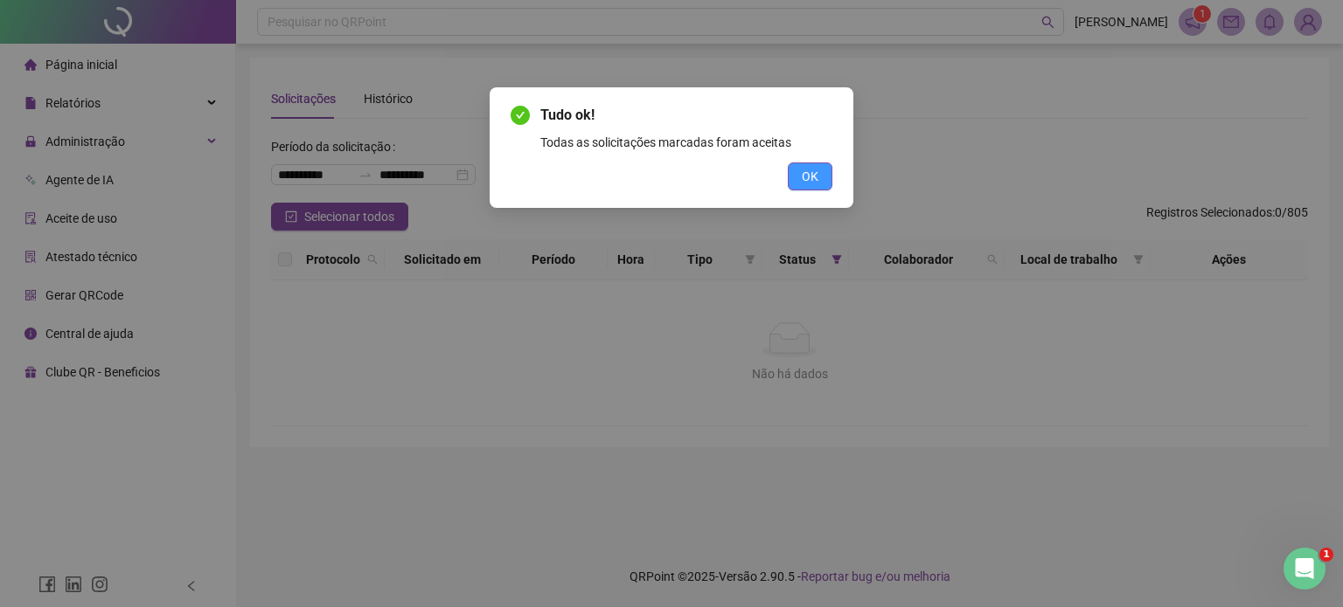
click at [802, 181] on span "OK" at bounding box center [810, 176] width 17 height 19
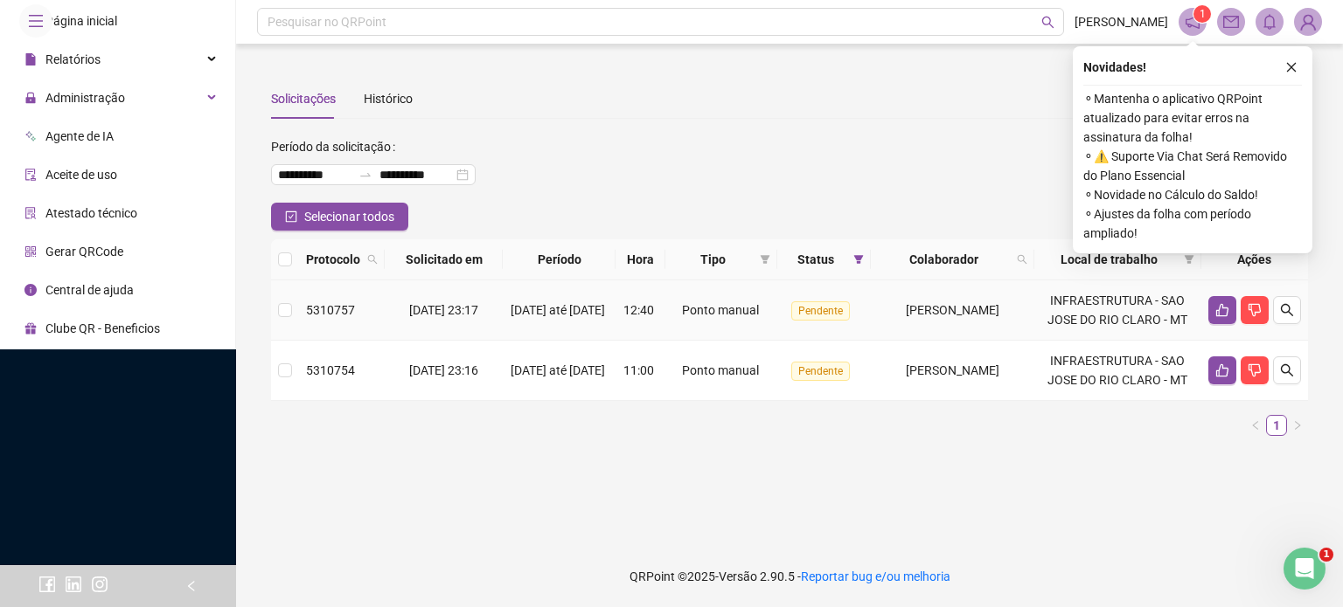
click at [274, 309] on td at bounding box center [285, 311] width 28 height 60
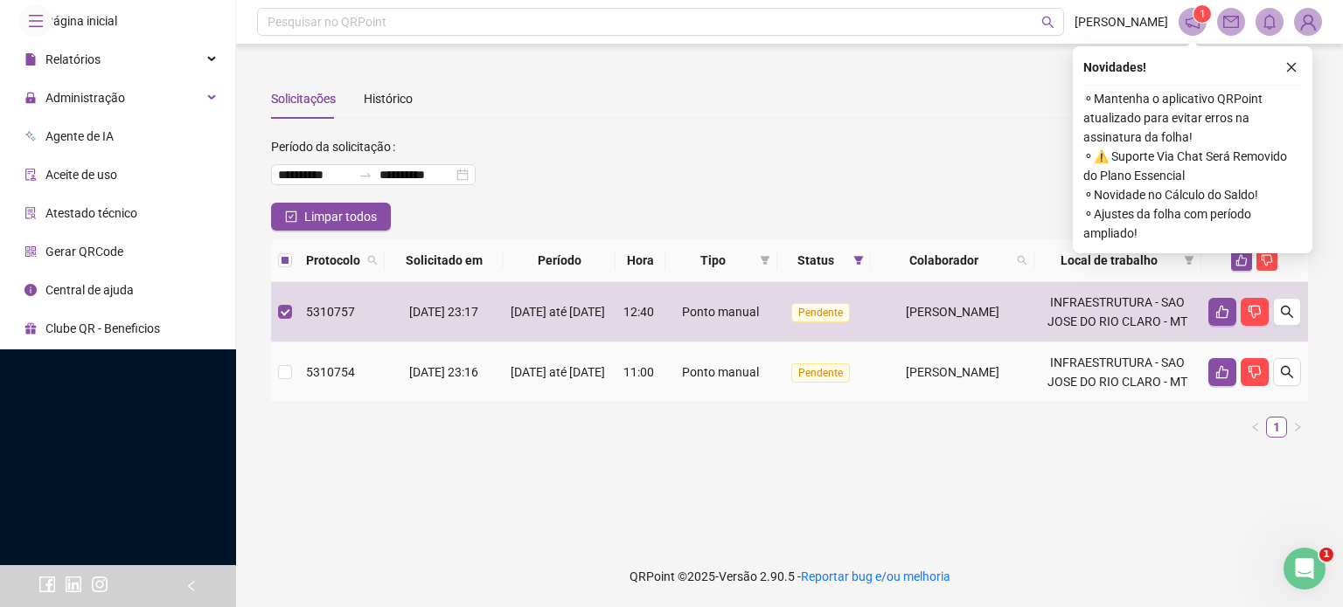
click at [292, 380] on td at bounding box center [285, 373] width 28 height 60
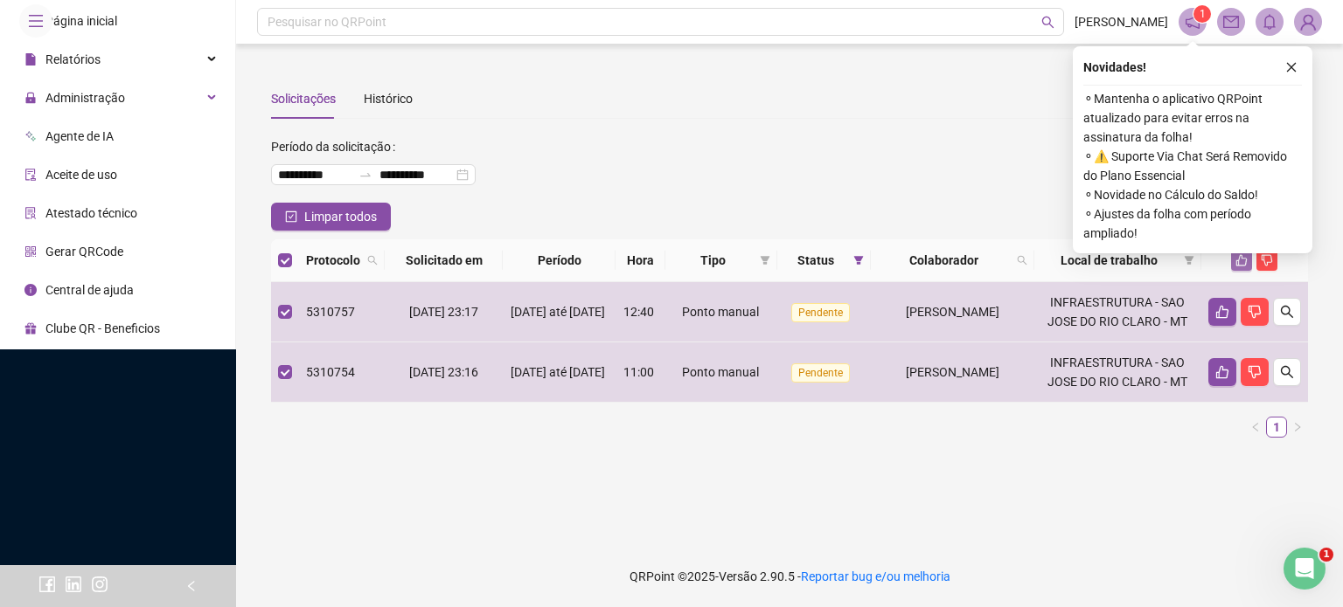
click at [1245, 268] on button "button" at bounding box center [1241, 260] width 21 height 21
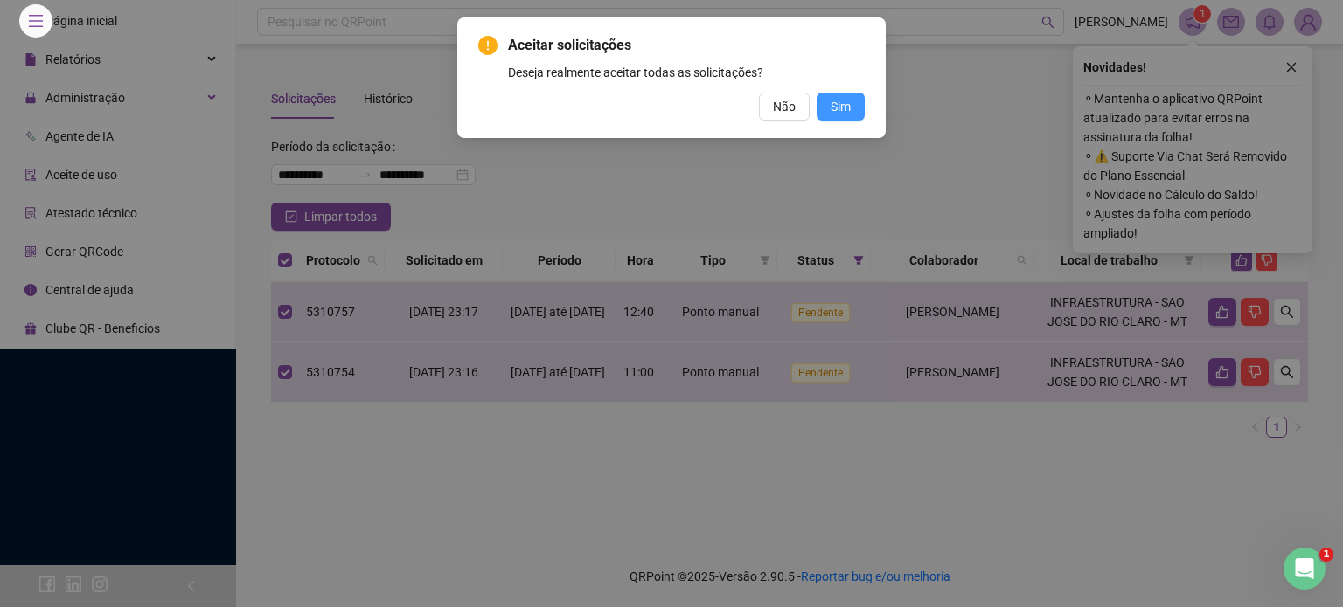
click at [848, 102] on span "Sim" at bounding box center [840, 106] width 20 height 19
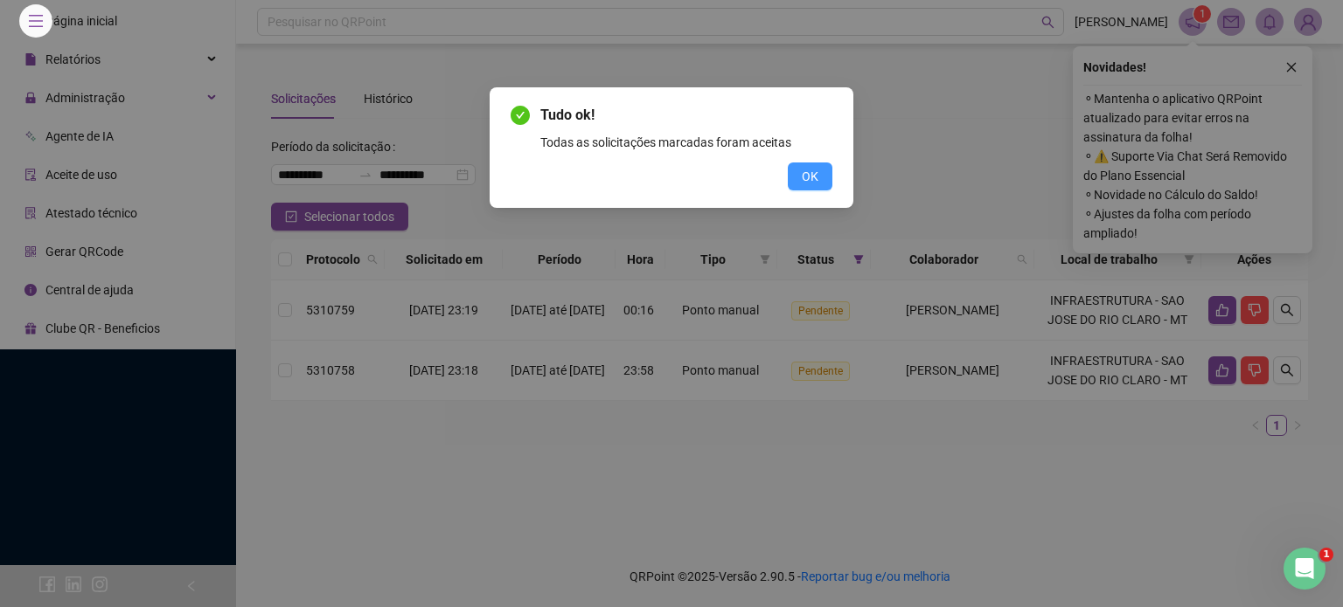
click at [812, 184] on span "OK" at bounding box center [810, 176] width 17 height 19
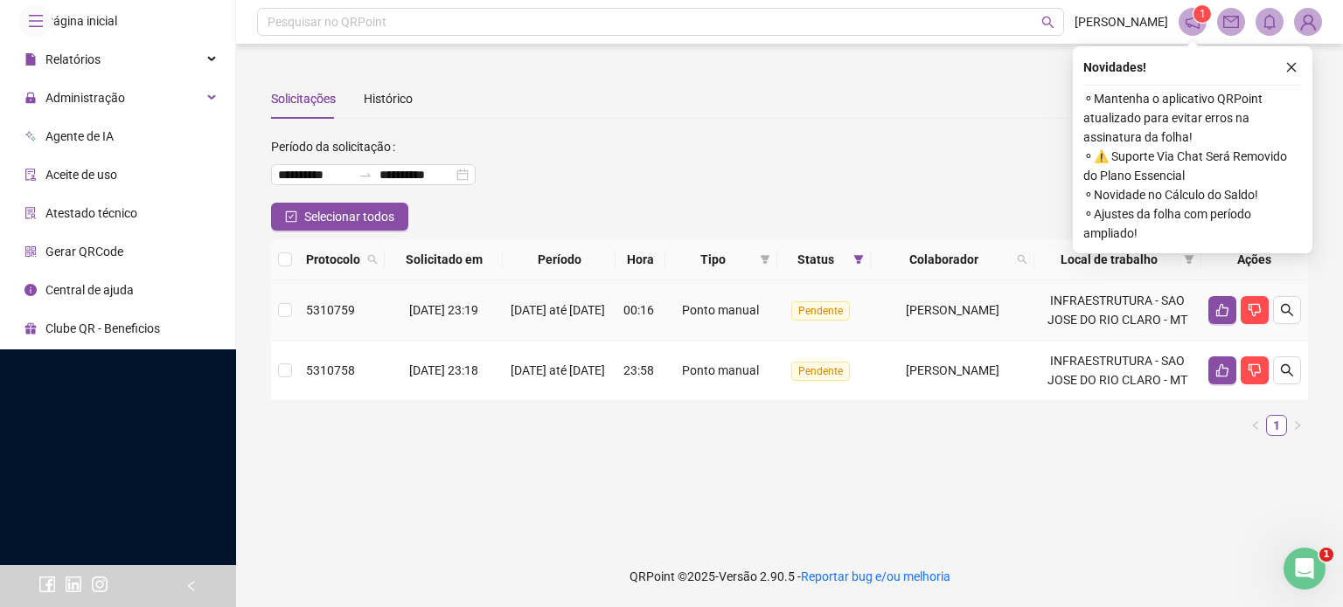
click at [310, 317] on span "5310759" at bounding box center [330, 310] width 49 height 14
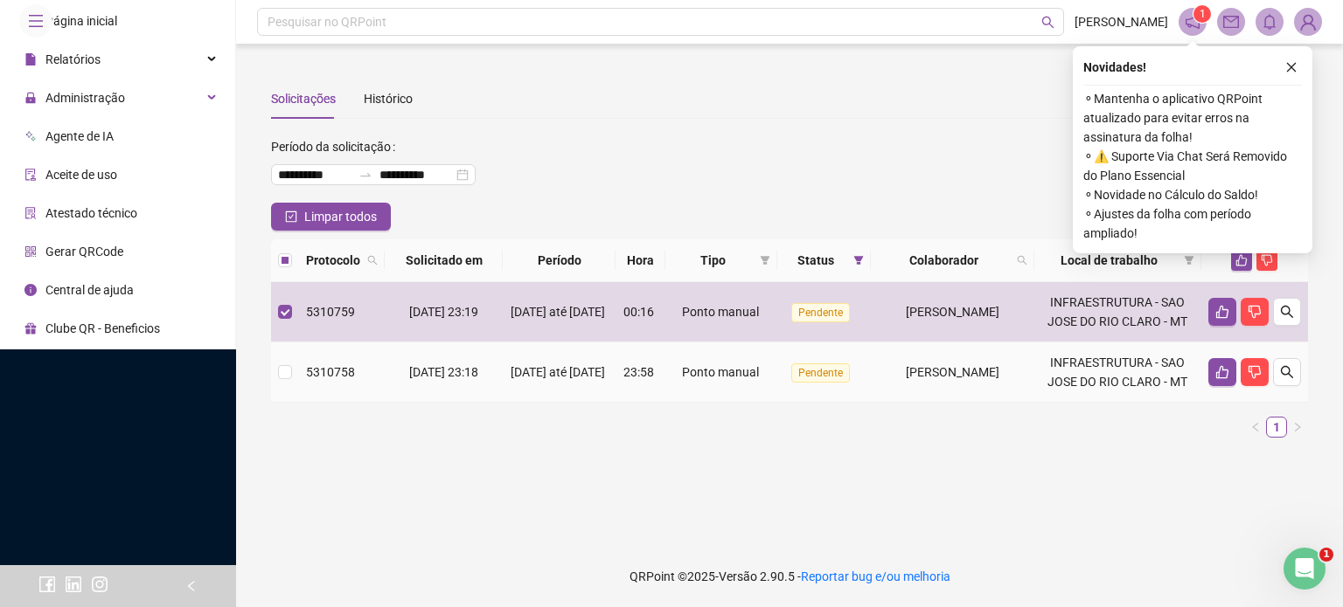
click at [316, 365] on span "5310758" at bounding box center [330, 372] width 49 height 14
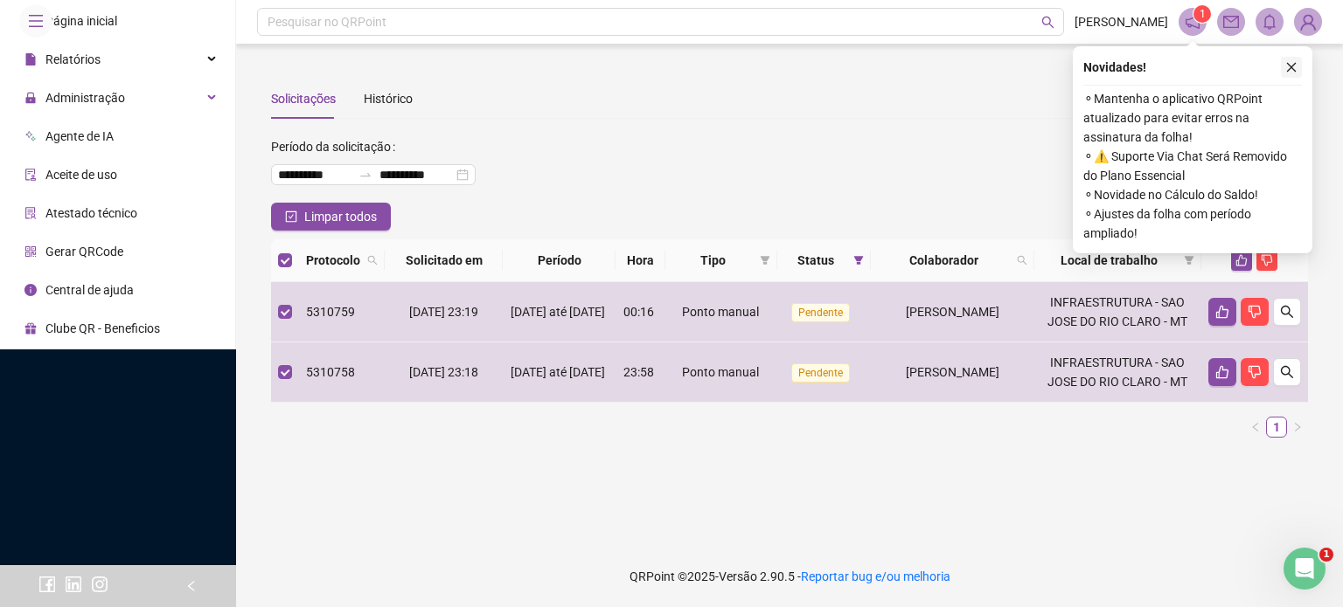
click at [1283, 69] on button "button" at bounding box center [1290, 67] width 21 height 21
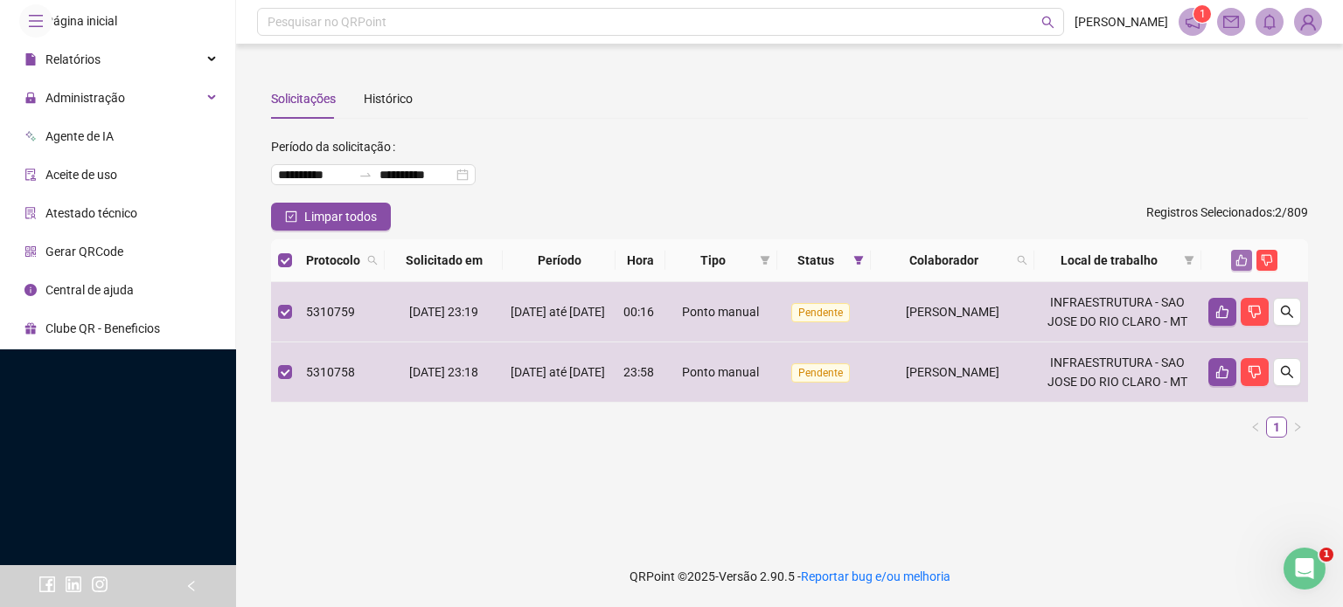
click at [1244, 262] on icon "like" at bounding box center [1241, 260] width 12 height 12
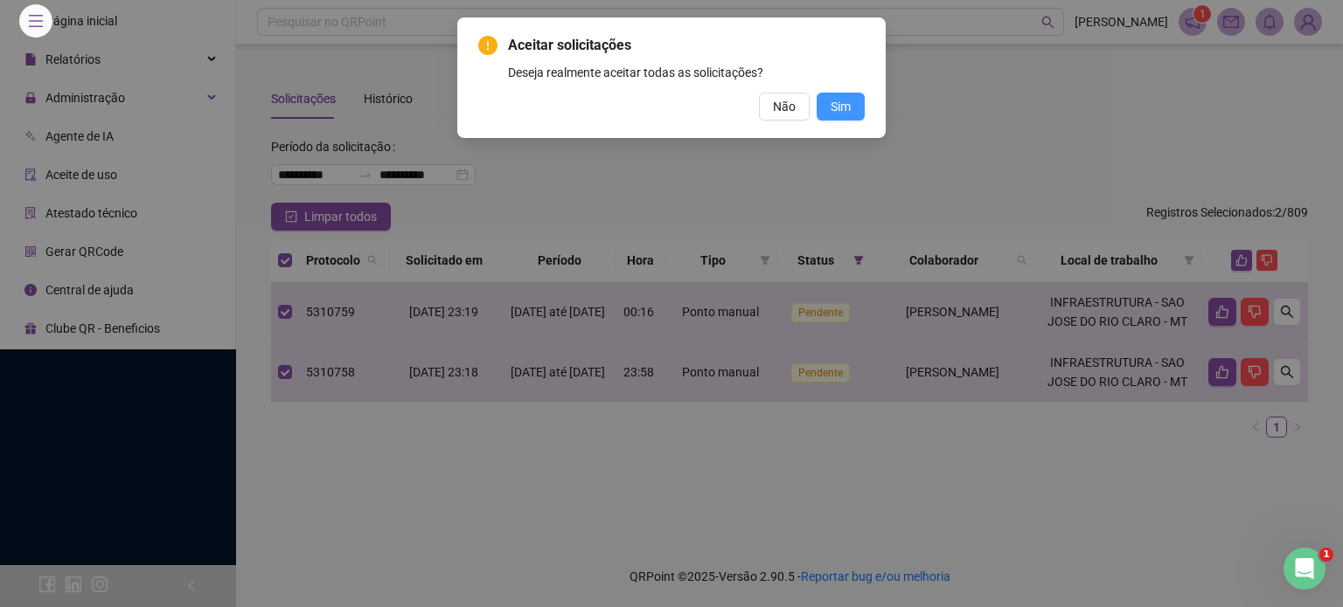
click at [829, 97] on button "Sim" at bounding box center [840, 107] width 48 height 28
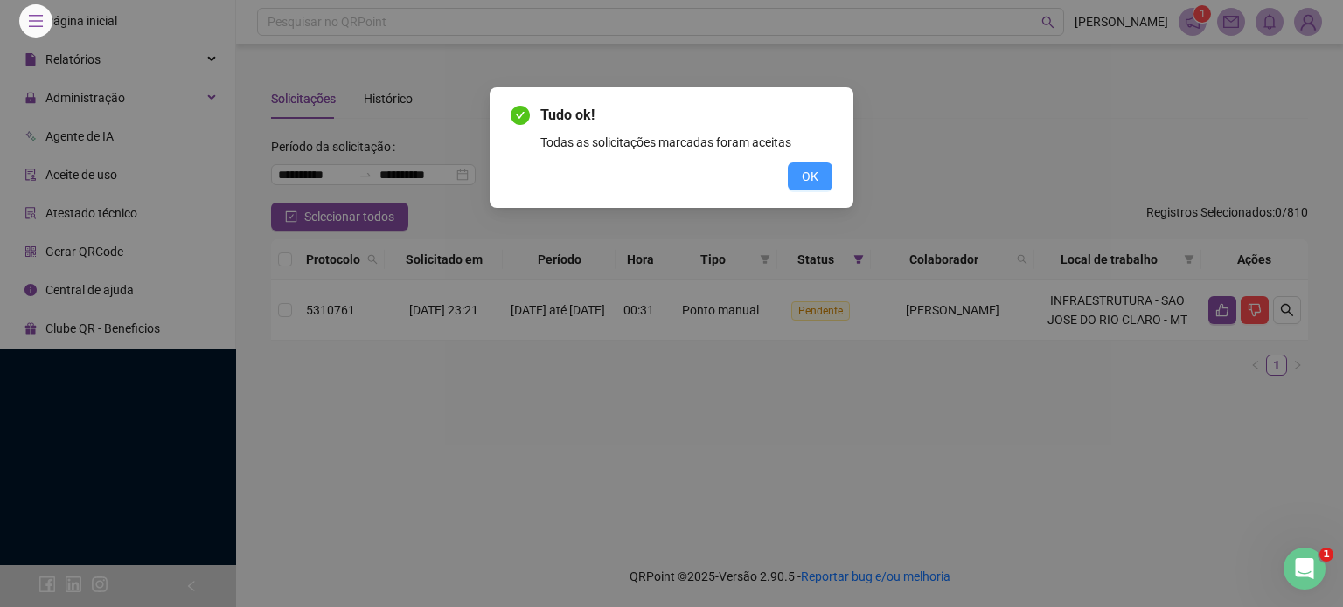
click at [815, 171] on span "OK" at bounding box center [810, 176] width 17 height 19
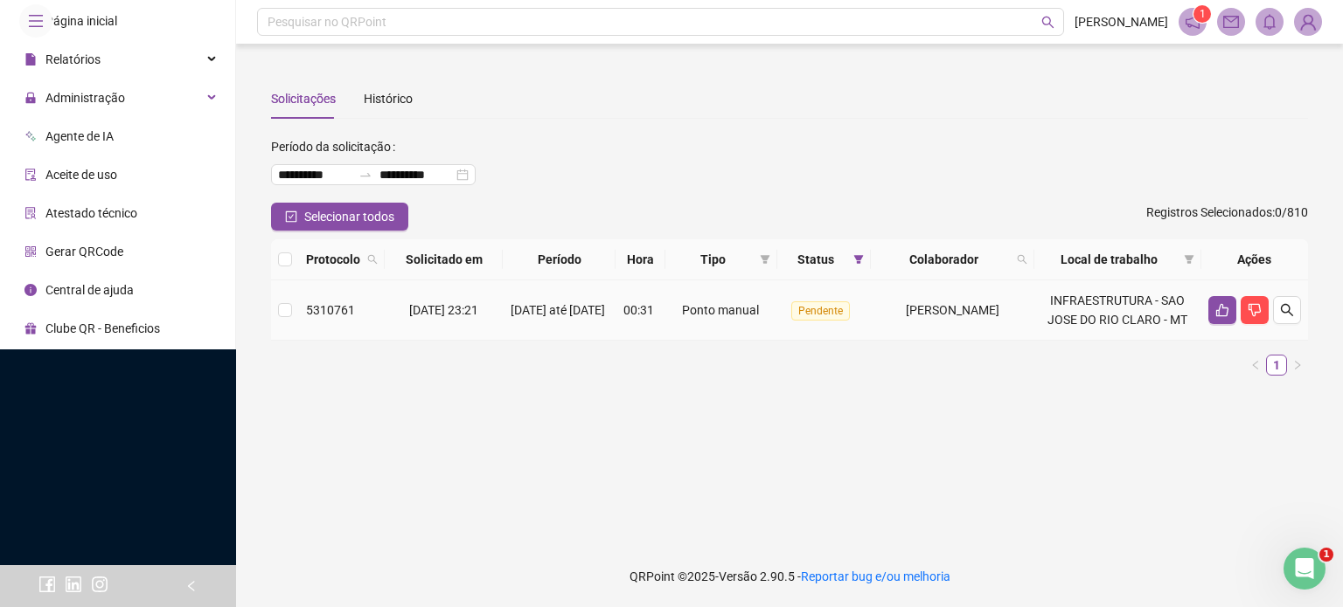
click at [386, 308] on td "[DATE] 23:21" at bounding box center [444, 311] width 118 height 60
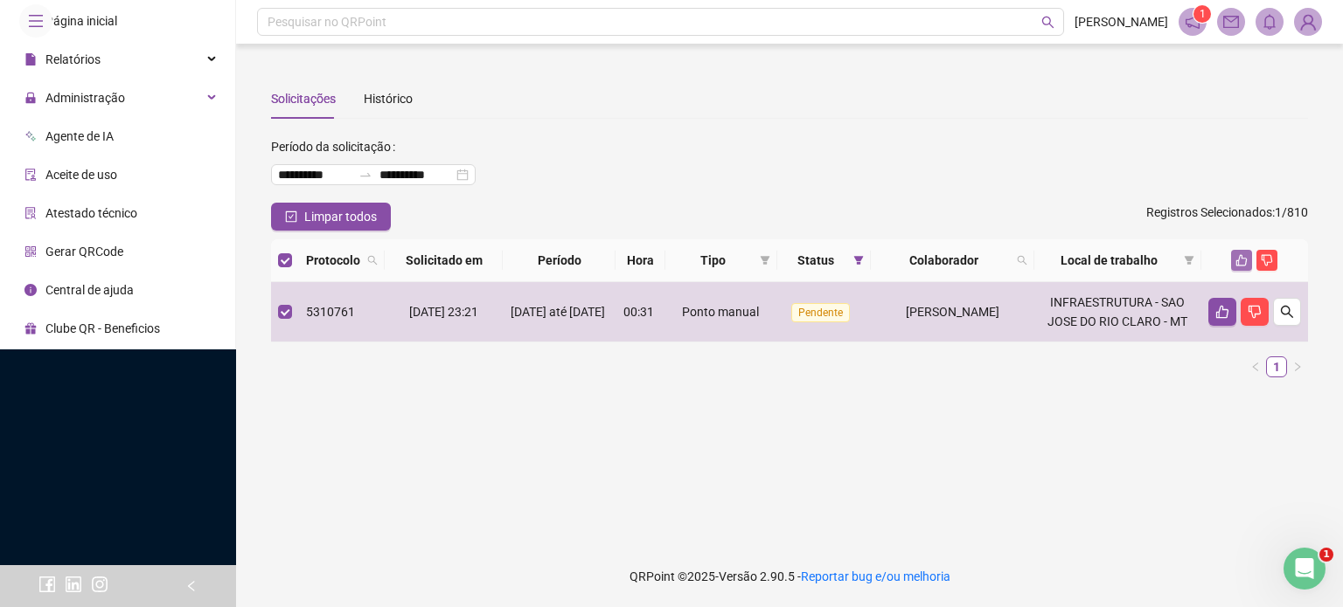
click at [1235, 256] on icon "like" at bounding box center [1241, 260] width 12 height 12
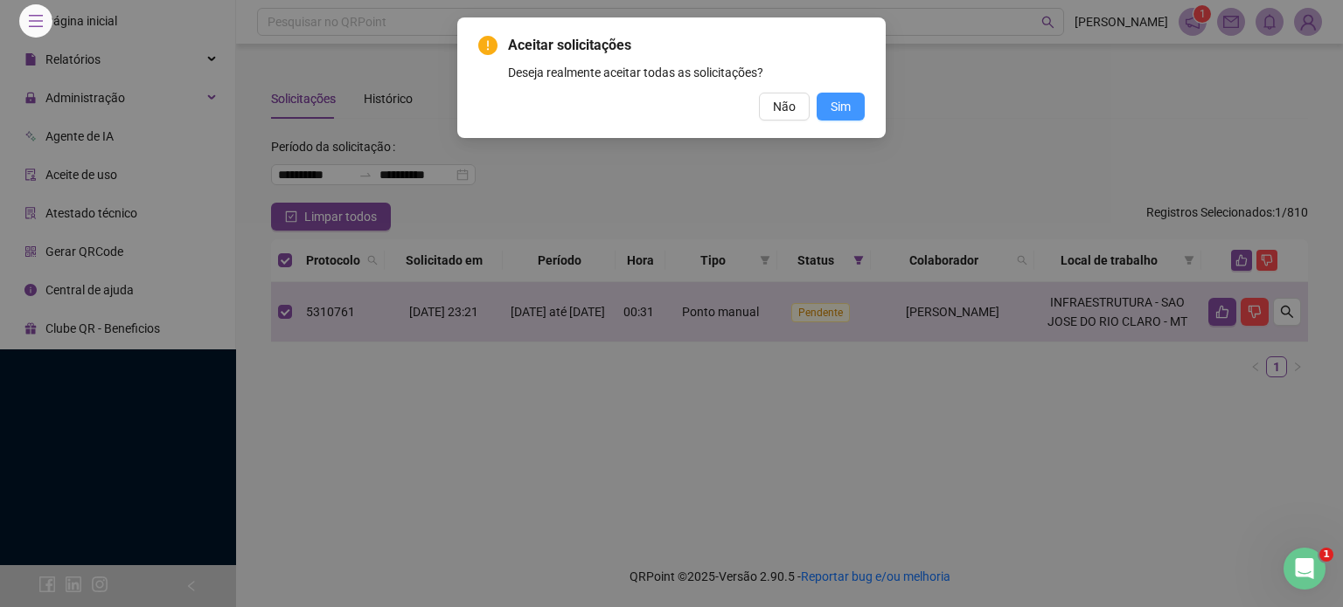
click at [849, 107] on span "Sim" at bounding box center [840, 106] width 20 height 19
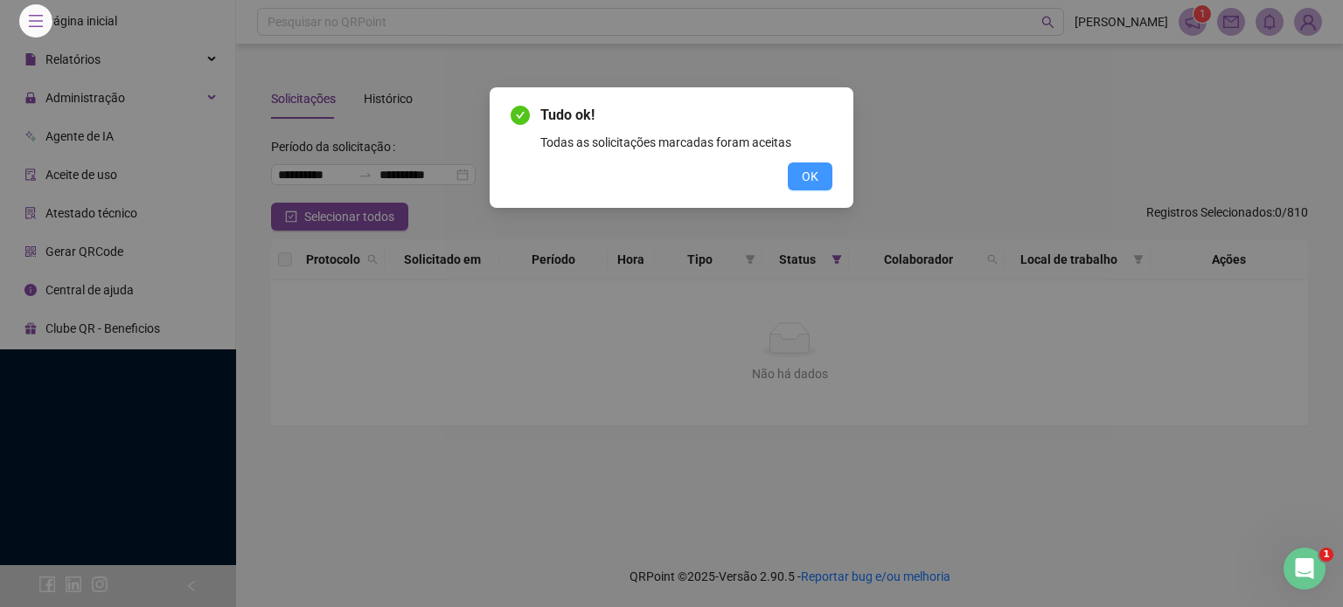
click at [804, 177] on span "OK" at bounding box center [810, 176] width 17 height 19
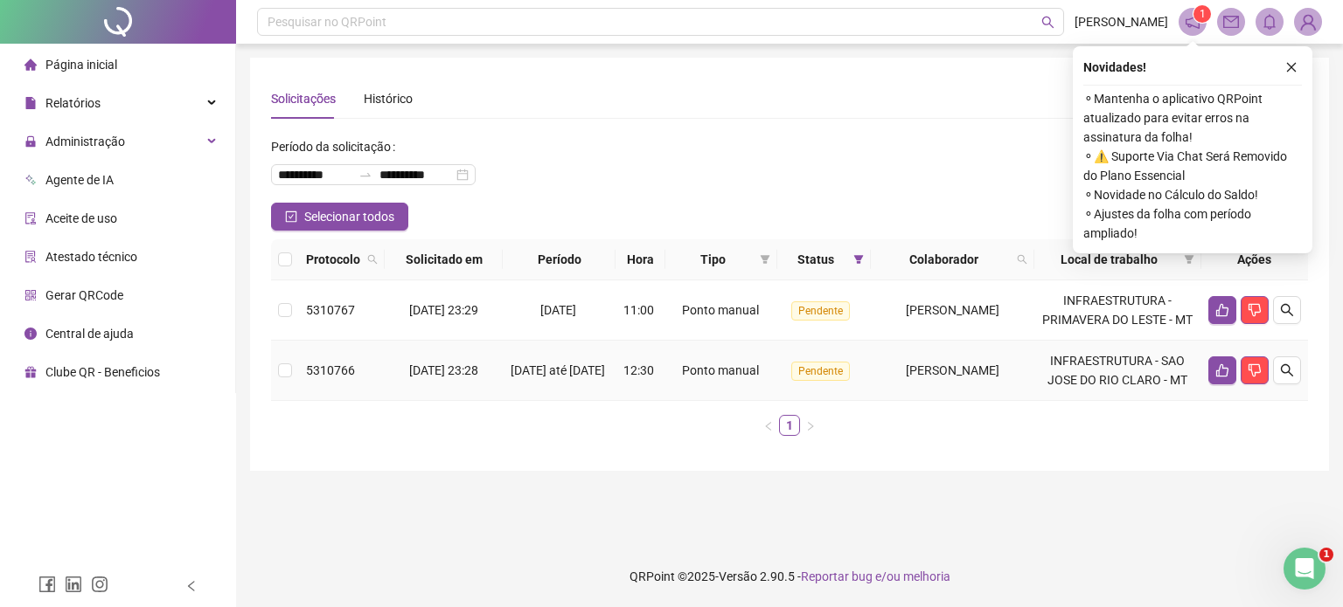
click at [304, 388] on td "5310766" at bounding box center [342, 371] width 86 height 60
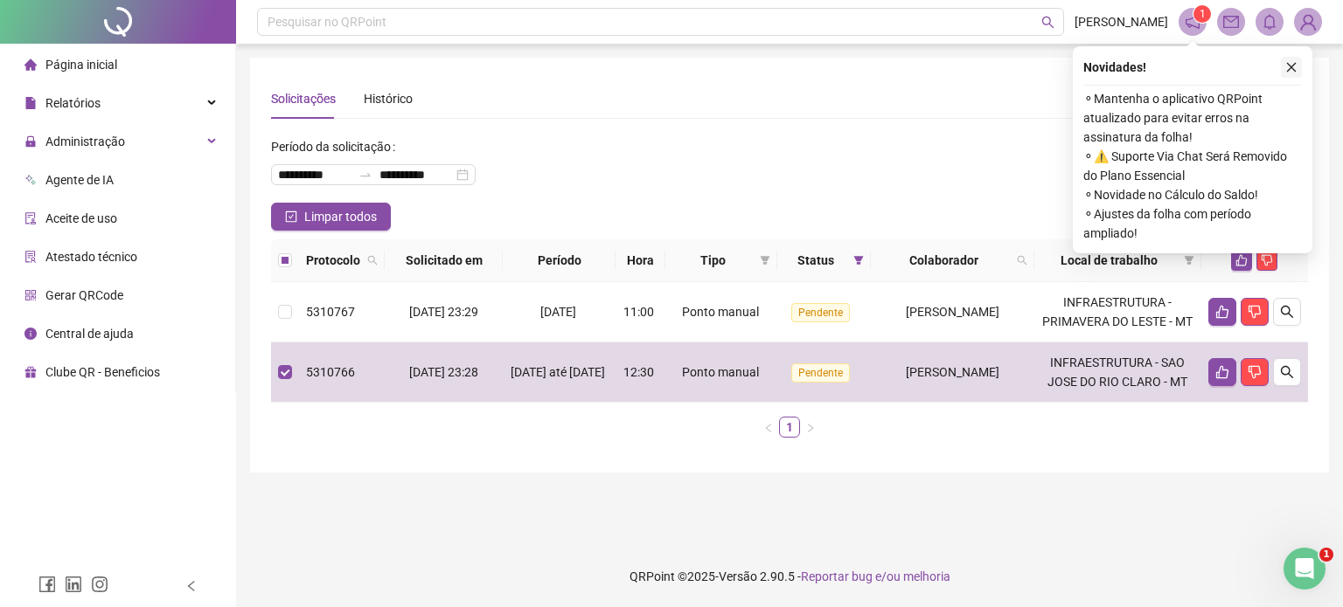
click at [1290, 69] on icon "close" at bounding box center [1291, 67] width 12 height 12
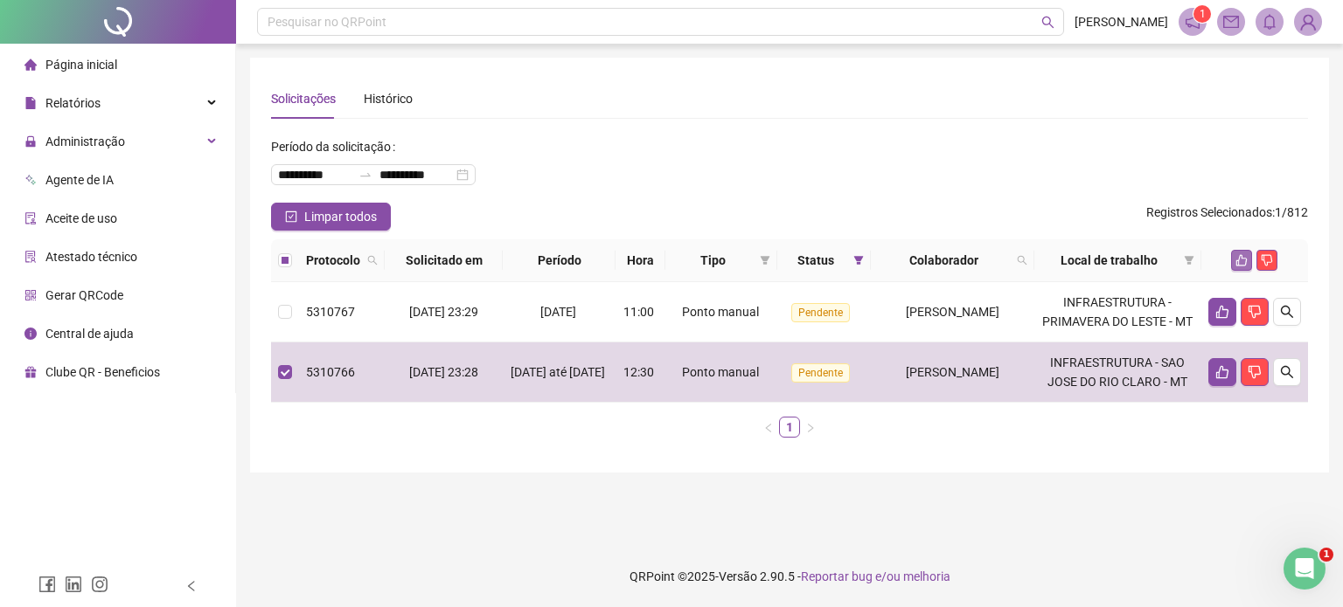
click at [1238, 260] on icon "like" at bounding box center [1241, 260] width 11 height 11
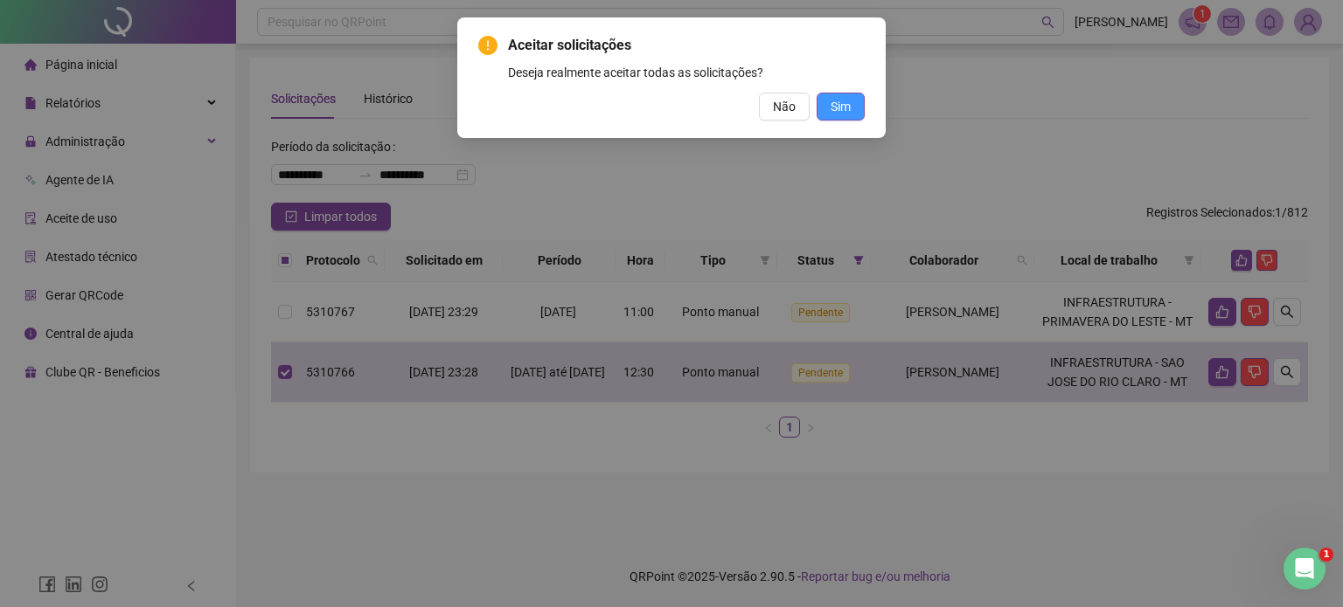
click at [844, 111] on span "Sim" at bounding box center [840, 106] width 20 height 19
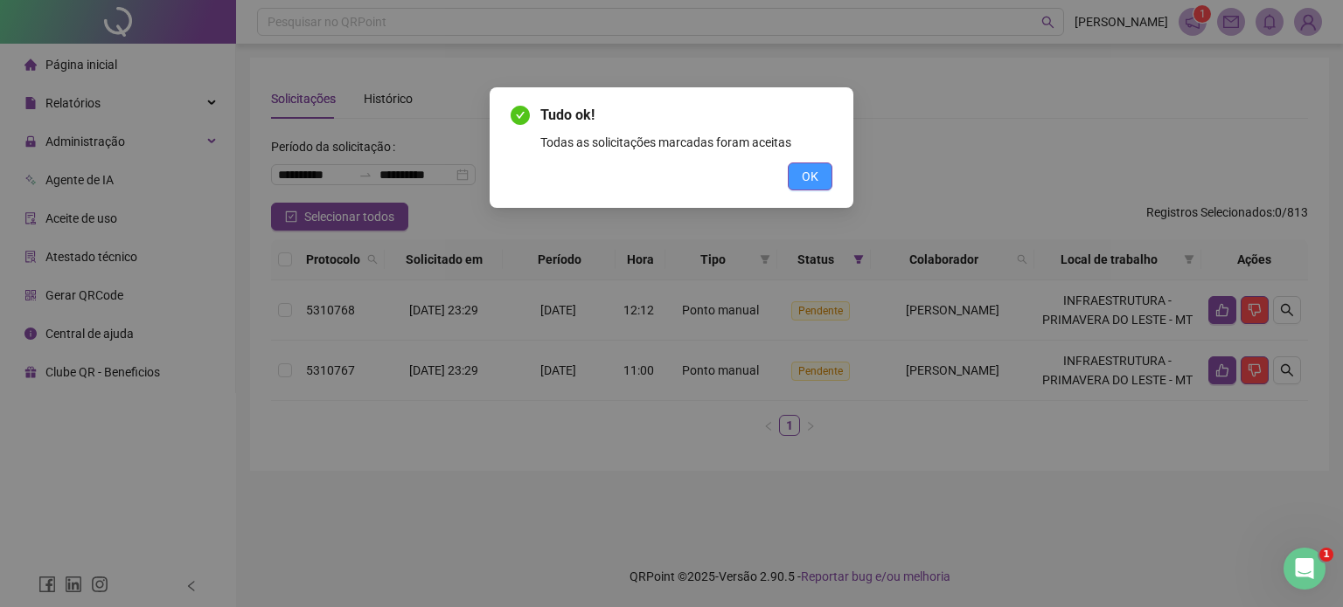
click at [817, 177] on span "OK" at bounding box center [810, 176] width 17 height 19
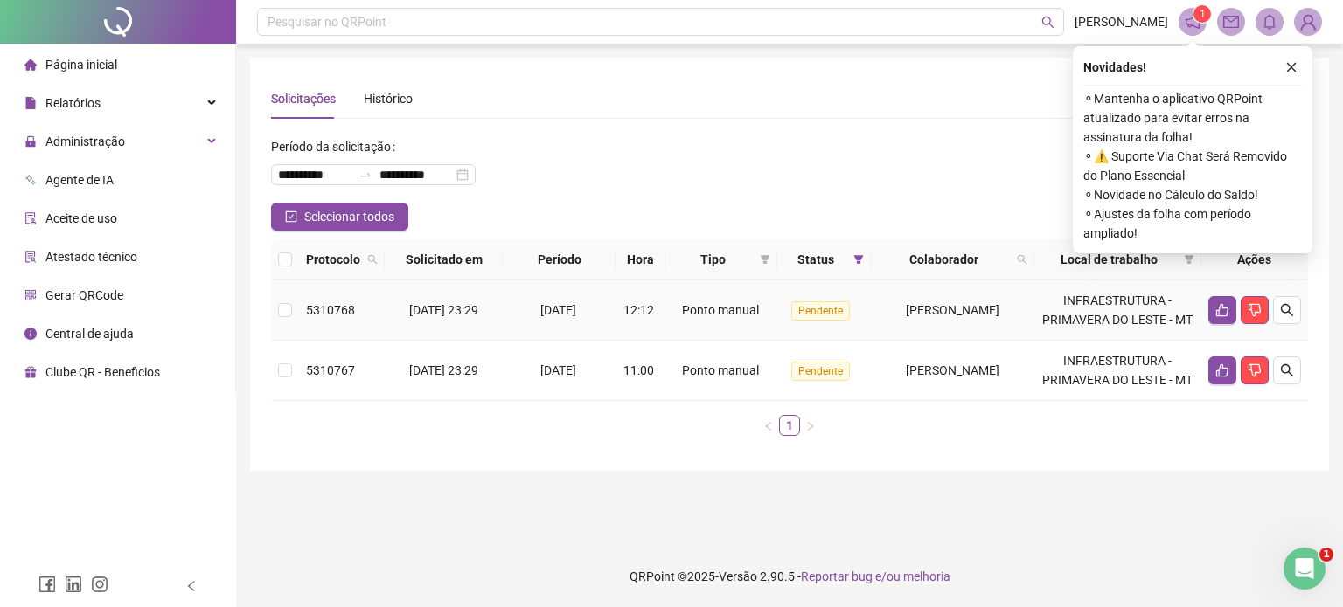
click at [316, 317] on span "5310768" at bounding box center [330, 310] width 49 height 14
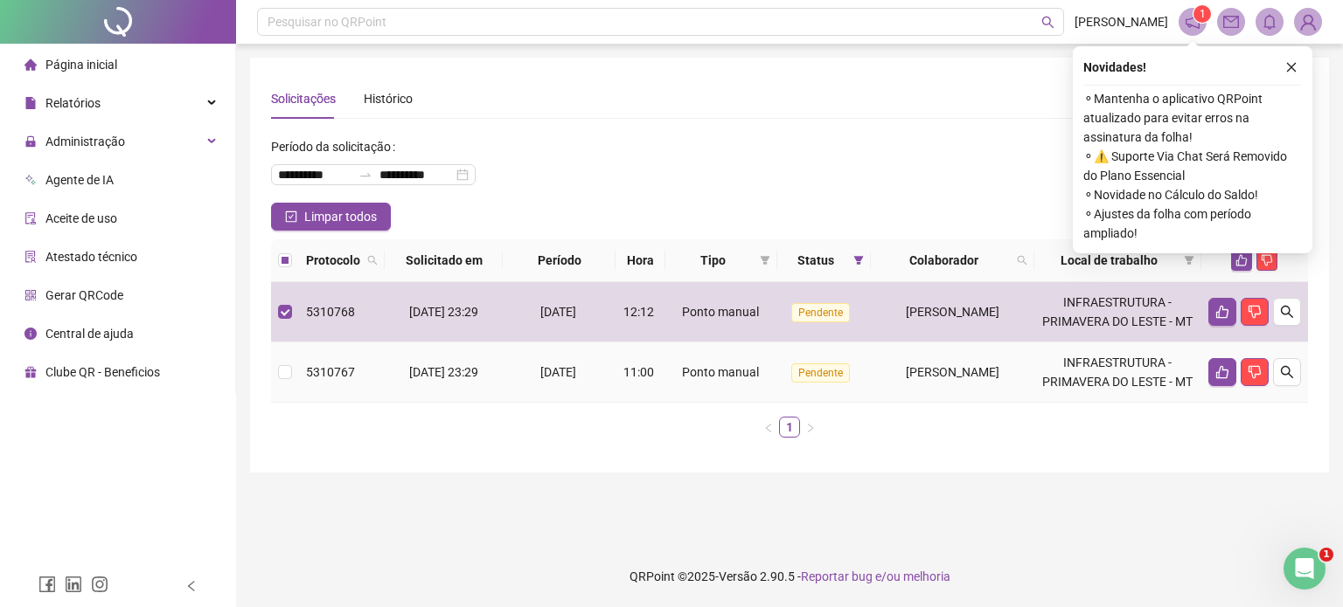
click at [323, 379] on span "5310767" at bounding box center [330, 372] width 49 height 14
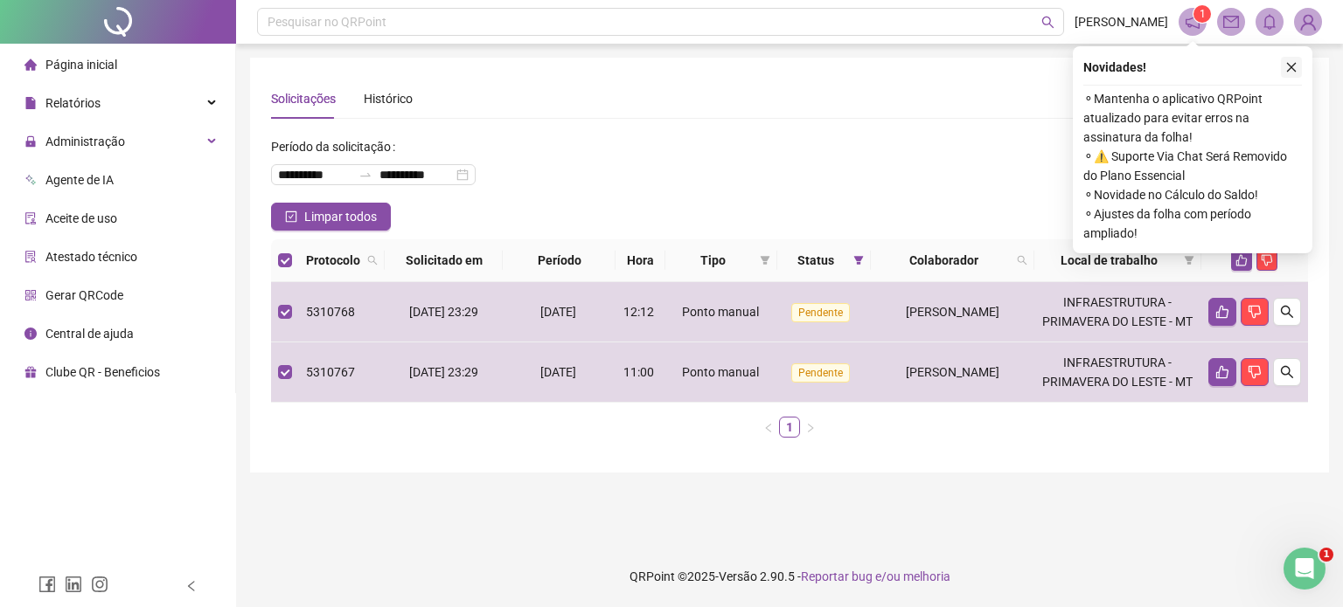
click at [1293, 68] on icon "close" at bounding box center [1291, 67] width 12 height 12
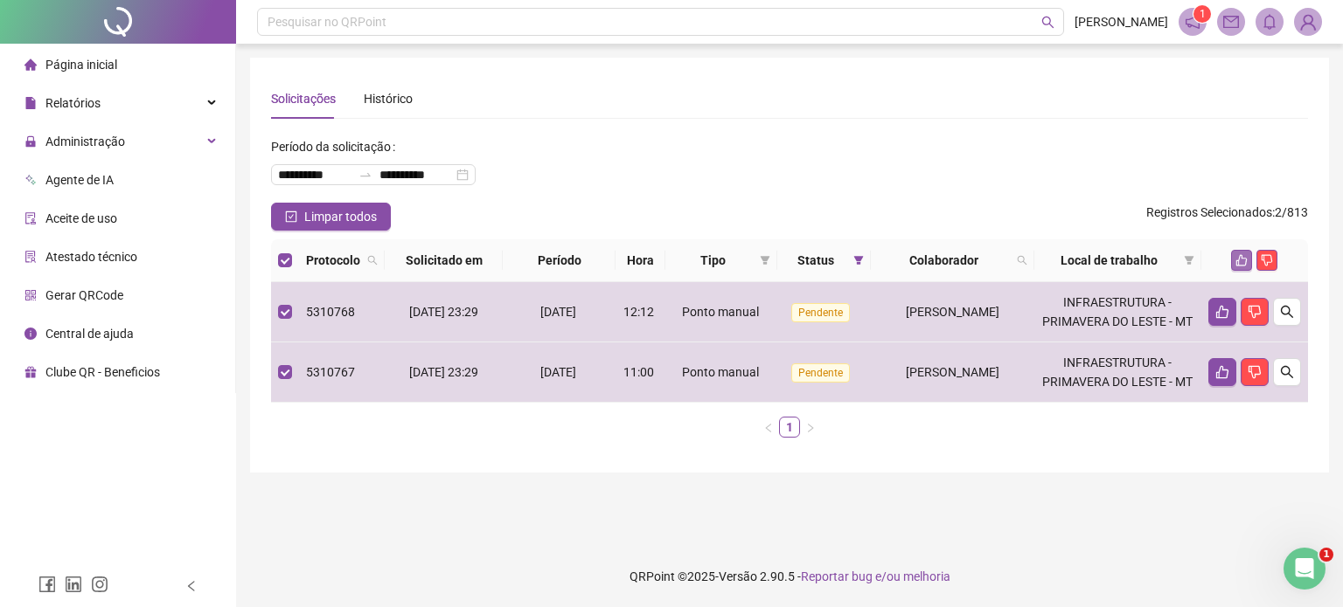
click at [1251, 261] on button "button" at bounding box center [1241, 260] width 21 height 21
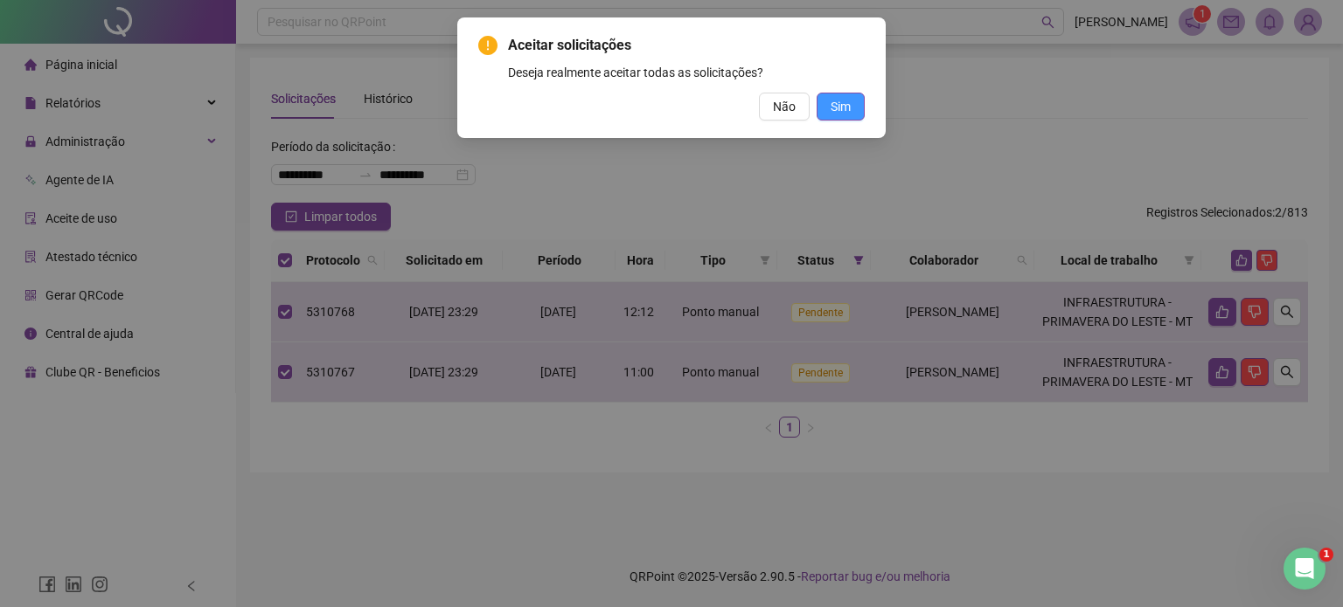
click at [846, 108] on span "Sim" at bounding box center [840, 106] width 20 height 19
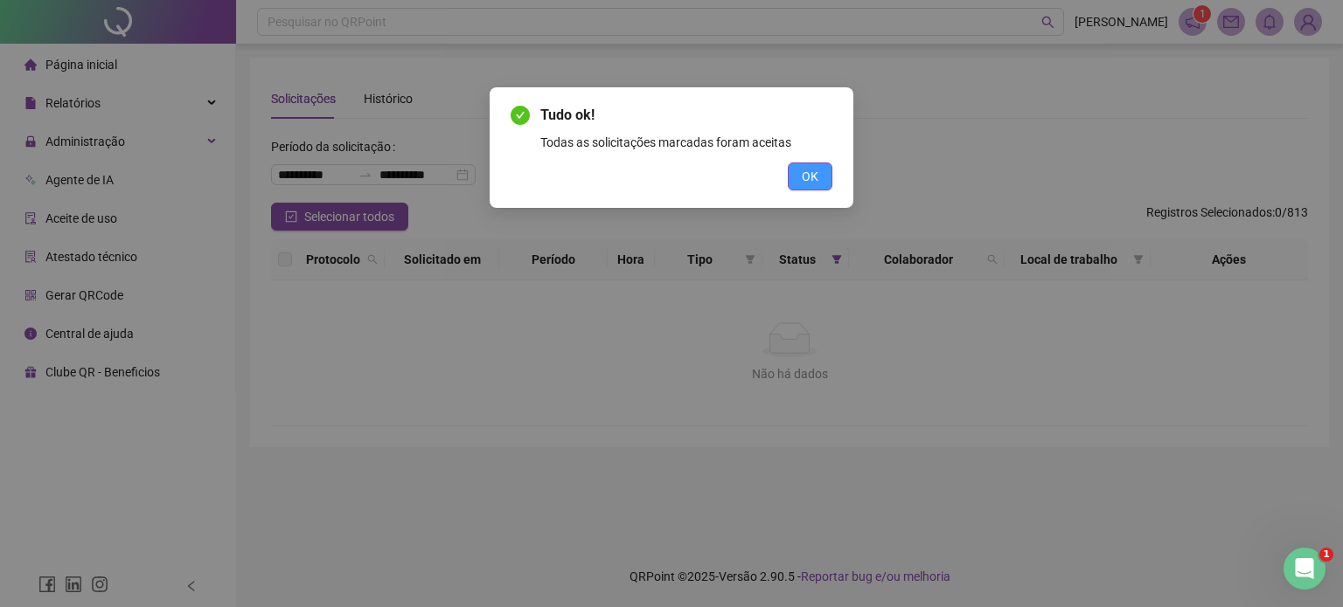
click at [801, 163] on button "OK" at bounding box center [810, 177] width 45 height 28
